Goal: Information Seeking & Learning: Find specific page/section

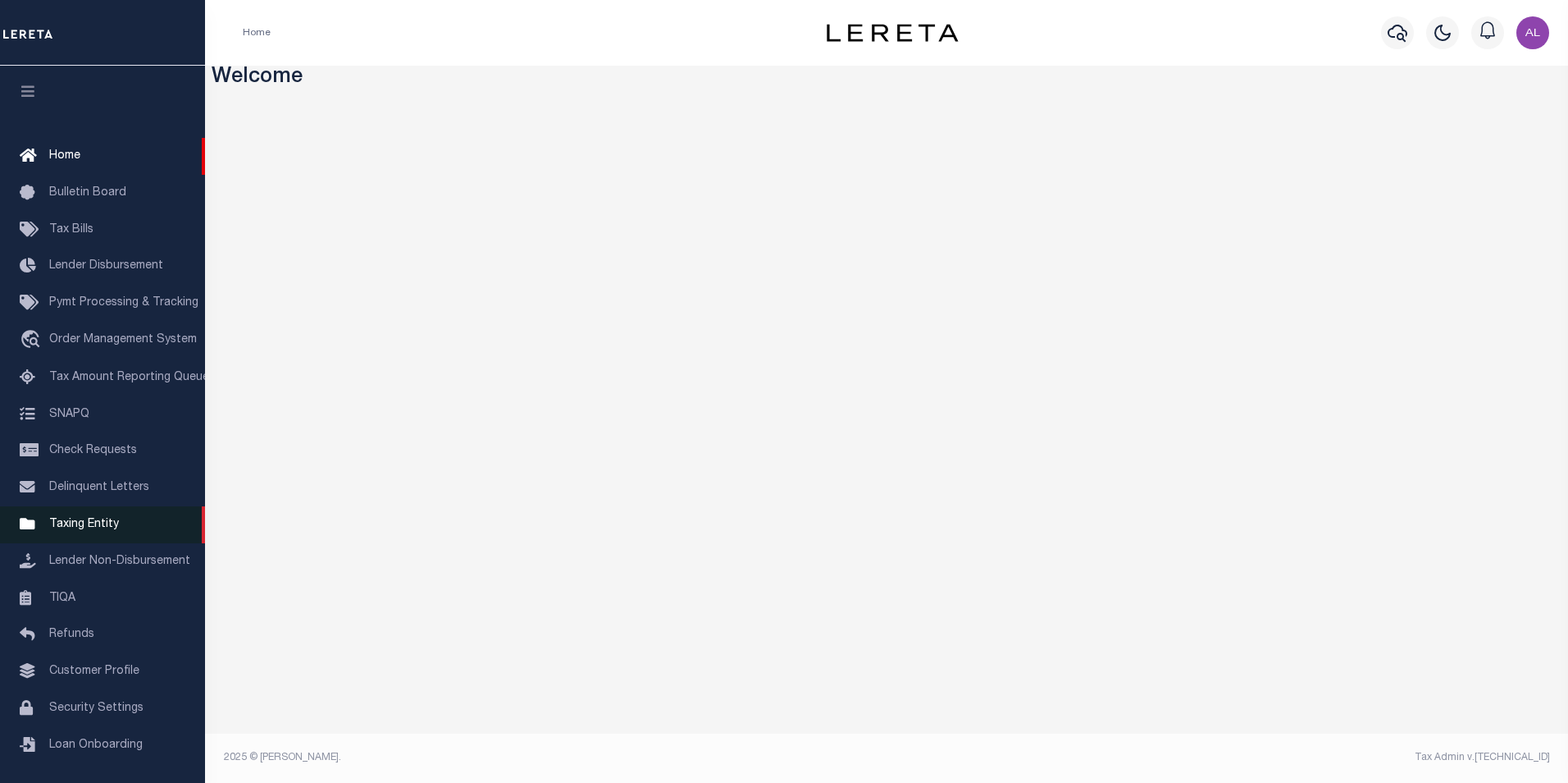
click at [86, 525] on span "Taxing Entity" at bounding box center [84, 525] width 70 height 12
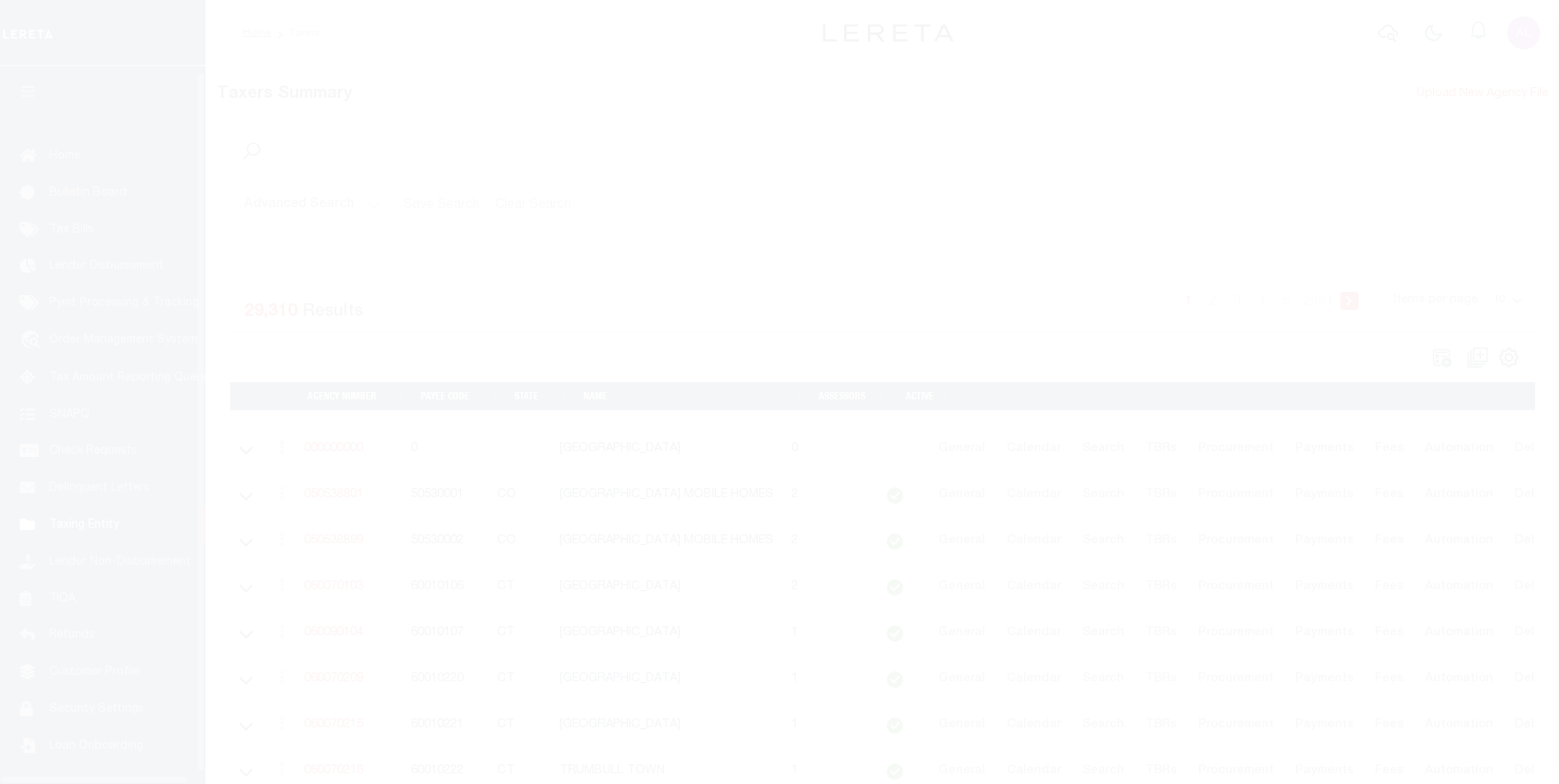
scroll to position [16, 0]
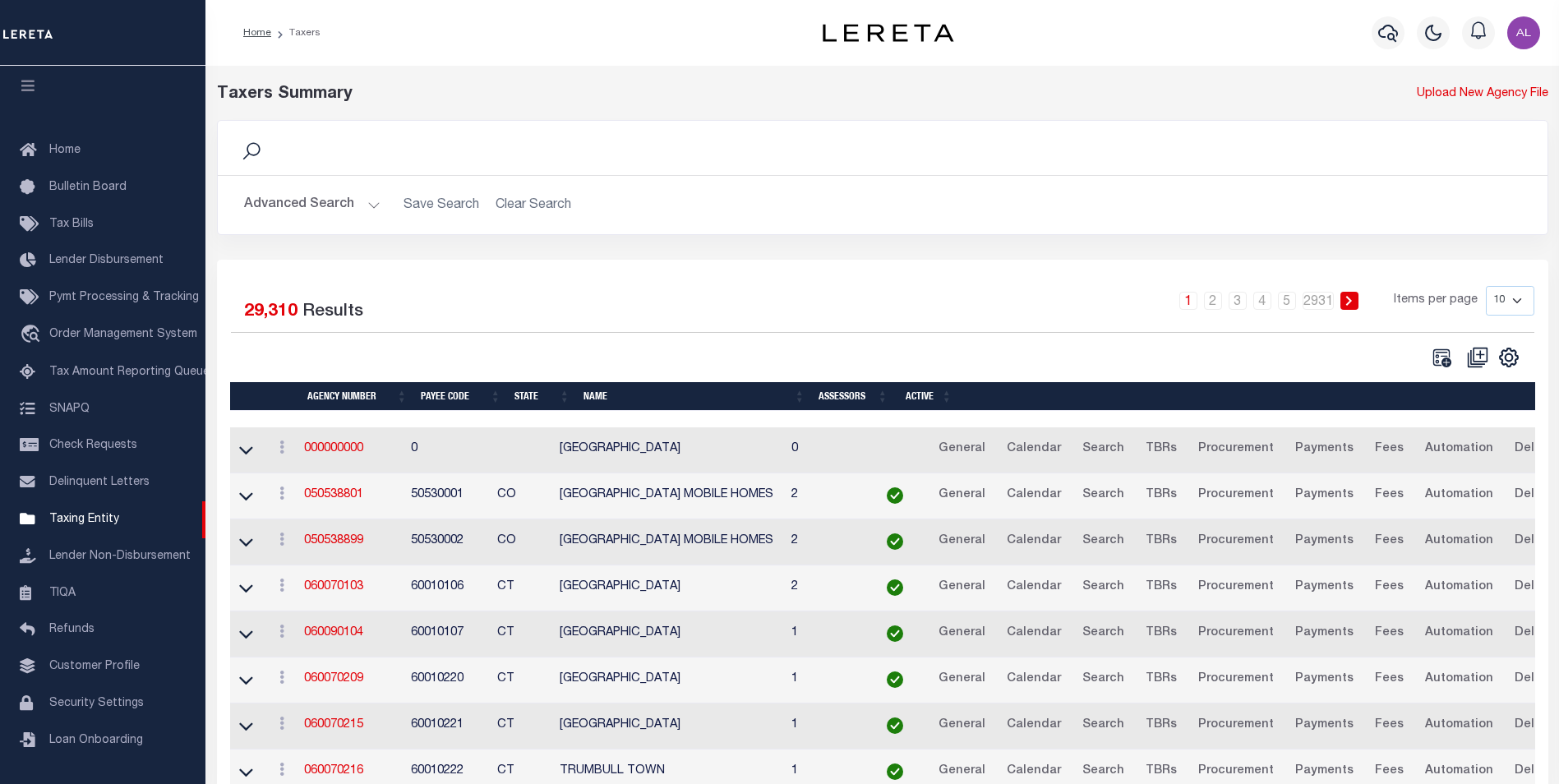
click at [370, 205] on button "Advanced Search" at bounding box center [312, 204] width 137 height 32
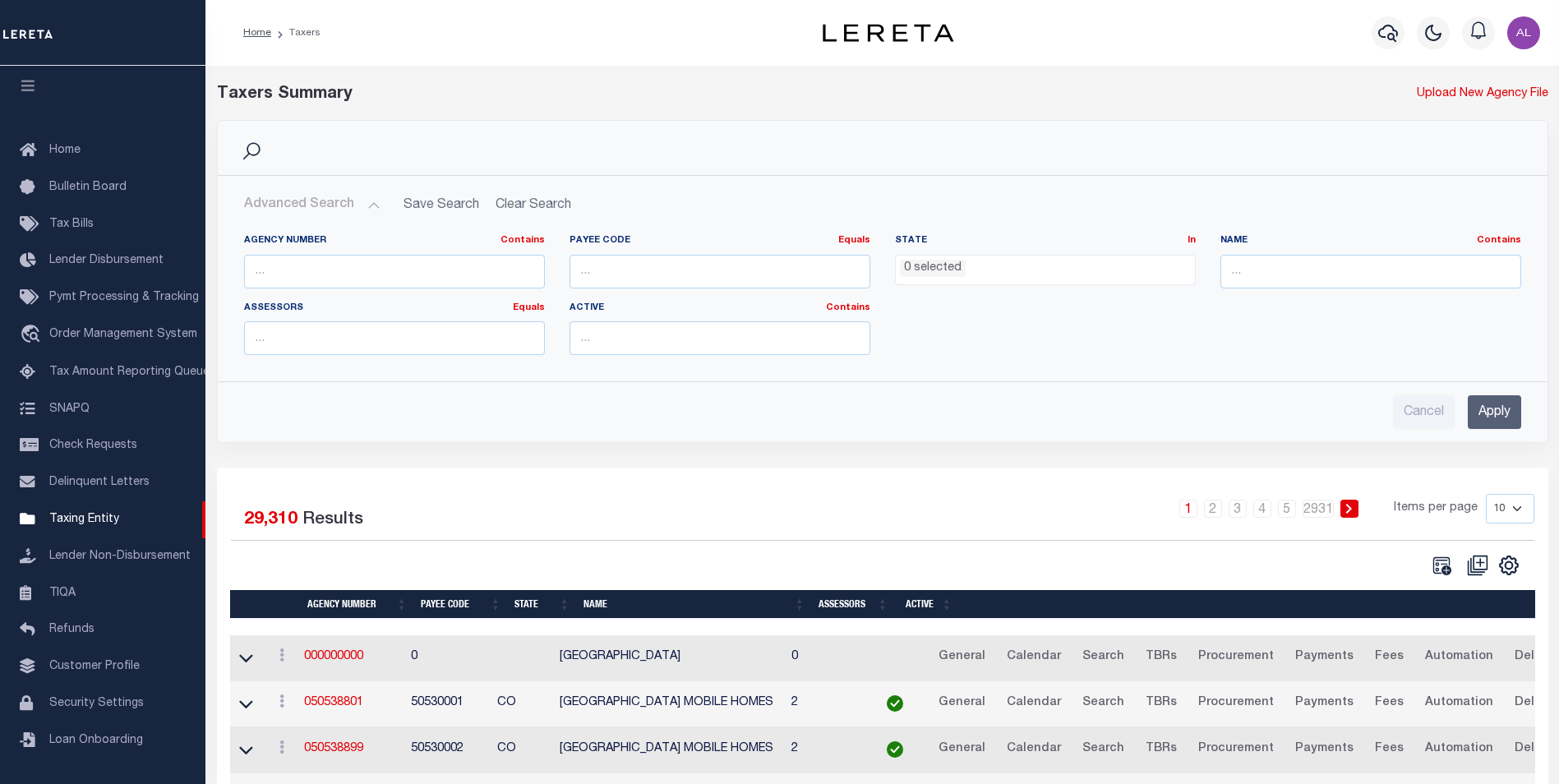
click at [1078, 277] on ul "0 selected" at bounding box center [1045, 267] width 300 height 22
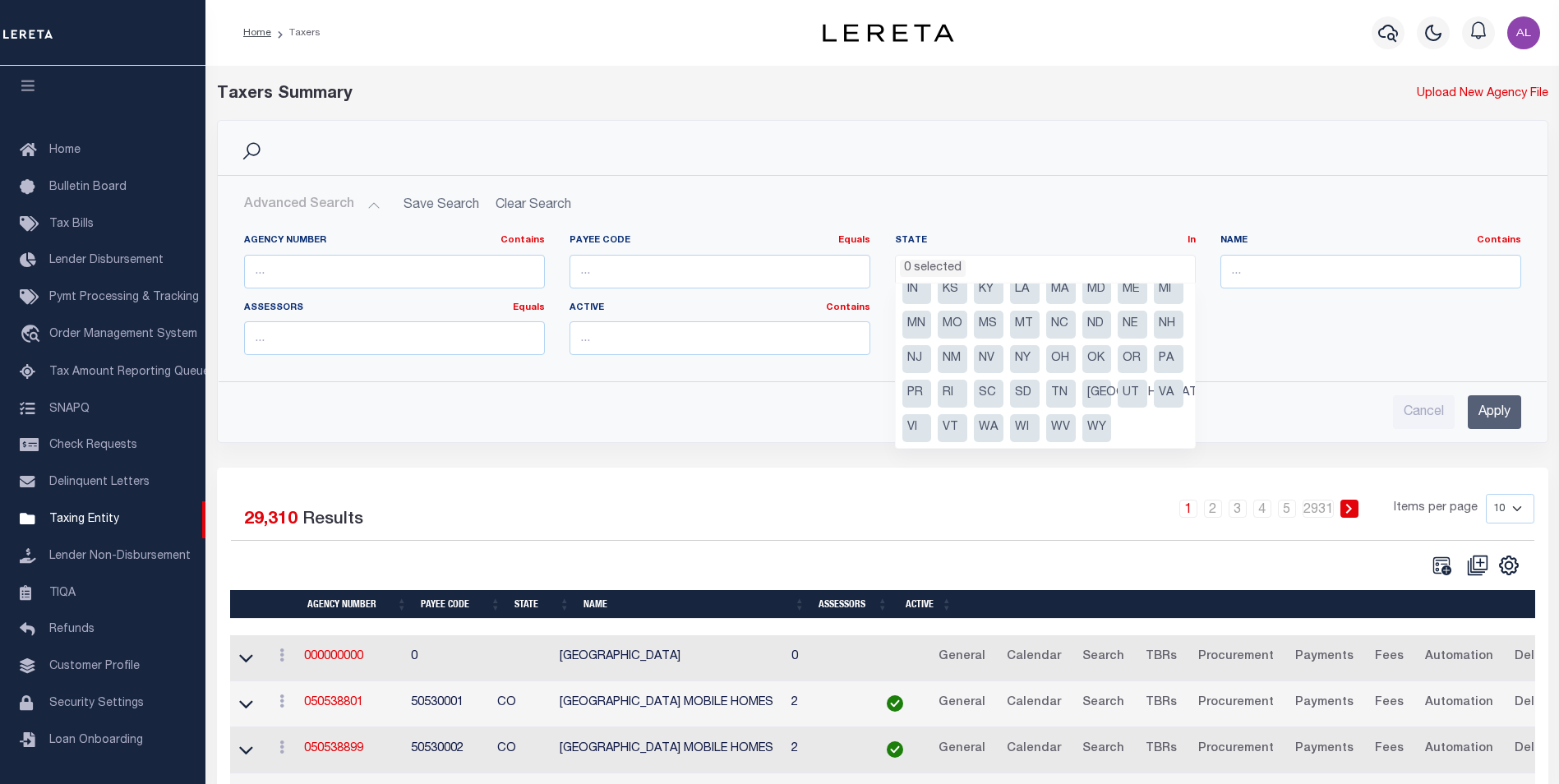
scroll to position [0, 0]
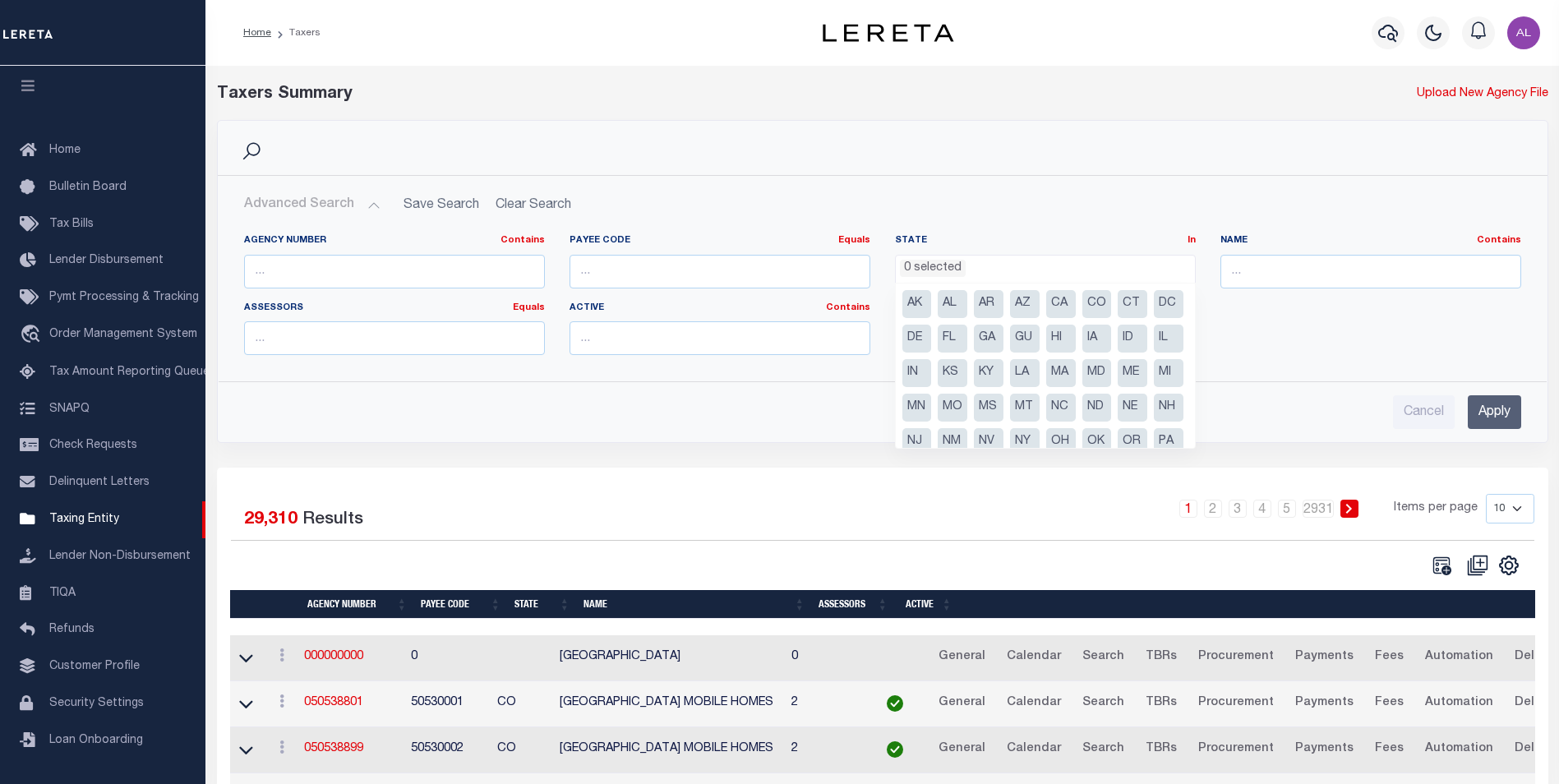
click at [1055, 306] on li "CA" at bounding box center [1061, 303] width 30 height 28
select select "CA"
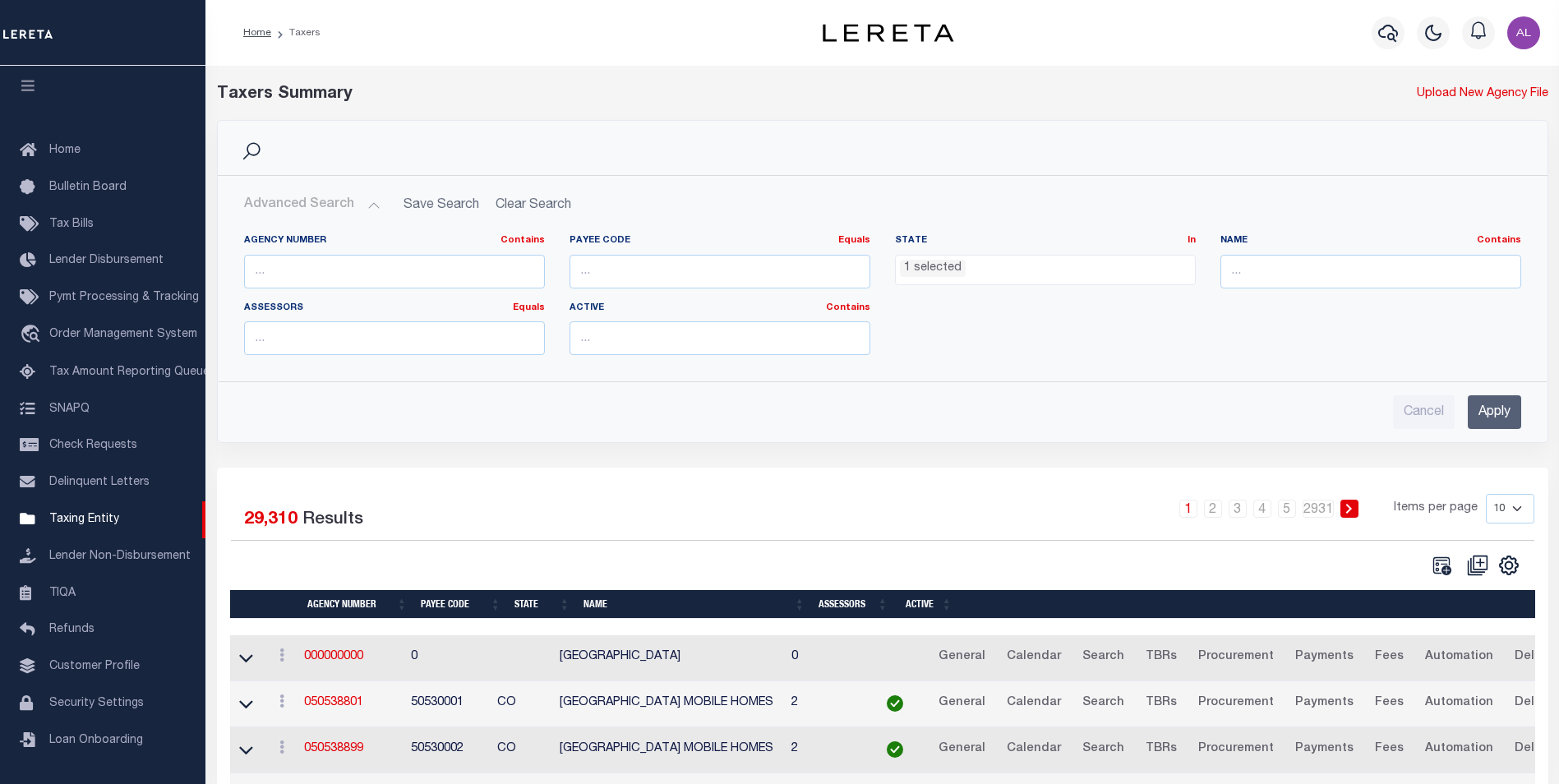
click at [1485, 409] on input "Apply" at bounding box center [1494, 412] width 53 height 34
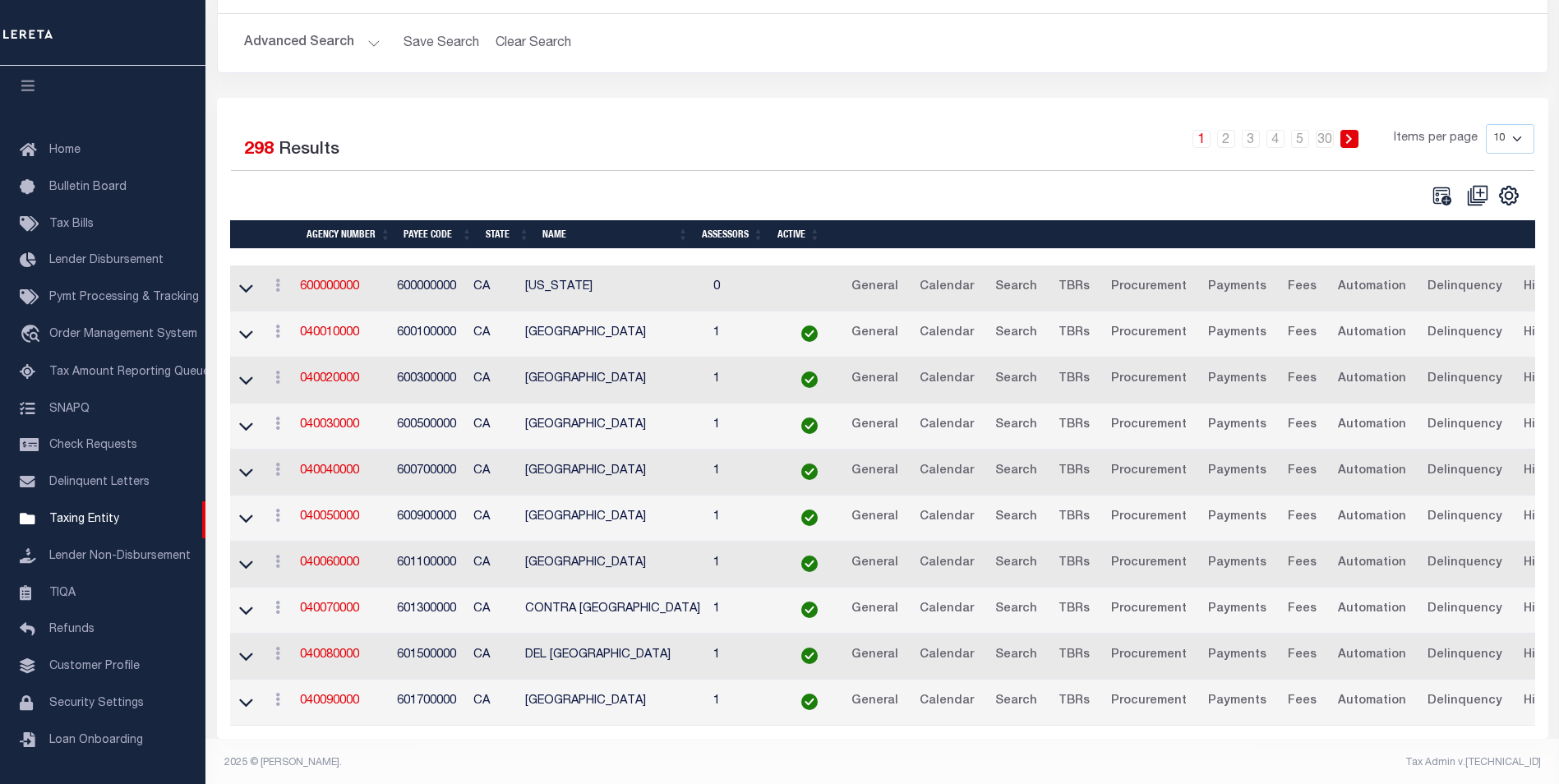
scroll to position [179, 0]
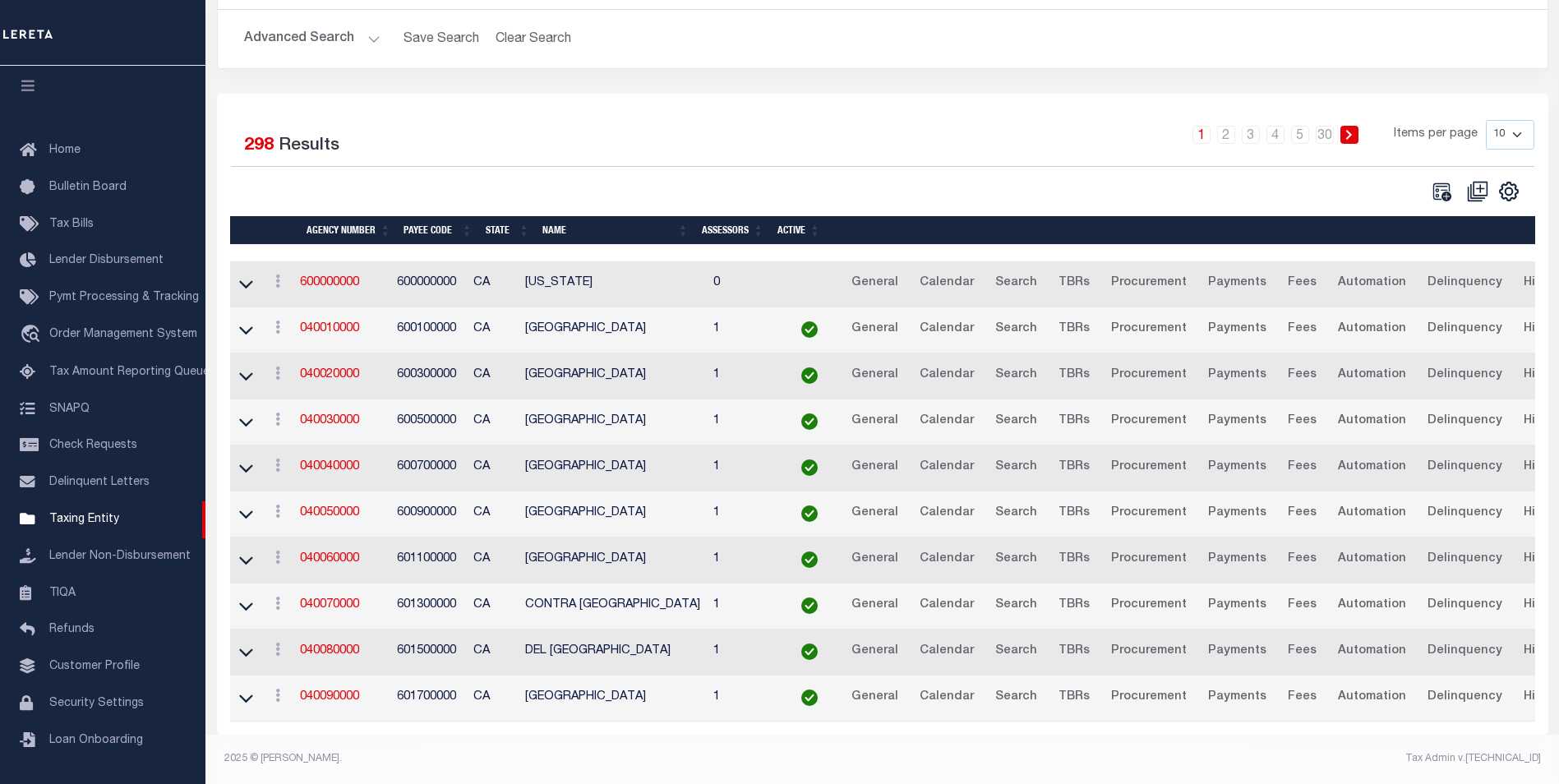
click at [1447, 182] on icon at bounding box center [1441, 191] width 18 height 18
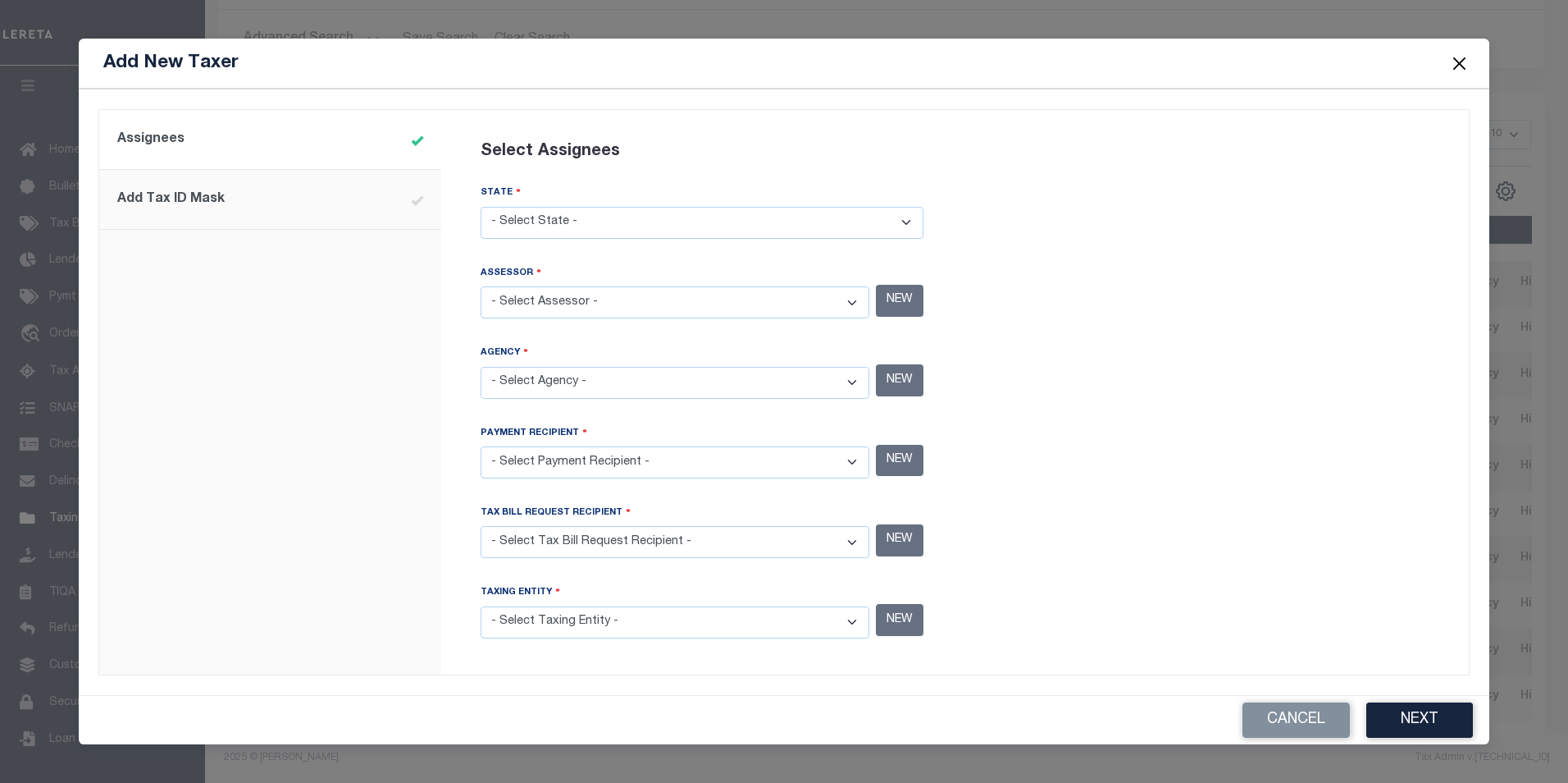
click at [1461, 71] on button "Close" at bounding box center [1459, 63] width 21 height 21
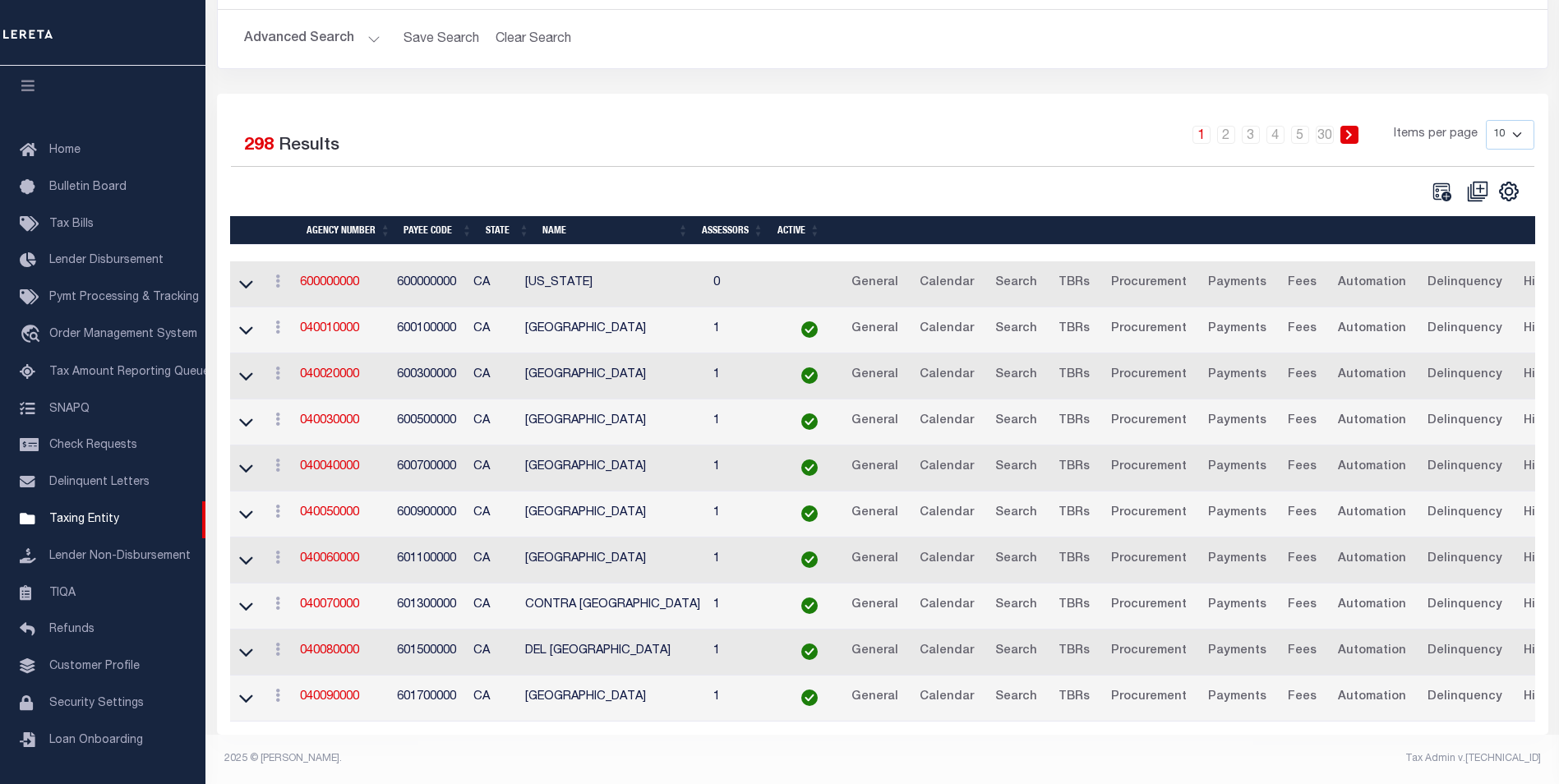
click at [1530, 129] on select "10 25 50 100" at bounding box center [1510, 135] width 48 height 30
select select "100"
click at [1485, 120] on select "10 25 50 100" at bounding box center [1510, 135] width 48 height 30
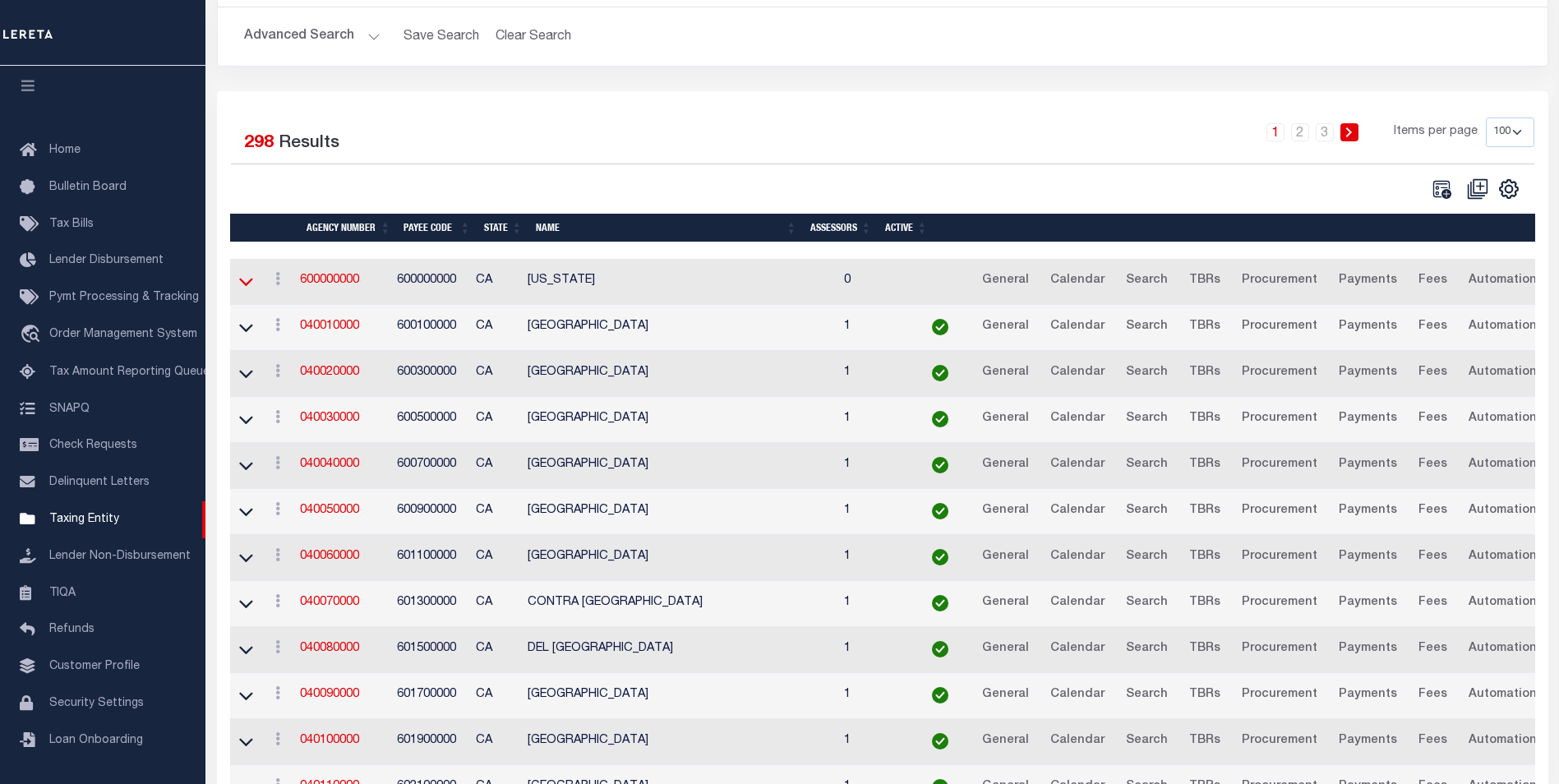
click at [252, 285] on icon at bounding box center [246, 281] width 14 height 17
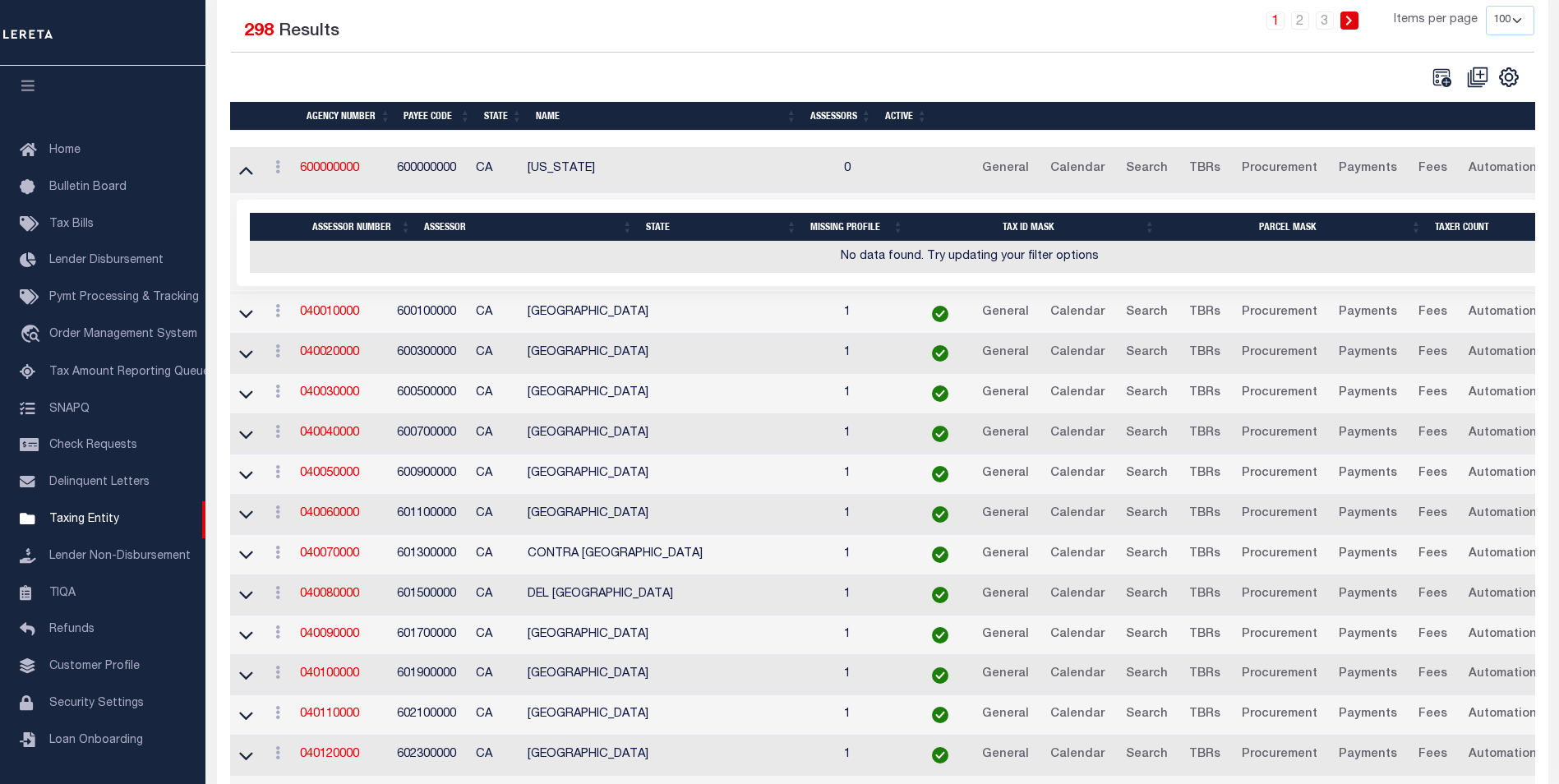
scroll to position [309, 0]
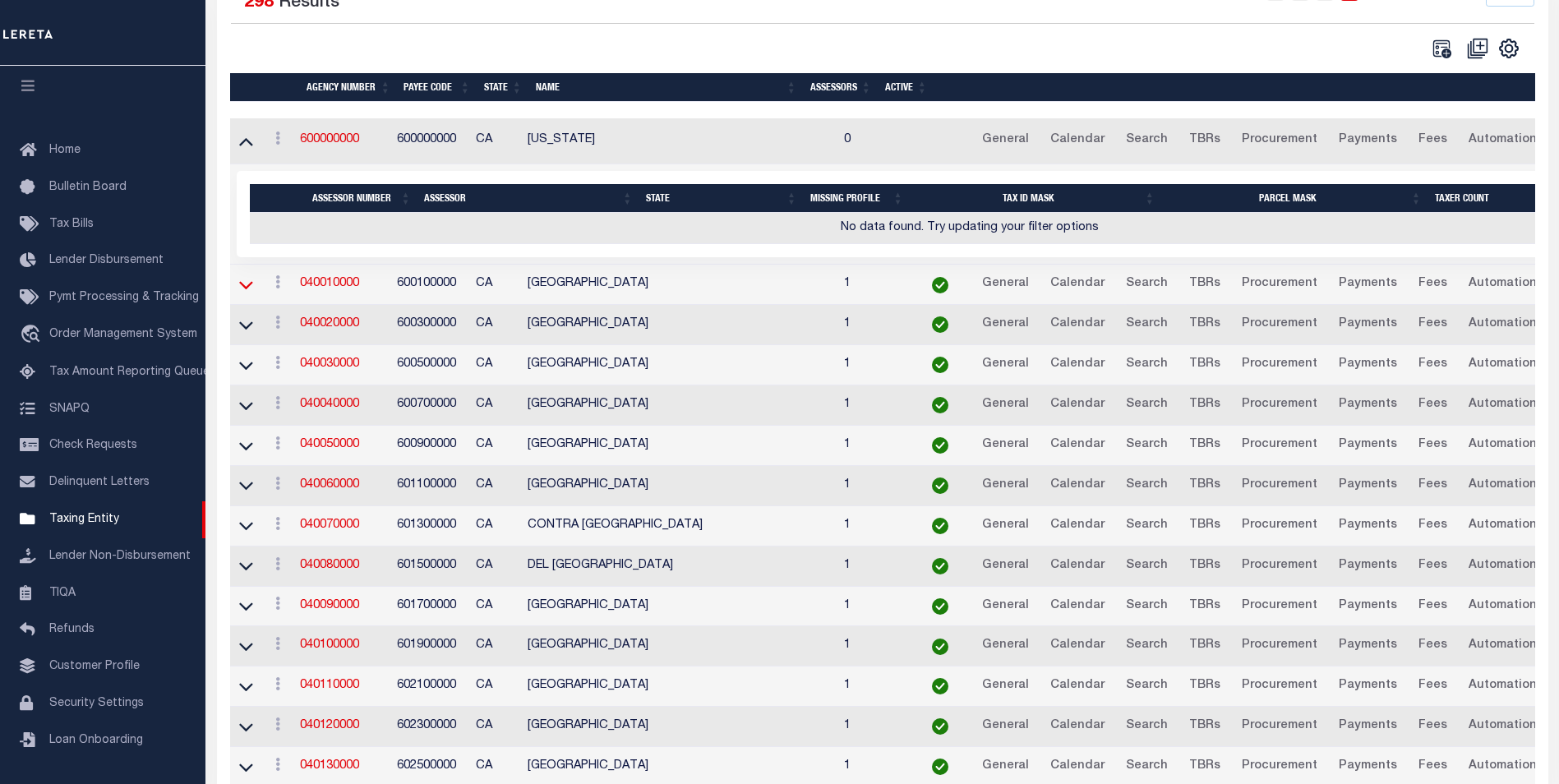
click at [250, 294] on icon at bounding box center [246, 285] width 14 height 17
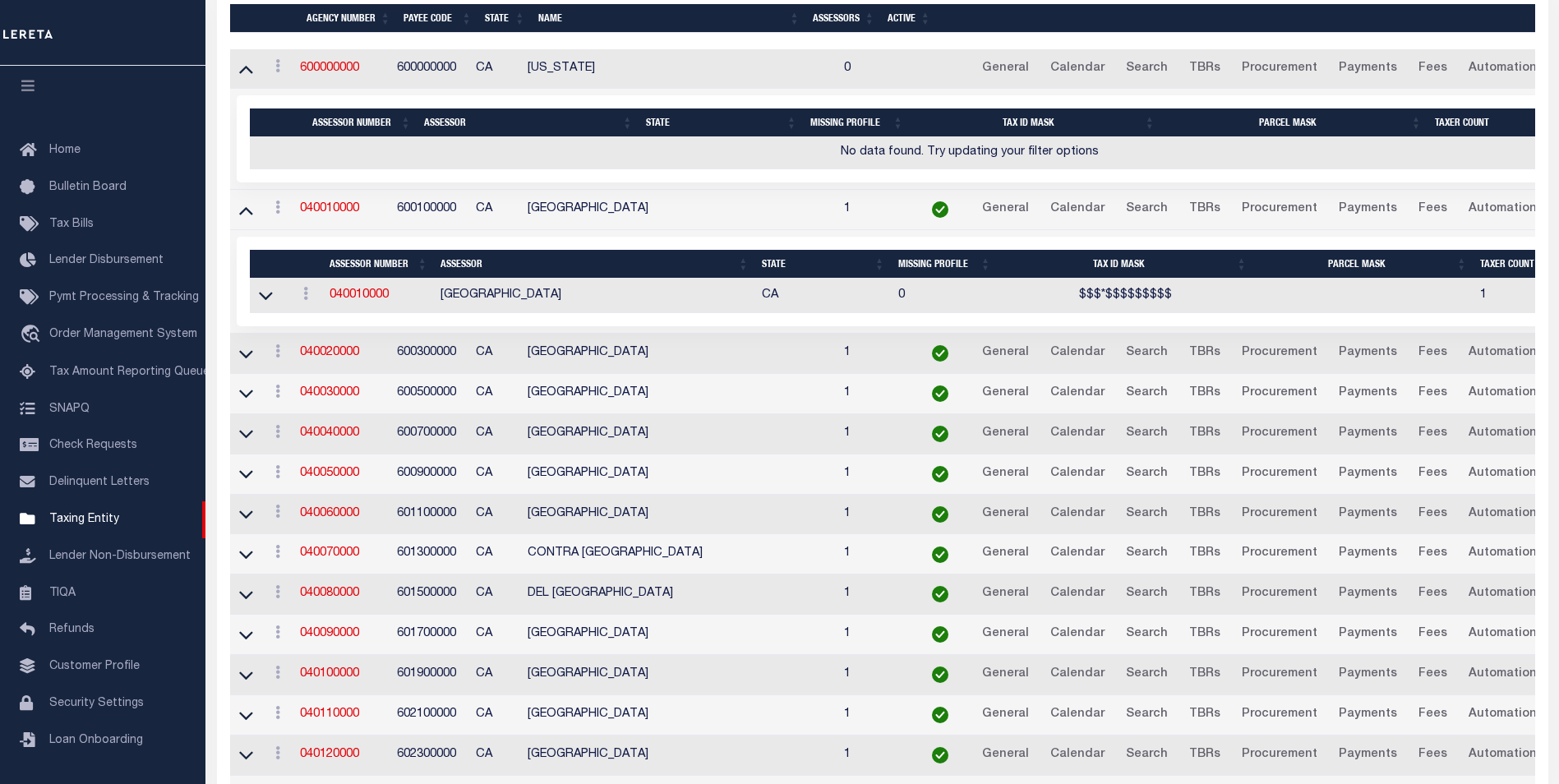
scroll to position [385, 0]
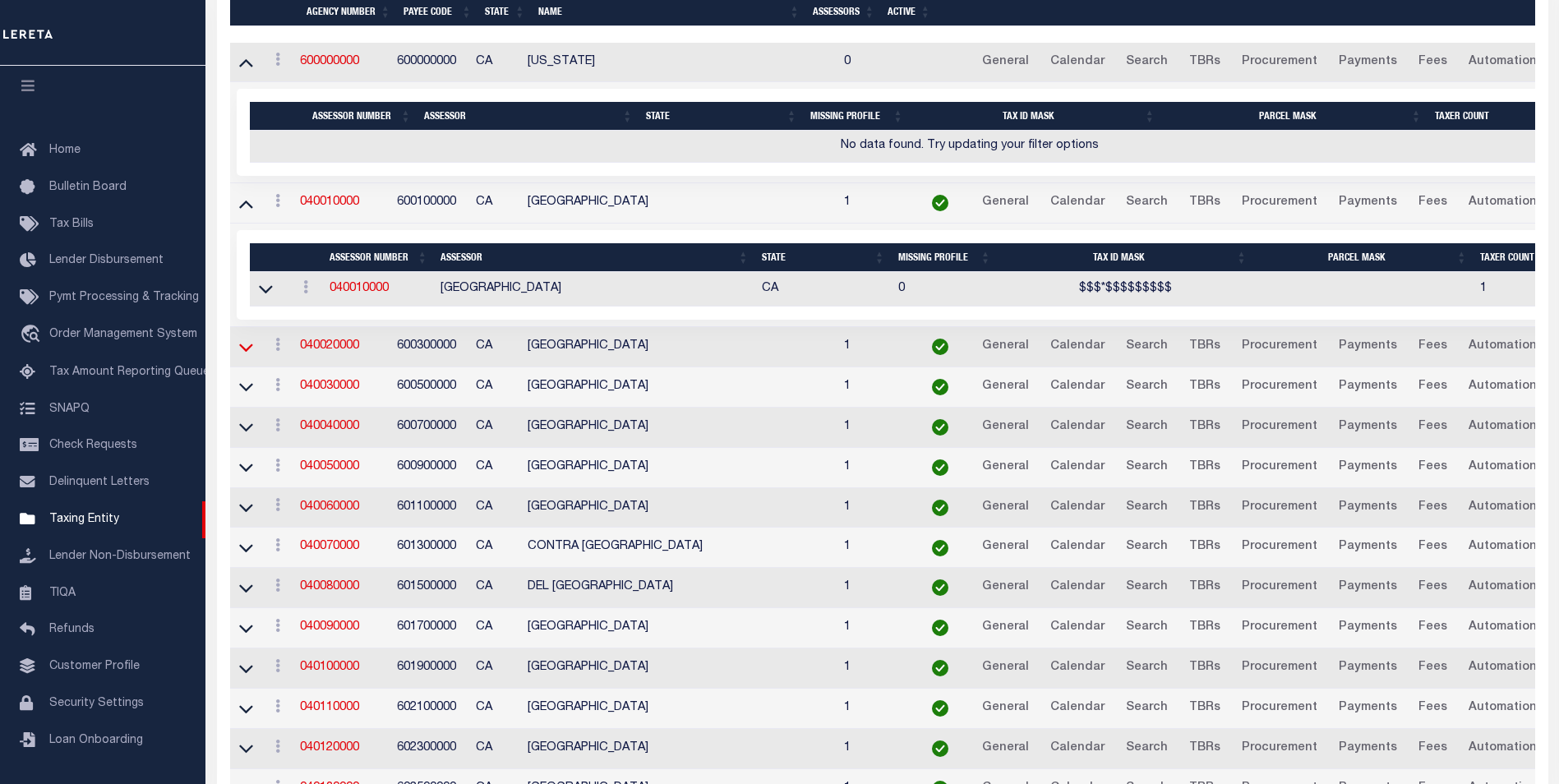
click at [240, 348] on icon at bounding box center [246, 347] width 14 height 17
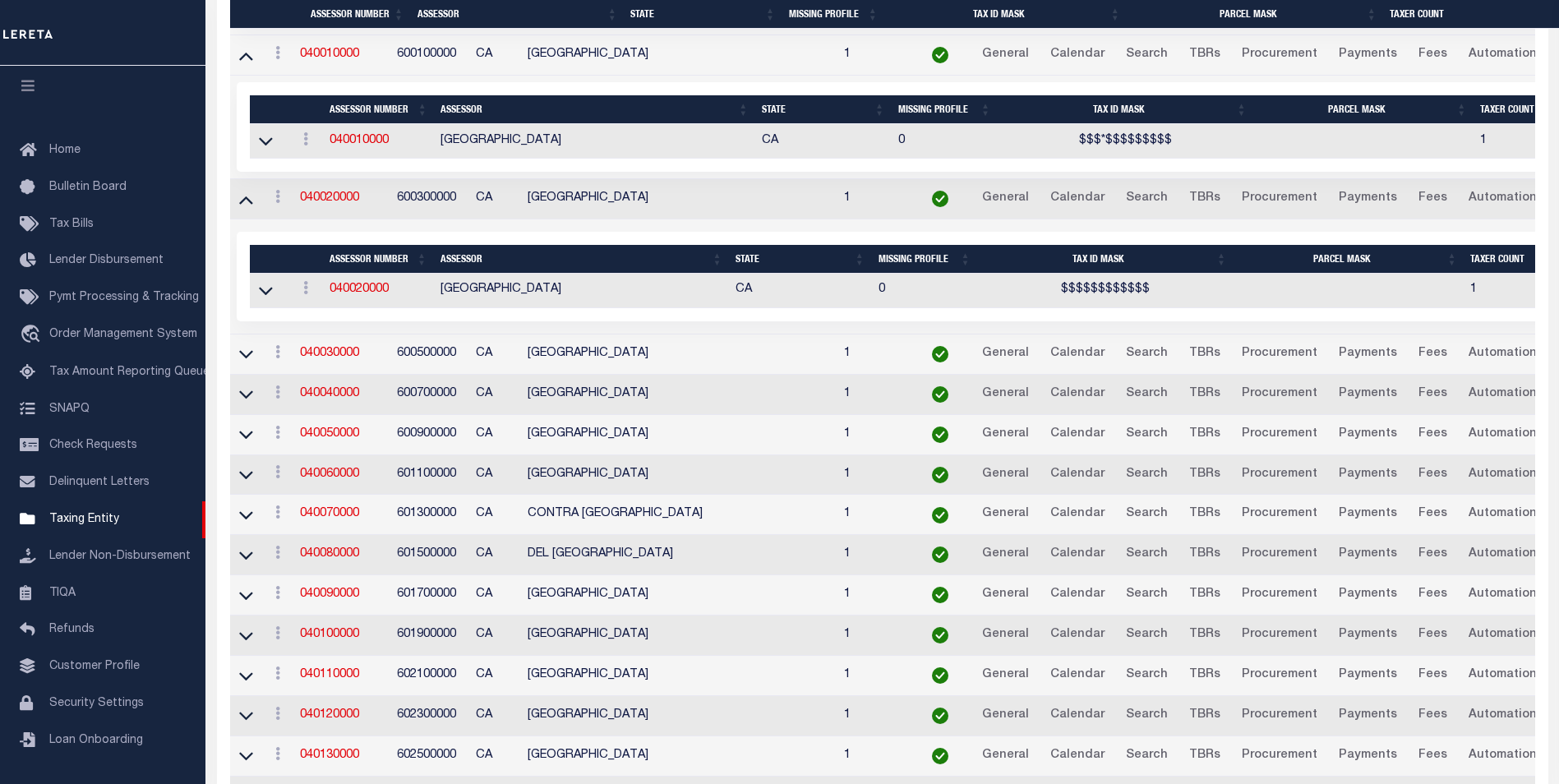
scroll to position [531, 0]
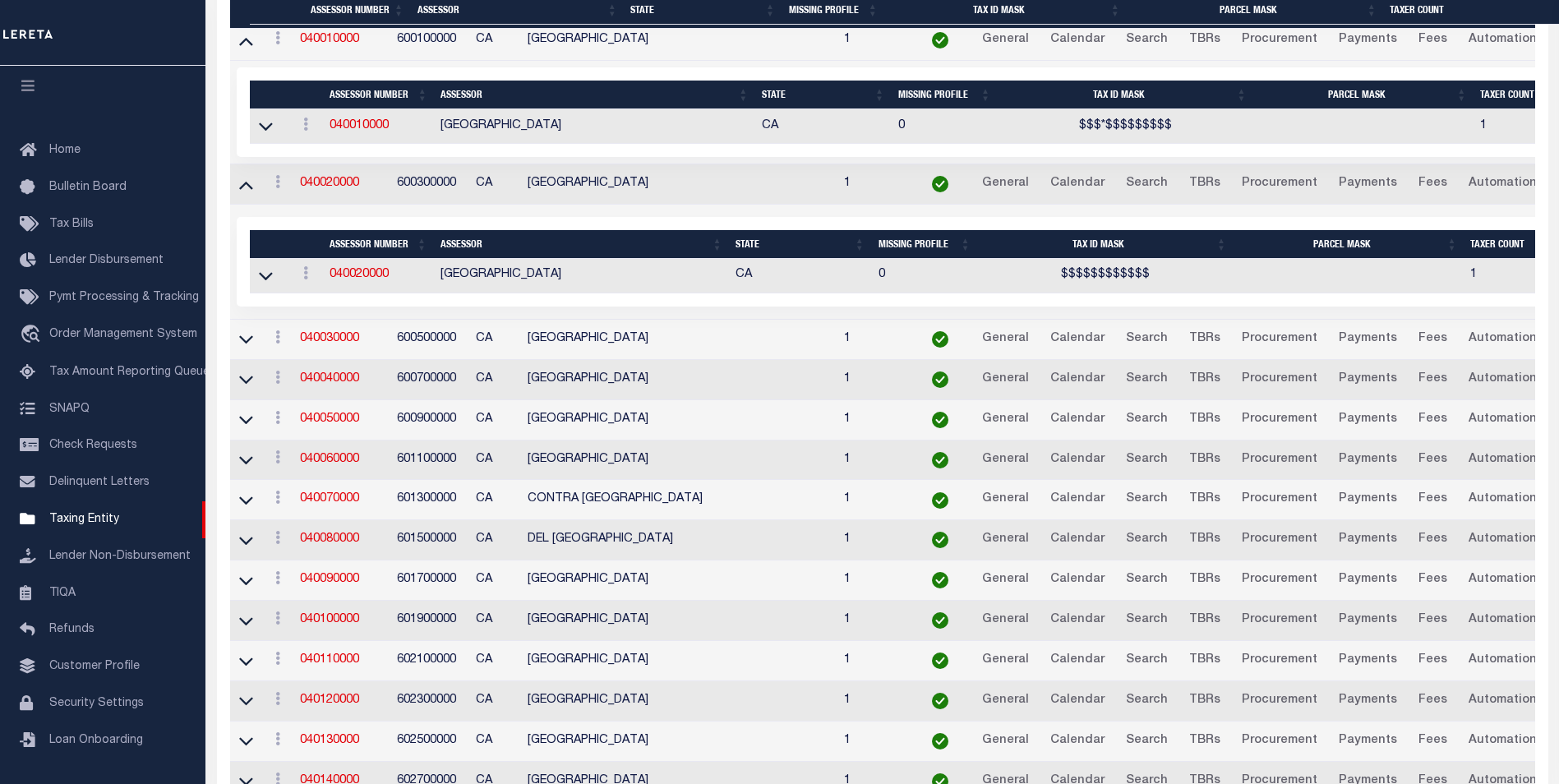
click at [245, 353] on td at bounding box center [245, 340] width 32 height 41
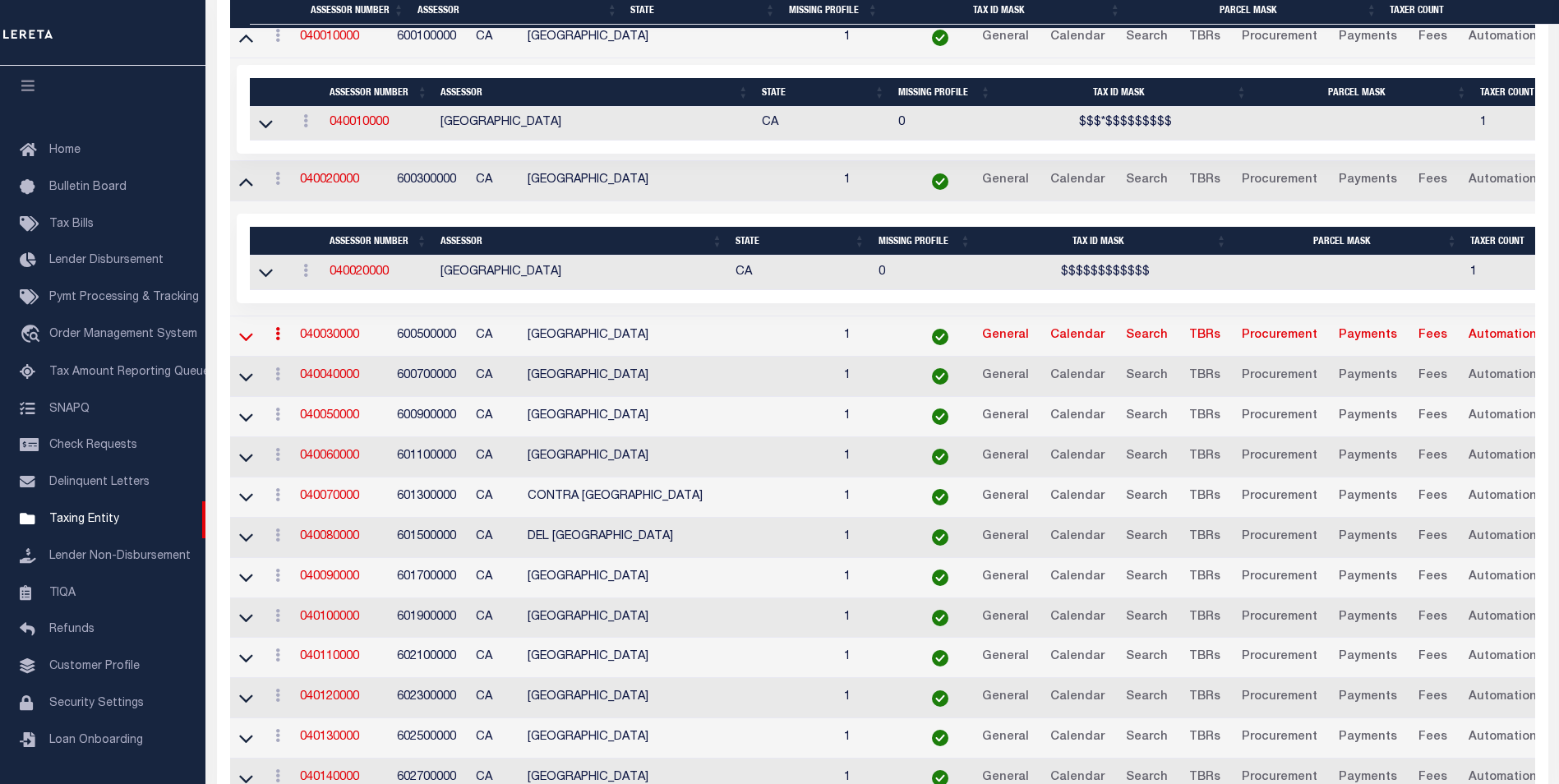
click at [245, 345] on icon at bounding box center [246, 336] width 14 height 17
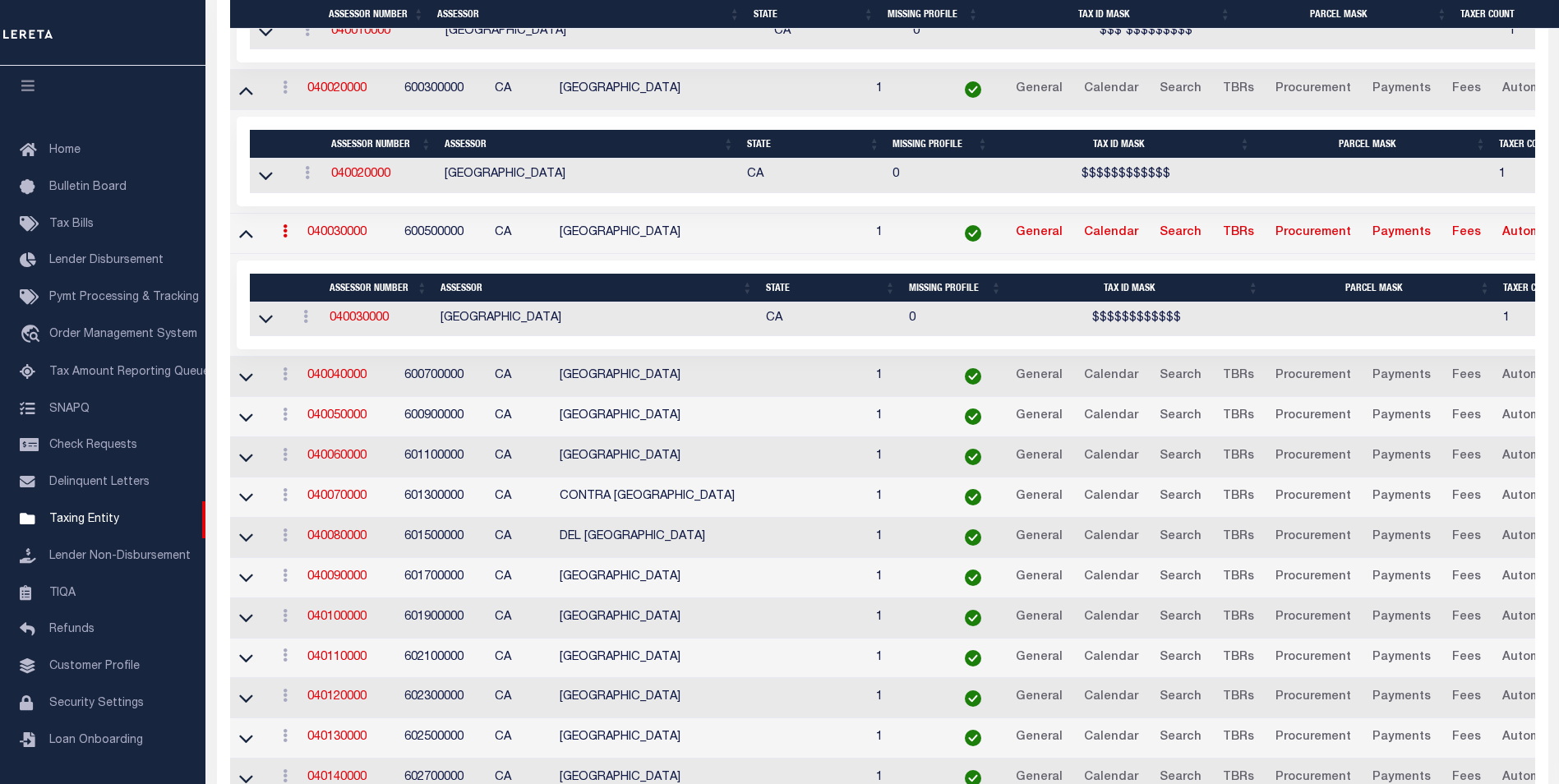
scroll to position [643, 0]
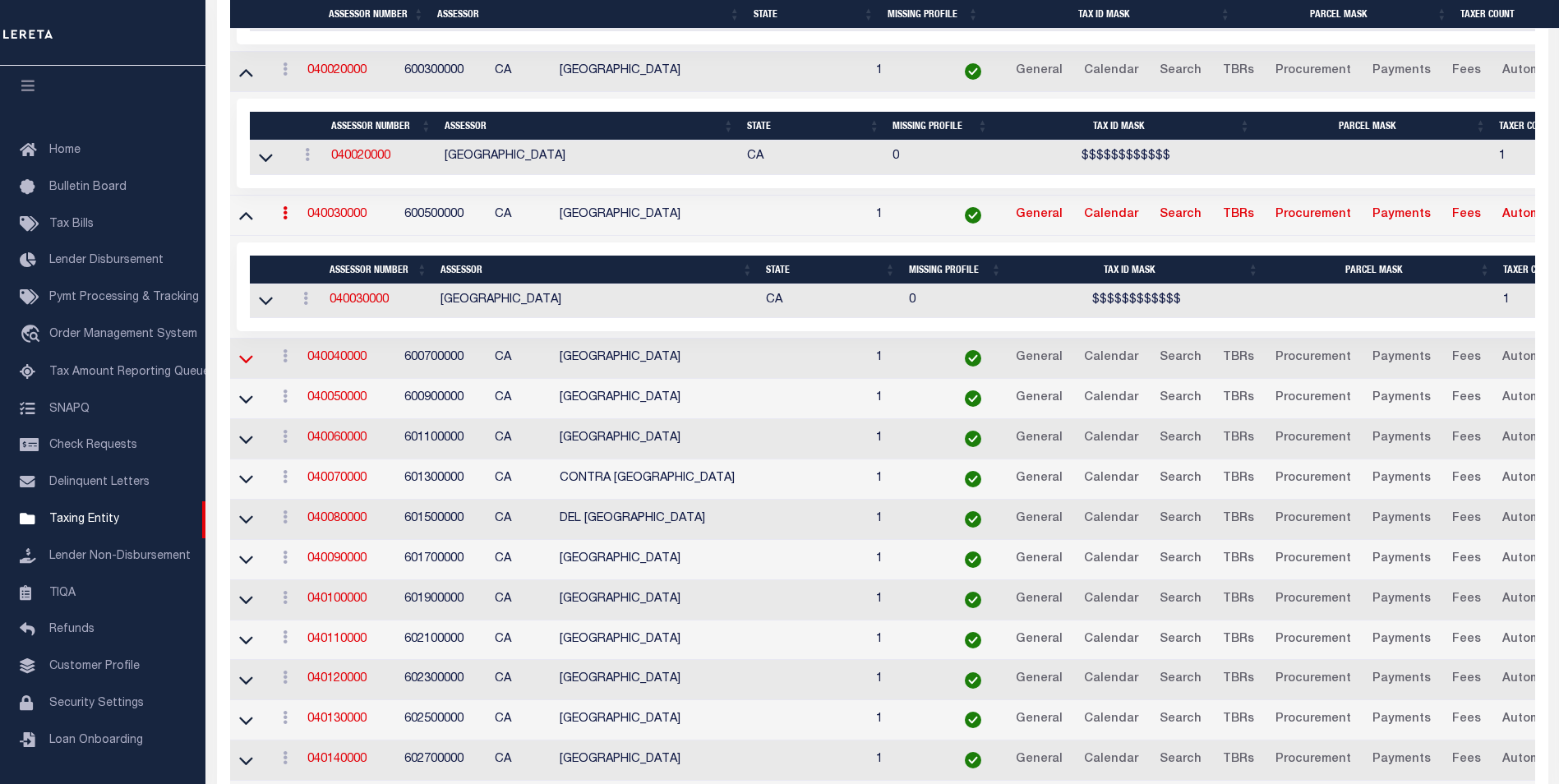
click at [248, 360] on icon at bounding box center [246, 359] width 14 height 17
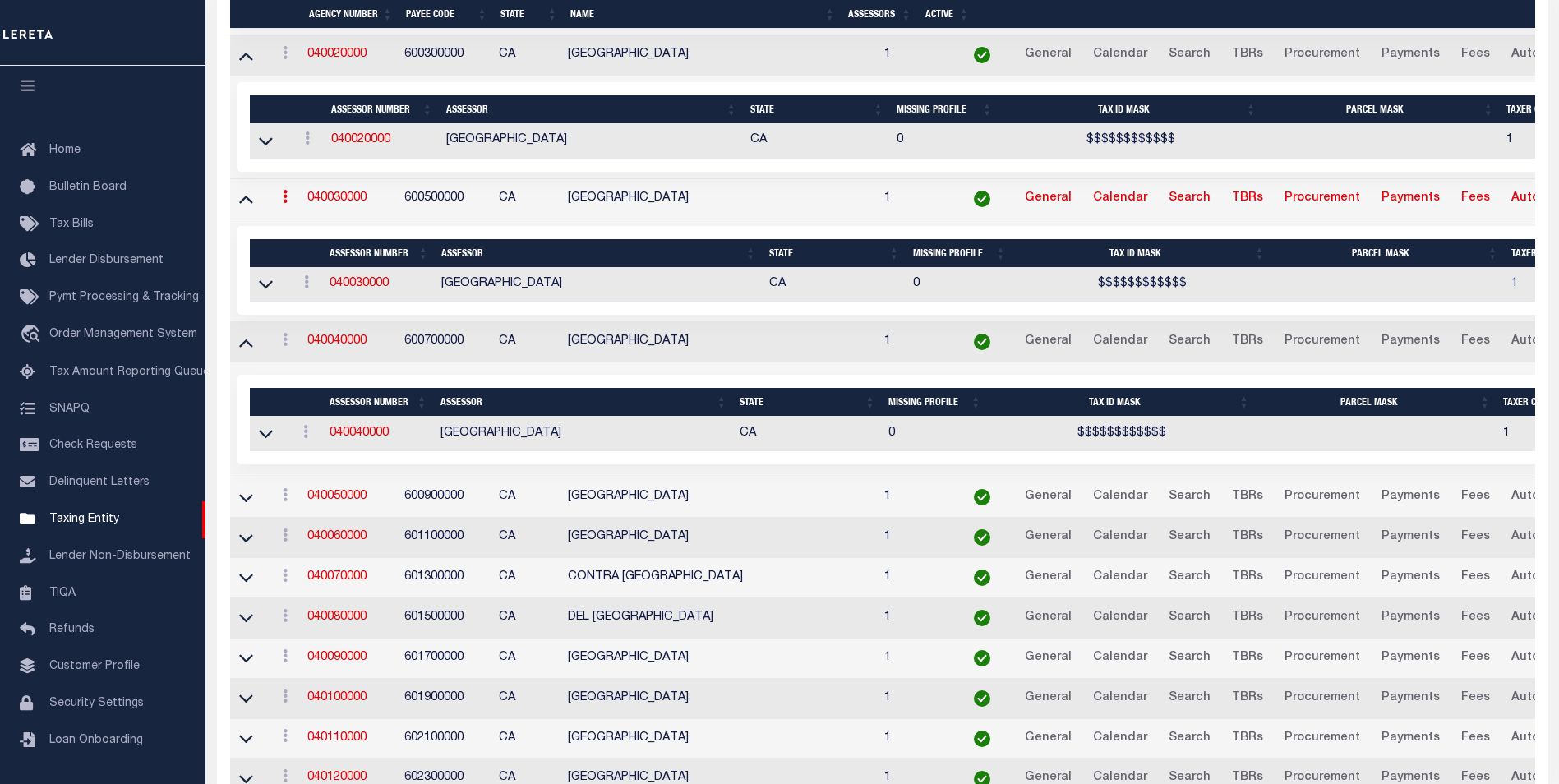
scroll to position [783, 0]
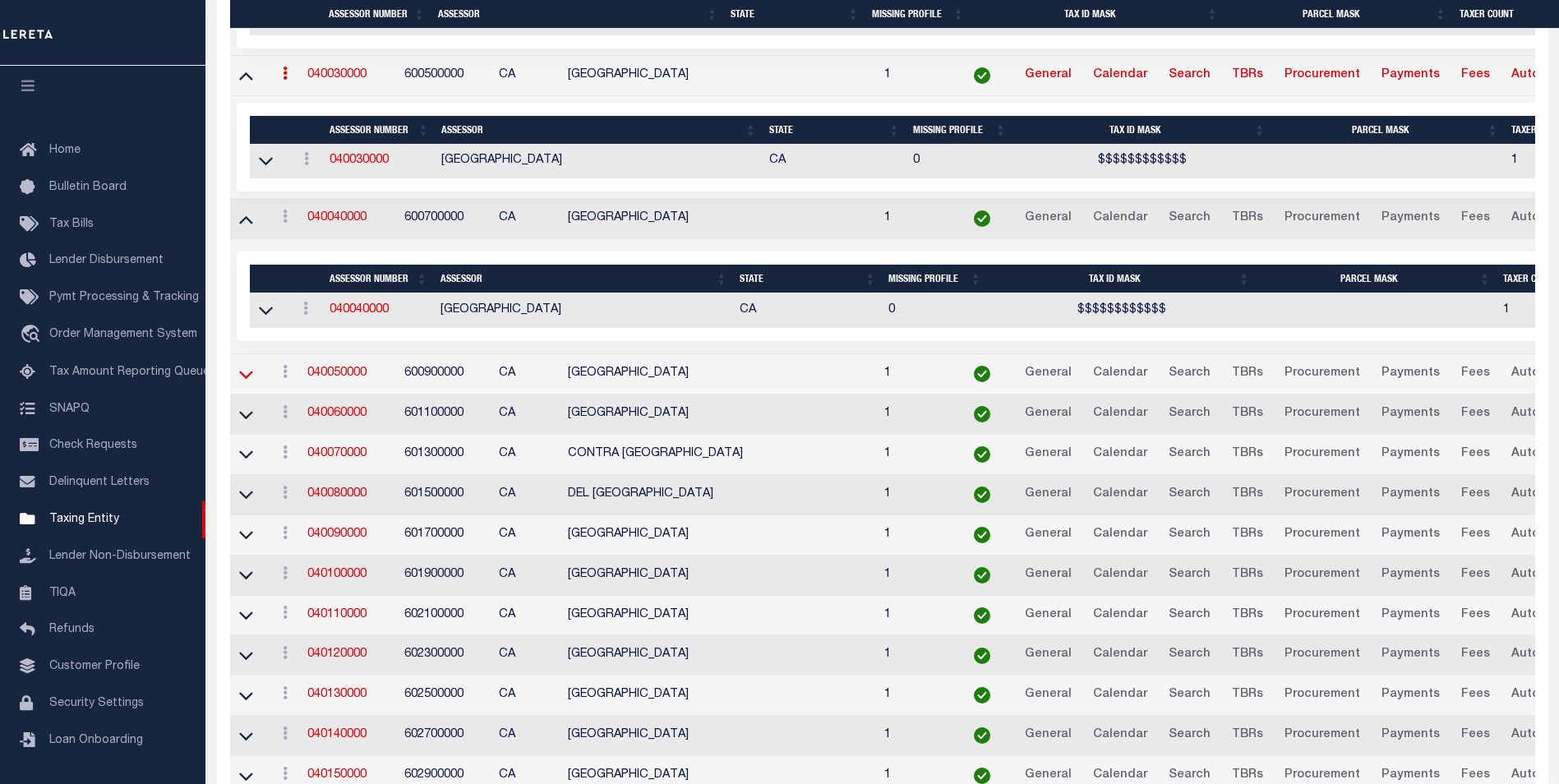
click at [248, 375] on icon at bounding box center [246, 374] width 14 height 17
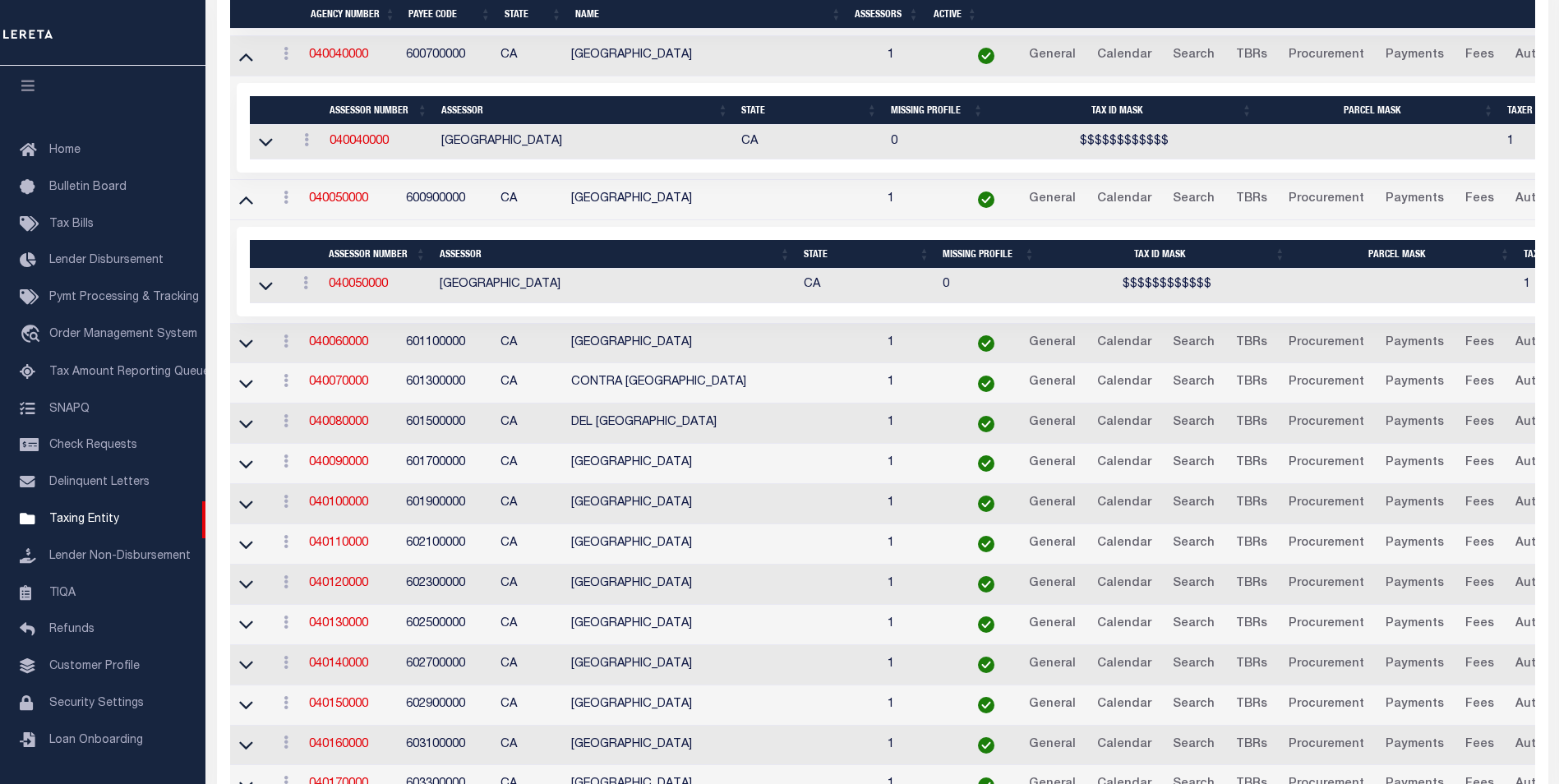
scroll to position [960, 0]
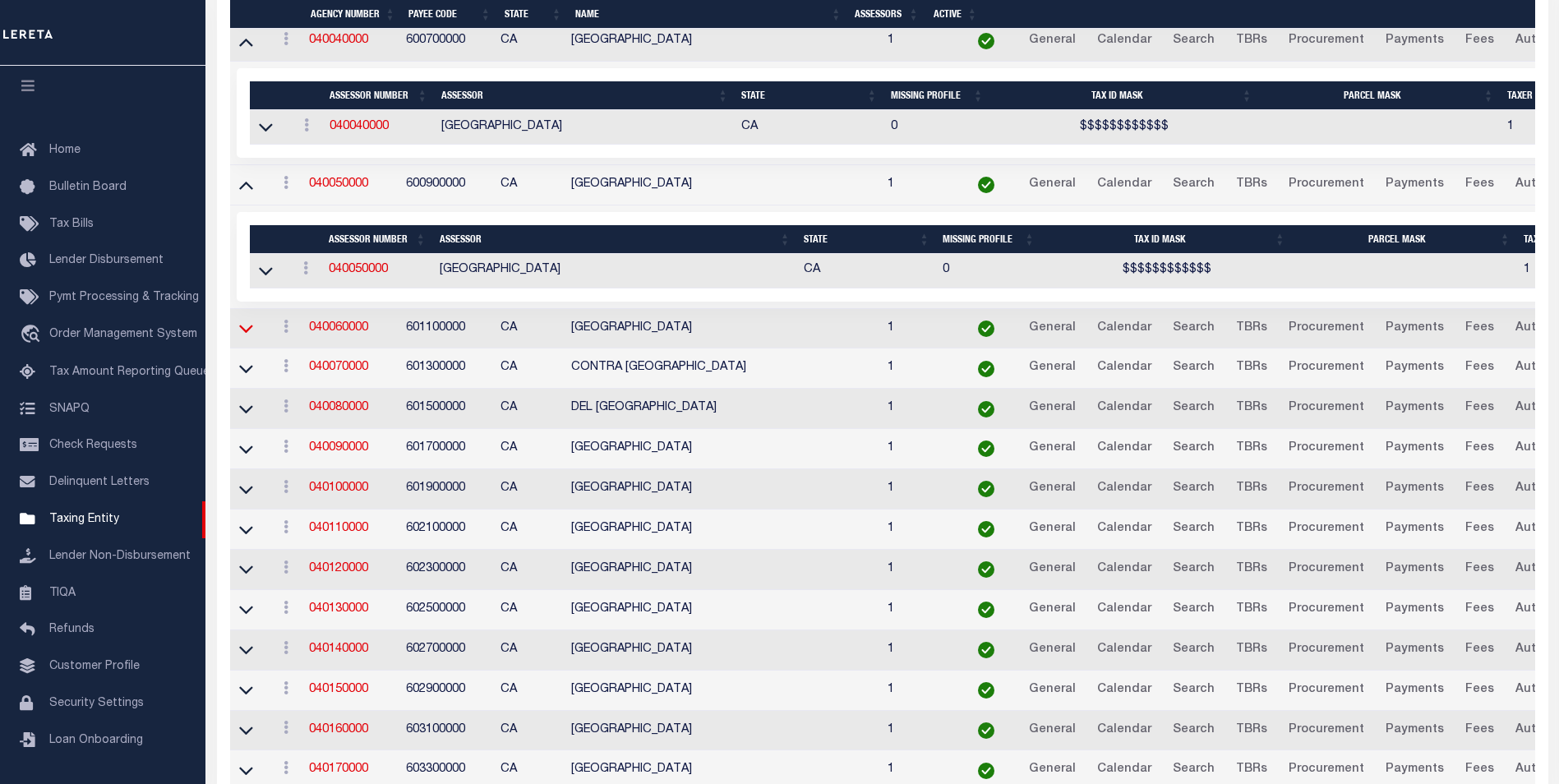
click at [245, 333] on icon at bounding box center [246, 329] width 14 height 17
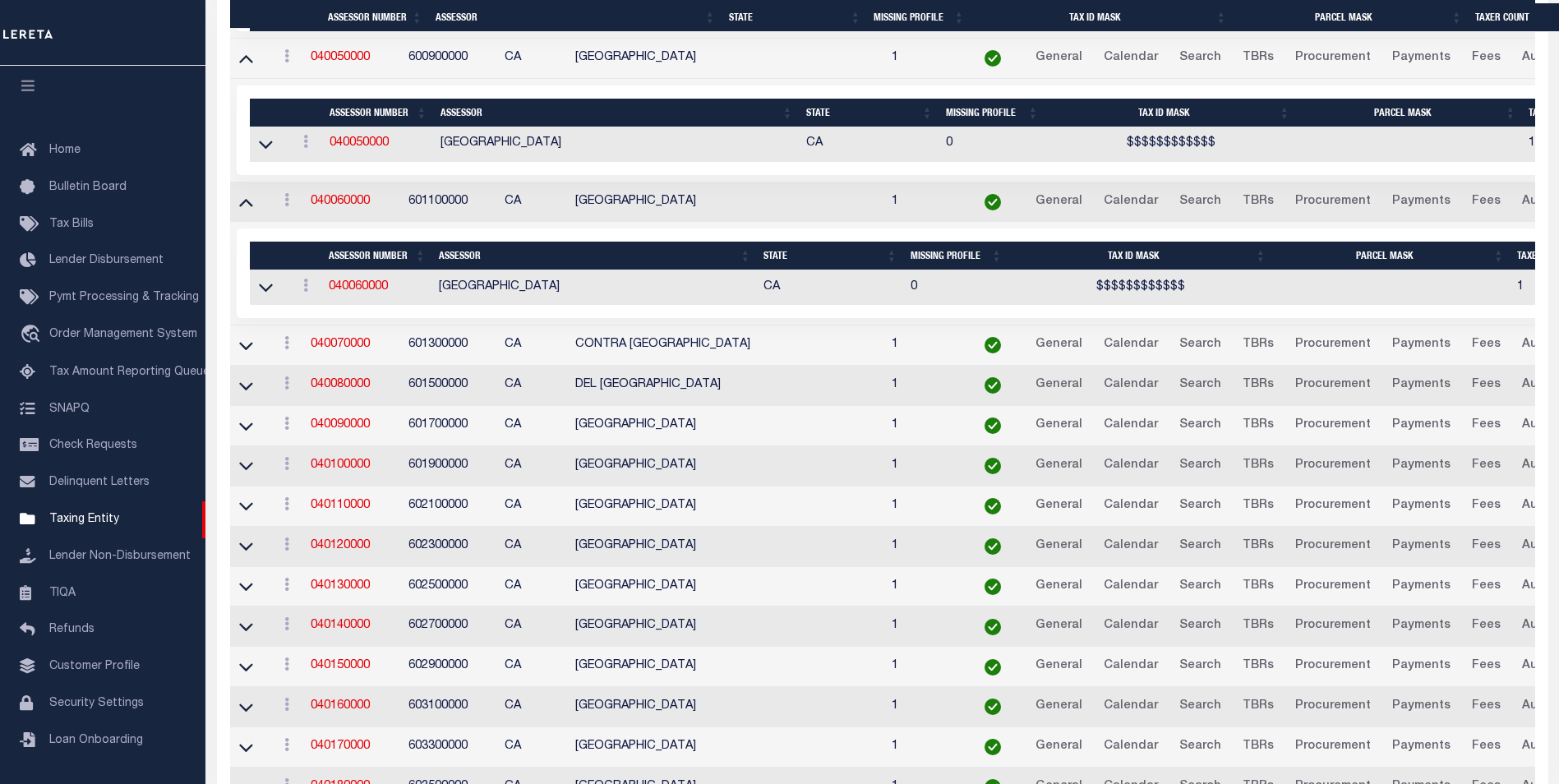
scroll to position [1112, 0]
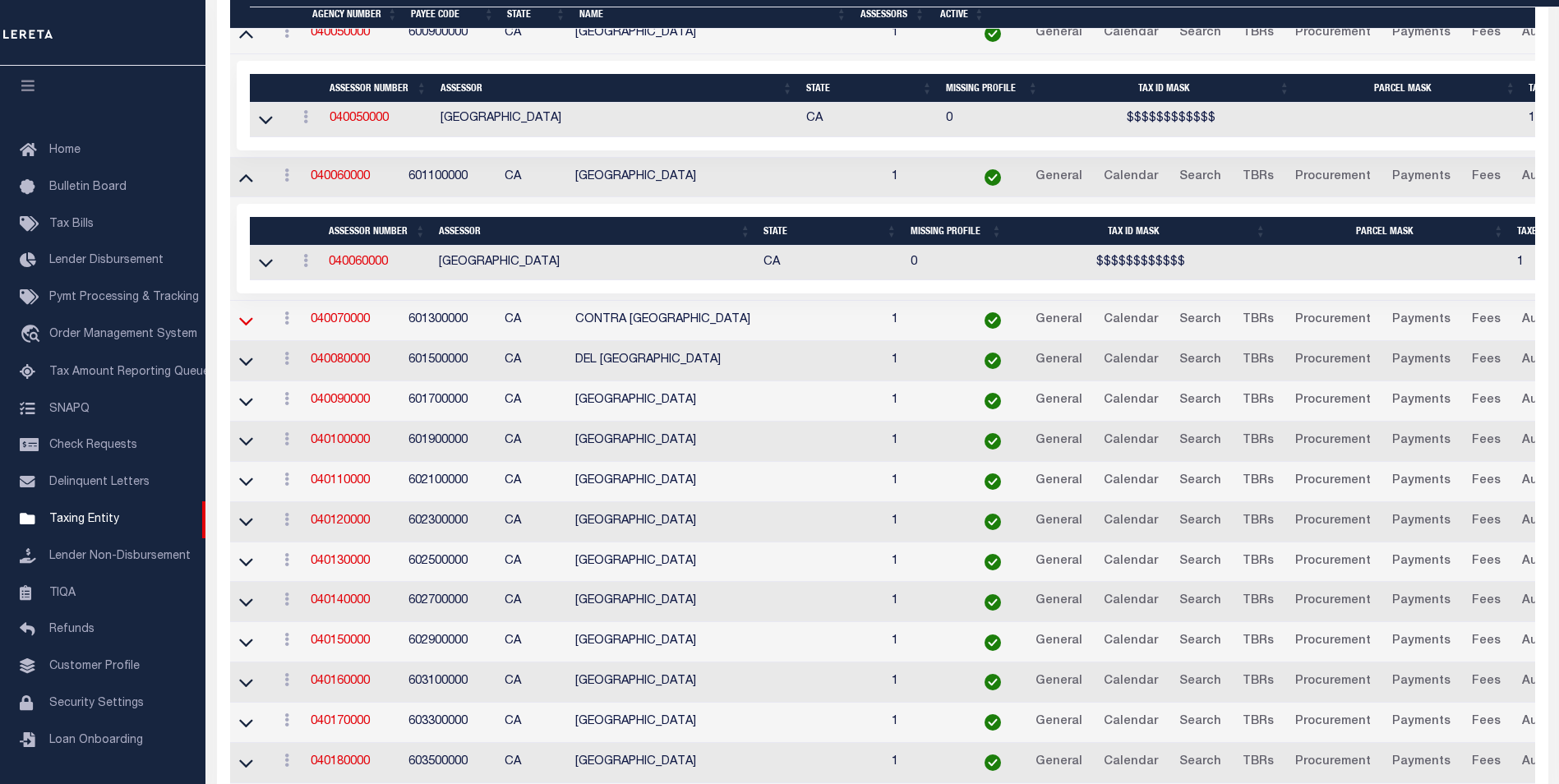
click at [245, 322] on icon at bounding box center [246, 321] width 14 height 17
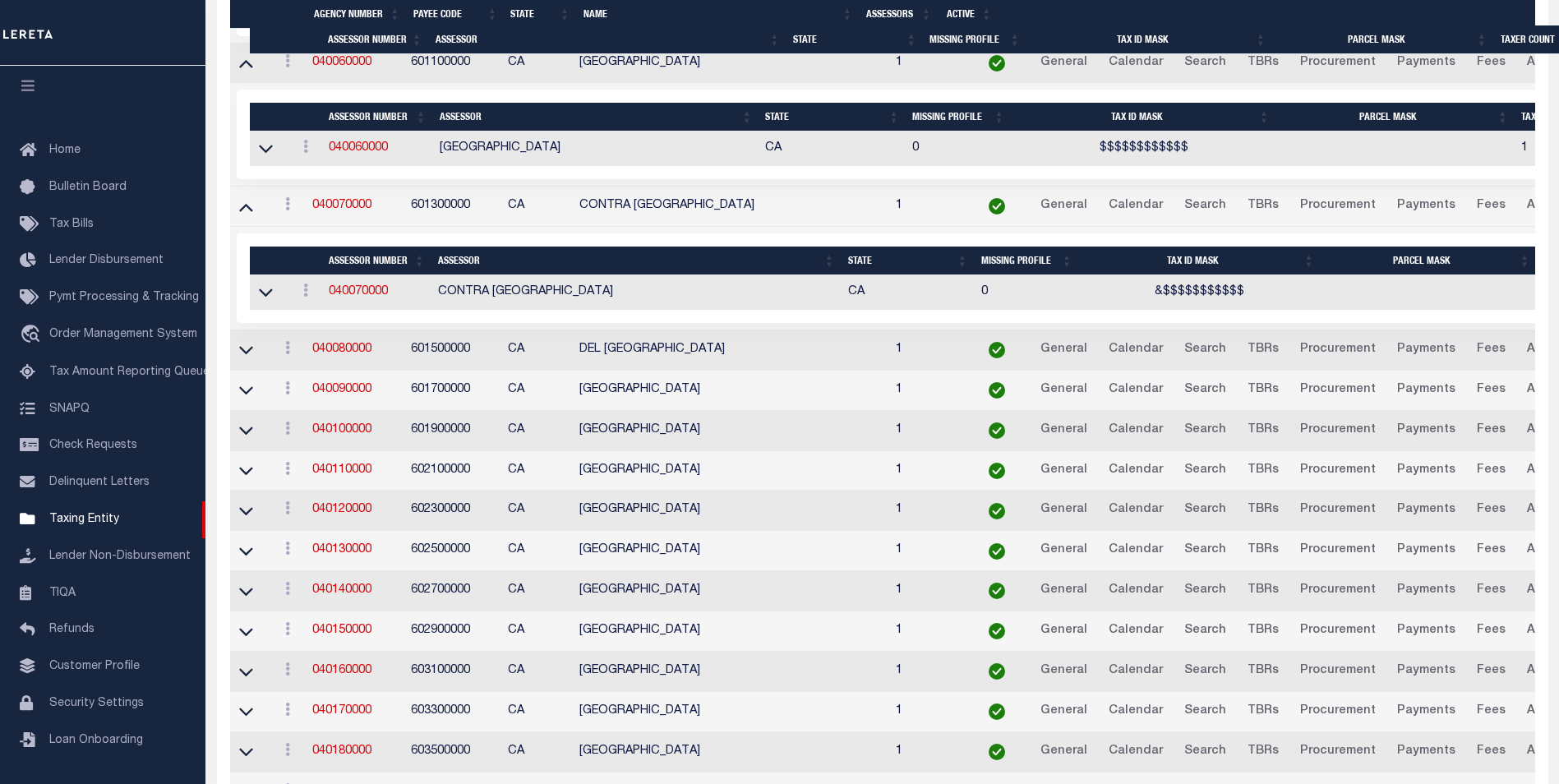
scroll to position [1247, 0]
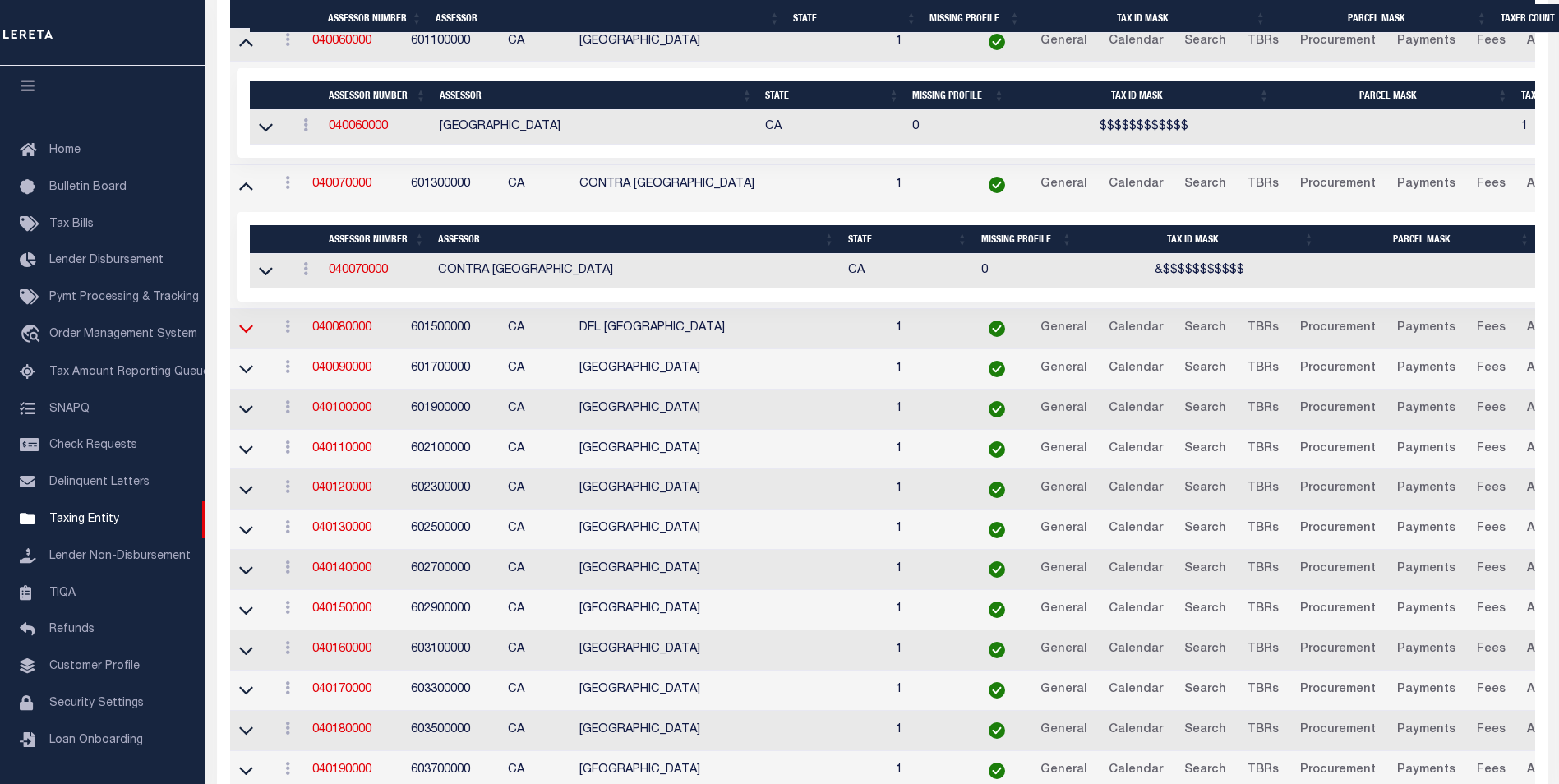
click at [241, 331] on icon at bounding box center [246, 329] width 14 height 8
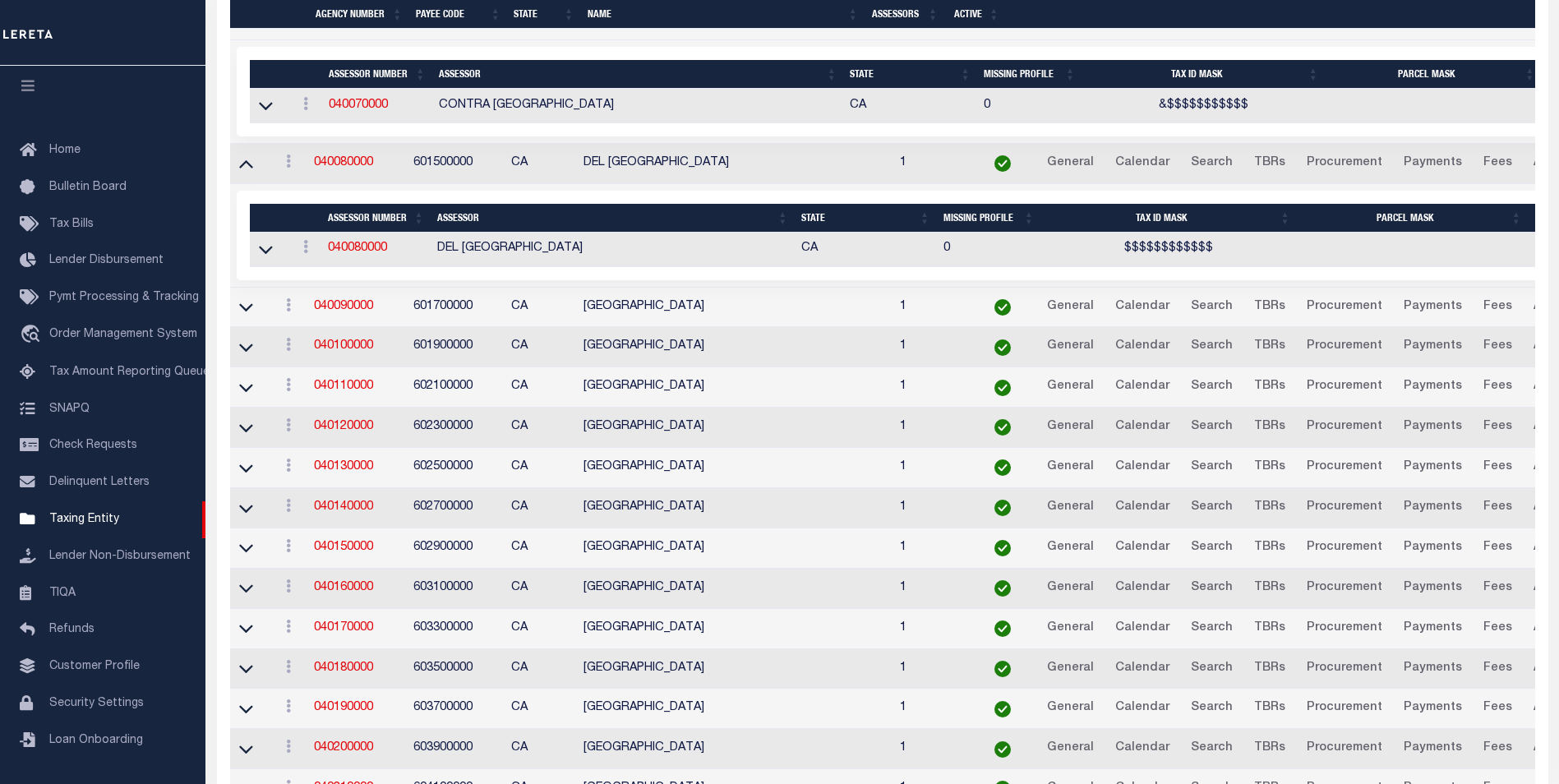
scroll to position [1423, 0]
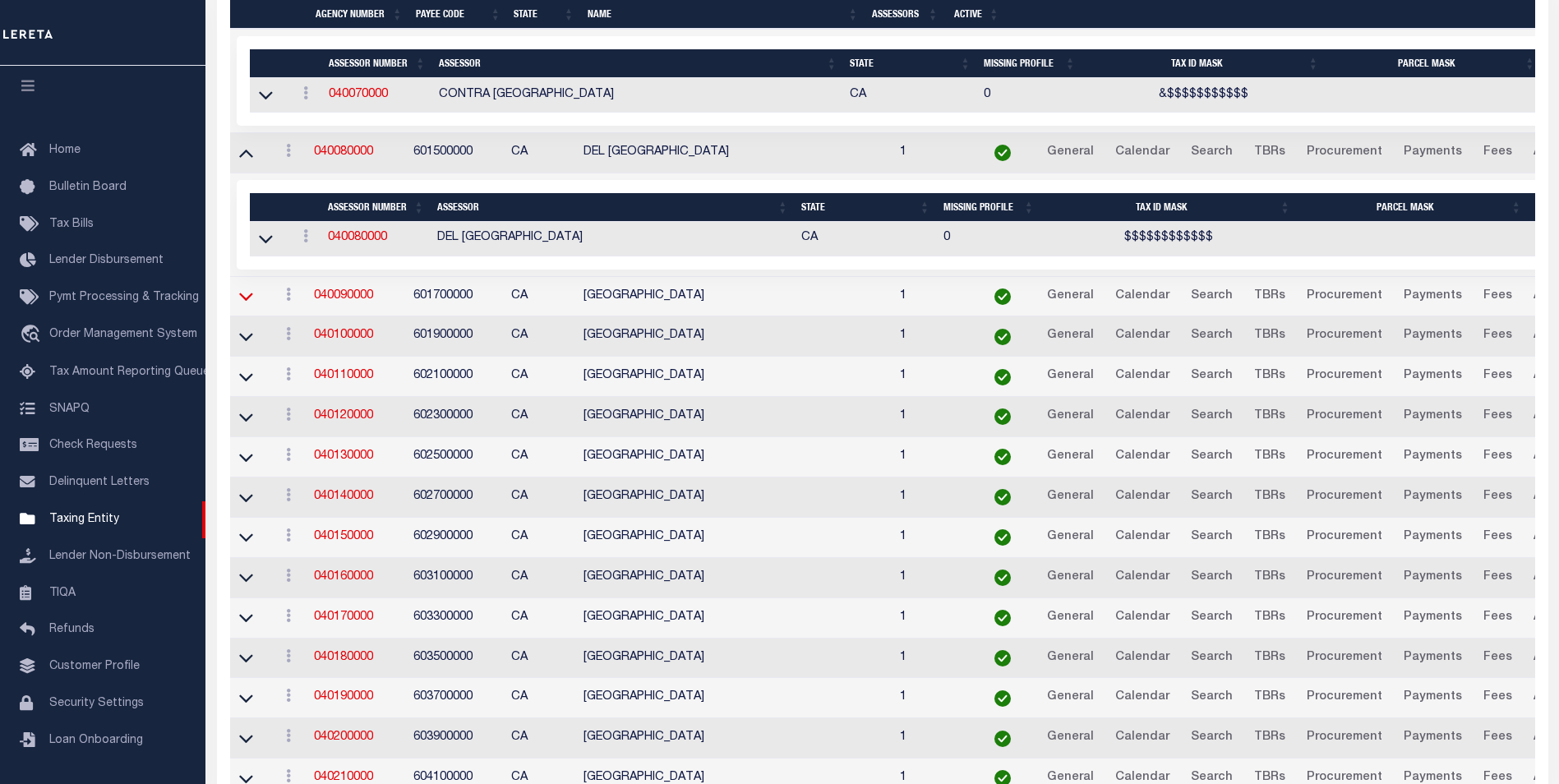
click at [245, 302] on icon at bounding box center [246, 297] width 14 height 17
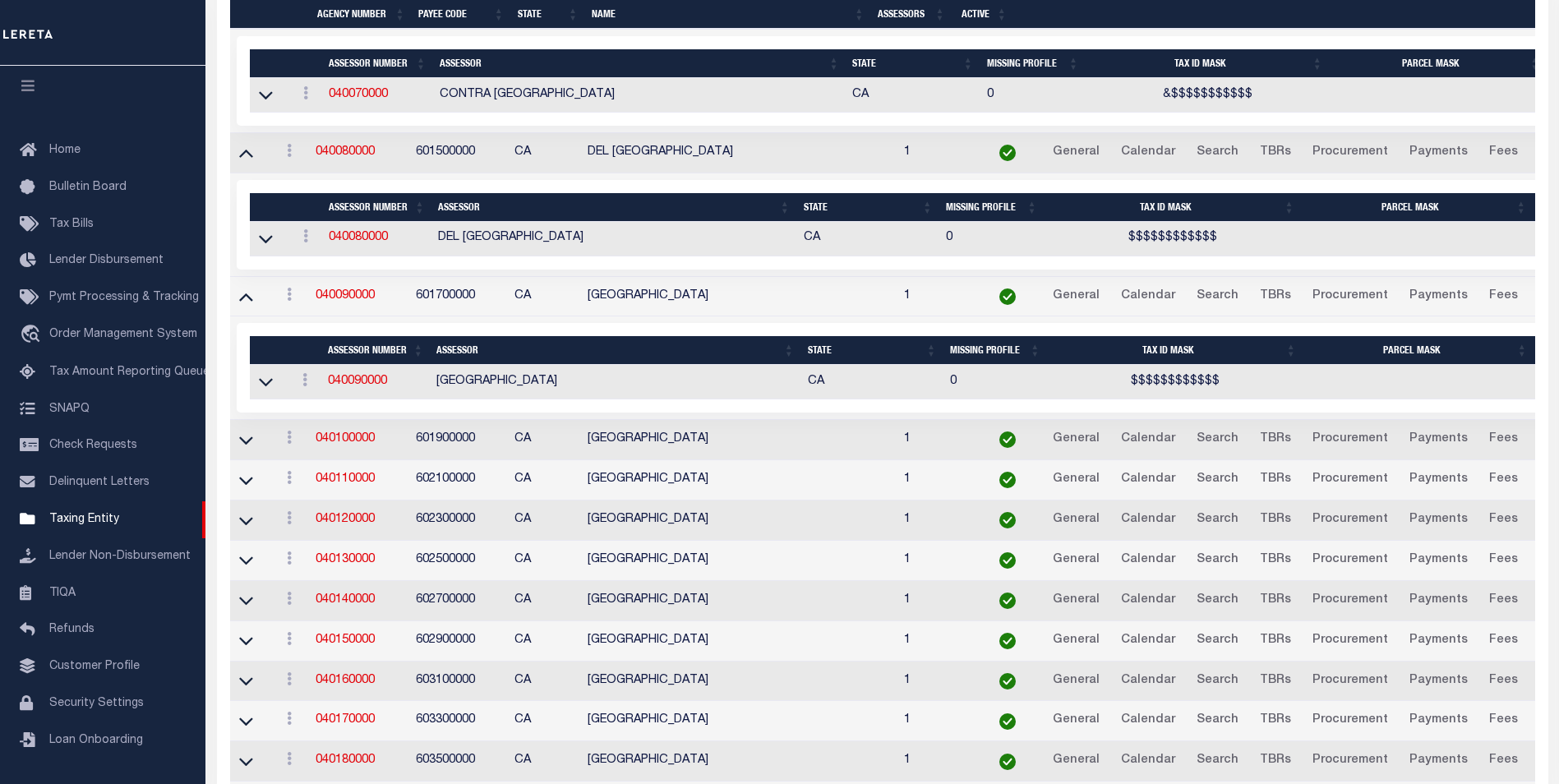
scroll to position [1439, 0]
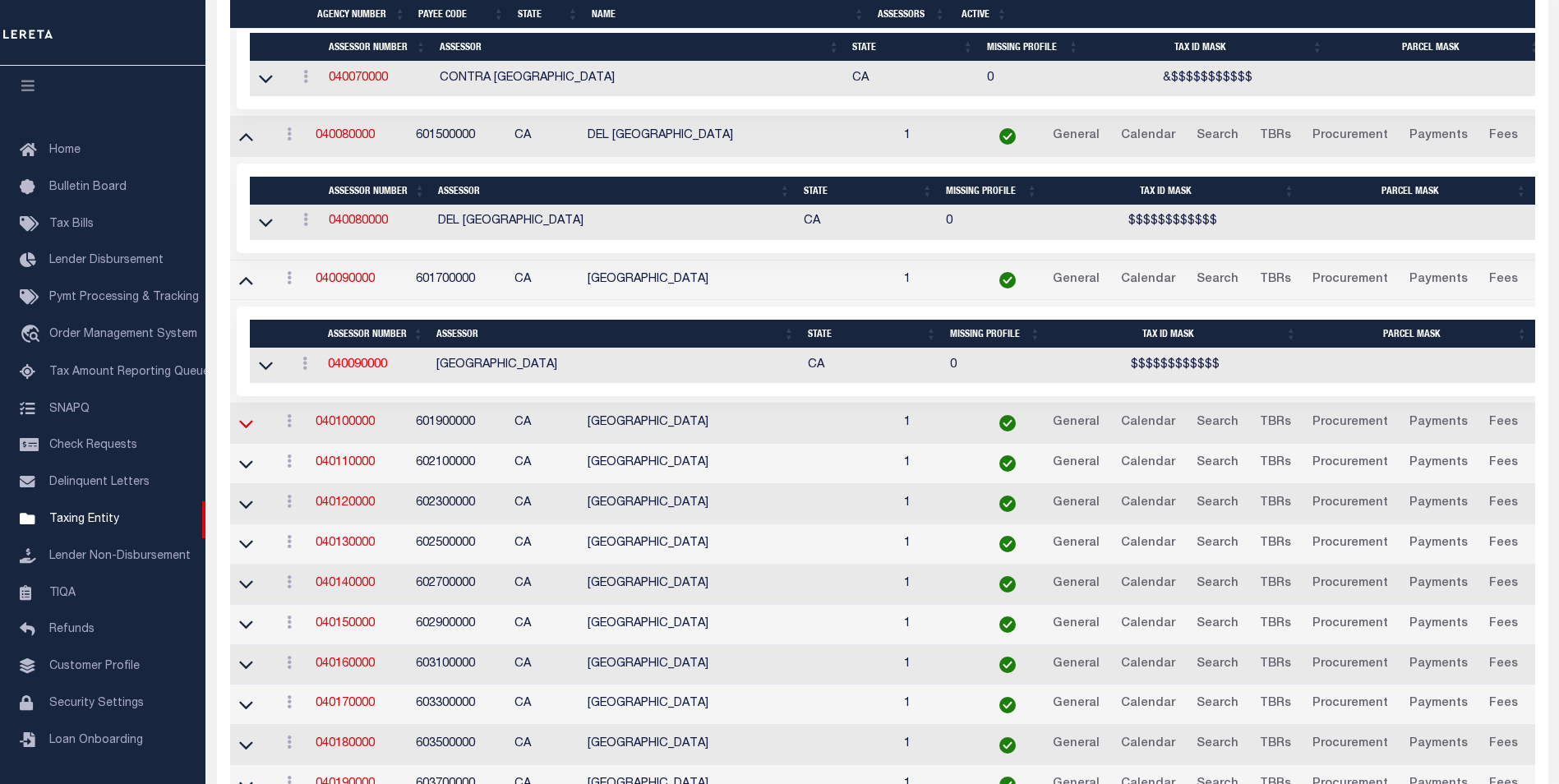
click at [245, 424] on icon at bounding box center [246, 423] width 14 height 17
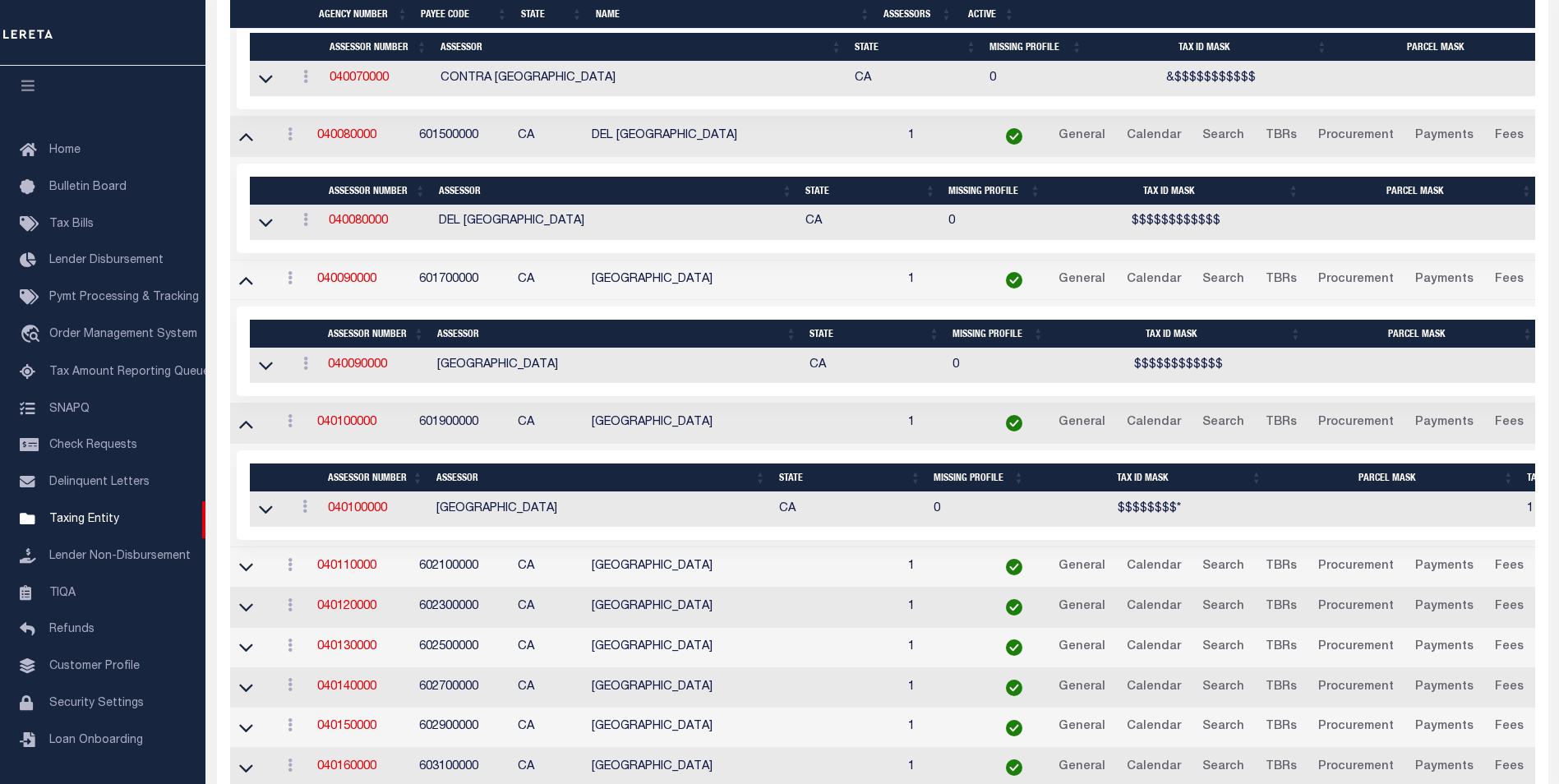
scroll to position [1456, 0]
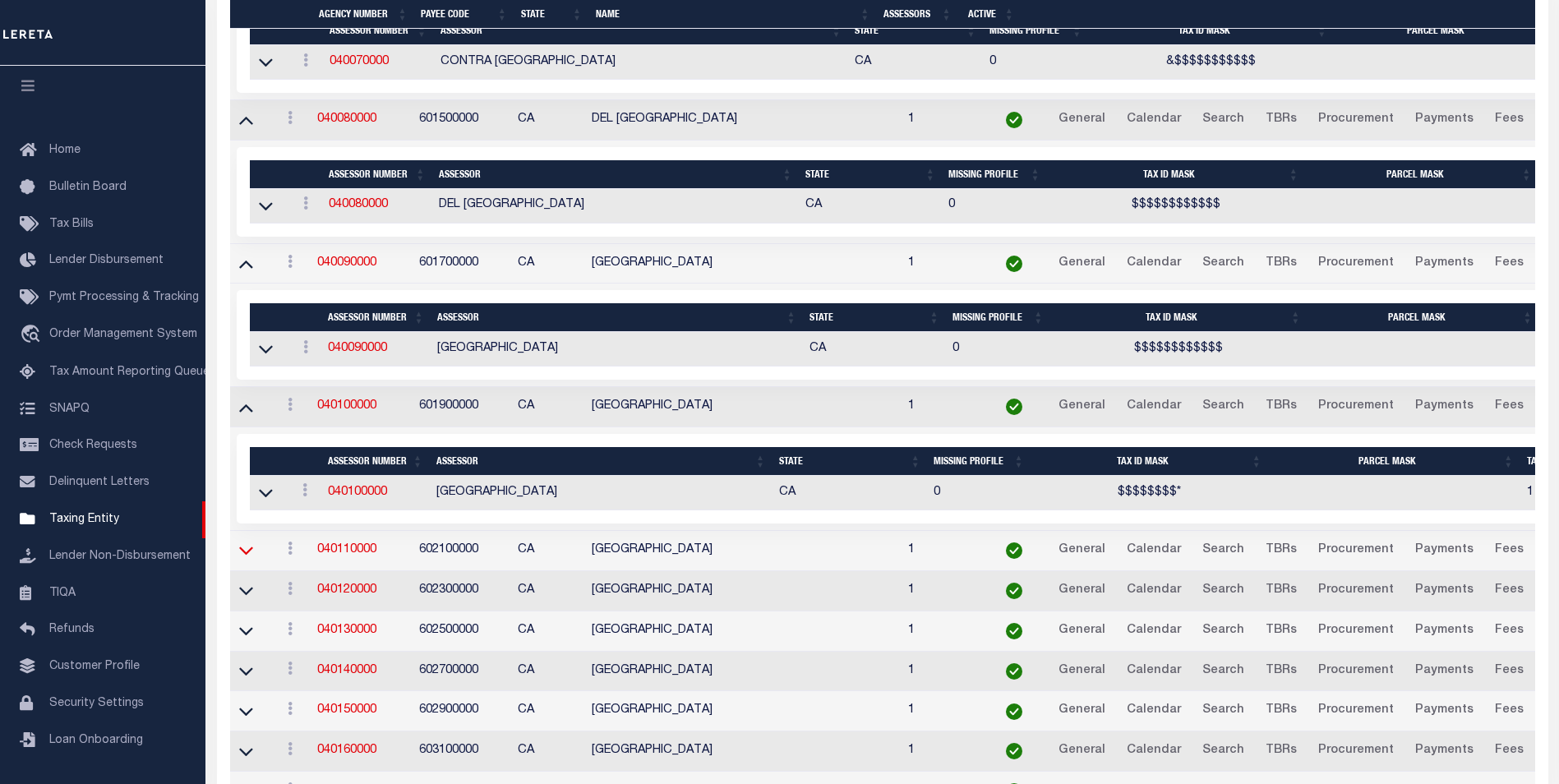
click at [248, 555] on icon at bounding box center [246, 551] width 14 height 8
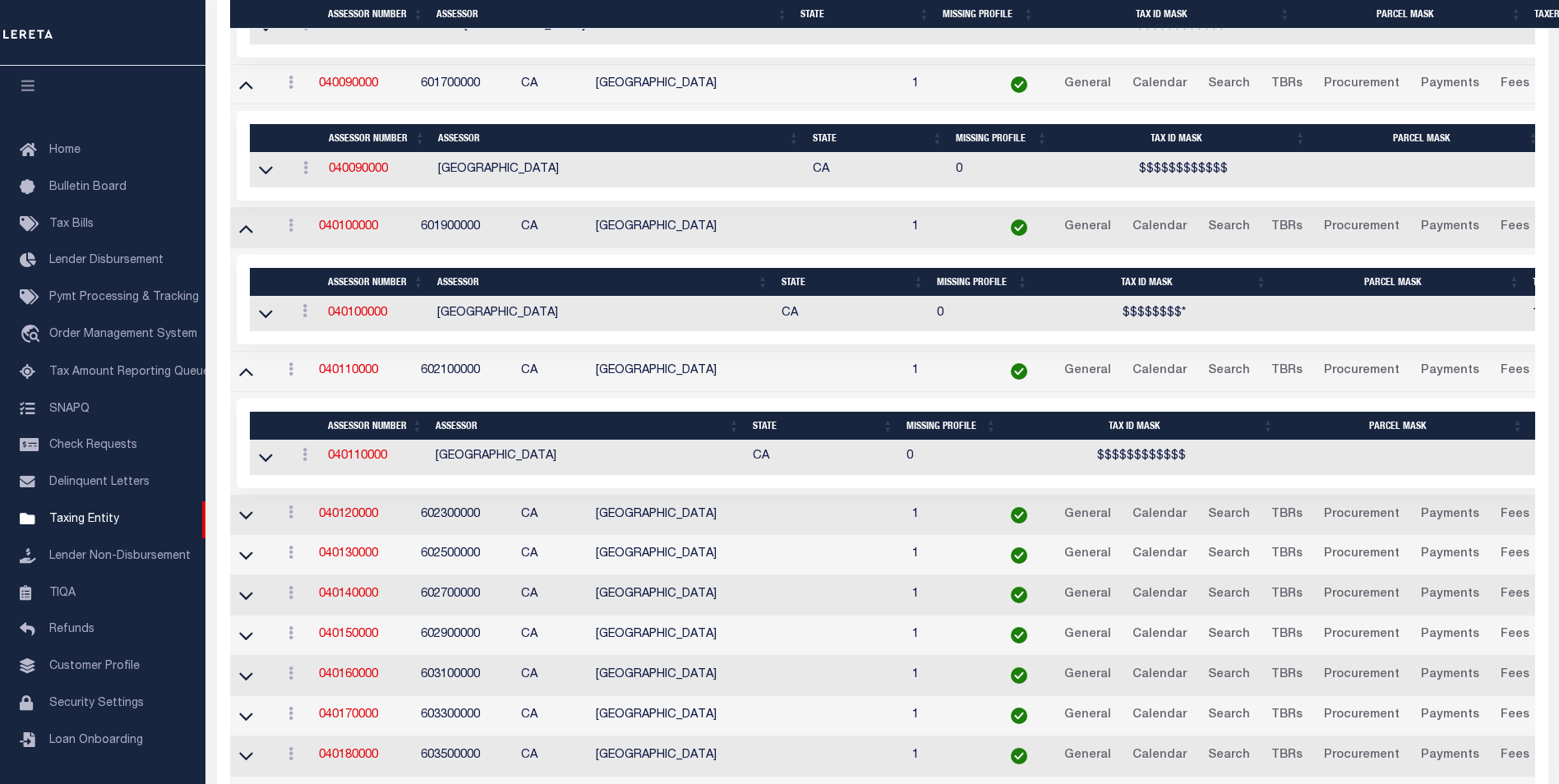
scroll to position [1636, 0]
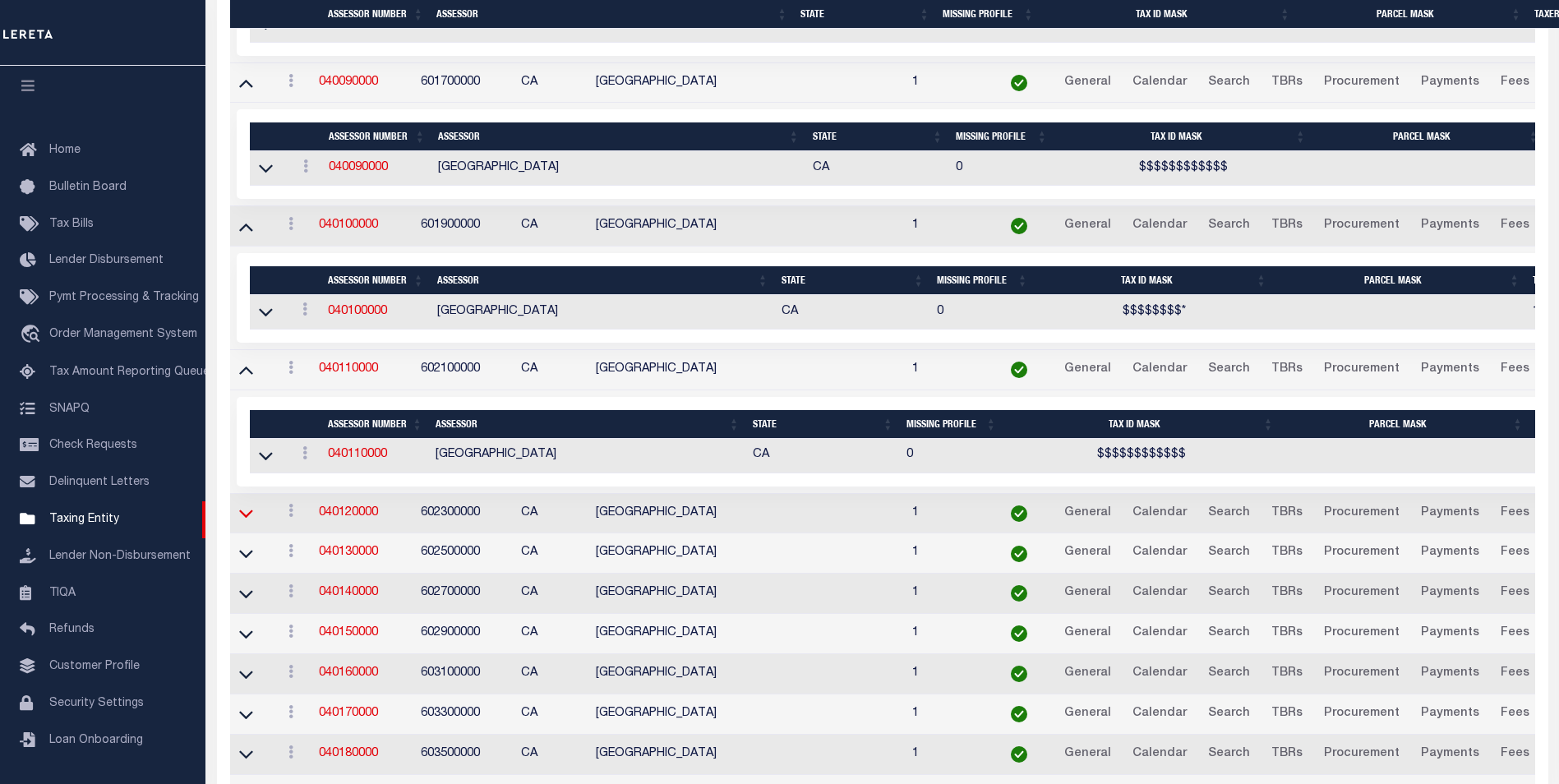
click at [246, 518] on icon at bounding box center [246, 514] width 14 height 8
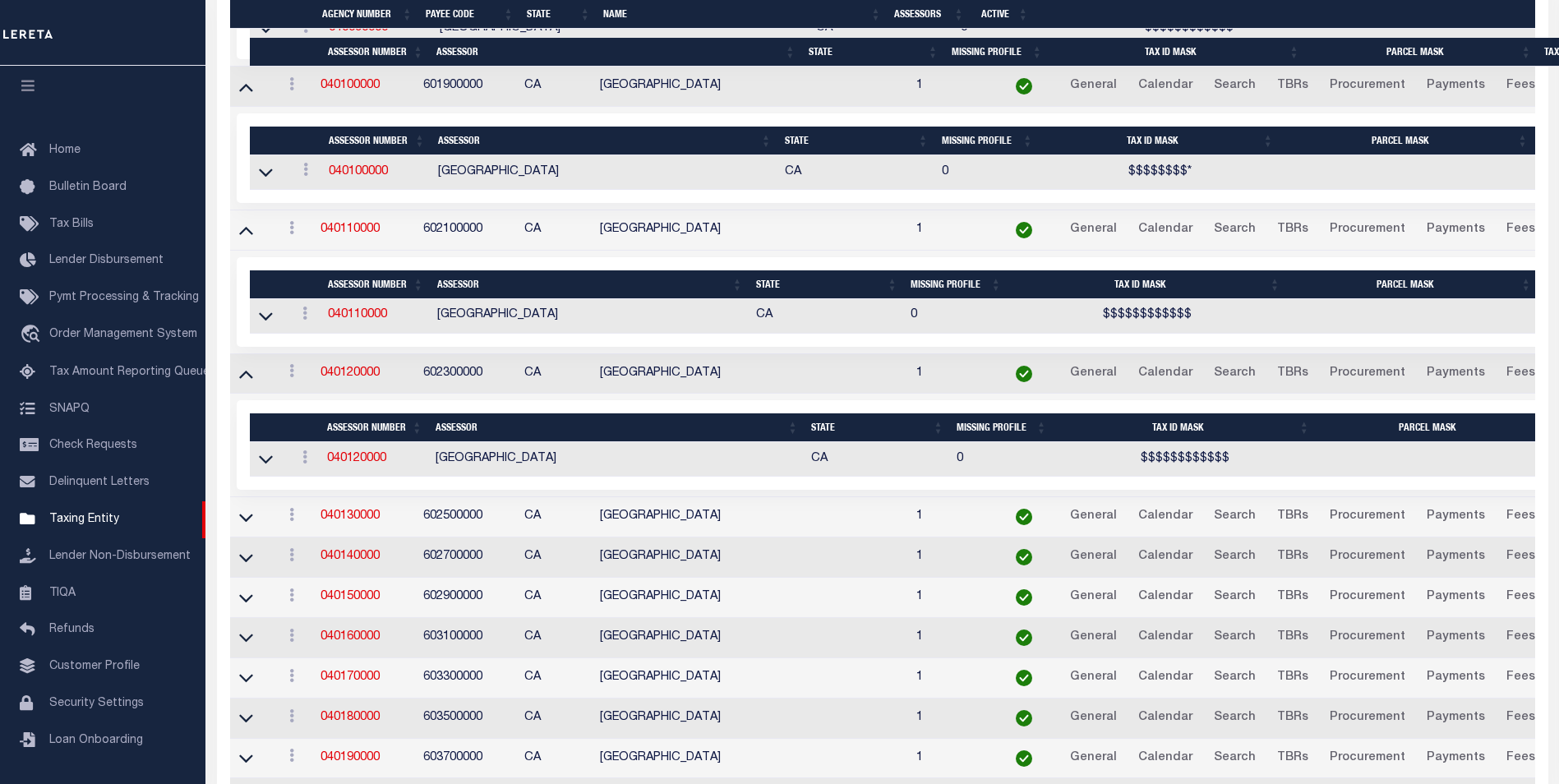
scroll to position [1817, 0]
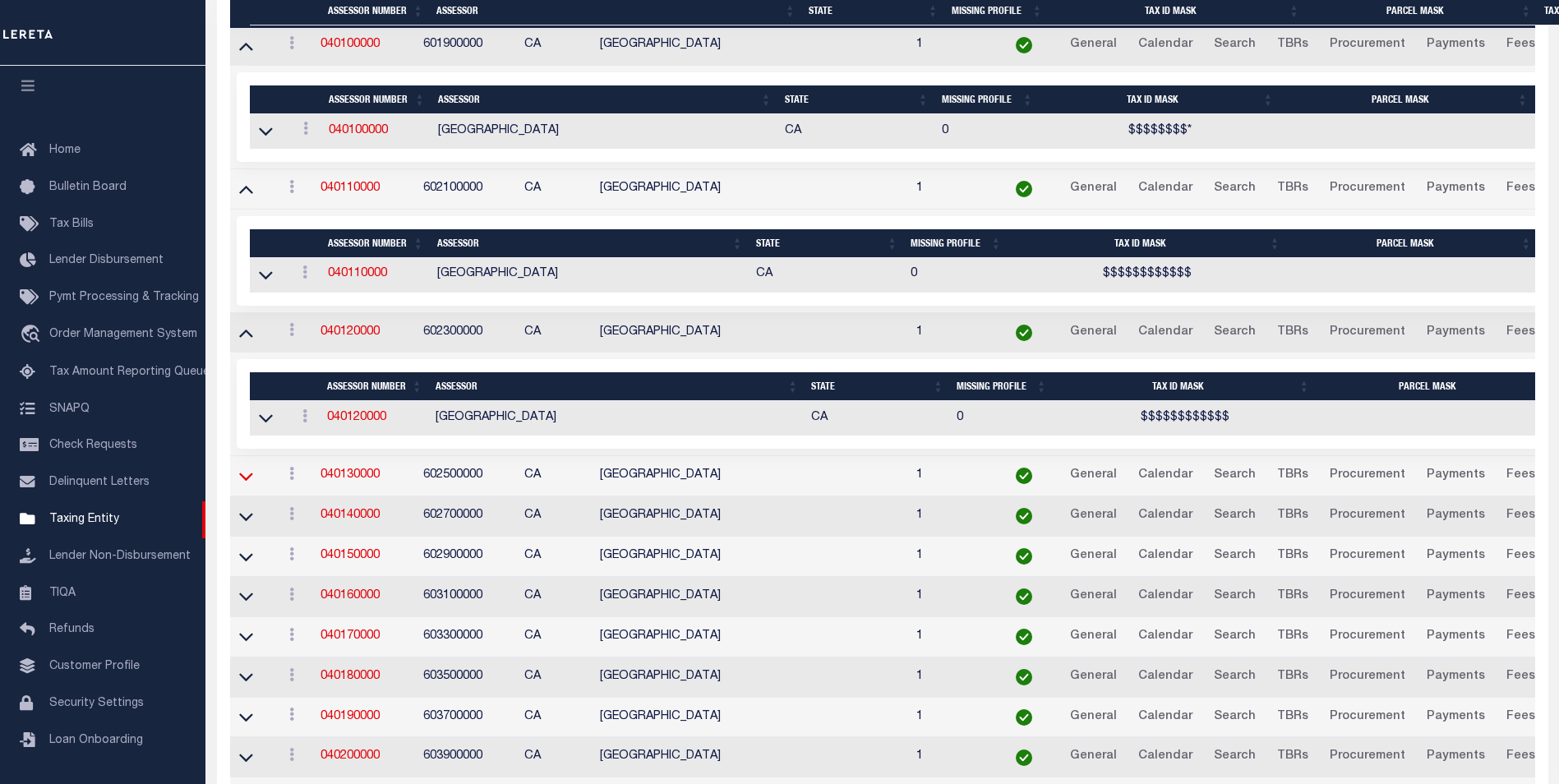
click at [246, 485] on icon at bounding box center [246, 476] width 14 height 17
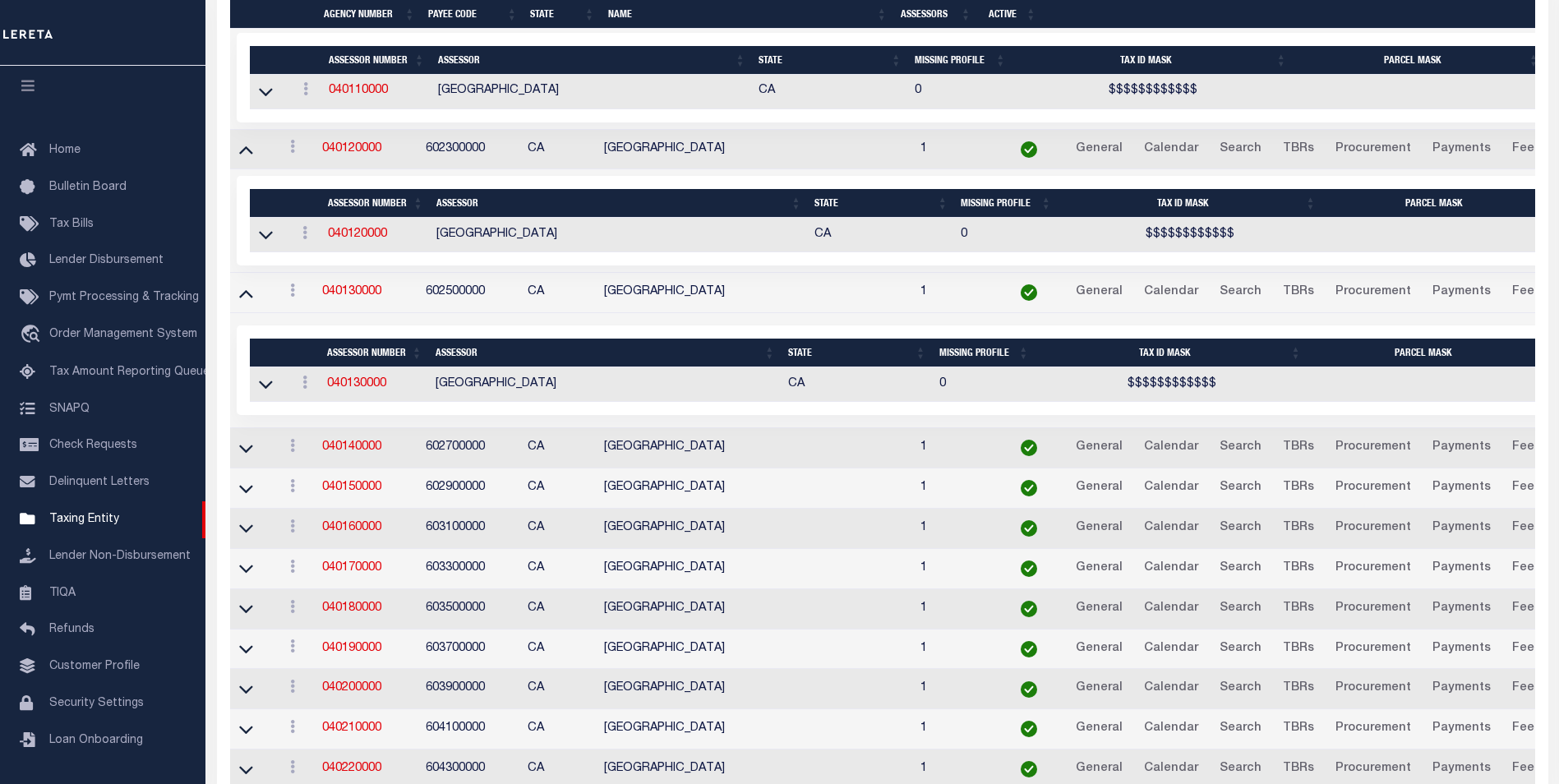
scroll to position [2038, 0]
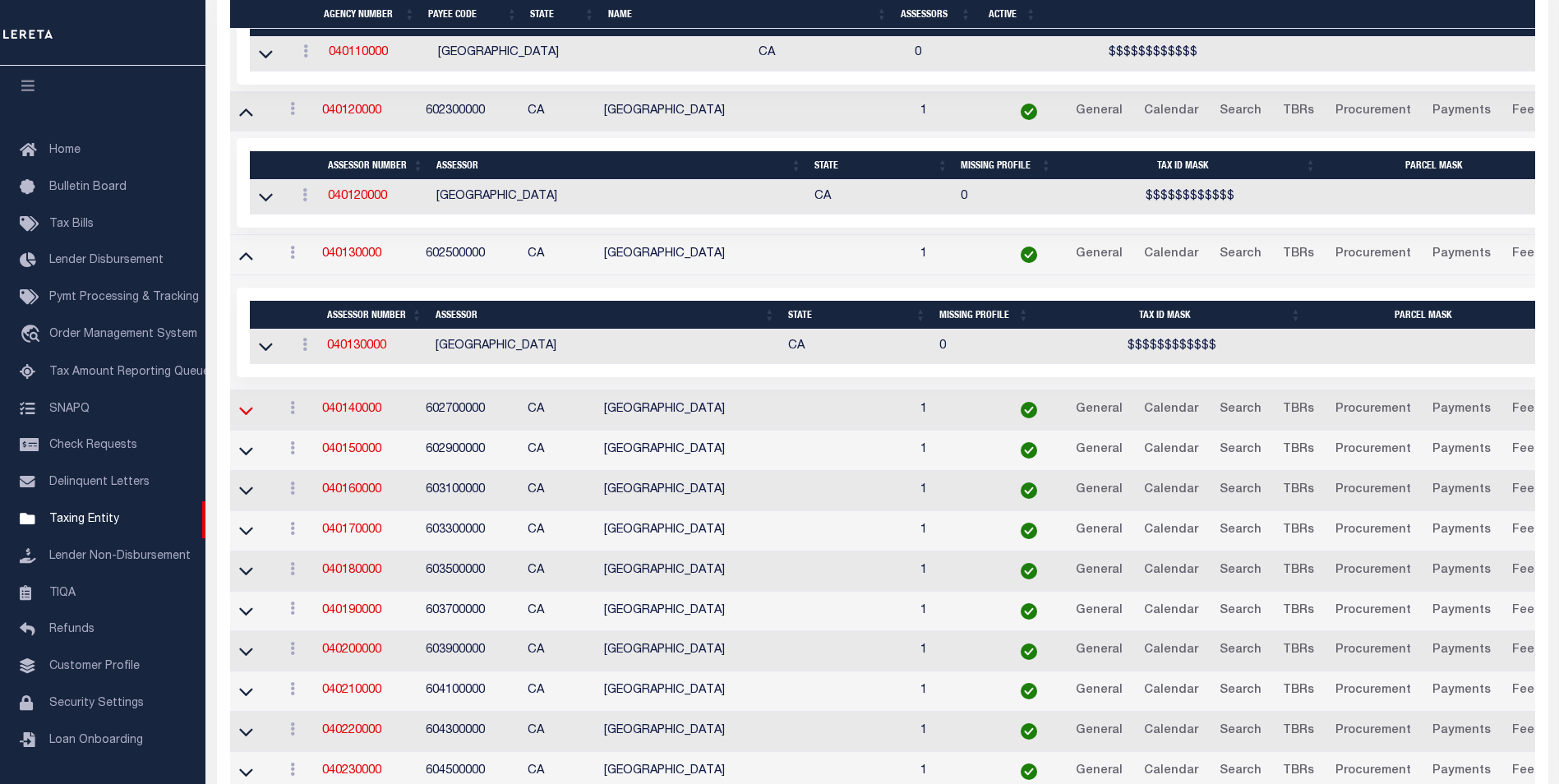
click at [250, 419] on icon at bounding box center [246, 410] width 14 height 17
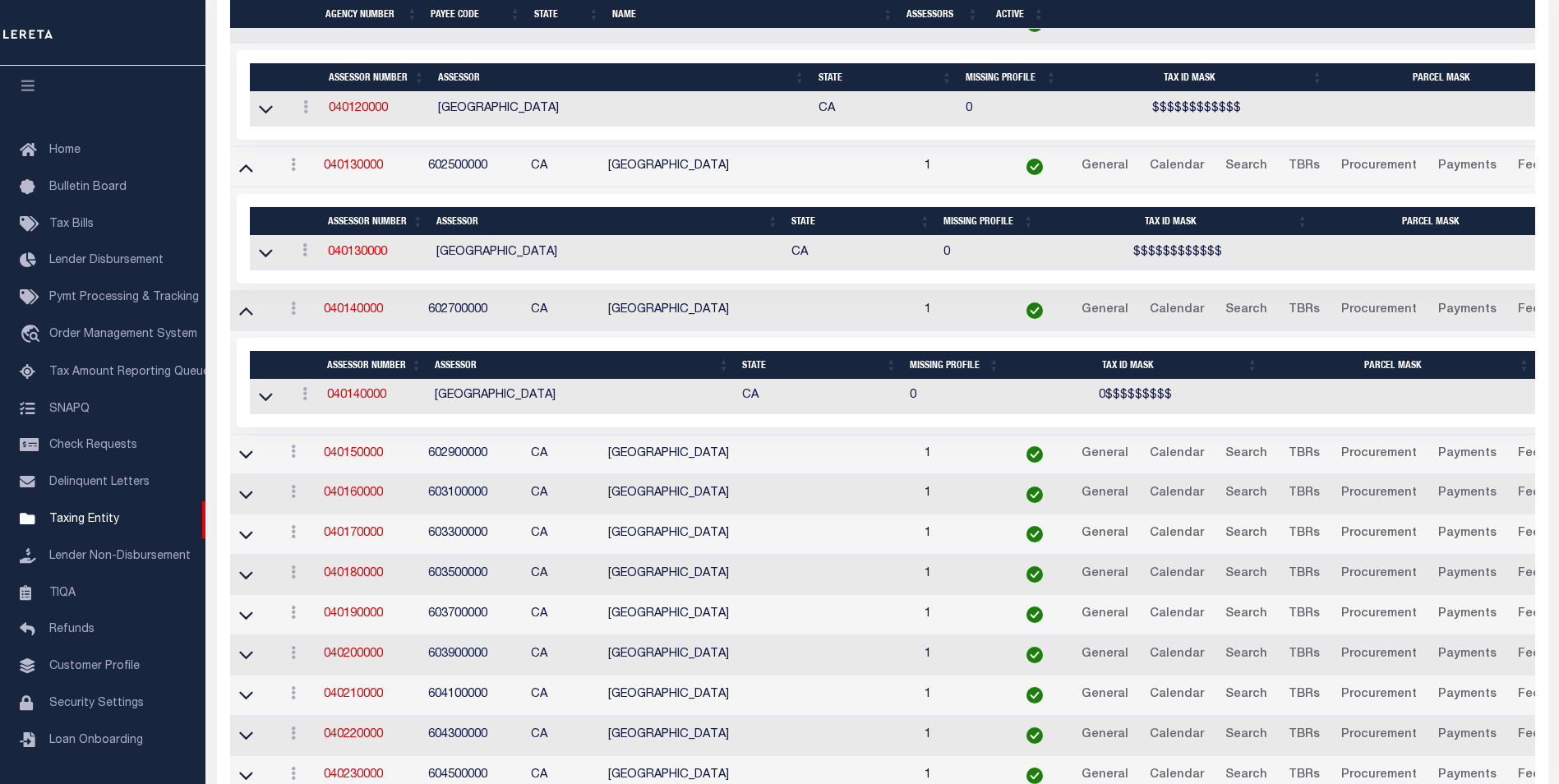
scroll to position [2336, 0]
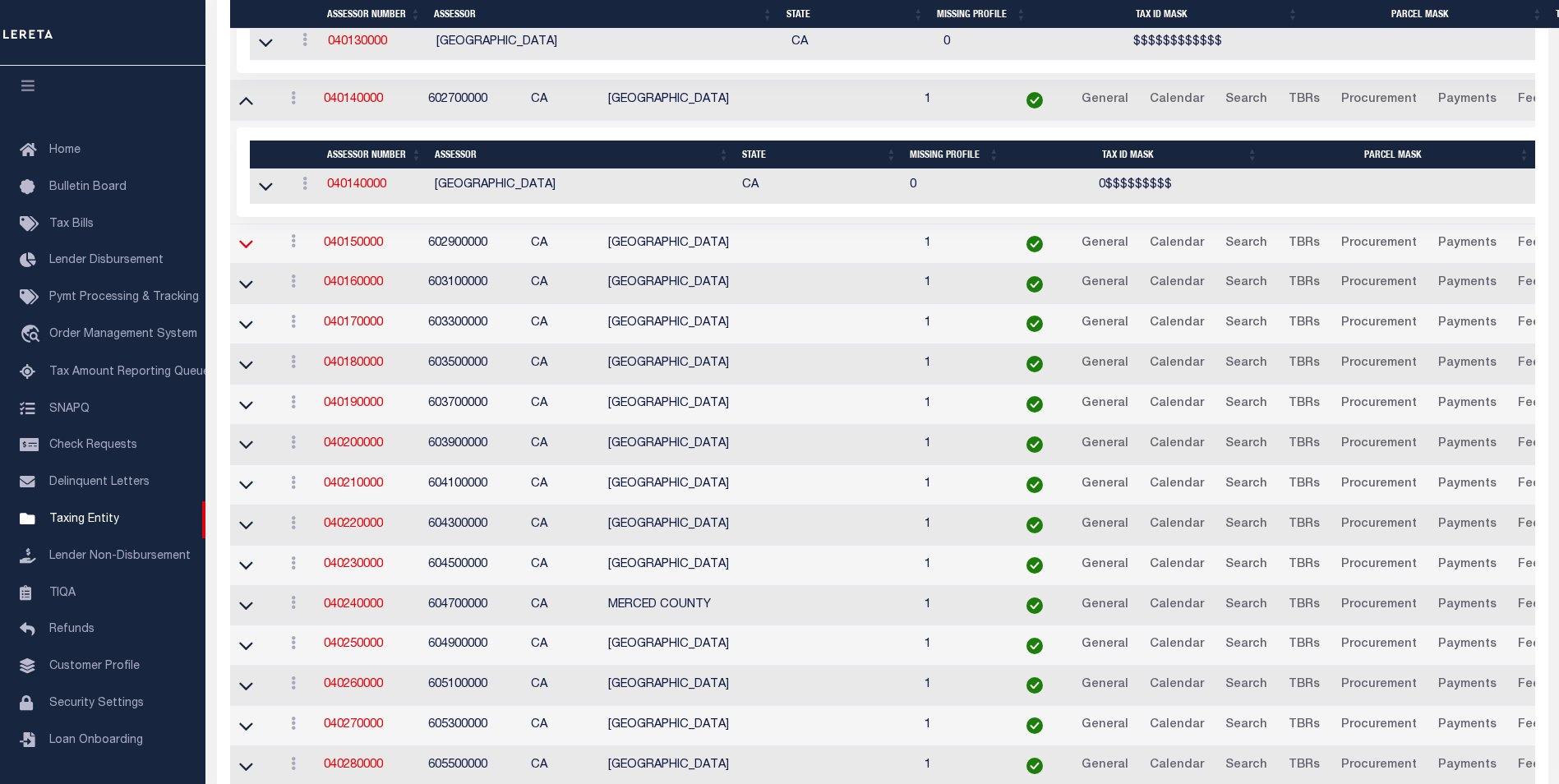
click at [246, 252] on icon at bounding box center [246, 243] width 14 height 17
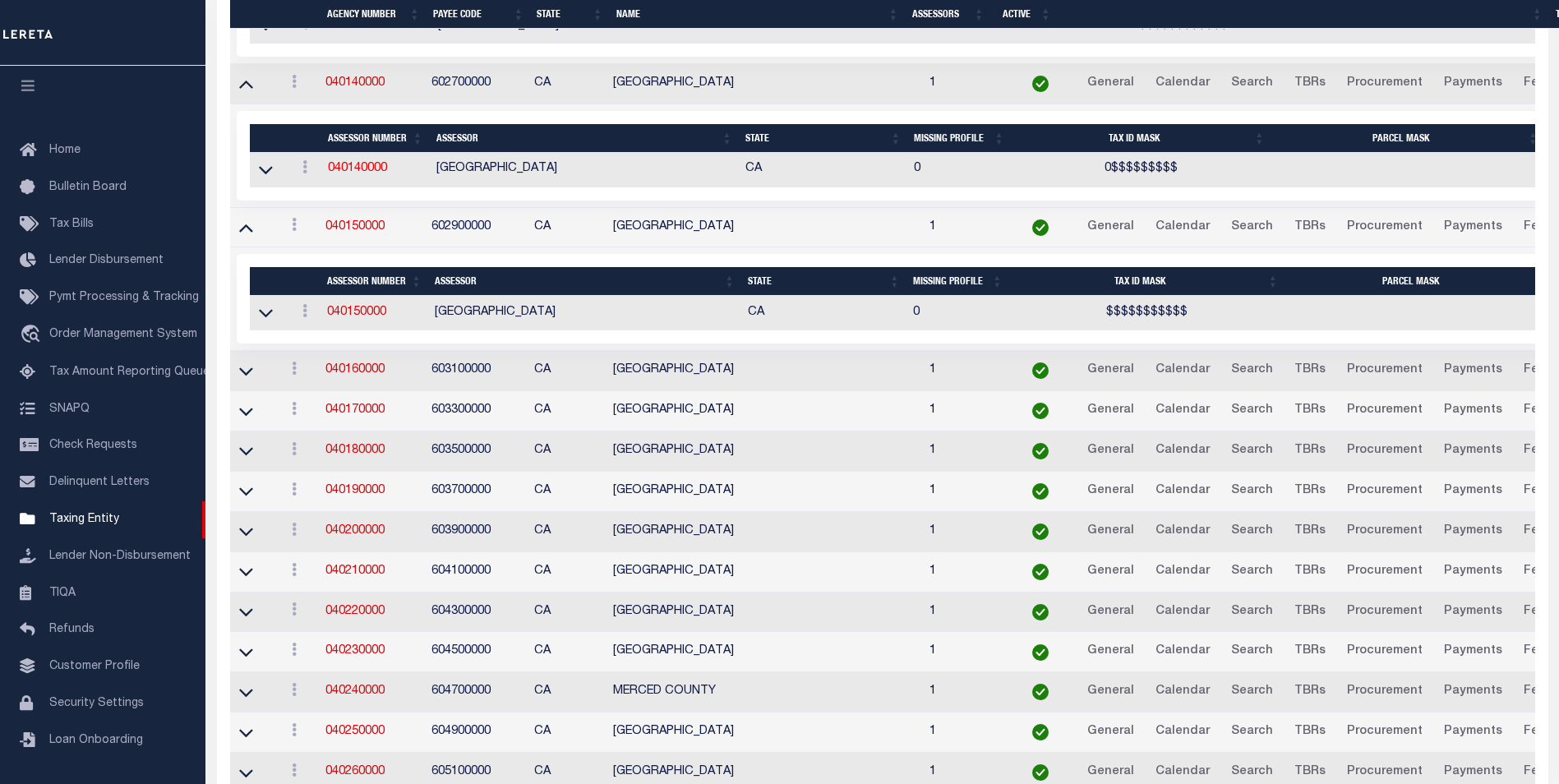
click at [245, 363] on td at bounding box center [254, 371] width 48 height 41
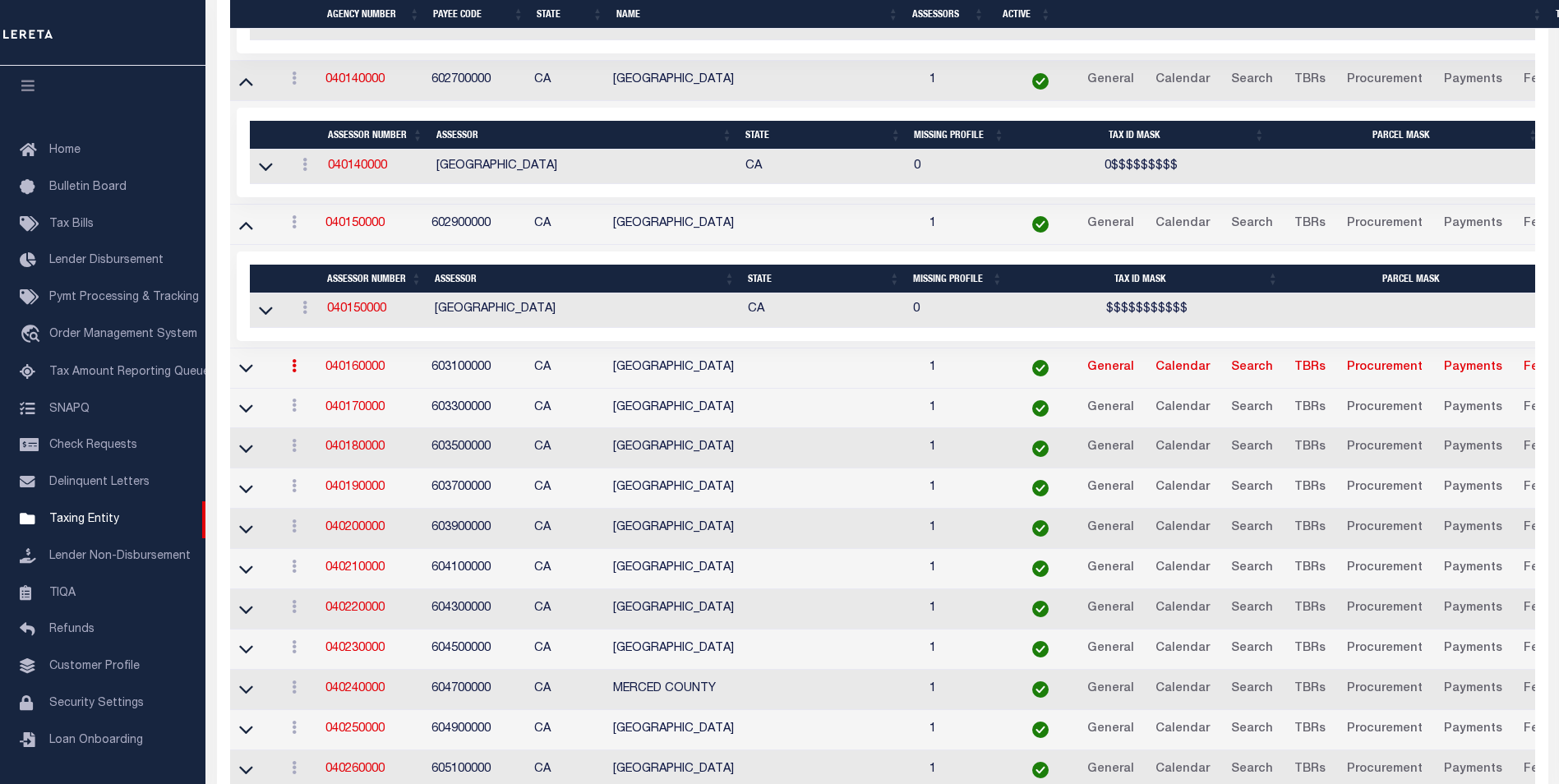
scroll to position [2350, 0]
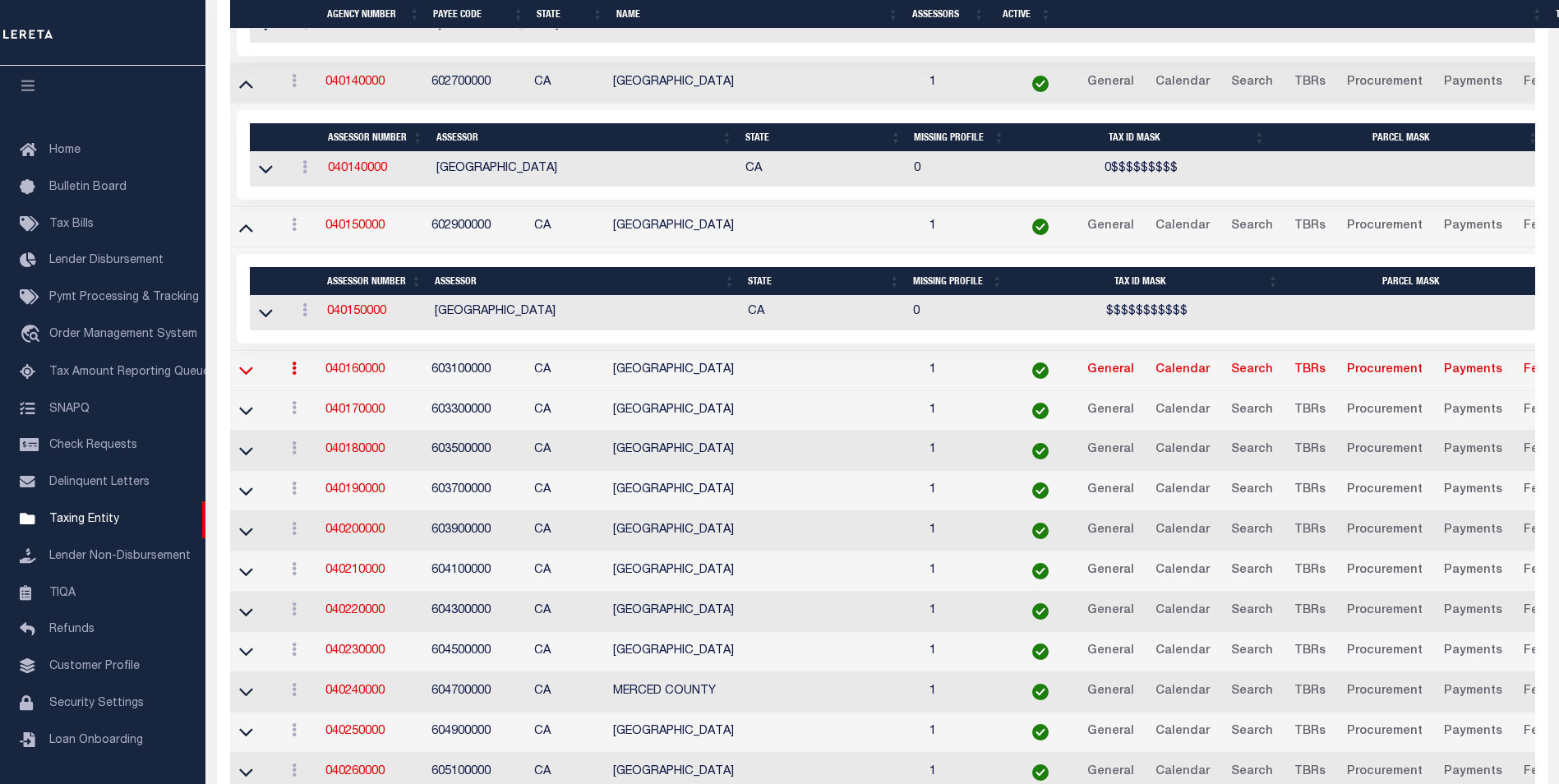
click at [245, 369] on icon at bounding box center [246, 370] width 14 height 17
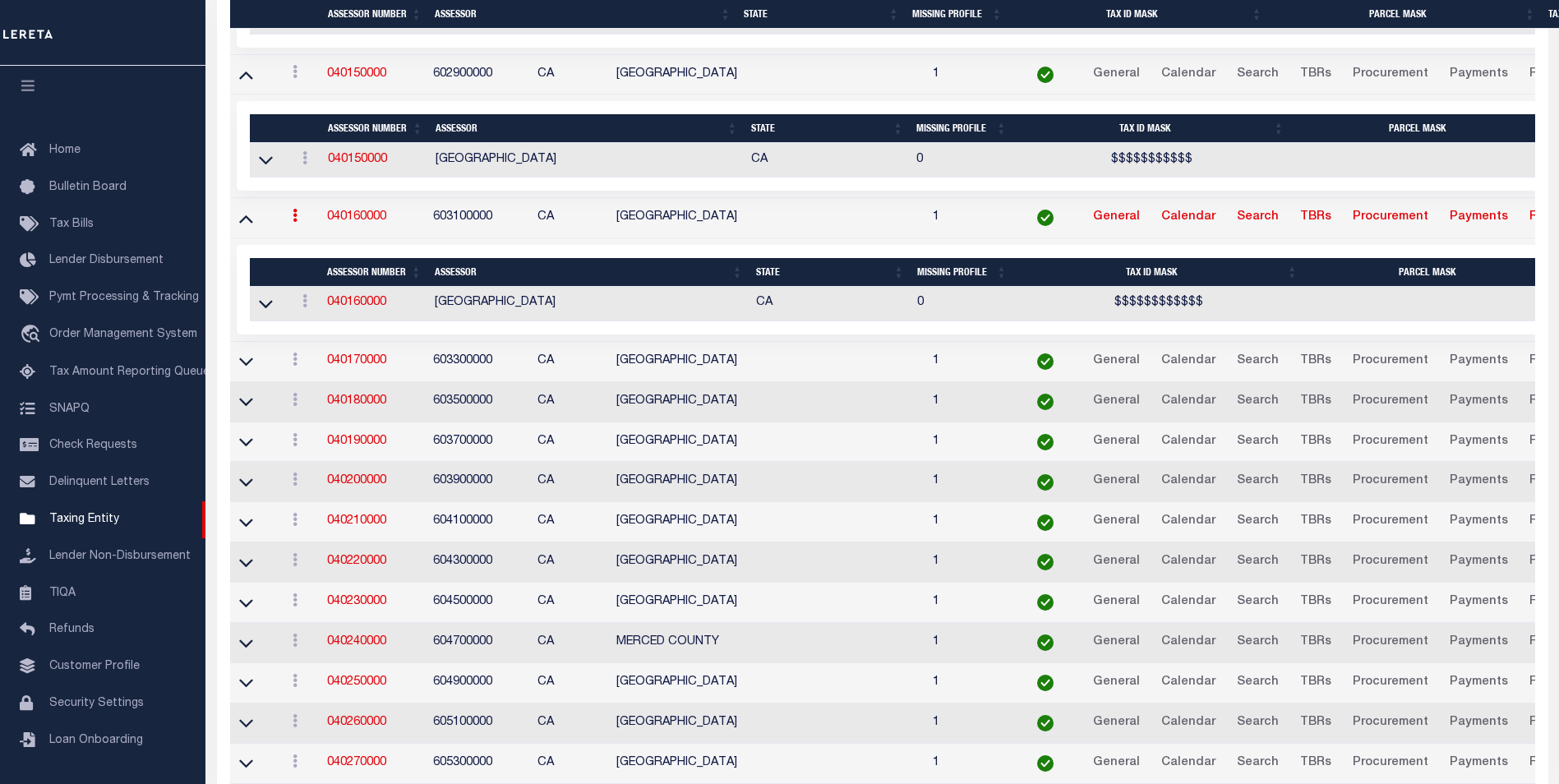
scroll to position [2507, 0]
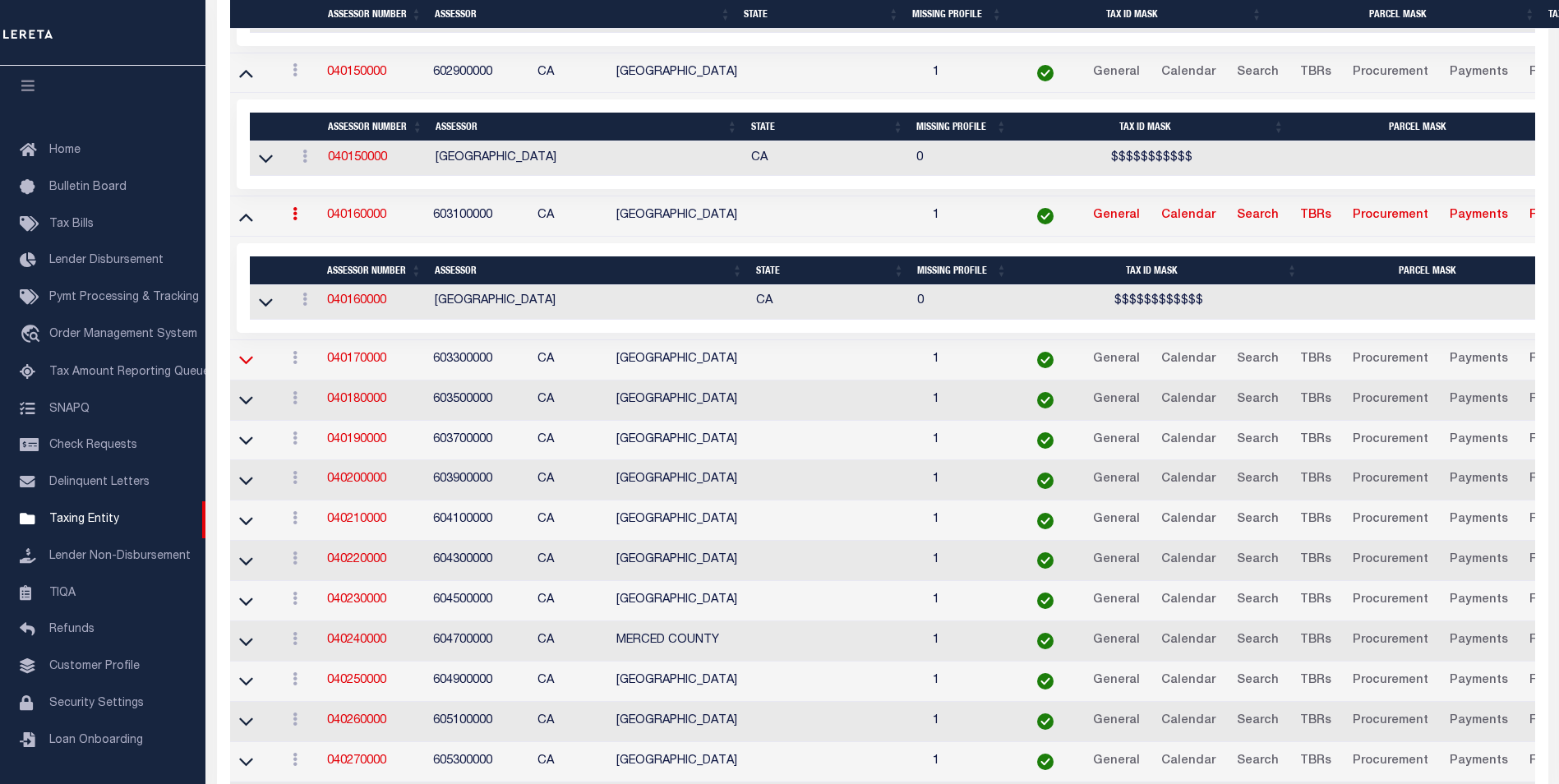
click at [246, 364] on icon at bounding box center [246, 361] width 14 height 8
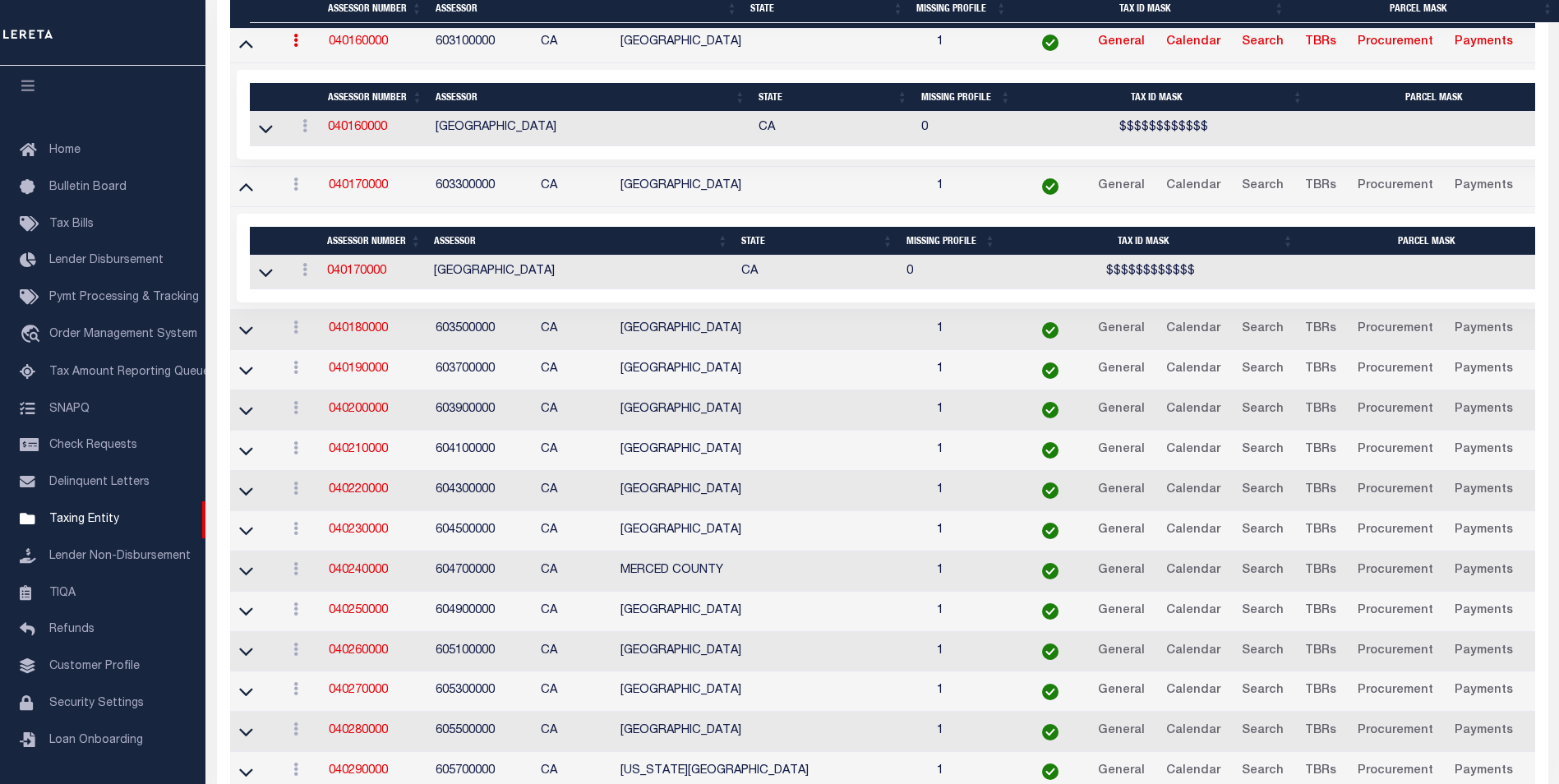
scroll to position [2681, 0]
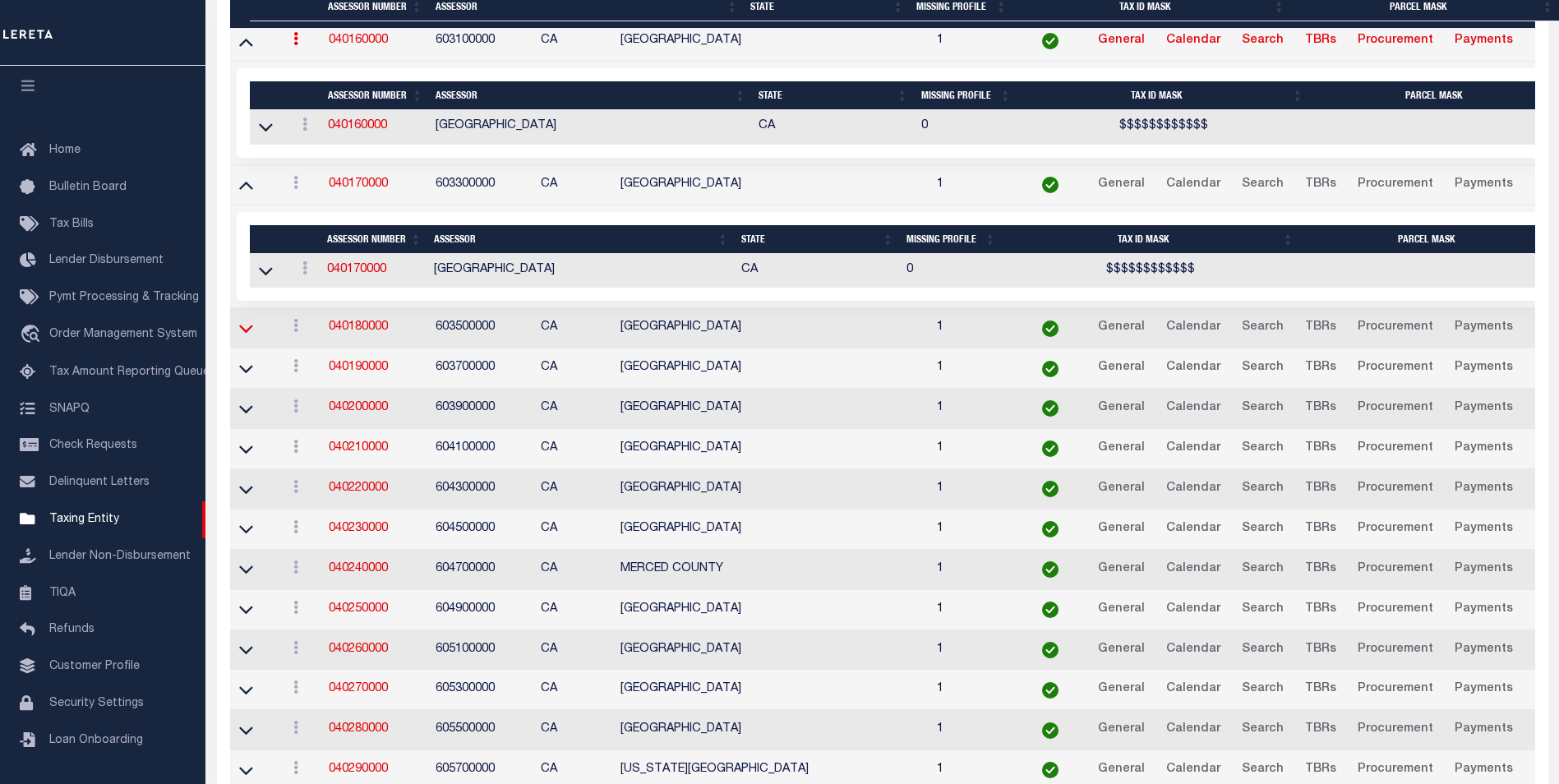
click at [246, 333] on icon at bounding box center [246, 329] width 14 height 8
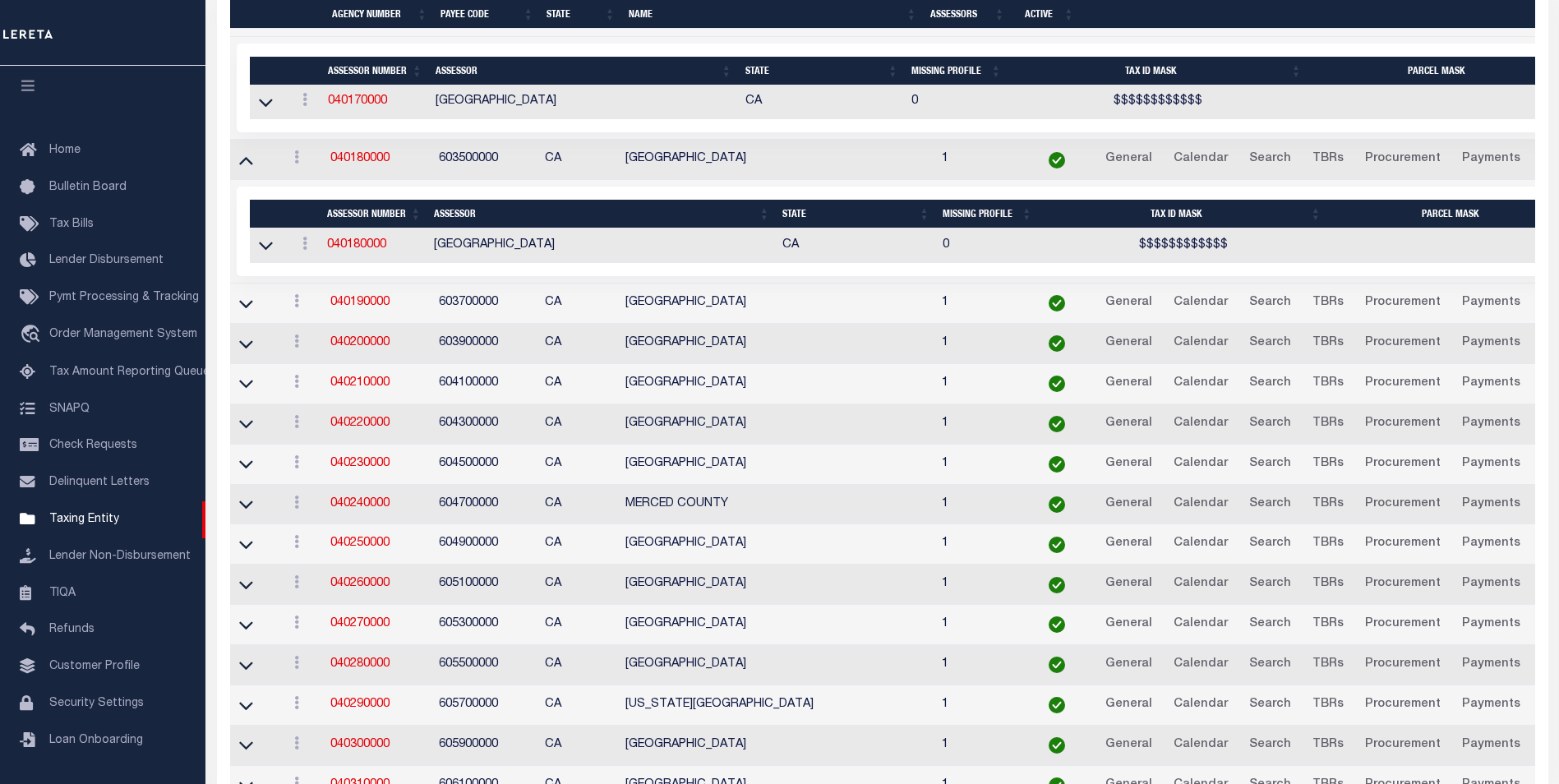
scroll to position [2859, 0]
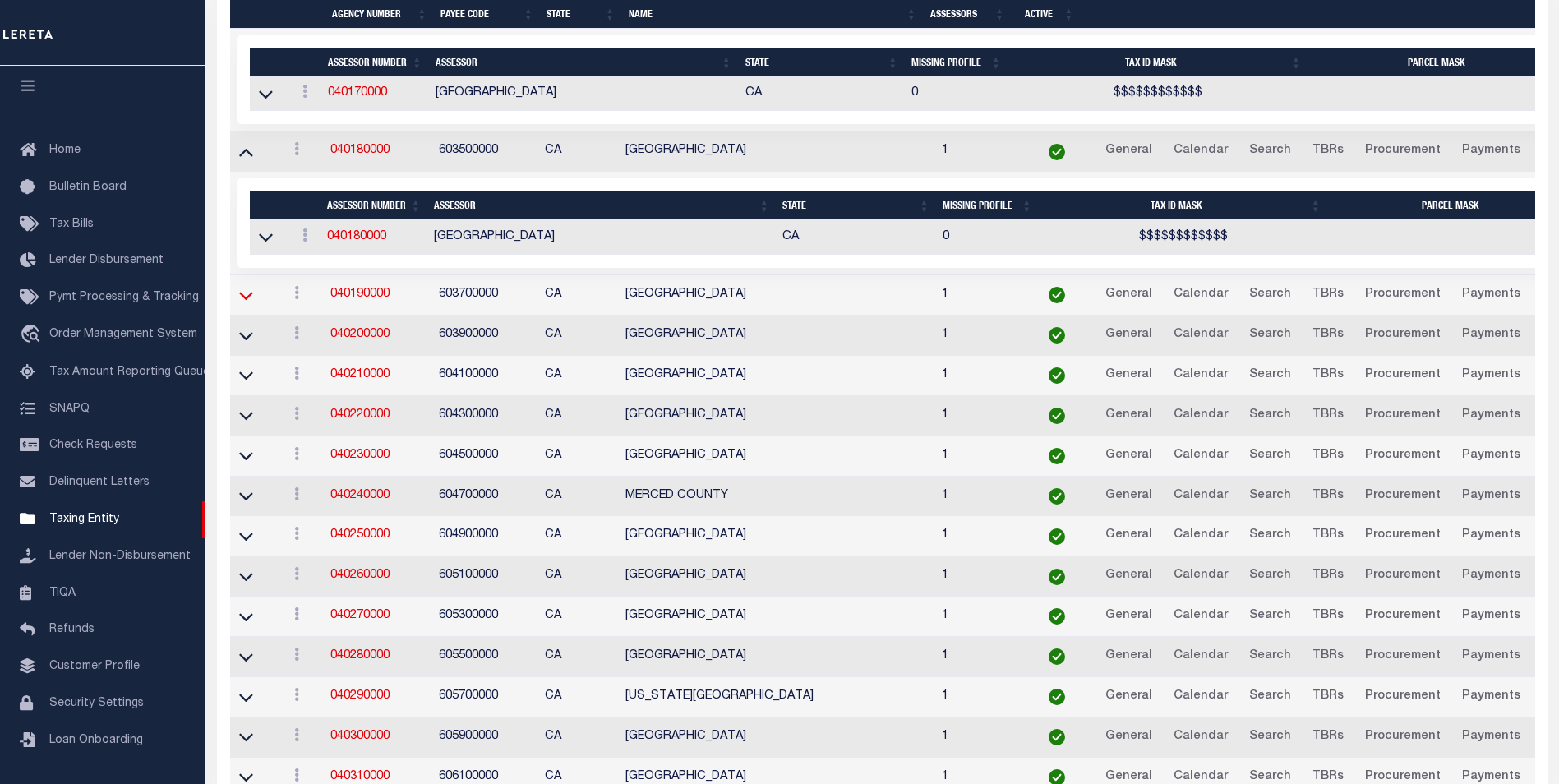
click at [252, 294] on icon at bounding box center [246, 296] width 14 height 17
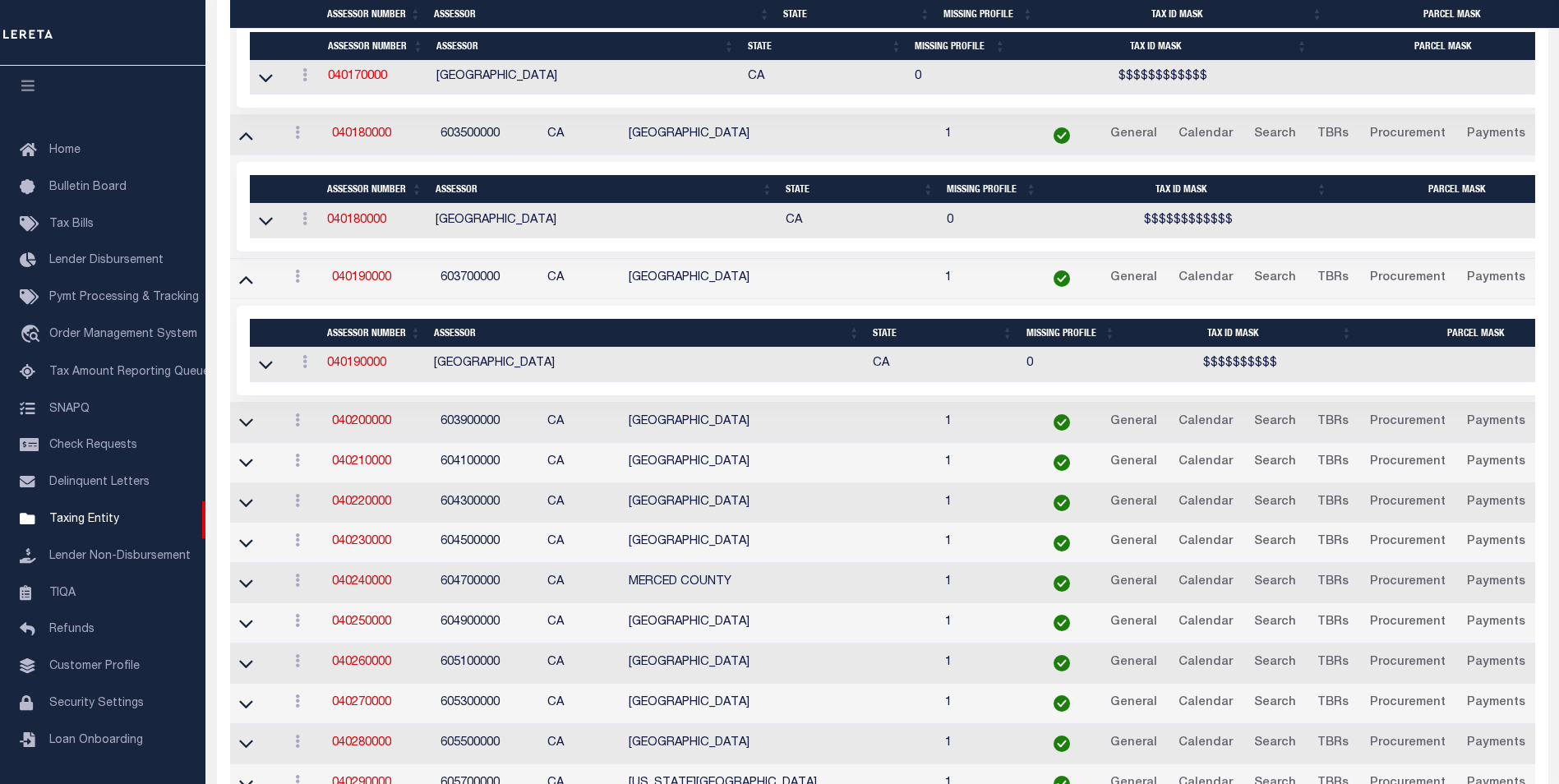
scroll to position [3095, 0]
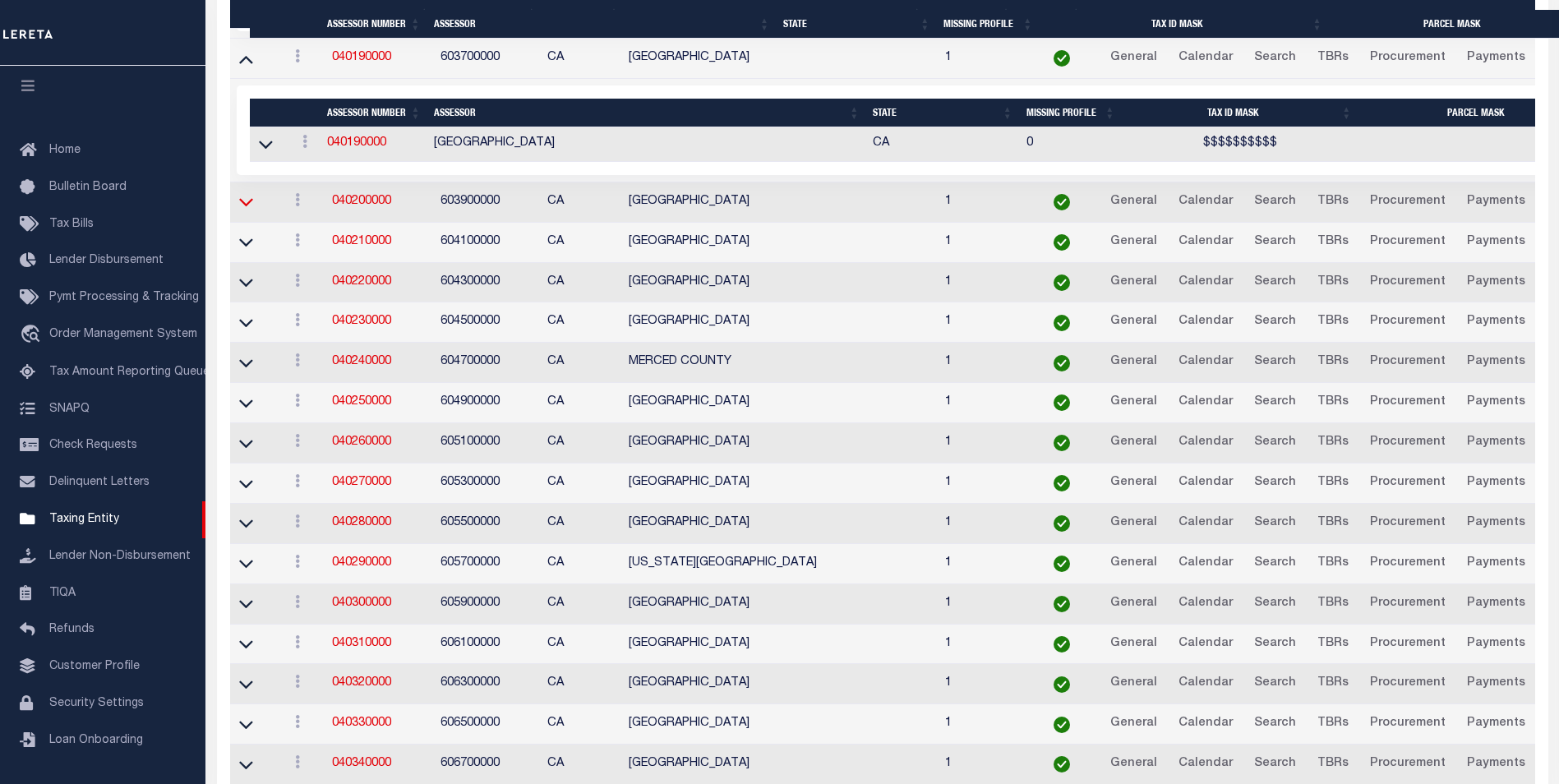
click at [246, 210] on icon at bounding box center [246, 202] width 14 height 17
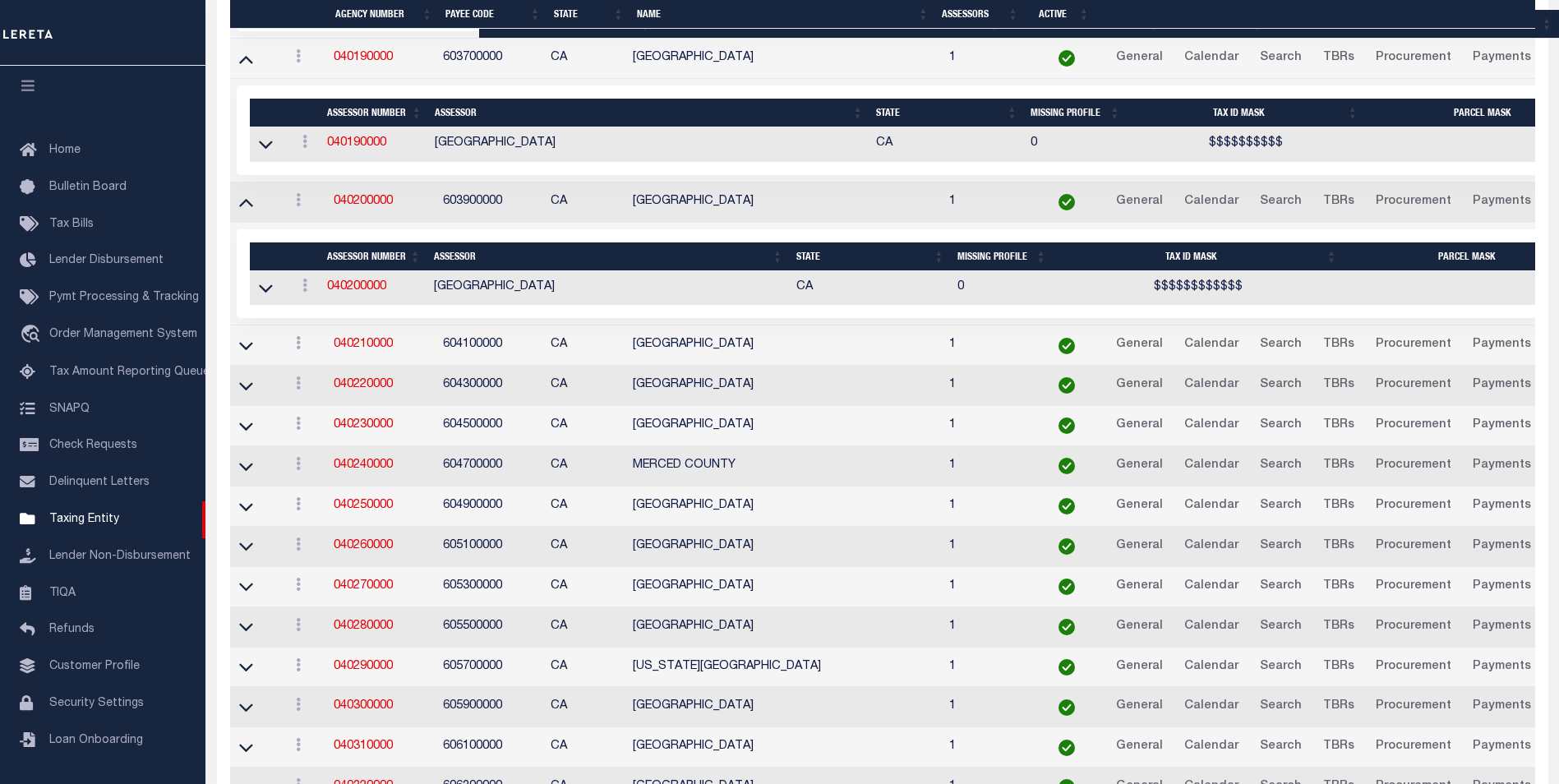
scroll to position [3112, 0]
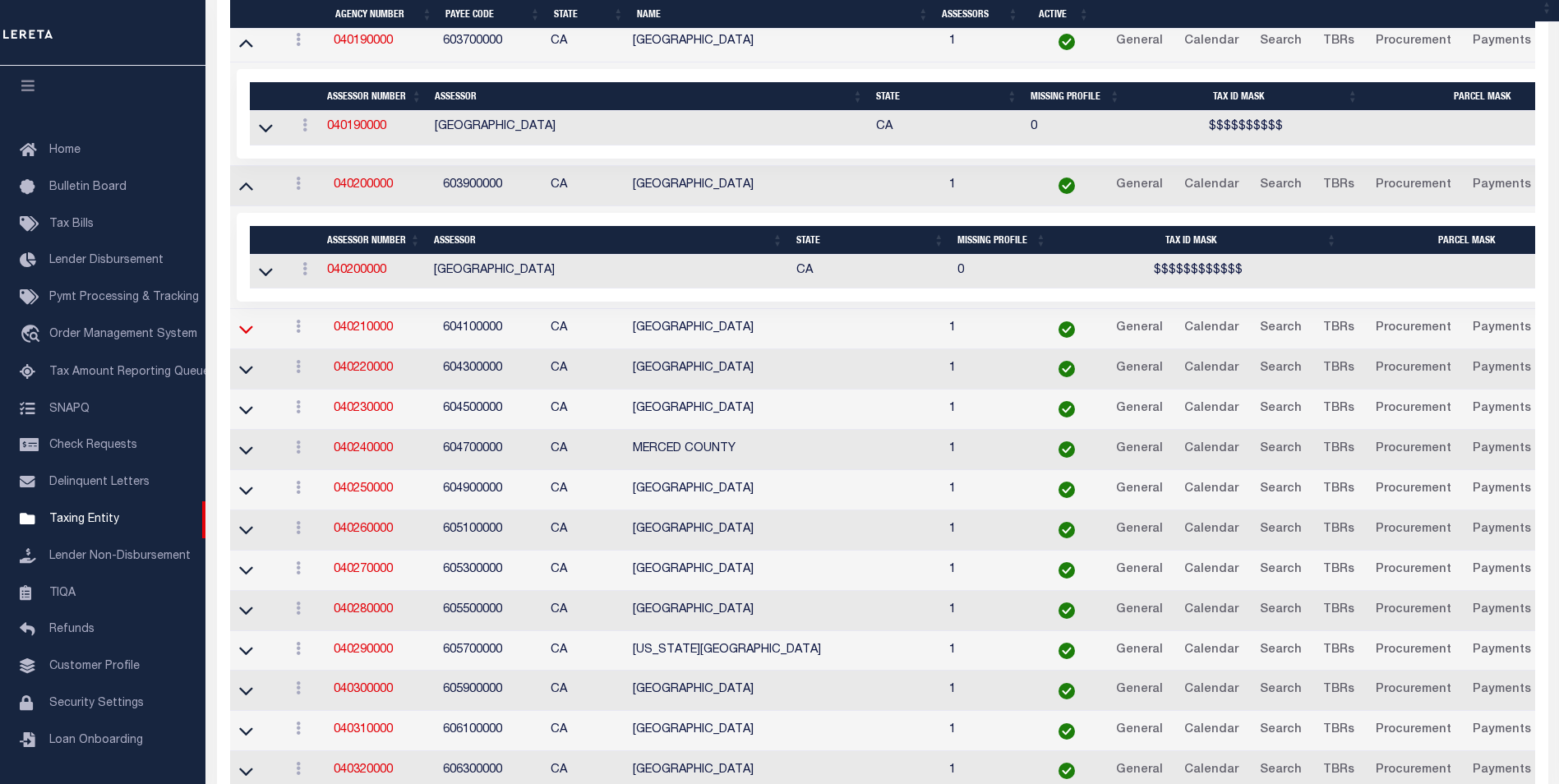
click at [246, 334] on icon at bounding box center [246, 330] width 14 height 8
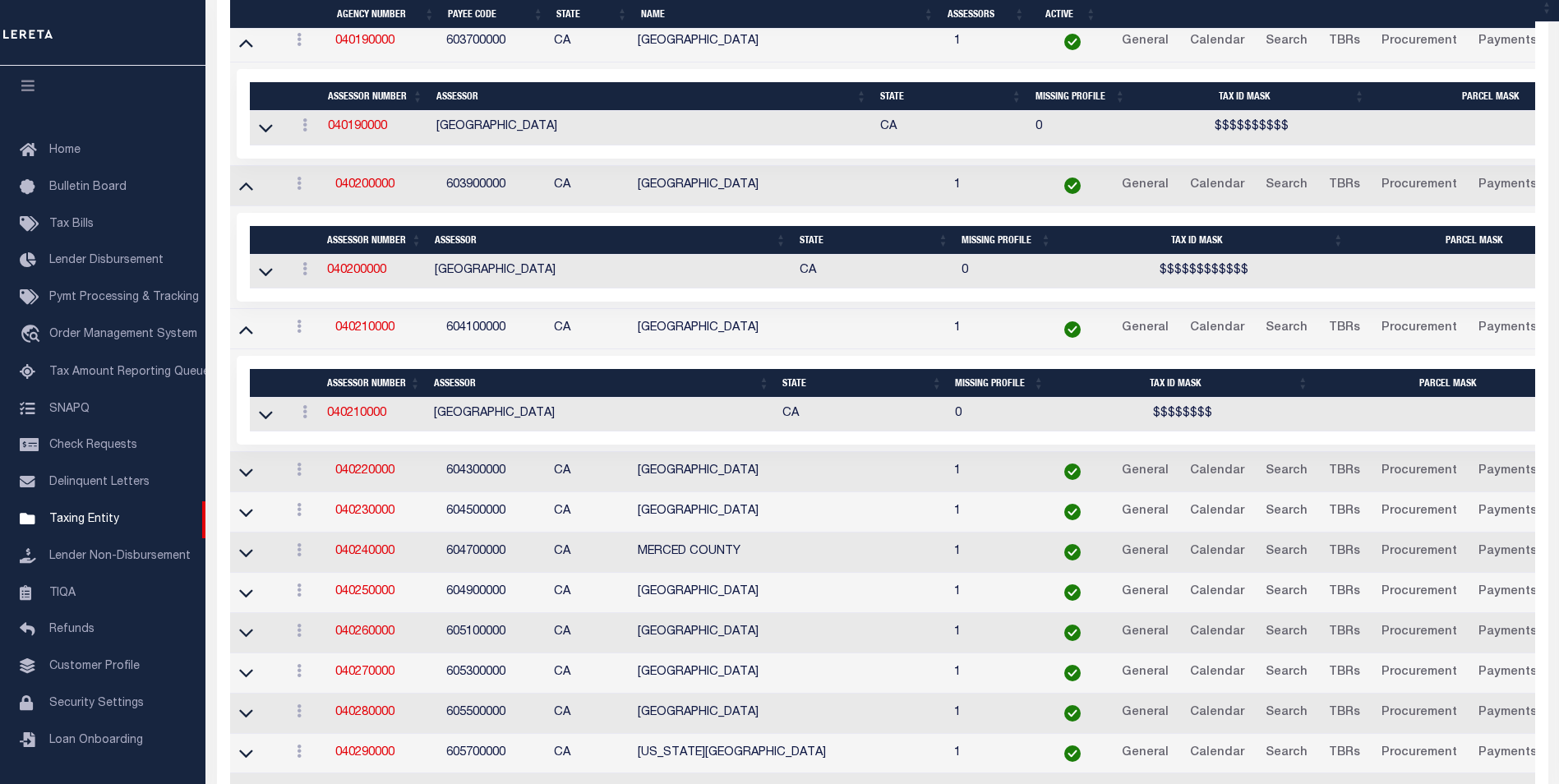
scroll to position [3128, 0]
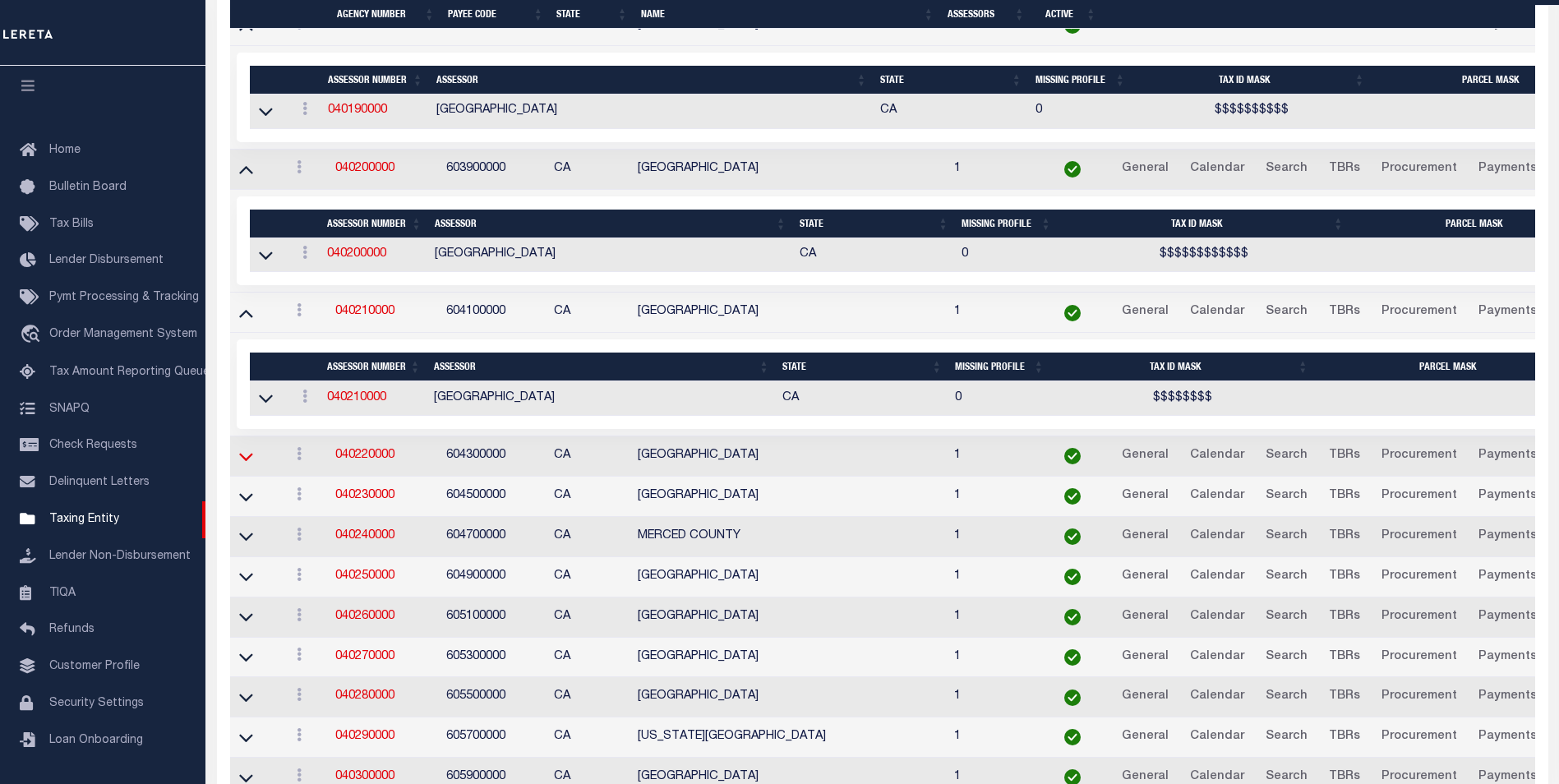
click at [251, 455] on icon at bounding box center [246, 456] width 14 height 17
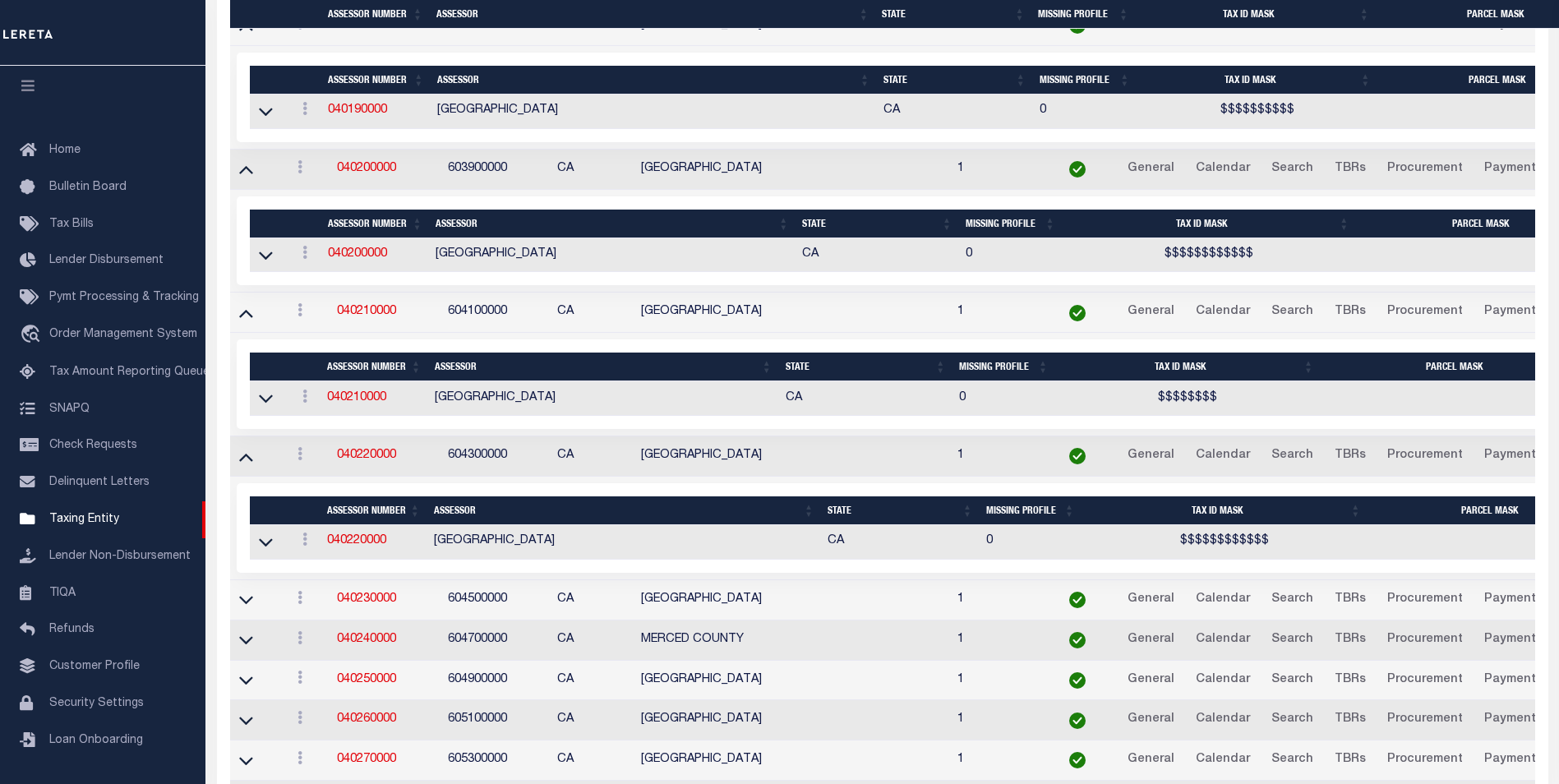
scroll to position [3320, 0]
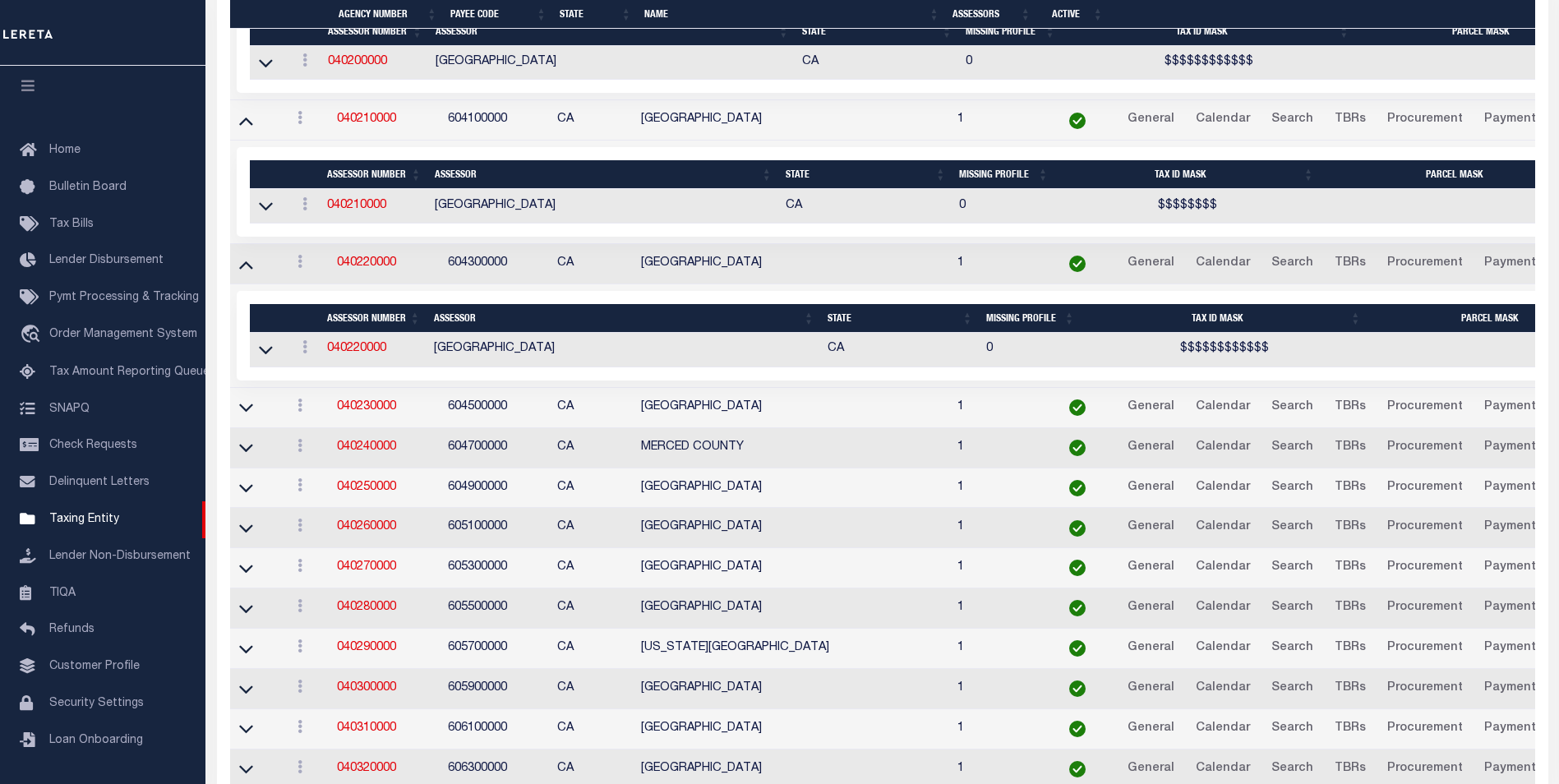
click at [255, 408] on link at bounding box center [245, 407] width 18 height 12
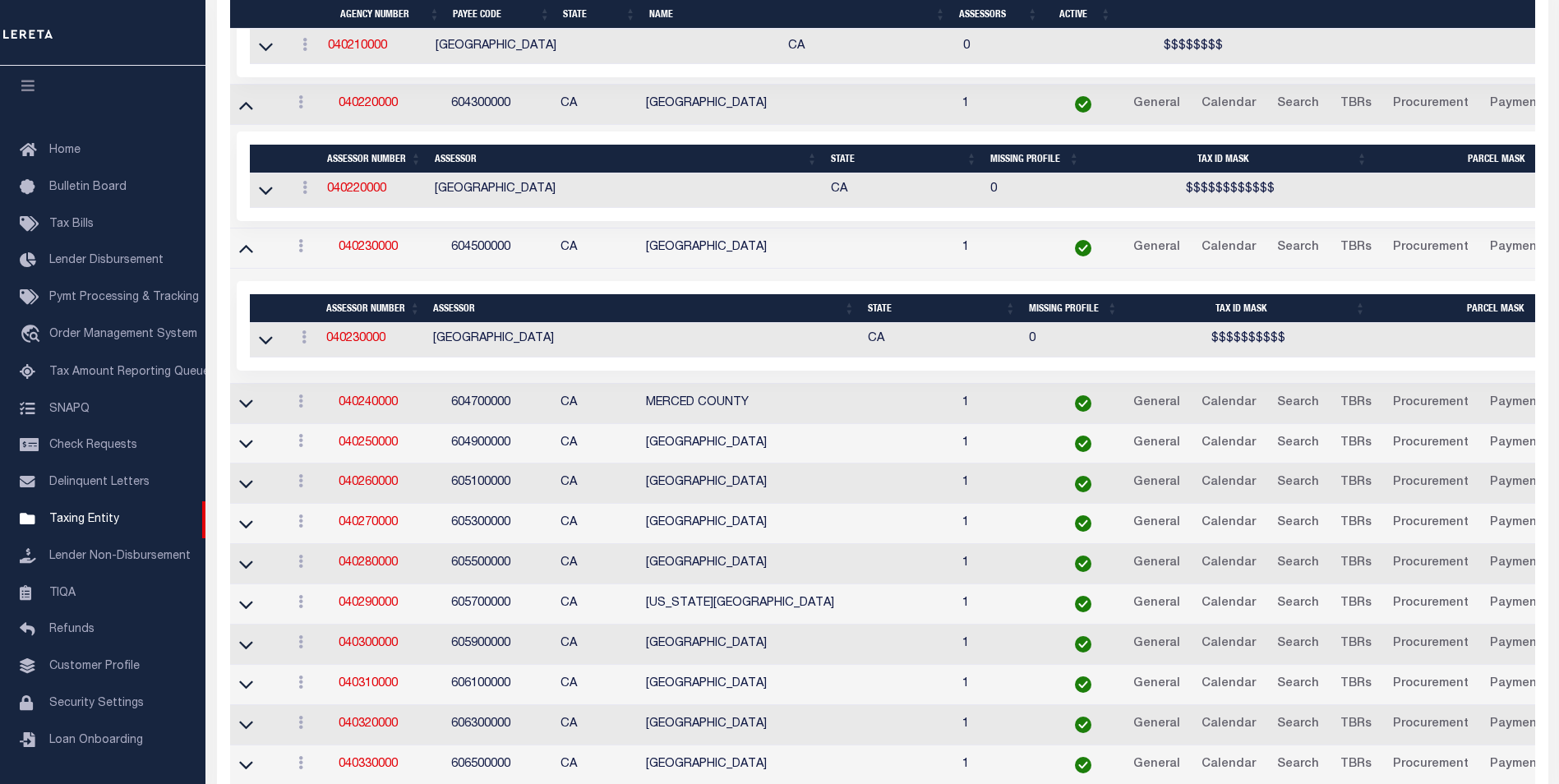
scroll to position [3481, 0]
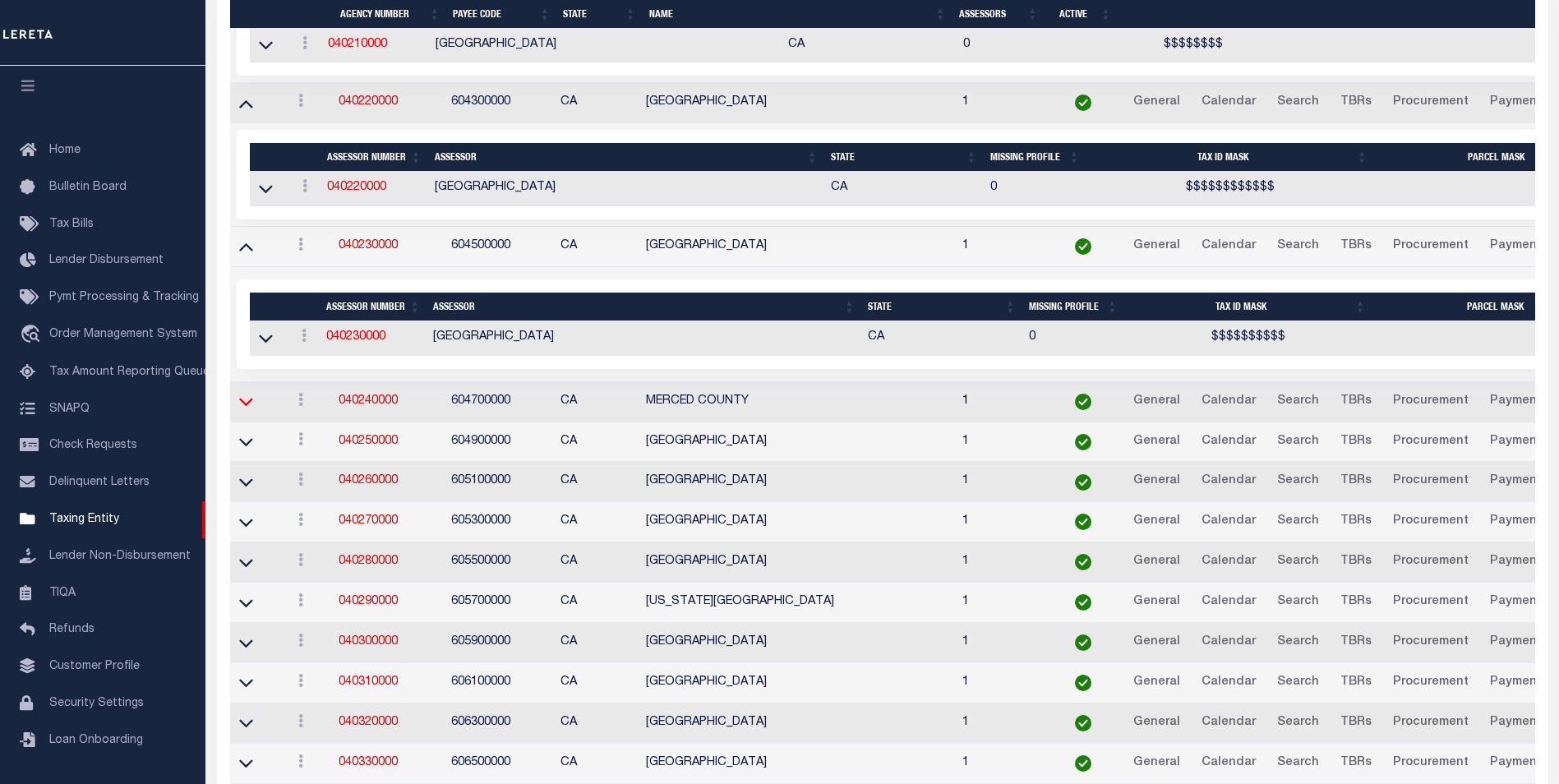
click at [243, 410] on icon at bounding box center [246, 401] width 14 height 17
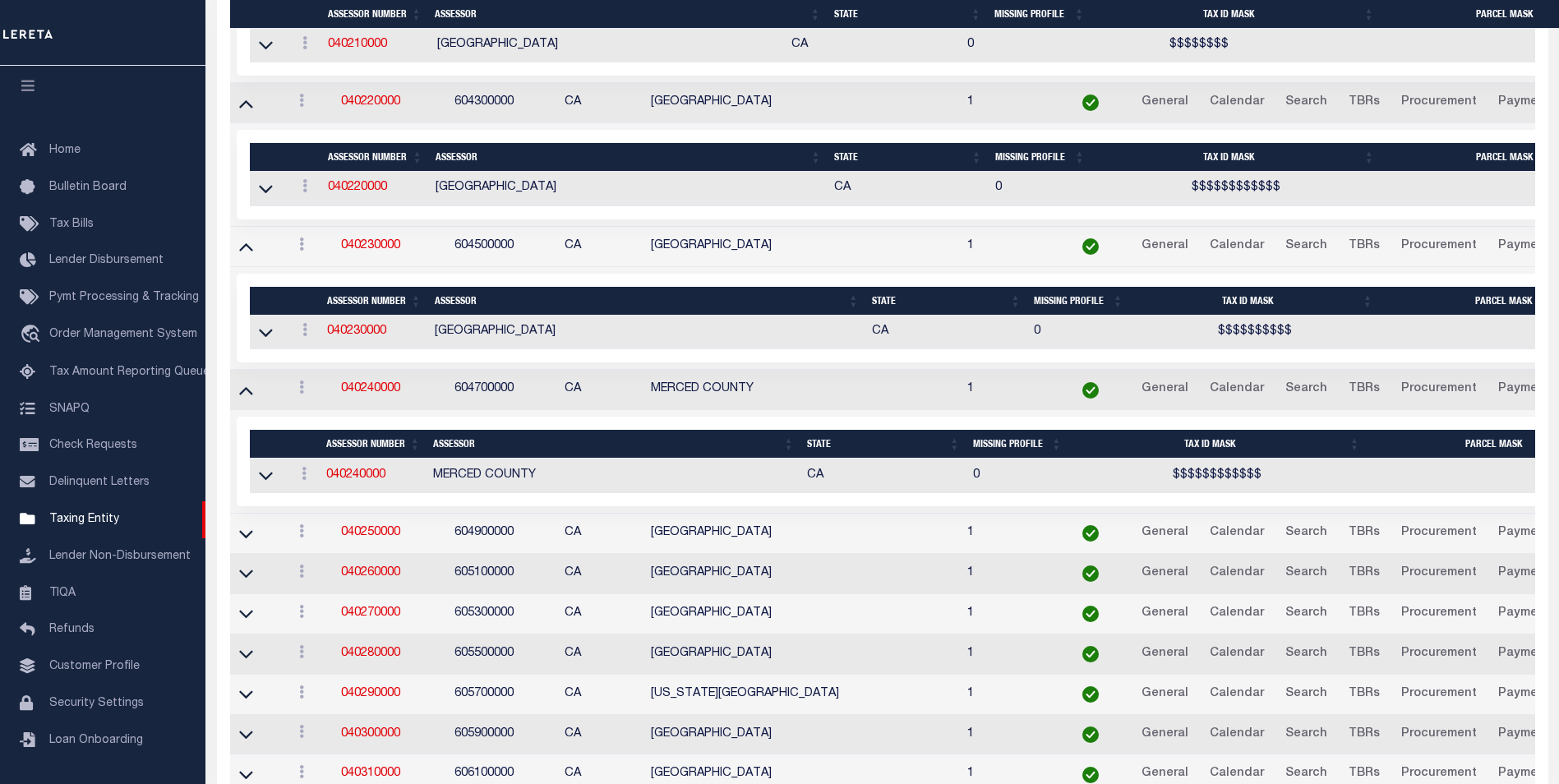
scroll to position [3633, 0]
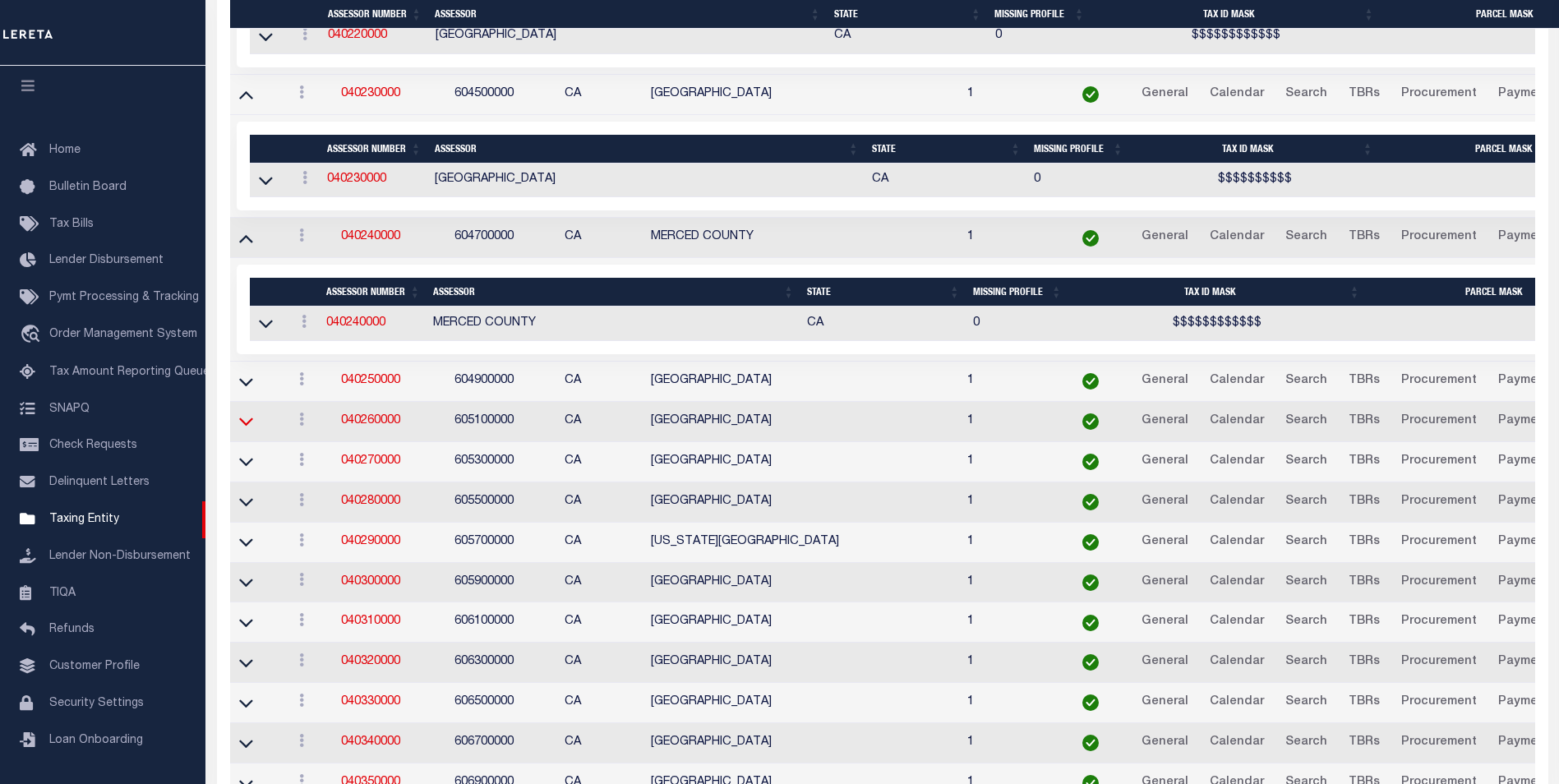
click at [245, 417] on icon at bounding box center [246, 422] width 14 height 17
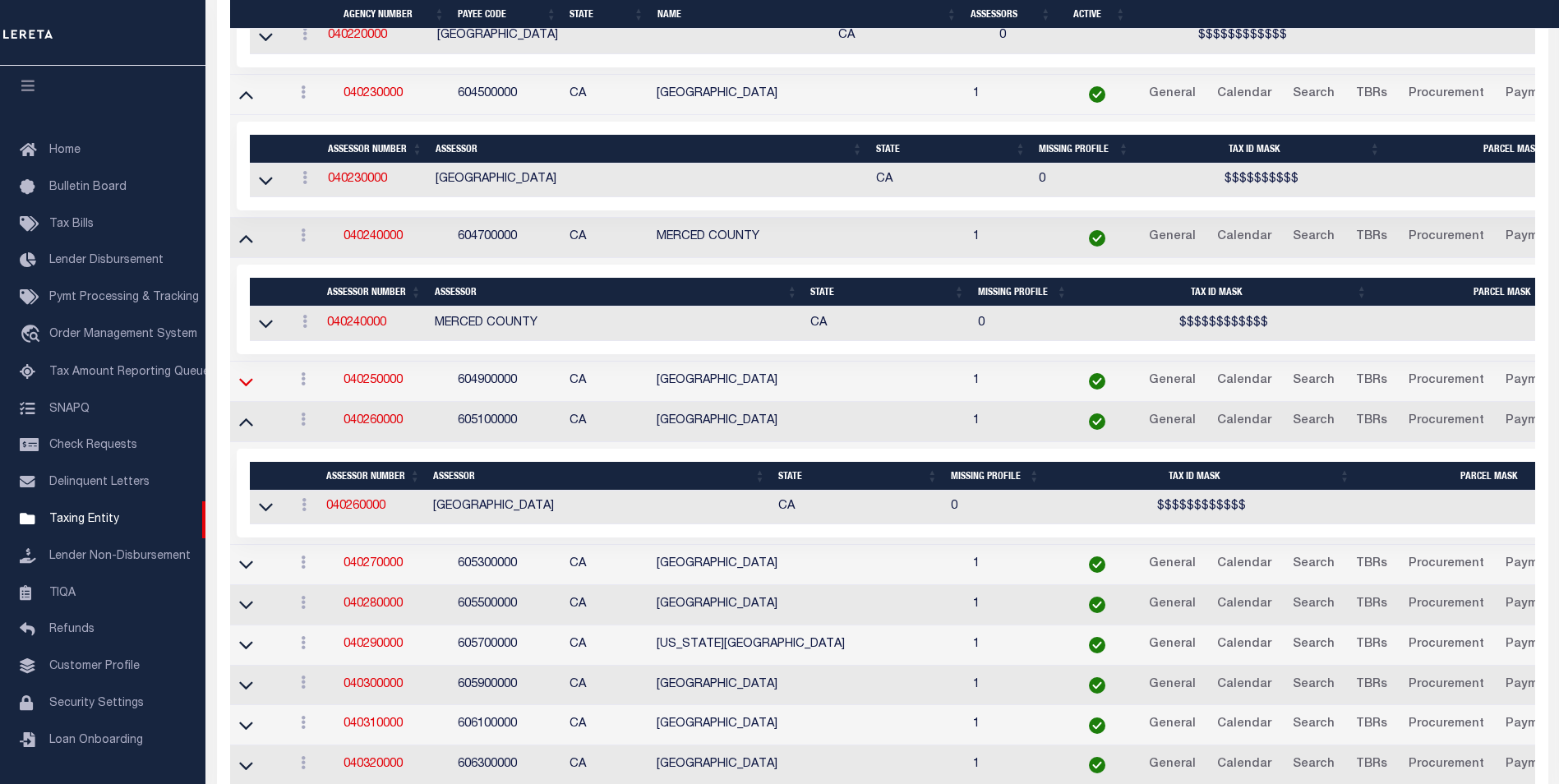
scroll to position [3650, 0]
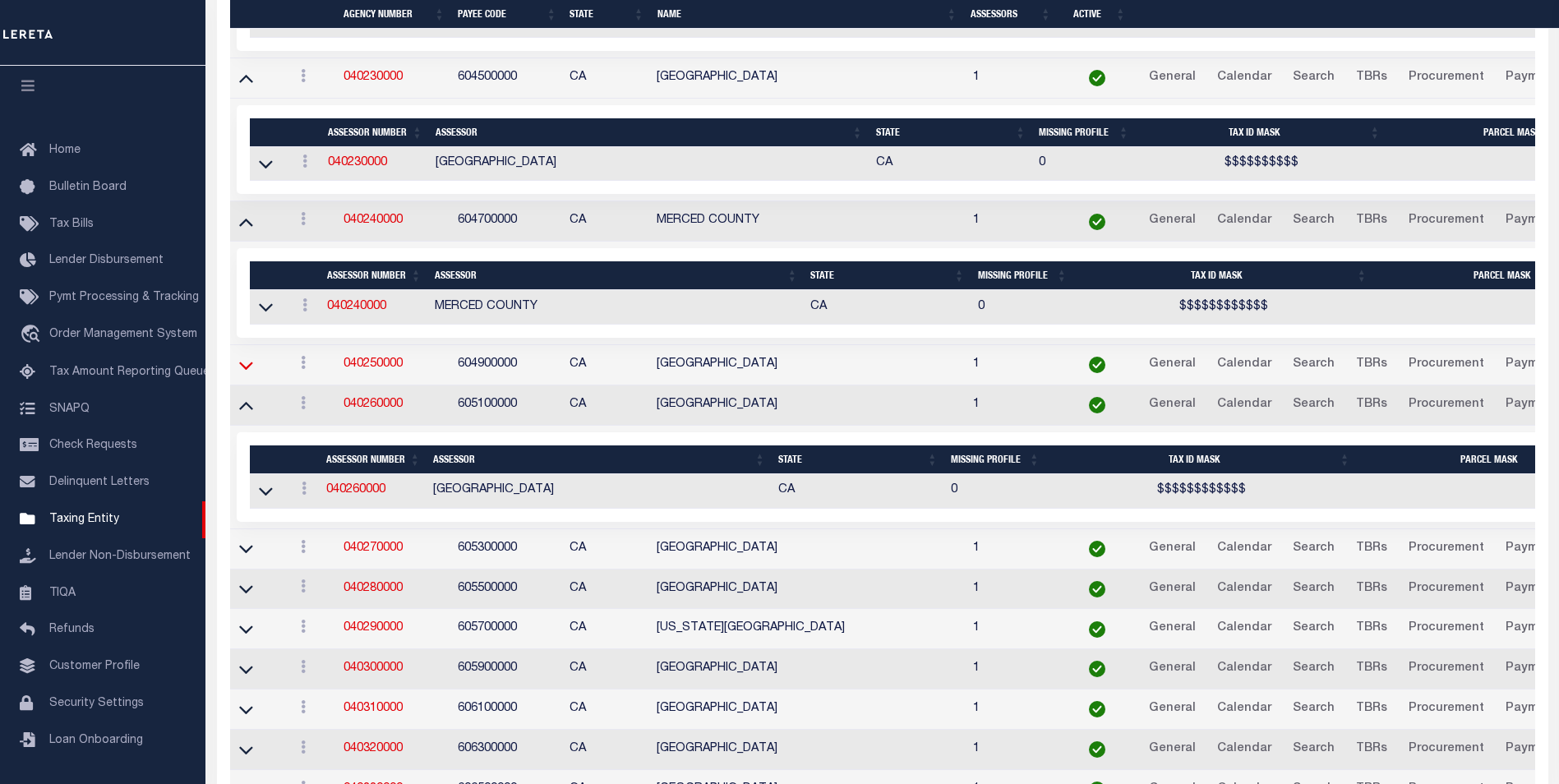
click at [242, 391] on tbody "View Clone agency 600000000 600000000 CA [US_STATE] 0 General Calendar Search T…" at bounding box center [1079, 110] width 1699 height 6699
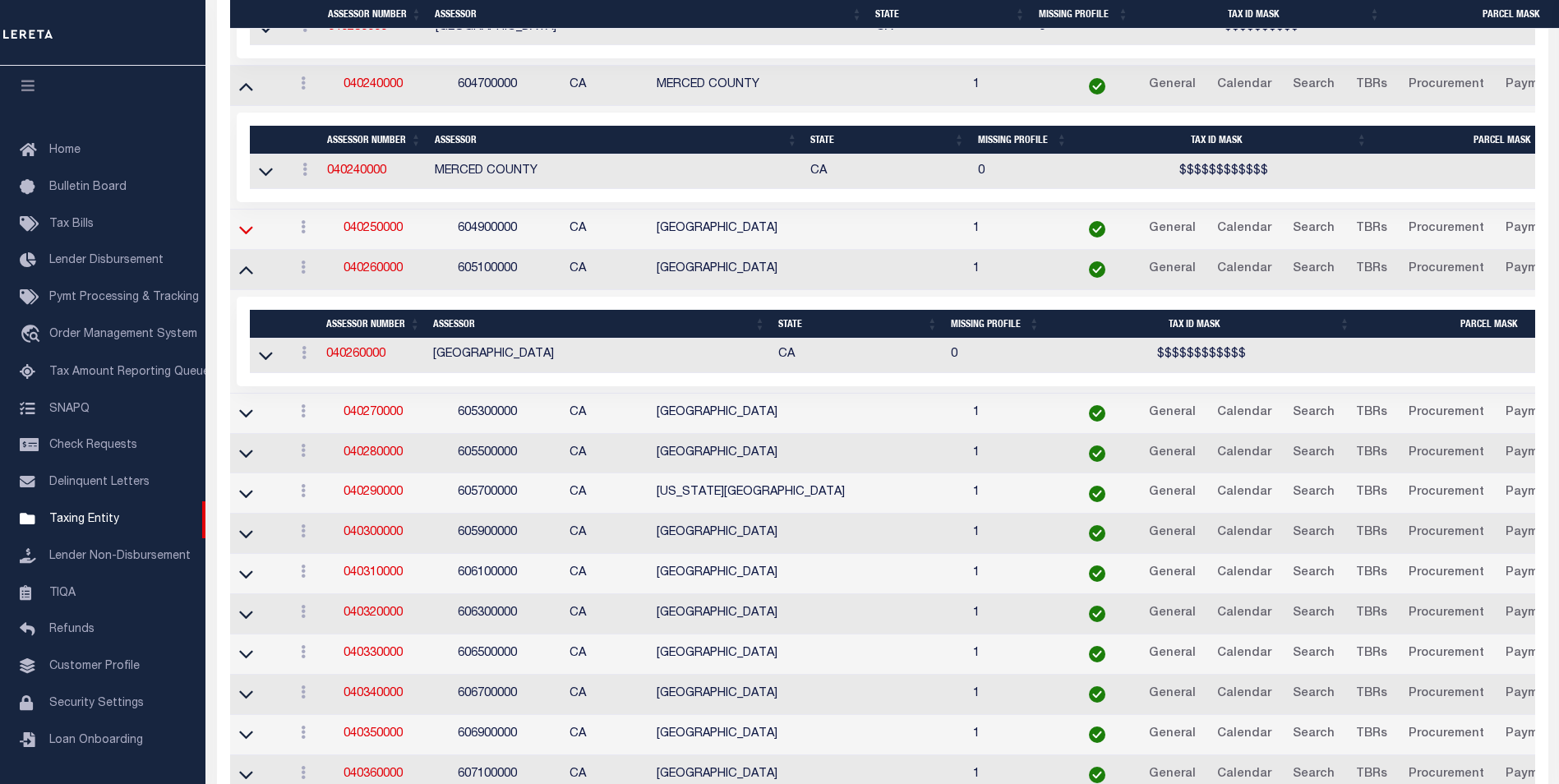
scroll to position [3800, 0]
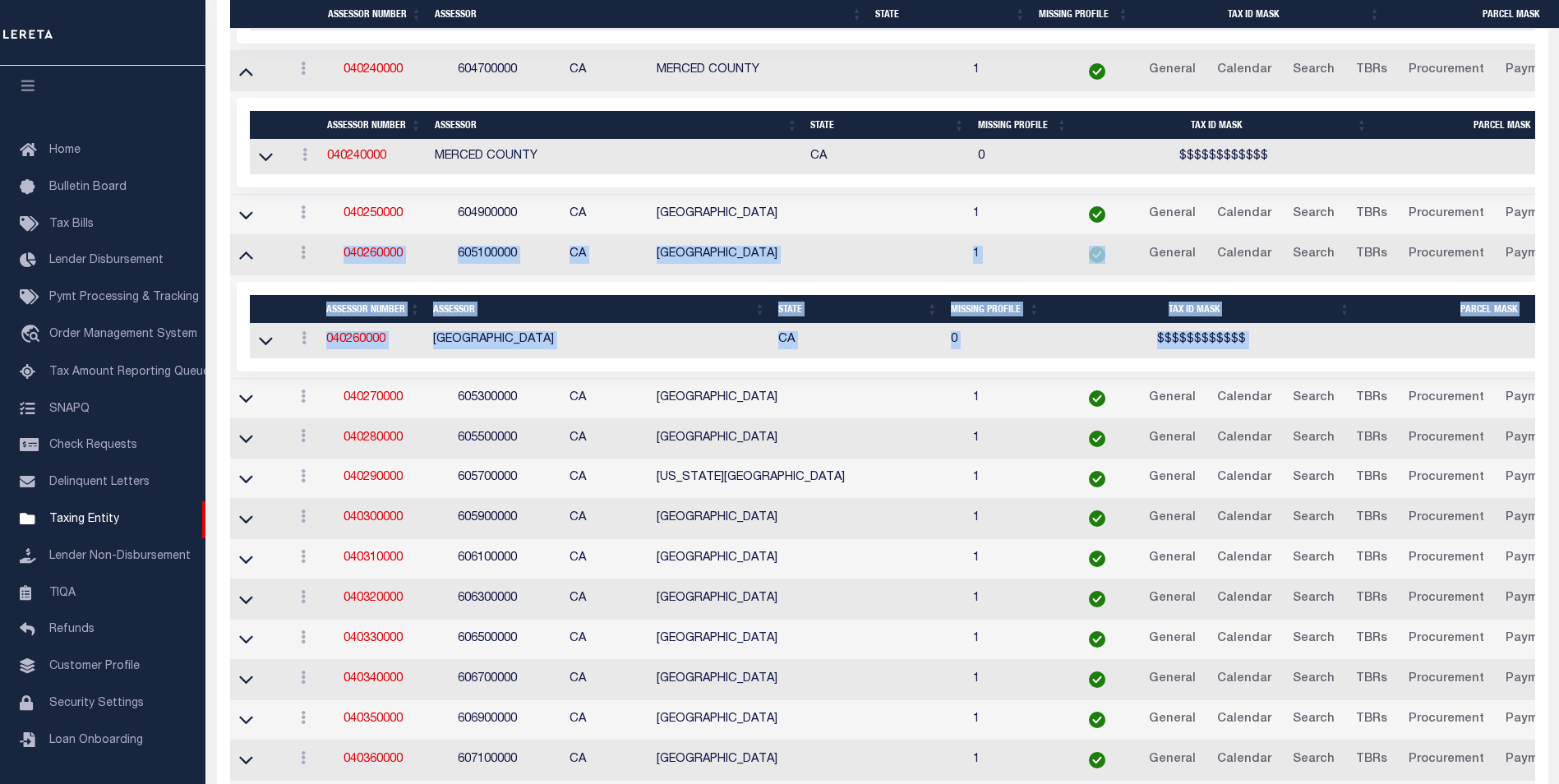
drag, startPoint x: 242, startPoint y: 391, endPoint x: 250, endPoint y: 229, distance: 162.2
click at [247, 222] on icon at bounding box center [246, 215] width 14 height 17
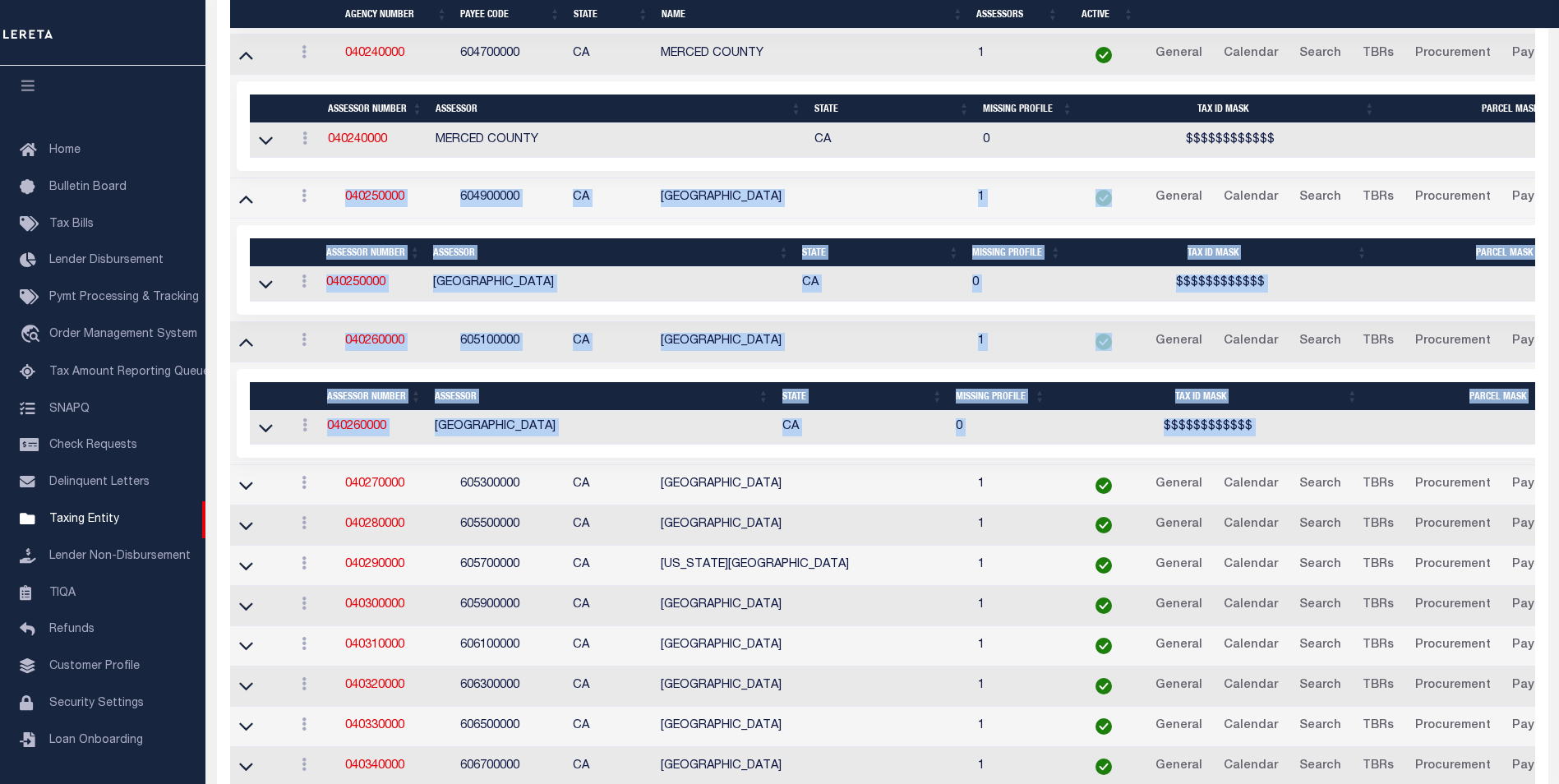
scroll to position [4055, 0]
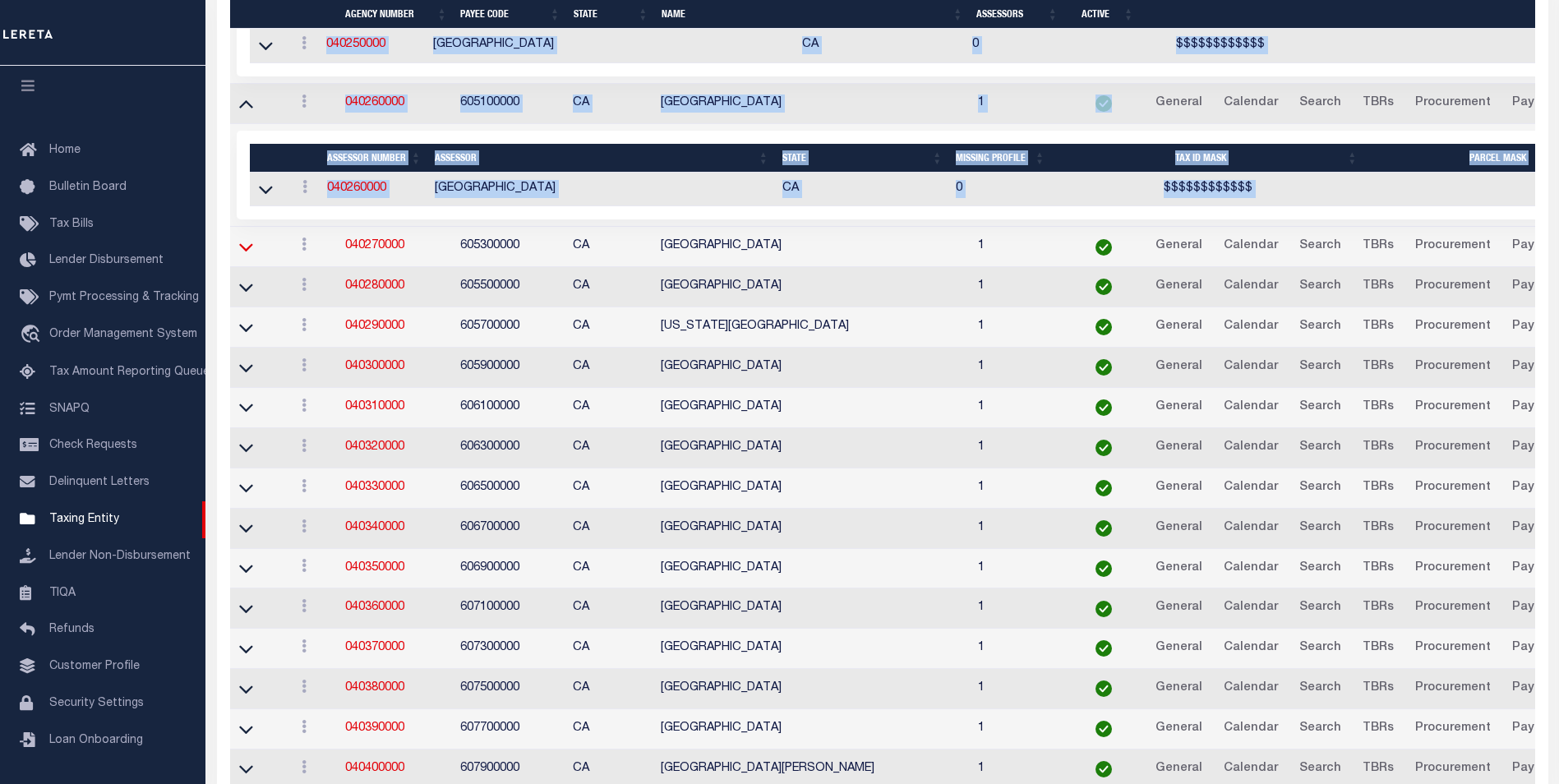
click at [251, 248] on icon at bounding box center [246, 247] width 14 height 17
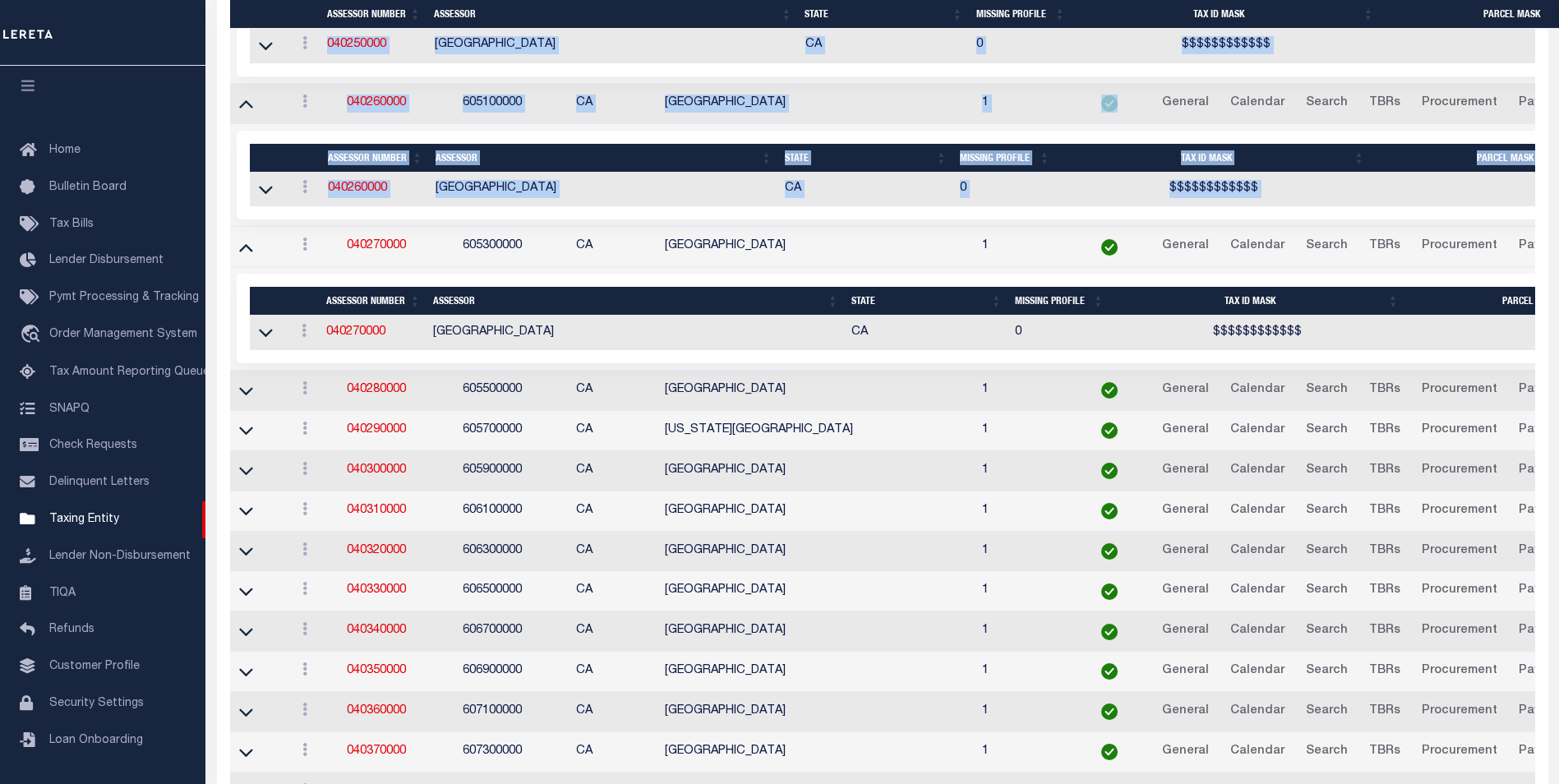
scroll to position [4071, 0]
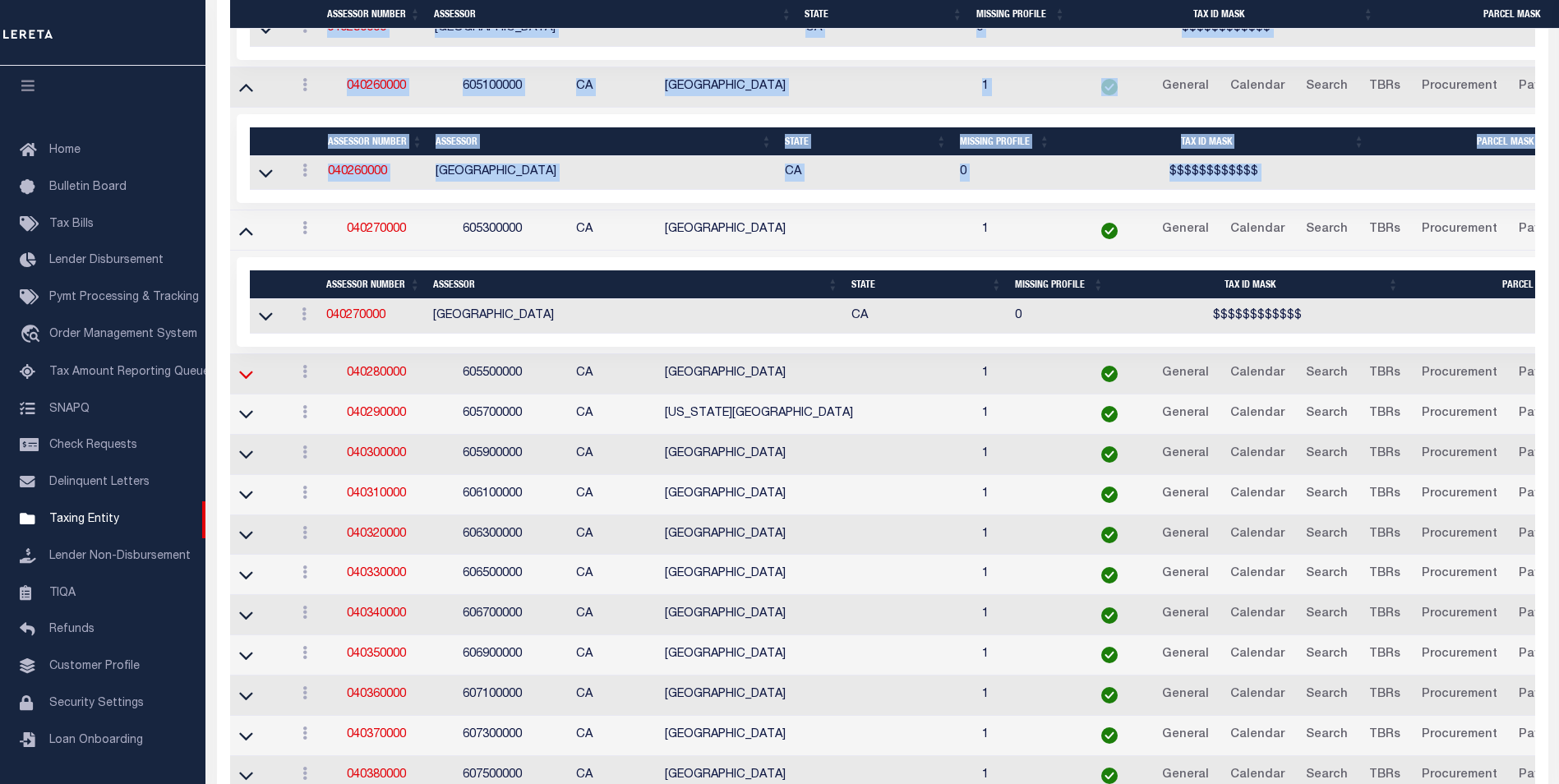
click at [246, 379] on icon at bounding box center [246, 374] width 14 height 8
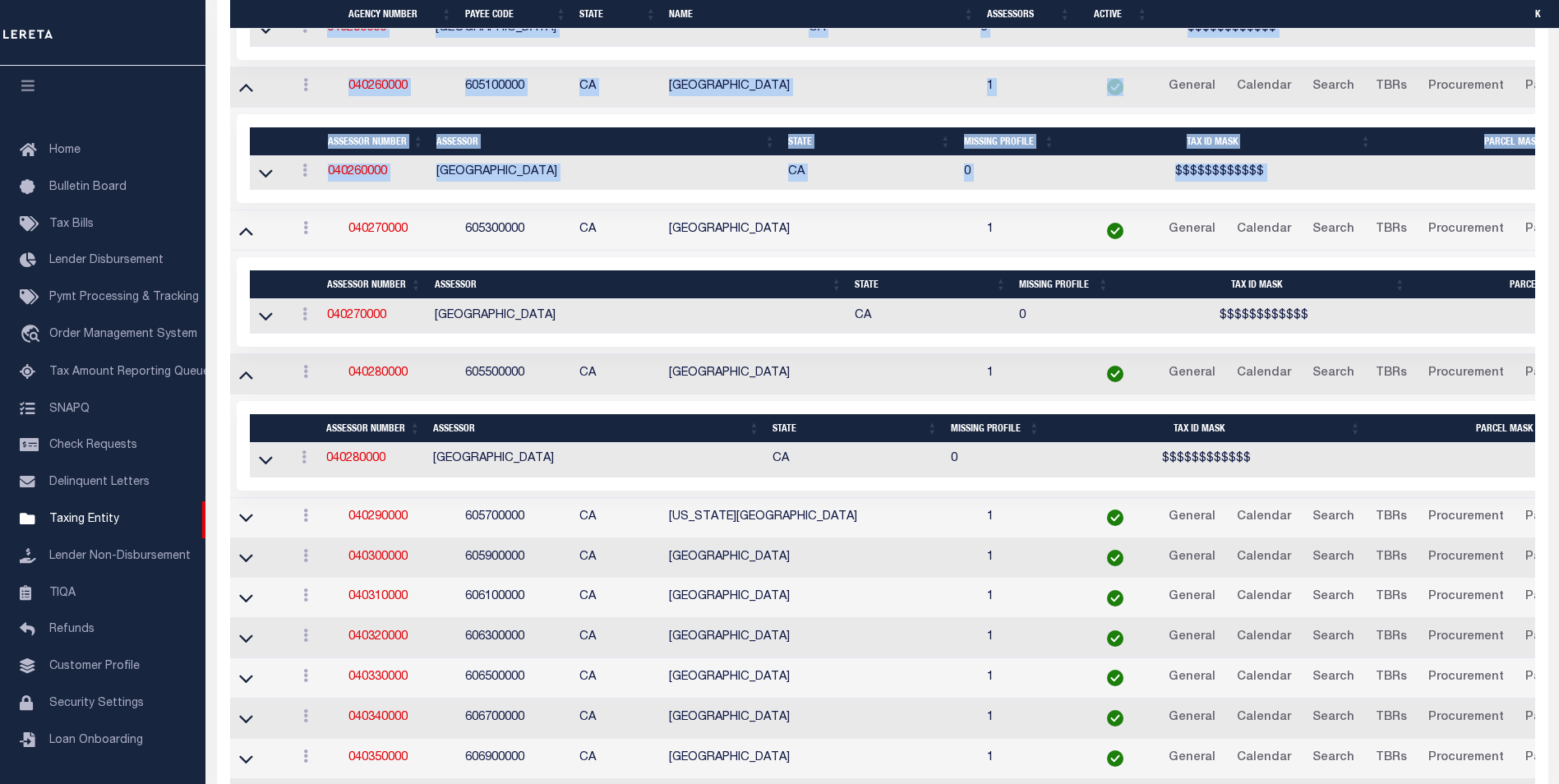
scroll to position [4088, 0]
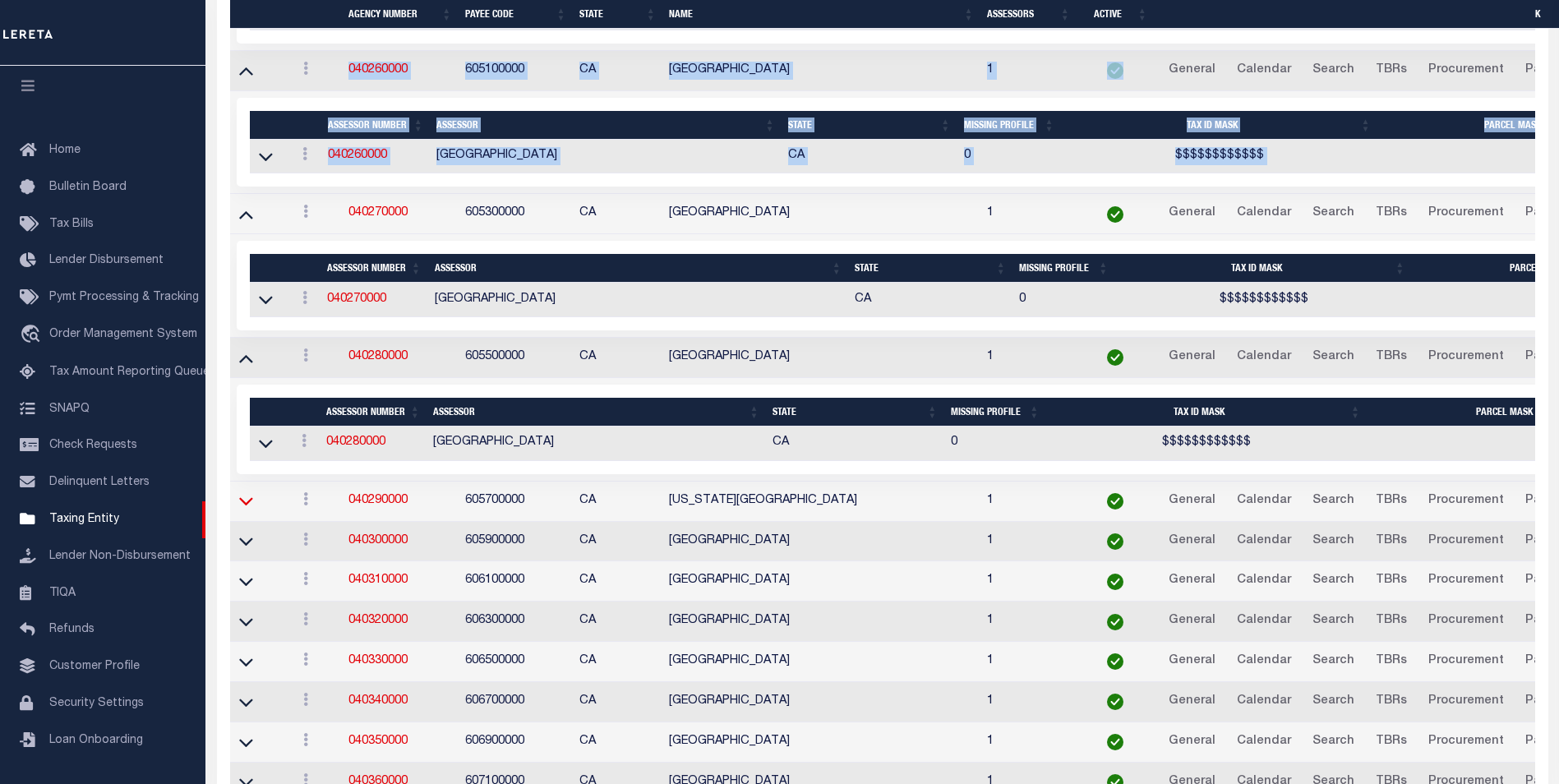
click at [250, 506] on icon at bounding box center [246, 501] width 14 height 17
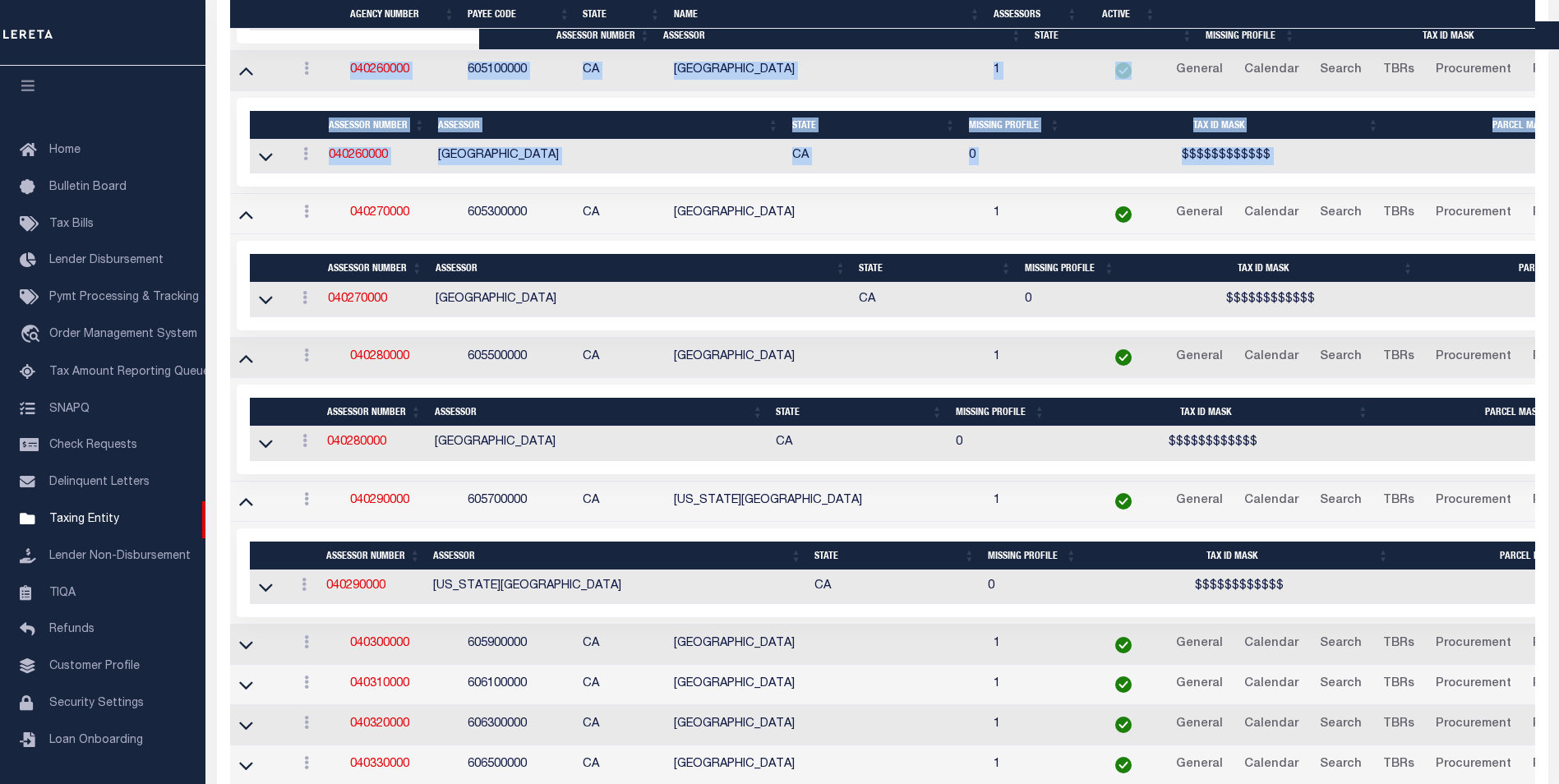
scroll to position [4104, 0]
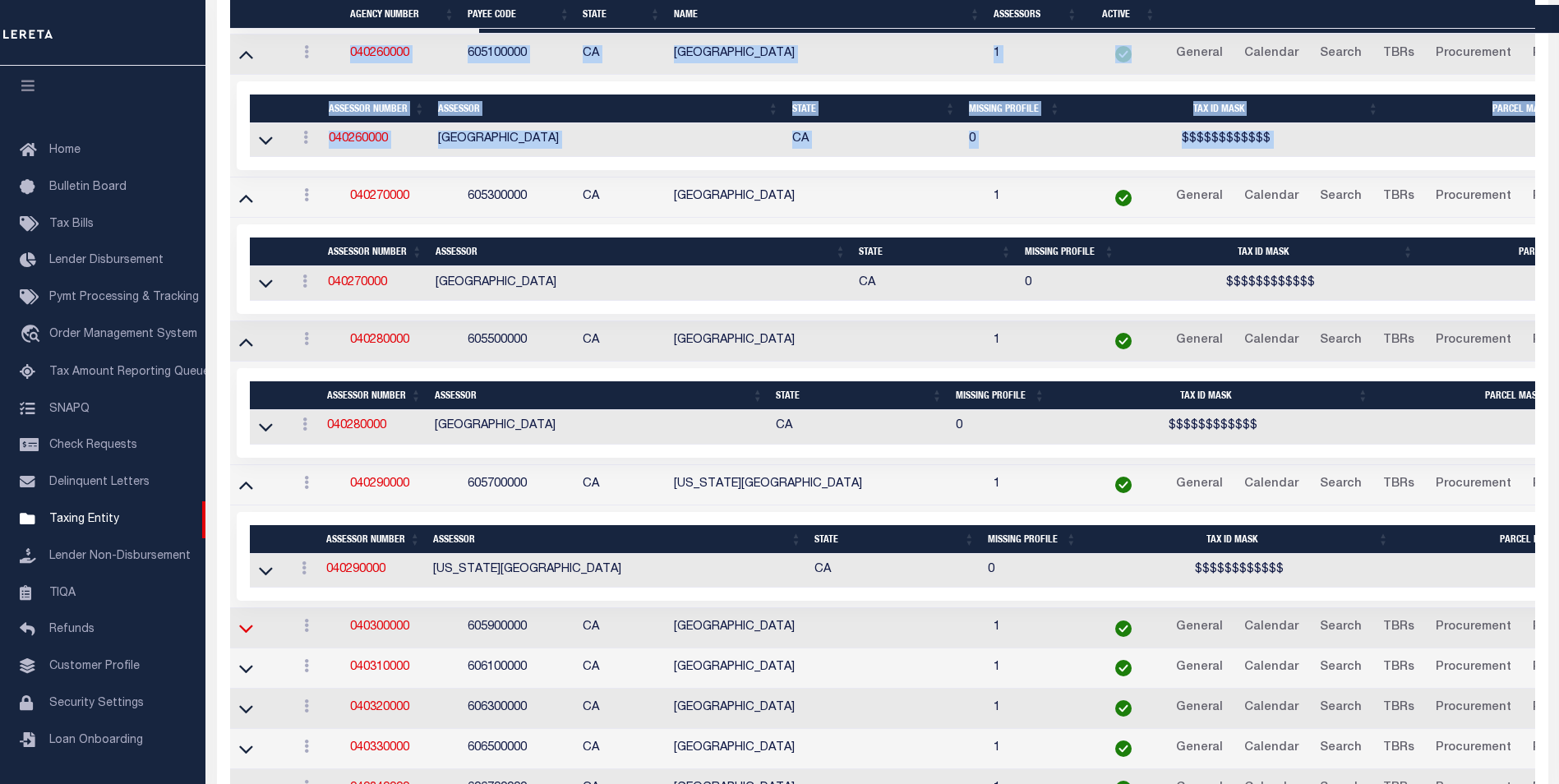
click at [245, 628] on icon at bounding box center [246, 628] width 14 height 17
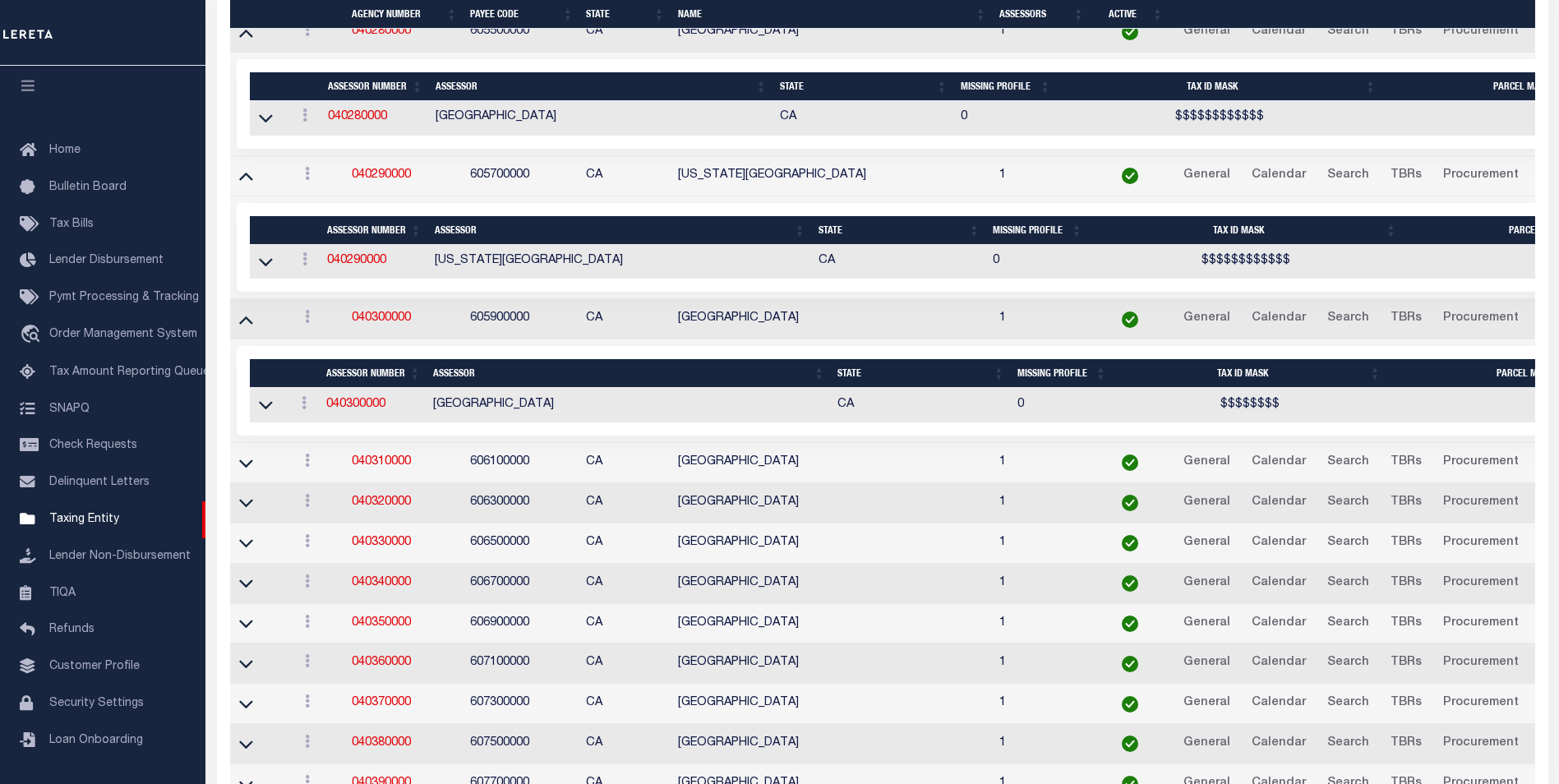
scroll to position [4414, 0]
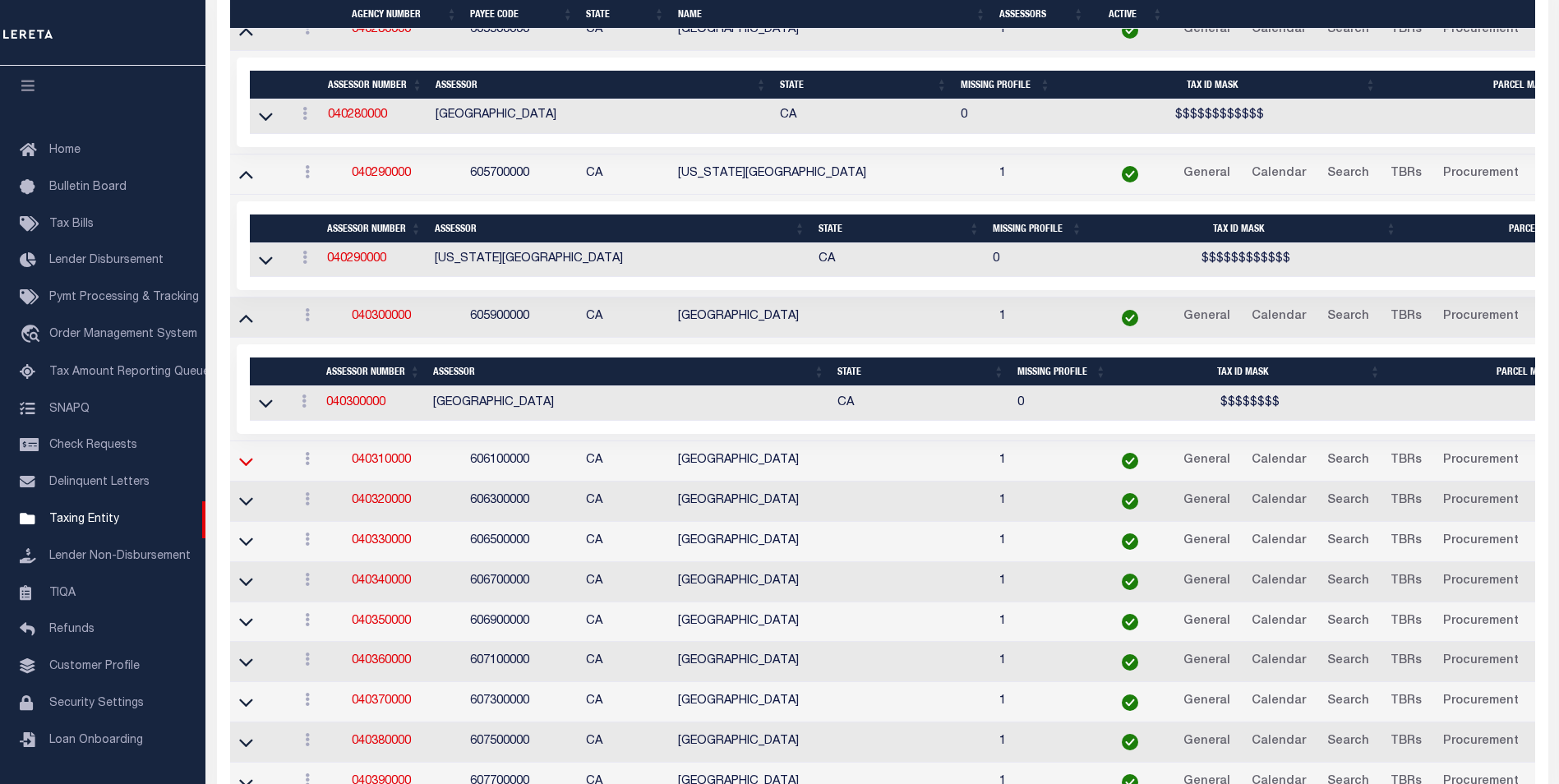
click at [250, 466] on icon at bounding box center [246, 461] width 14 height 8
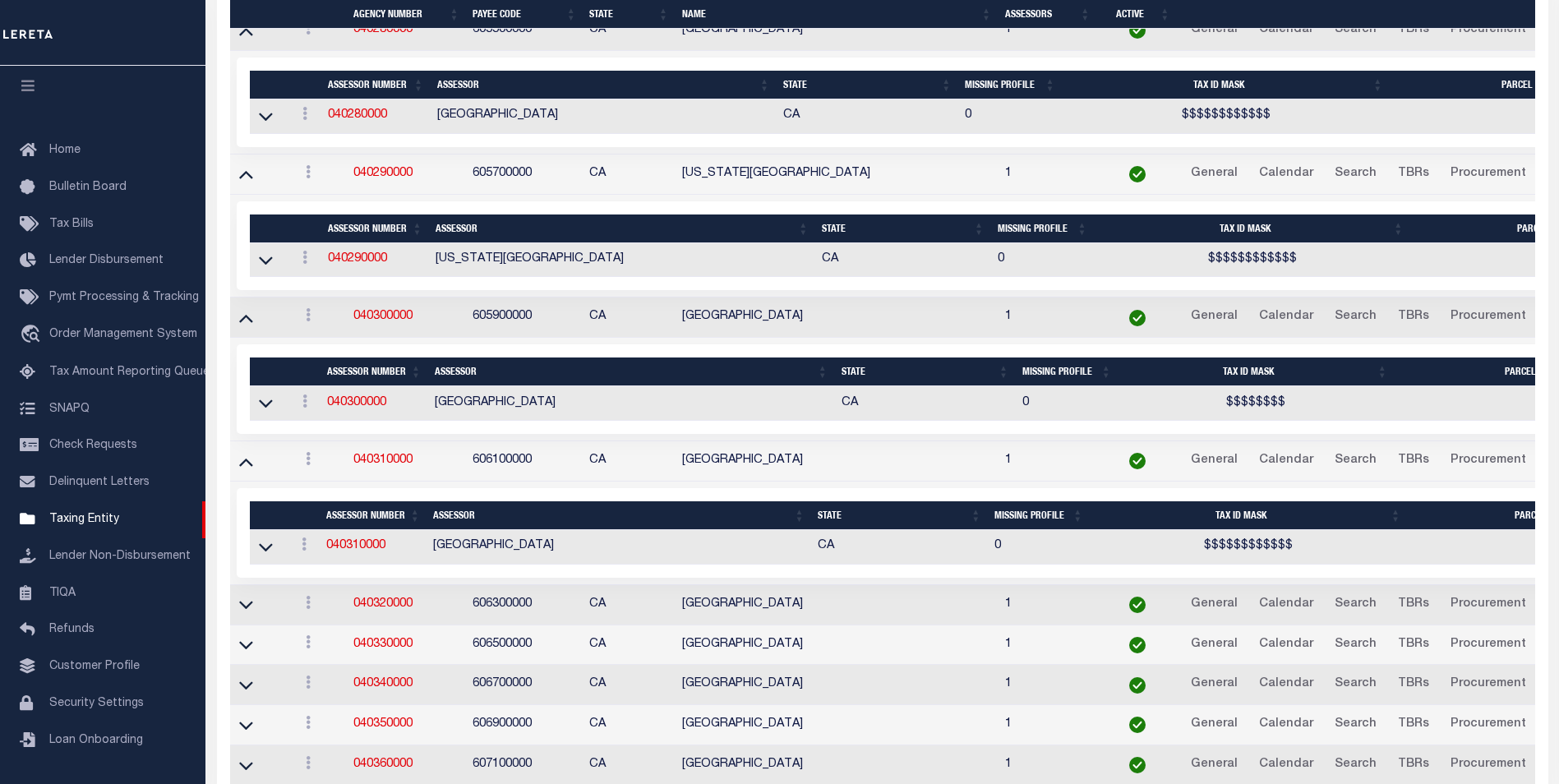
scroll to position [4688, 0]
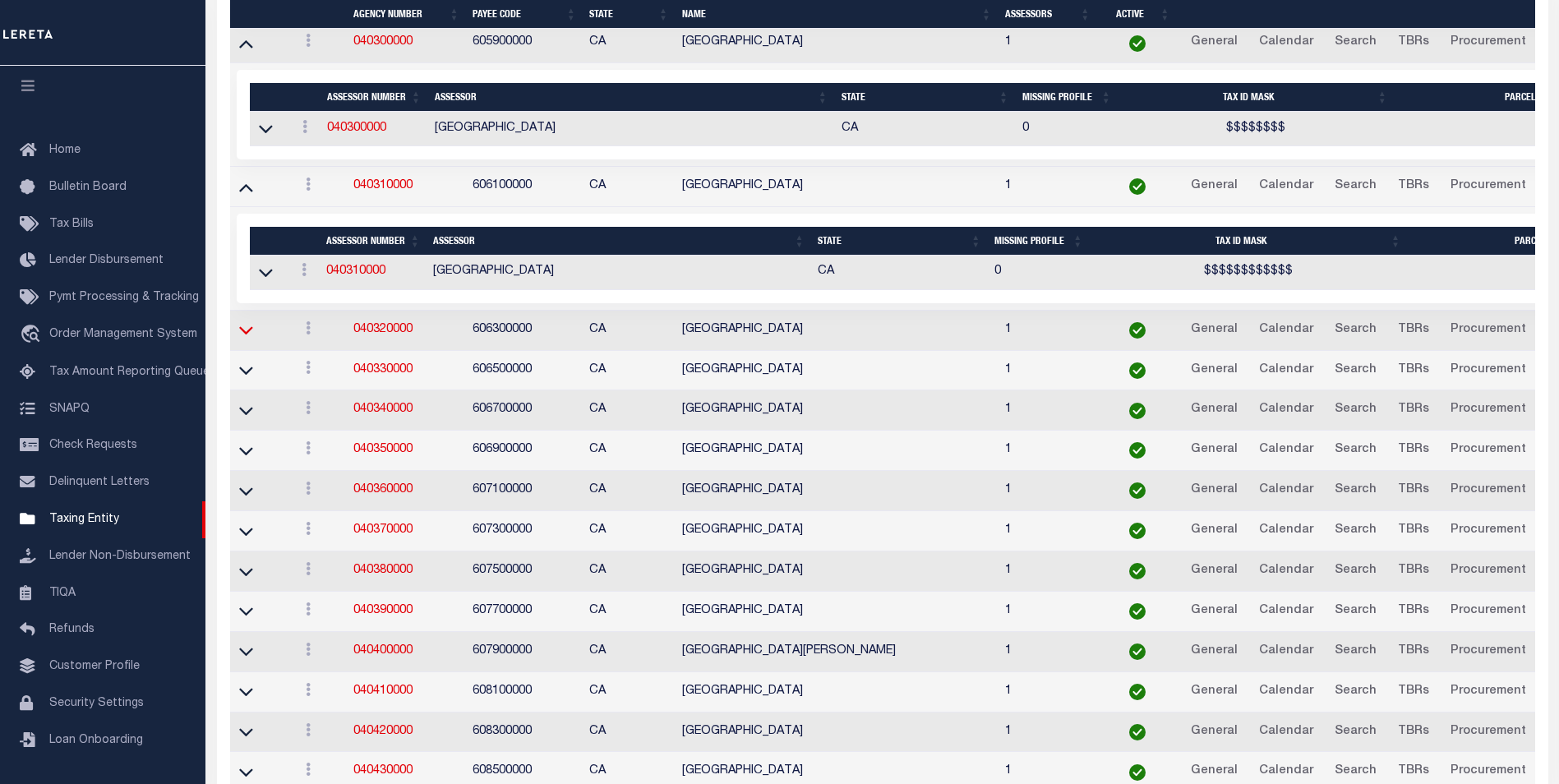
click at [245, 331] on icon at bounding box center [246, 329] width 14 height 17
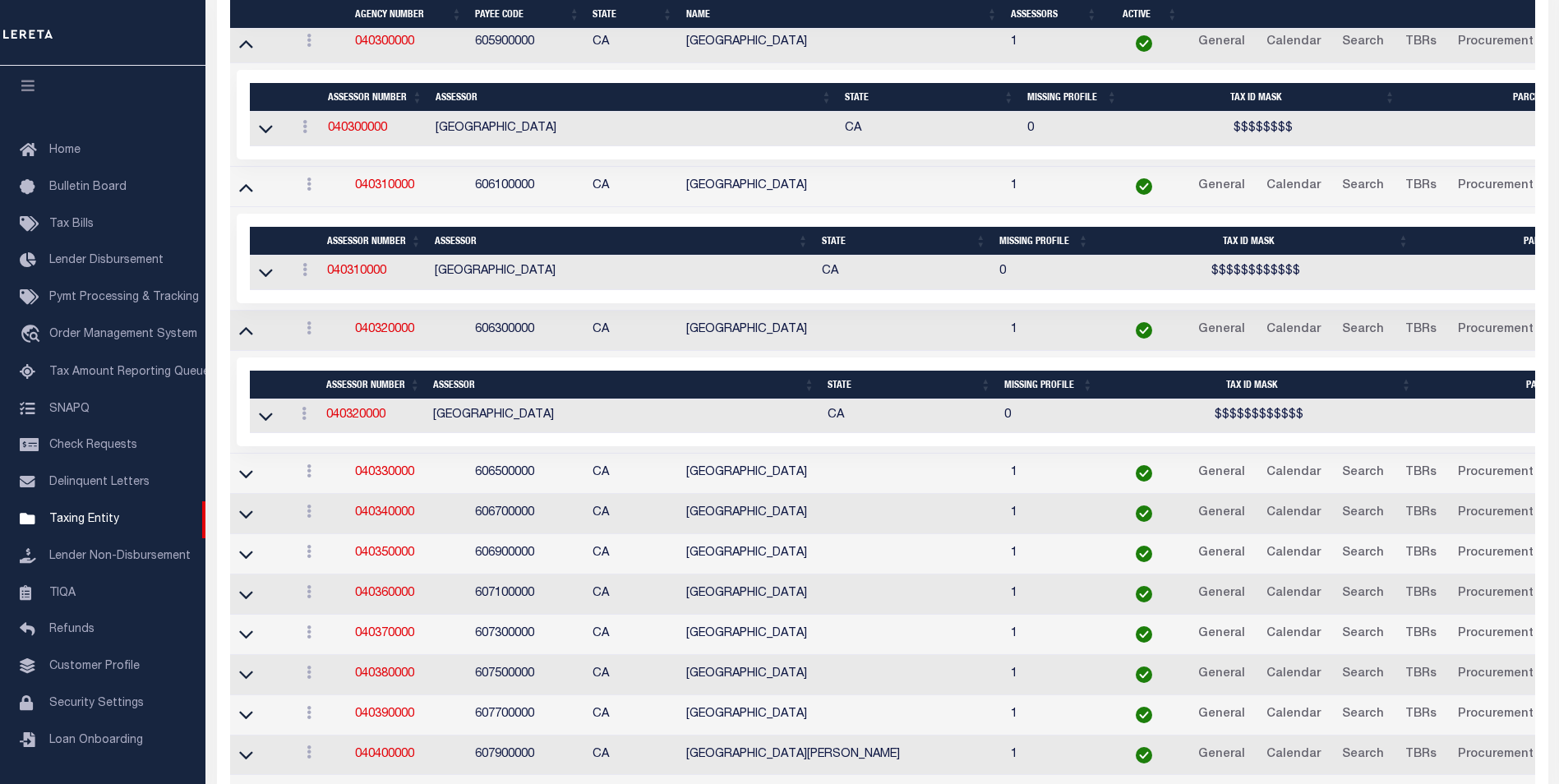
scroll to position [4705, 0]
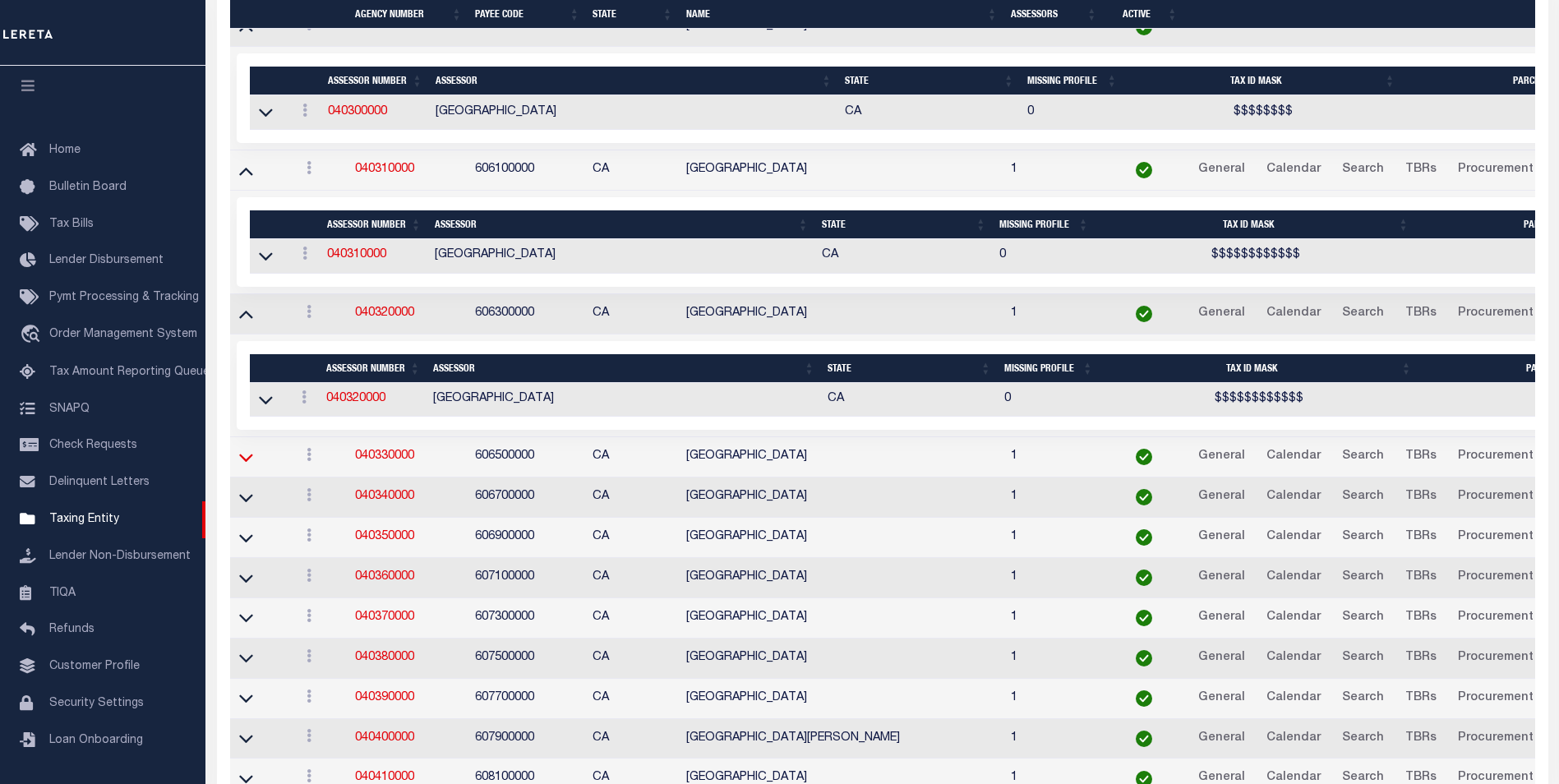
click at [249, 461] on icon at bounding box center [246, 457] width 14 height 8
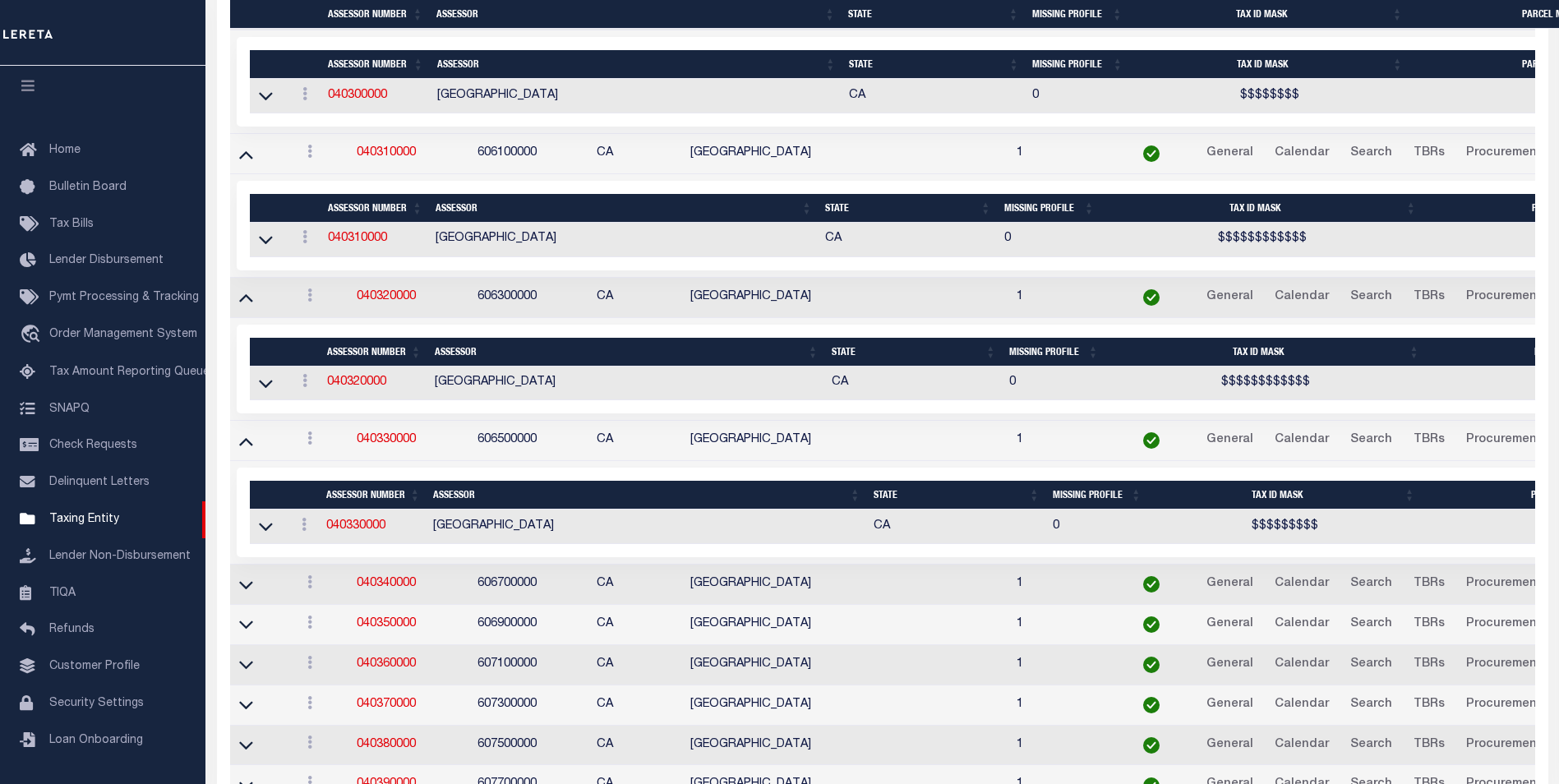
scroll to position [4838, 0]
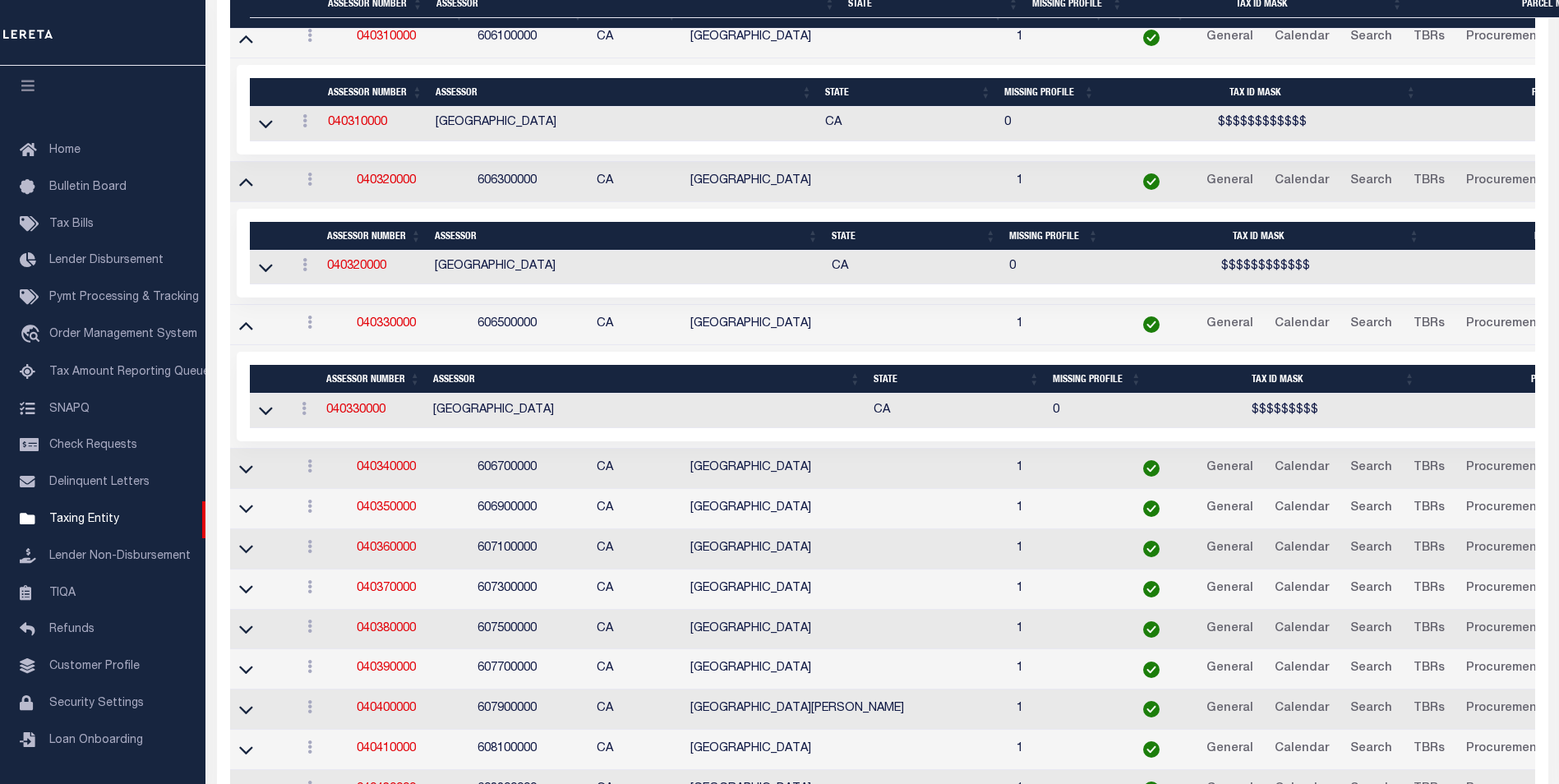
click at [238, 471] on link at bounding box center [245, 467] width 18 height 12
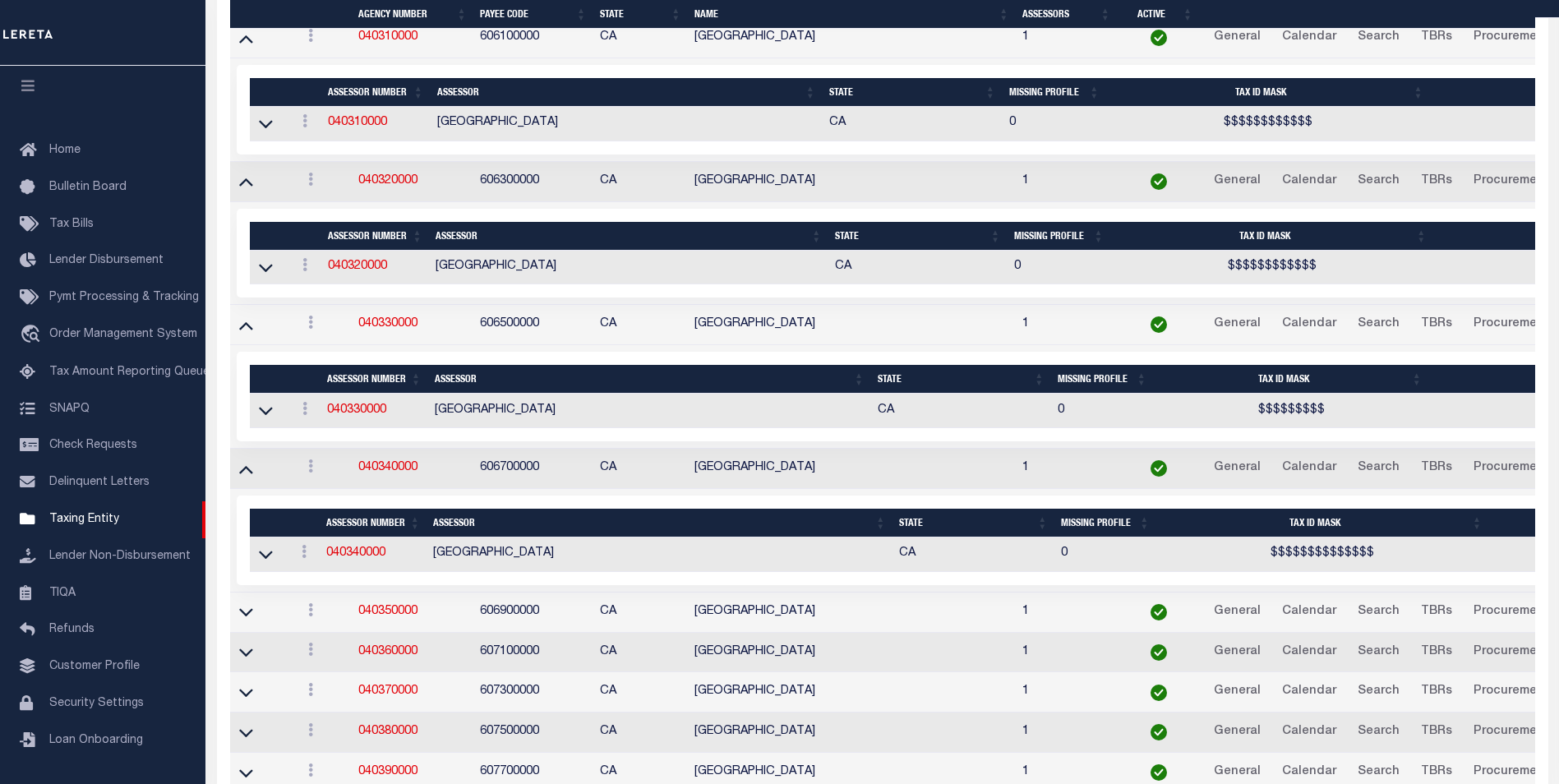
scroll to position [4854, 0]
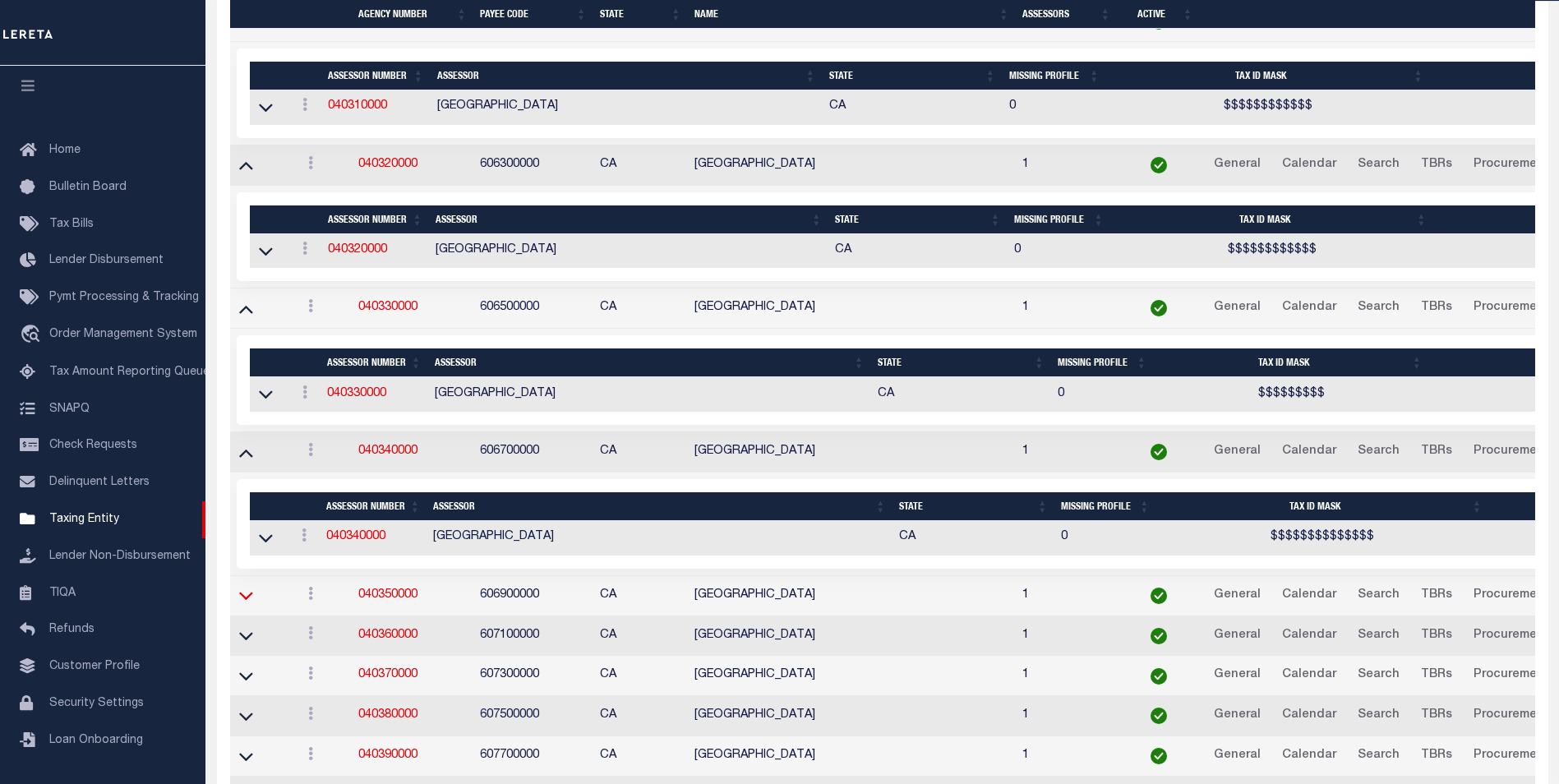
click at [251, 592] on icon at bounding box center [246, 595] width 14 height 17
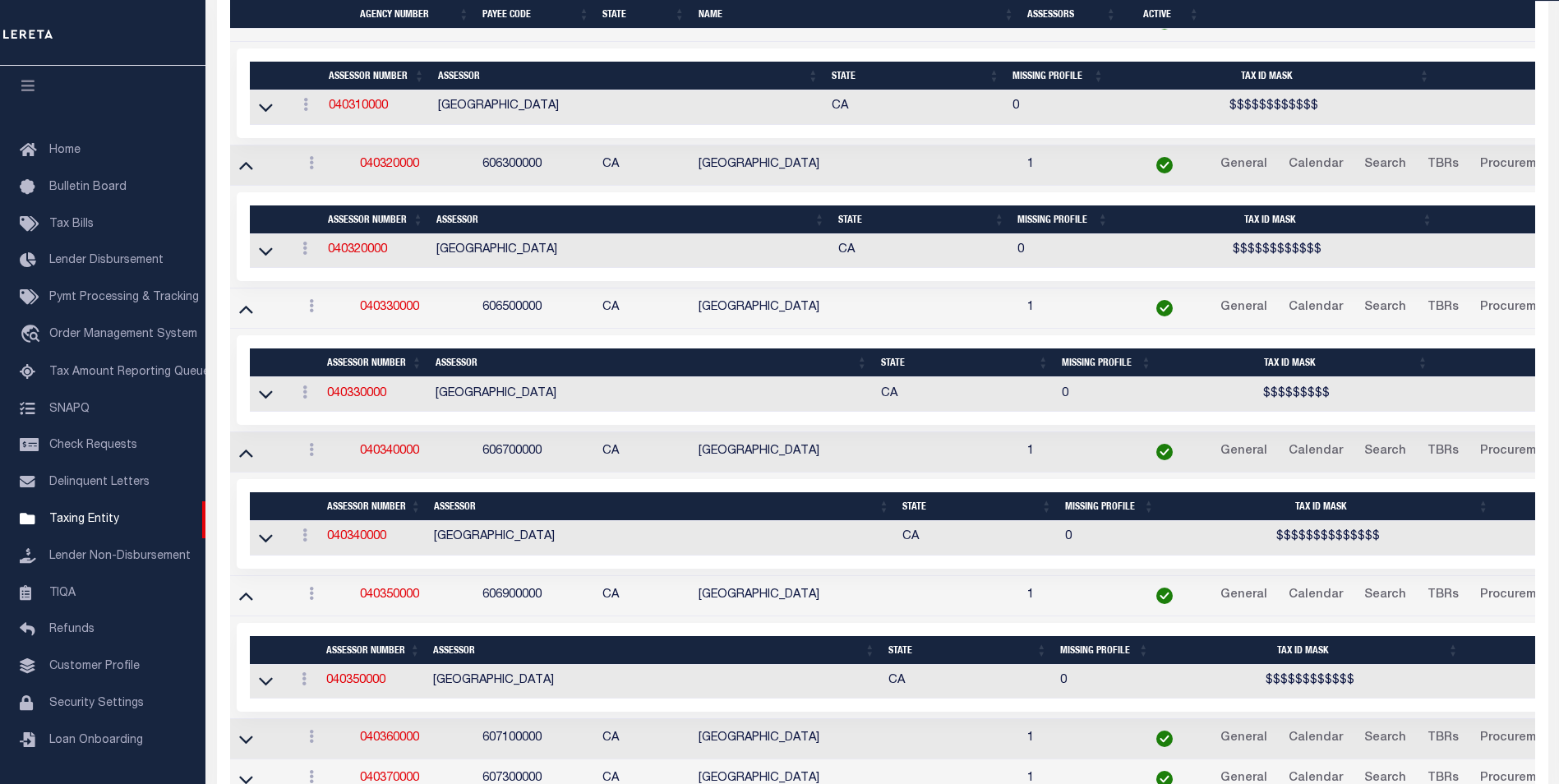
scroll to position [5031, 0]
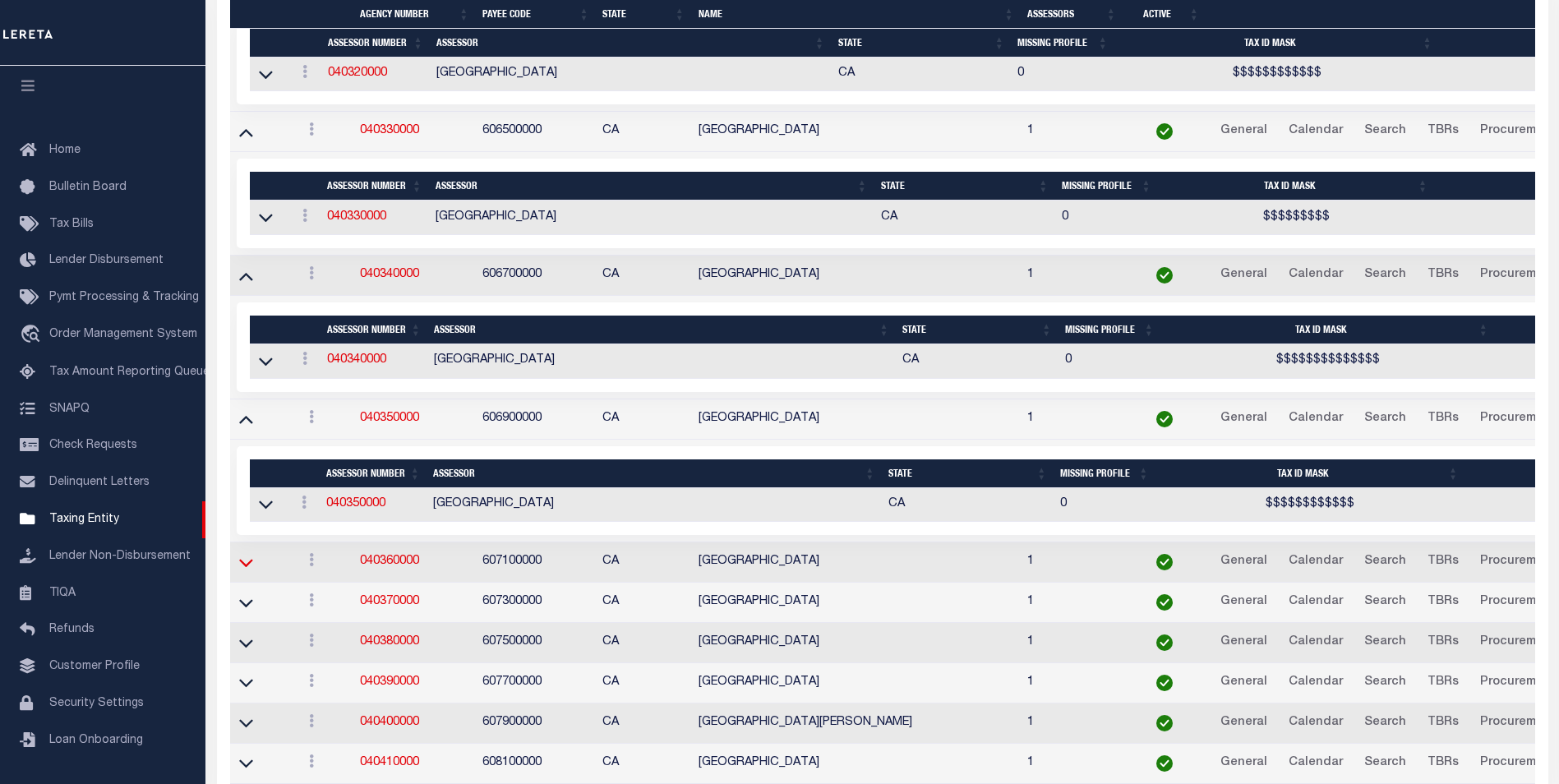
click at [242, 569] on icon at bounding box center [246, 562] width 14 height 17
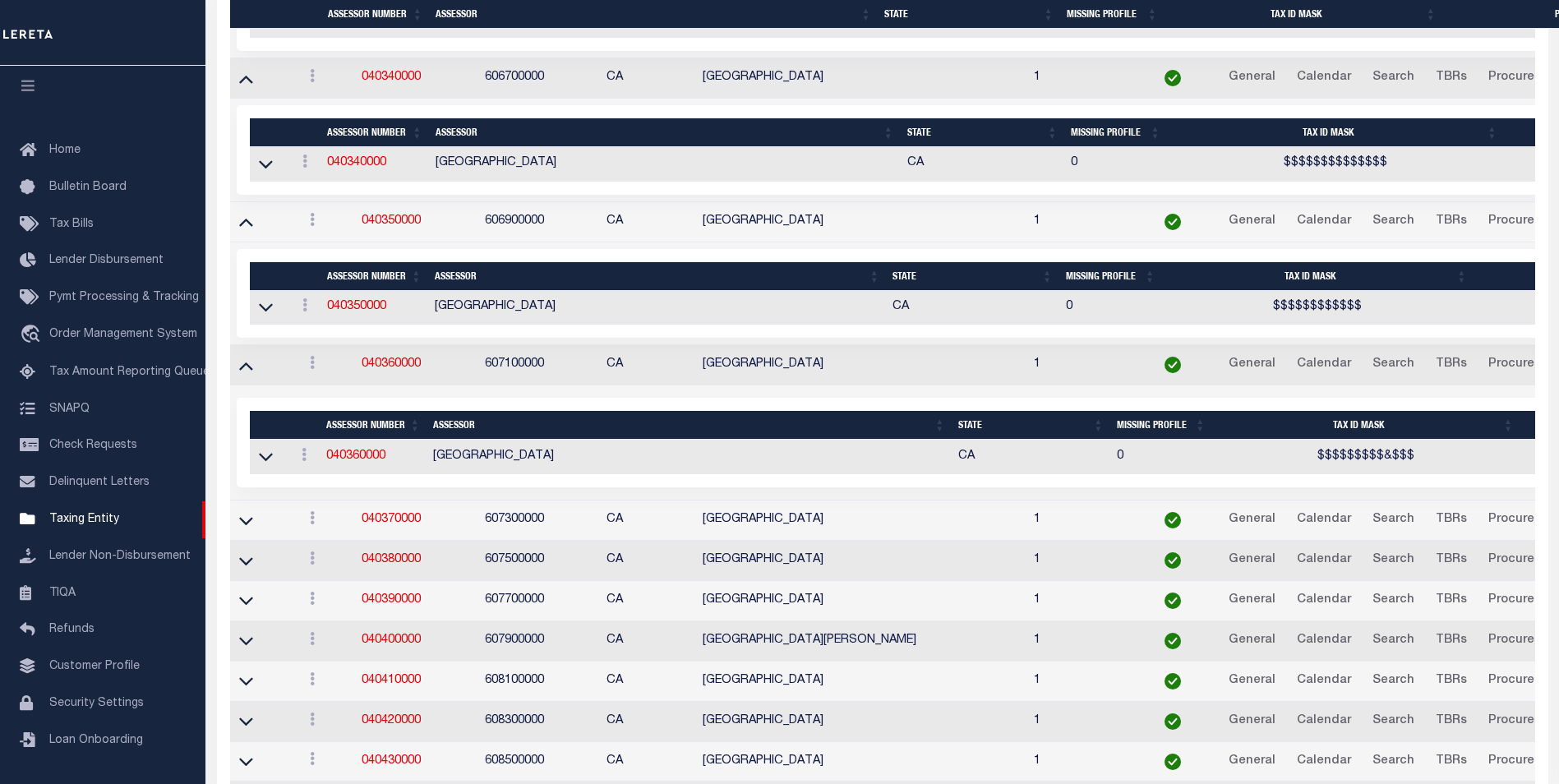
scroll to position [5237, 0]
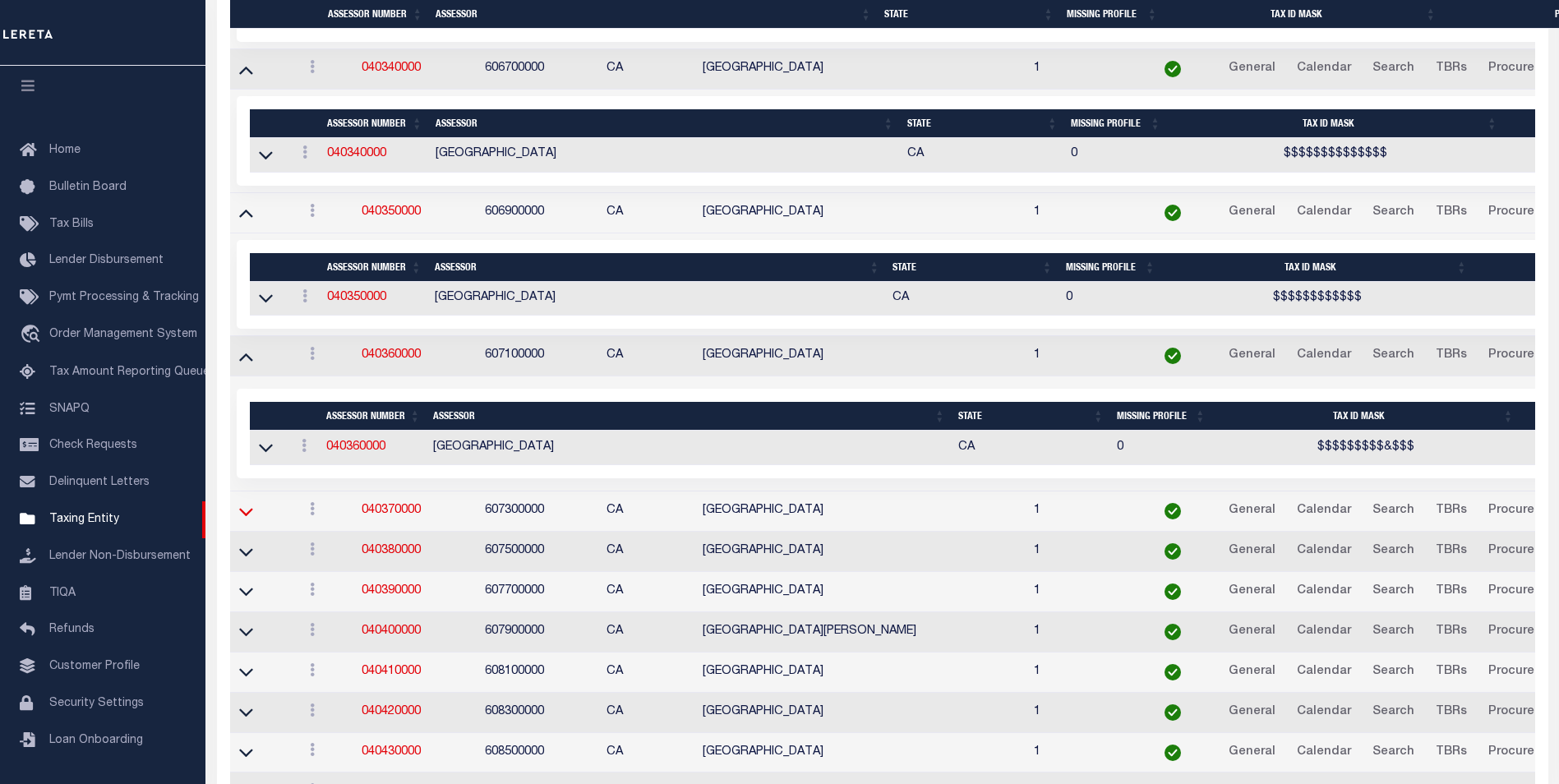
click at [244, 520] on icon at bounding box center [246, 512] width 14 height 17
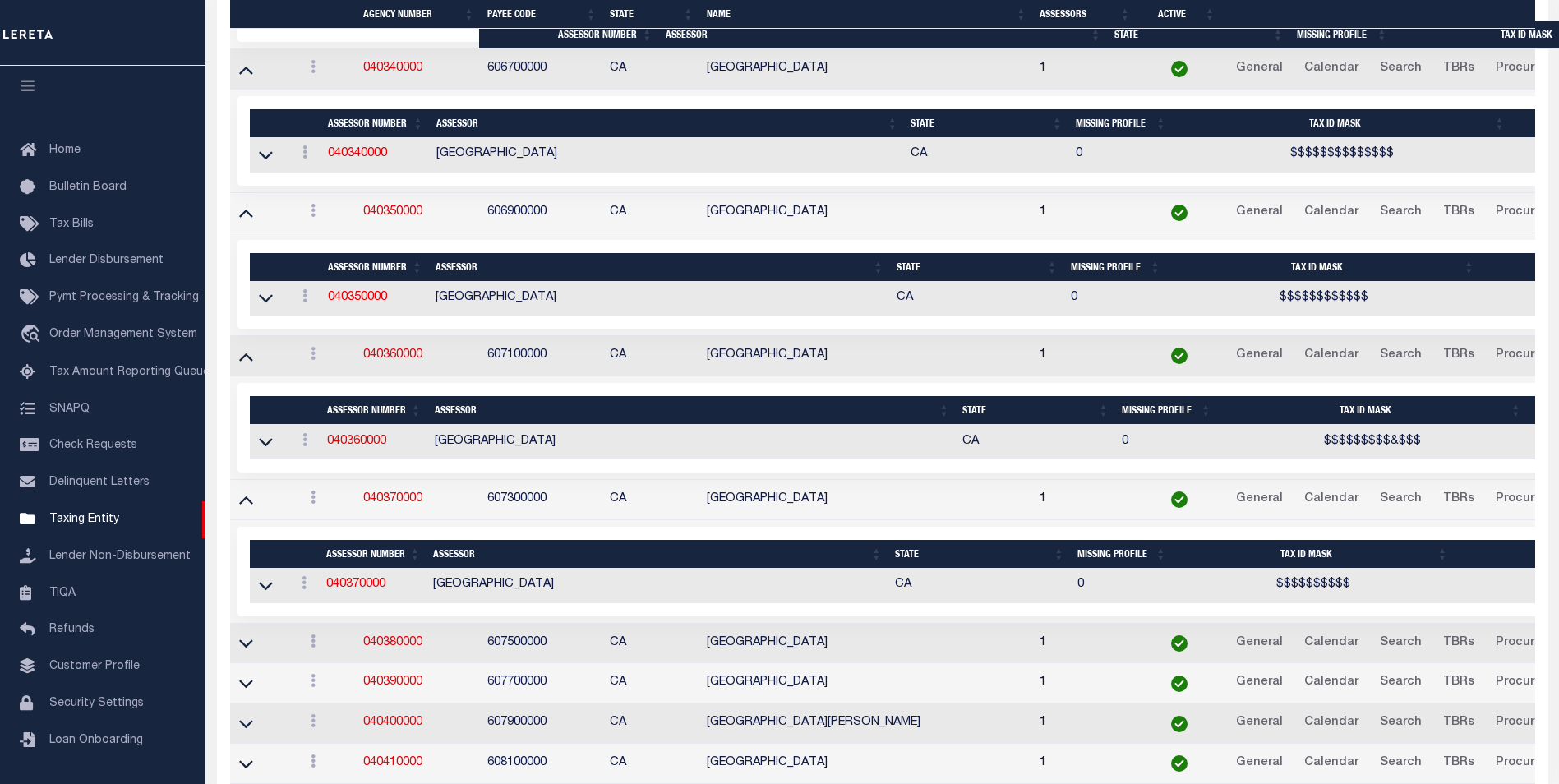
scroll to position [5253, 0]
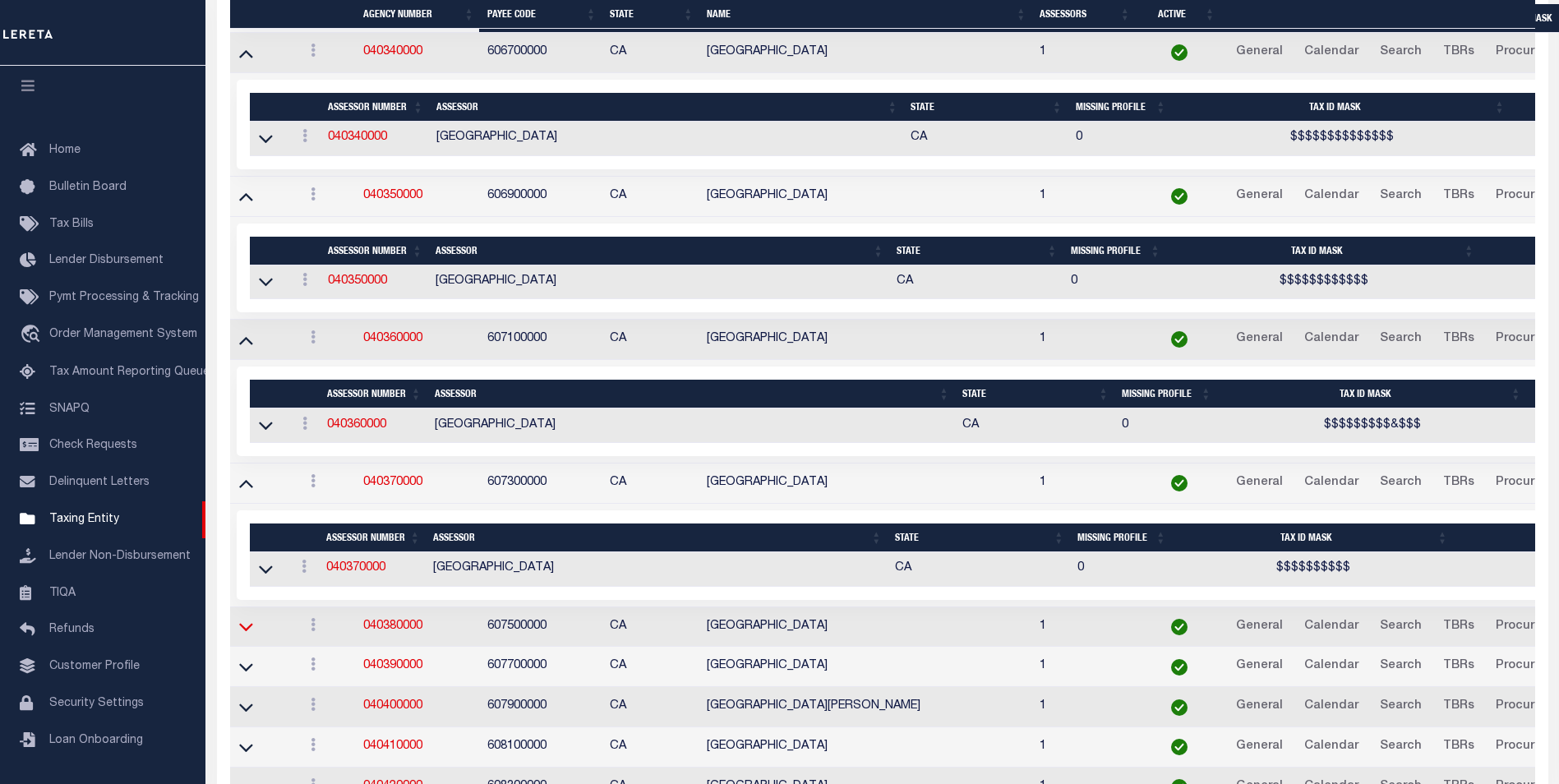
click at [245, 632] on icon at bounding box center [246, 626] width 14 height 17
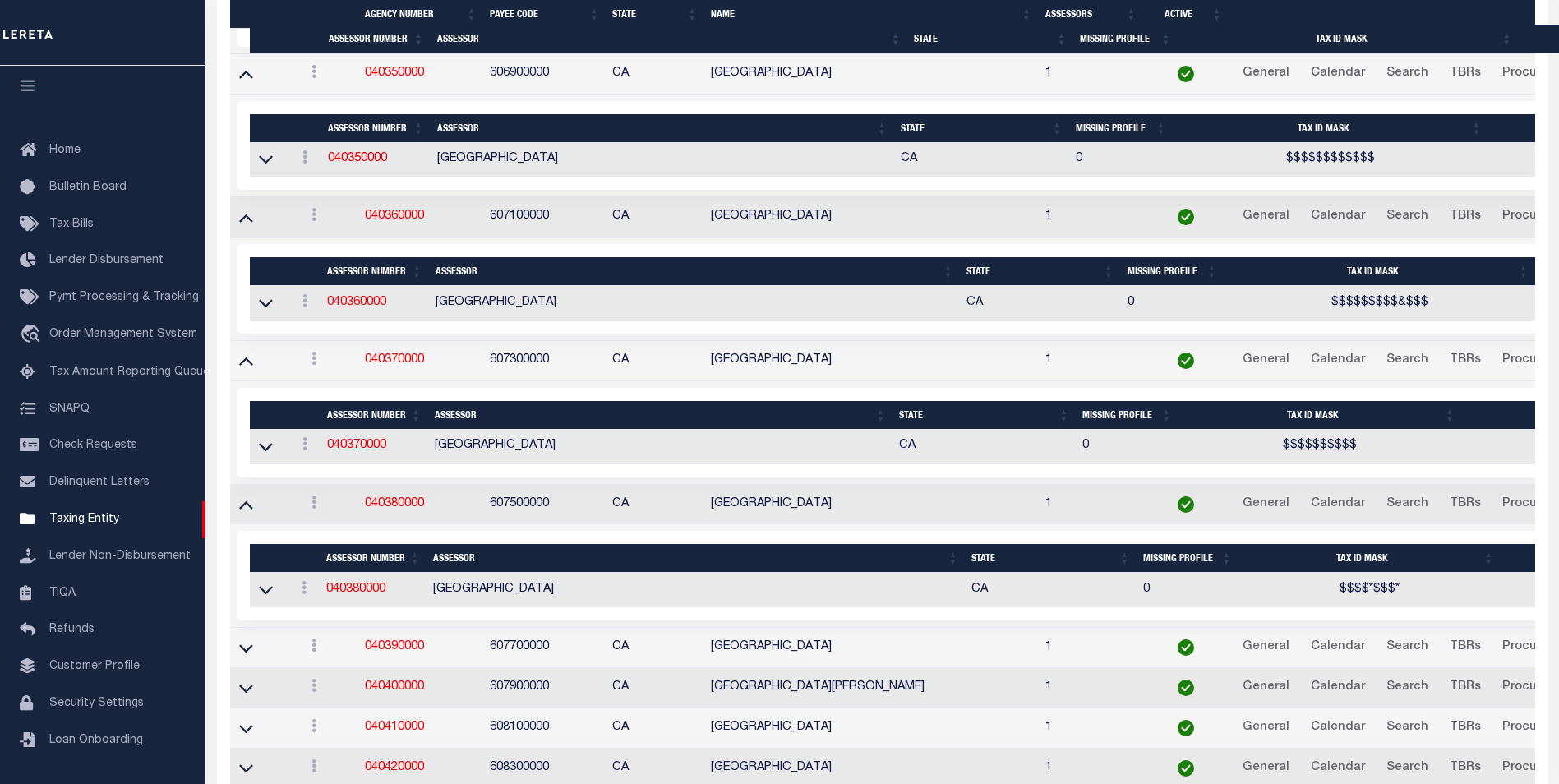
scroll to position [5392, 0]
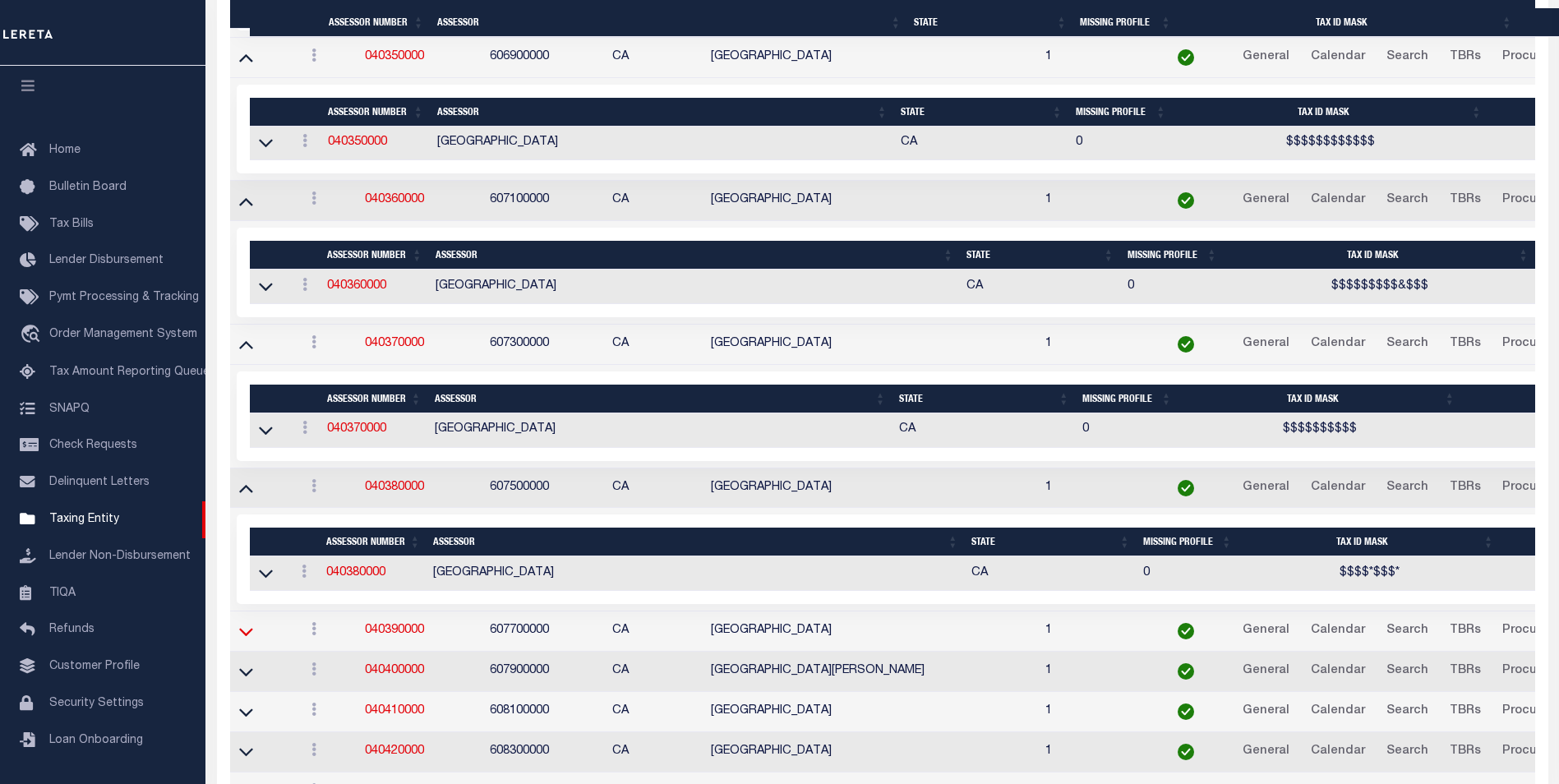
click at [245, 633] on icon at bounding box center [246, 631] width 14 height 17
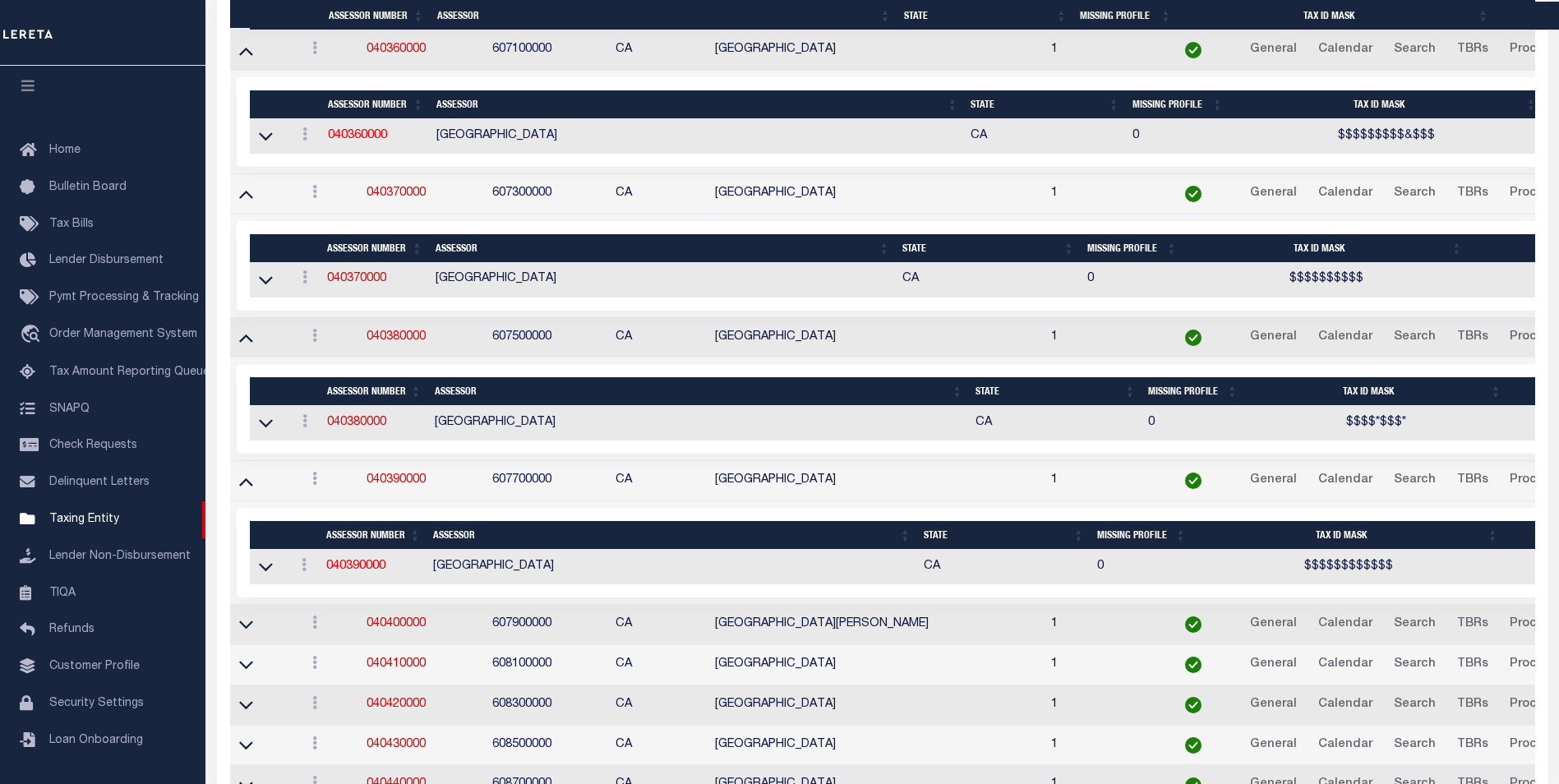
click at [243, 643] on td at bounding box center [264, 625] width 69 height 41
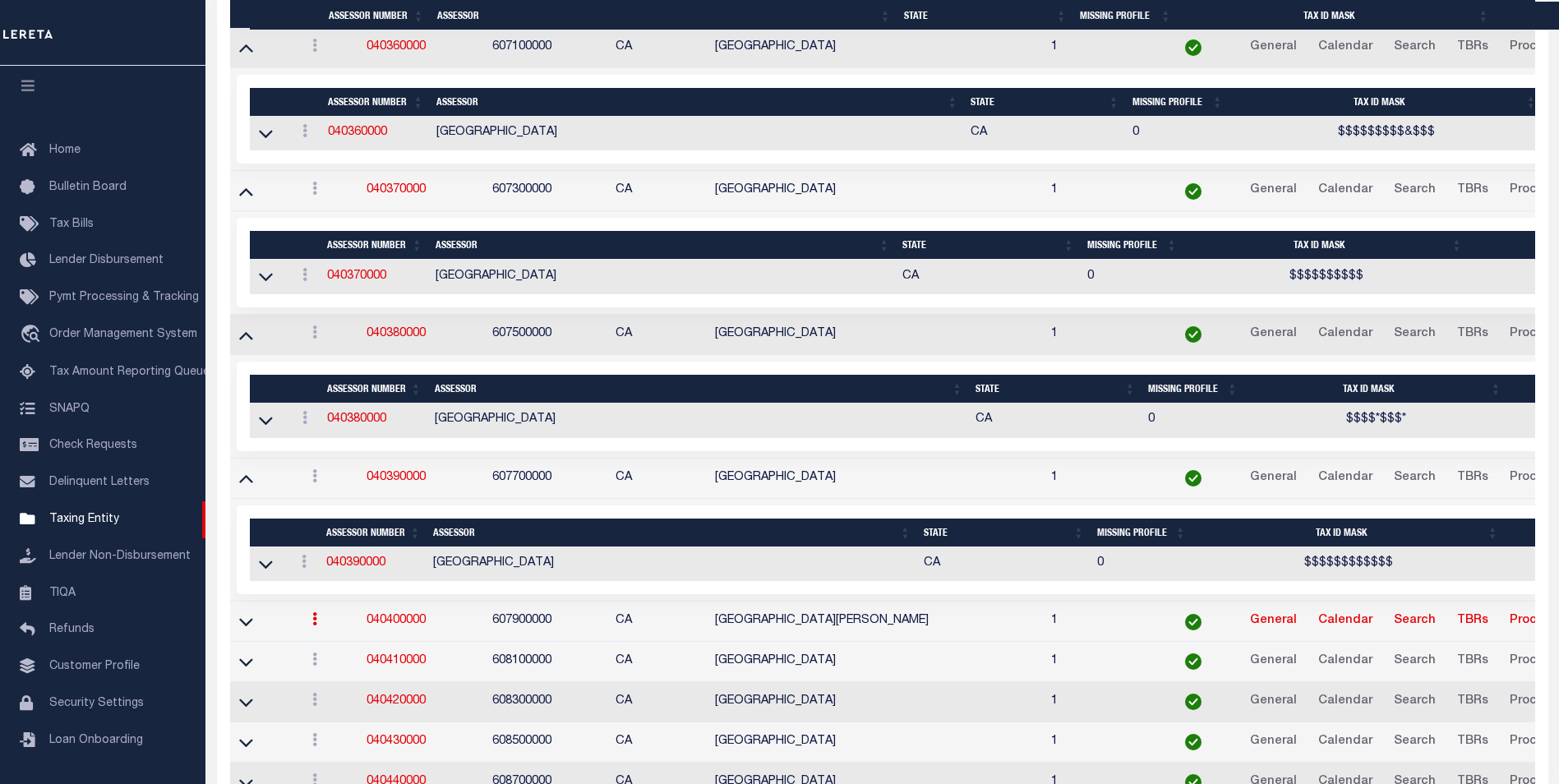
scroll to position [5539, 0]
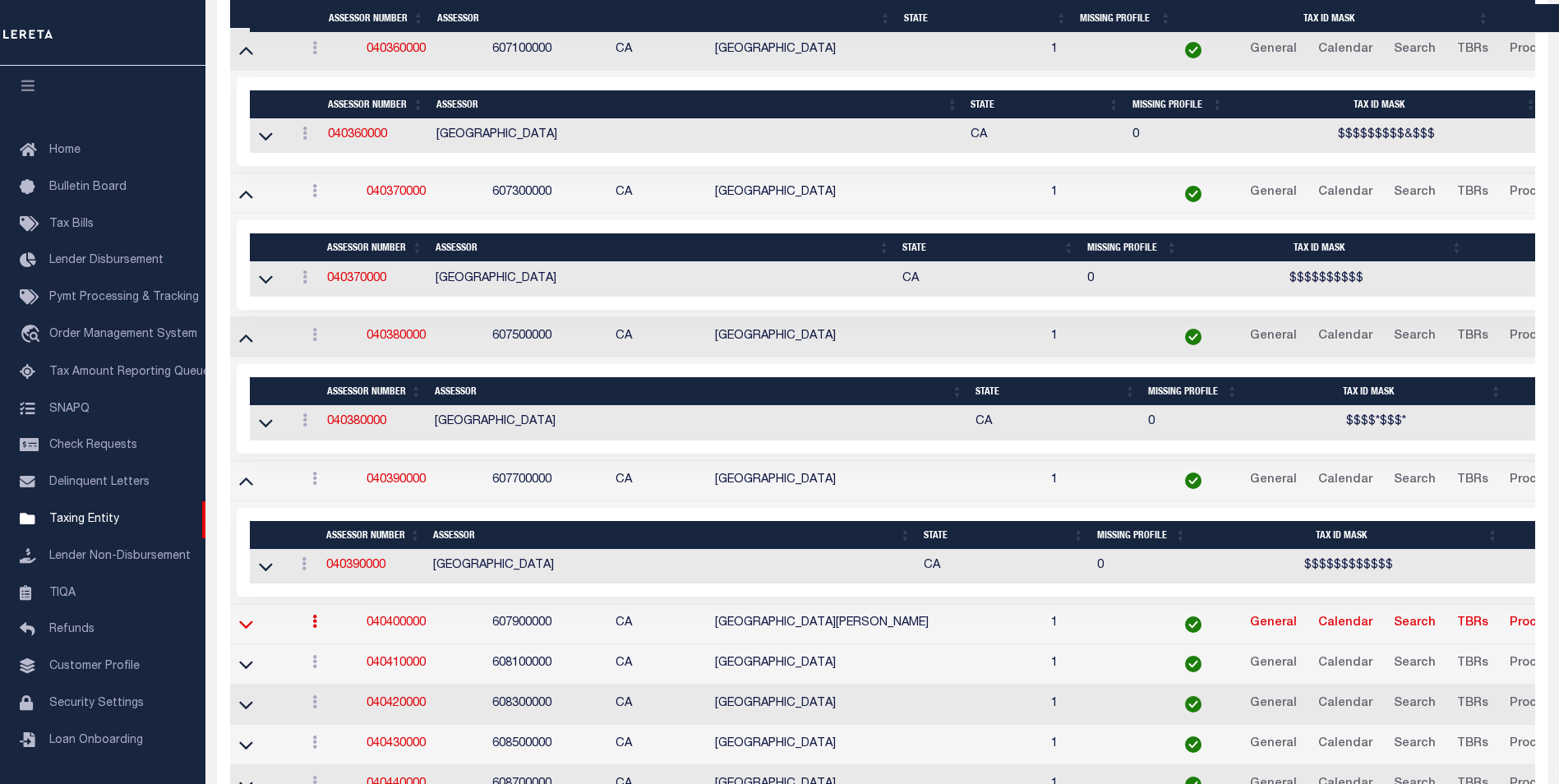
click at [246, 633] on icon at bounding box center [246, 624] width 14 height 17
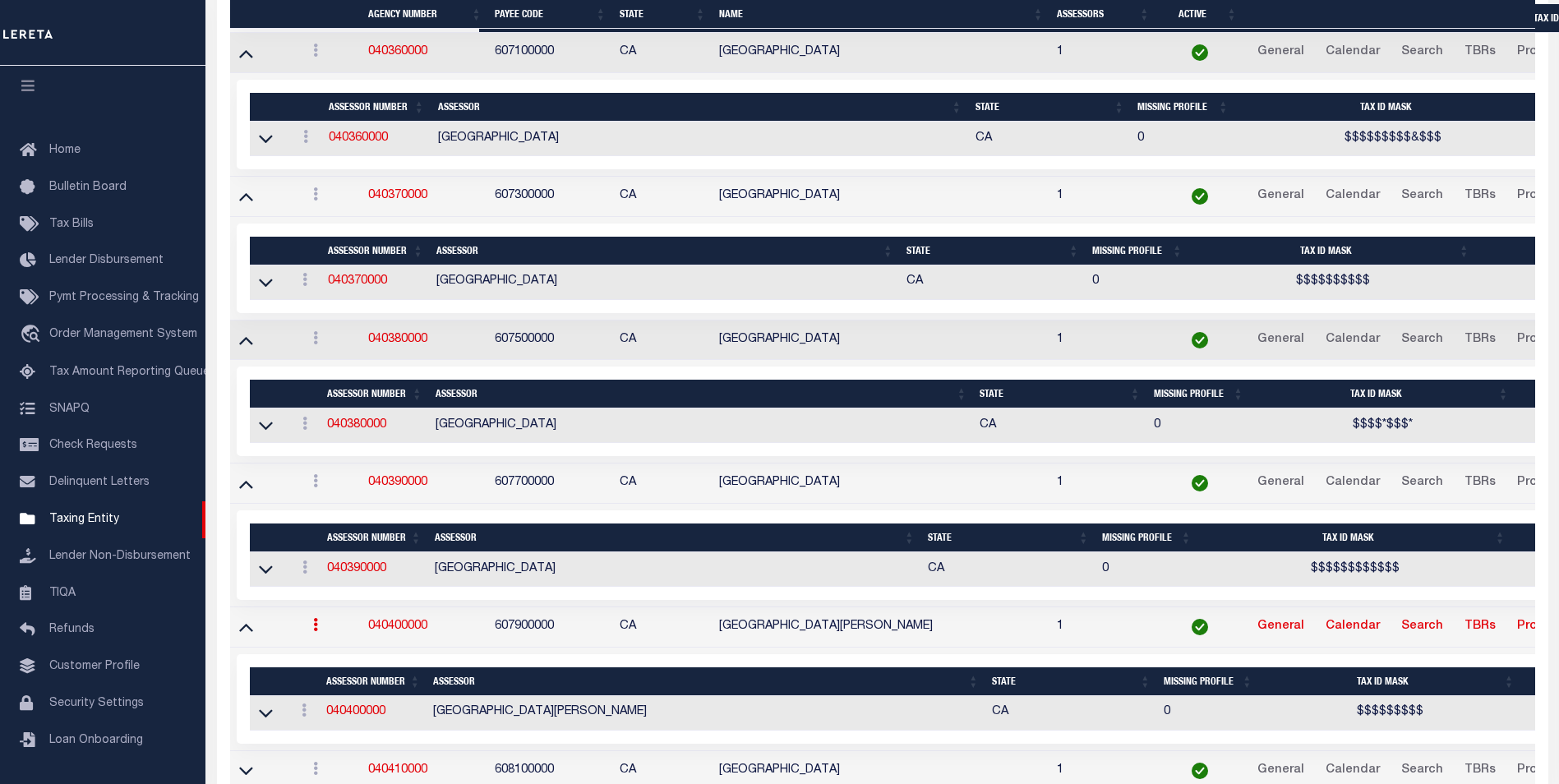
scroll to position [5694, 0]
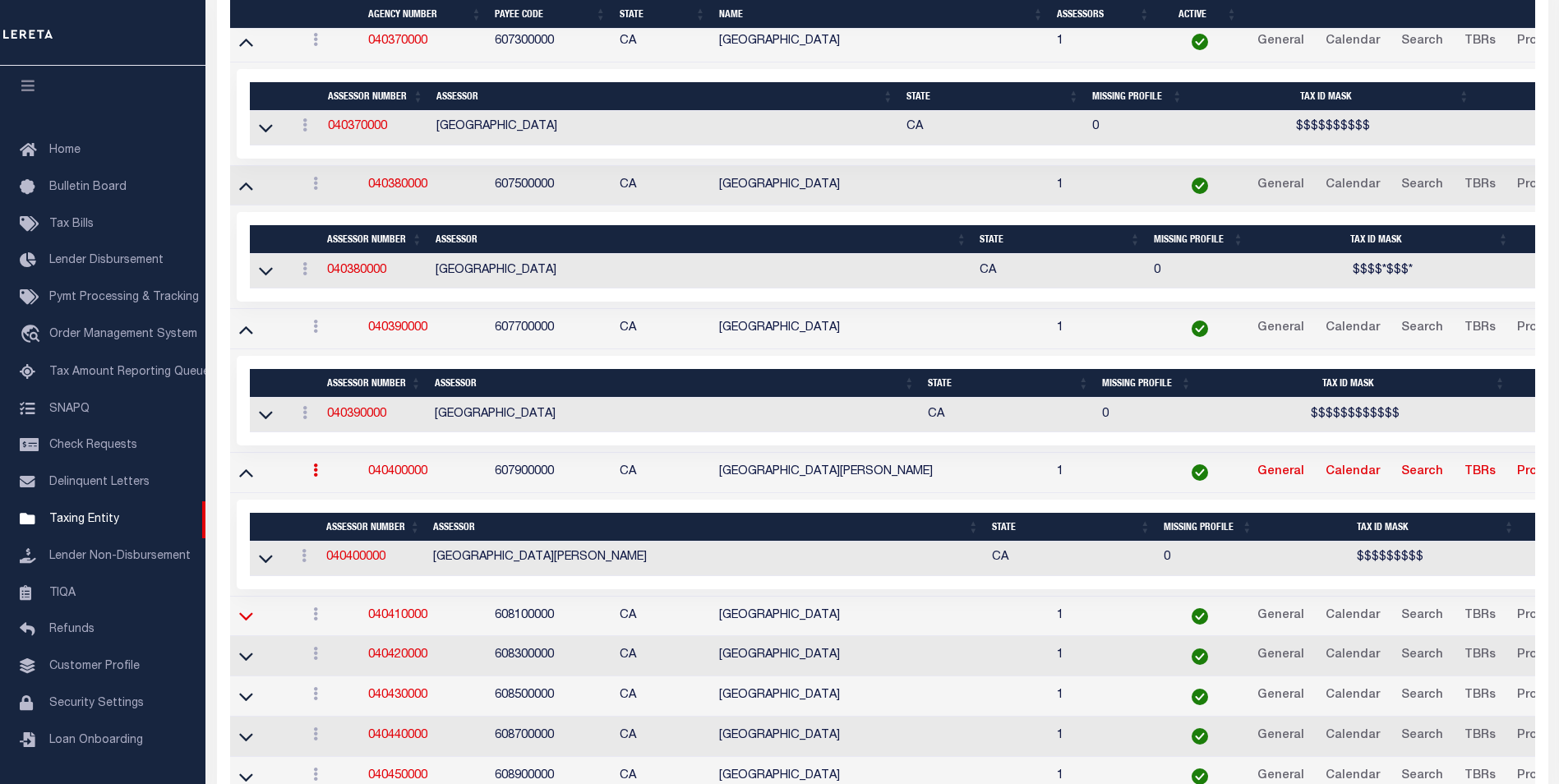
click at [246, 624] on icon at bounding box center [246, 615] width 14 height 17
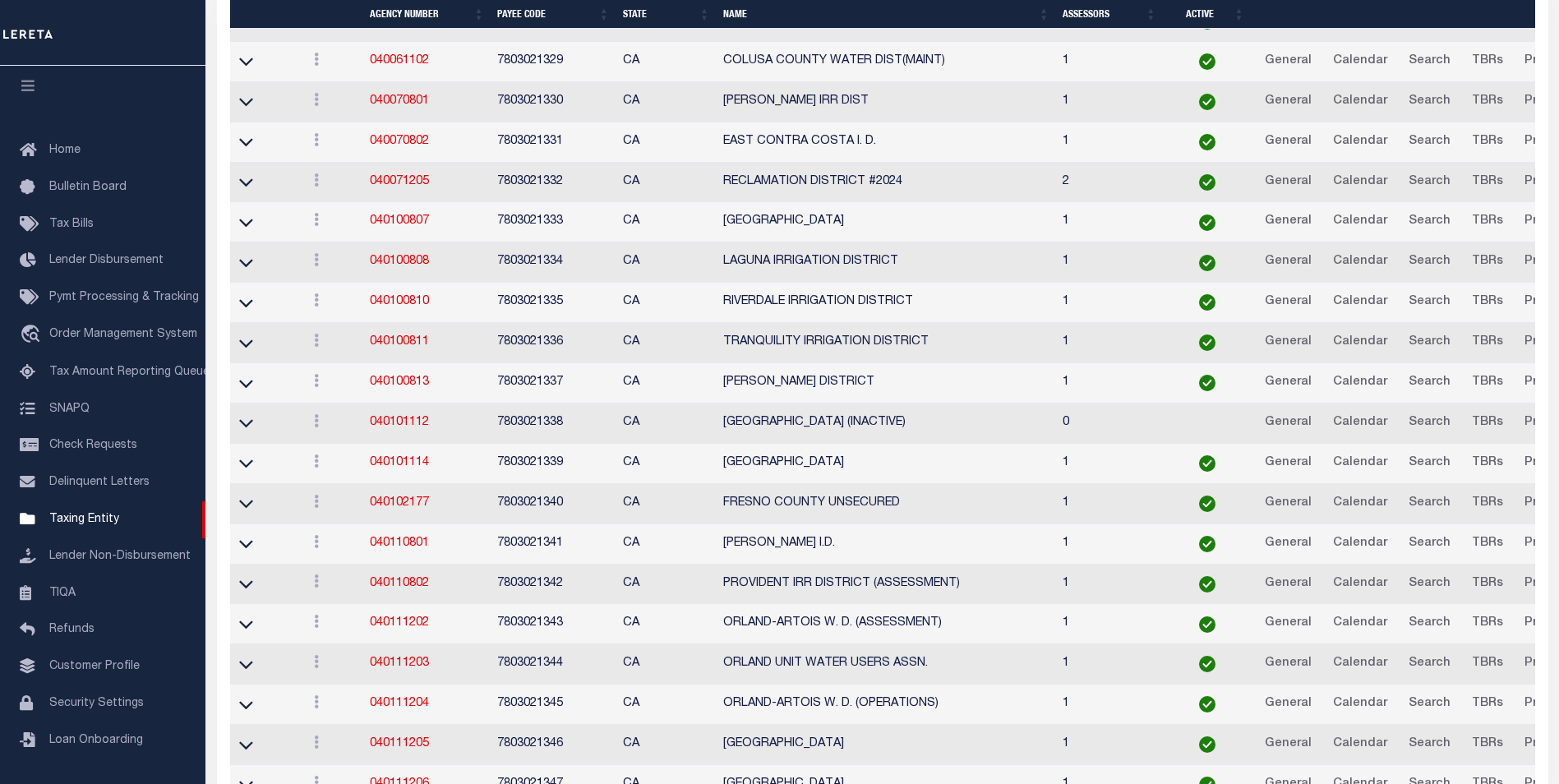
scroll to position [8056, 0]
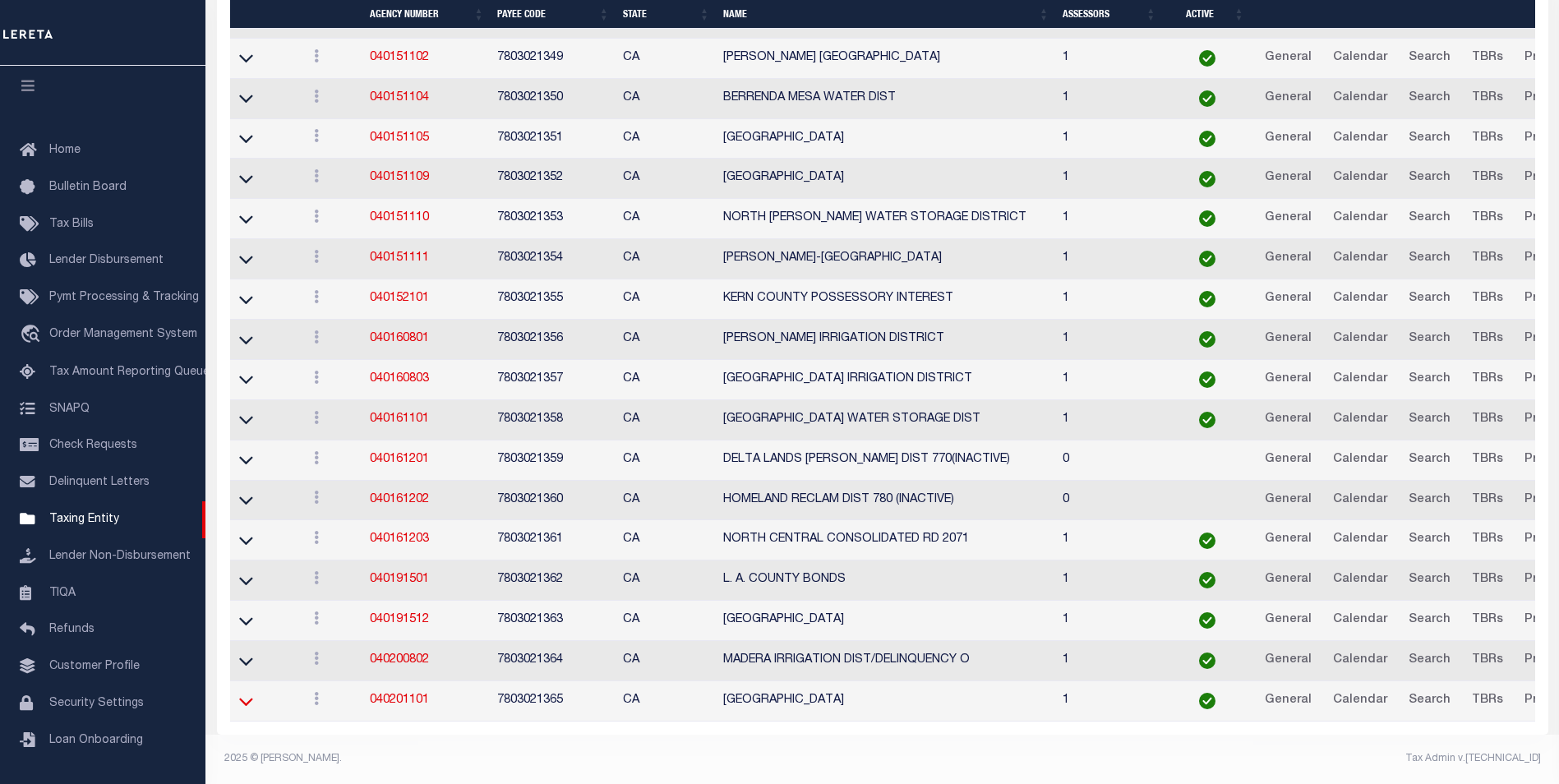
click at [240, 694] on icon at bounding box center [246, 702] width 14 height 17
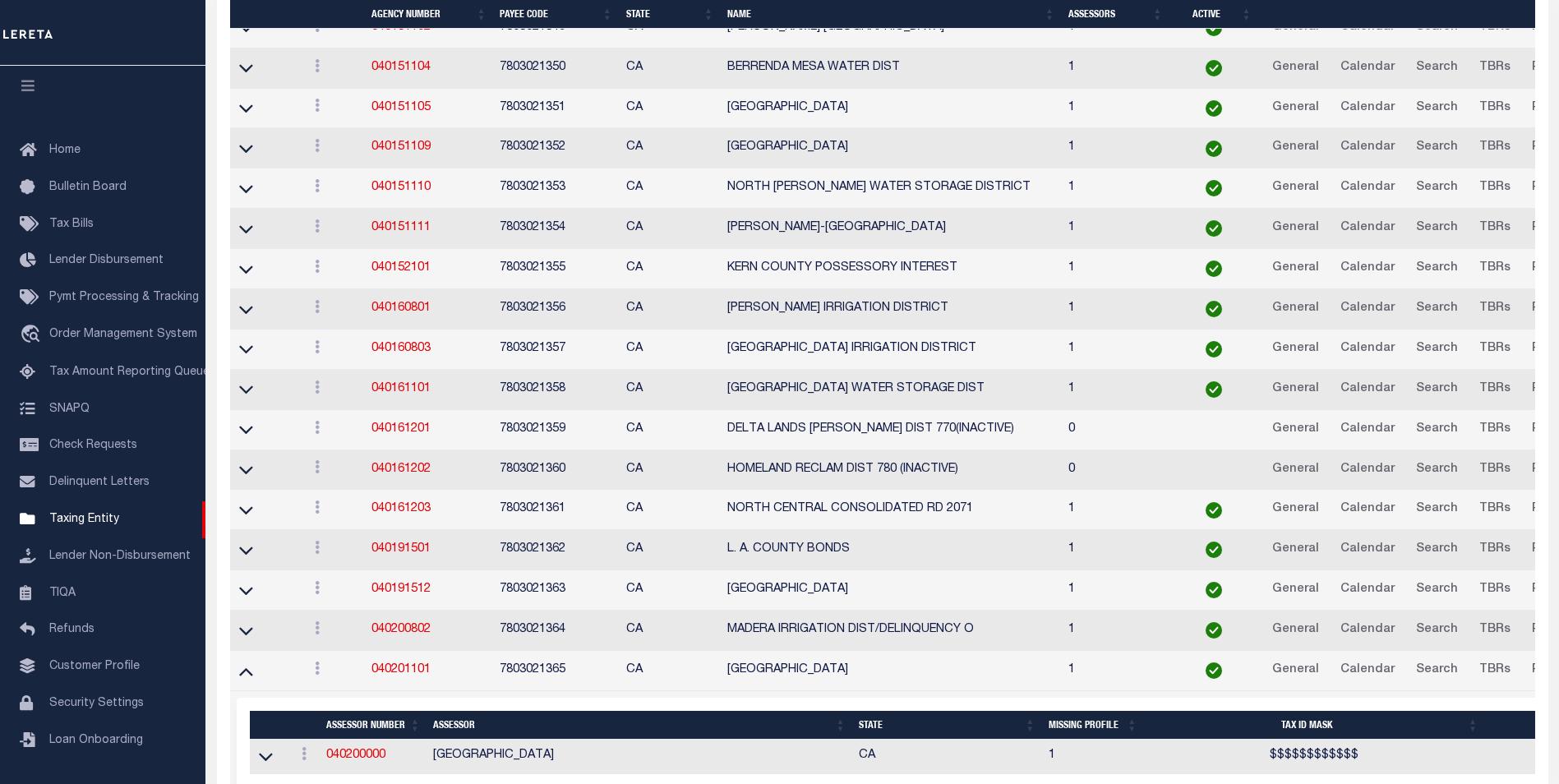
click at [246, 660] on td at bounding box center [266, 671] width 72 height 41
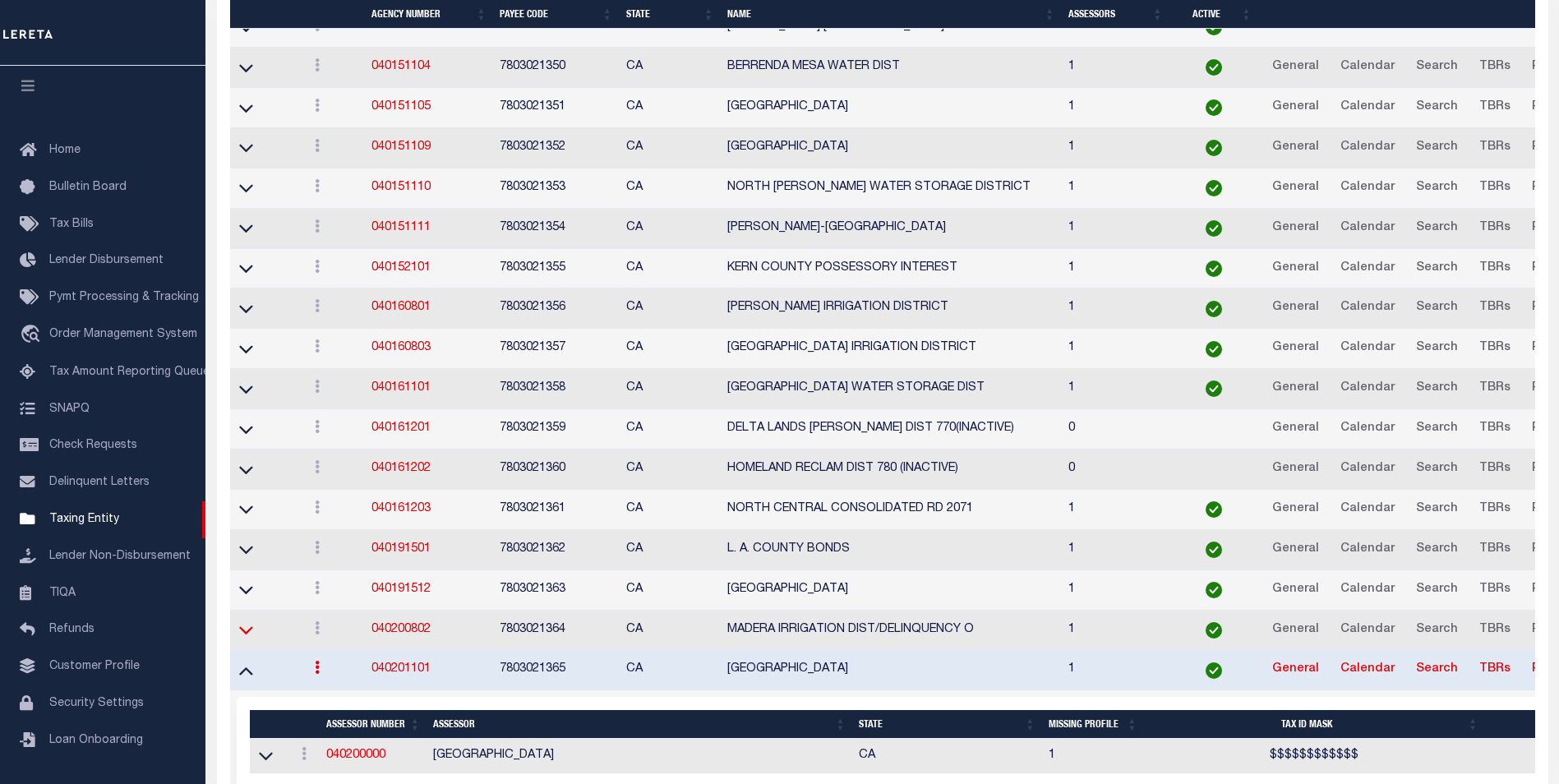
click at [248, 639] on icon at bounding box center [246, 630] width 14 height 17
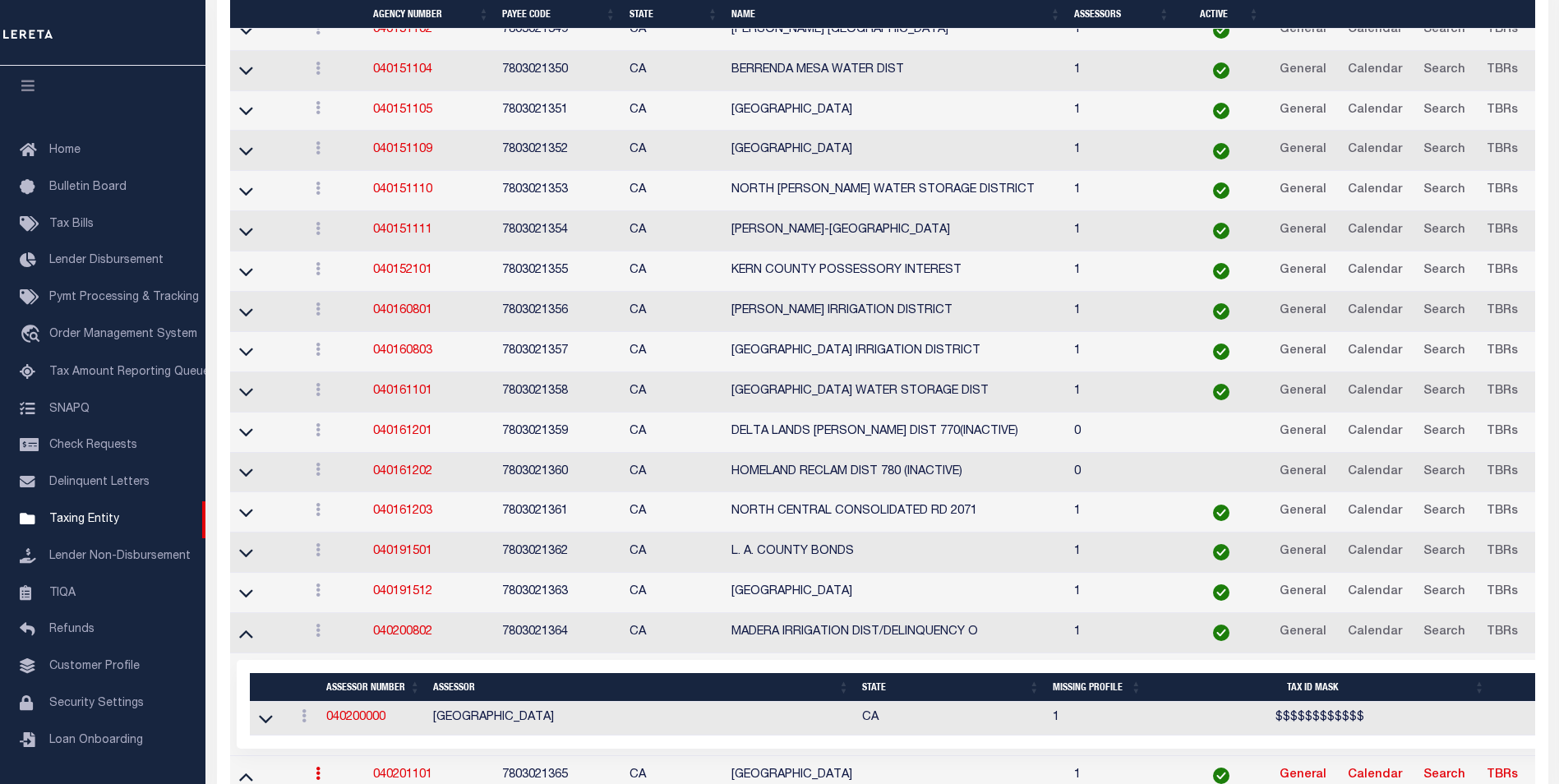
scroll to position [8086, 0]
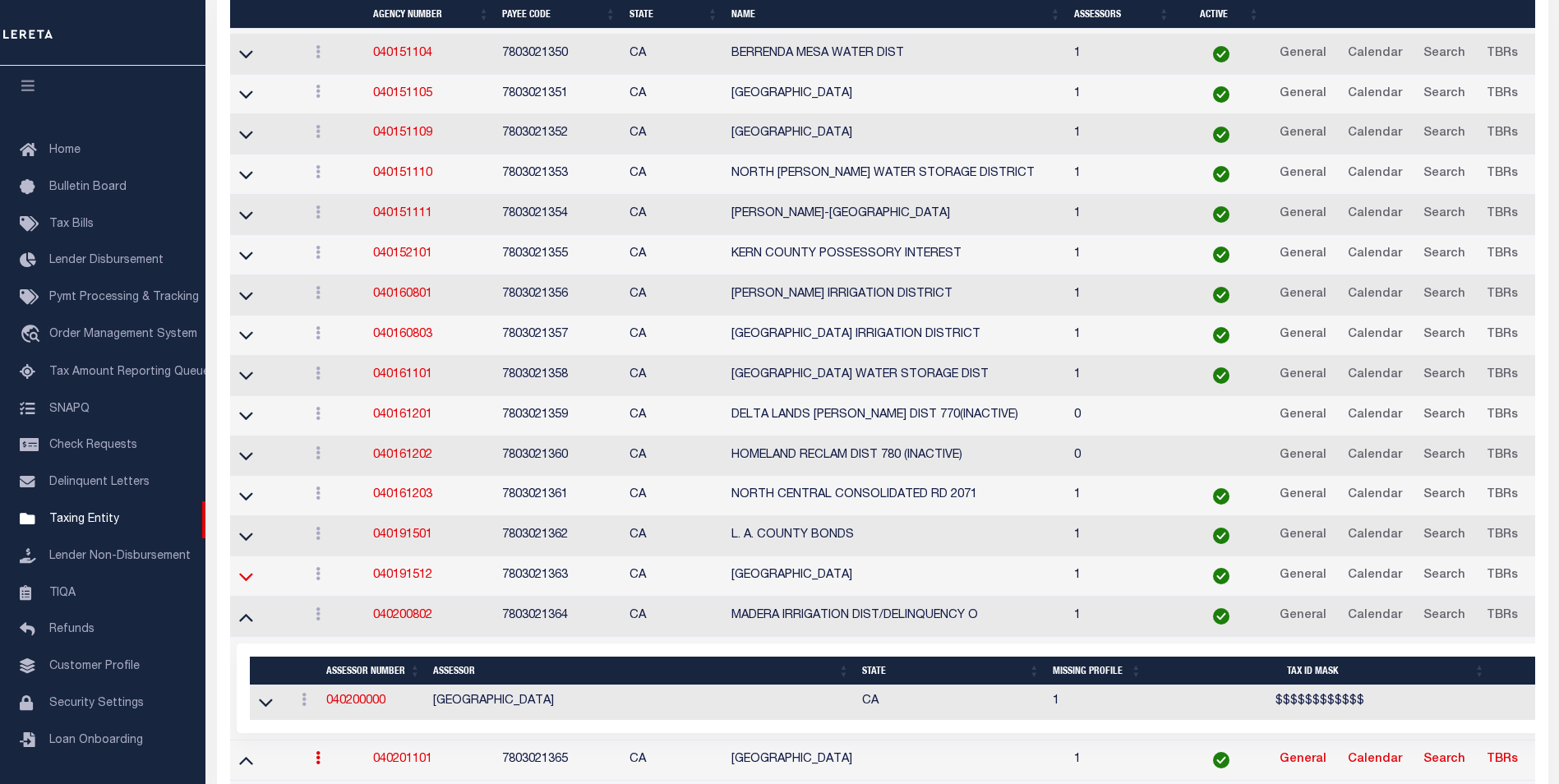
click at [243, 585] on icon at bounding box center [246, 577] width 14 height 17
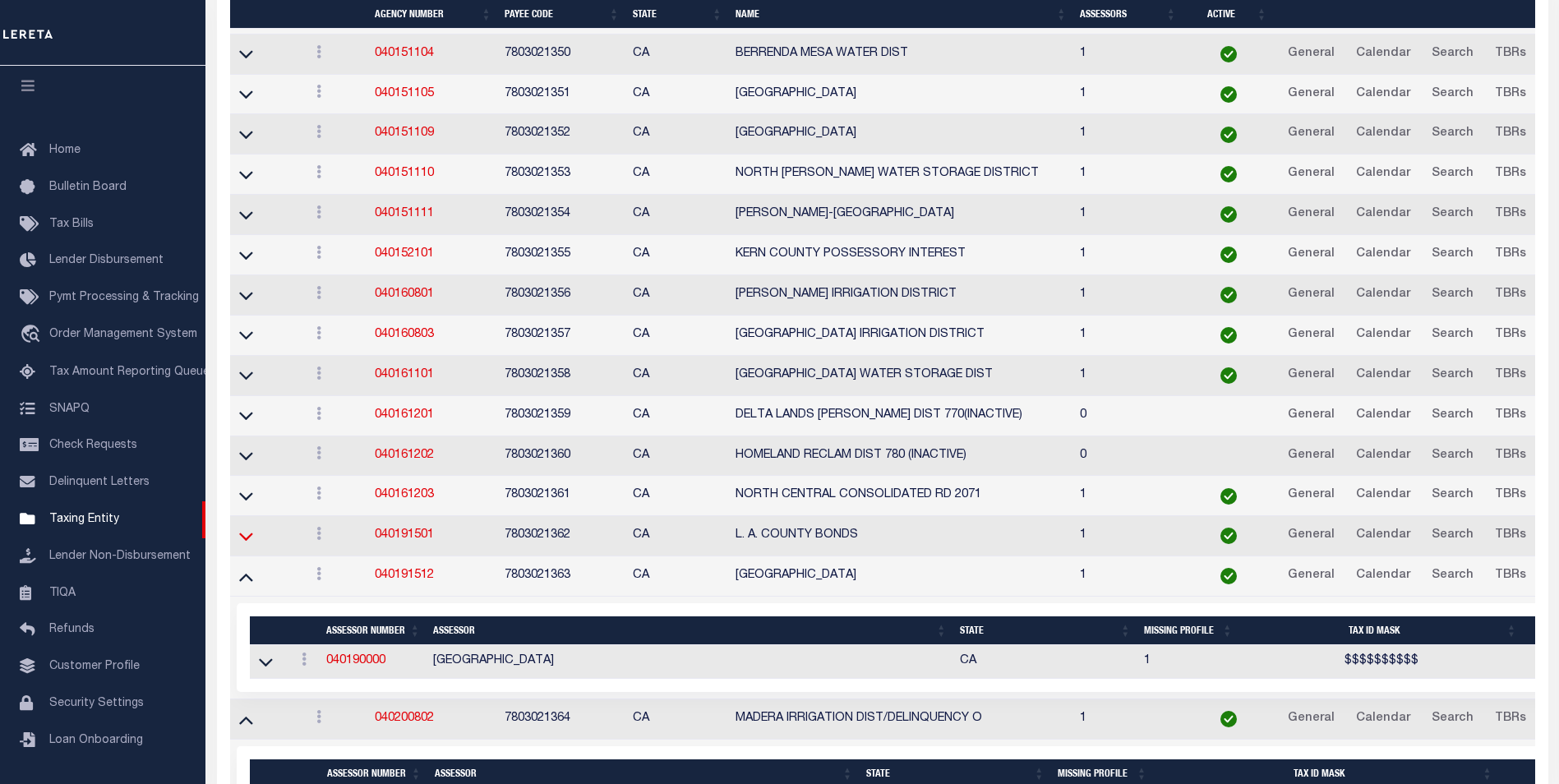
click at [250, 539] on td at bounding box center [266, 536] width 73 height 41
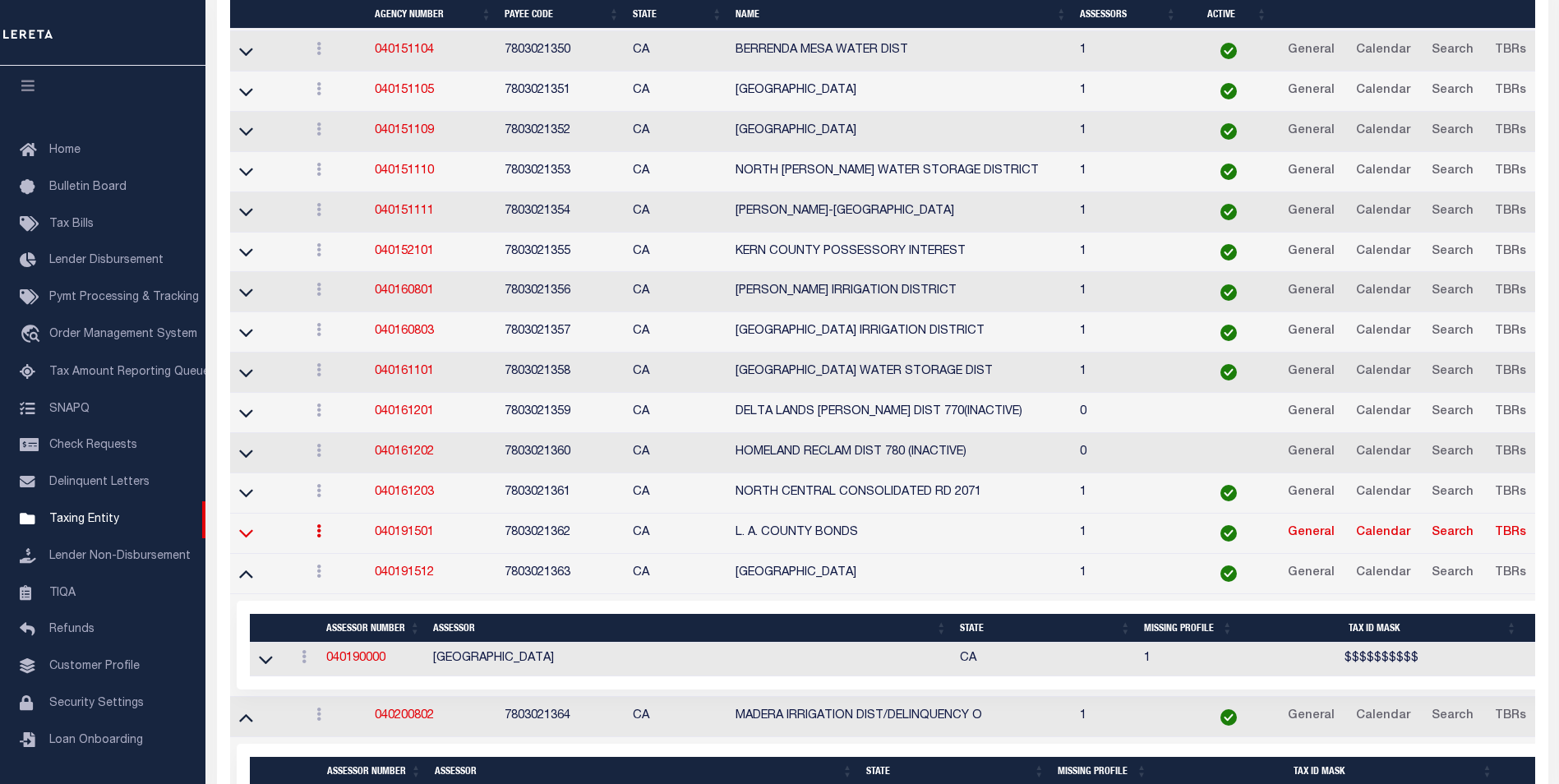
scroll to position [8100, 0]
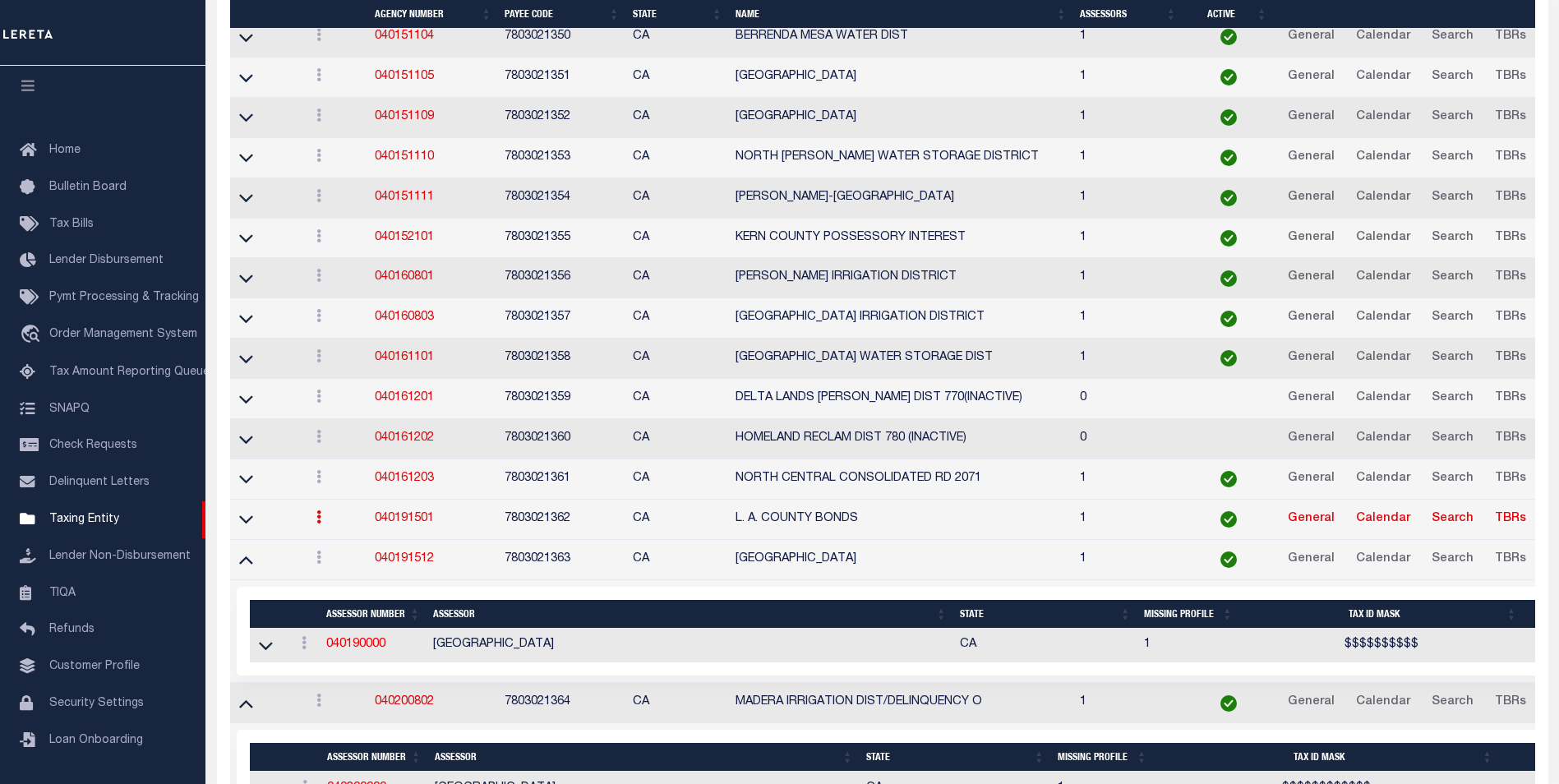
click at [245, 522] on icon at bounding box center [246, 518] width 14 height 17
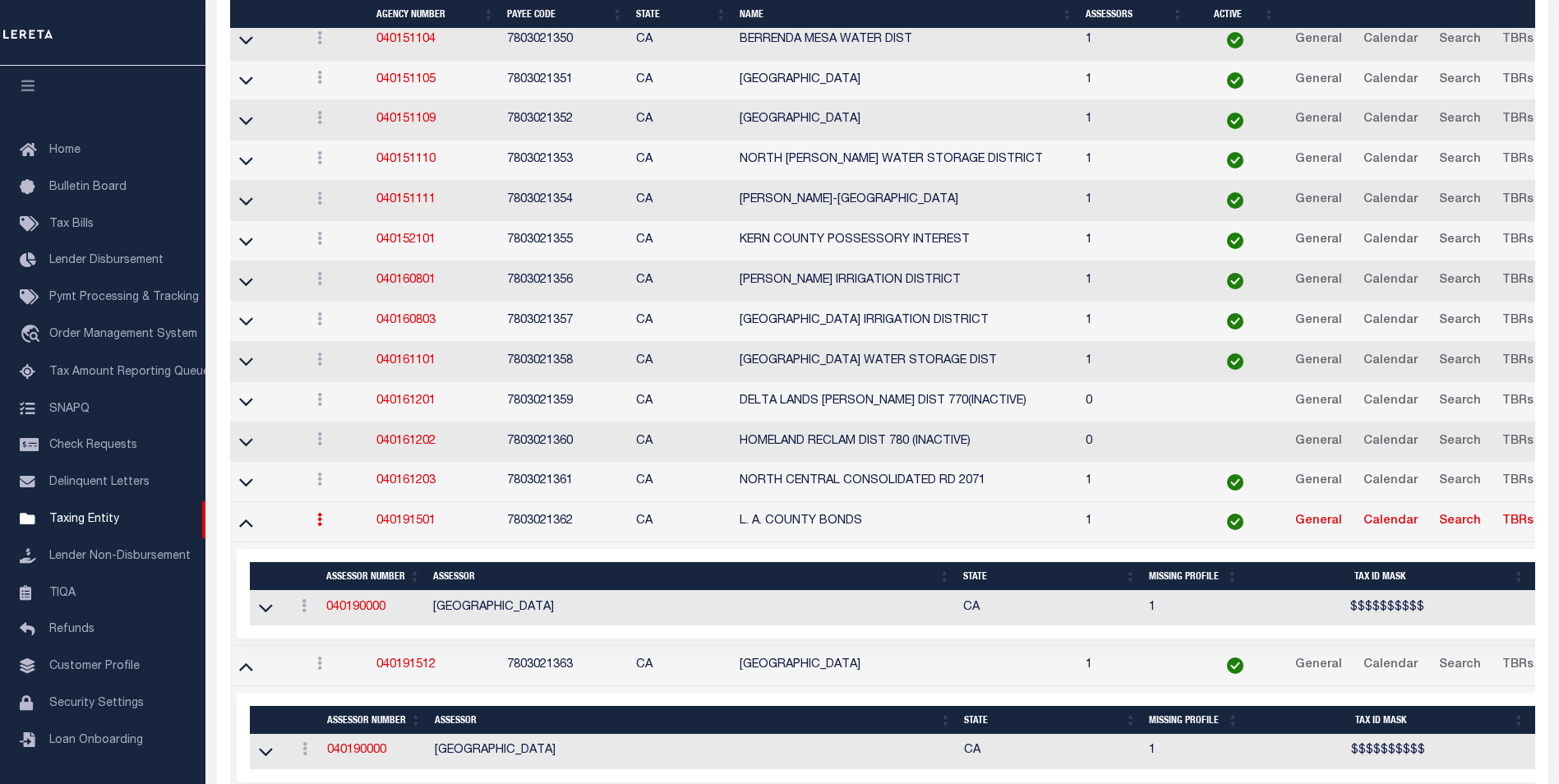
click at [248, 486] on td at bounding box center [267, 482] width 74 height 41
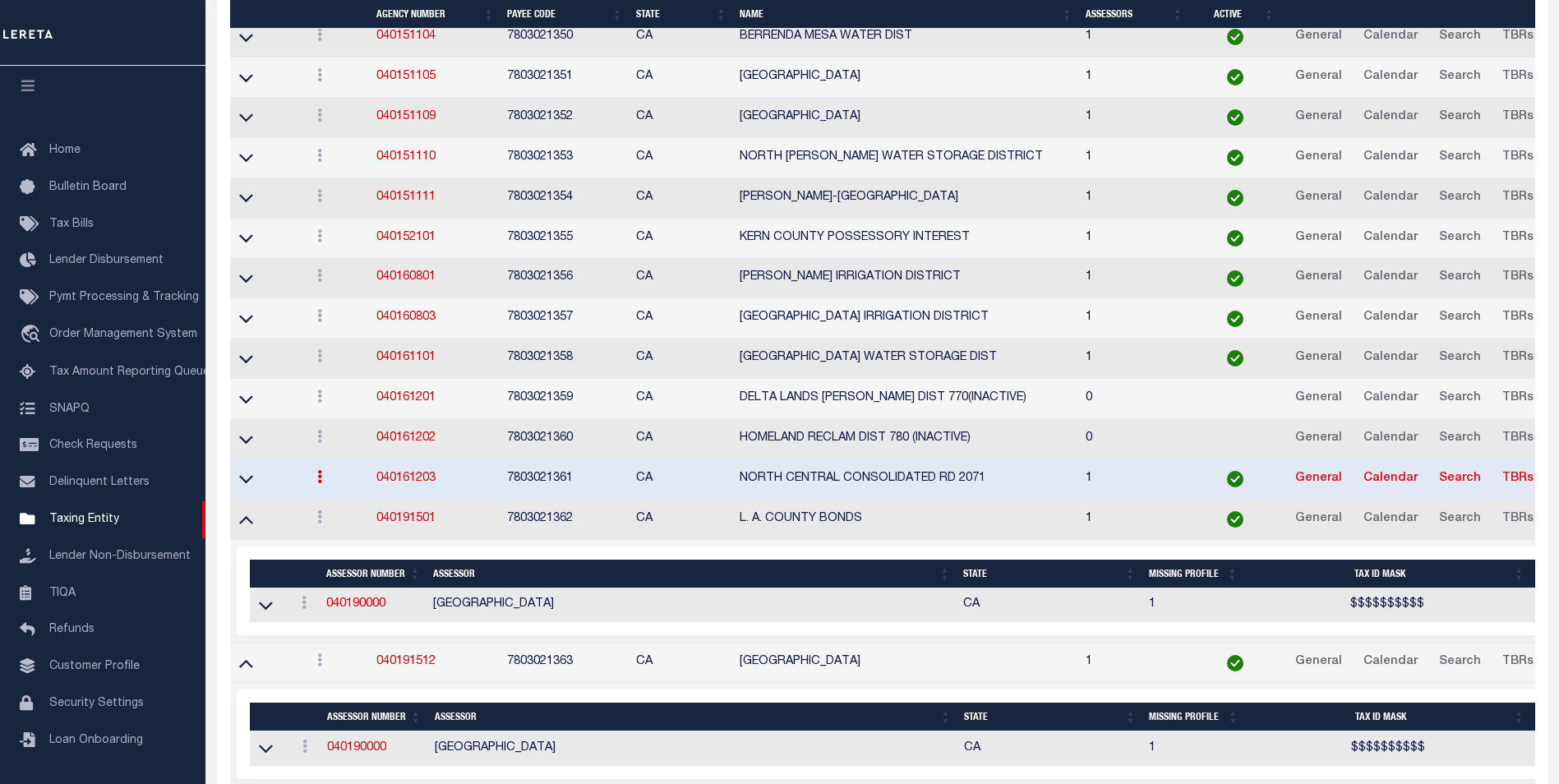
scroll to position [8114, 0]
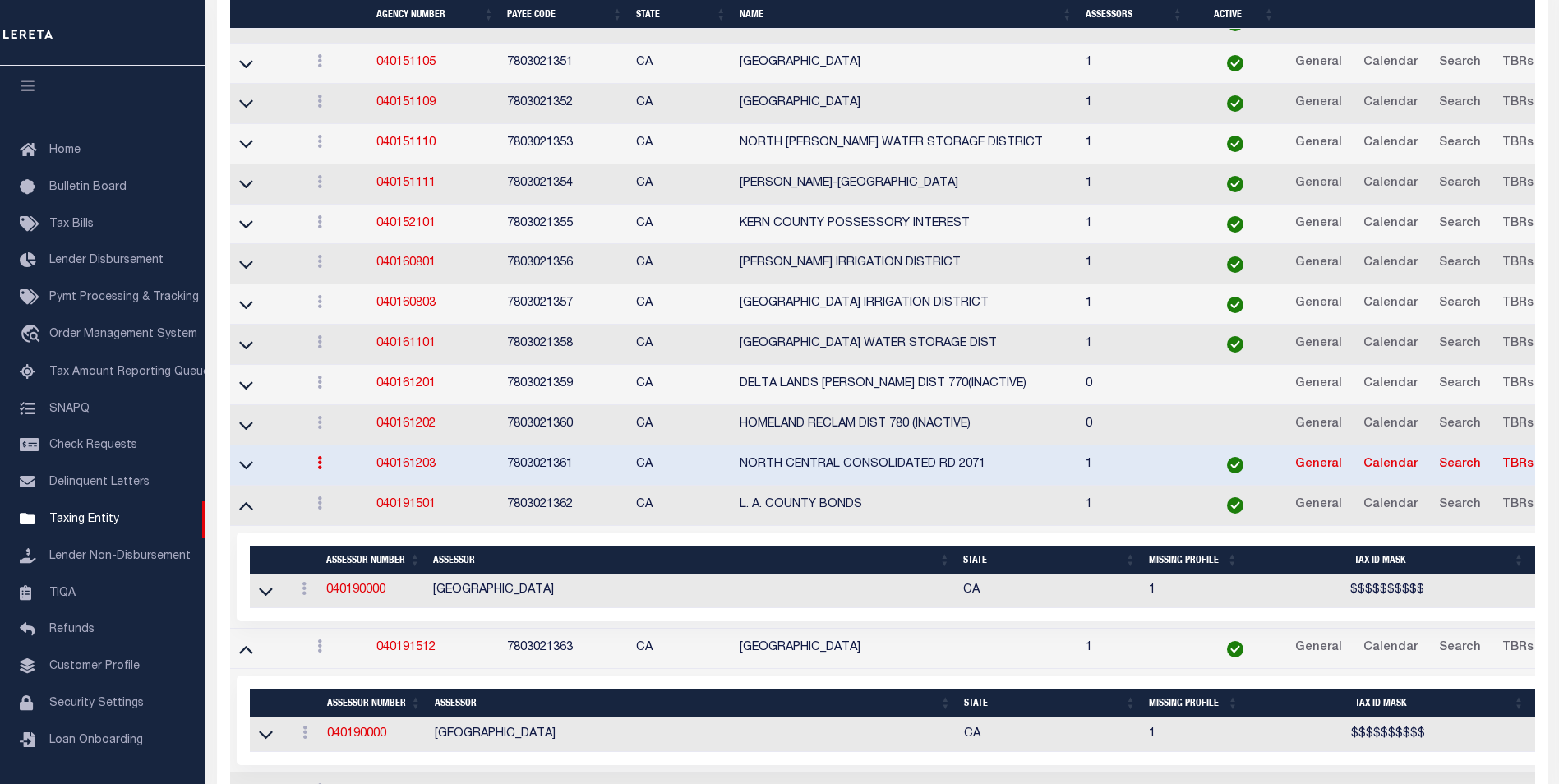
click at [248, 478] on td at bounding box center [267, 465] width 74 height 41
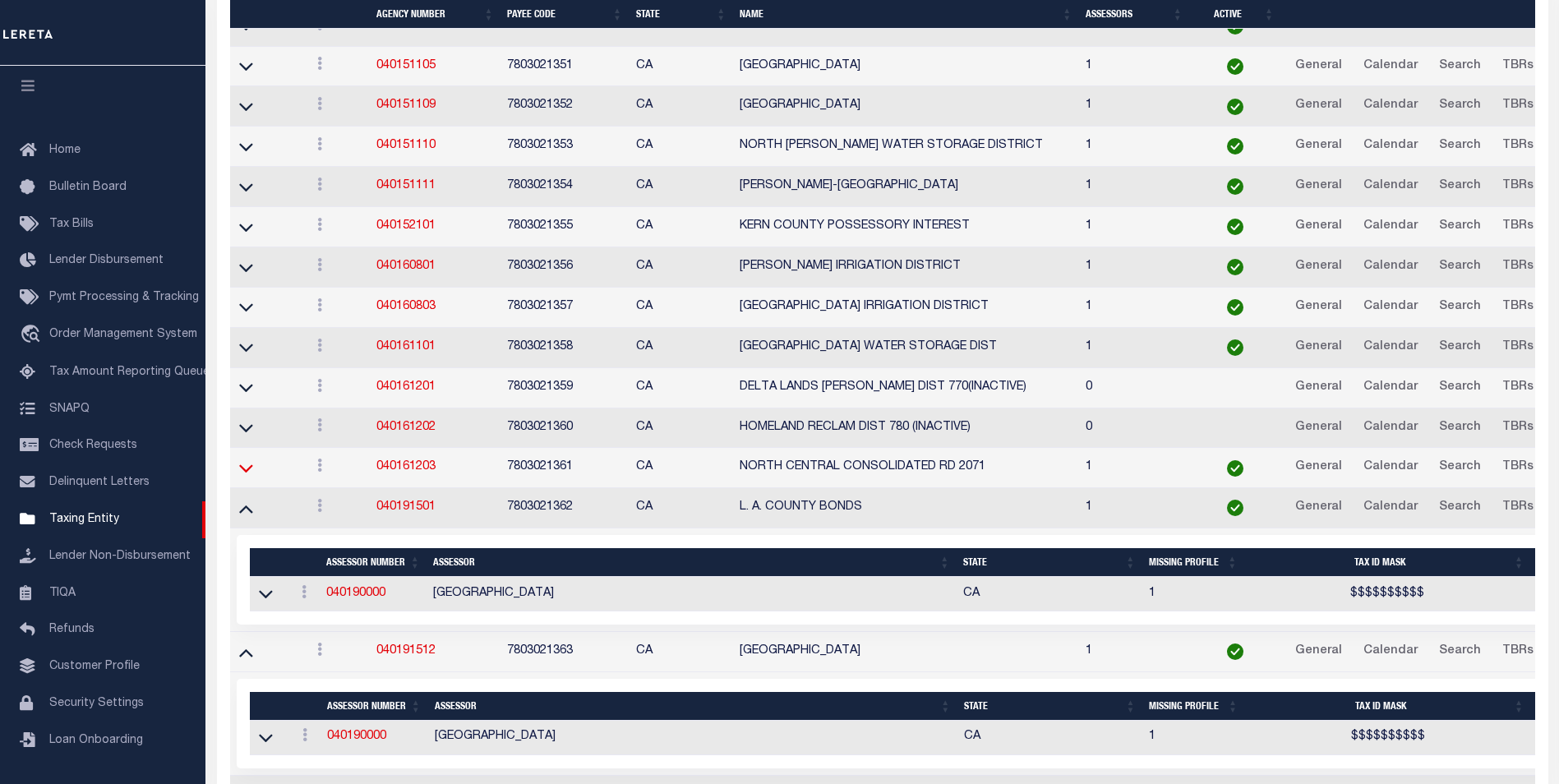
click at [248, 475] on icon at bounding box center [246, 468] width 14 height 17
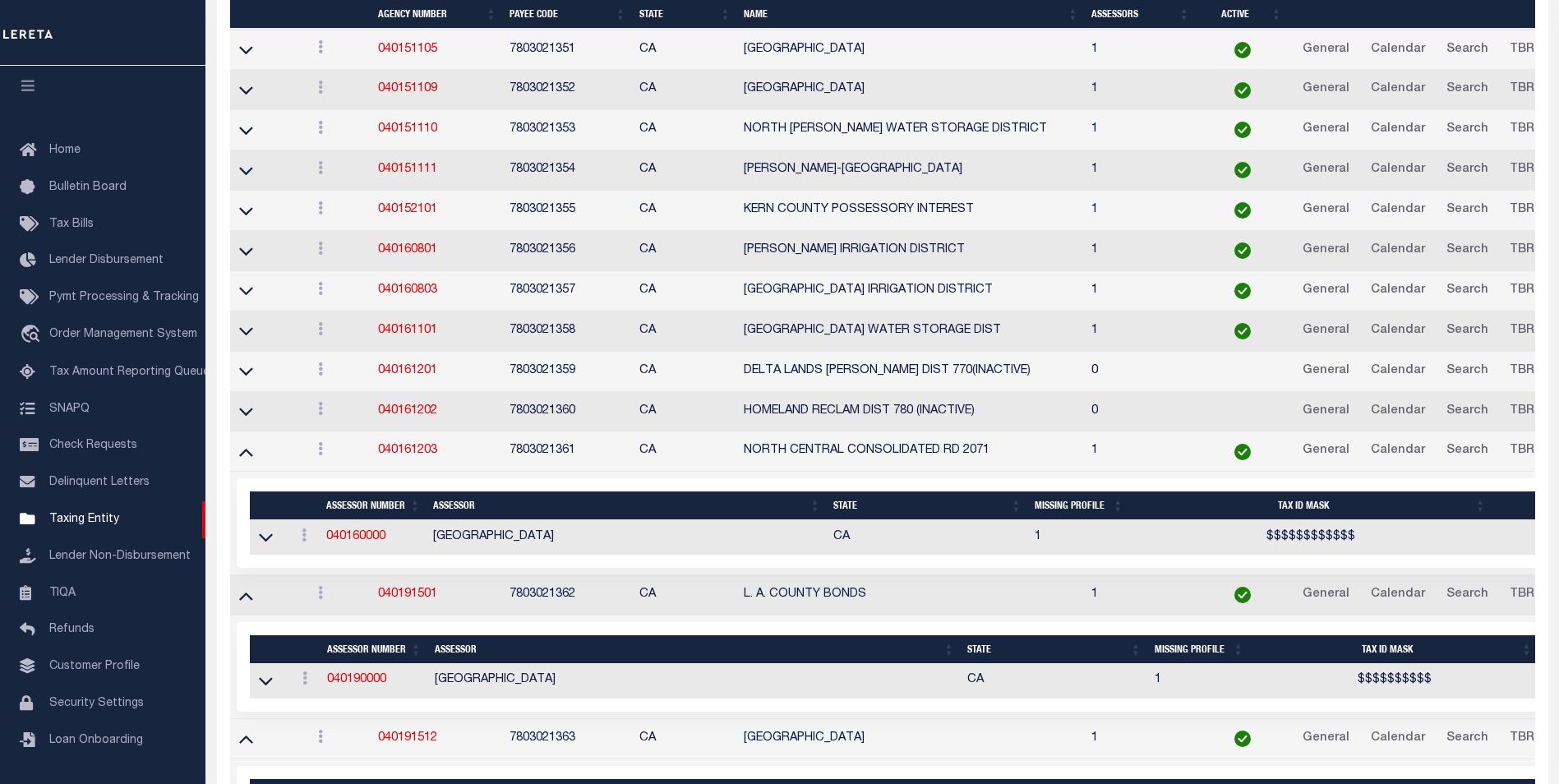
click at [247, 434] on td at bounding box center [267, 452] width 75 height 41
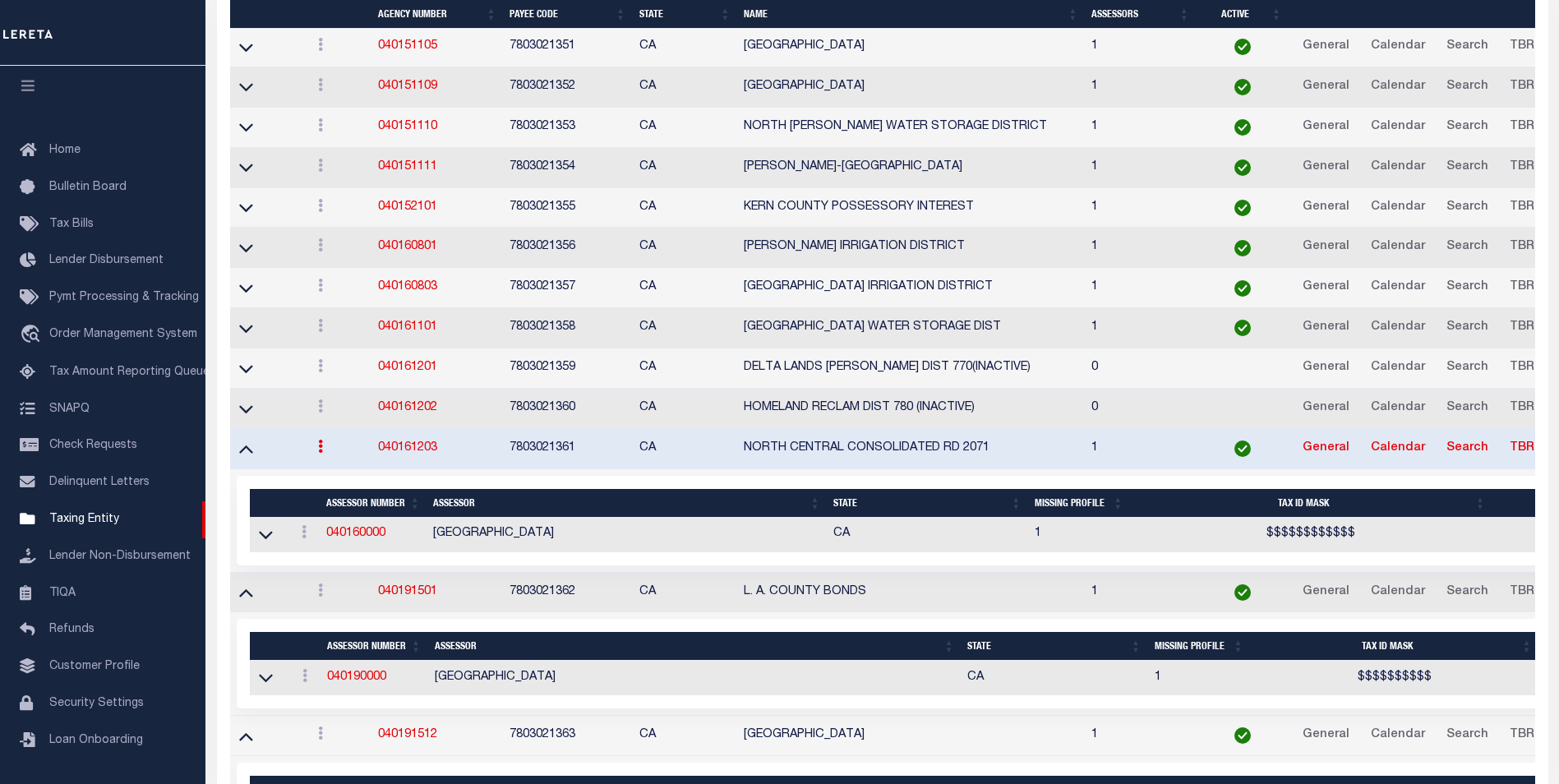
scroll to position [8128, 0]
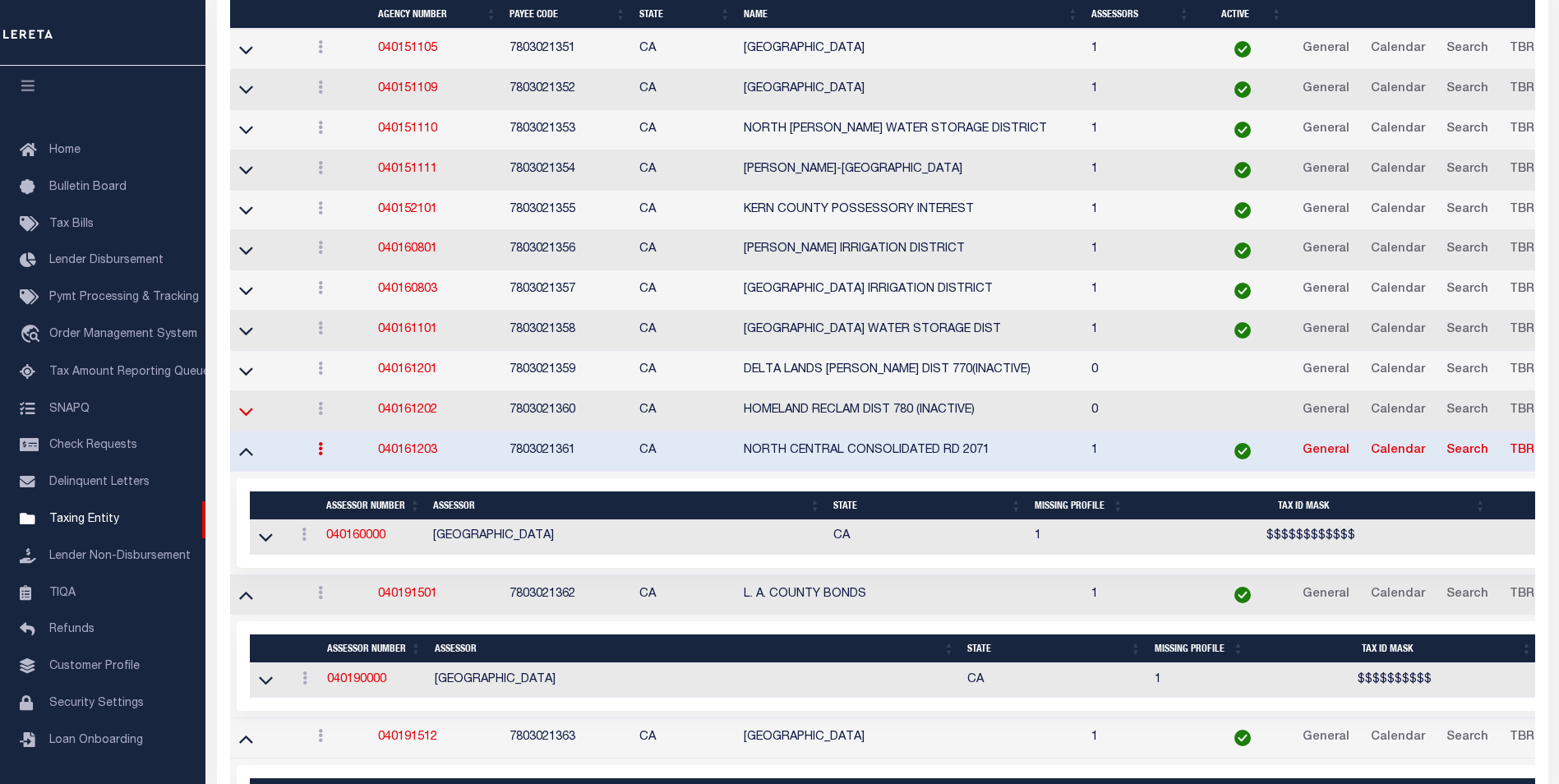
click at [247, 416] on icon at bounding box center [246, 411] width 14 height 8
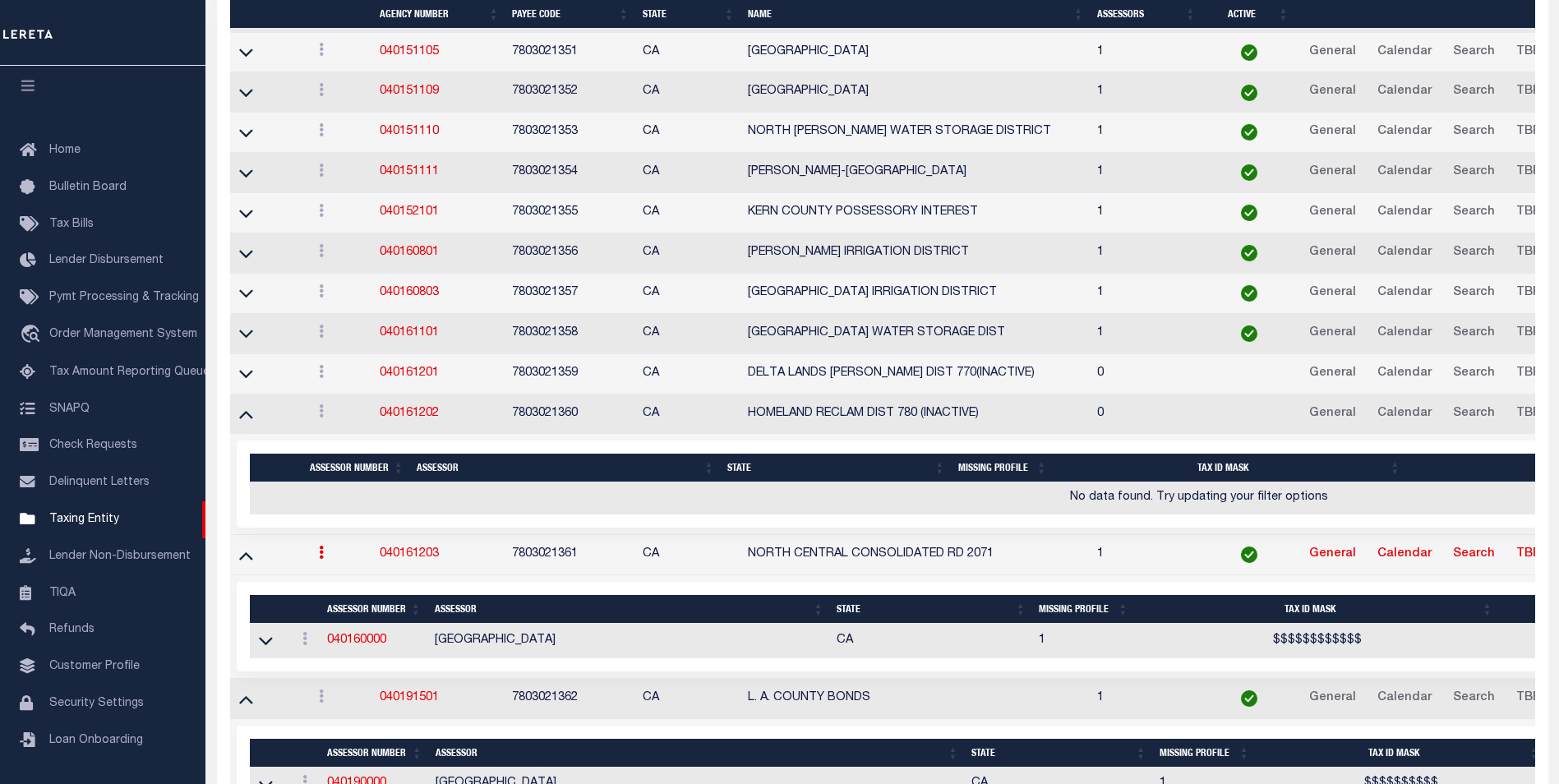
scroll to position [8144, 0]
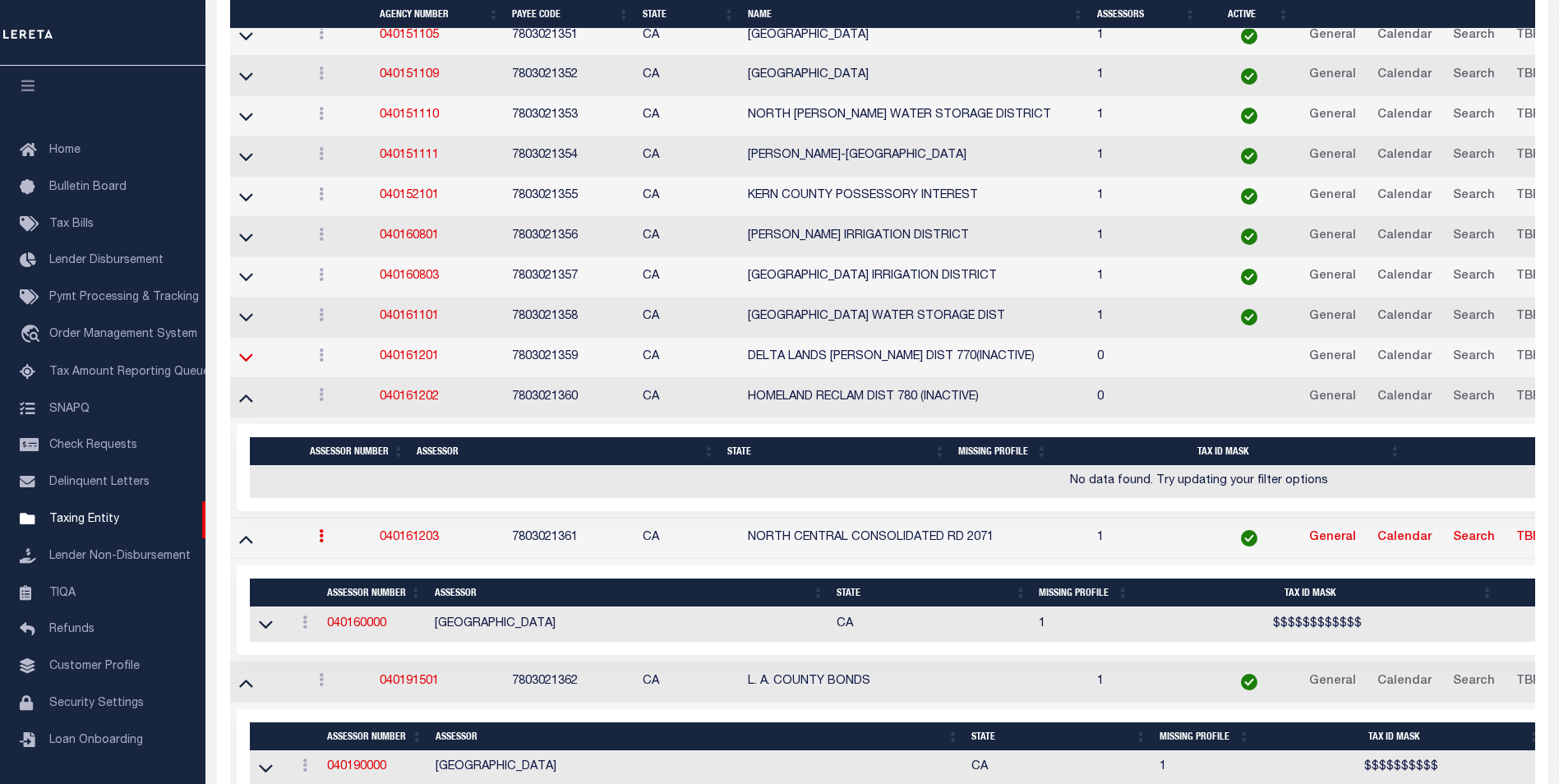
click at [249, 365] on icon at bounding box center [246, 357] width 14 height 17
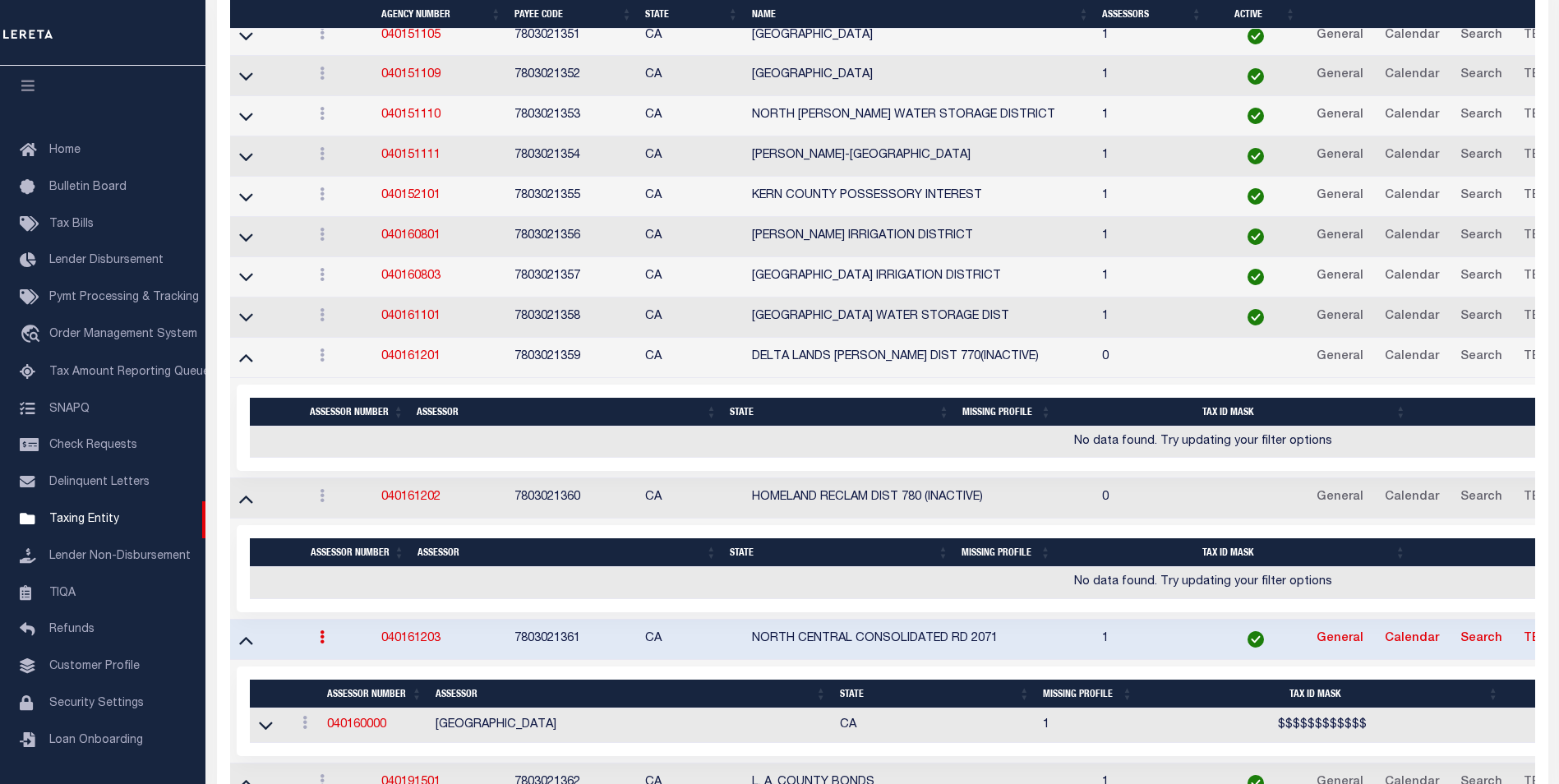
scroll to position [8161, 0]
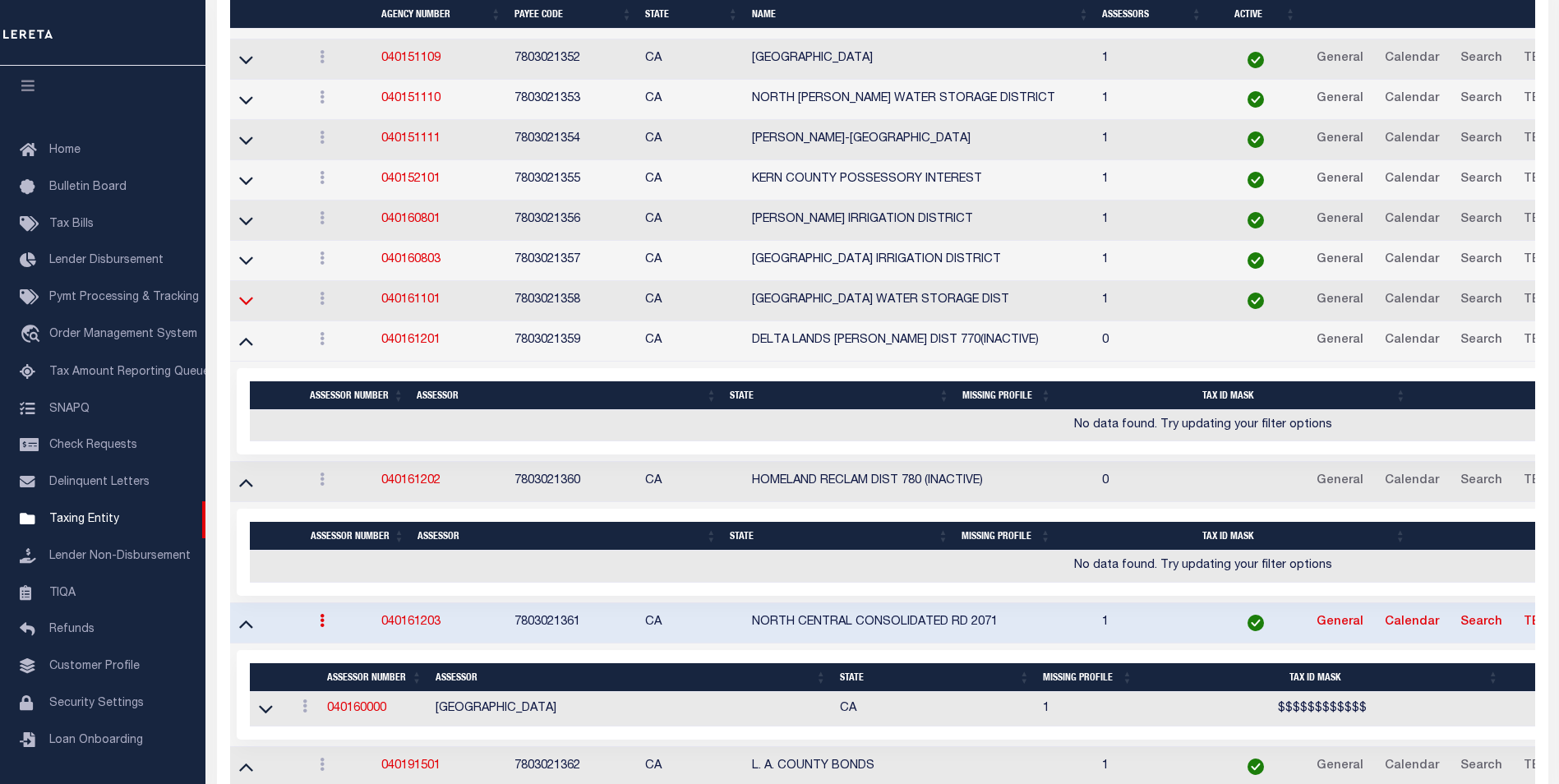
click at [245, 305] on icon at bounding box center [246, 301] width 14 height 8
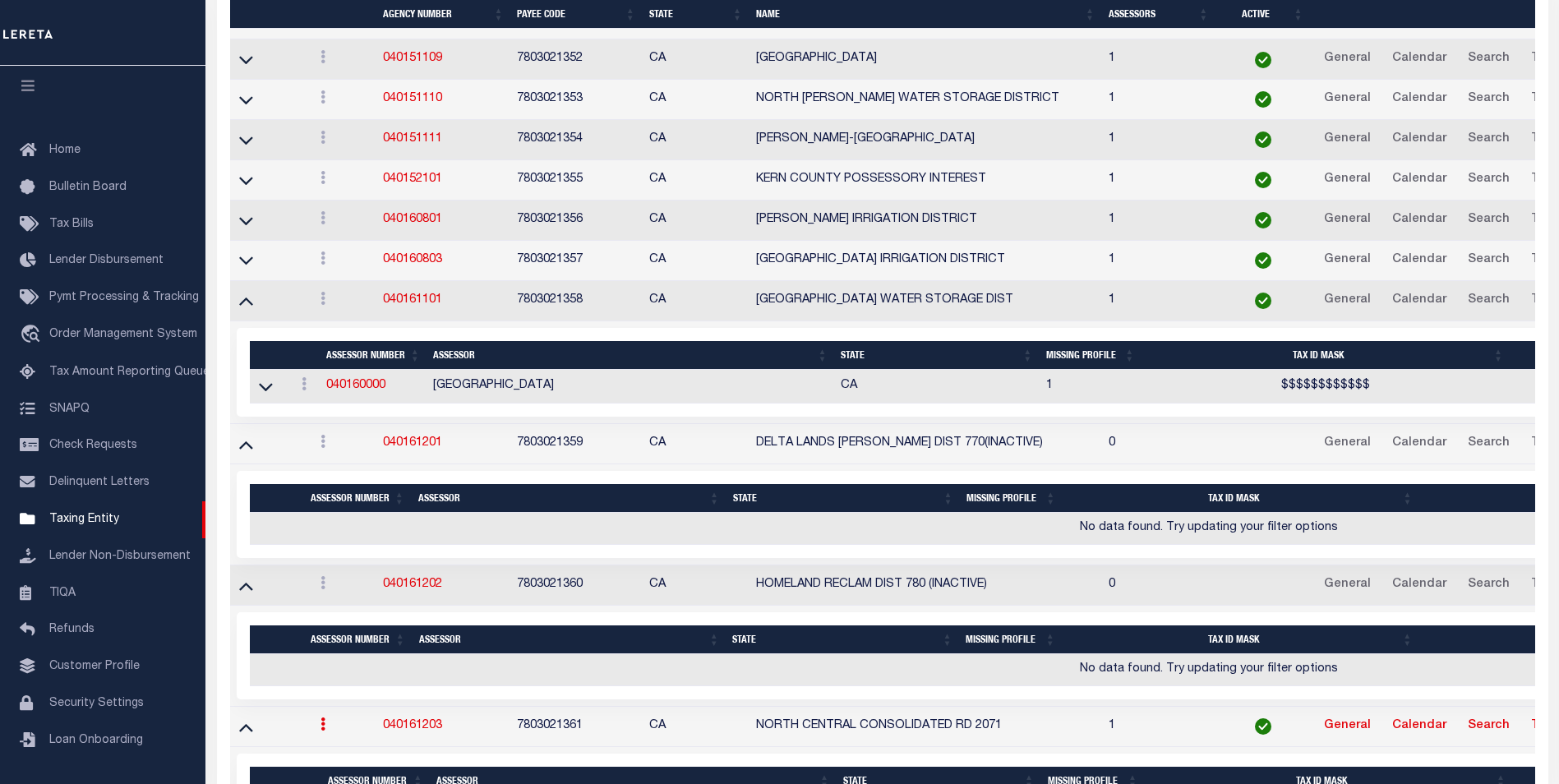
scroll to position [8073, 0]
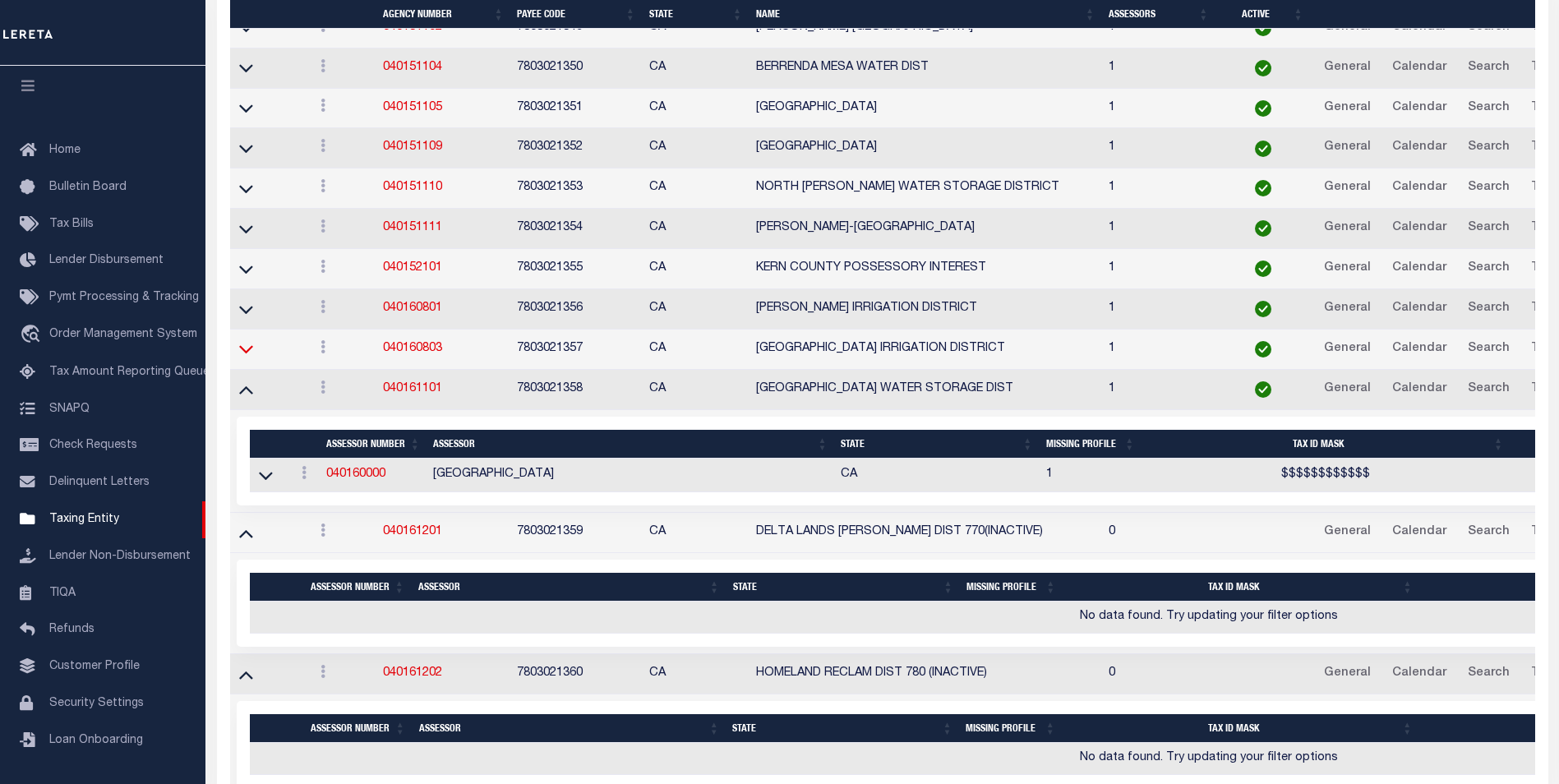
click at [244, 353] on icon at bounding box center [246, 349] width 14 height 17
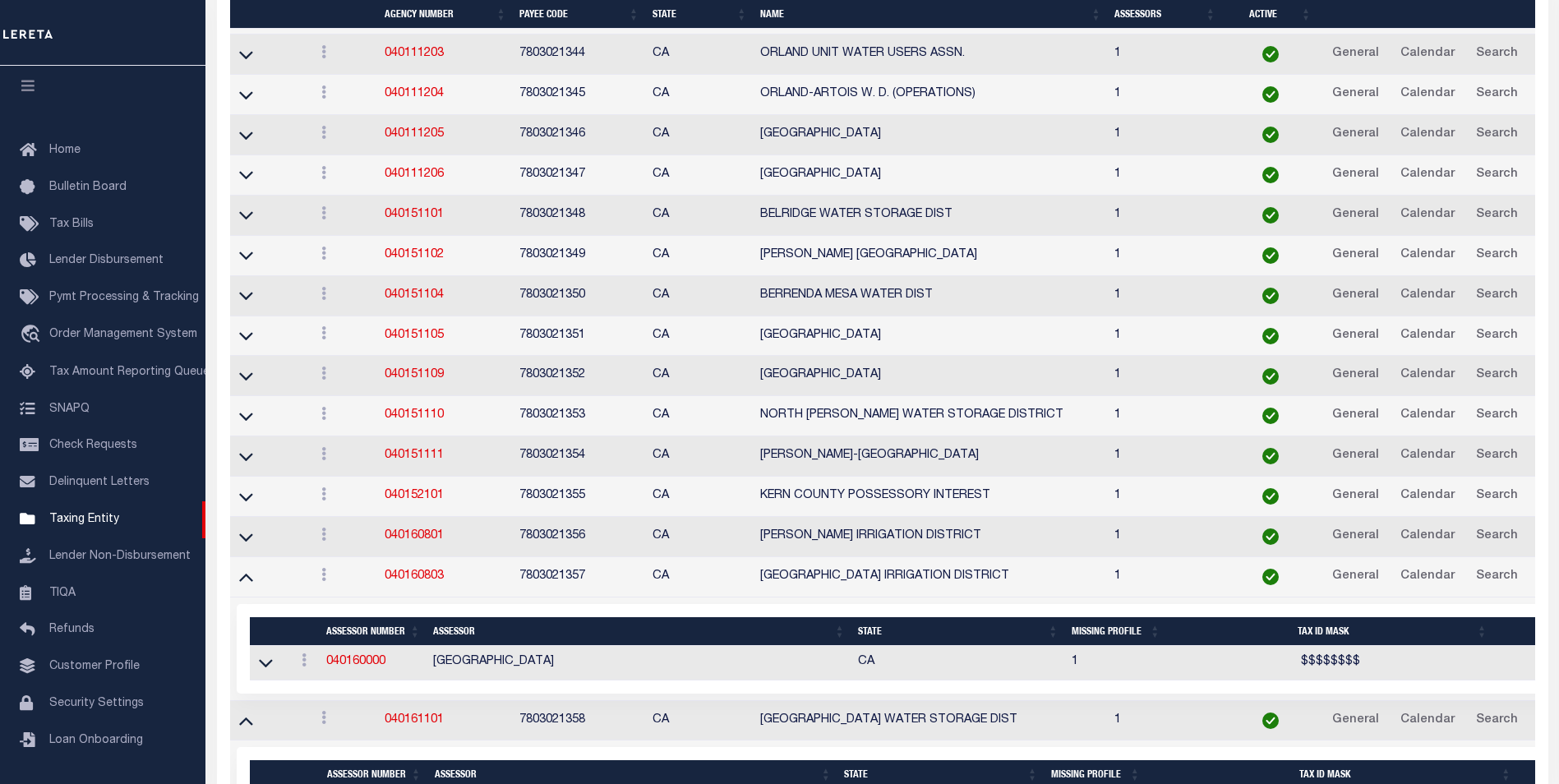
scroll to position [7695, 0]
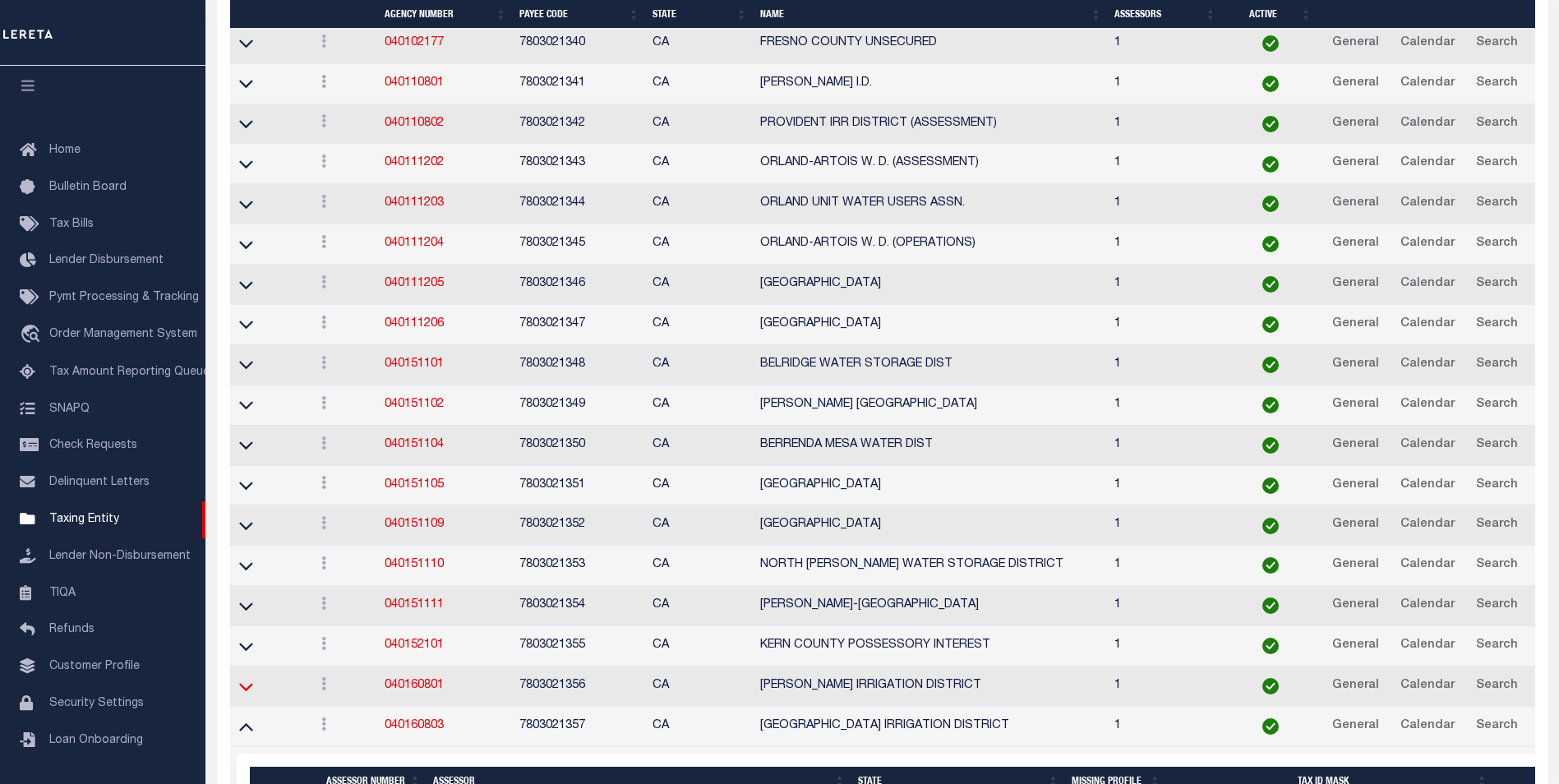
click at [247, 695] on icon at bounding box center [246, 686] width 14 height 17
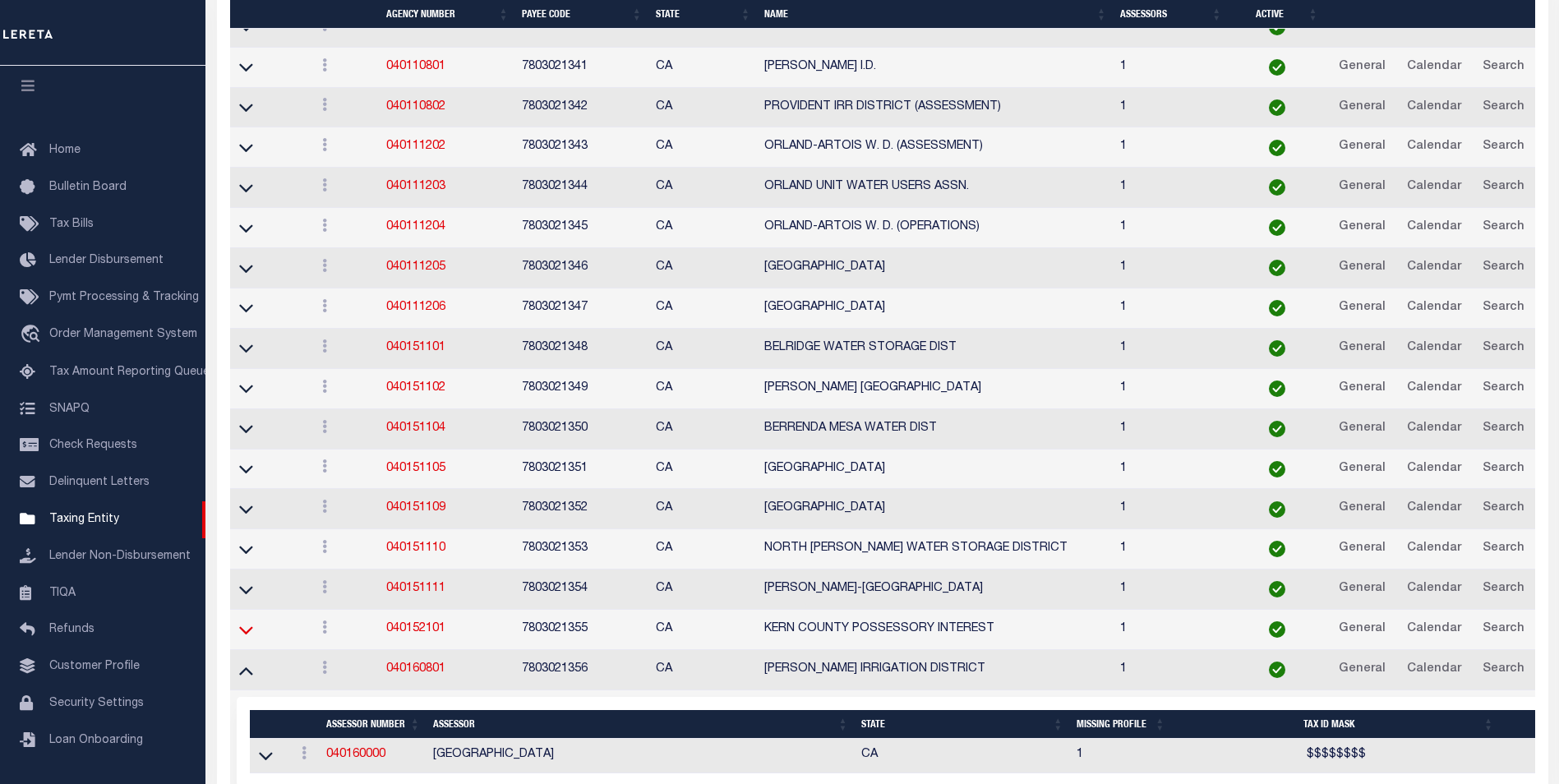
click at [247, 644] on td at bounding box center [269, 630] width 79 height 41
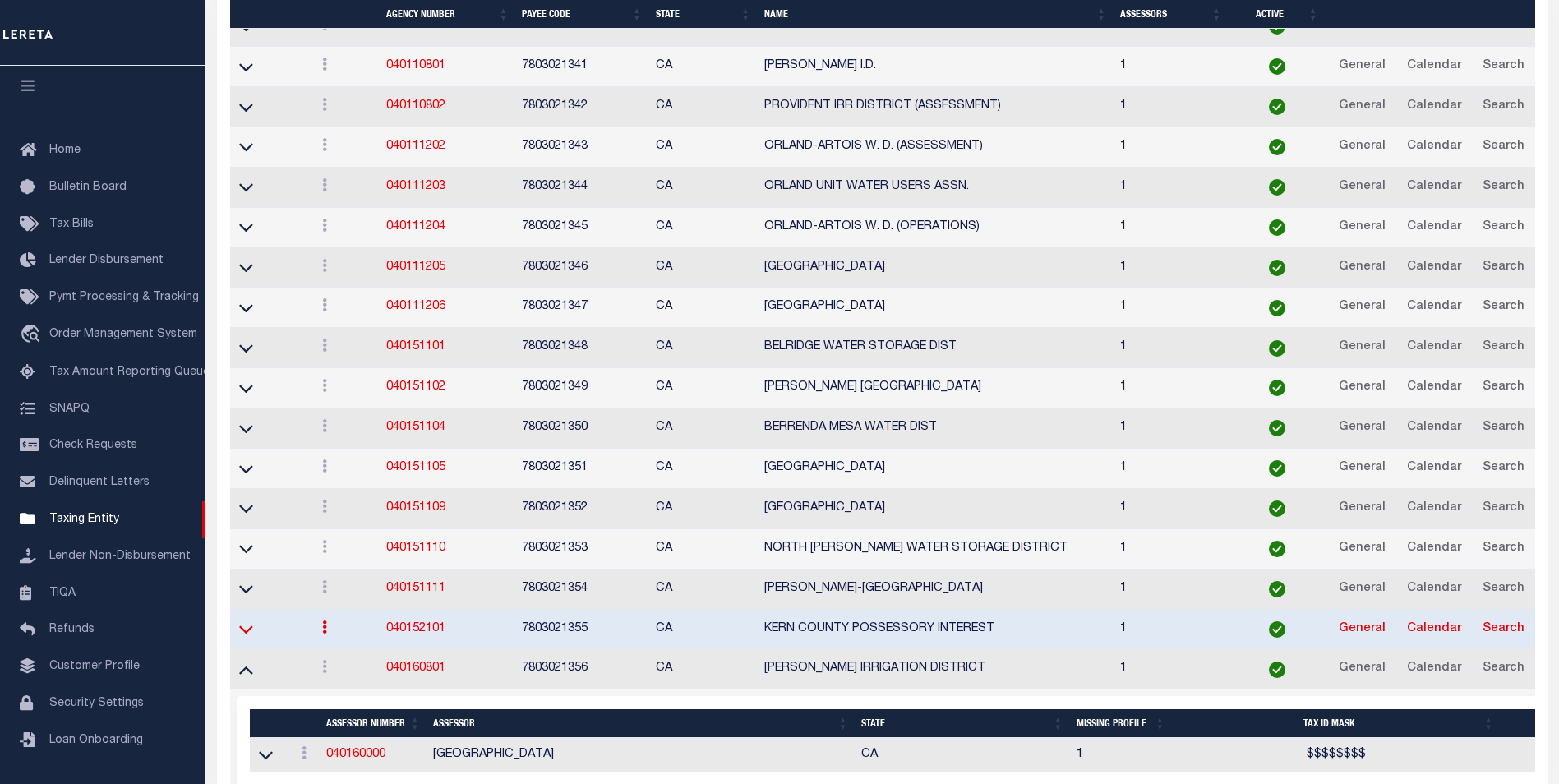
click at [246, 631] on icon at bounding box center [246, 629] width 14 height 17
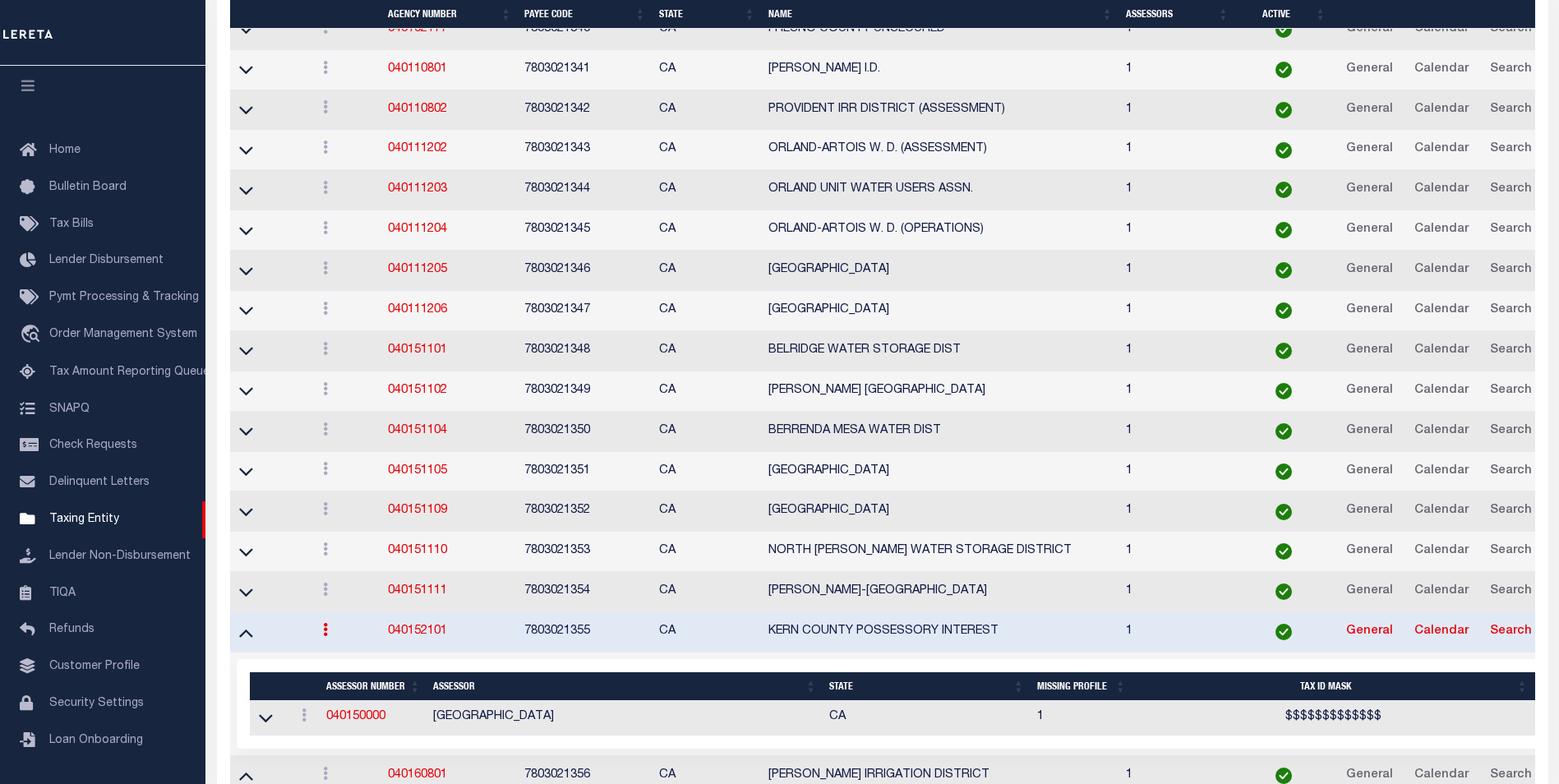
scroll to position [7726, 0]
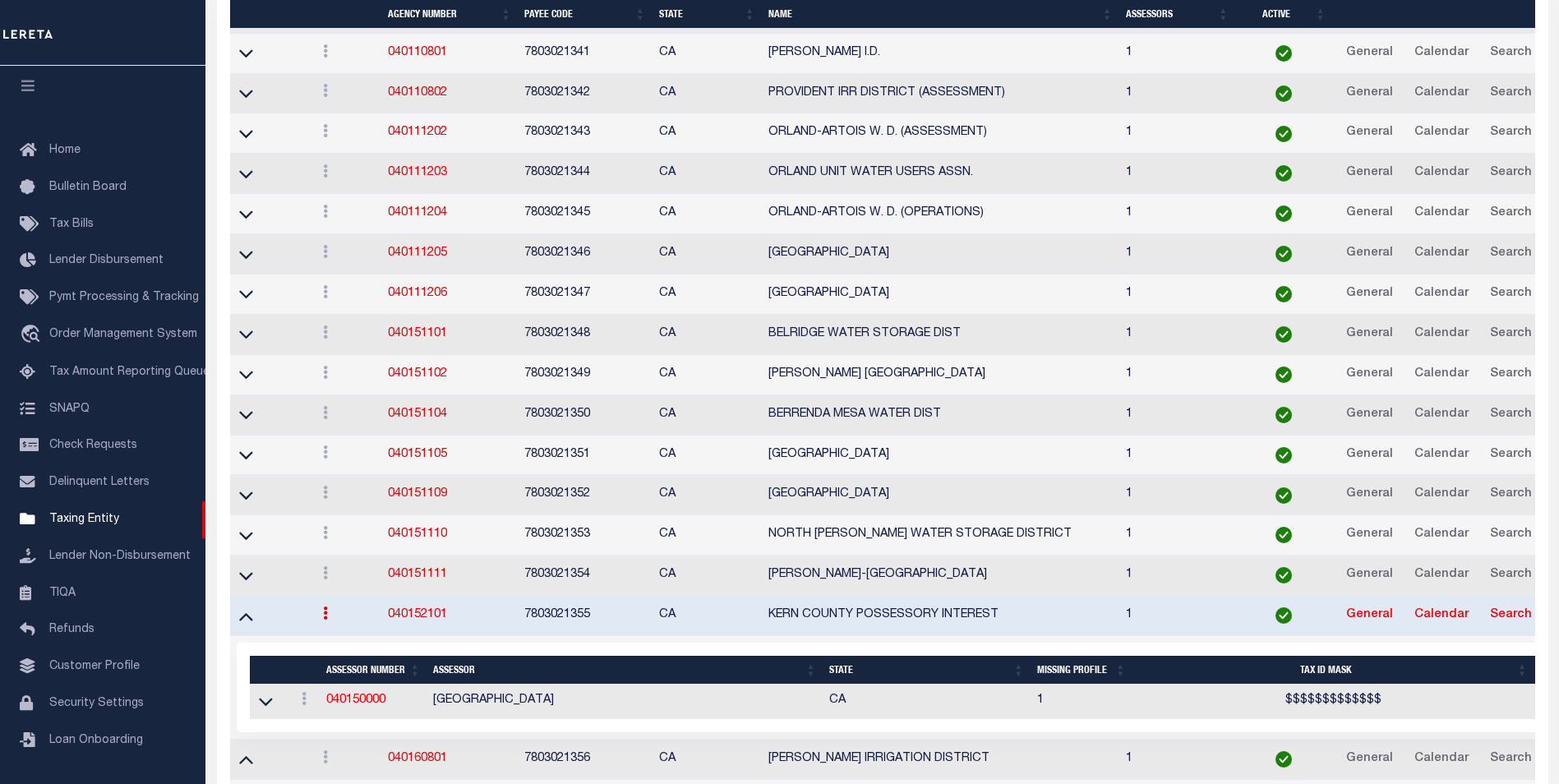
click at [251, 598] on td at bounding box center [270, 616] width 80 height 41
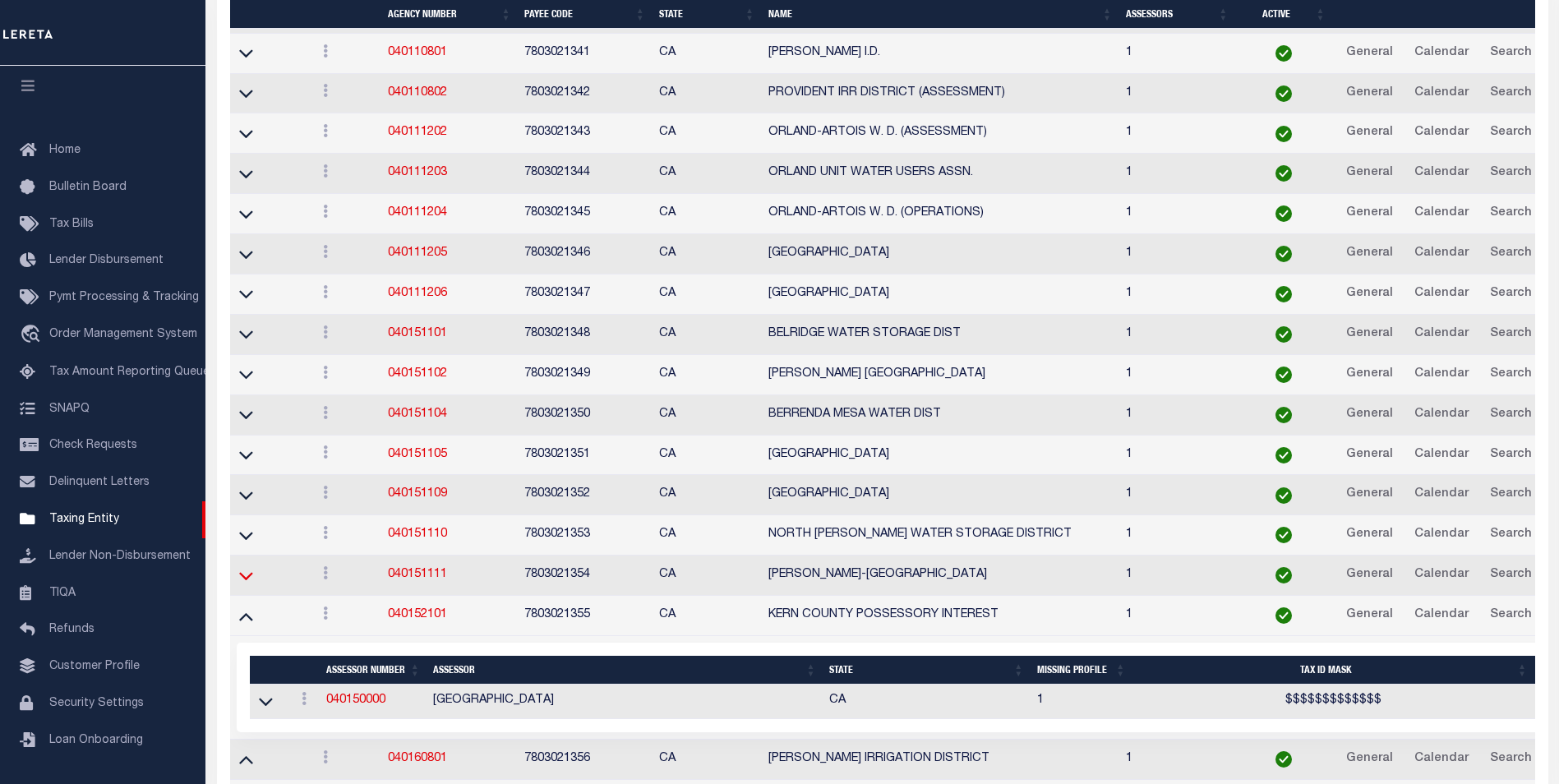
click at [242, 579] on icon at bounding box center [246, 576] width 14 height 17
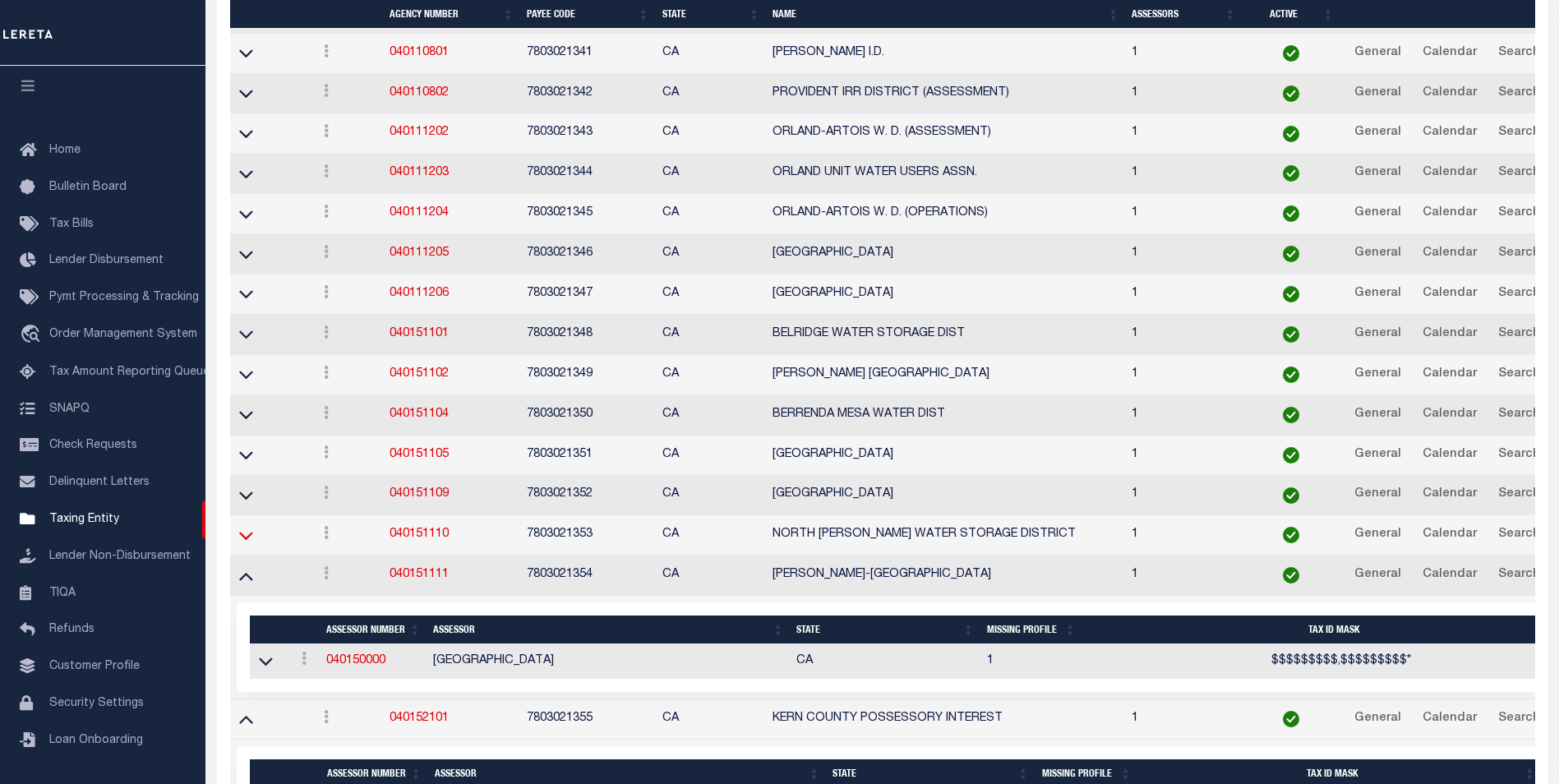
scroll to position [7742, 0]
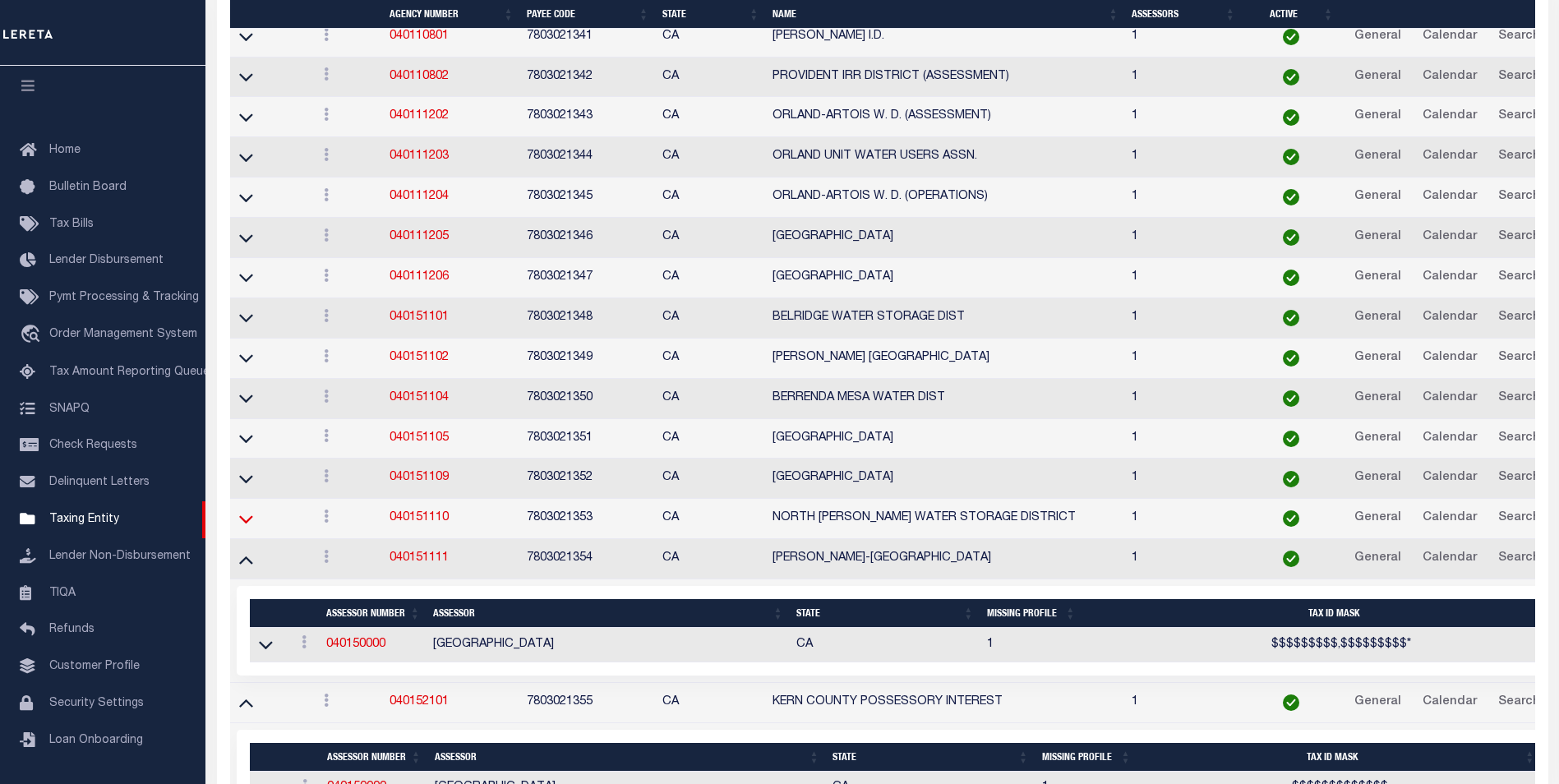
click at [247, 520] on icon at bounding box center [246, 518] width 14 height 17
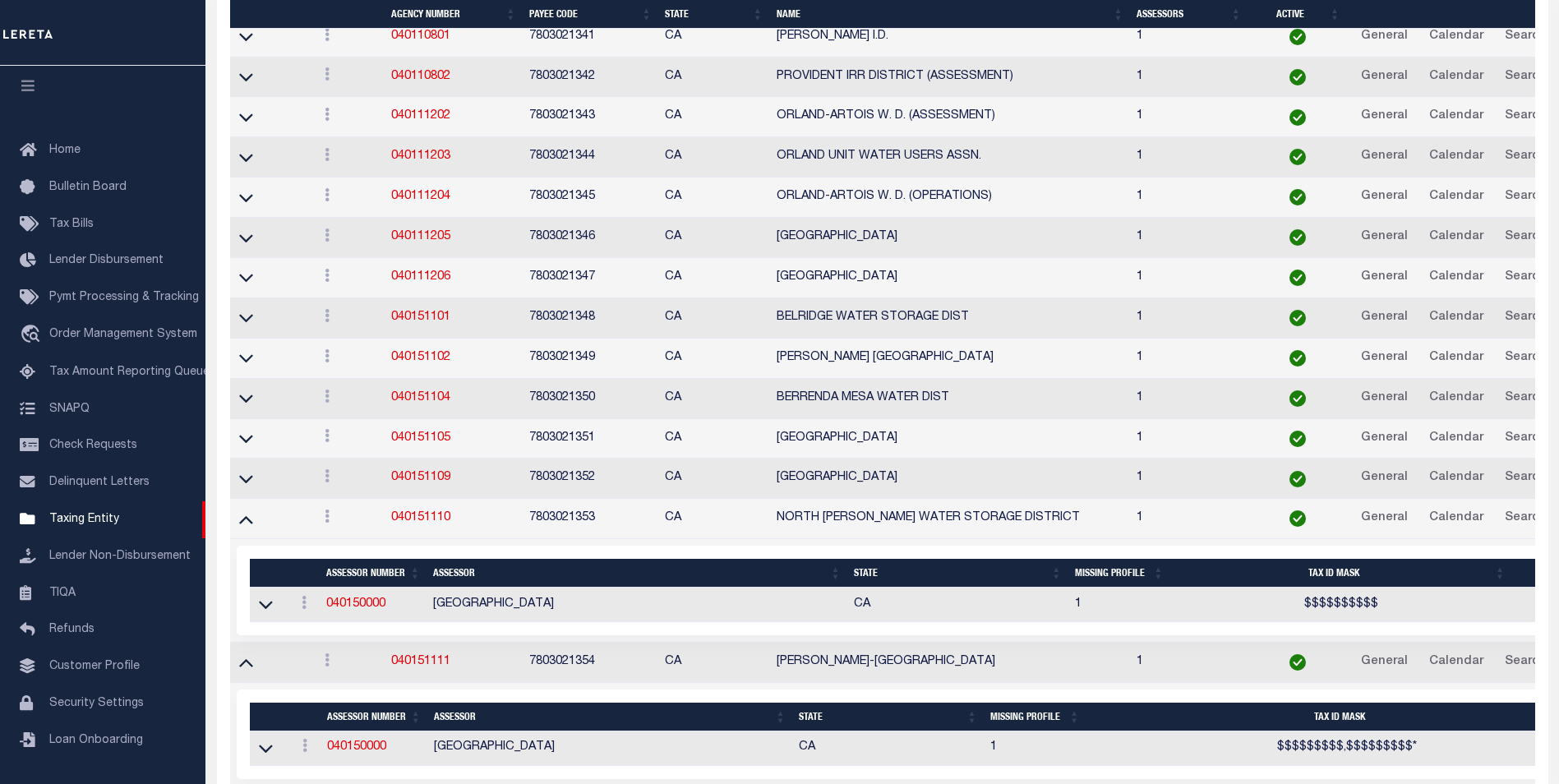
scroll to position [7759, 0]
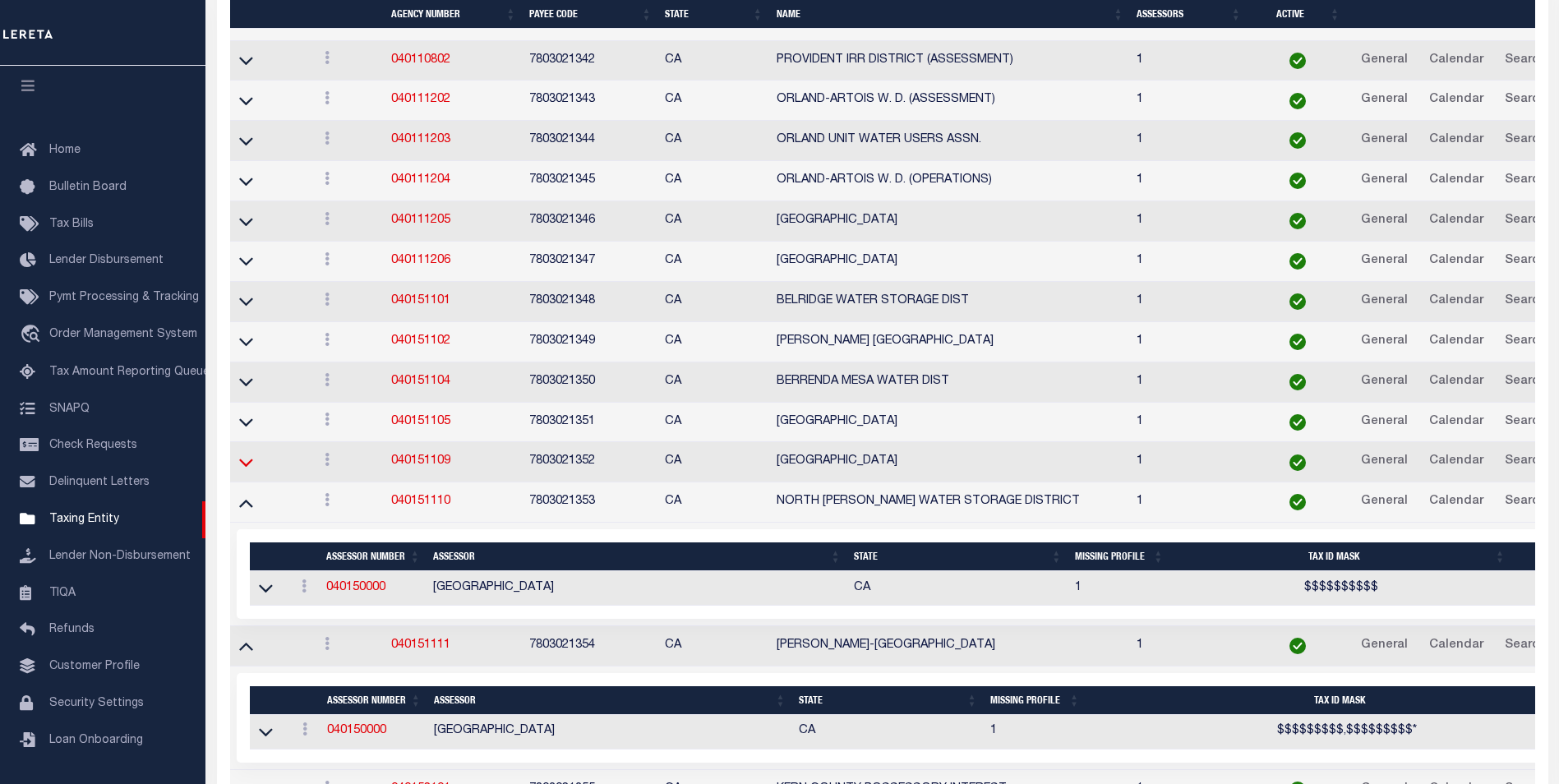
click at [246, 471] on icon at bounding box center [246, 462] width 14 height 17
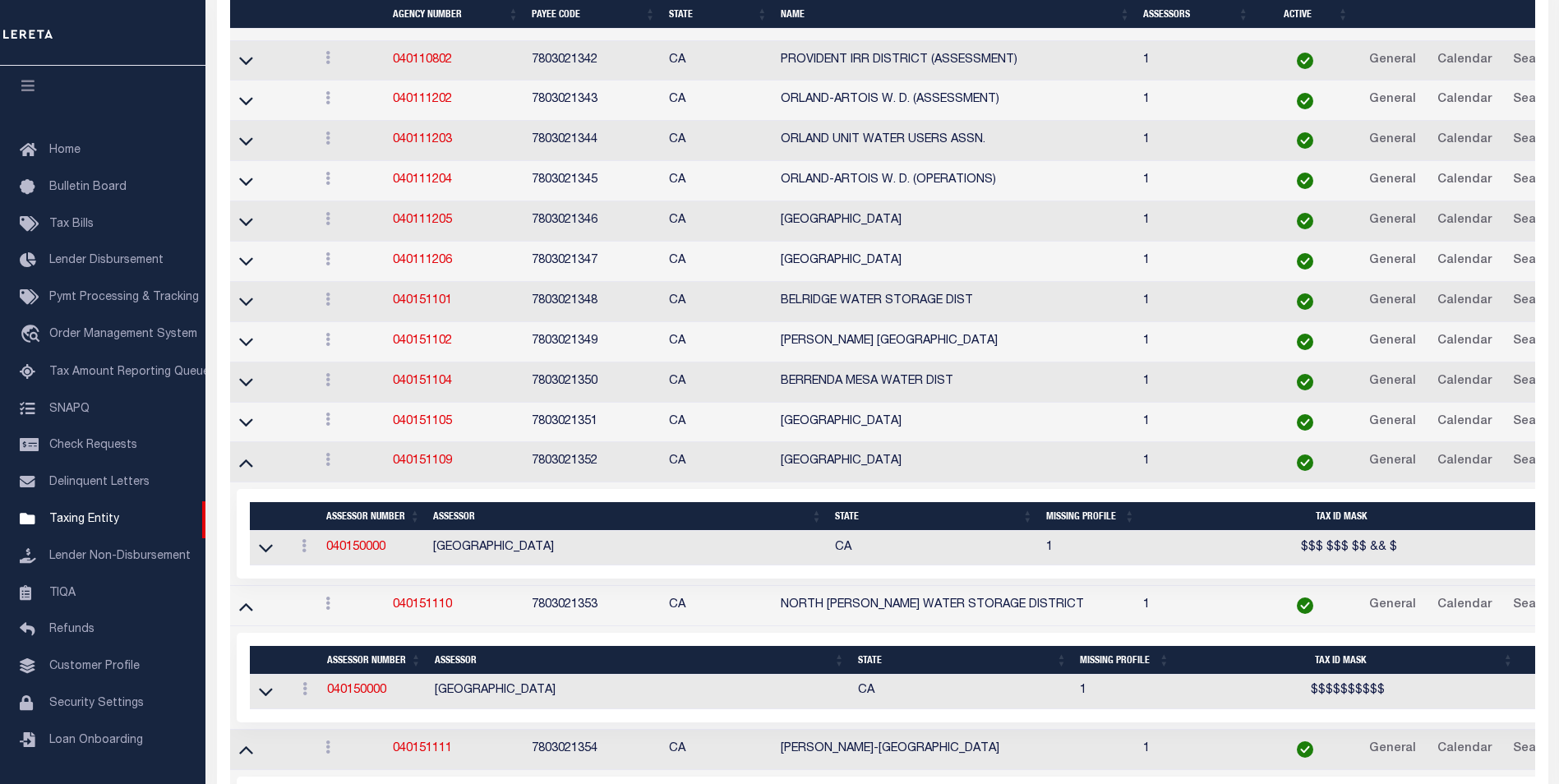
scroll to position [7775, 0]
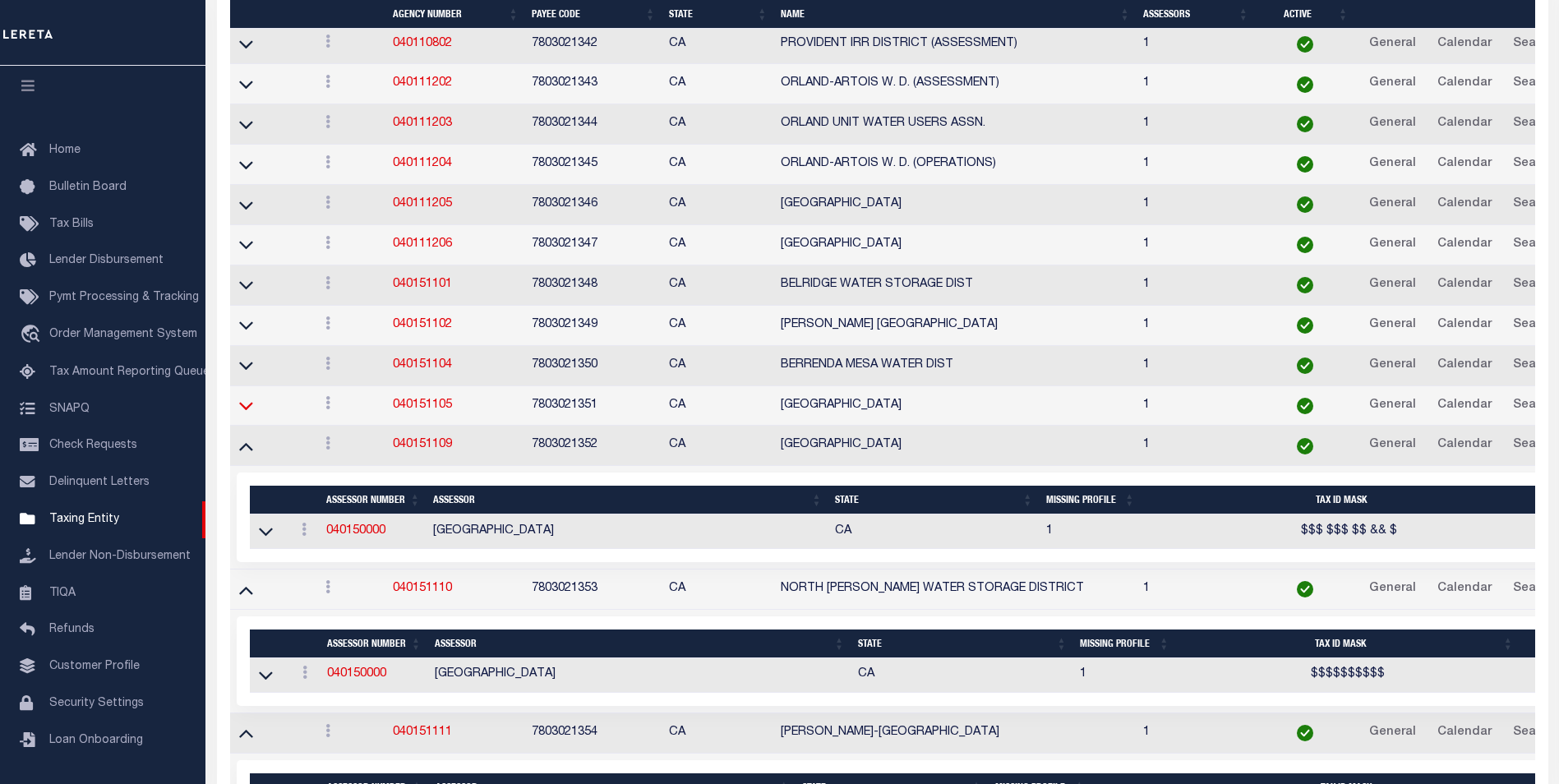
click at [246, 402] on icon at bounding box center [246, 405] width 14 height 17
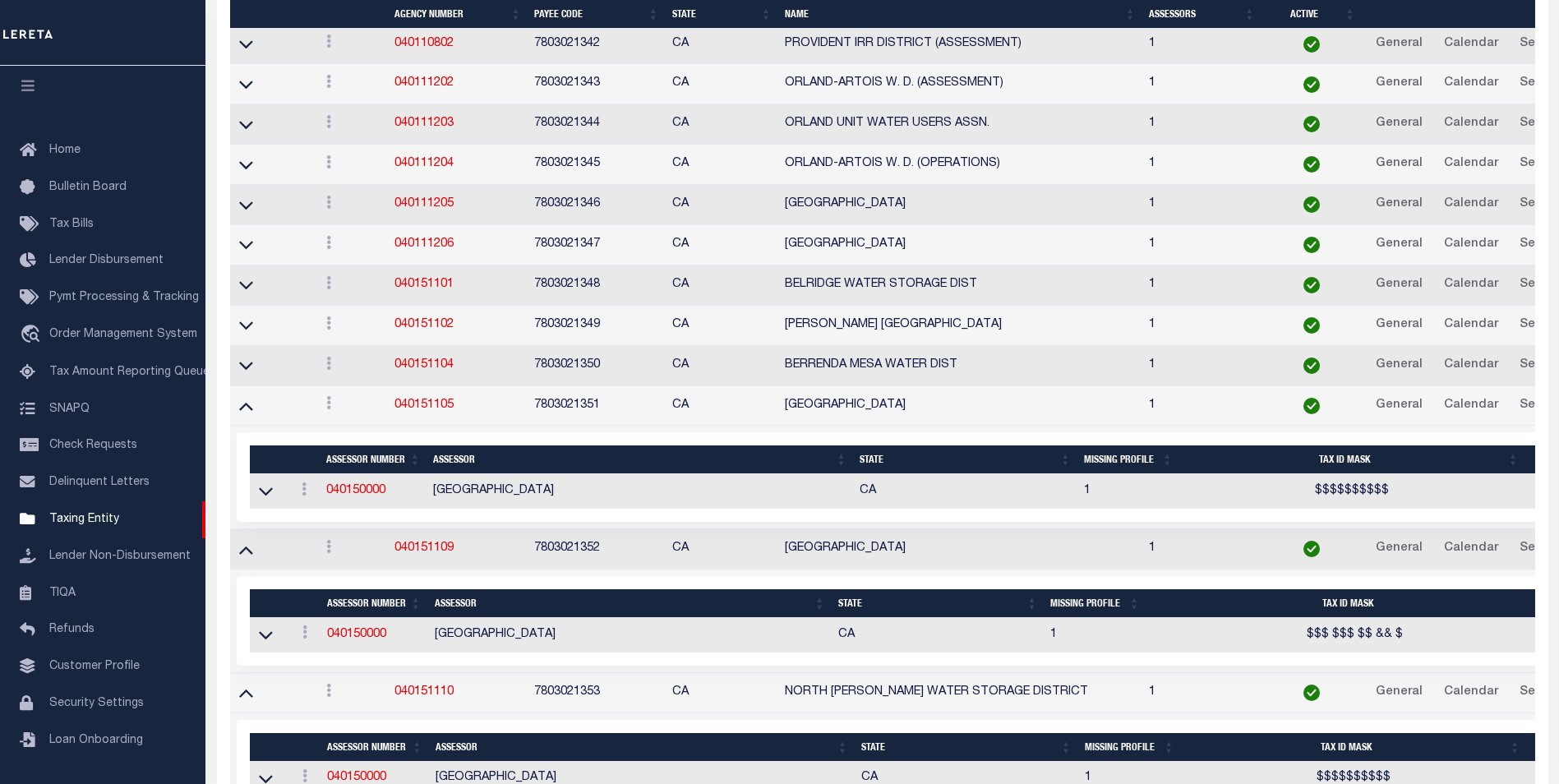
scroll to position [7792, 0]
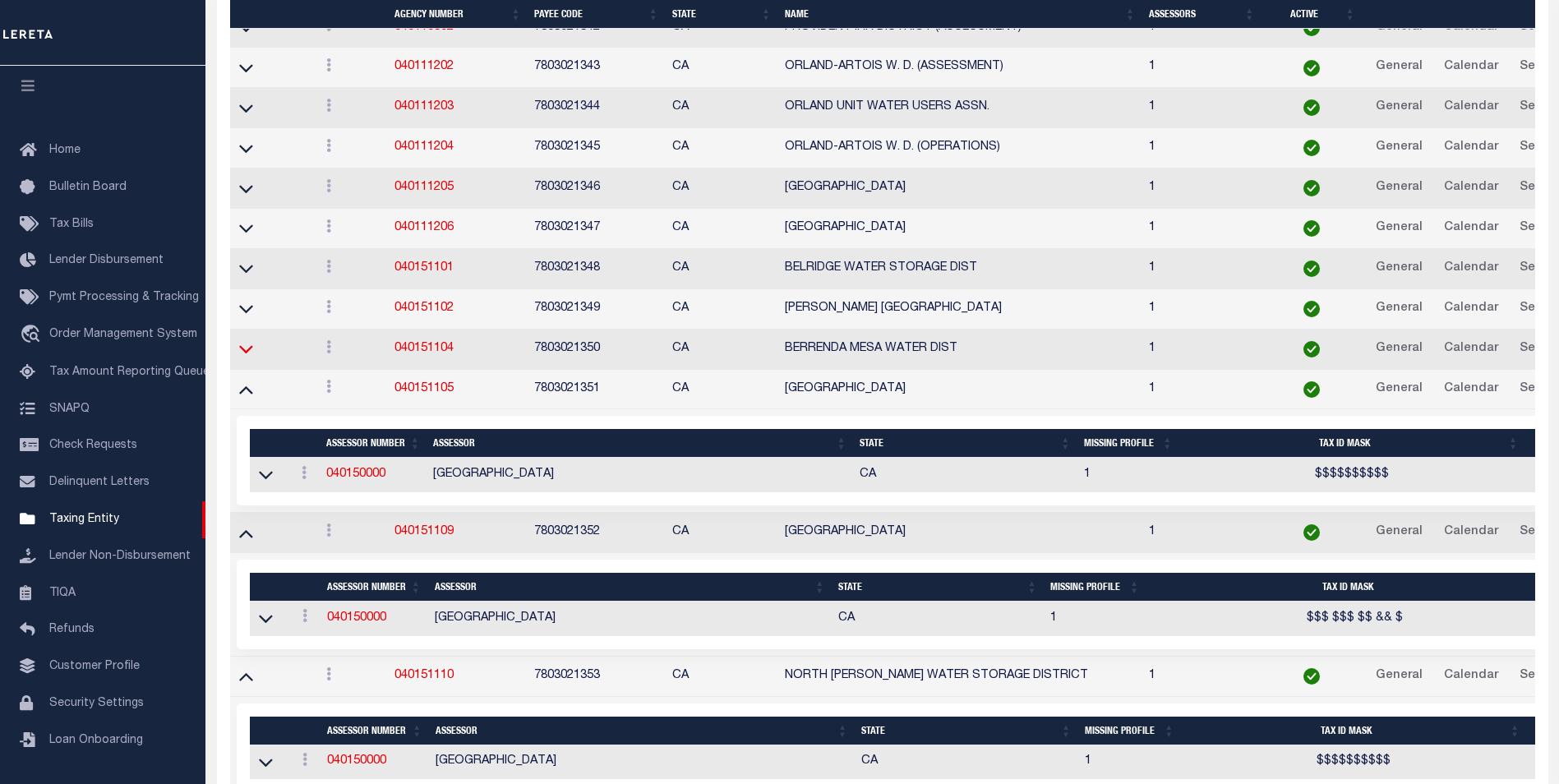
click at [241, 356] on icon at bounding box center [246, 349] width 14 height 17
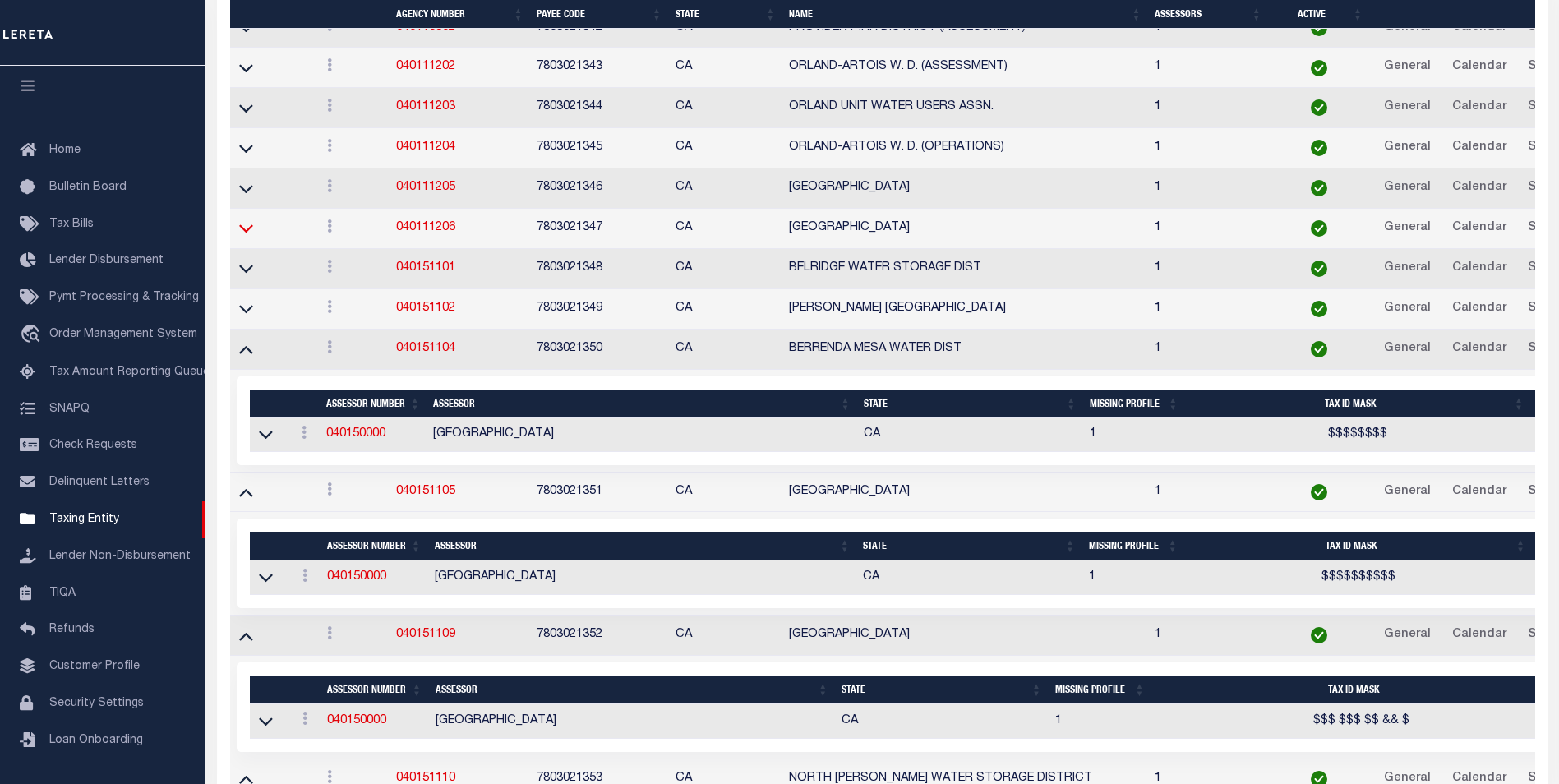
click at [247, 316] on icon at bounding box center [246, 308] width 14 height 17
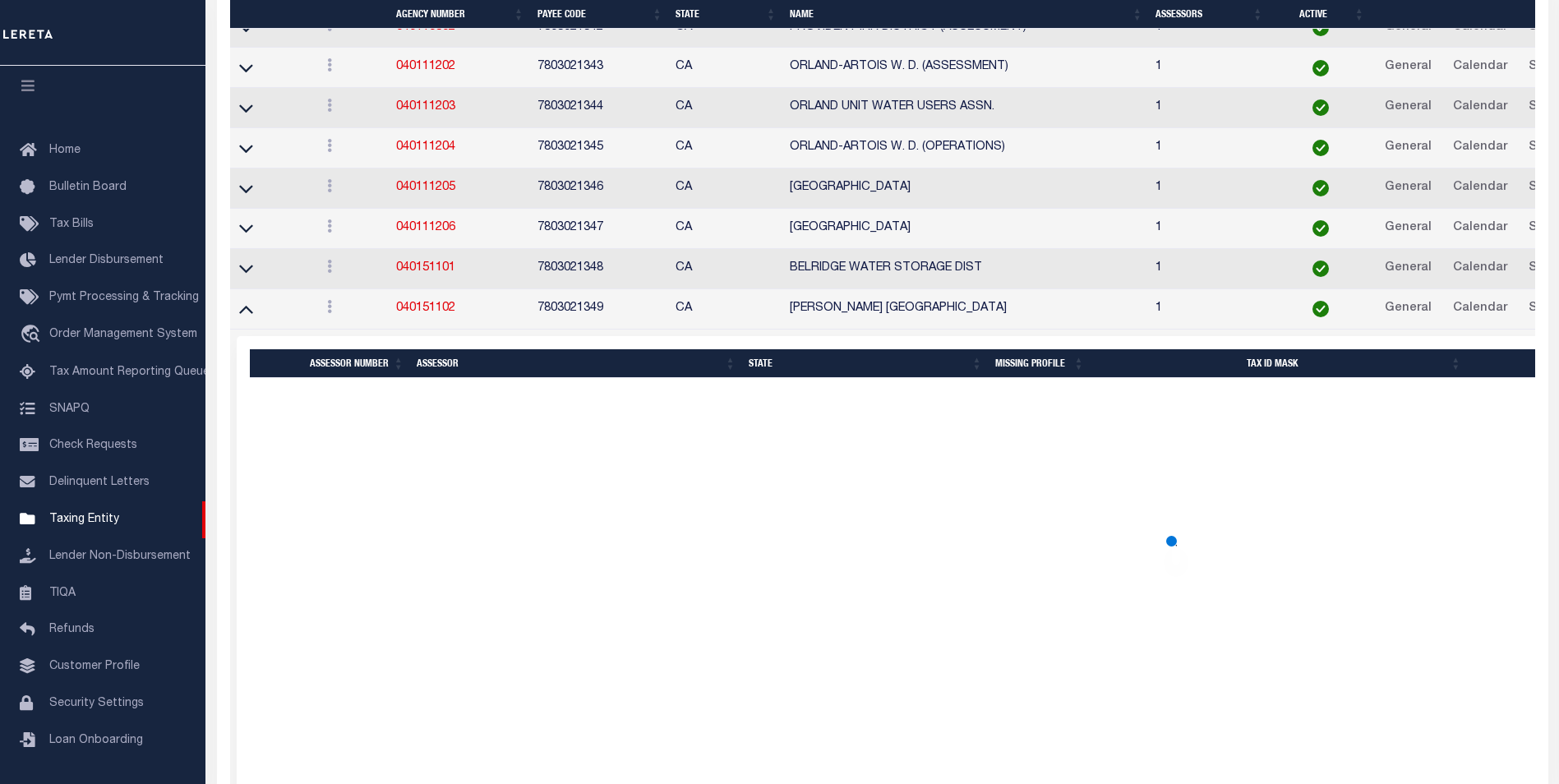
click at [244, 271] on td at bounding box center [271, 269] width 83 height 41
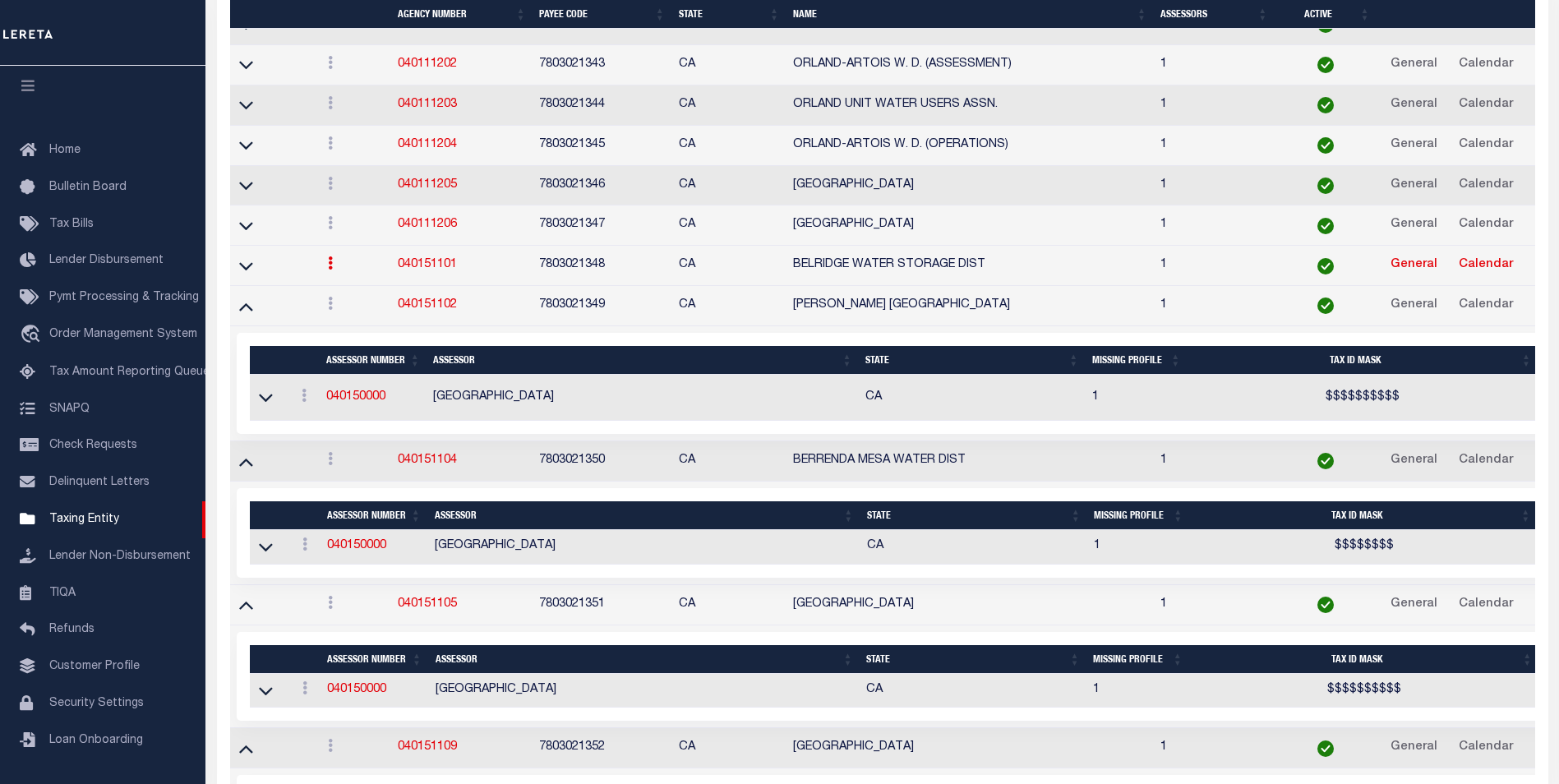
scroll to position [7793, 0]
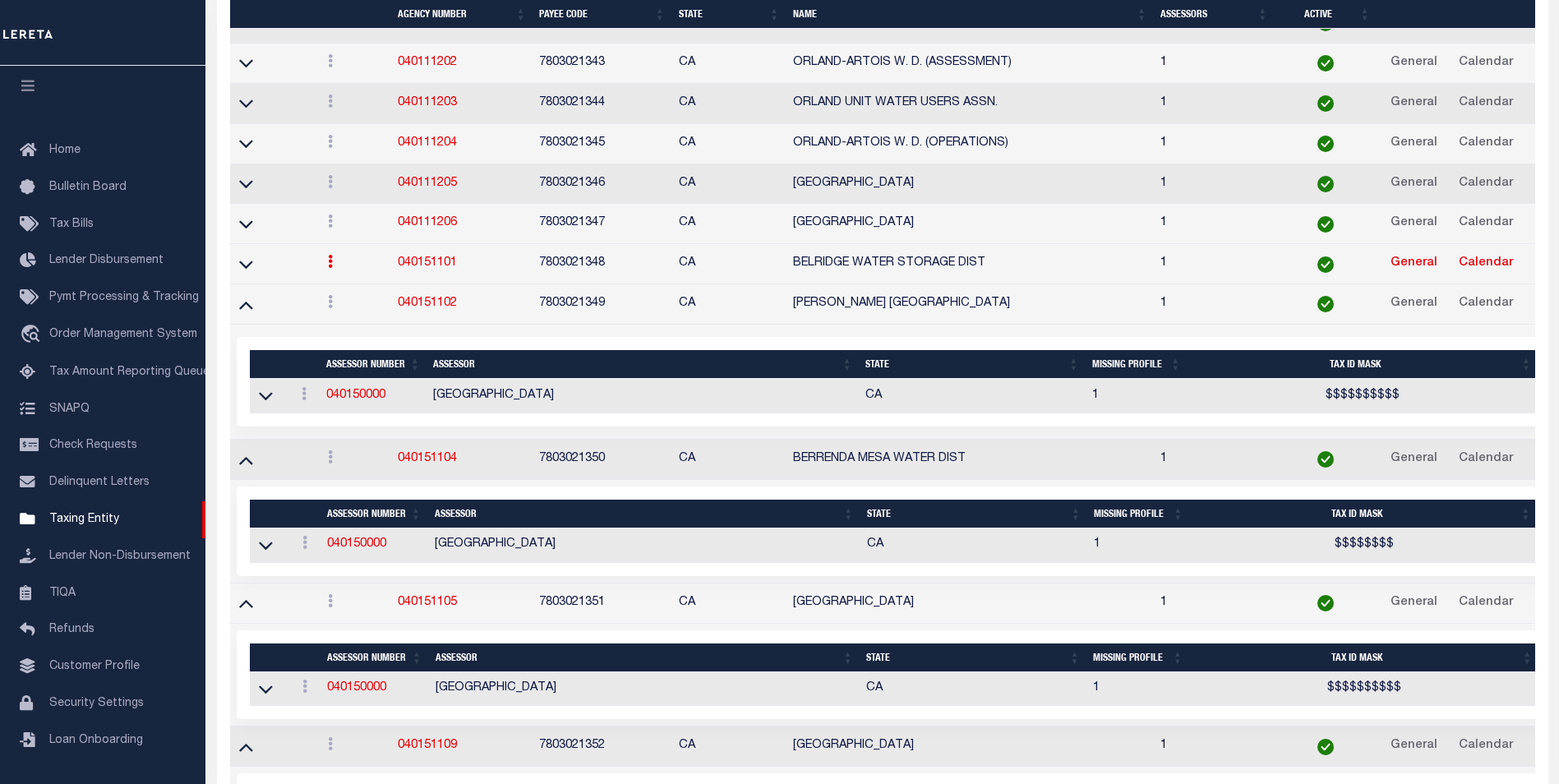
click at [249, 244] on td at bounding box center [271, 224] width 84 height 41
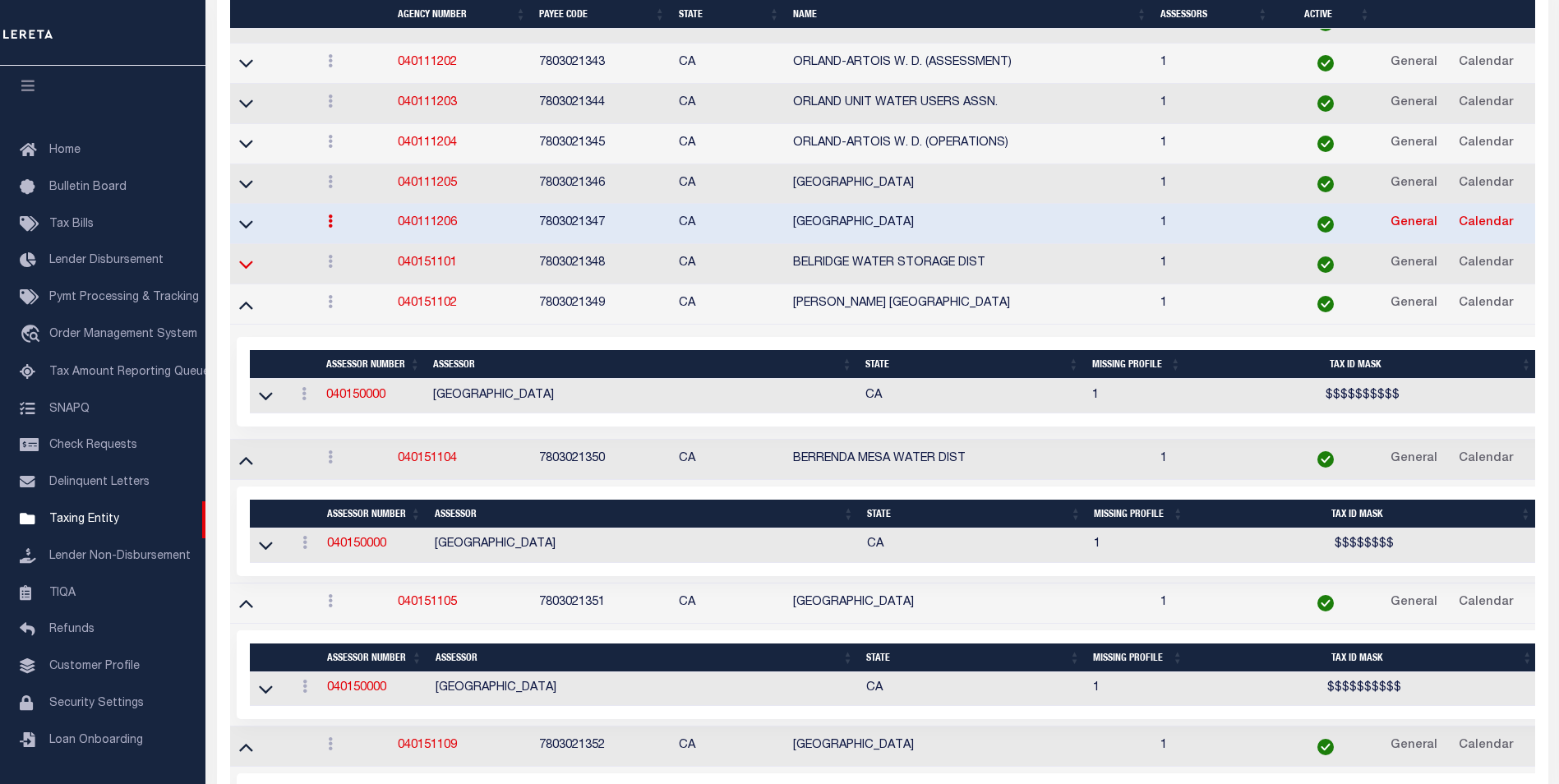
click at [245, 272] on icon at bounding box center [246, 265] width 14 height 17
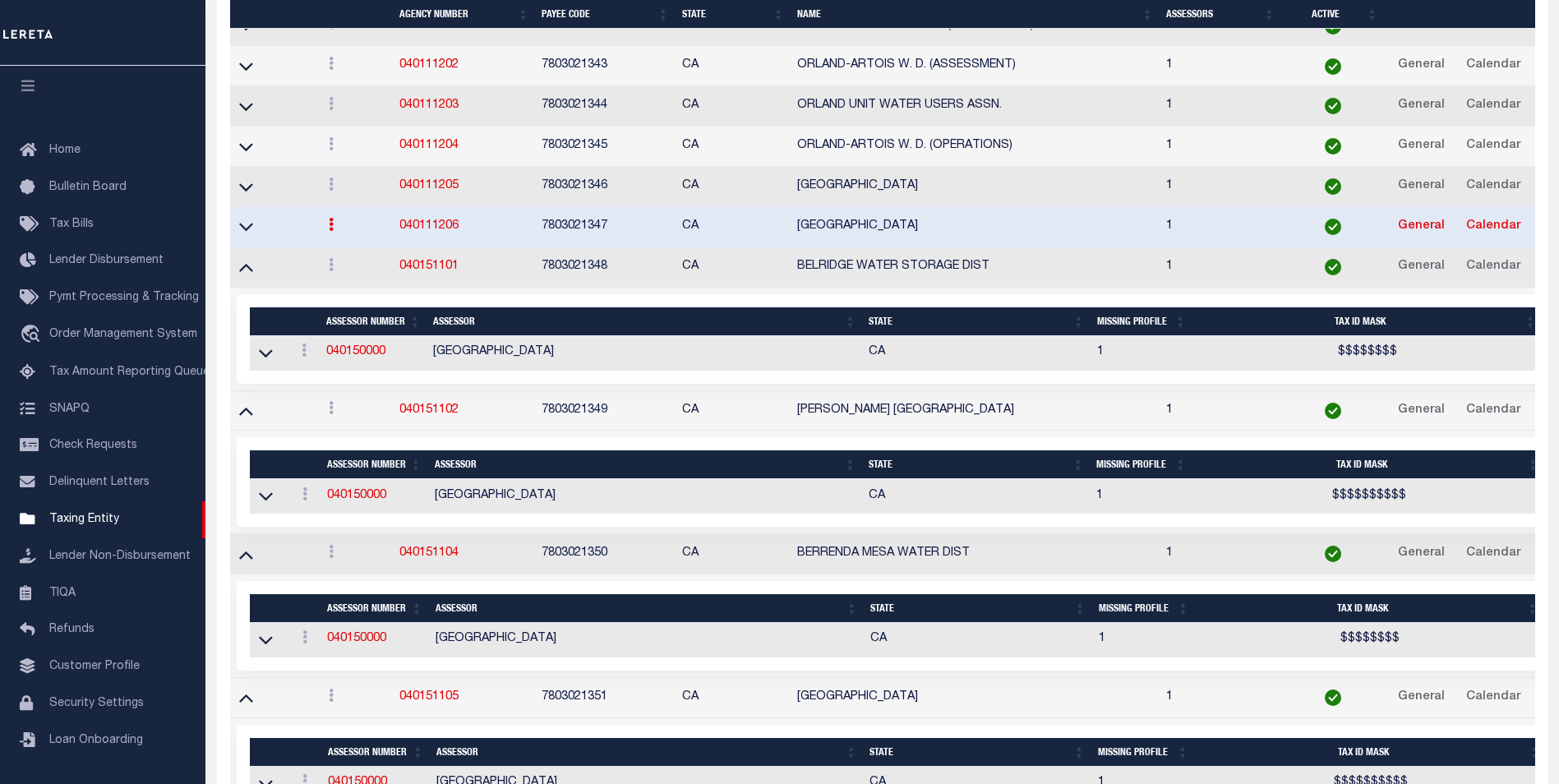
scroll to position [7813, 0]
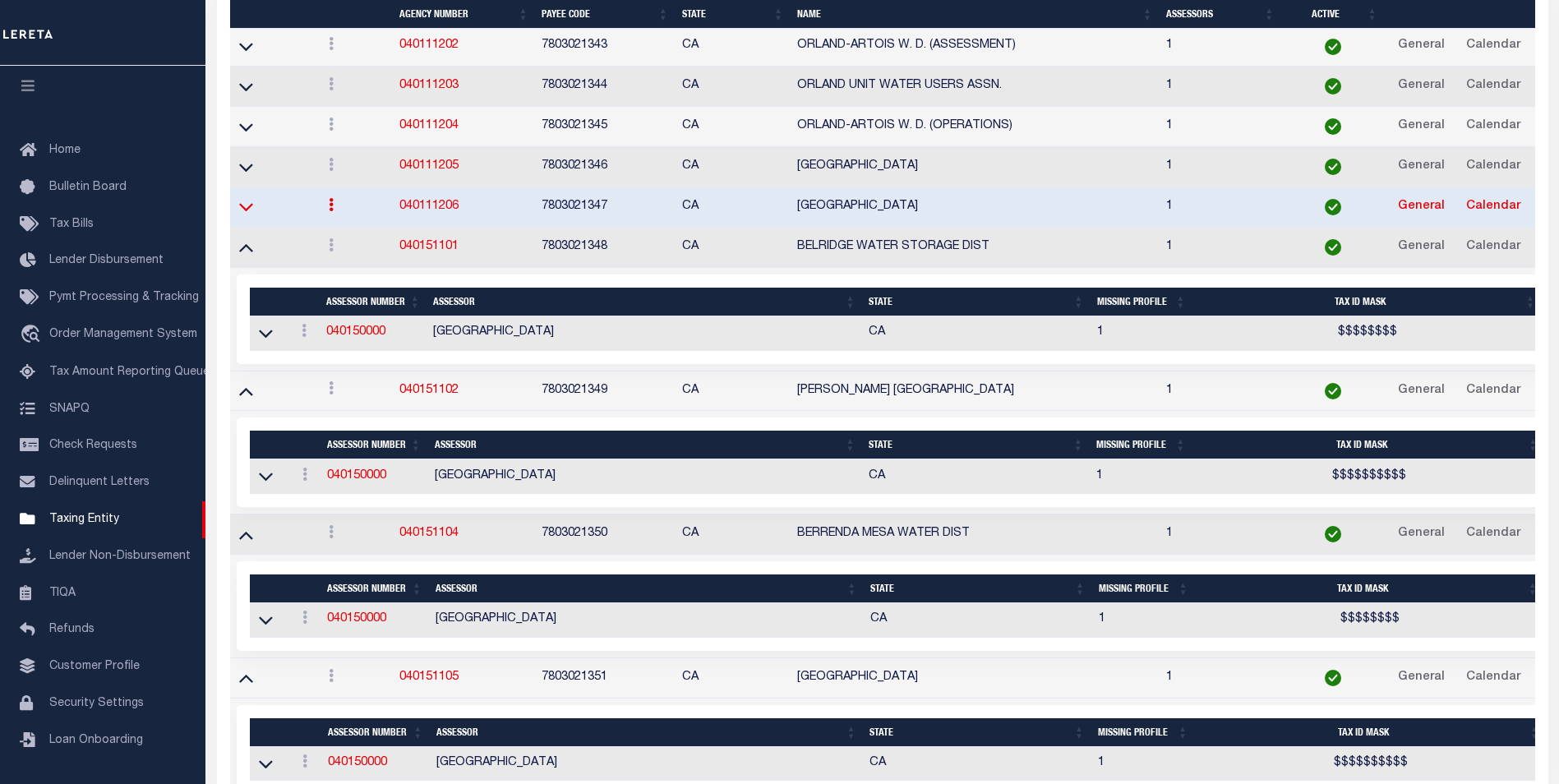
click at [247, 212] on icon at bounding box center [246, 207] width 14 height 8
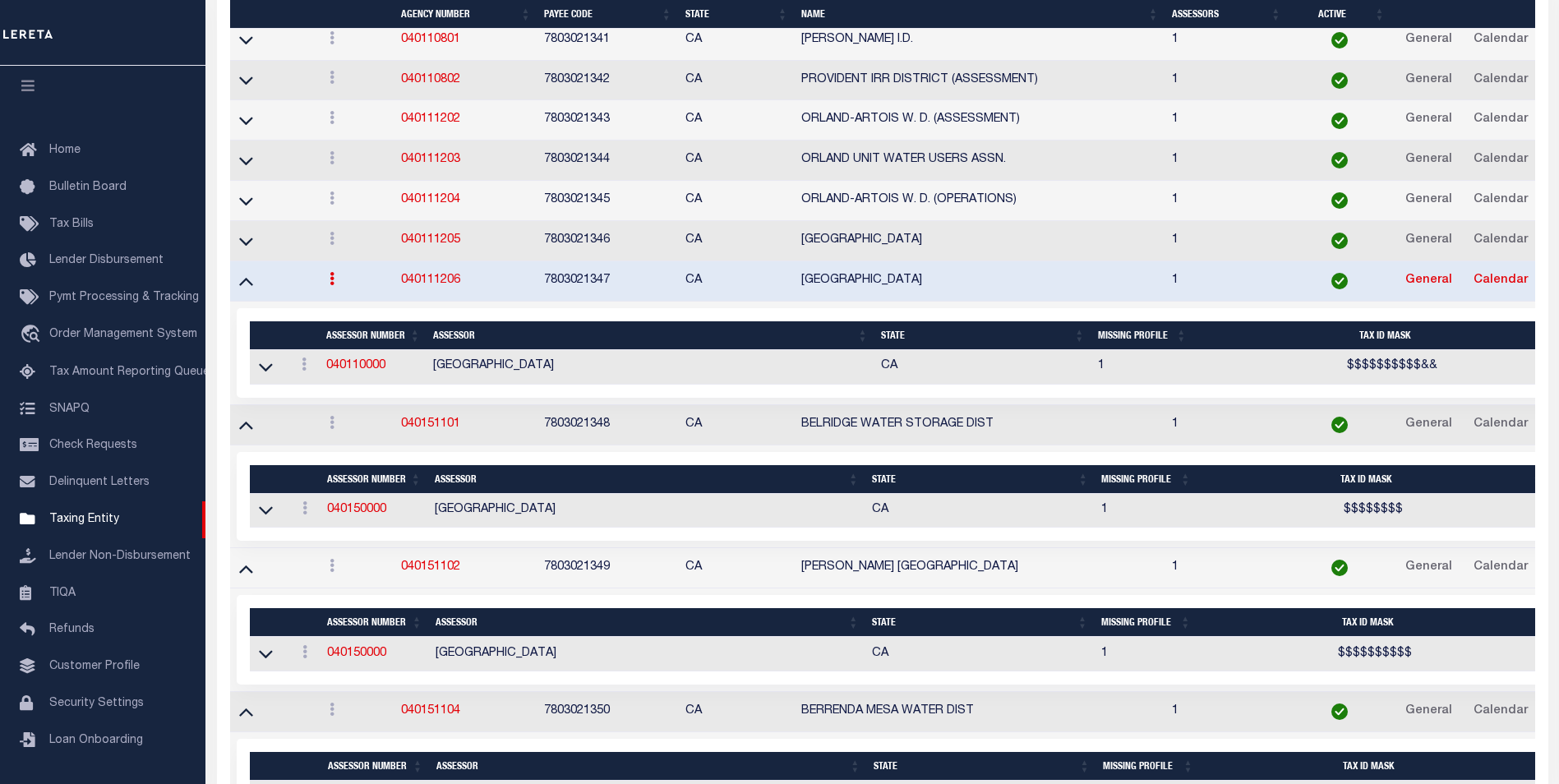
scroll to position [7488, 0]
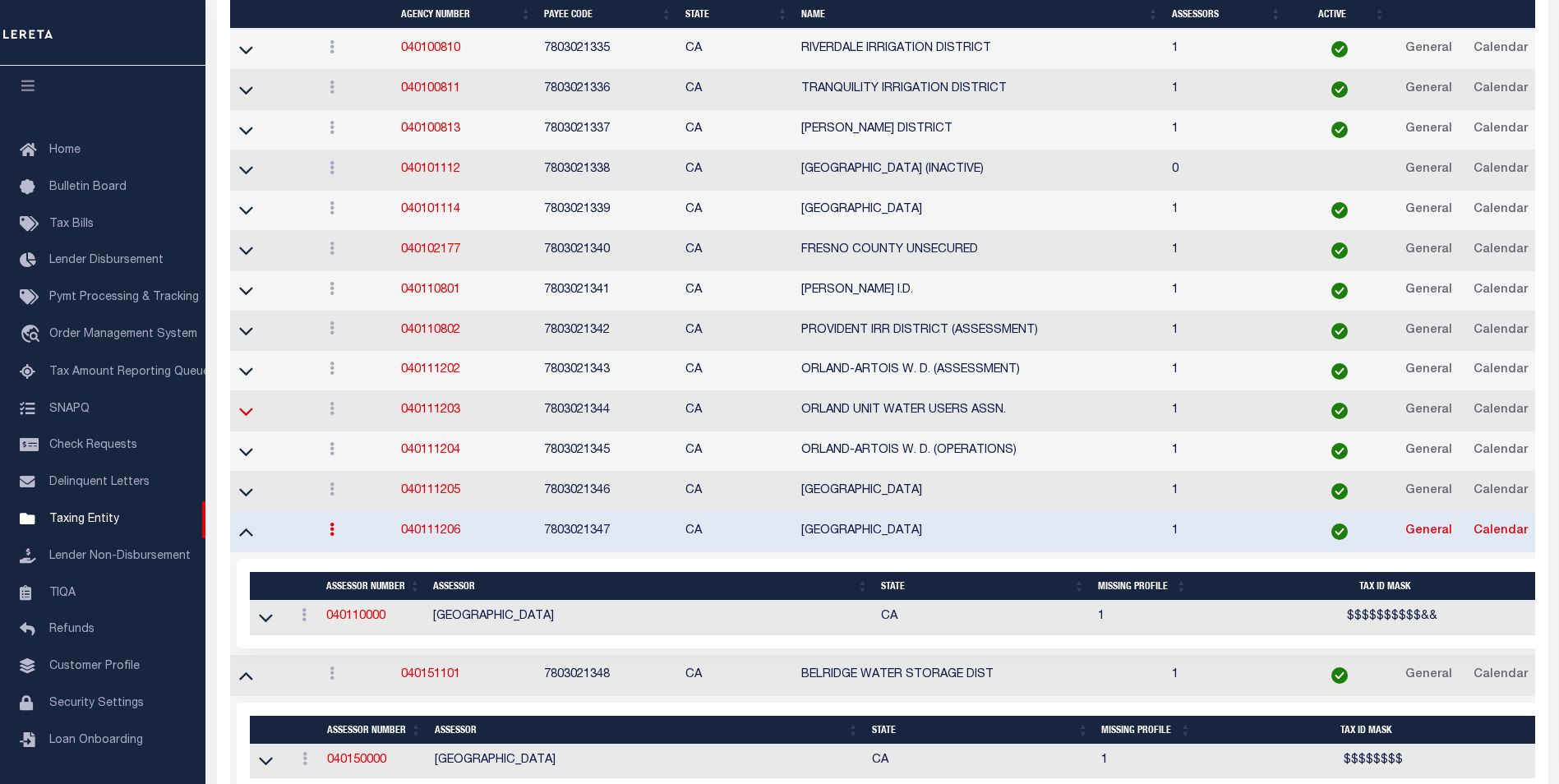
click at [245, 416] on icon at bounding box center [246, 411] width 14 height 8
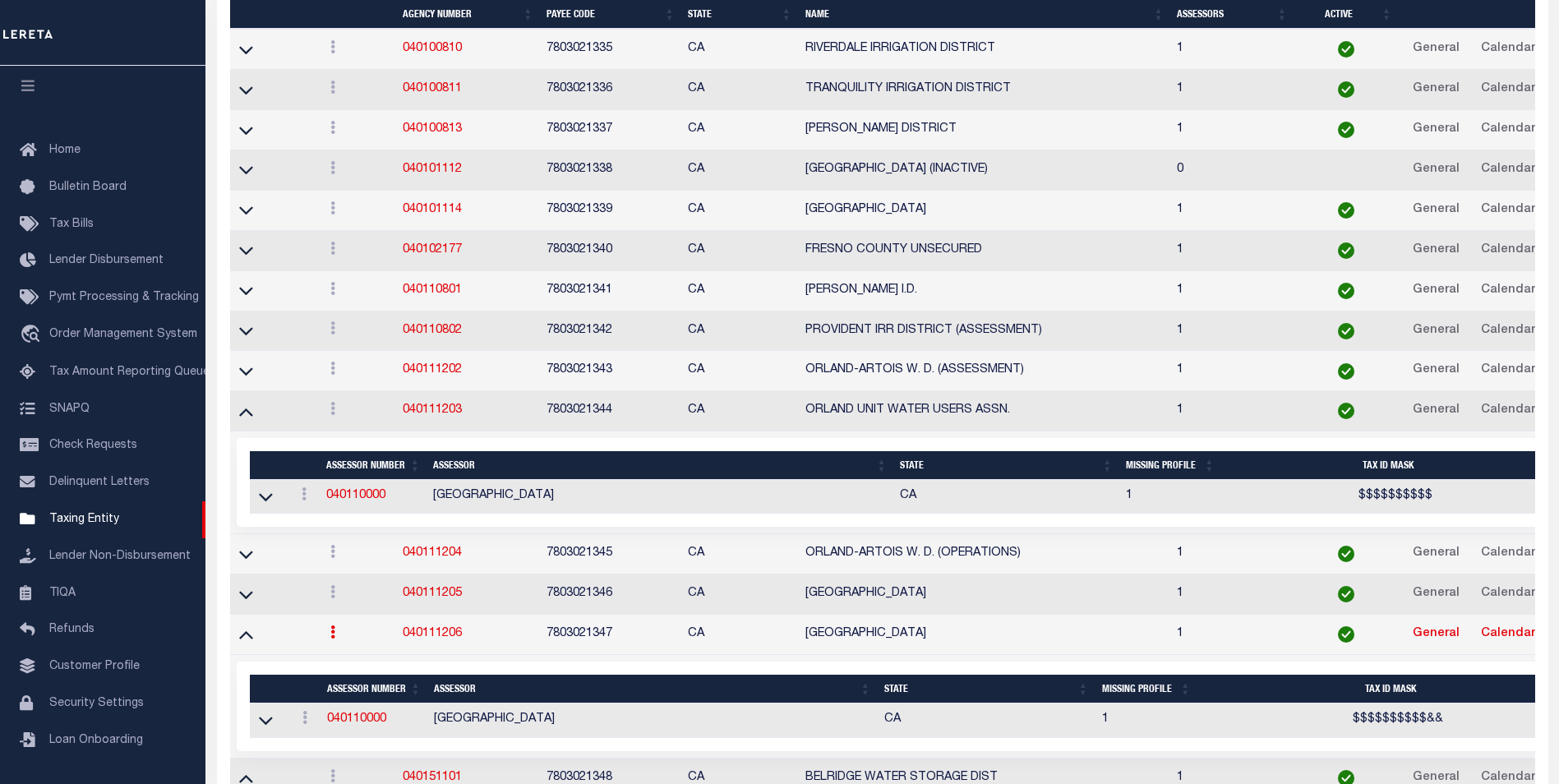
scroll to position [7505, 0]
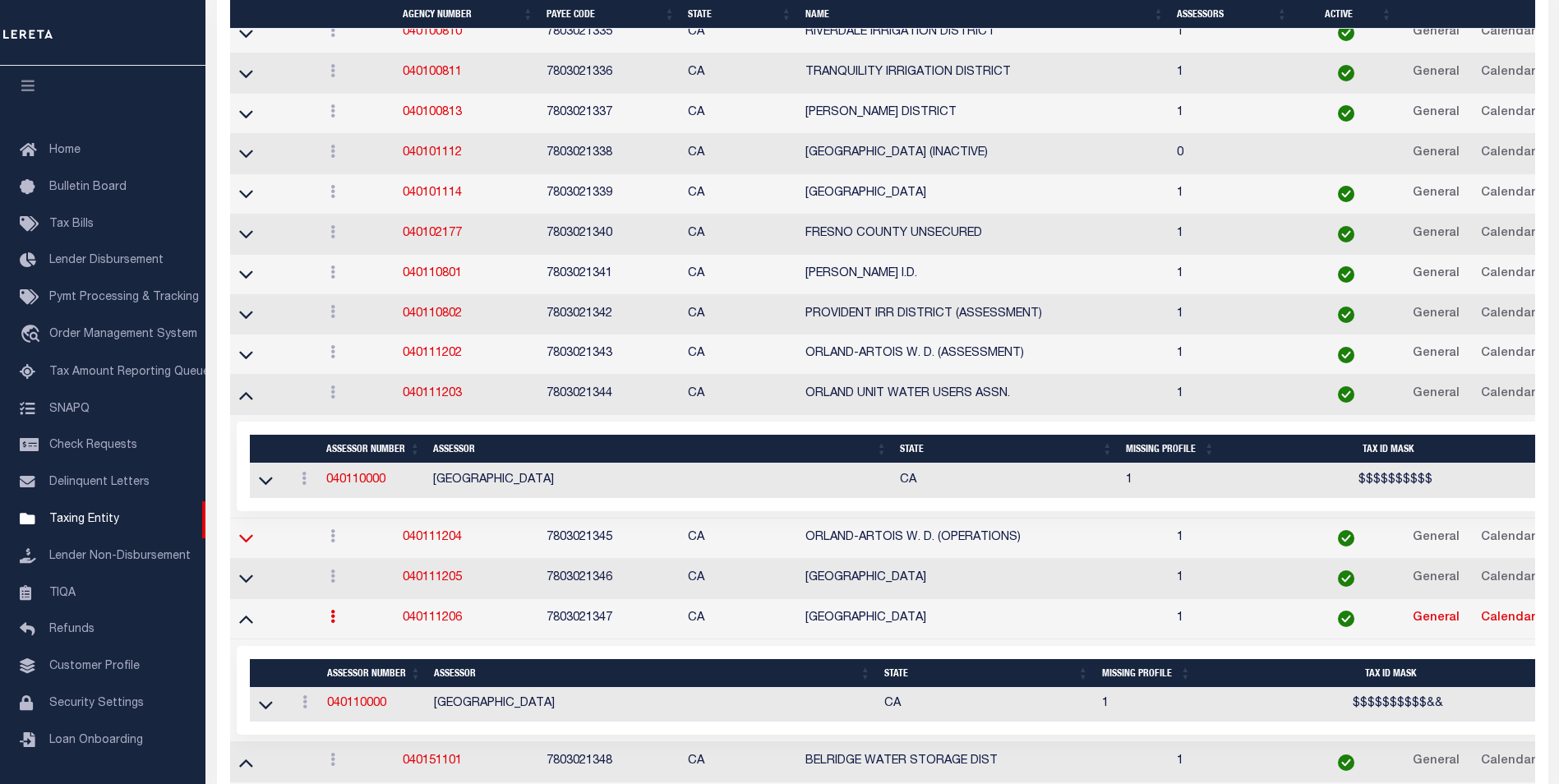
click at [249, 543] on icon at bounding box center [246, 539] width 14 height 8
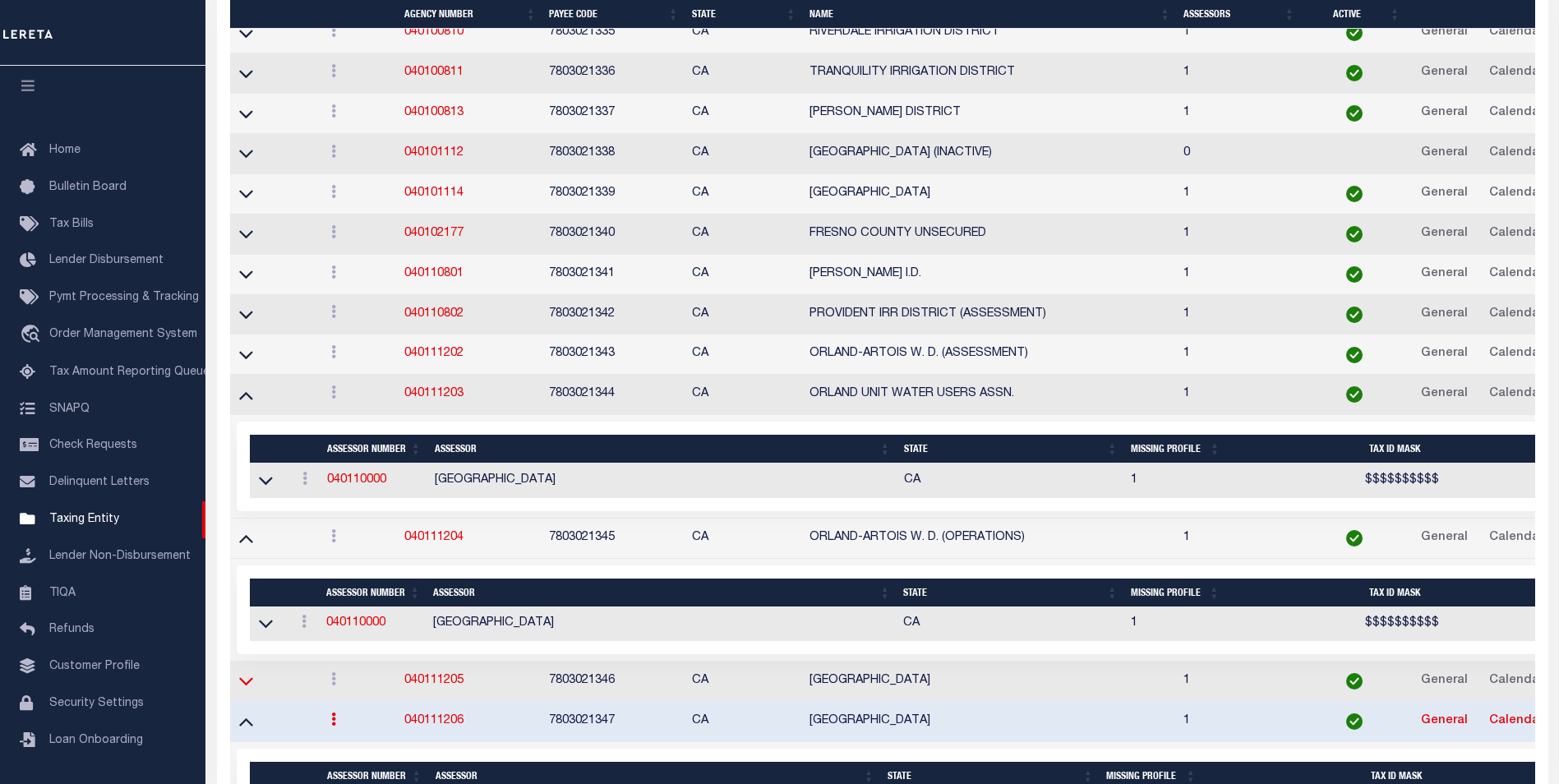
scroll to position [7521, 0]
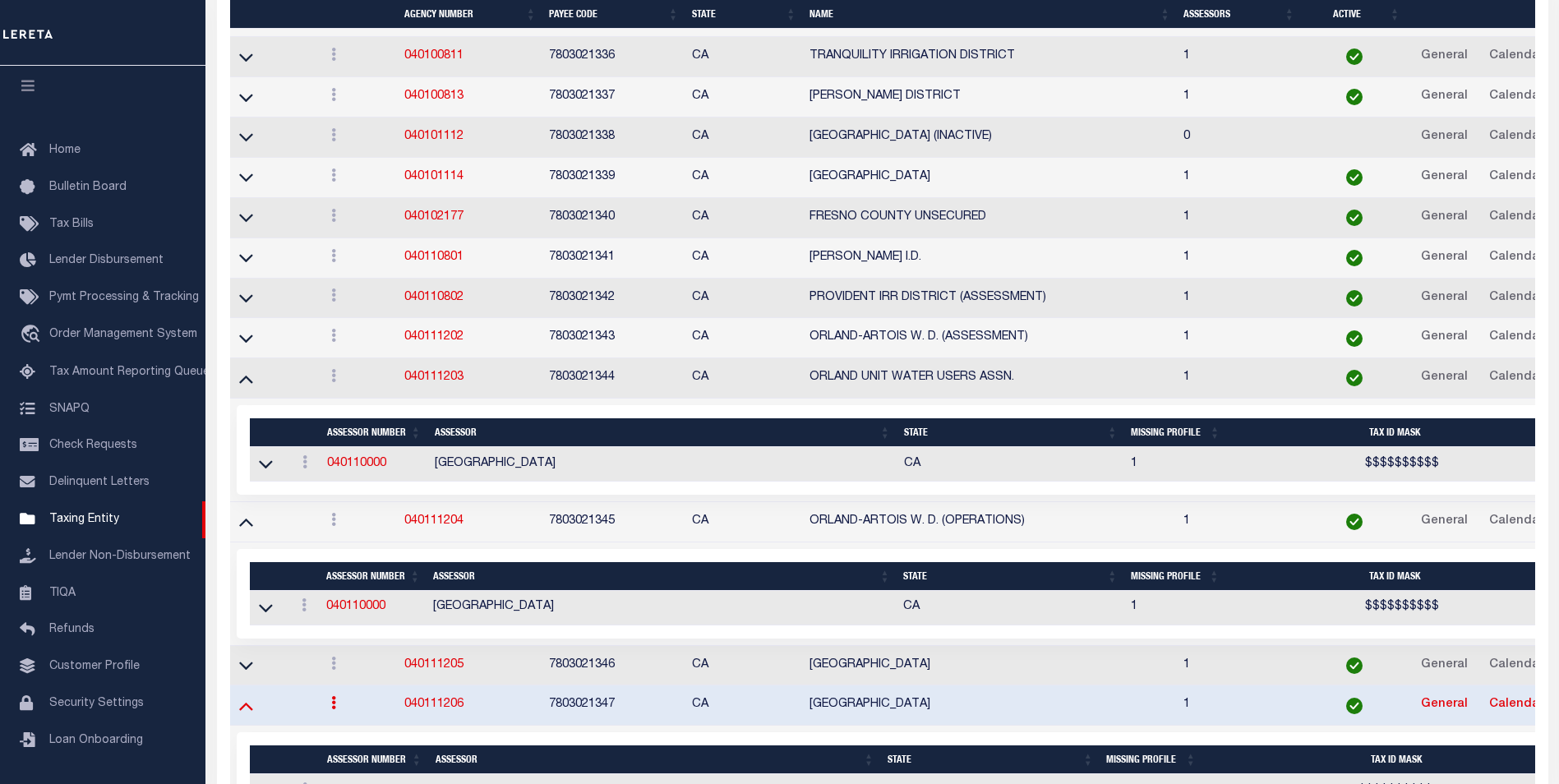
click at [246, 706] on icon at bounding box center [246, 706] width 14 height 17
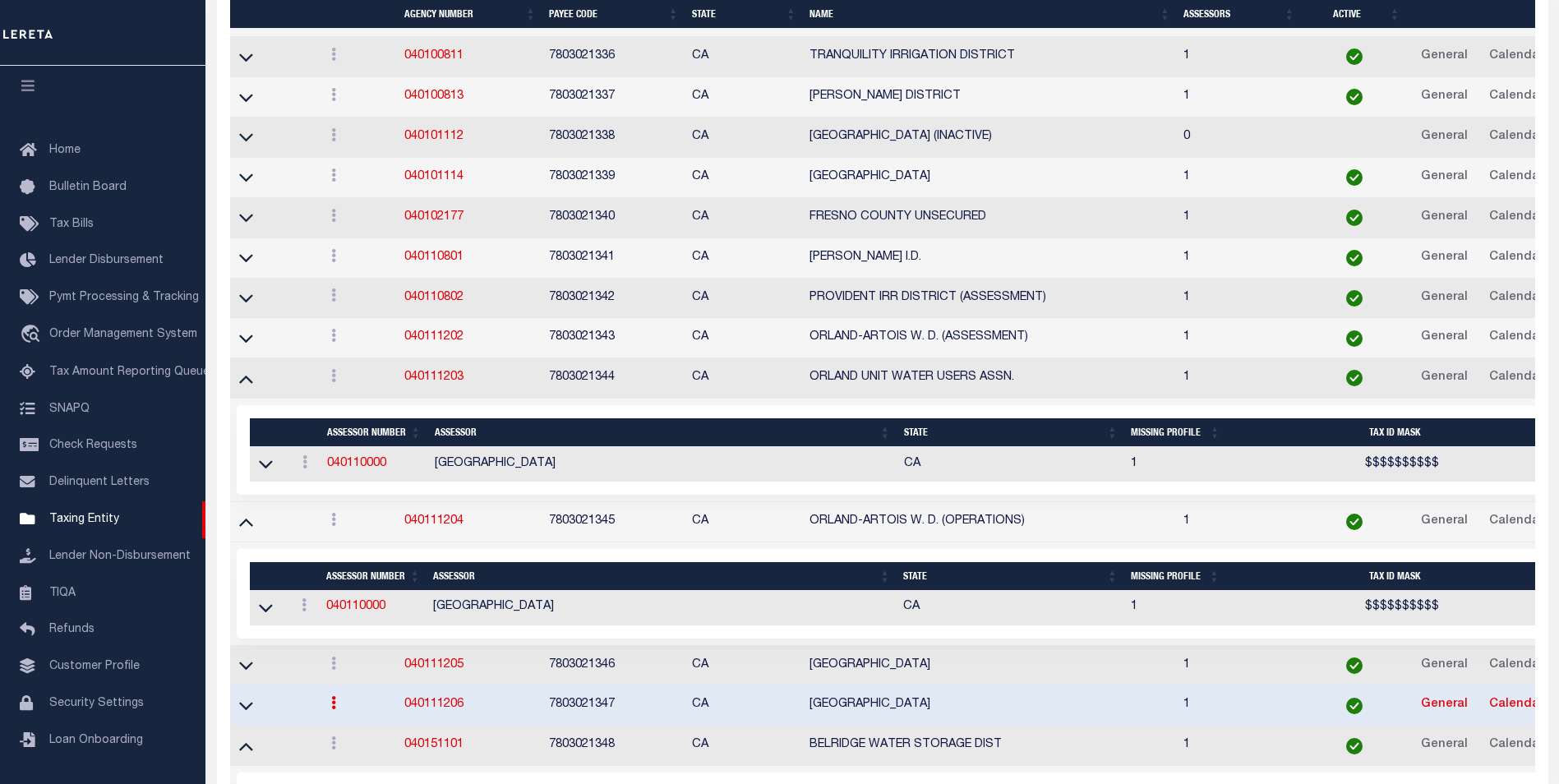
click at [248, 660] on link at bounding box center [245, 665] width 18 height 12
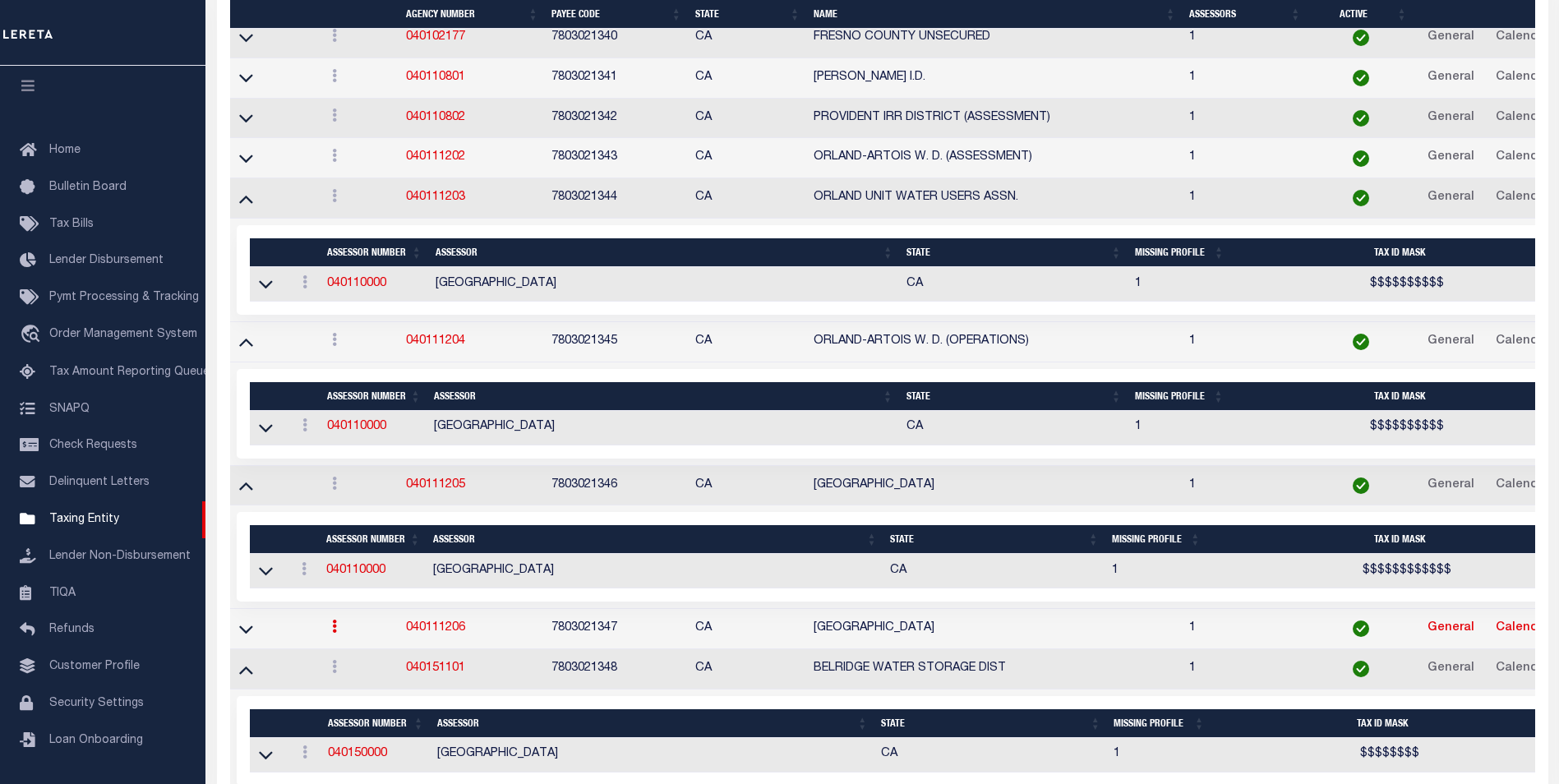
scroll to position [7722, 0]
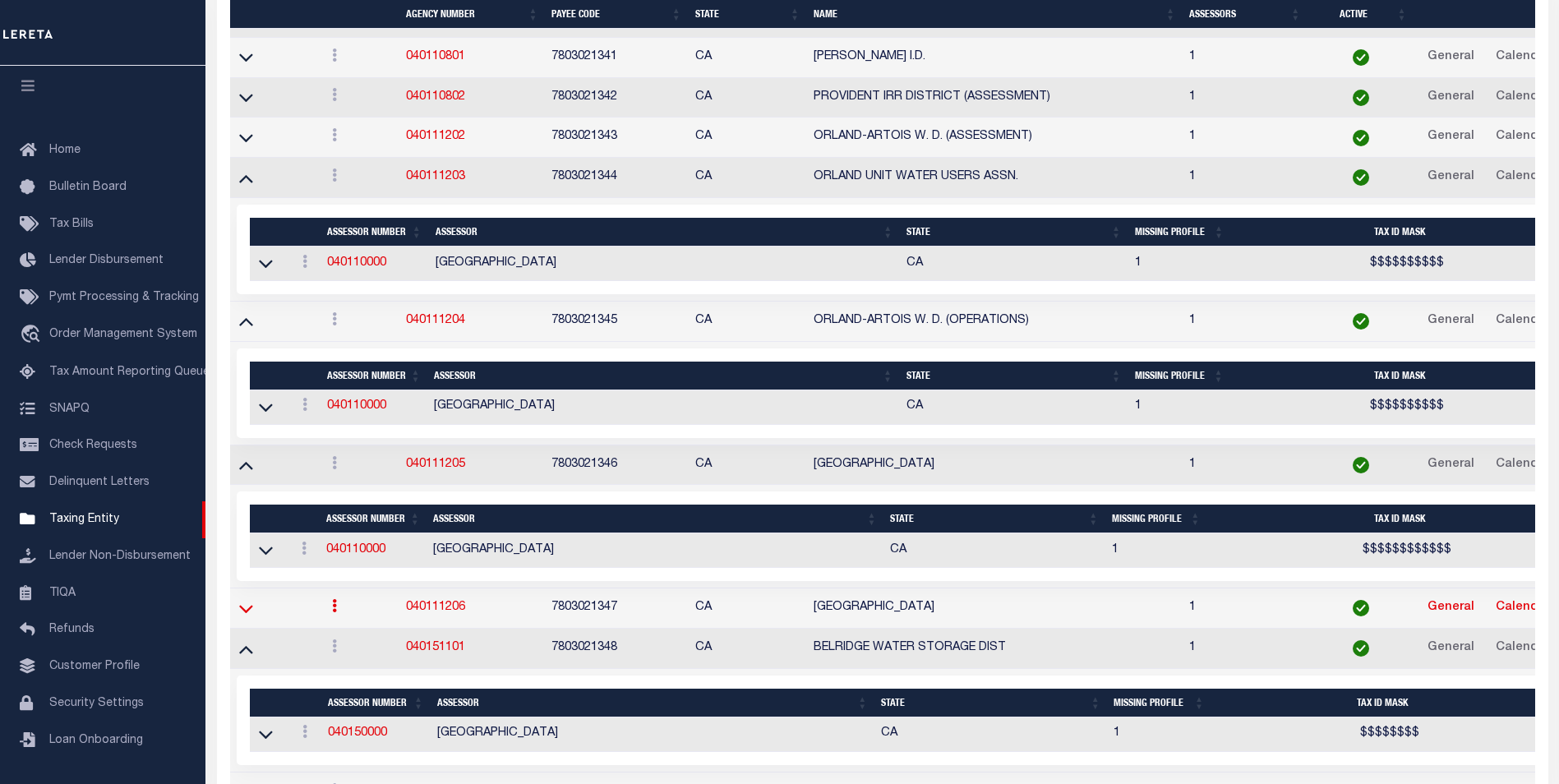
click at [240, 608] on icon at bounding box center [246, 609] width 14 height 17
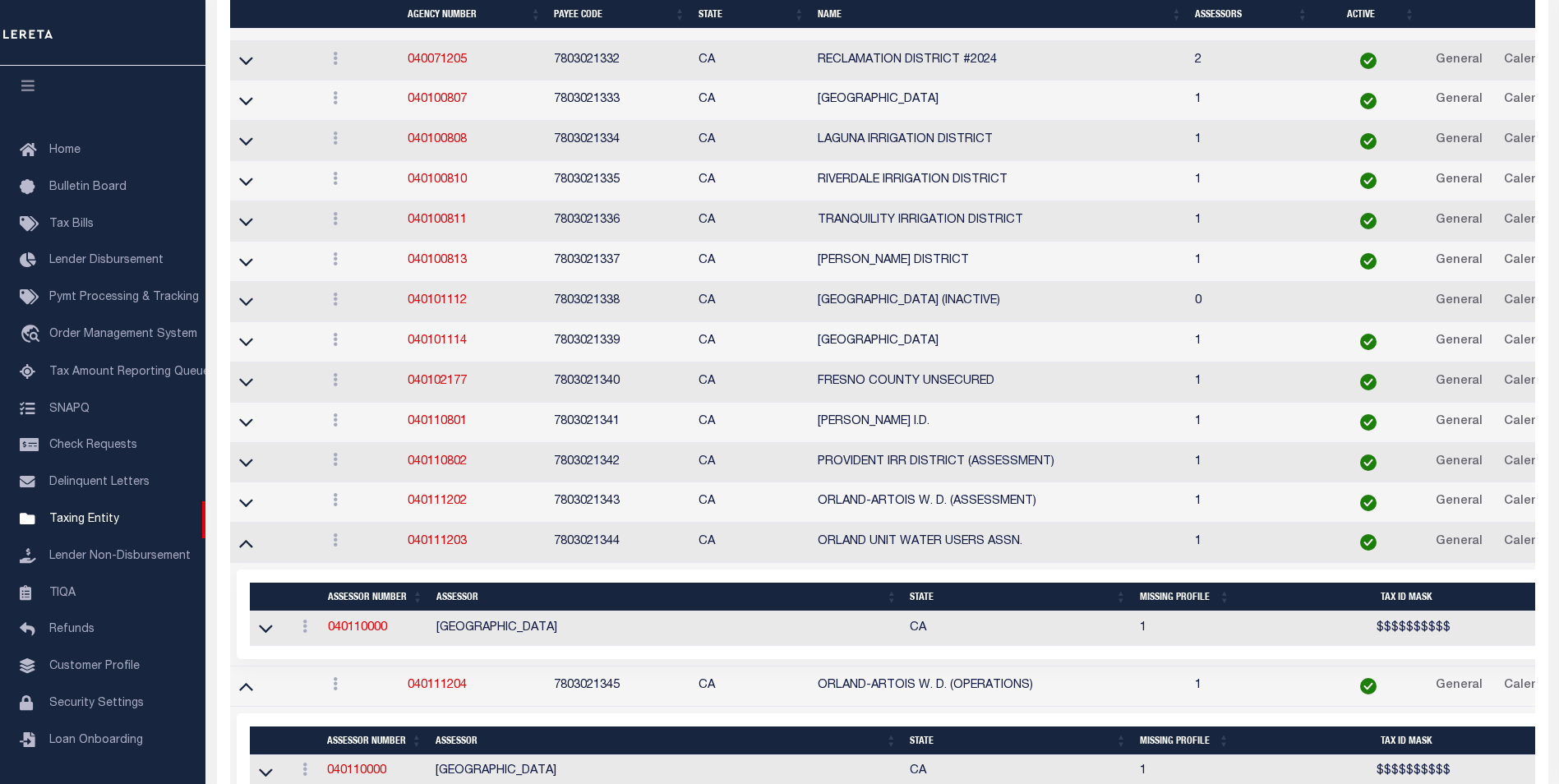
scroll to position [7352, 0]
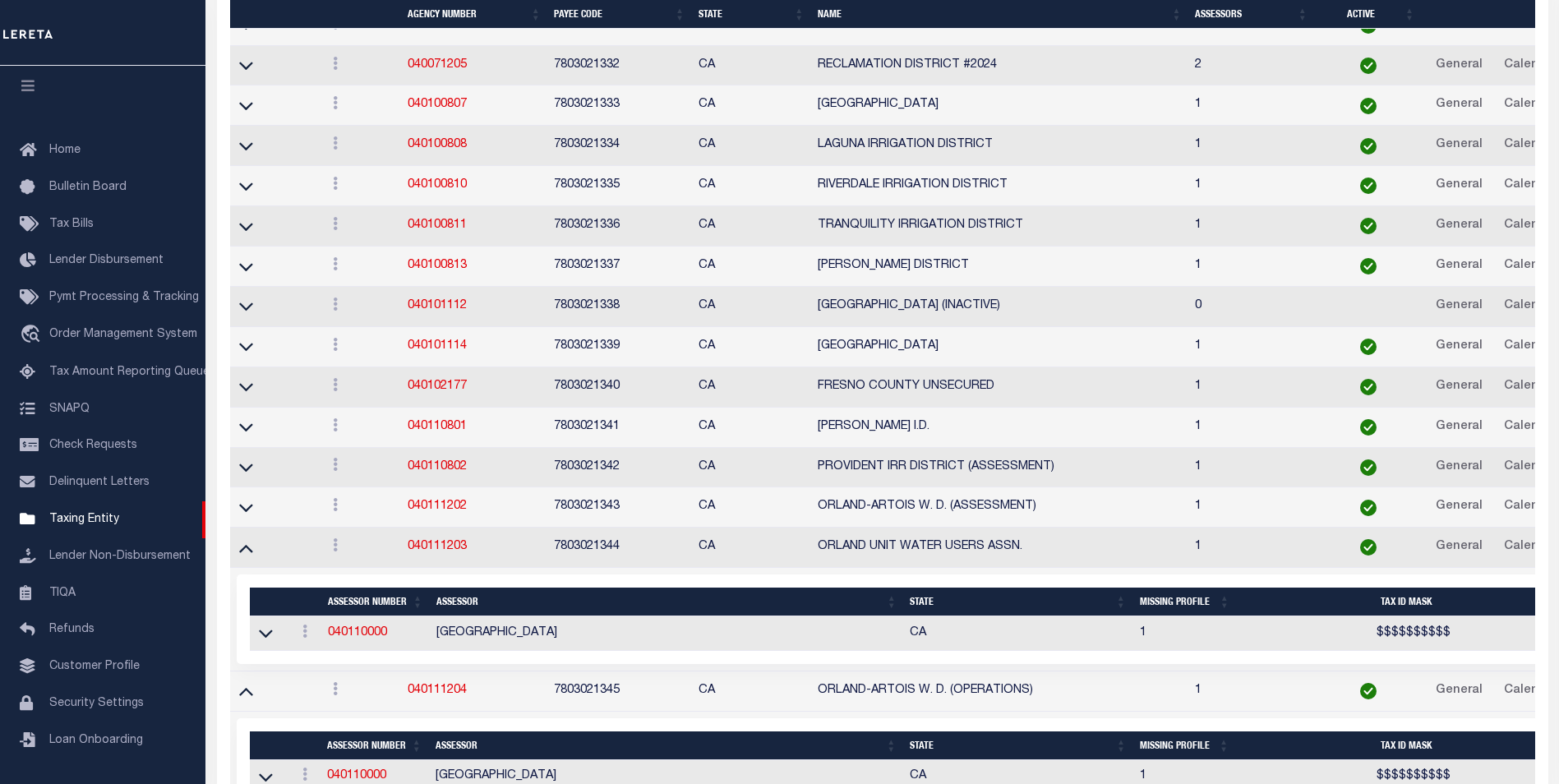
click at [246, 501] on td at bounding box center [274, 508] width 89 height 41
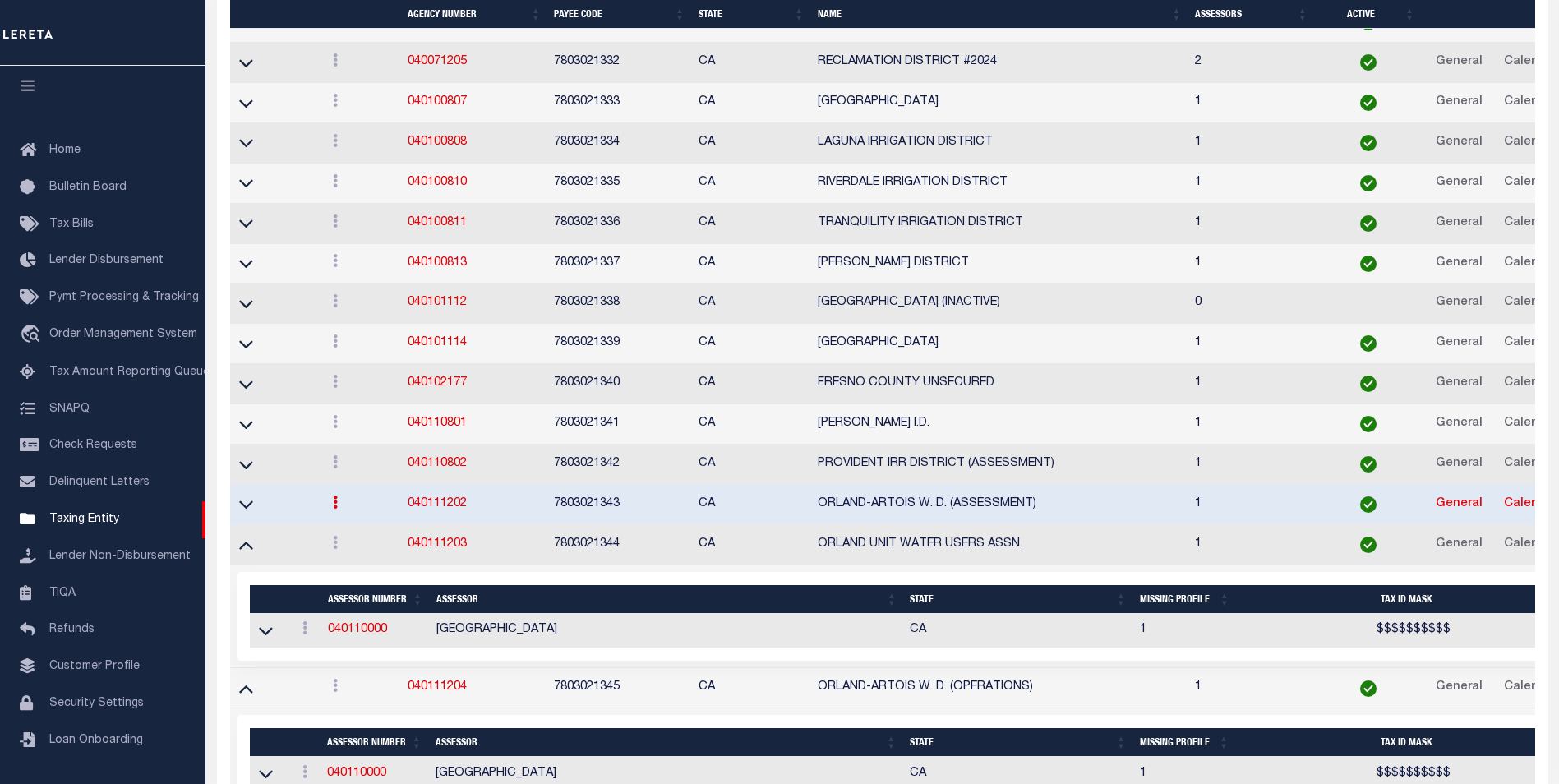
click at [247, 510] on icon at bounding box center [246, 505] width 14 height 8
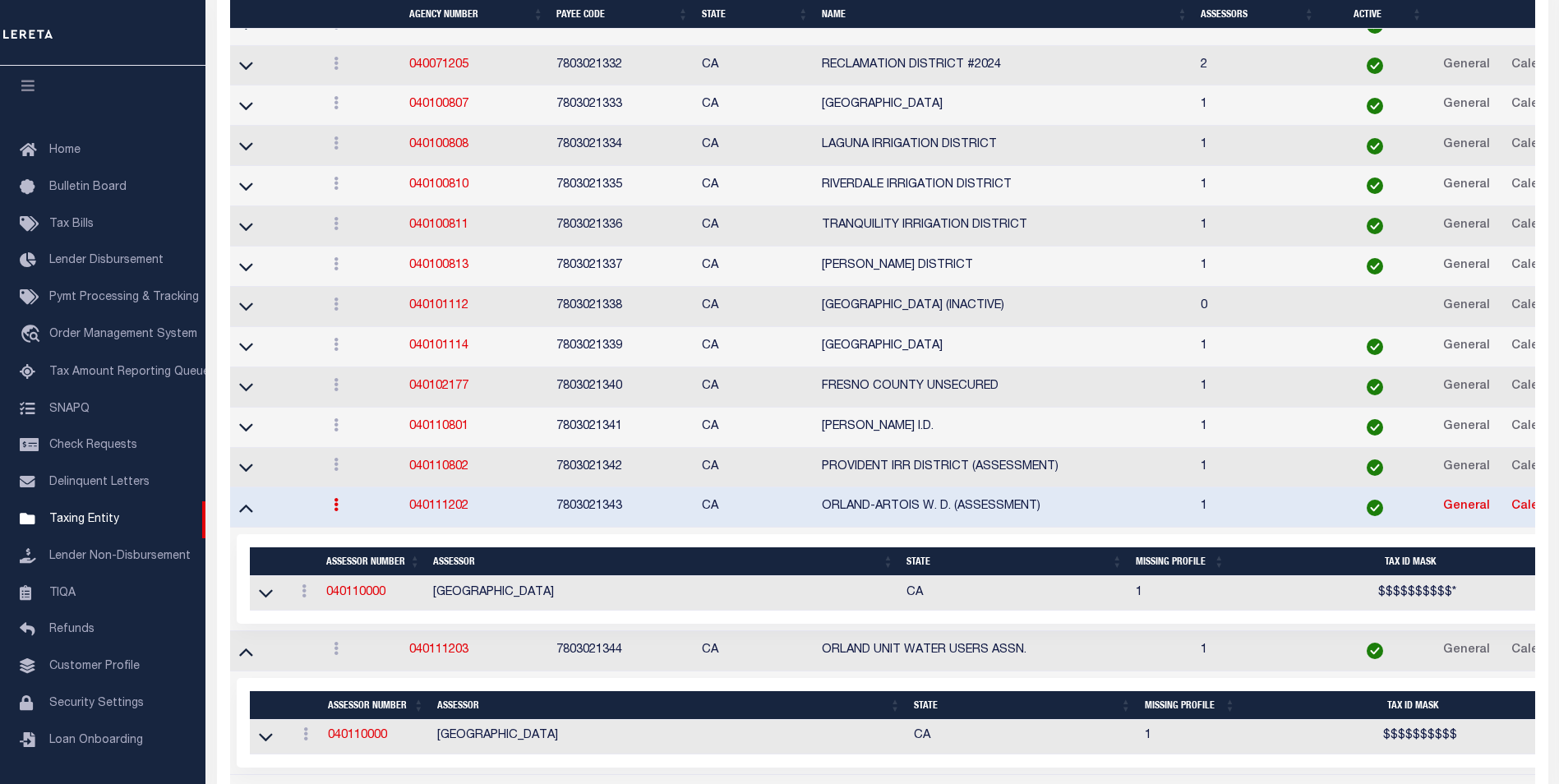
scroll to position [7368, 0]
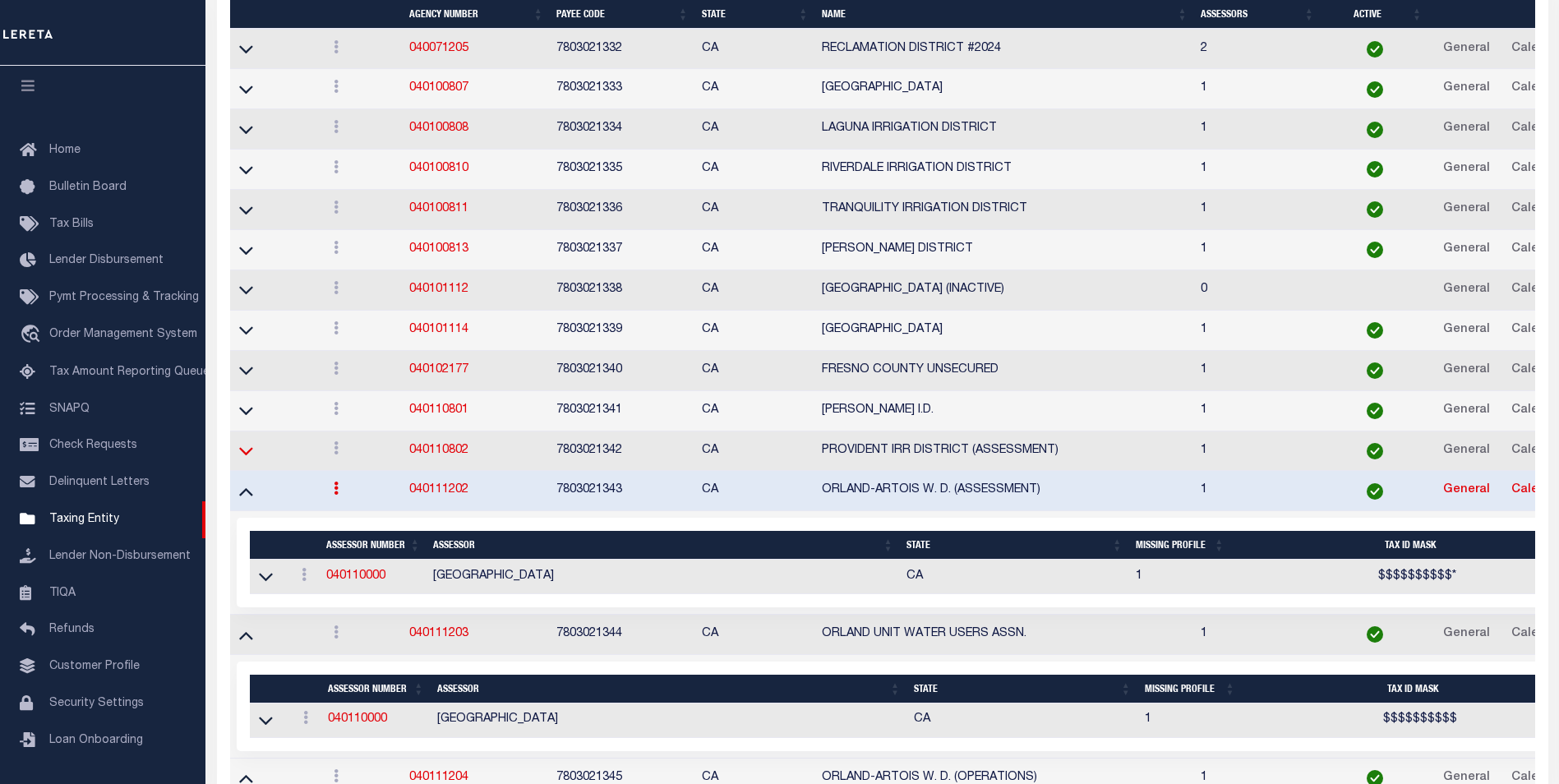
click at [244, 455] on icon at bounding box center [246, 452] width 14 height 8
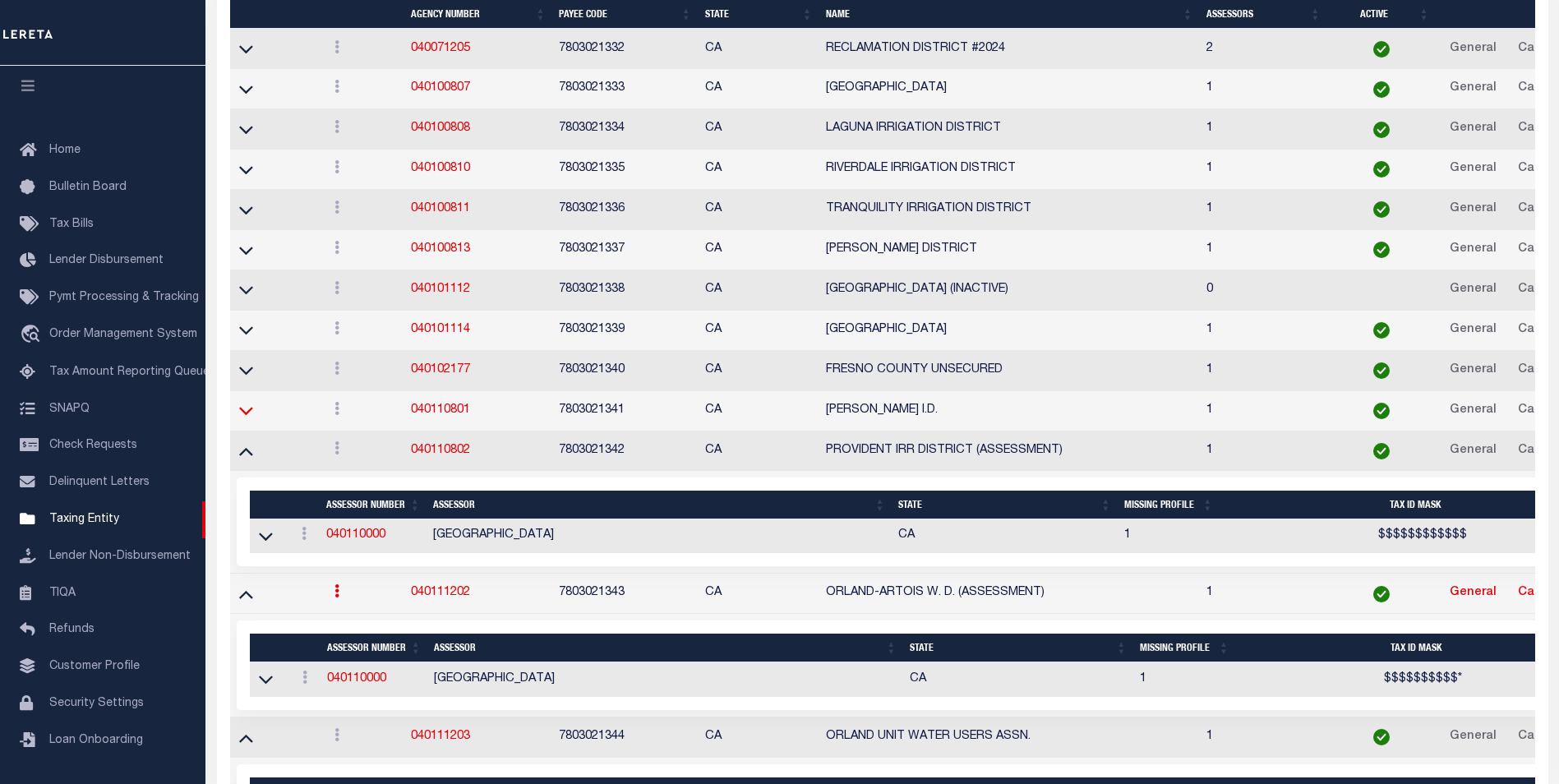
click at [243, 417] on td at bounding box center [275, 411] width 91 height 41
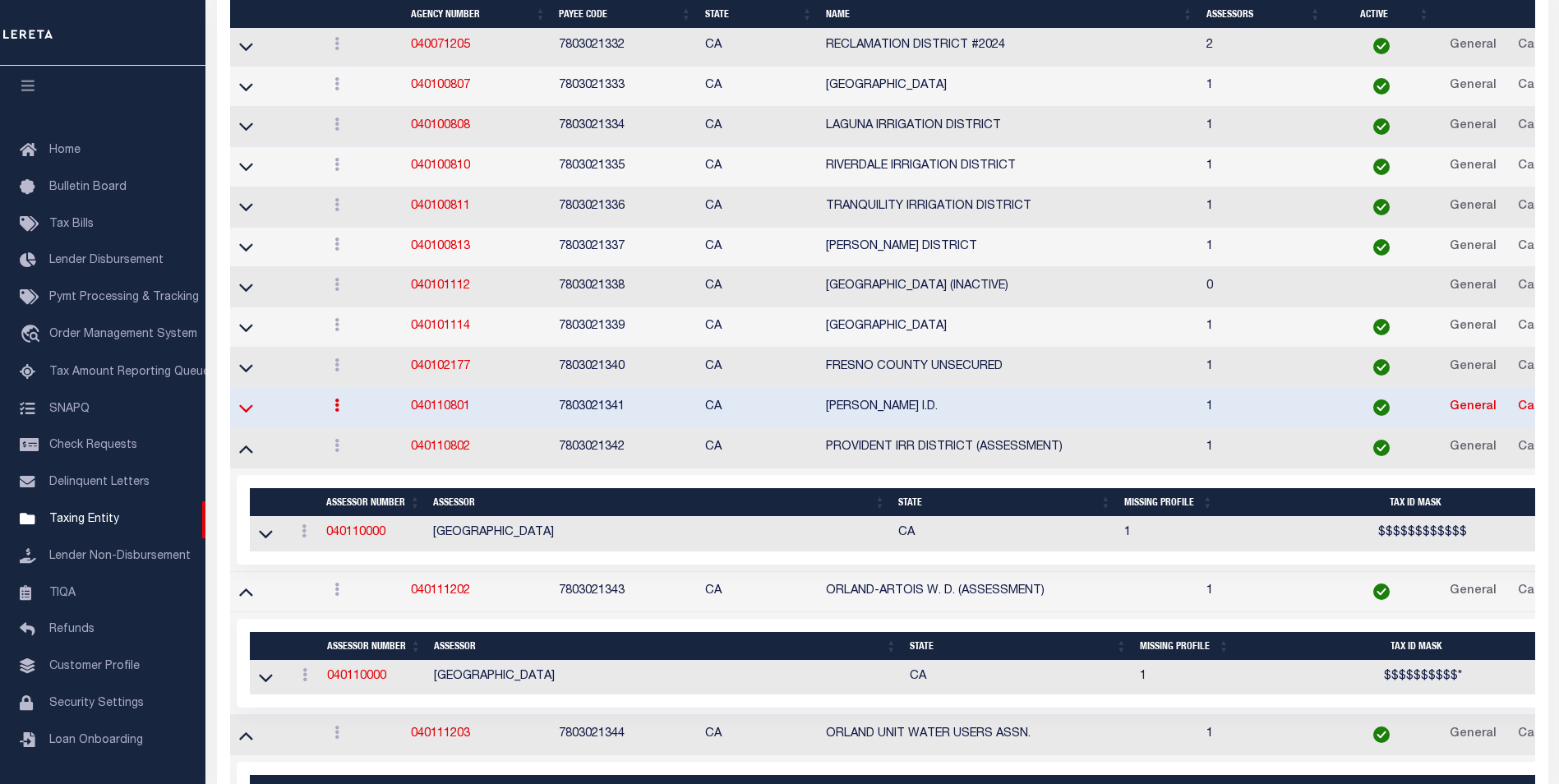
scroll to position [7383, 0]
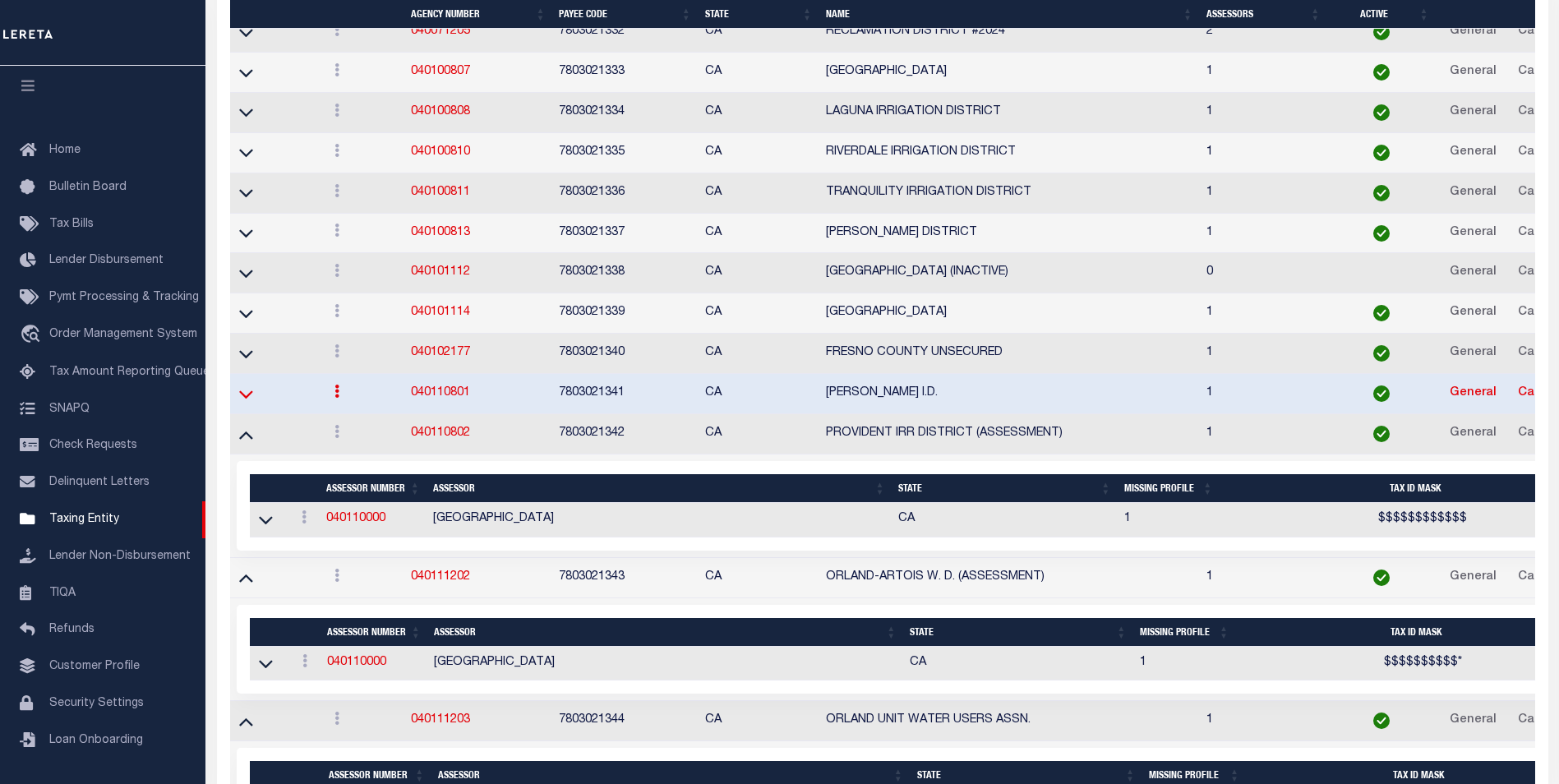
click at [246, 398] on icon at bounding box center [246, 394] width 14 height 8
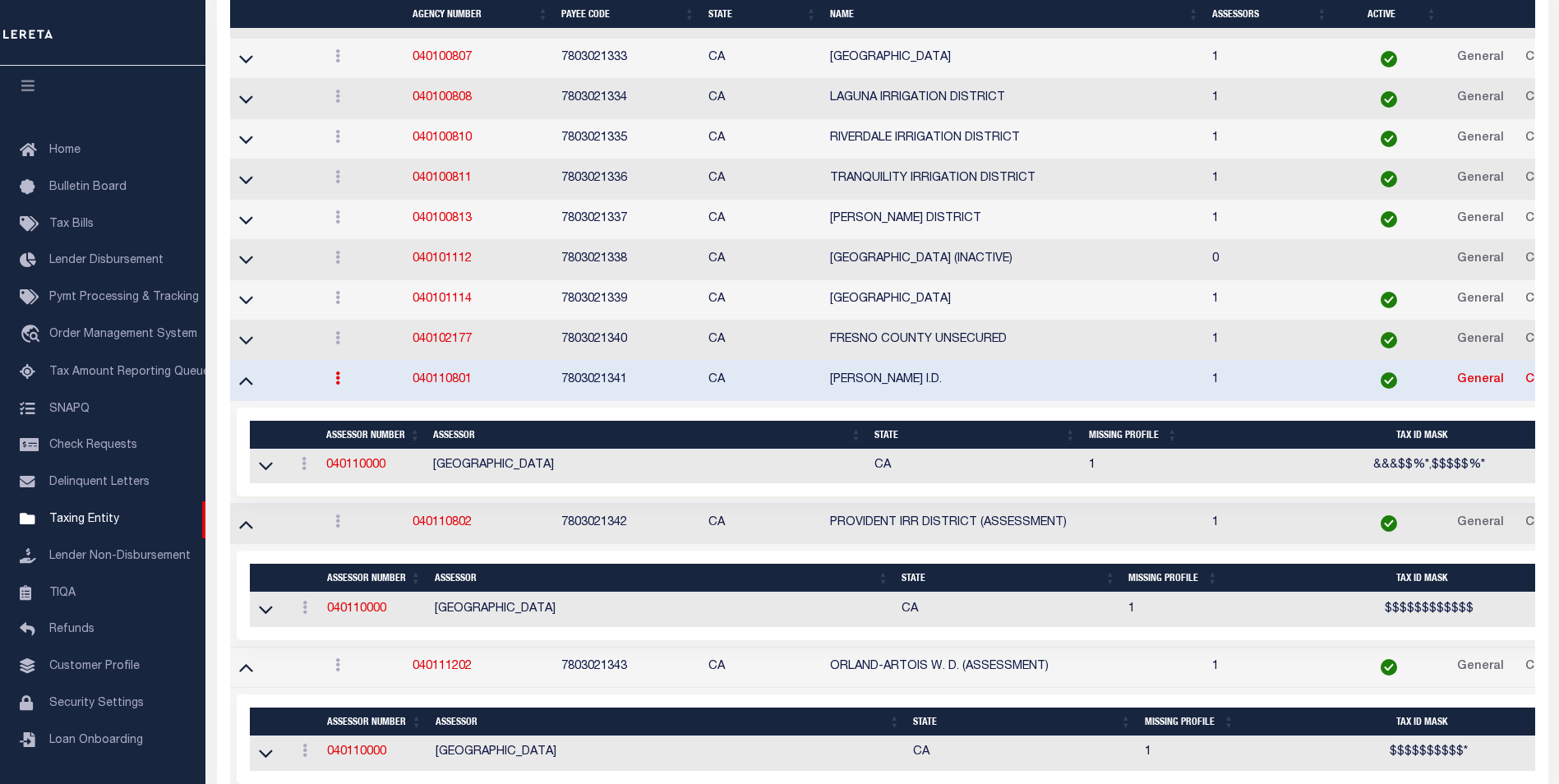
click at [247, 359] on td at bounding box center [275, 341] width 92 height 41
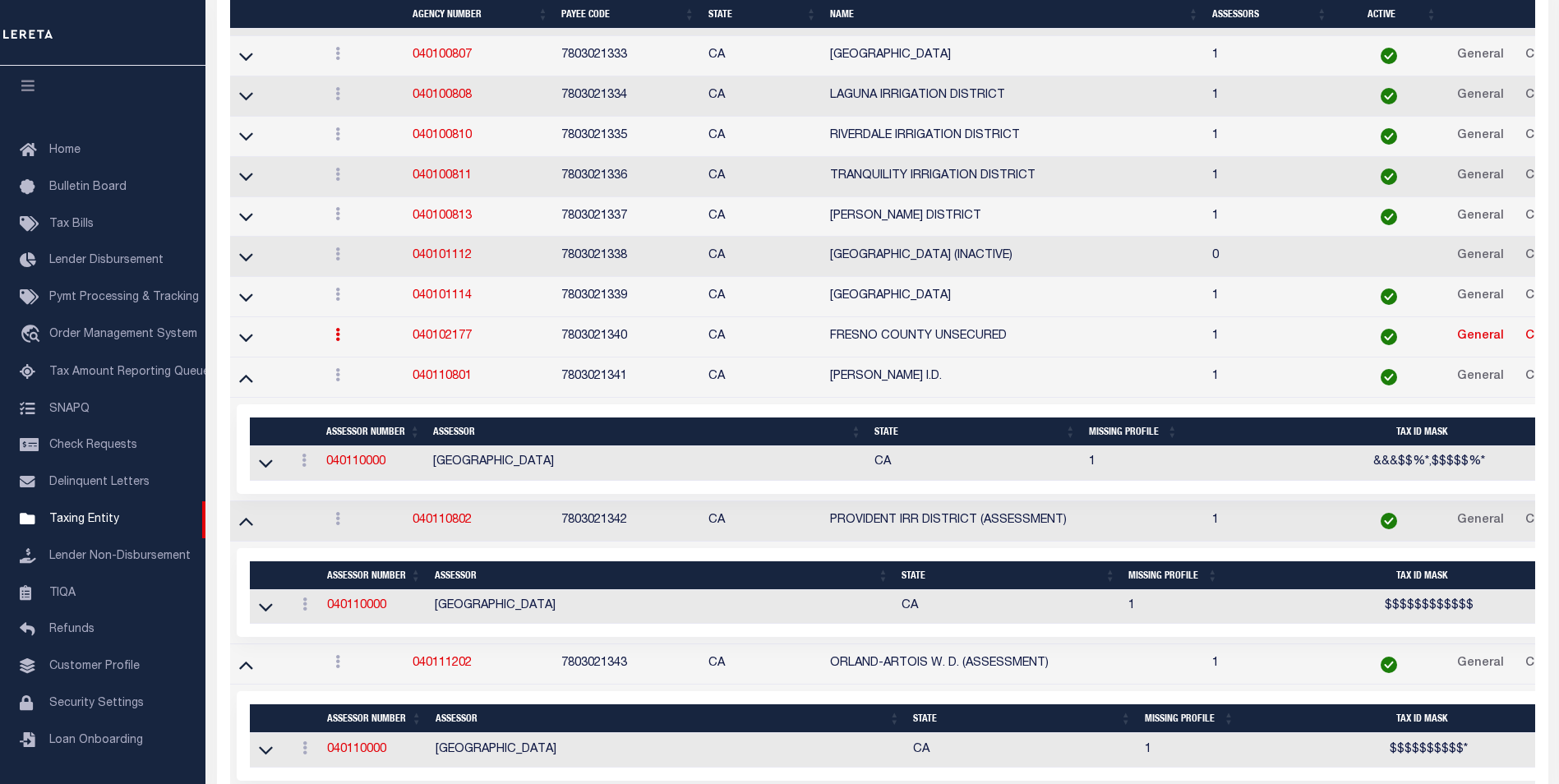
scroll to position [7396, 0]
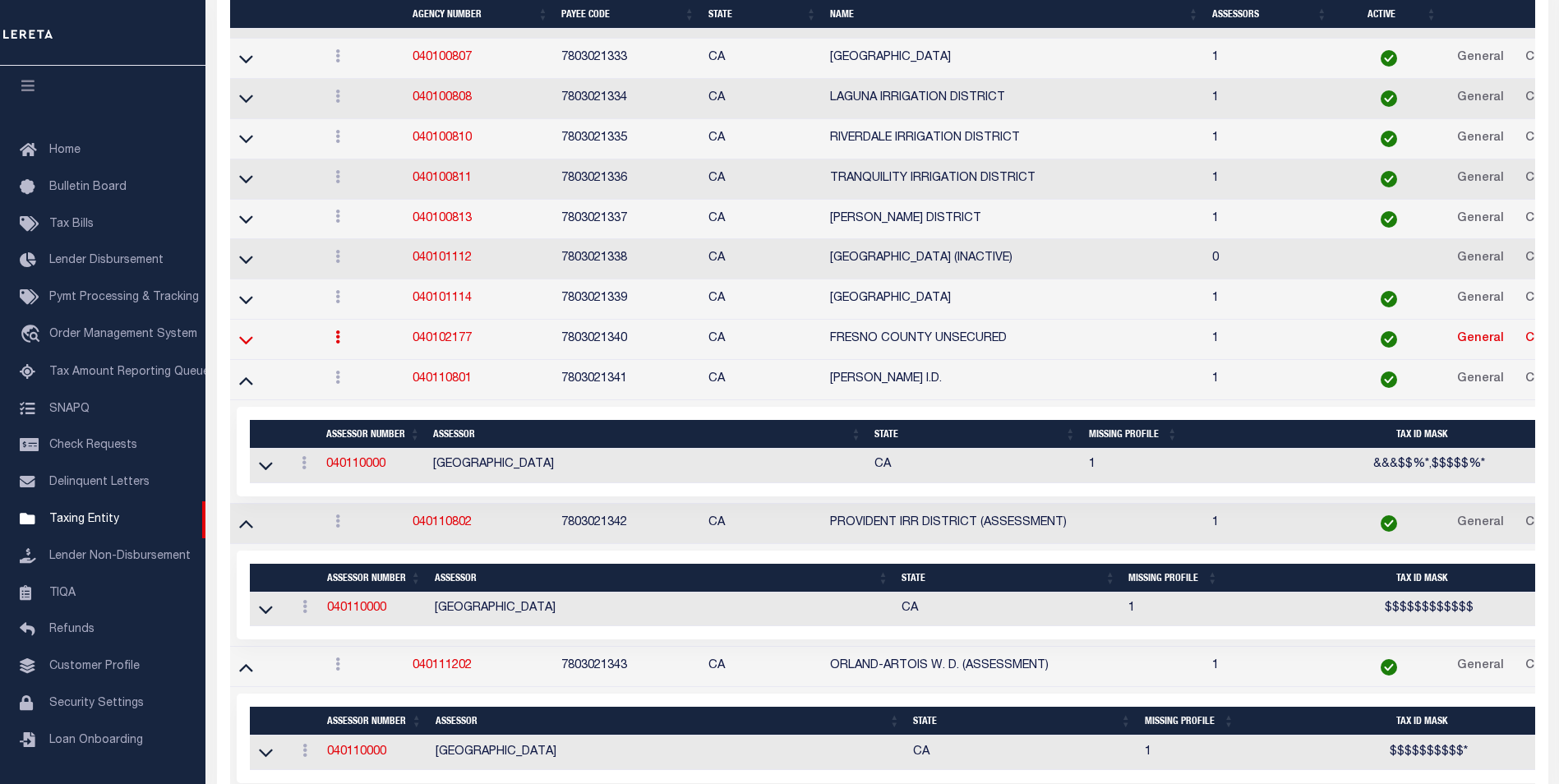
click at [246, 344] on icon at bounding box center [246, 340] width 14 height 17
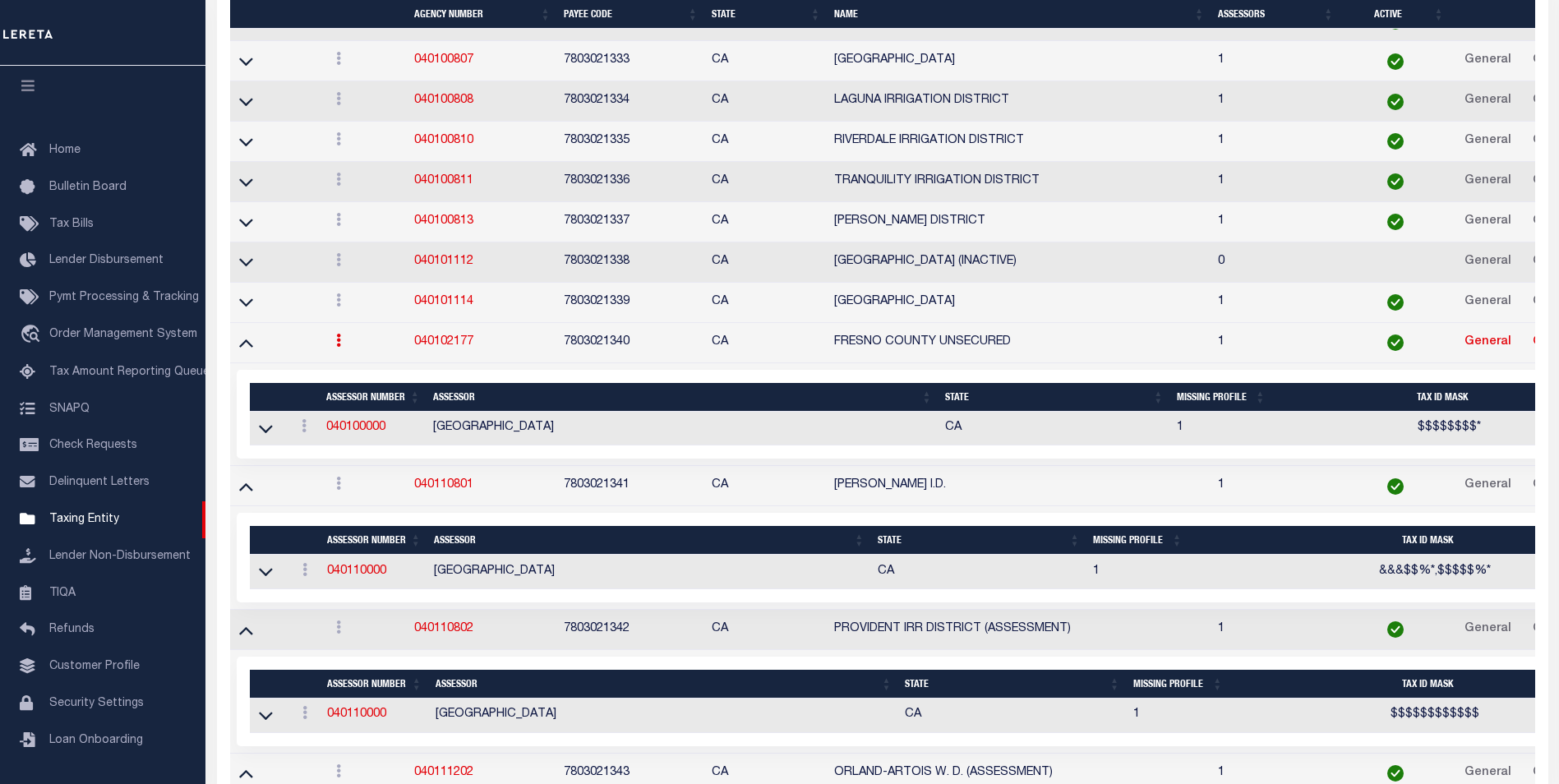
scroll to position [7413, 0]
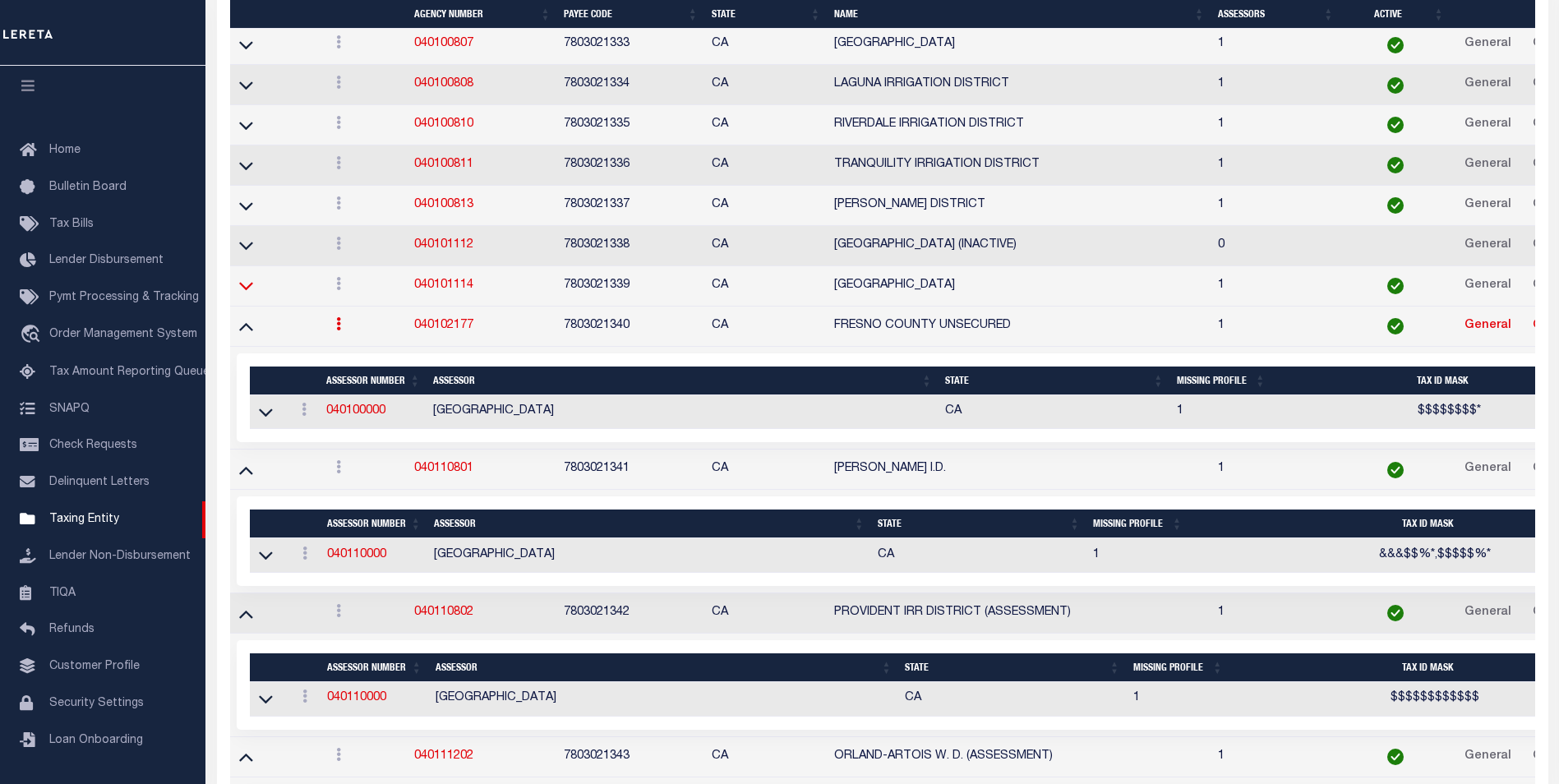
click at [248, 288] on icon at bounding box center [246, 286] width 14 height 17
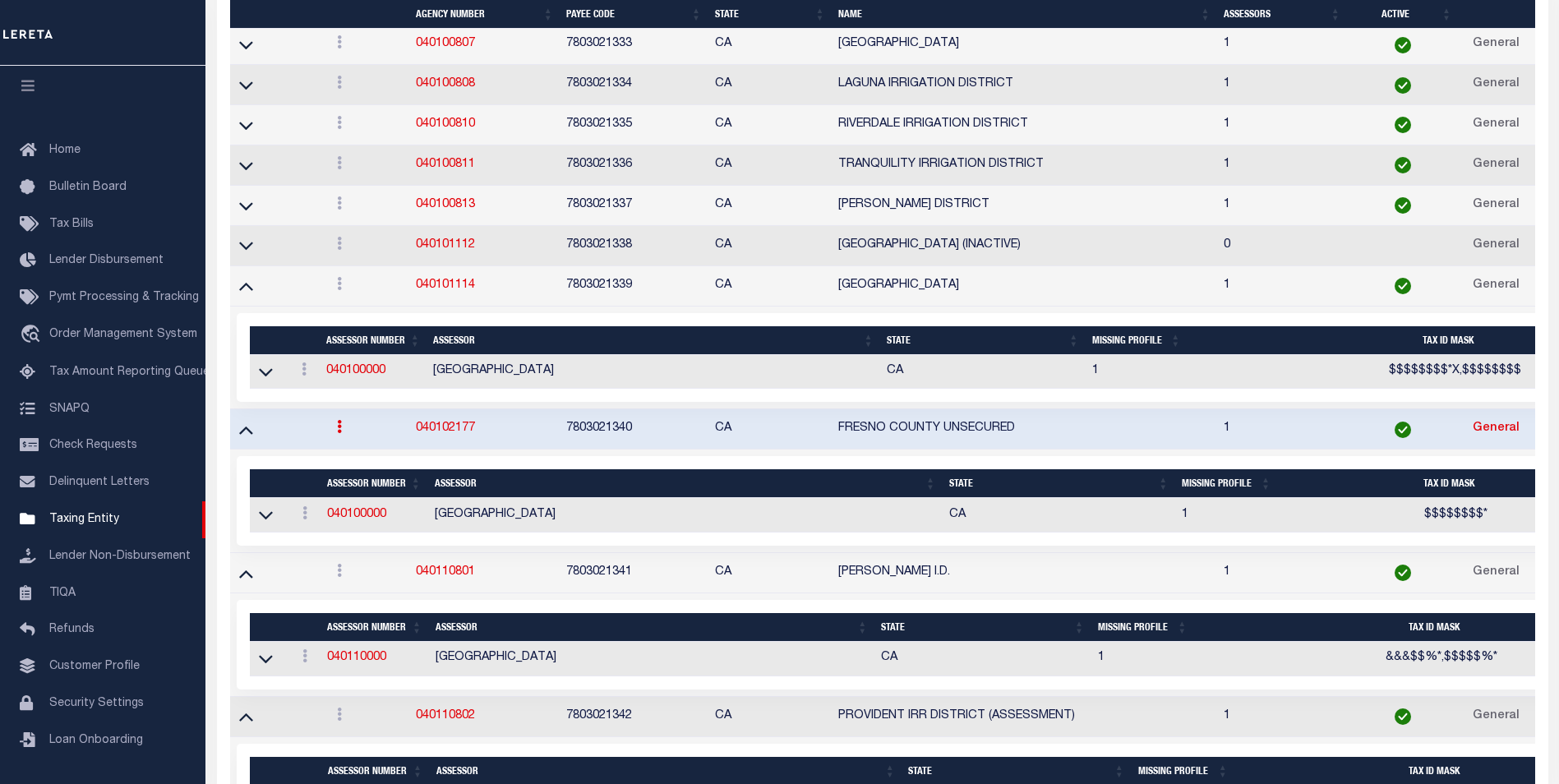
scroll to position [7429, 0]
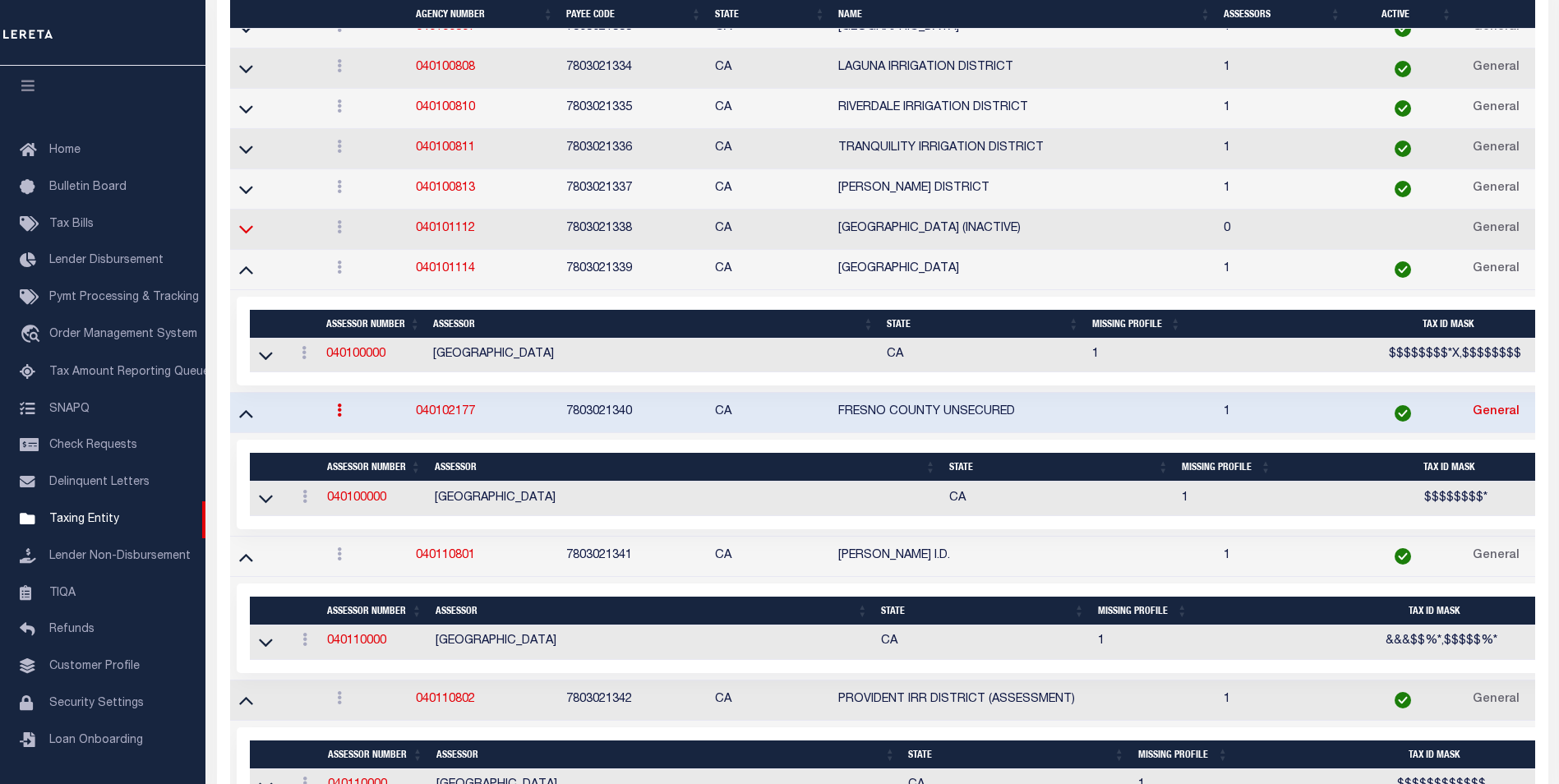
click at [251, 235] on icon at bounding box center [246, 229] width 14 height 17
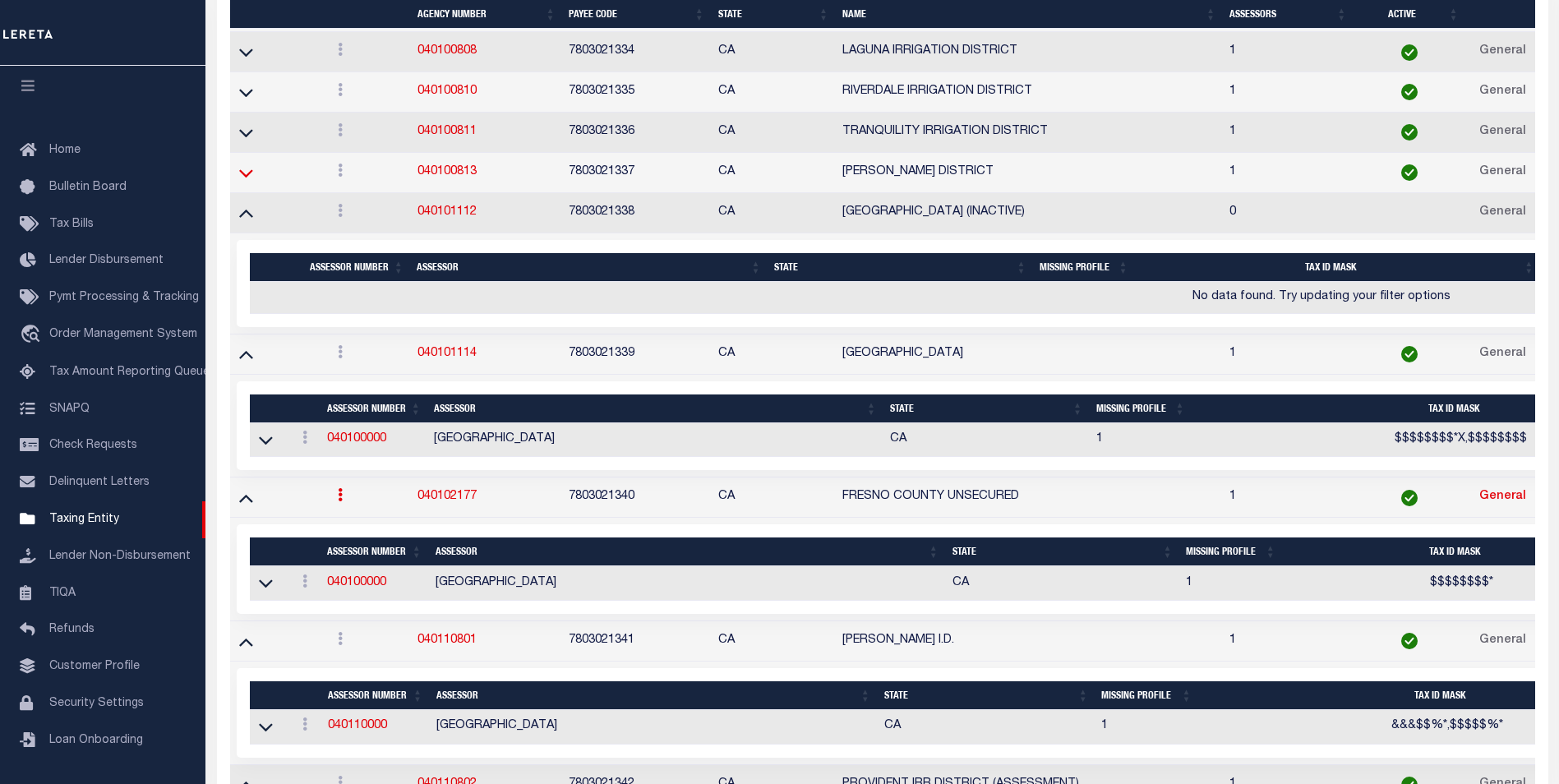
scroll to position [7317, 0]
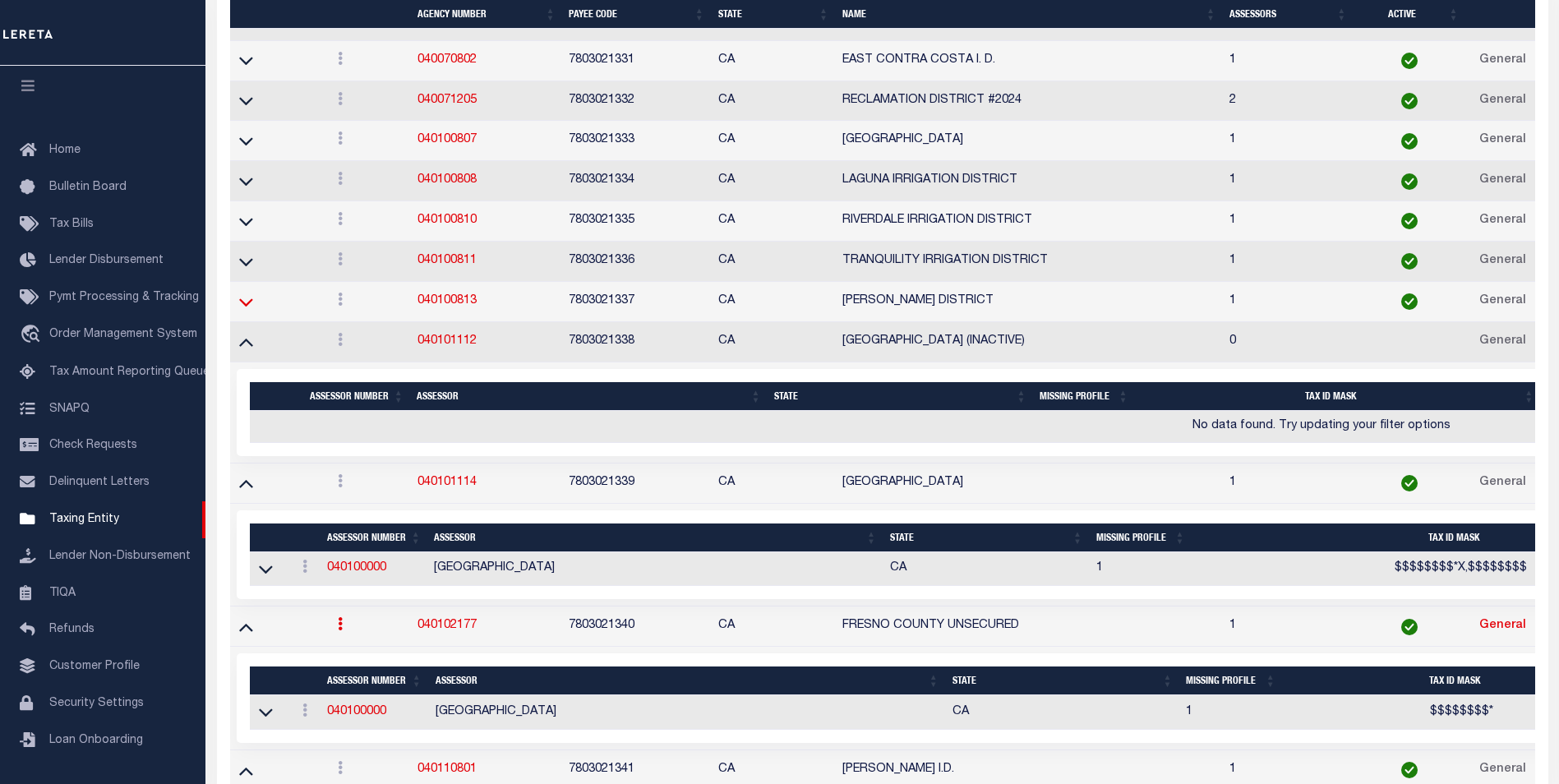
click at [242, 300] on icon at bounding box center [246, 302] width 14 height 17
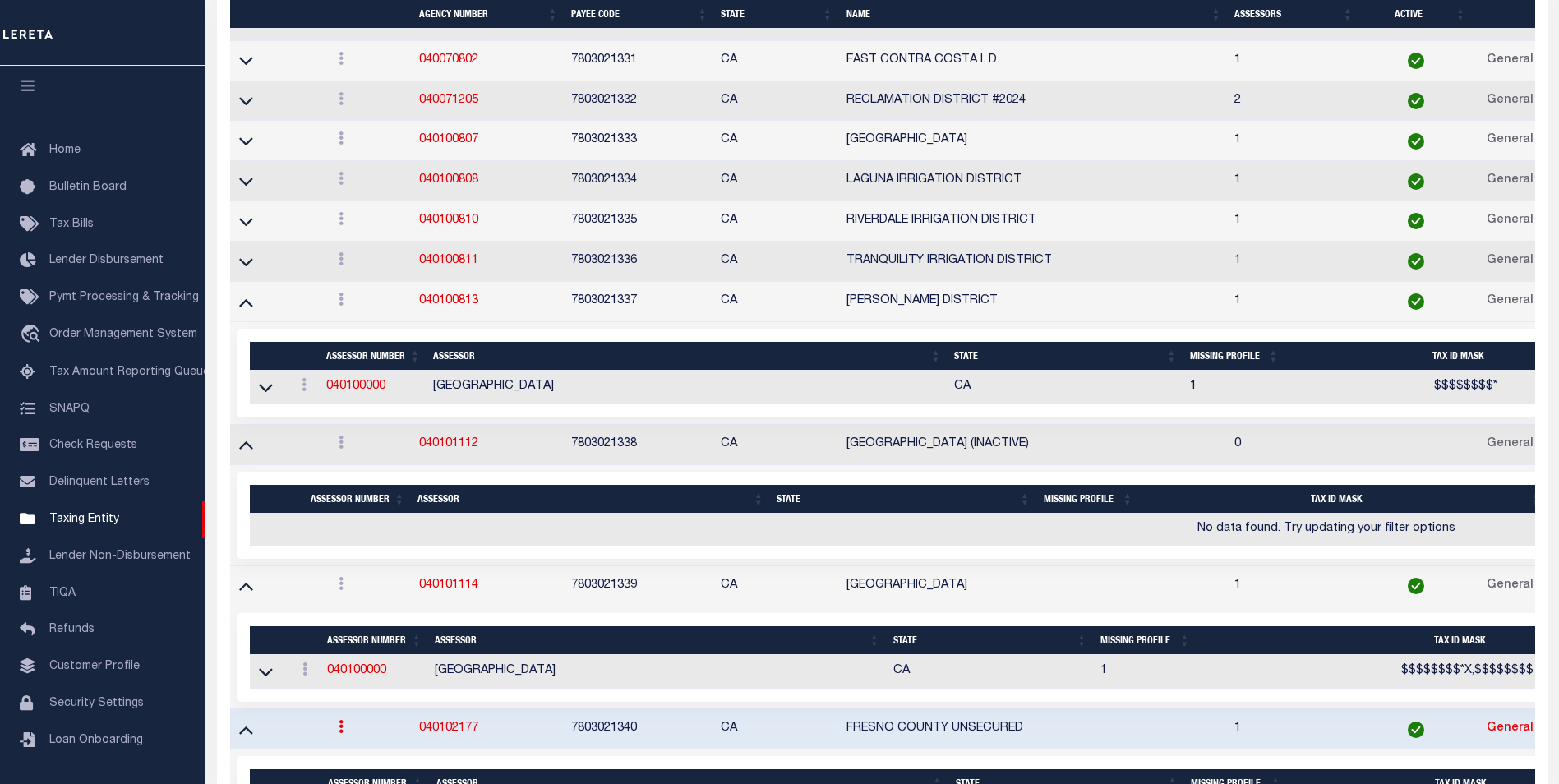
scroll to position [7333, 0]
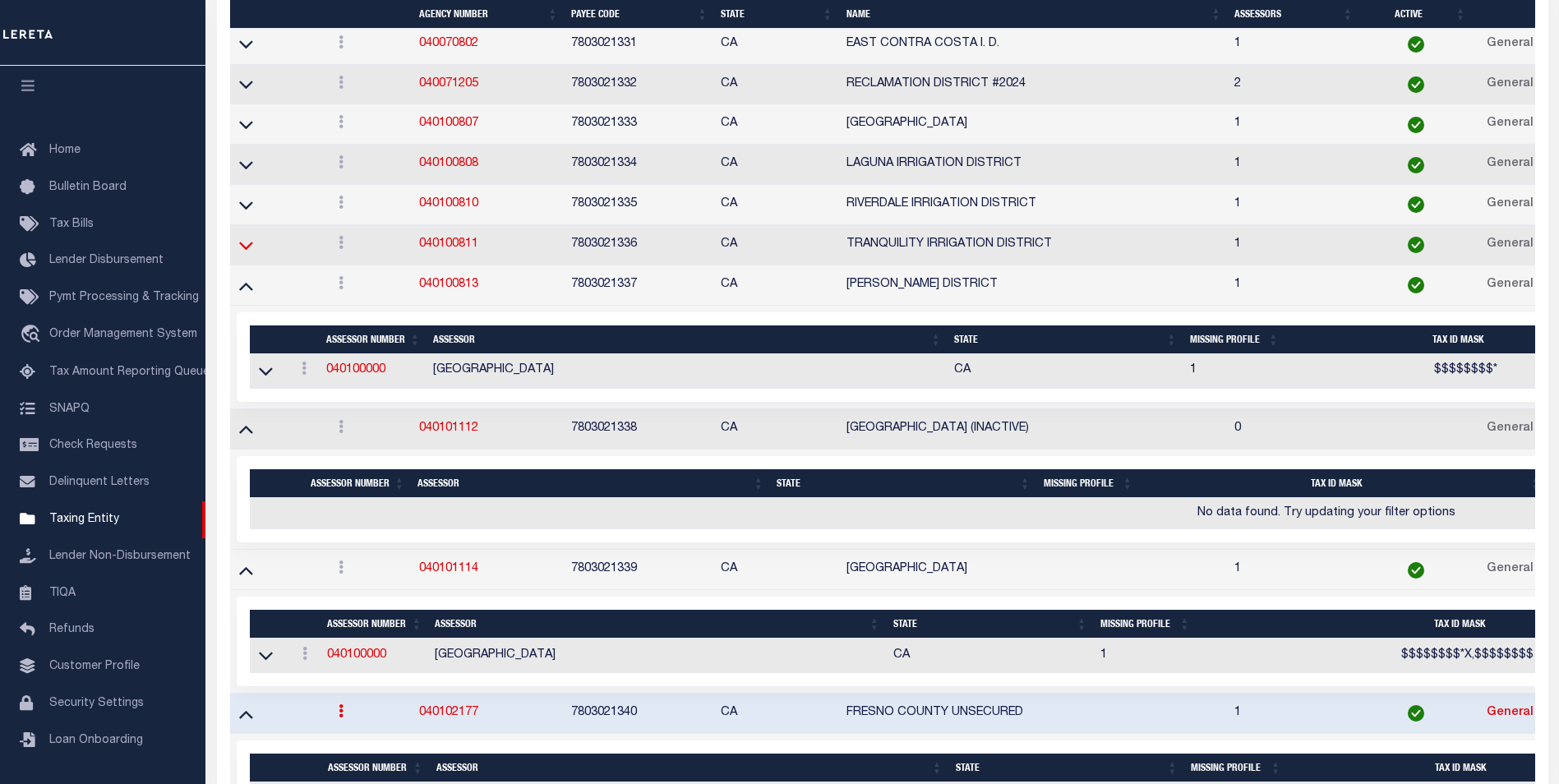
click at [246, 254] on icon at bounding box center [246, 245] width 14 height 17
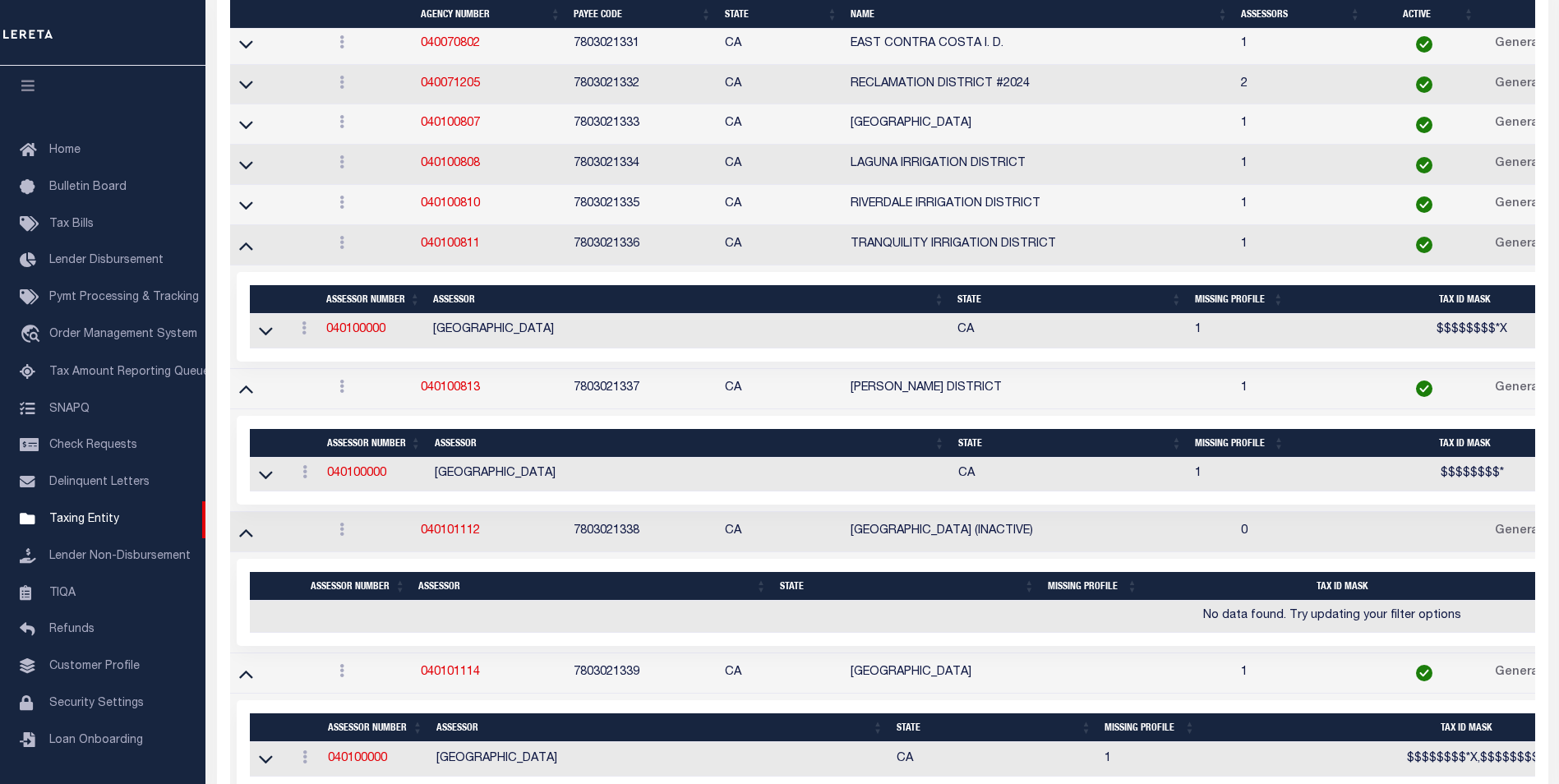
scroll to position [7350, 0]
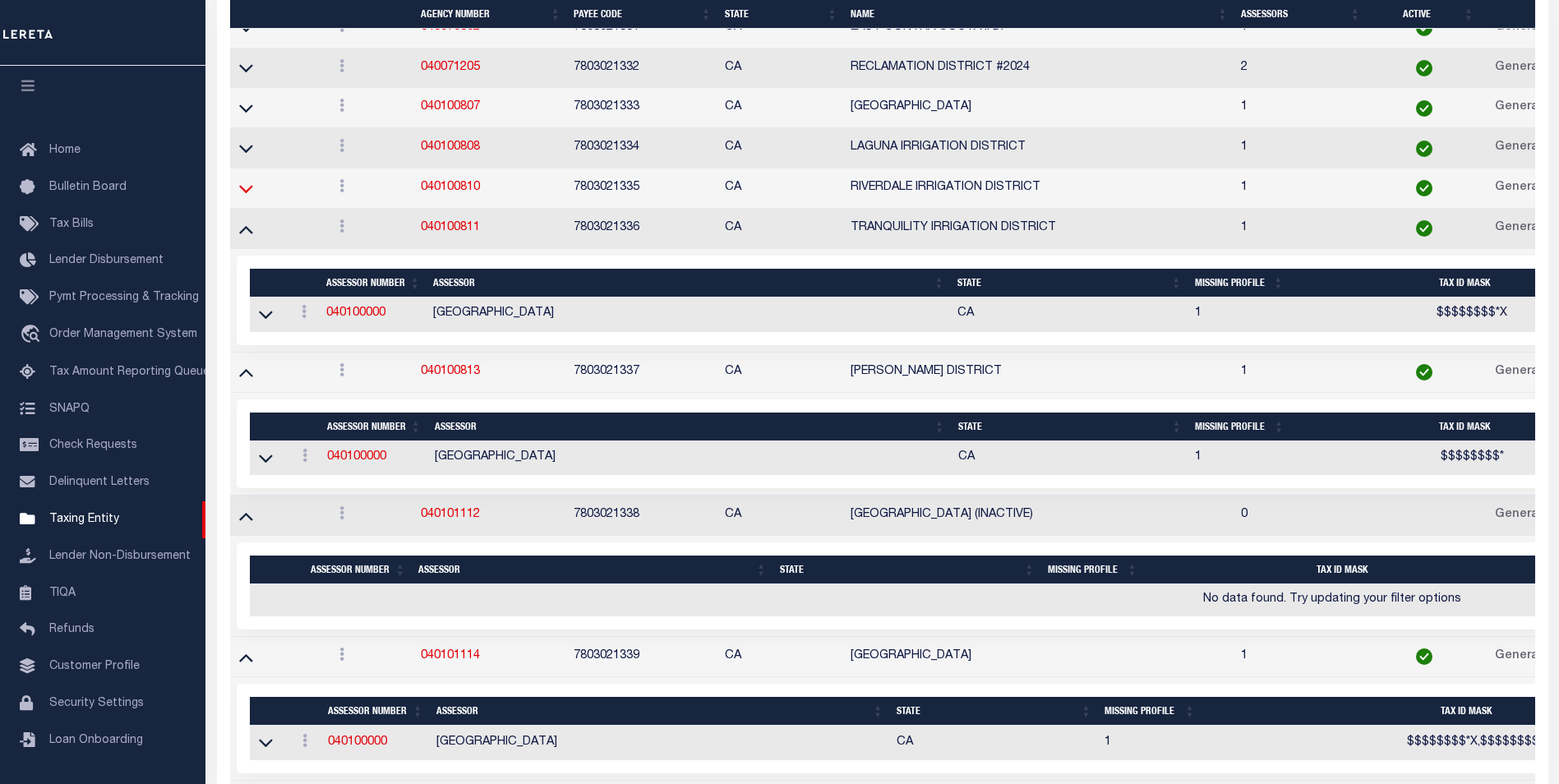
click at [250, 195] on icon at bounding box center [246, 189] width 14 height 17
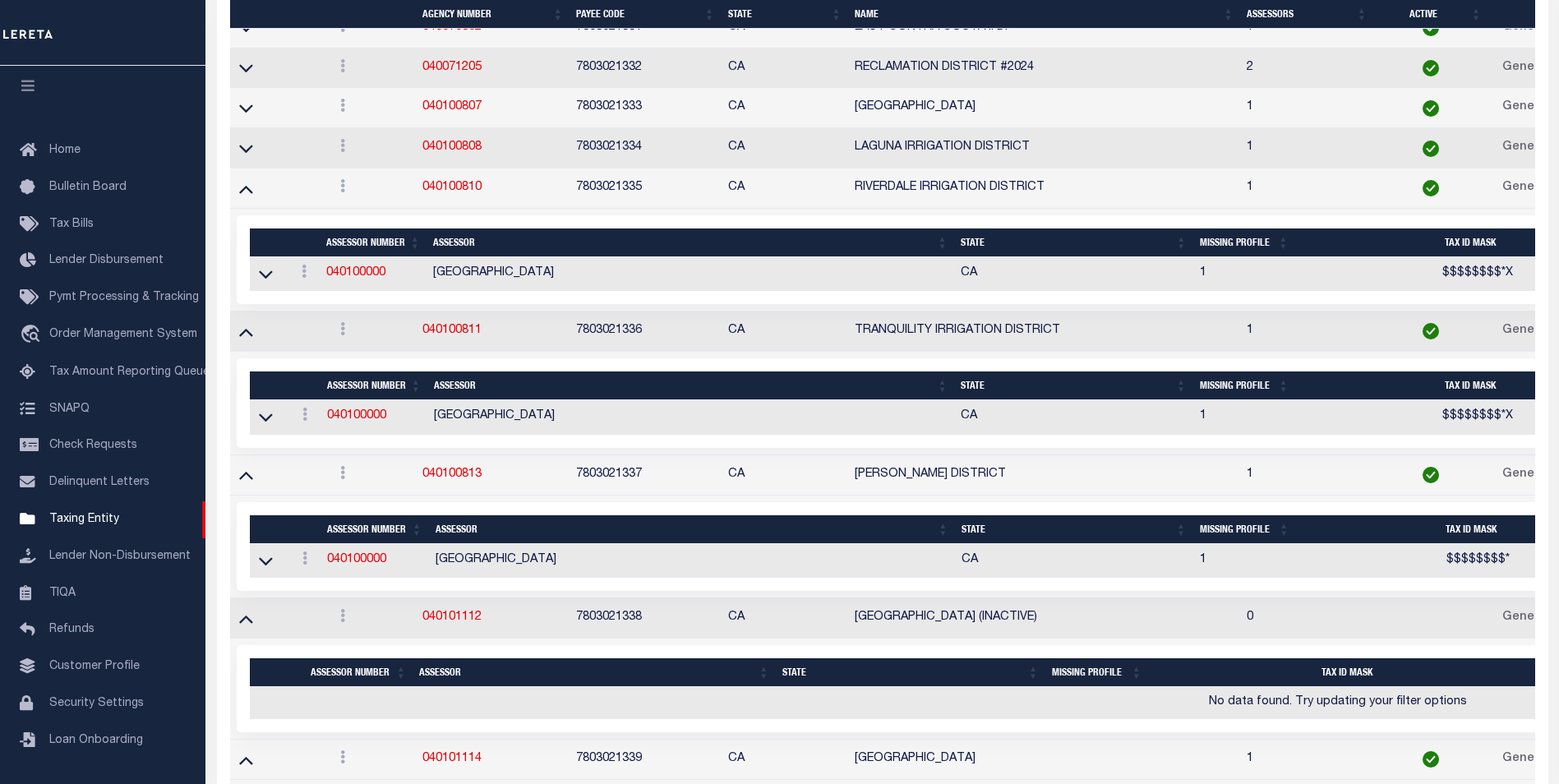
scroll to position [7366, 0]
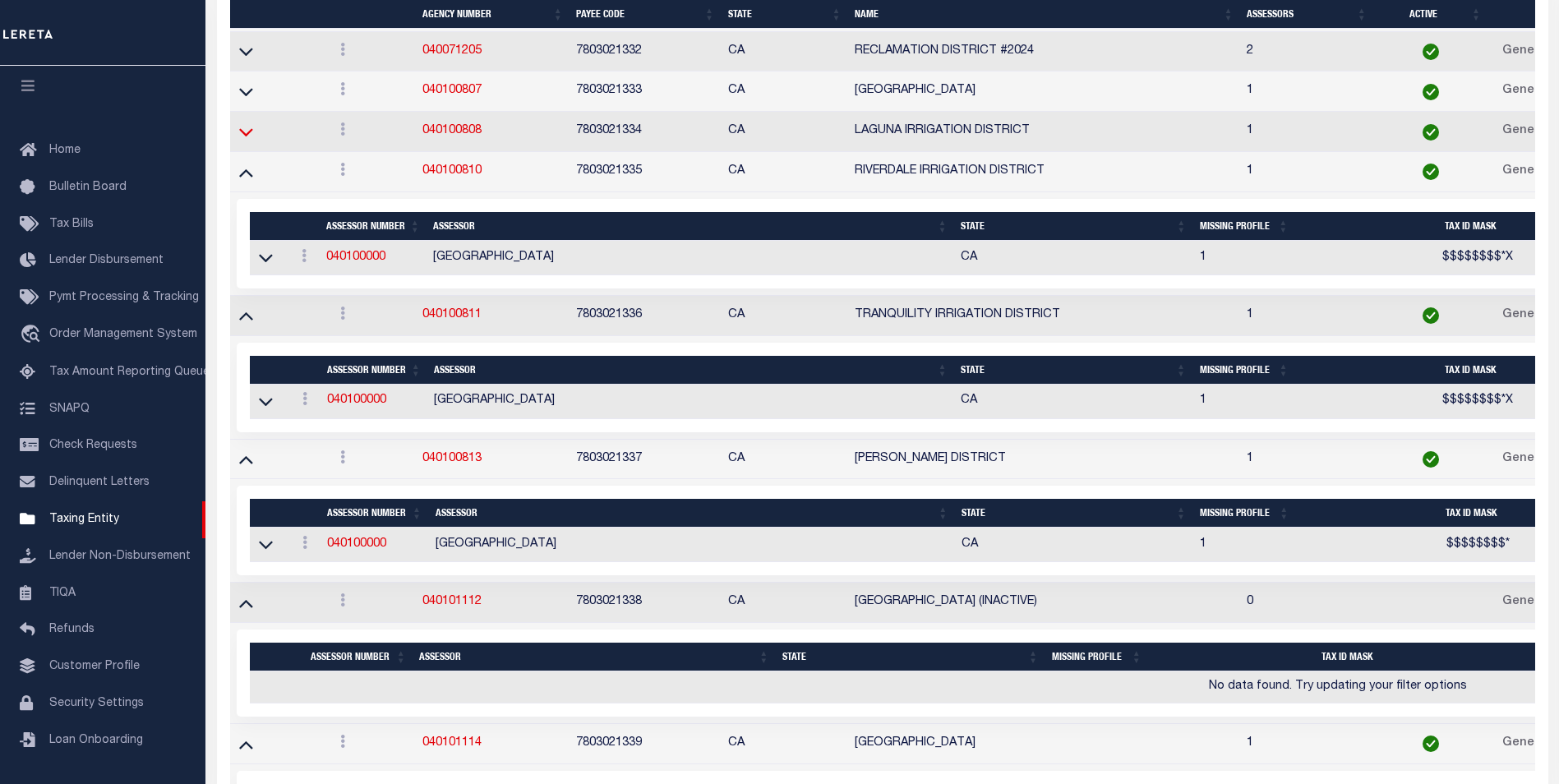
click at [248, 136] on icon at bounding box center [246, 132] width 14 height 17
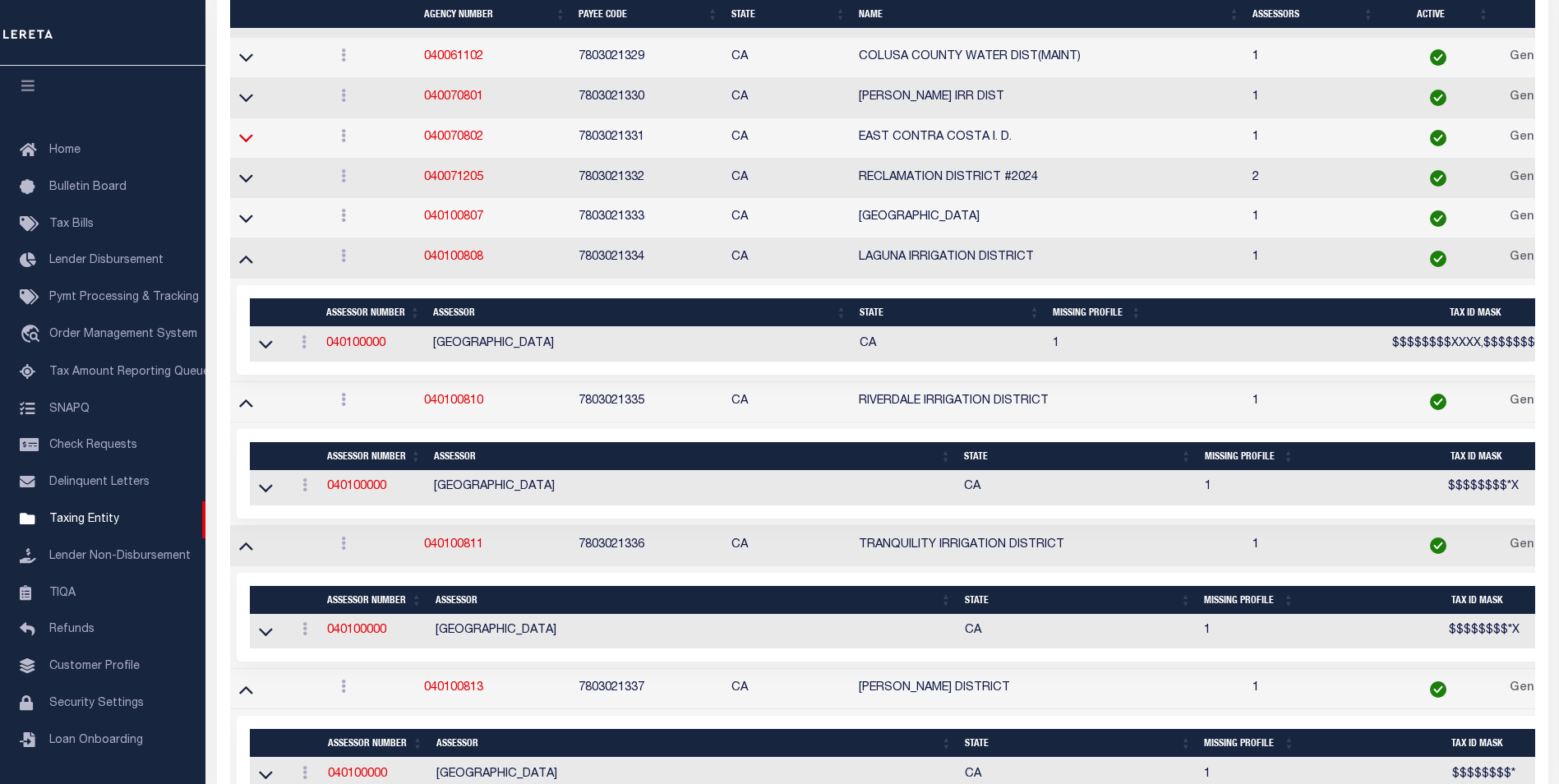
scroll to position [7201, 0]
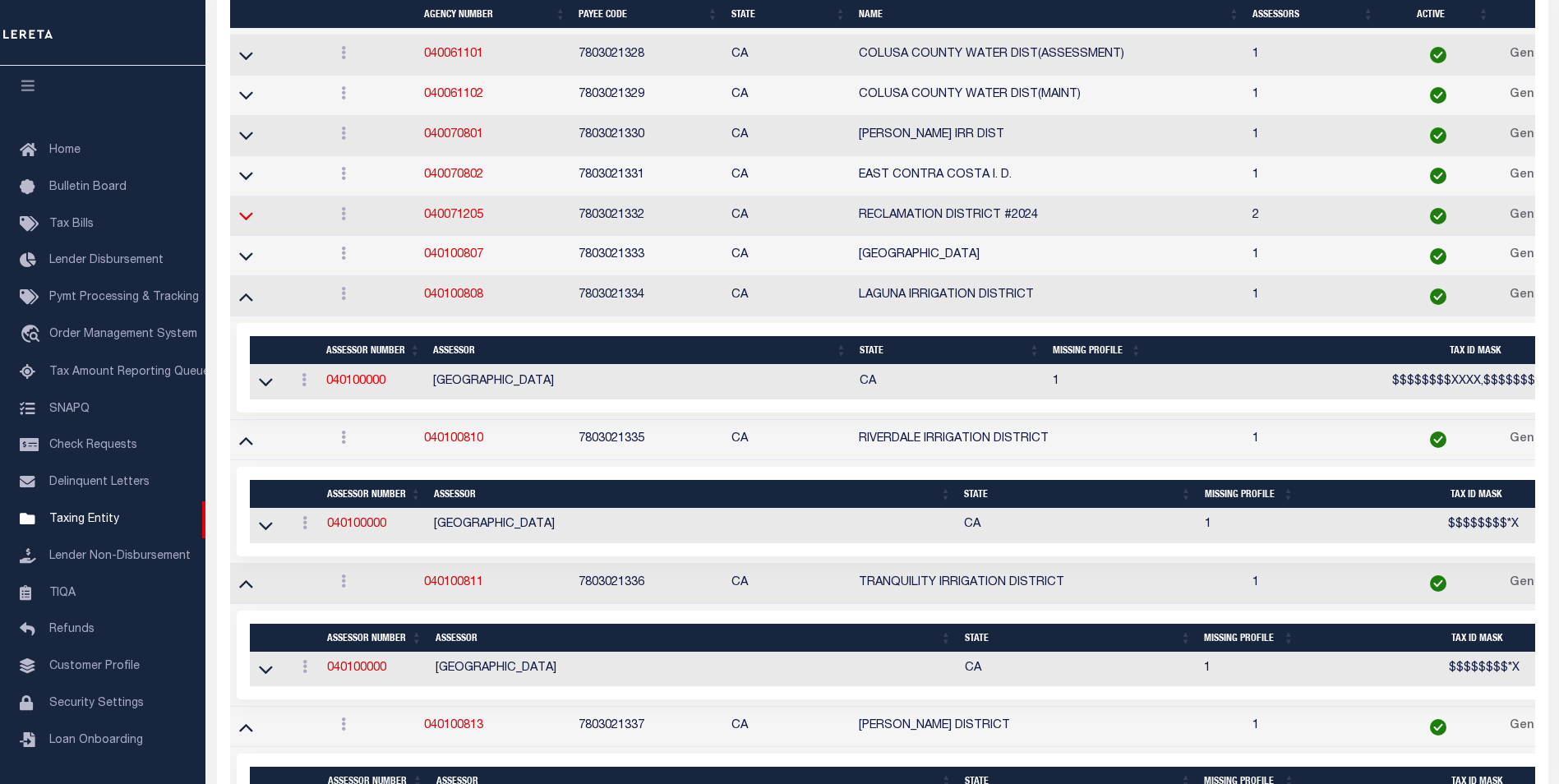
click at [244, 224] on icon at bounding box center [246, 216] width 14 height 17
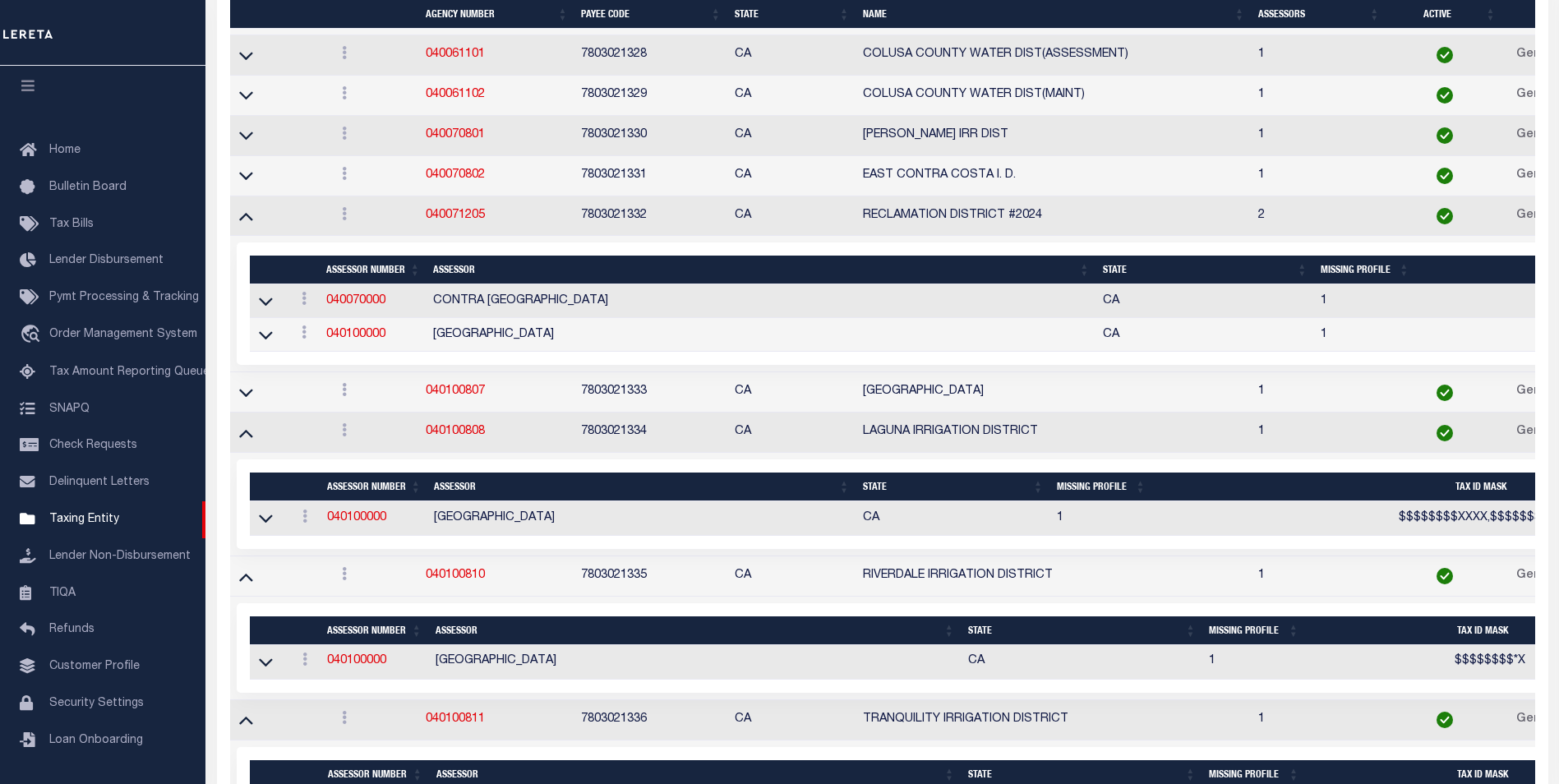
scroll to position [7218, 0]
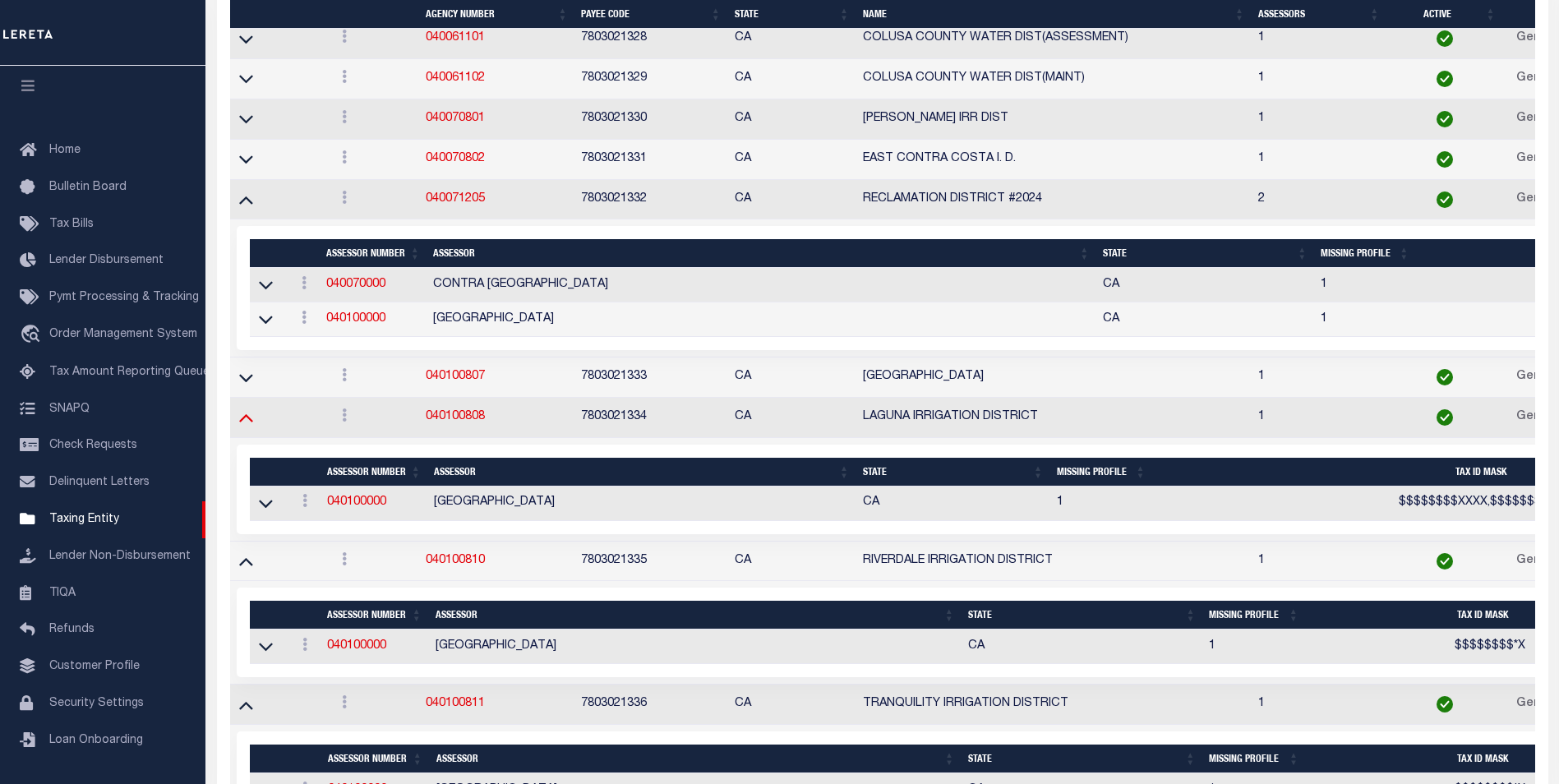
click at [249, 419] on icon at bounding box center [246, 417] width 14 height 17
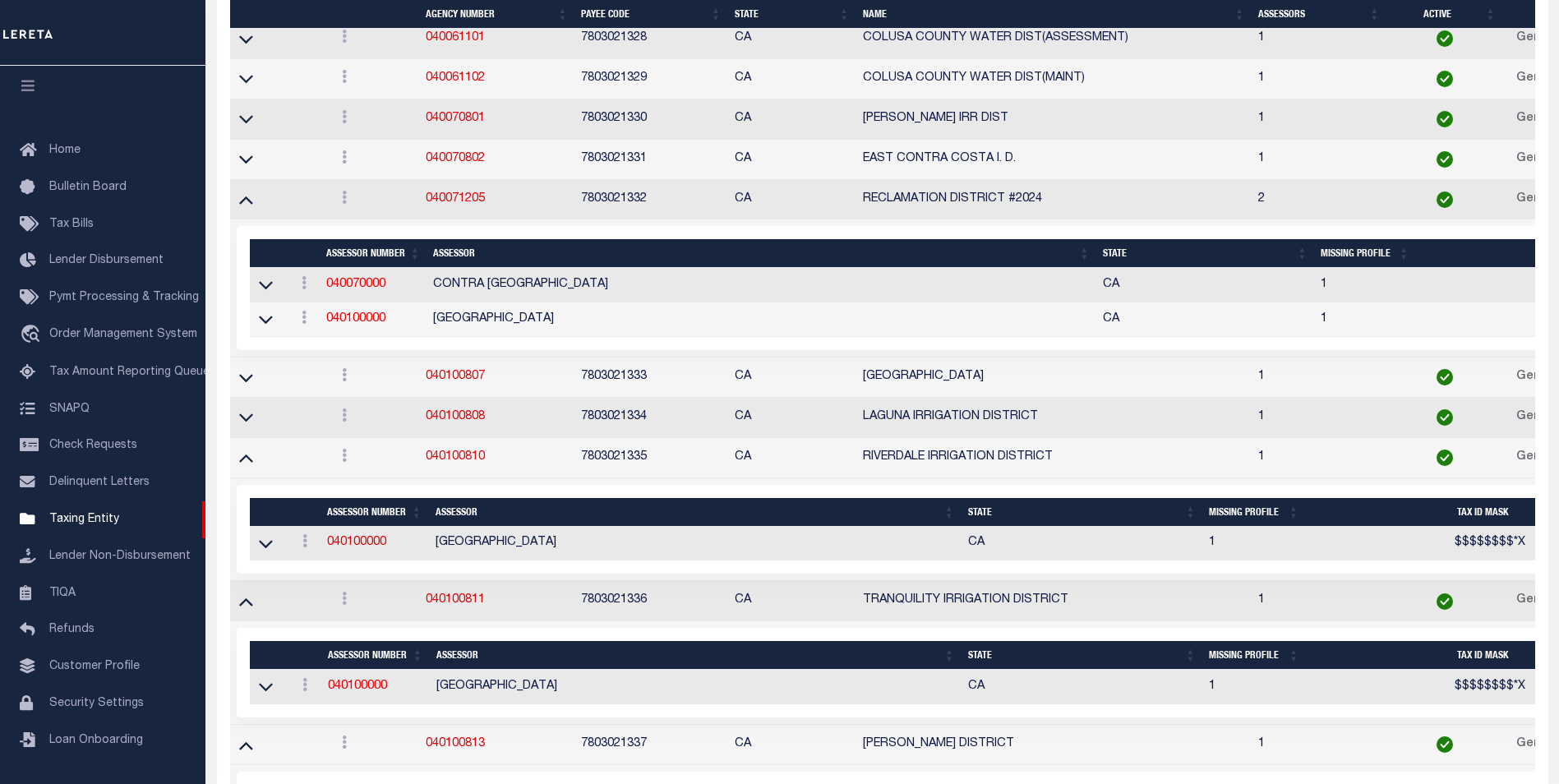
click at [249, 419] on icon at bounding box center [246, 417] width 14 height 17
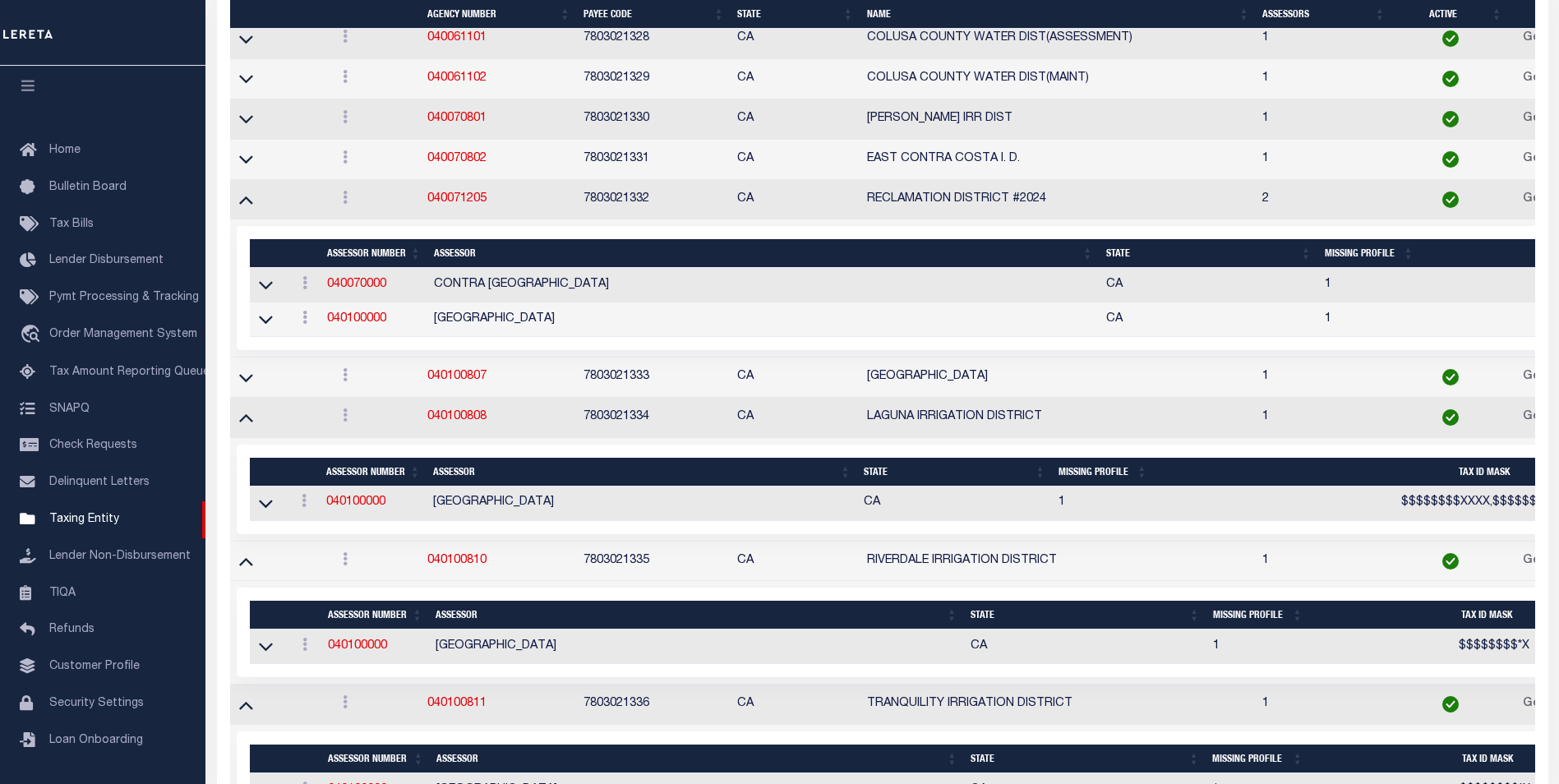
scroll to position [7234, 0]
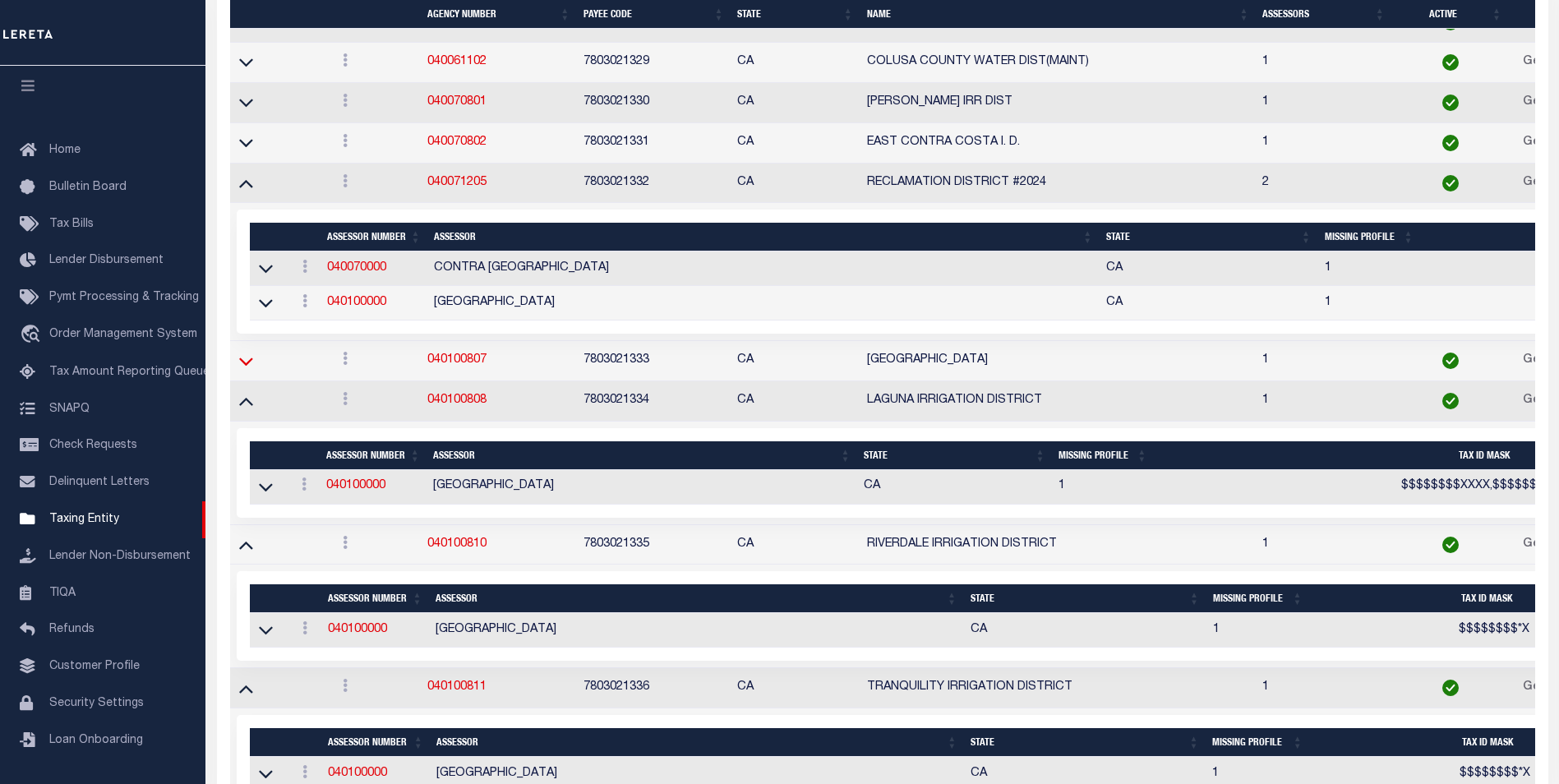
click at [249, 365] on icon at bounding box center [246, 361] width 14 height 8
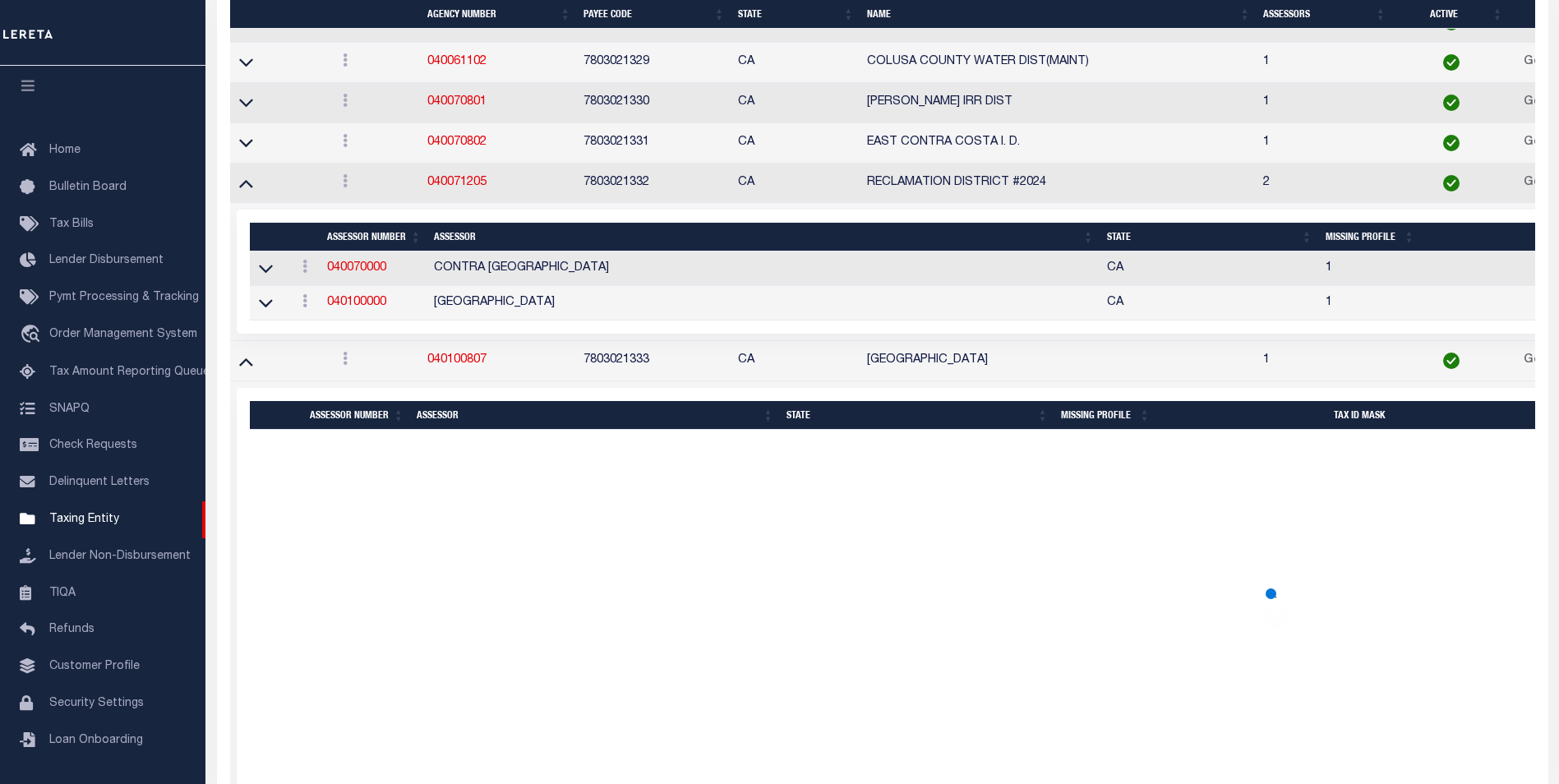
scroll to position [6976, 0]
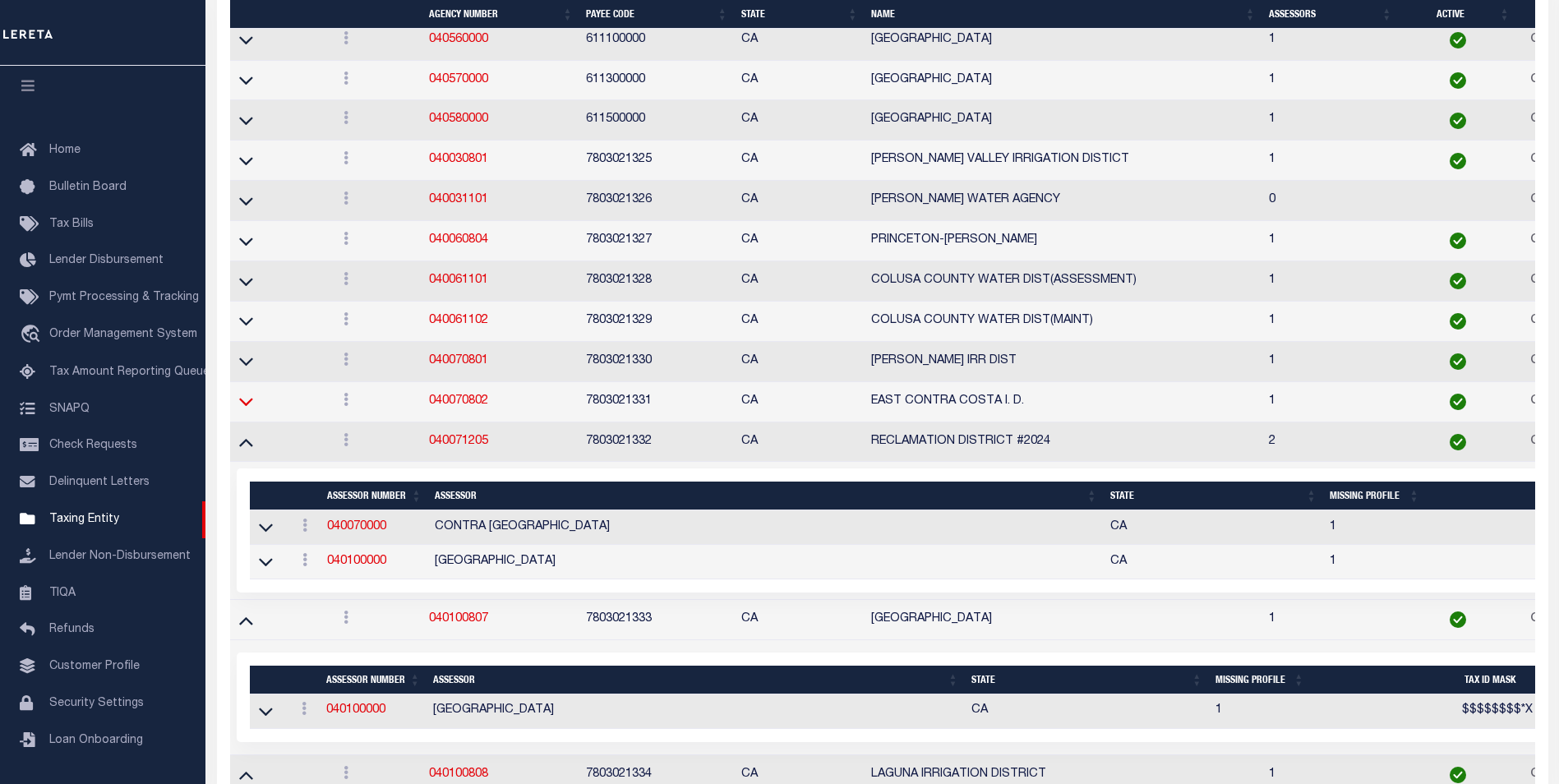
click at [250, 407] on icon at bounding box center [246, 401] width 14 height 17
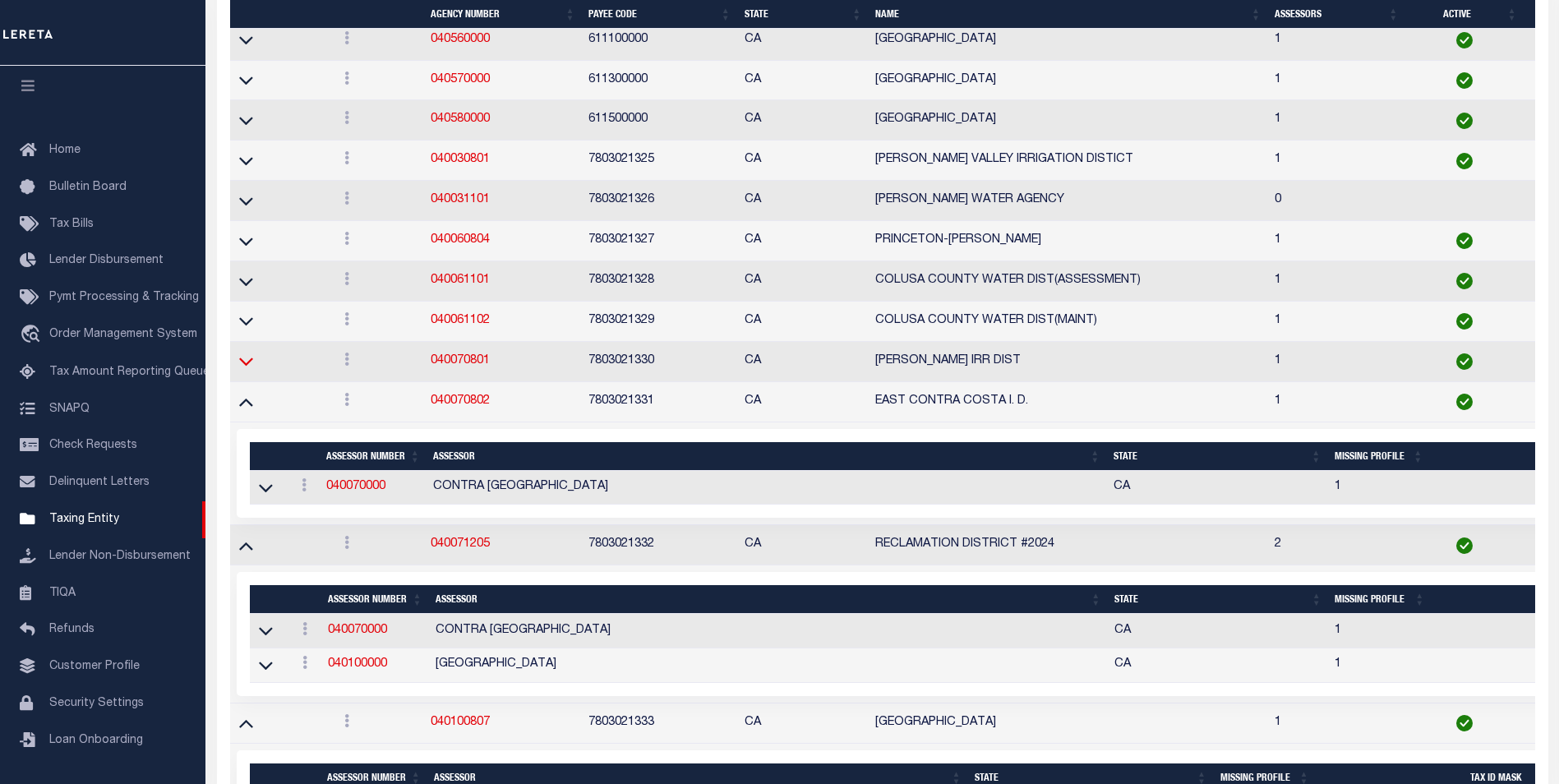
scroll to position [6992, 0]
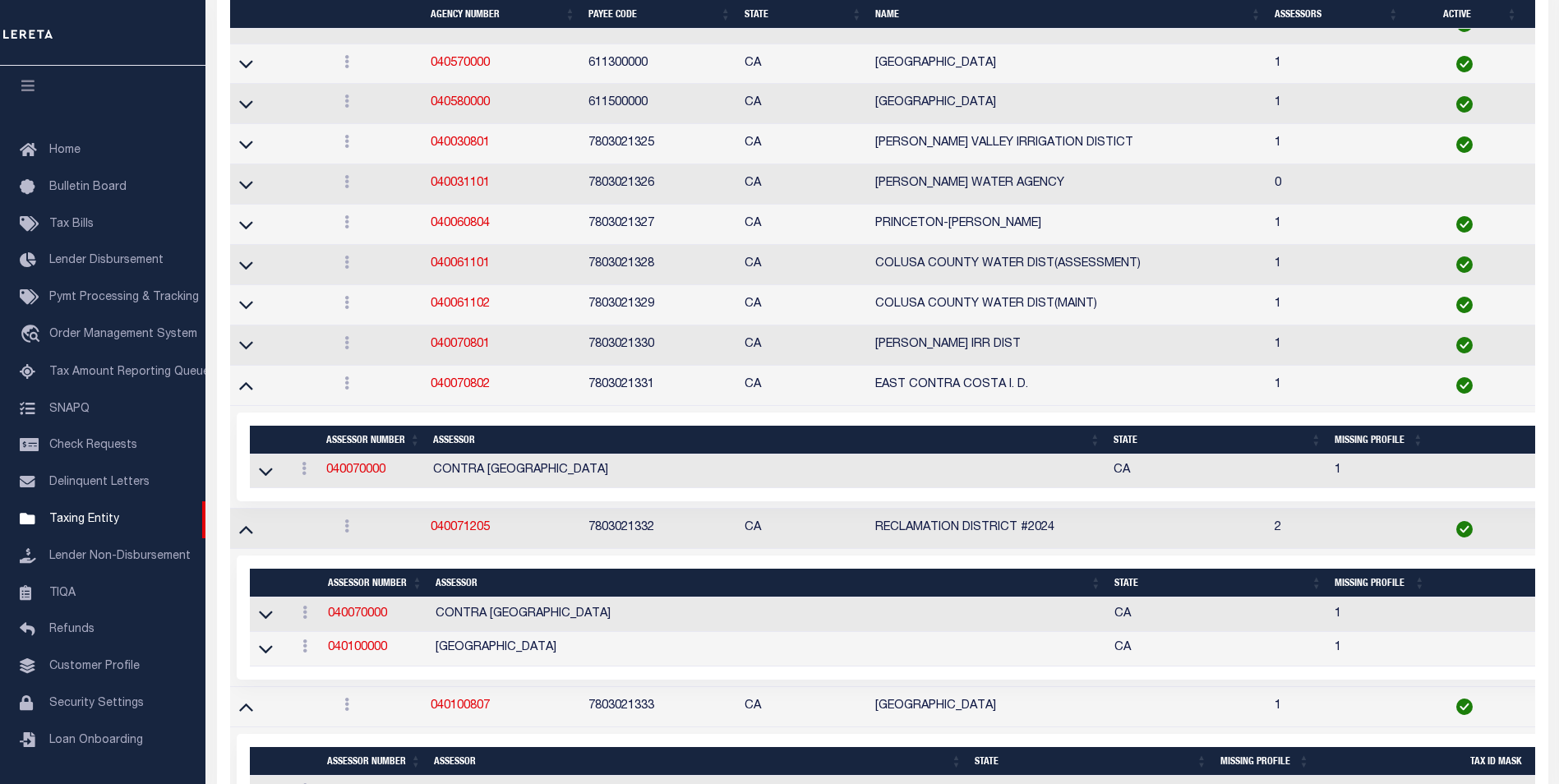
click at [251, 353] on icon at bounding box center [246, 345] width 14 height 17
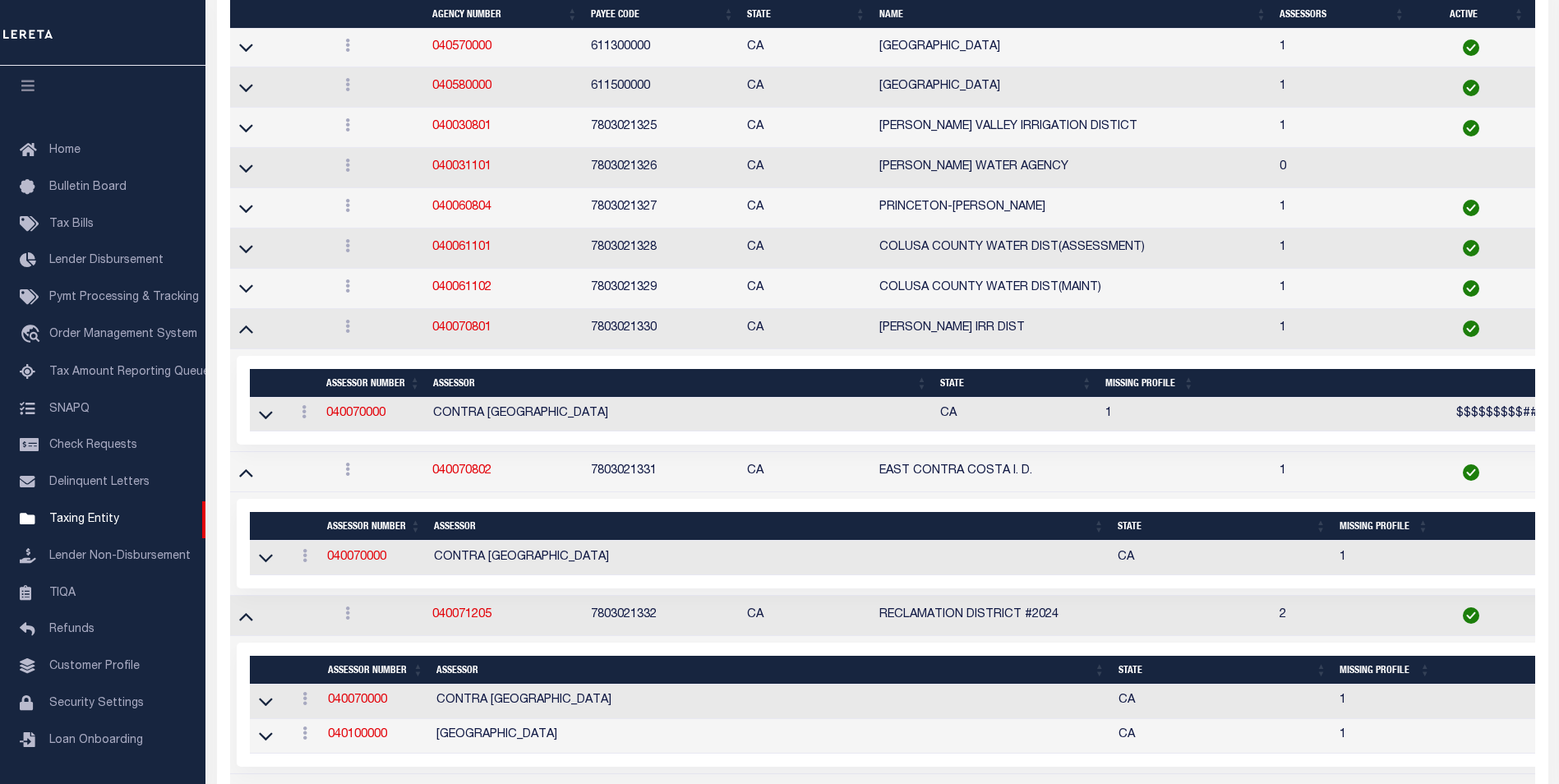
click at [251, 293] on icon at bounding box center [246, 288] width 14 height 17
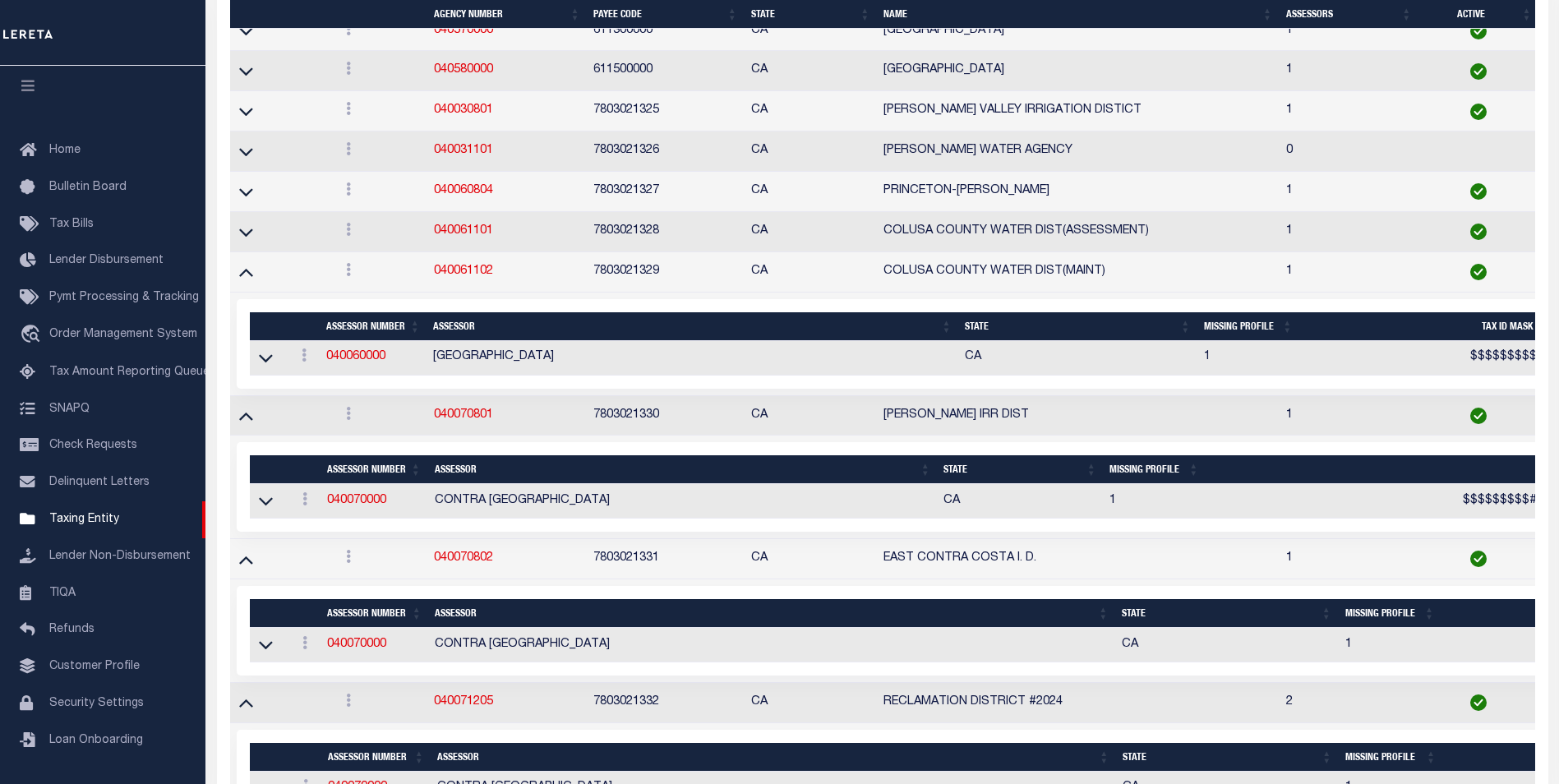
click at [249, 252] on td at bounding box center [281, 233] width 103 height 41
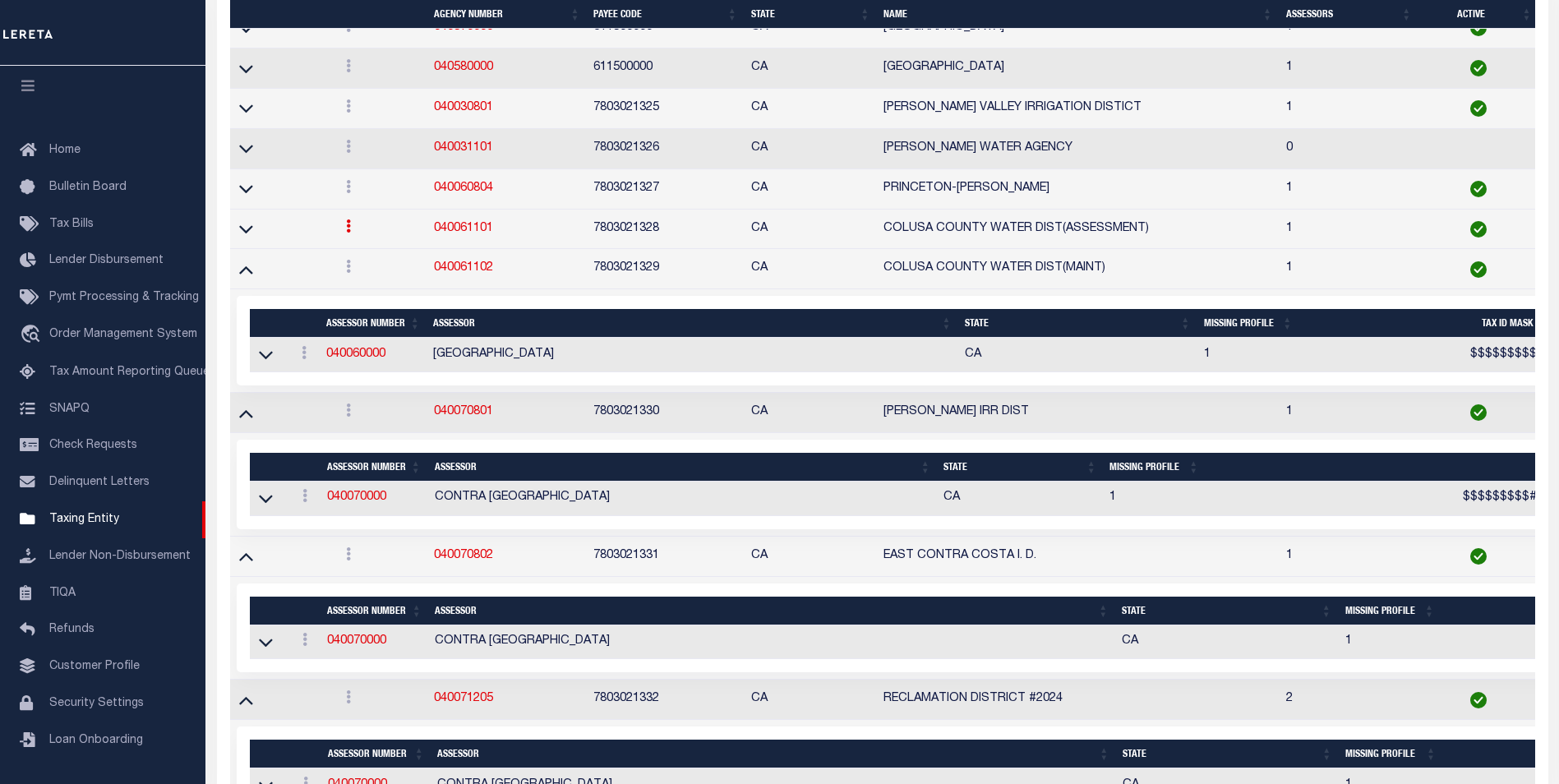
scroll to position [7022, 0]
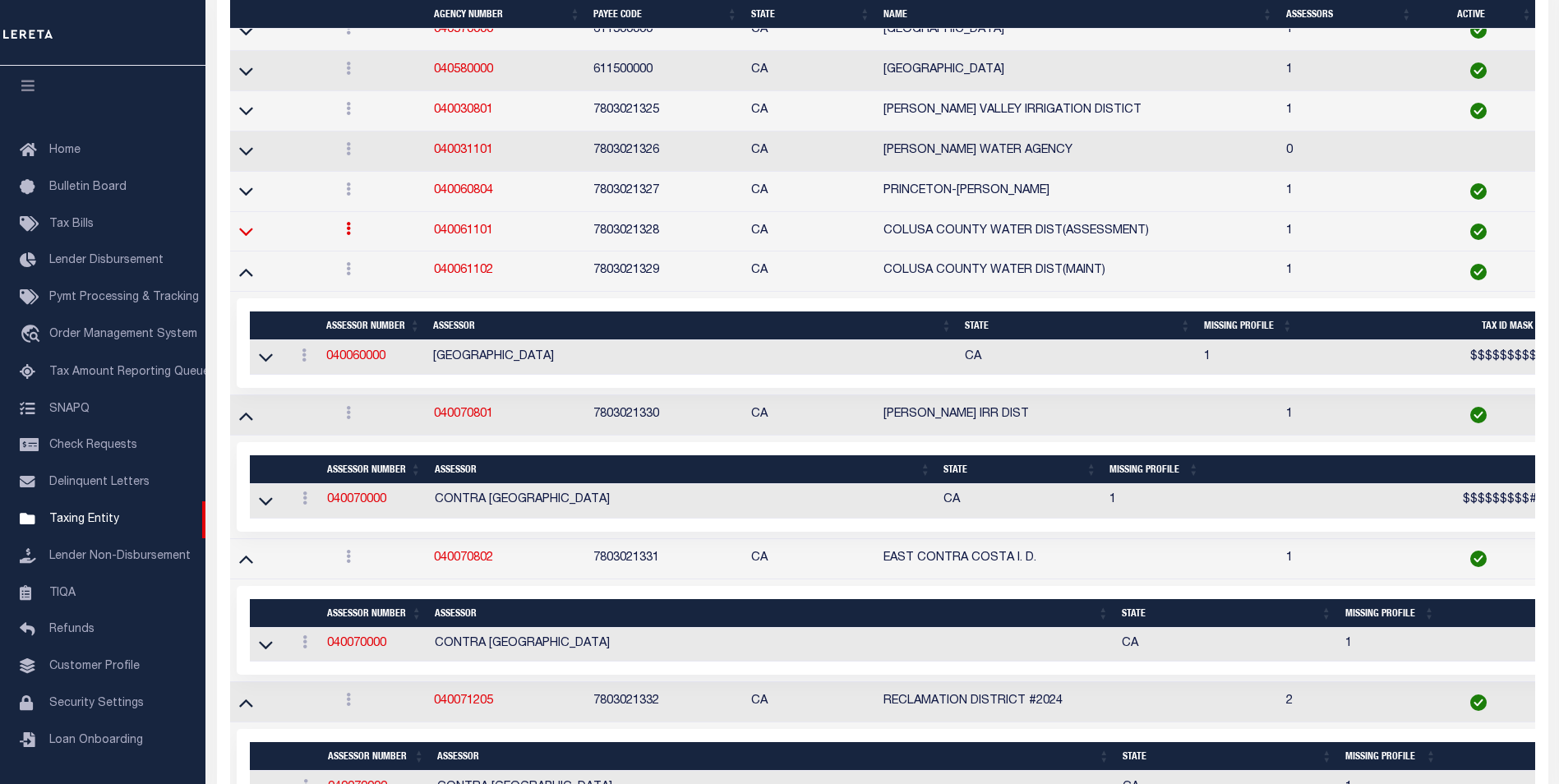
click at [246, 235] on icon at bounding box center [246, 232] width 14 height 17
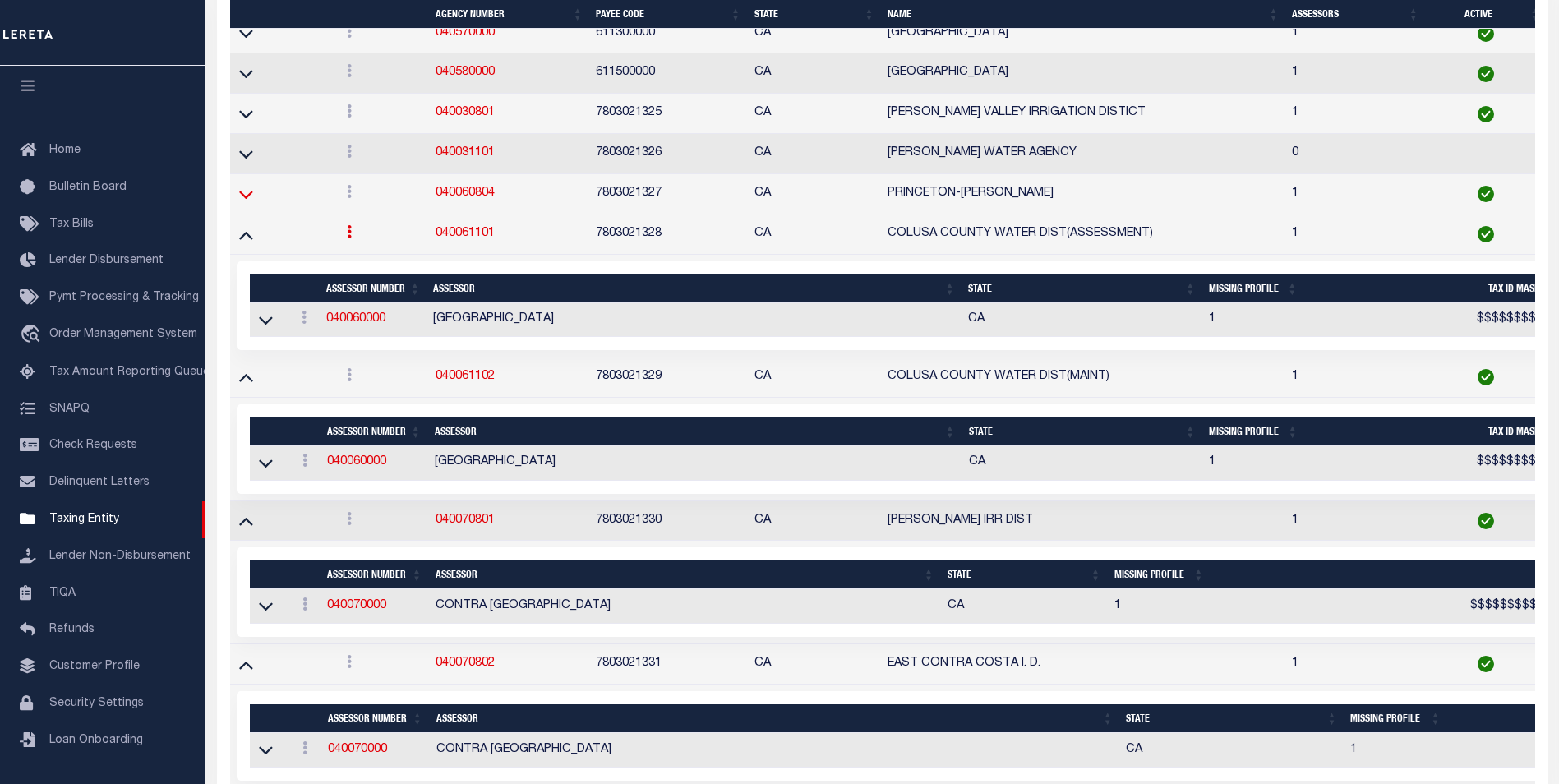
click at [250, 198] on icon at bounding box center [246, 195] width 14 height 8
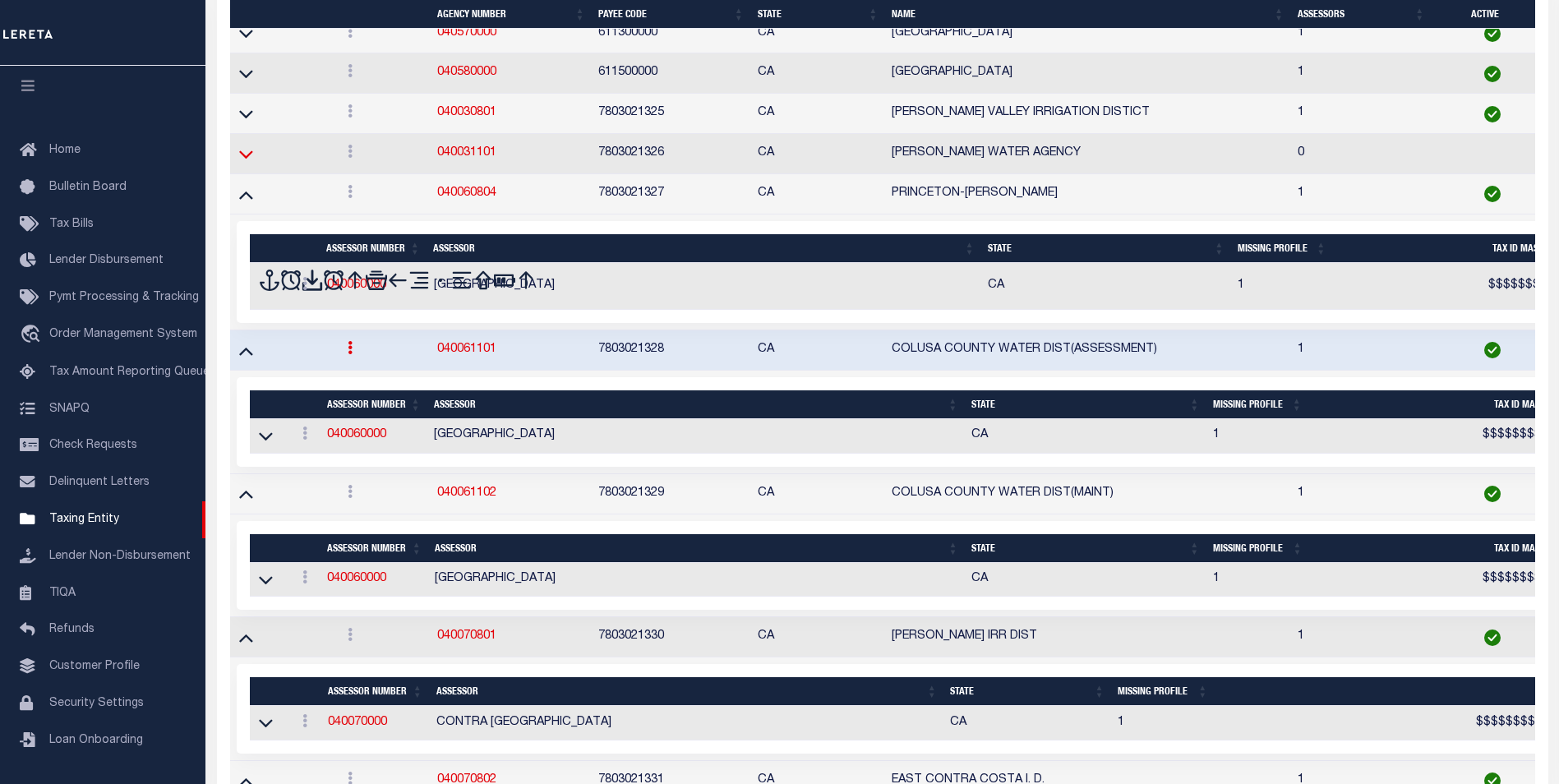
click at [247, 161] on icon at bounding box center [246, 154] width 14 height 17
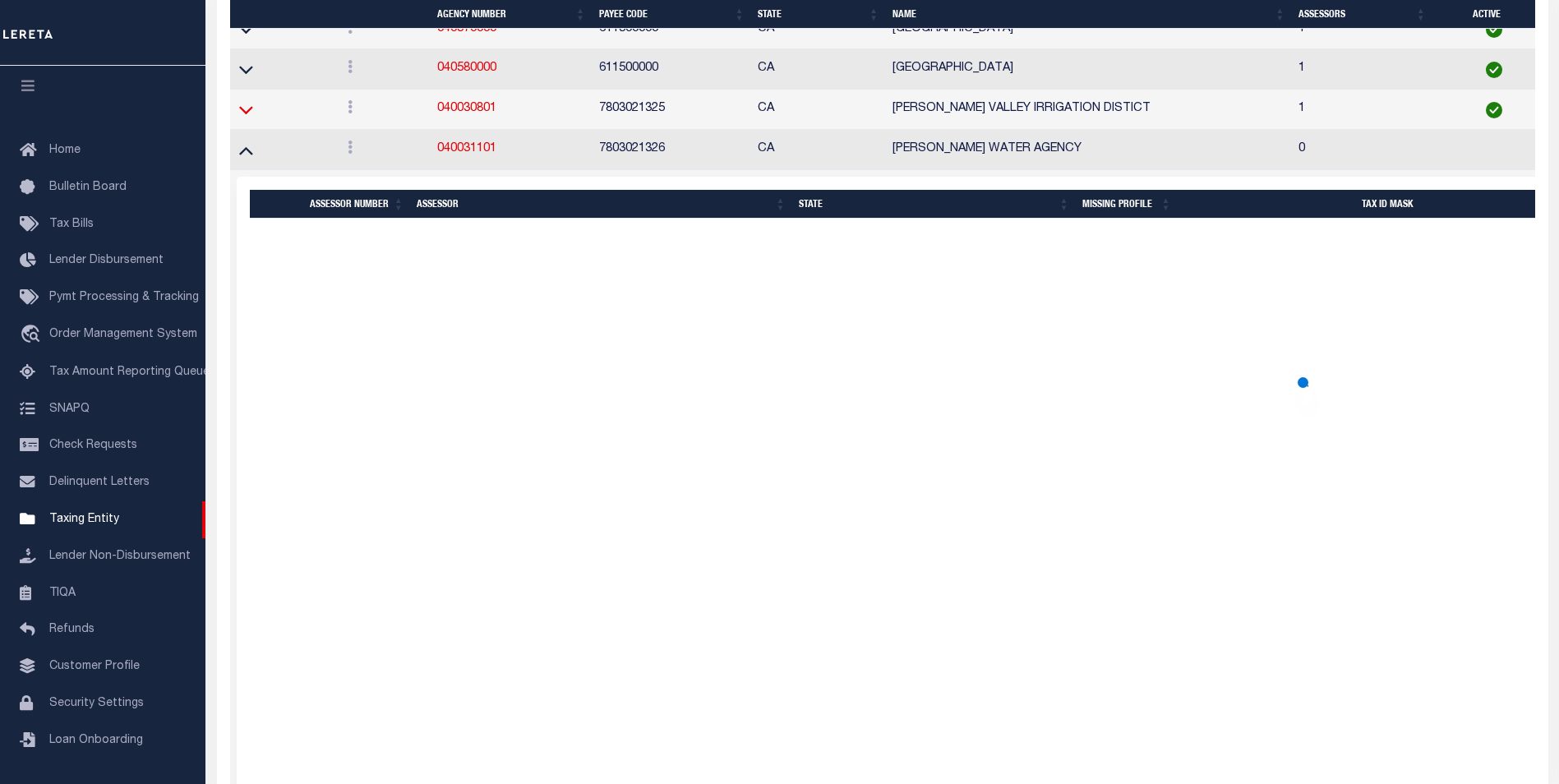
click at [245, 113] on icon at bounding box center [246, 110] width 14 height 17
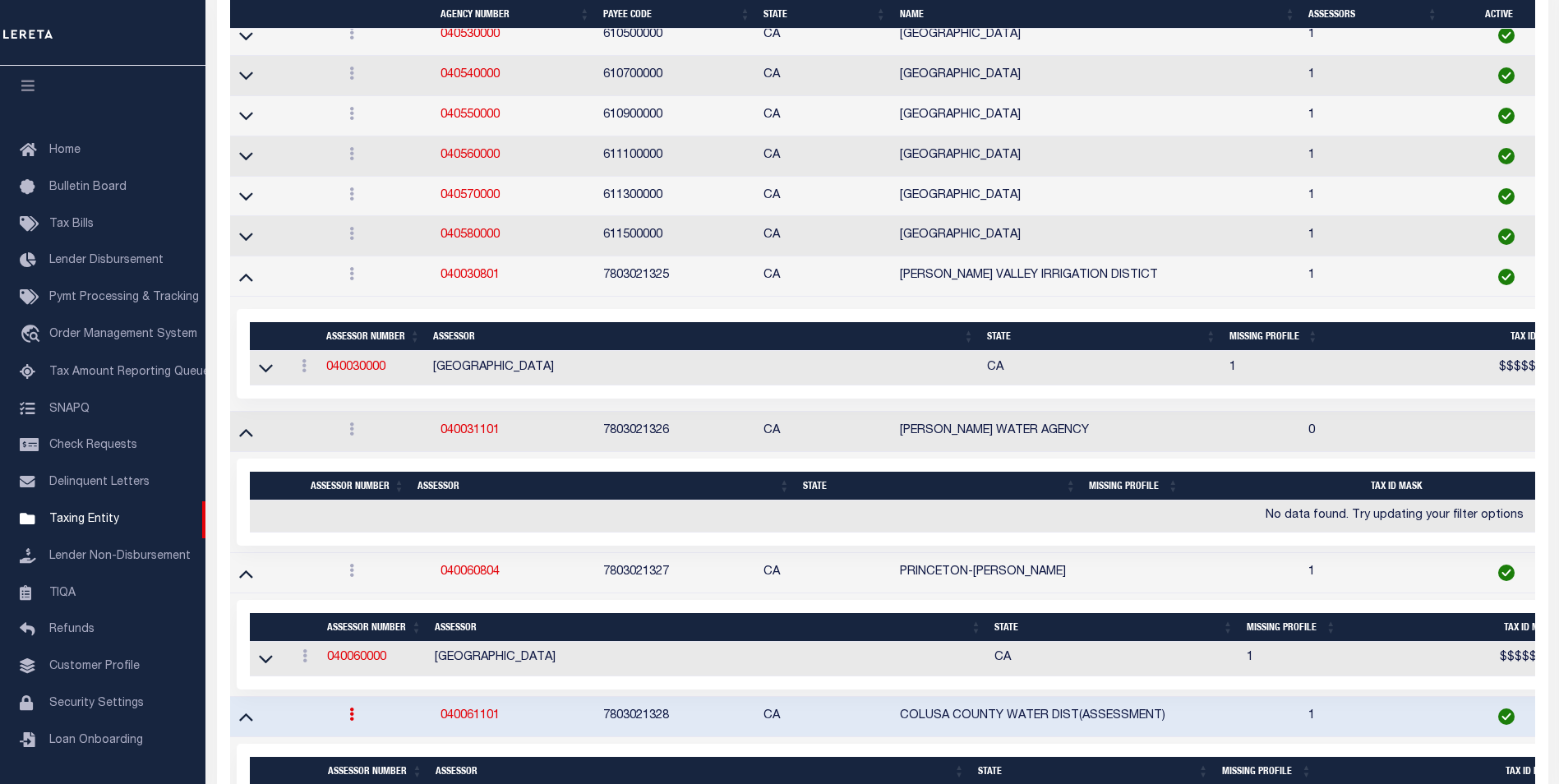
scroll to position [6659, 0]
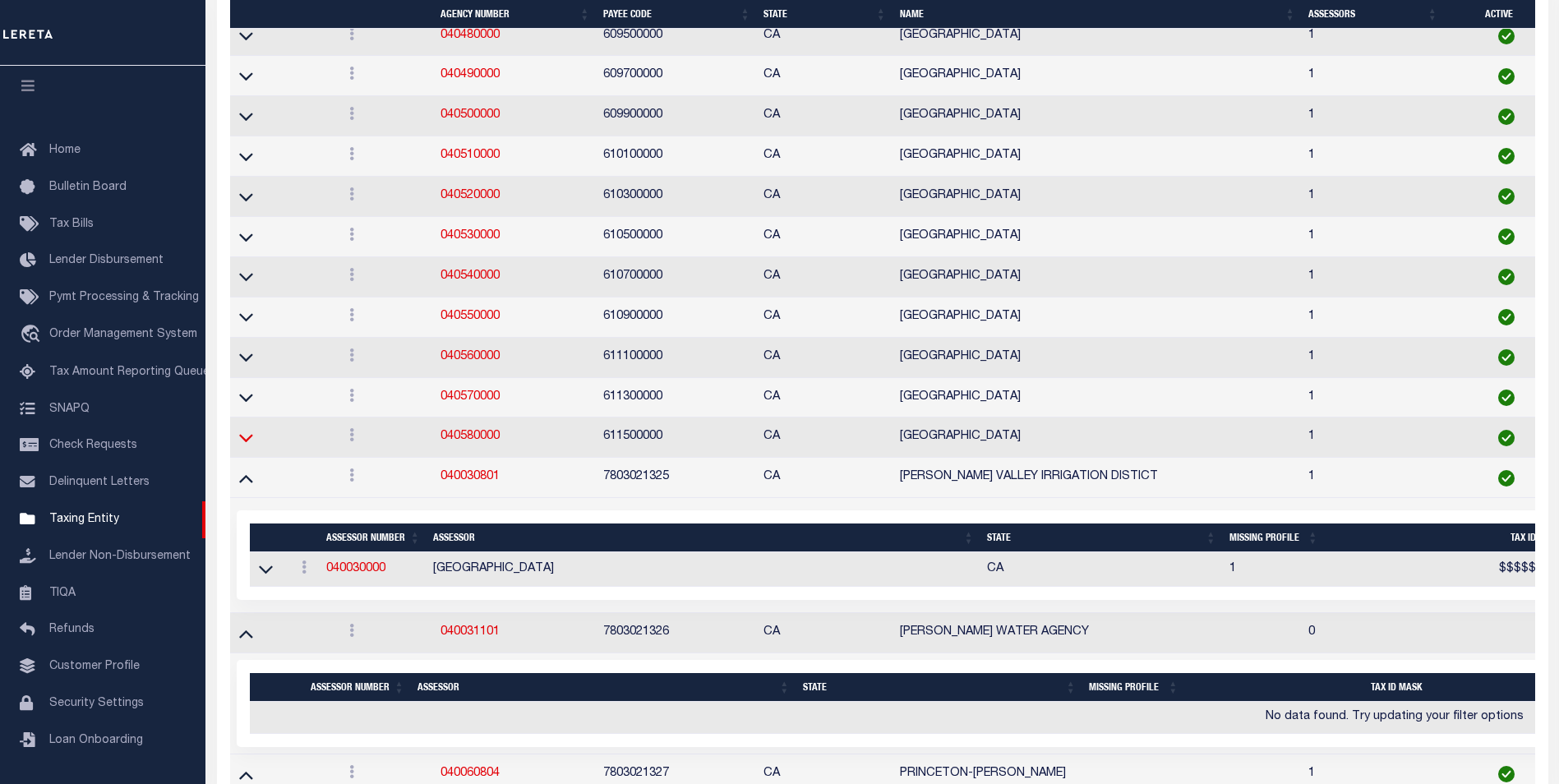
click at [243, 445] on icon at bounding box center [246, 437] width 14 height 17
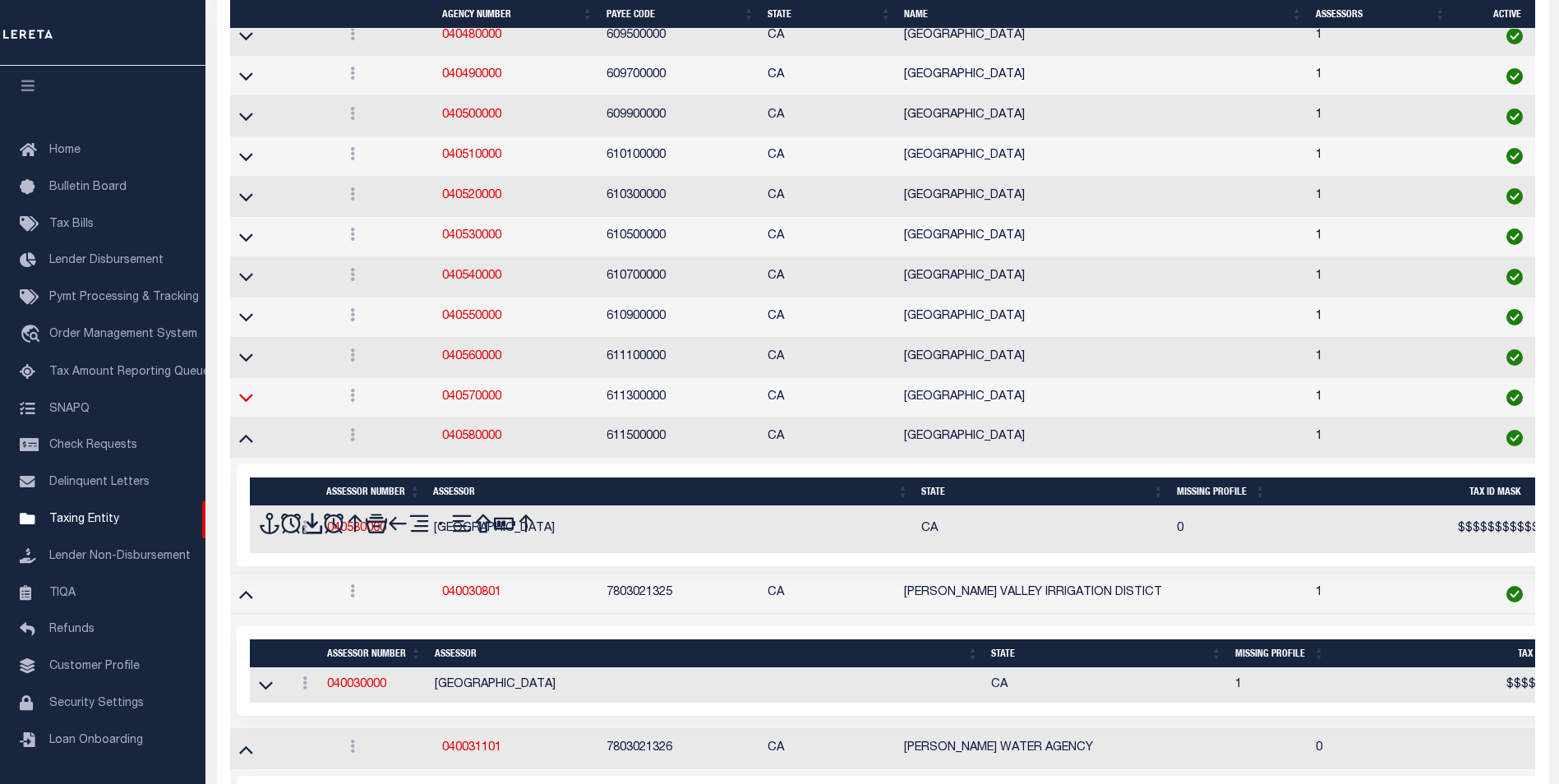
click at [250, 402] on icon at bounding box center [246, 397] width 14 height 17
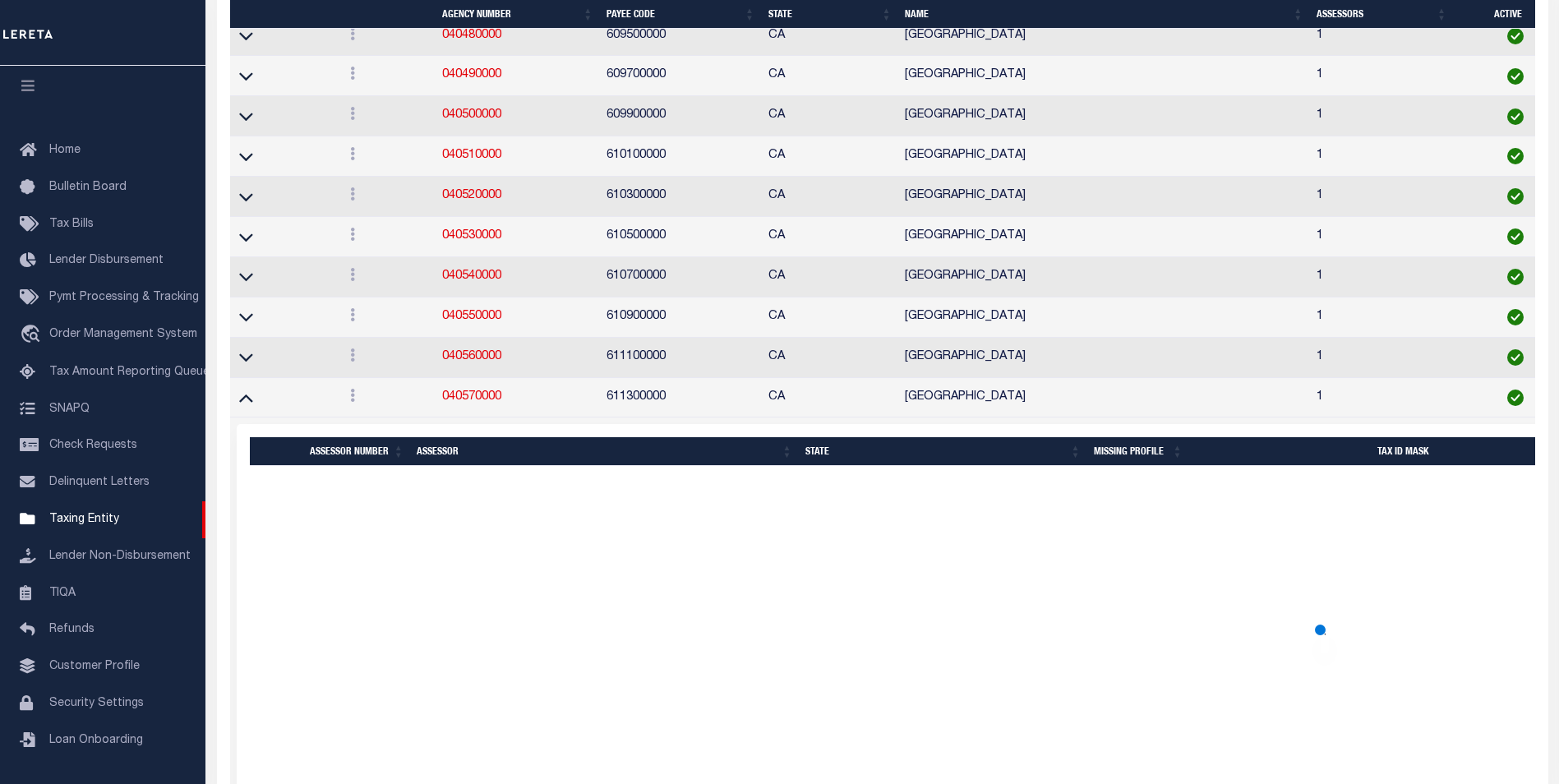
click at [247, 338] on tbody "View Clone agency 600000000 600000000 CA [US_STATE] 0 General Calendar Search T…" at bounding box center [1402, 482] width 2345 height 13459
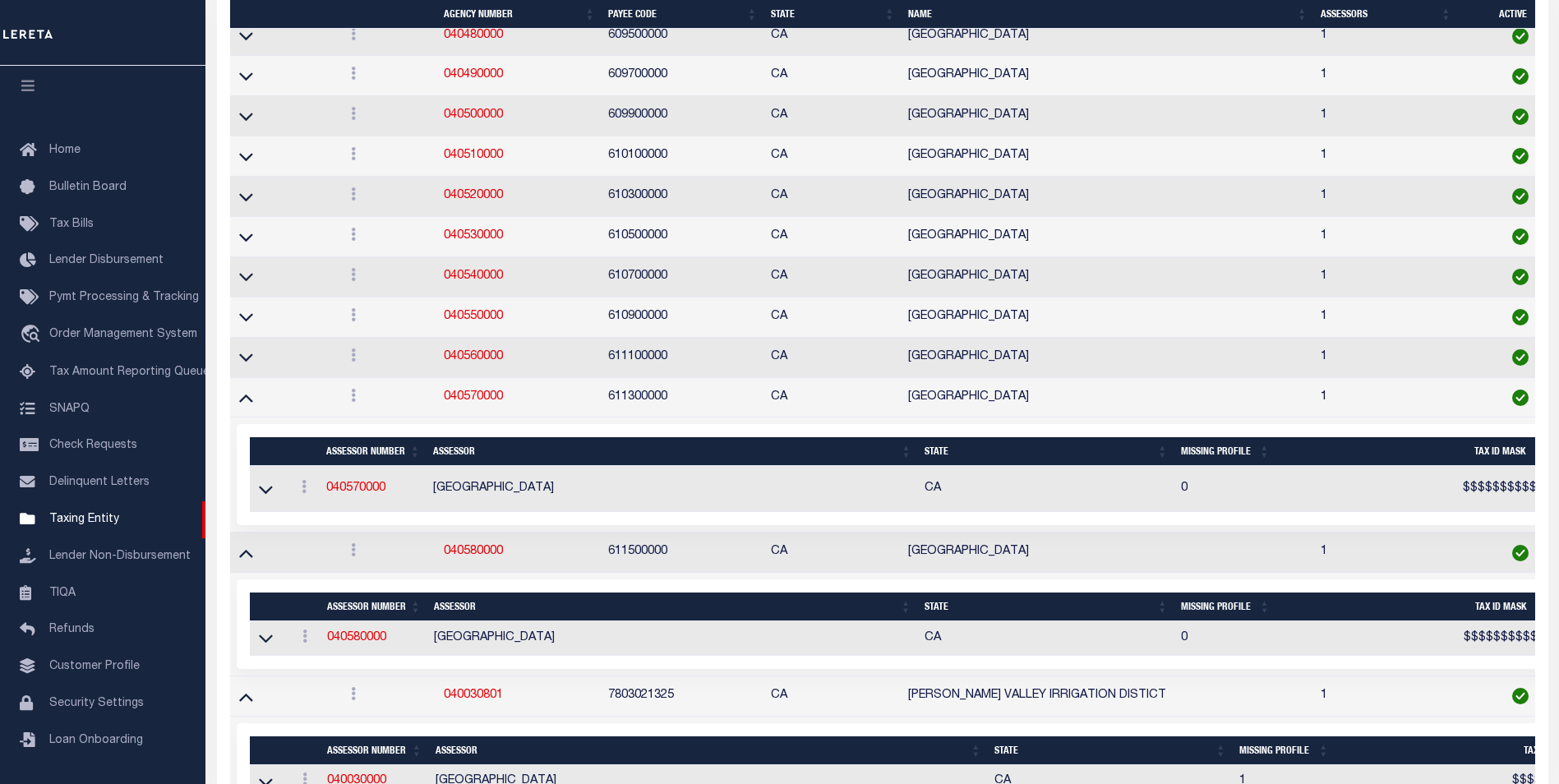
scroll to position [6663, 0]
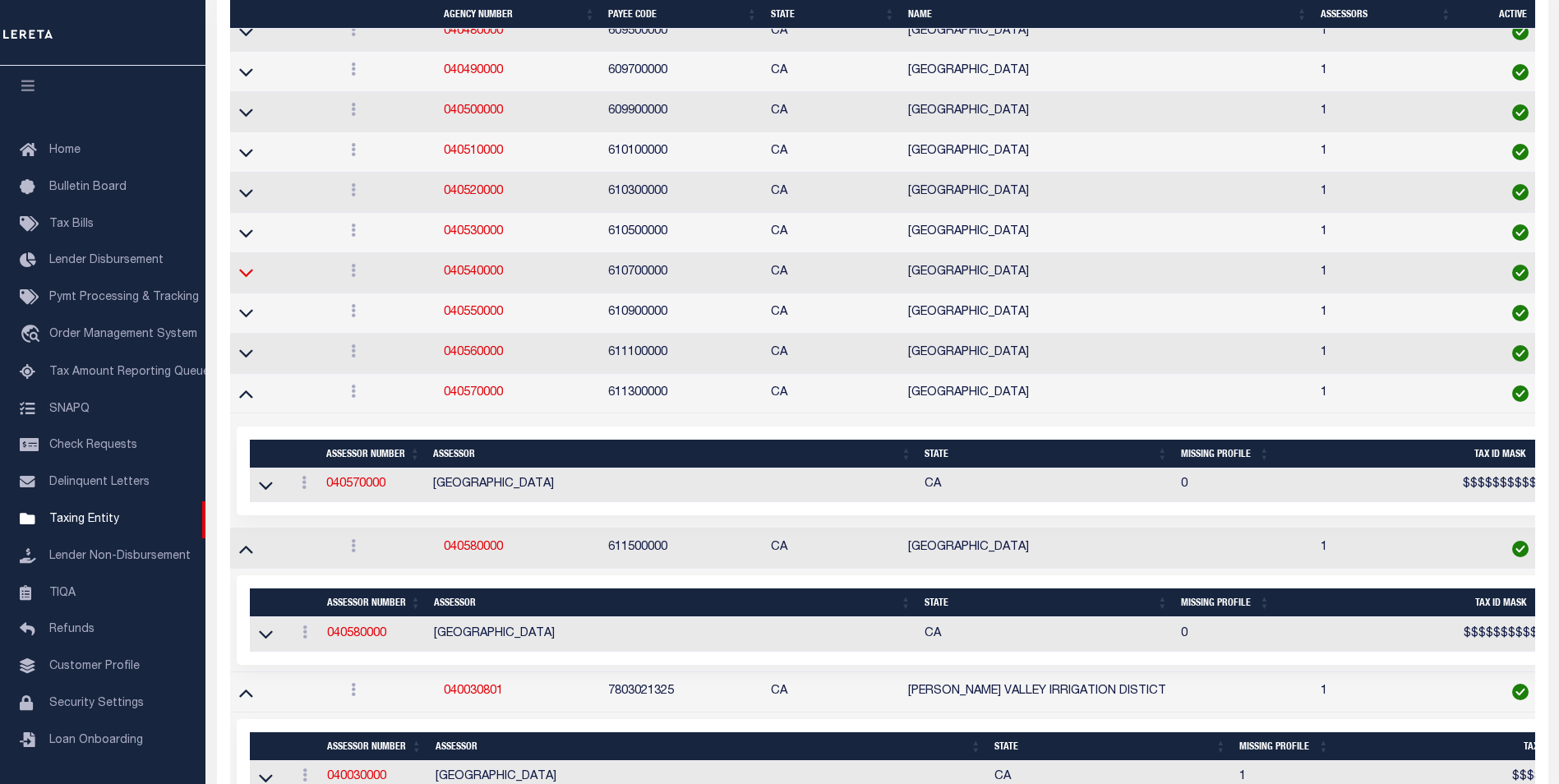
click at [250, 276] on icon at bounding box center [246, 273] width 14 height 8
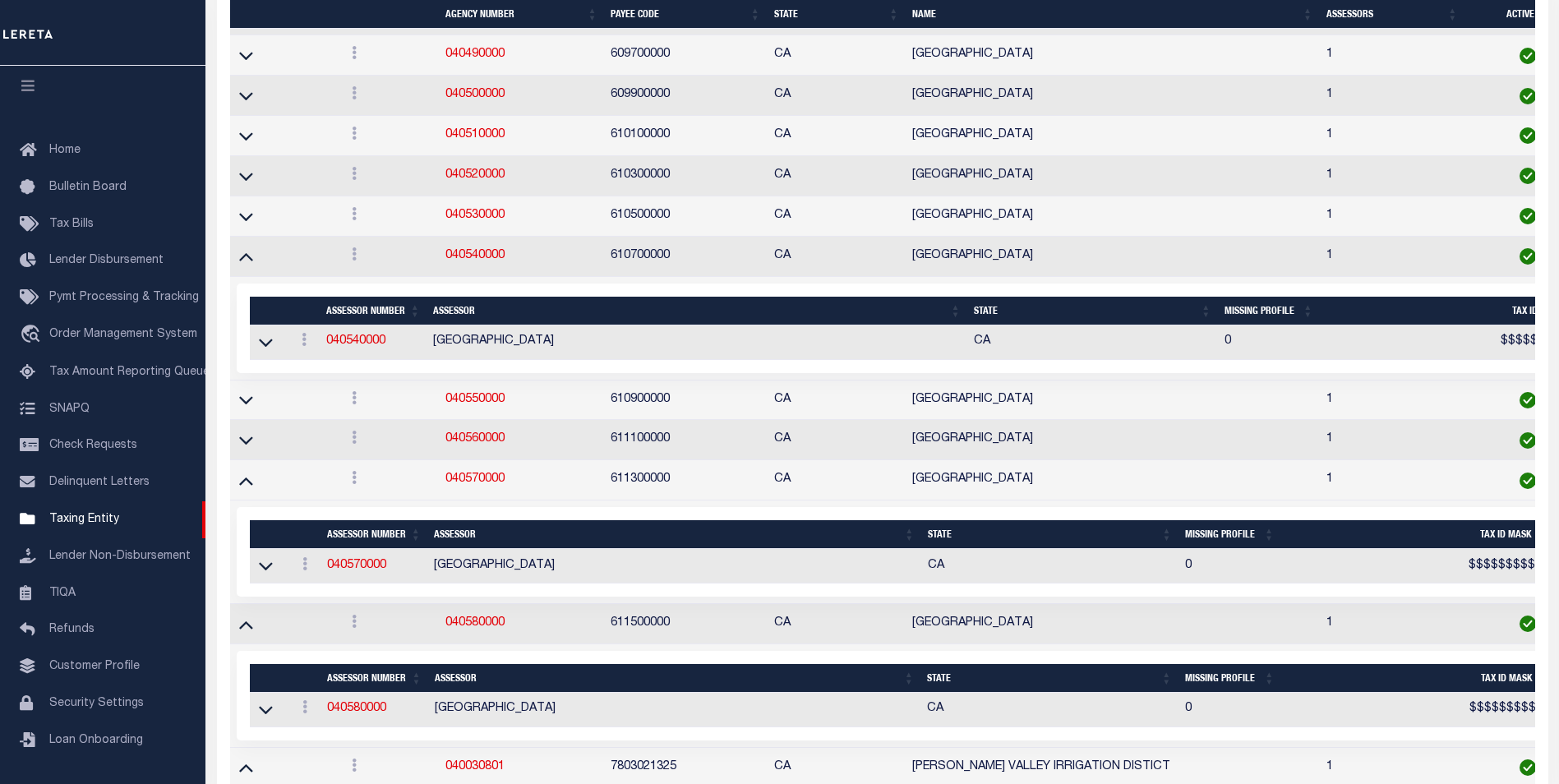
scroll to position [6557, 0]
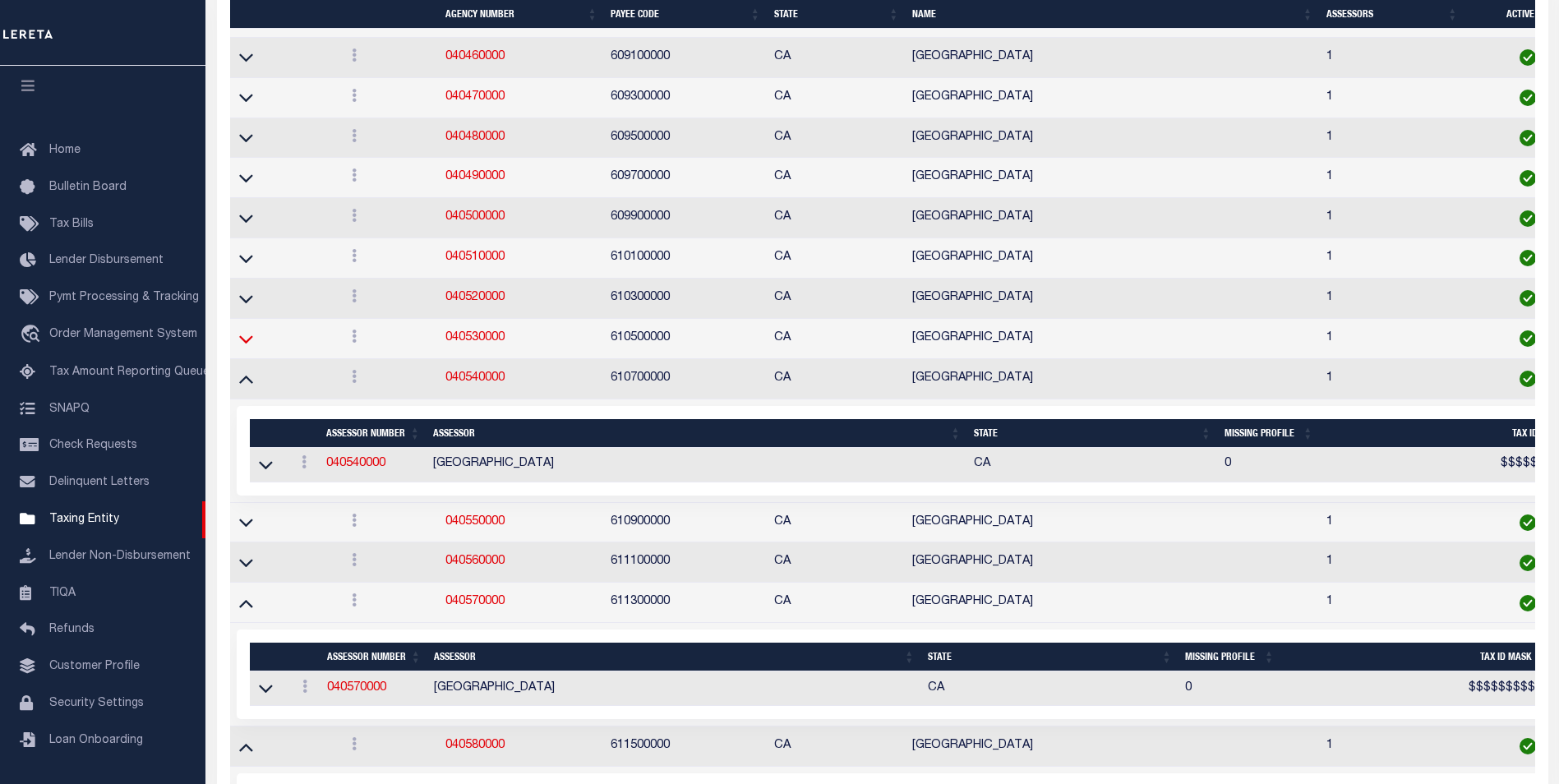
click at [239, 342] on icon at bounding box center [246, 339] width 14 height 17
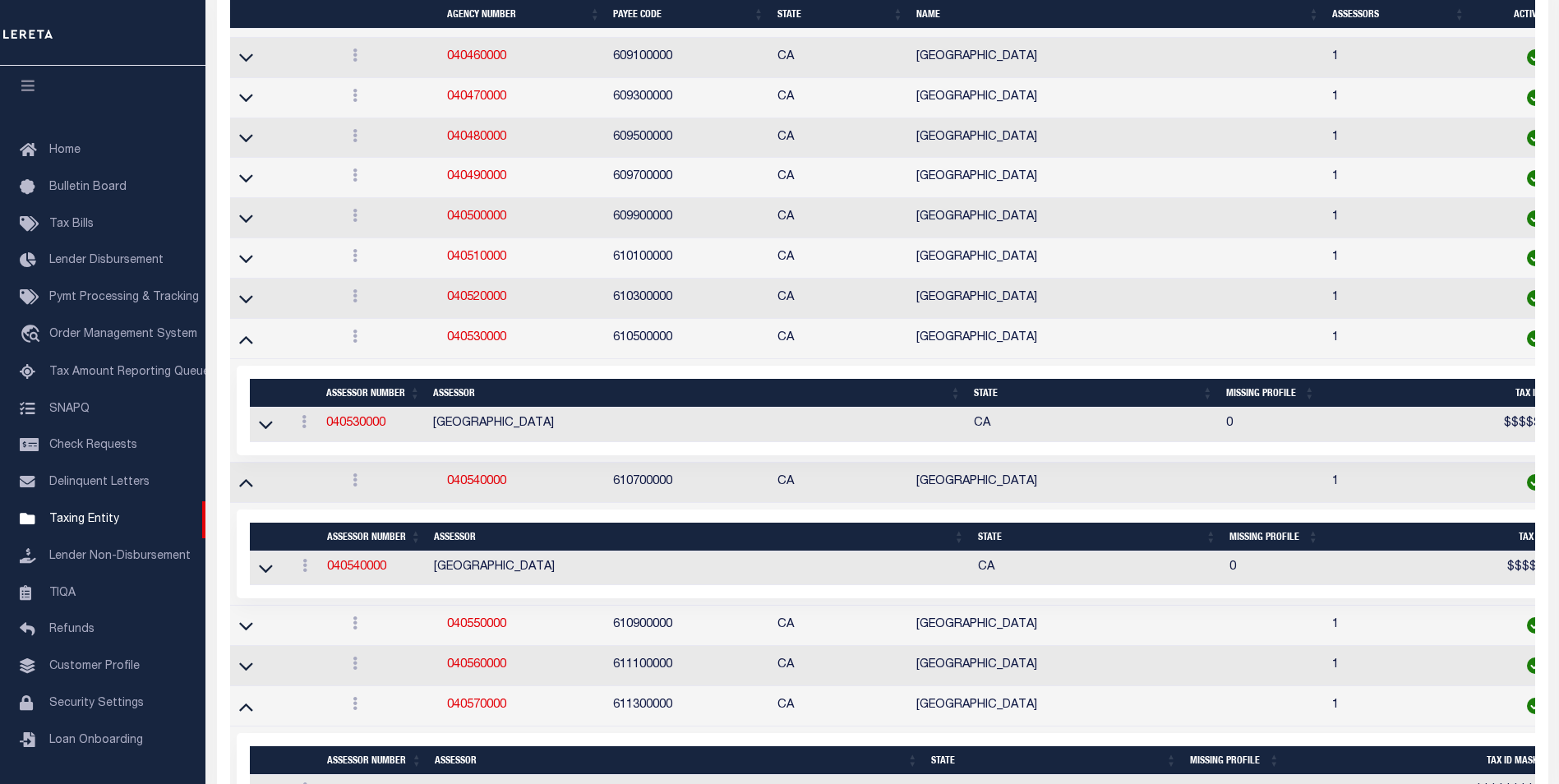
scroll to position [6573, 0]
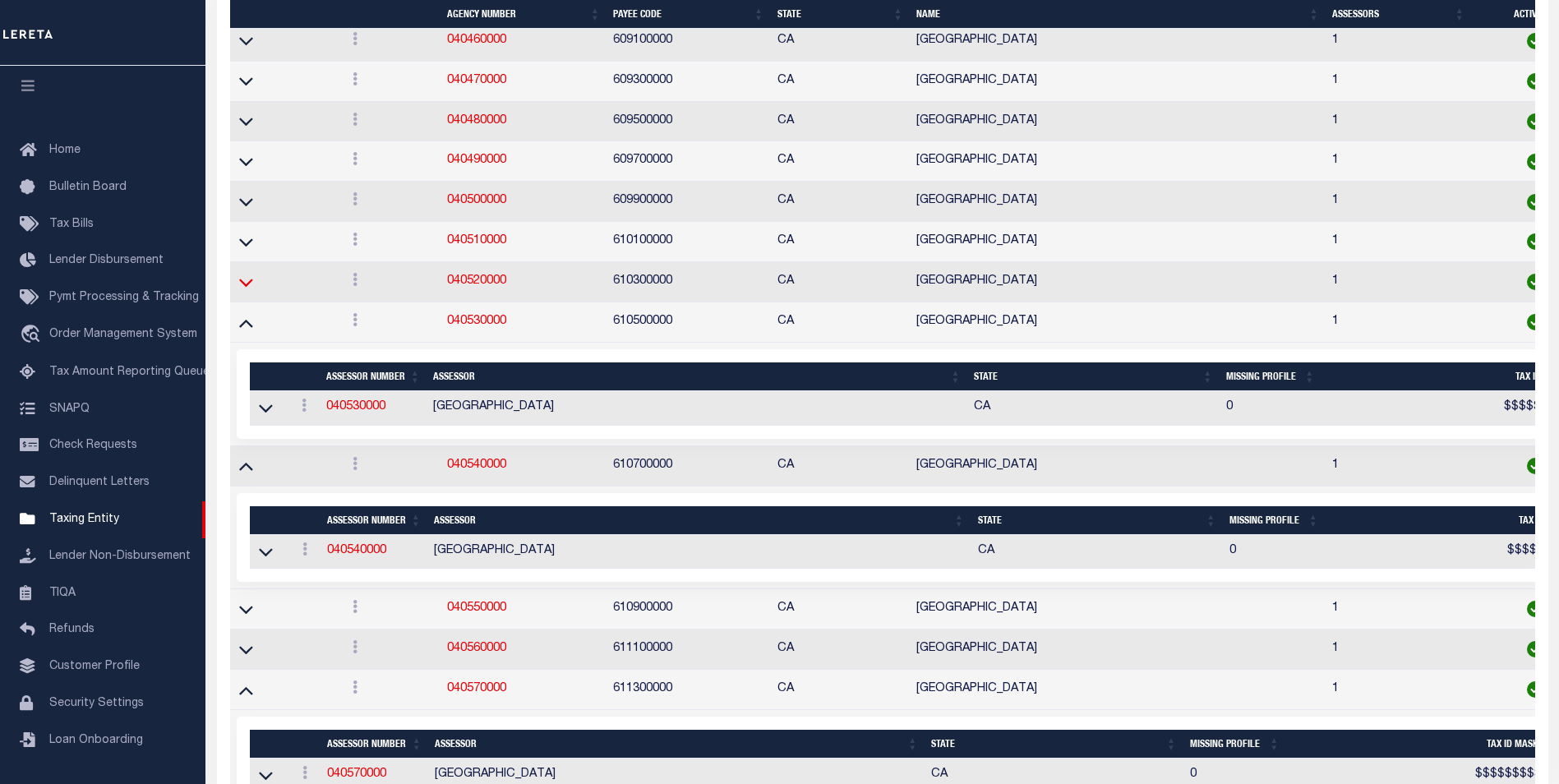
click at [250, 289] on icon at bounding box center [246, 282] width 14 height 17
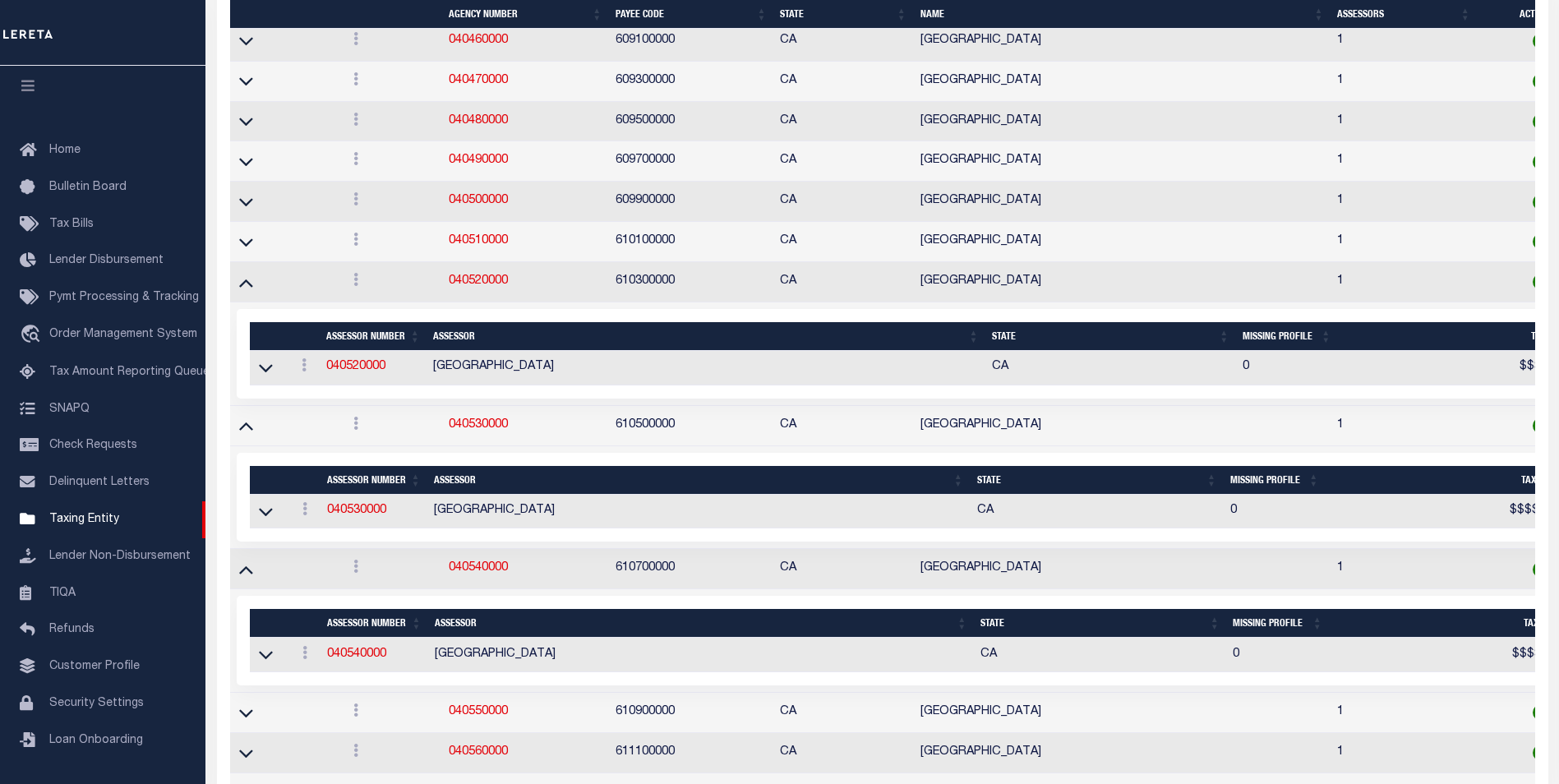
click at [249, 246] on td at bounding box center [285, 242] width 111 height 41
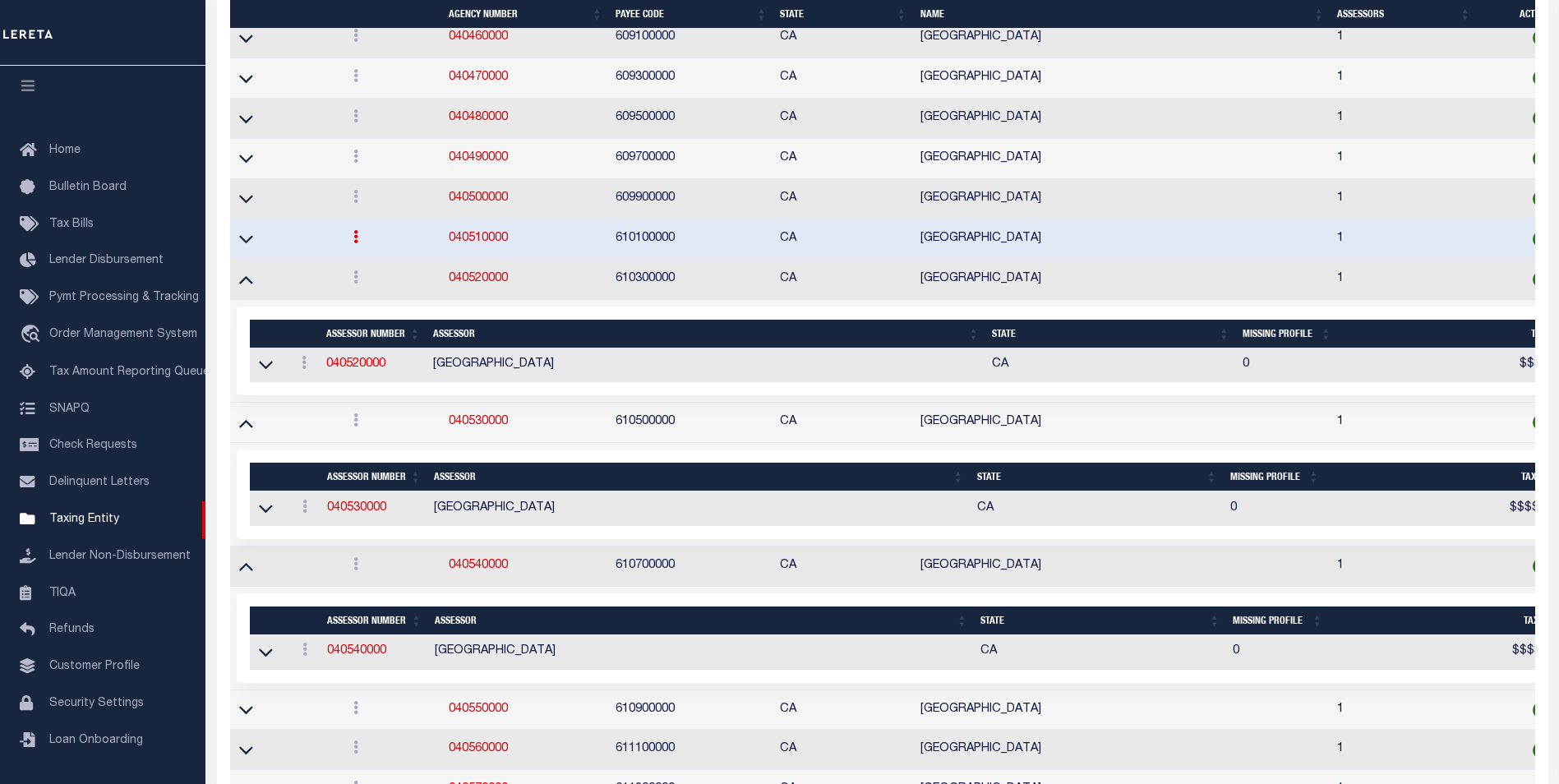
scroll to position [6587, 0]
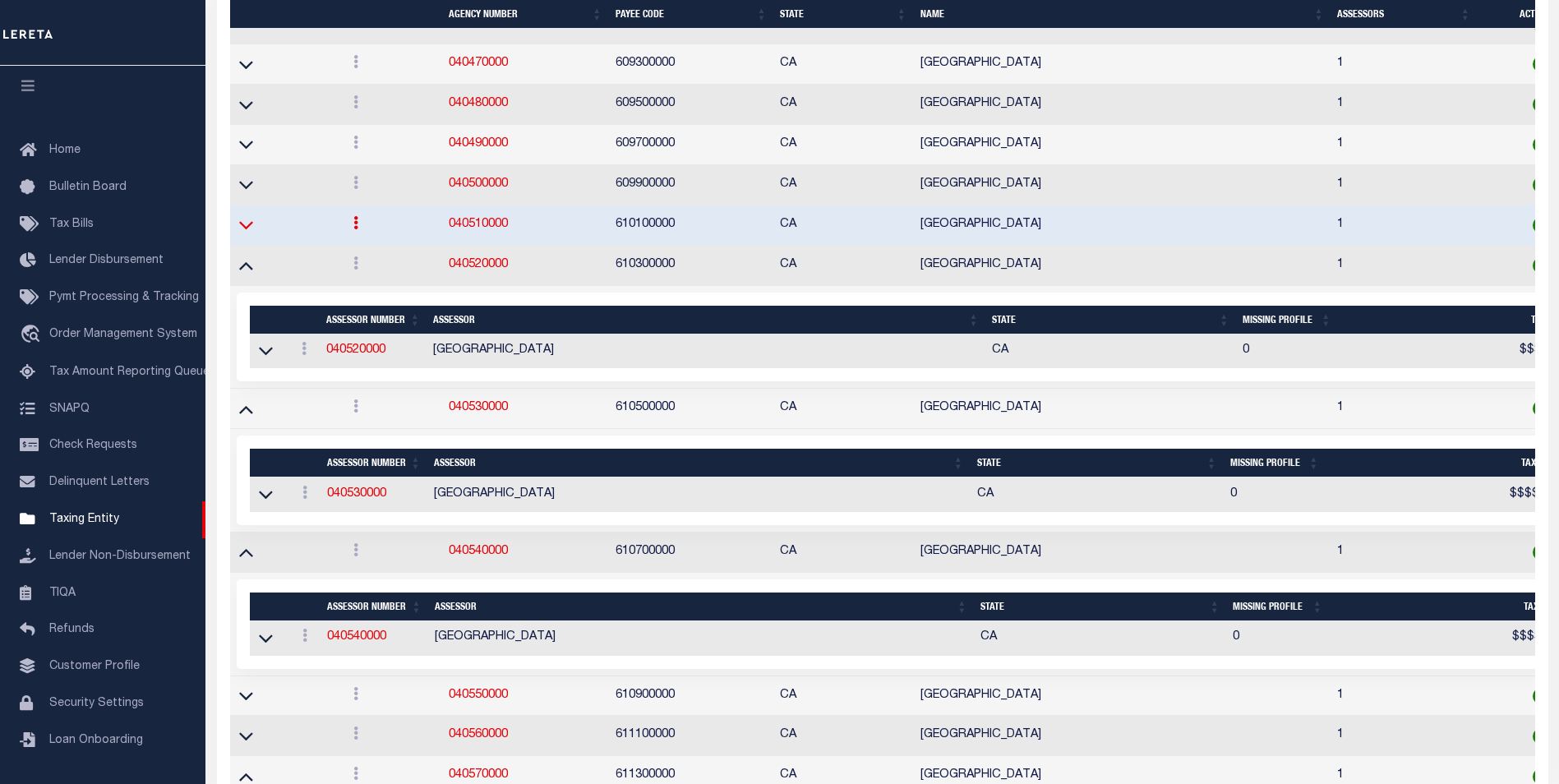
click at [248, 230] on icon at bounding box center [246, 226] width 14 height 8
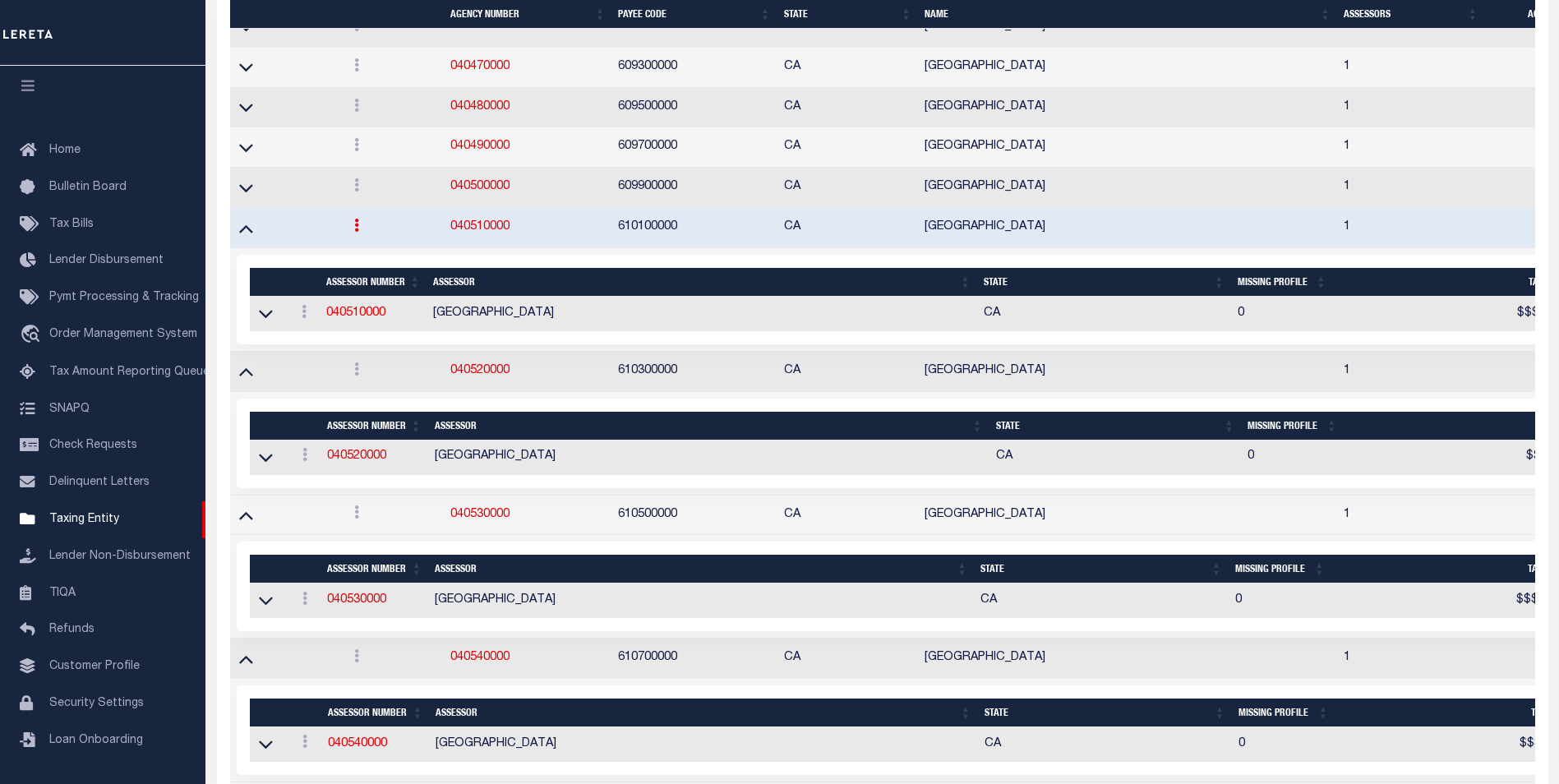
scroll to position [6603, 0]
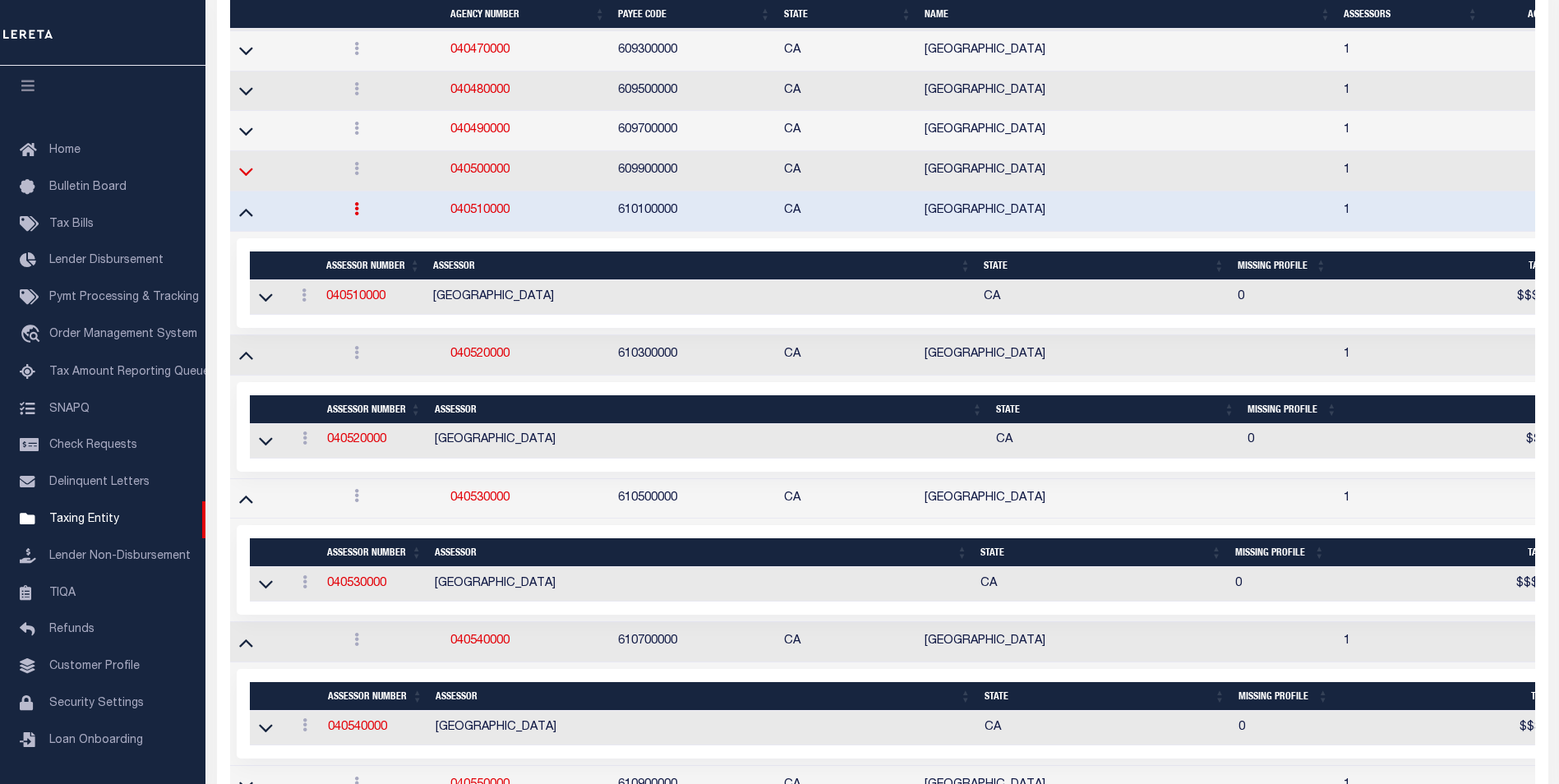
click at [247, 180] on icon at bounding box center [246, 172] width 14 height 17
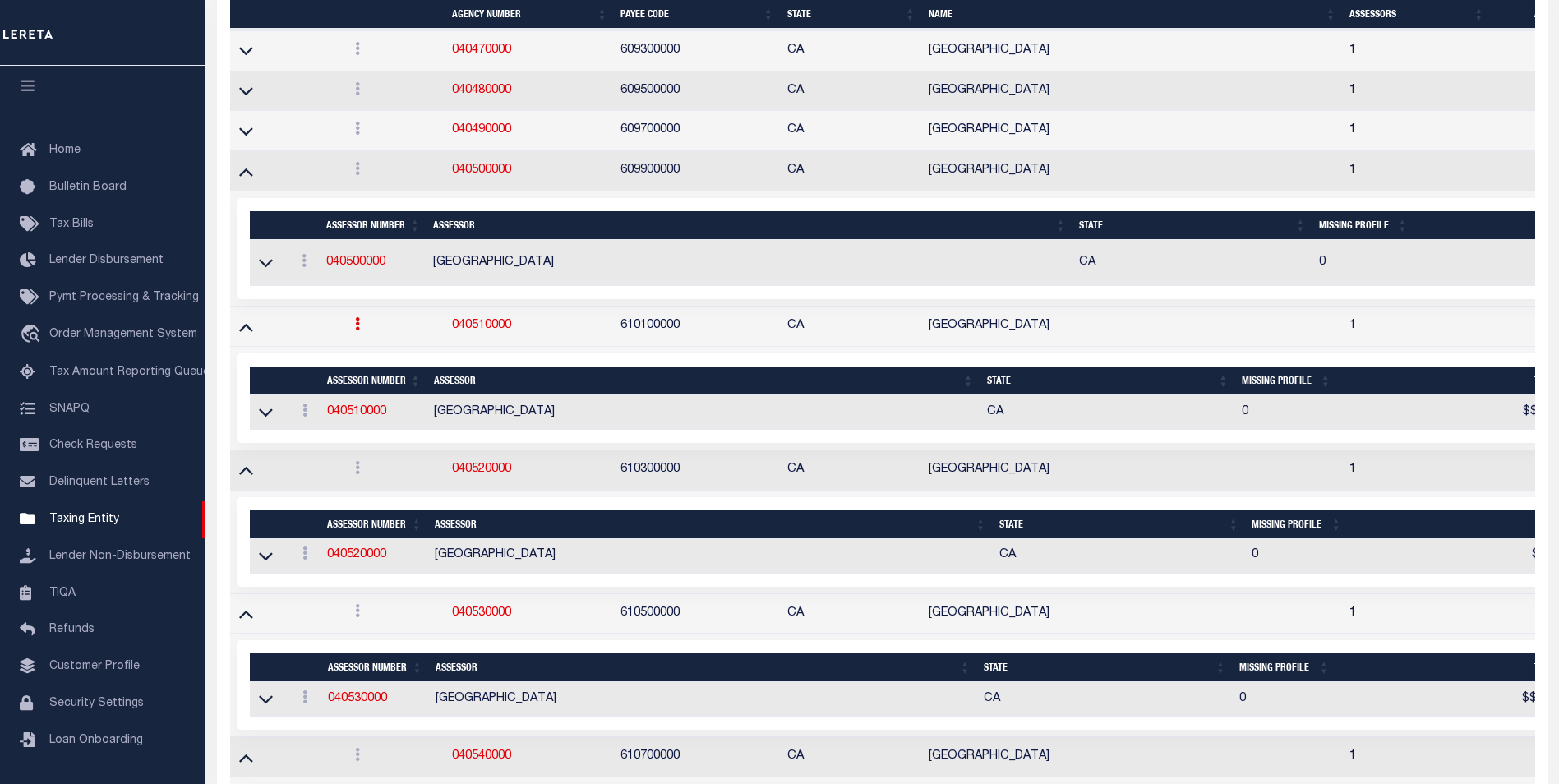
click at [241, 132] on td at bounding box center [285, 131] width 111 height 41
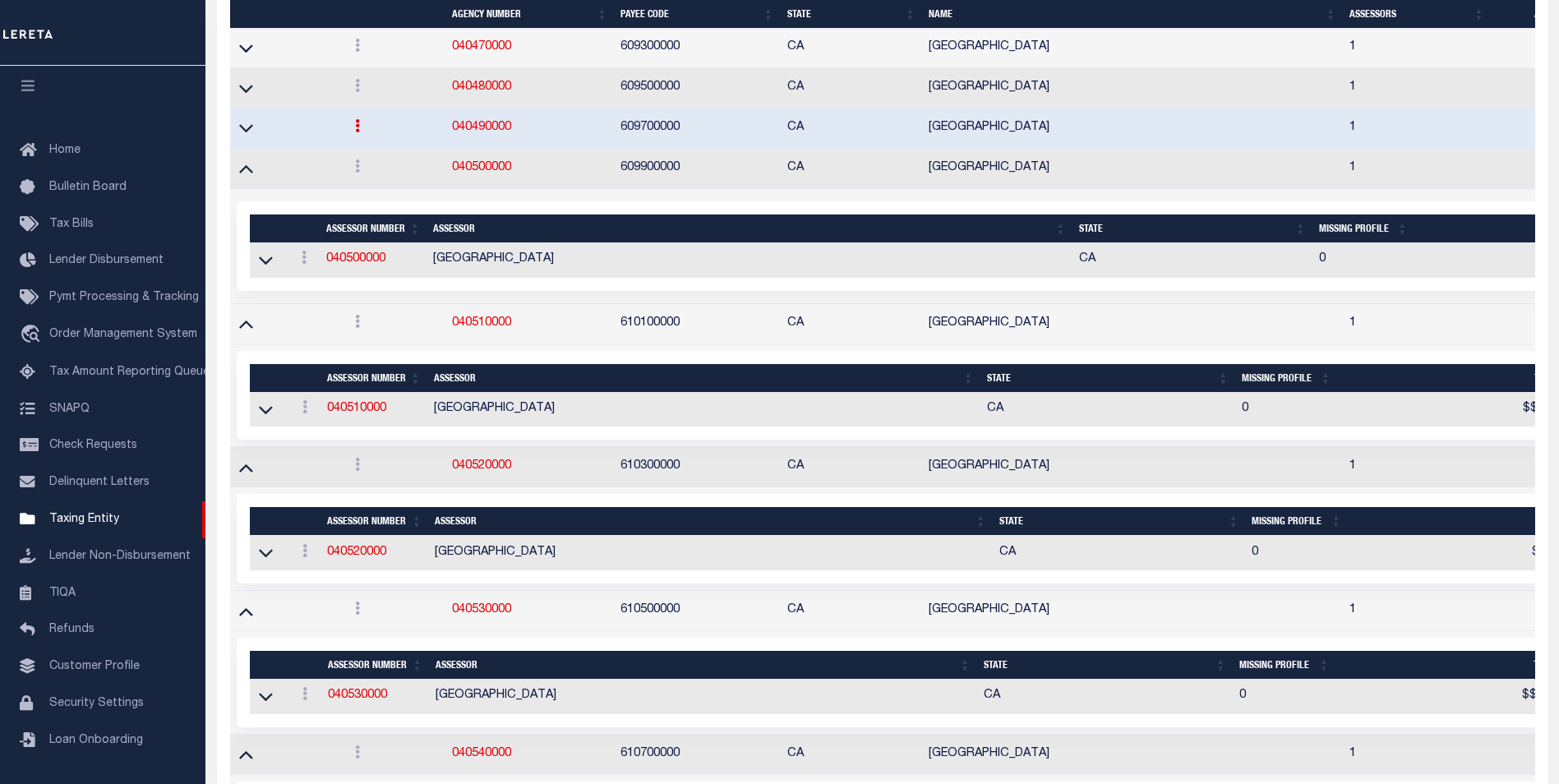
scroll to position [6617, 0]
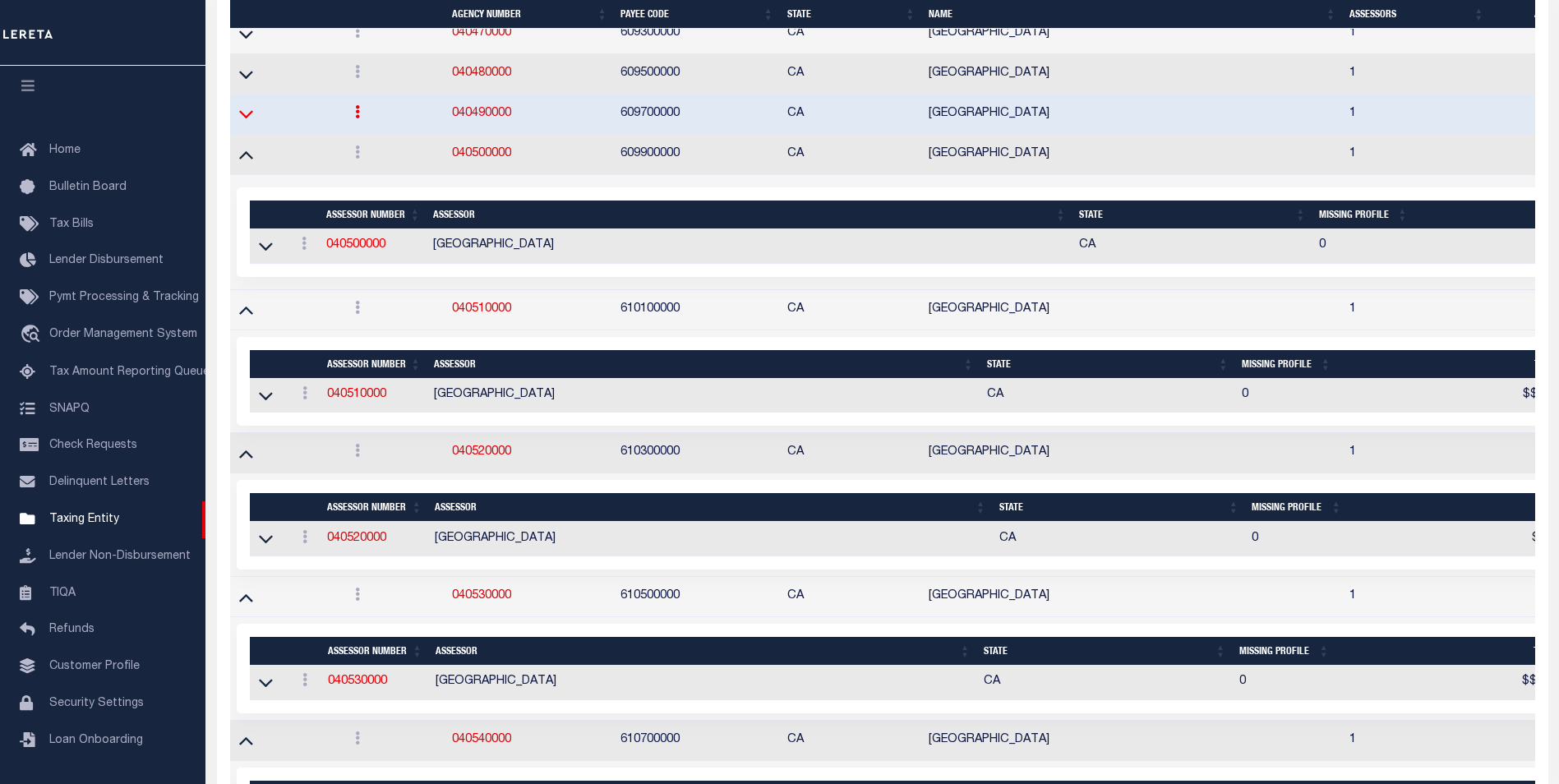
click at [245, 119] on icon at bounding box center [246, 114] width 14 height 8
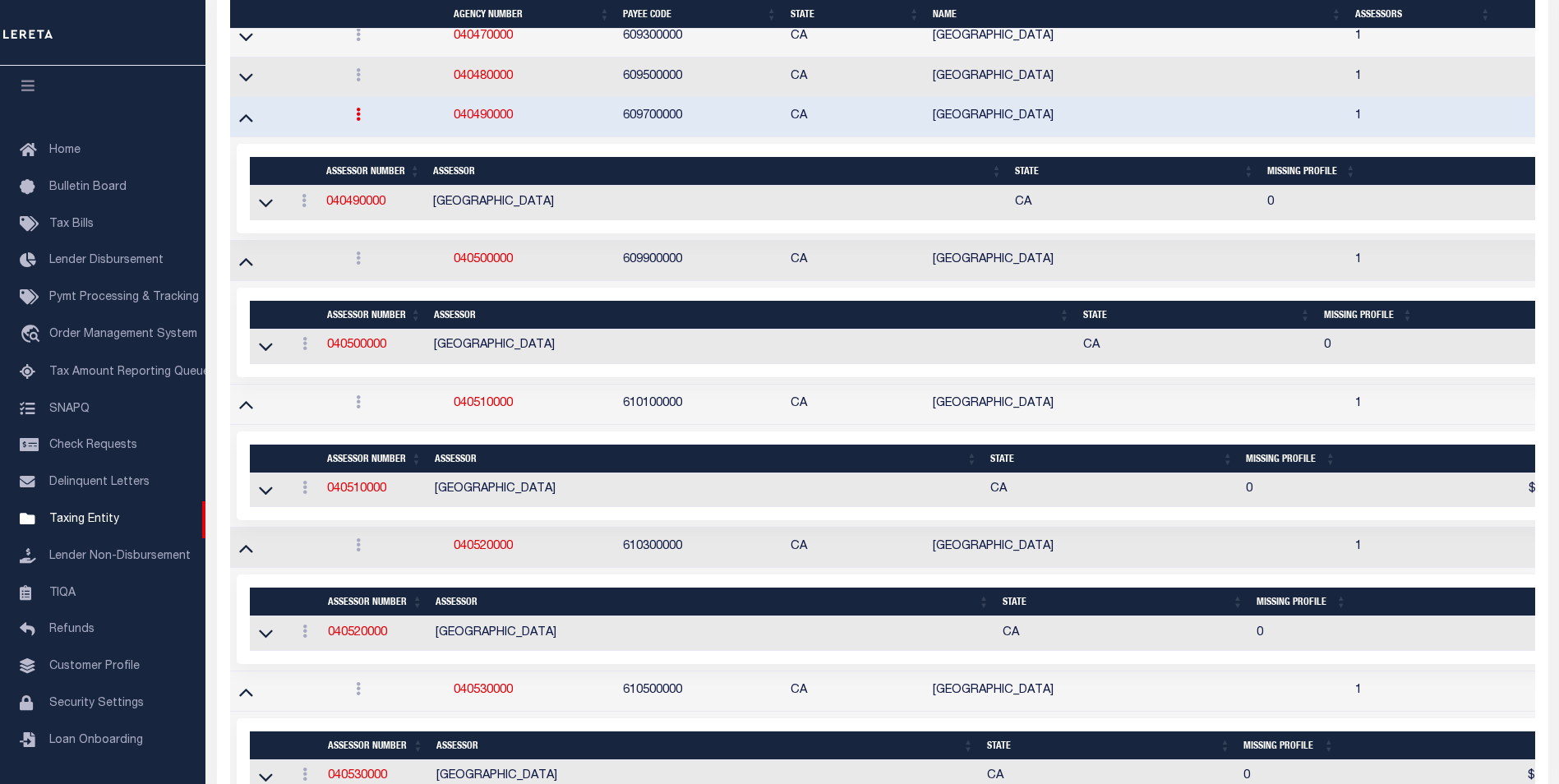
scroll to position [6470, 0]
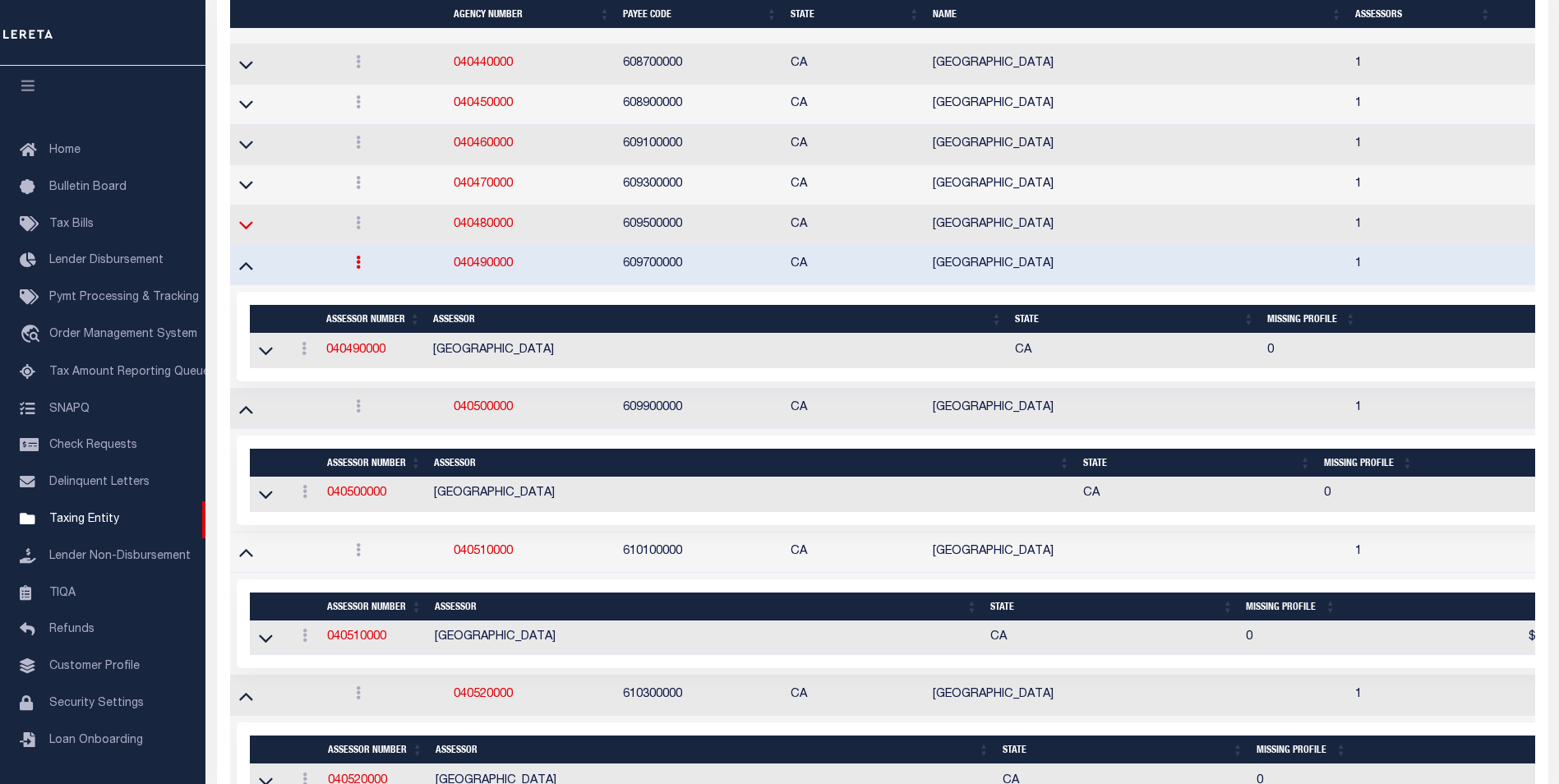
click at [244, 234] on icon at bounding box center [246, 225] width 14 height 17
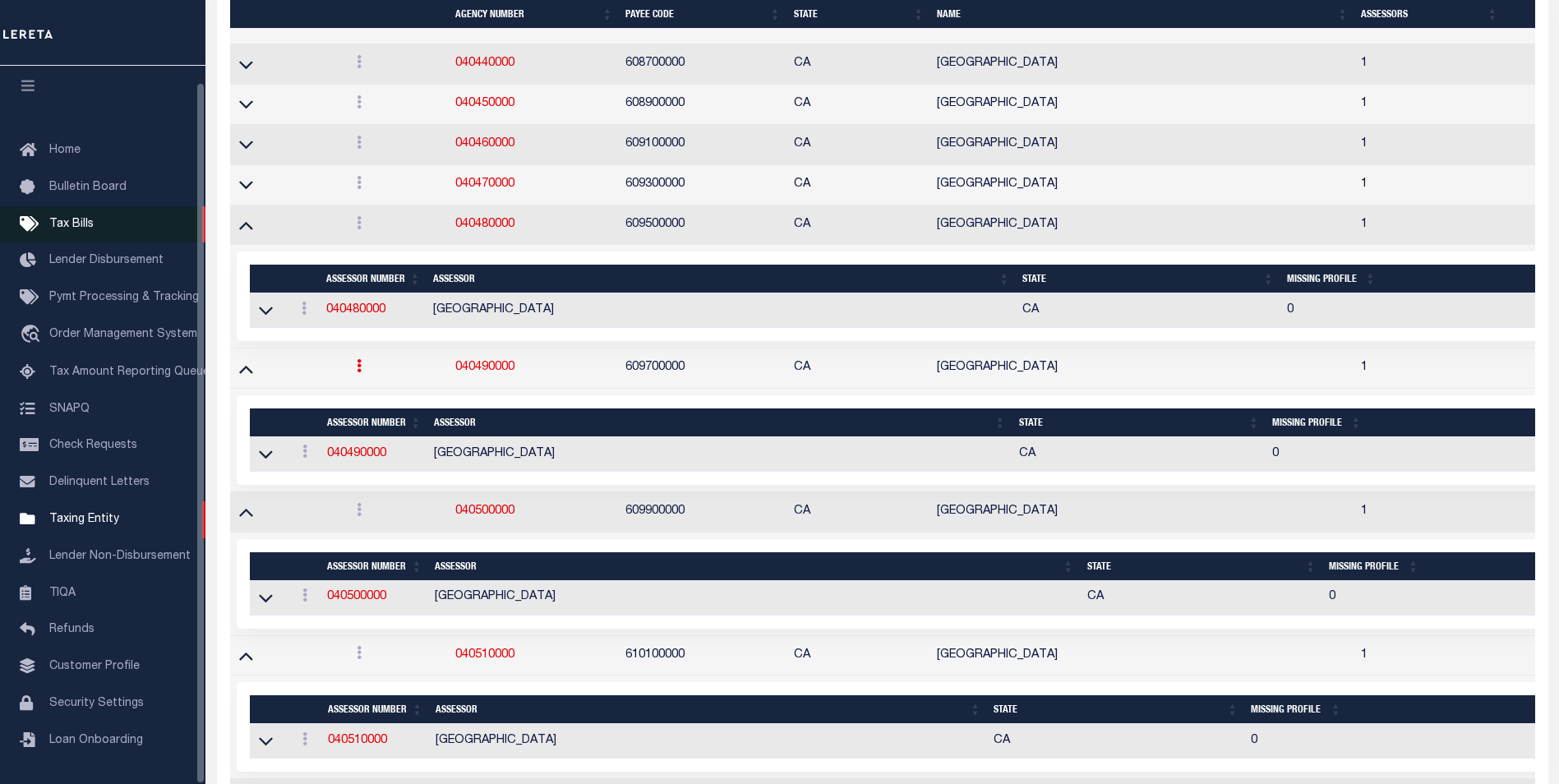
scroll to position [6453, 0]
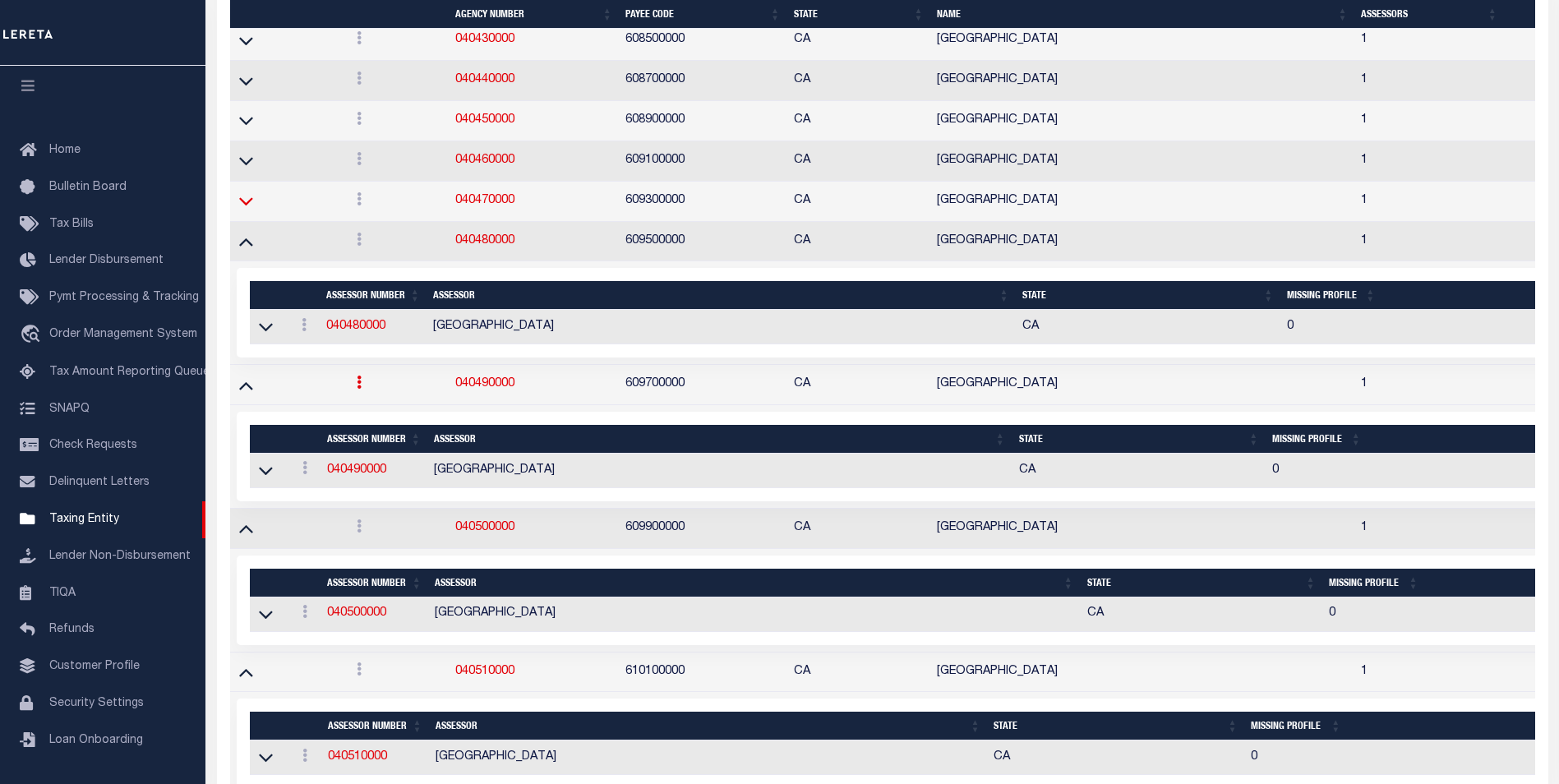
click at [242, 205] on icon at bounding box center [246, 202] width 14 height 8
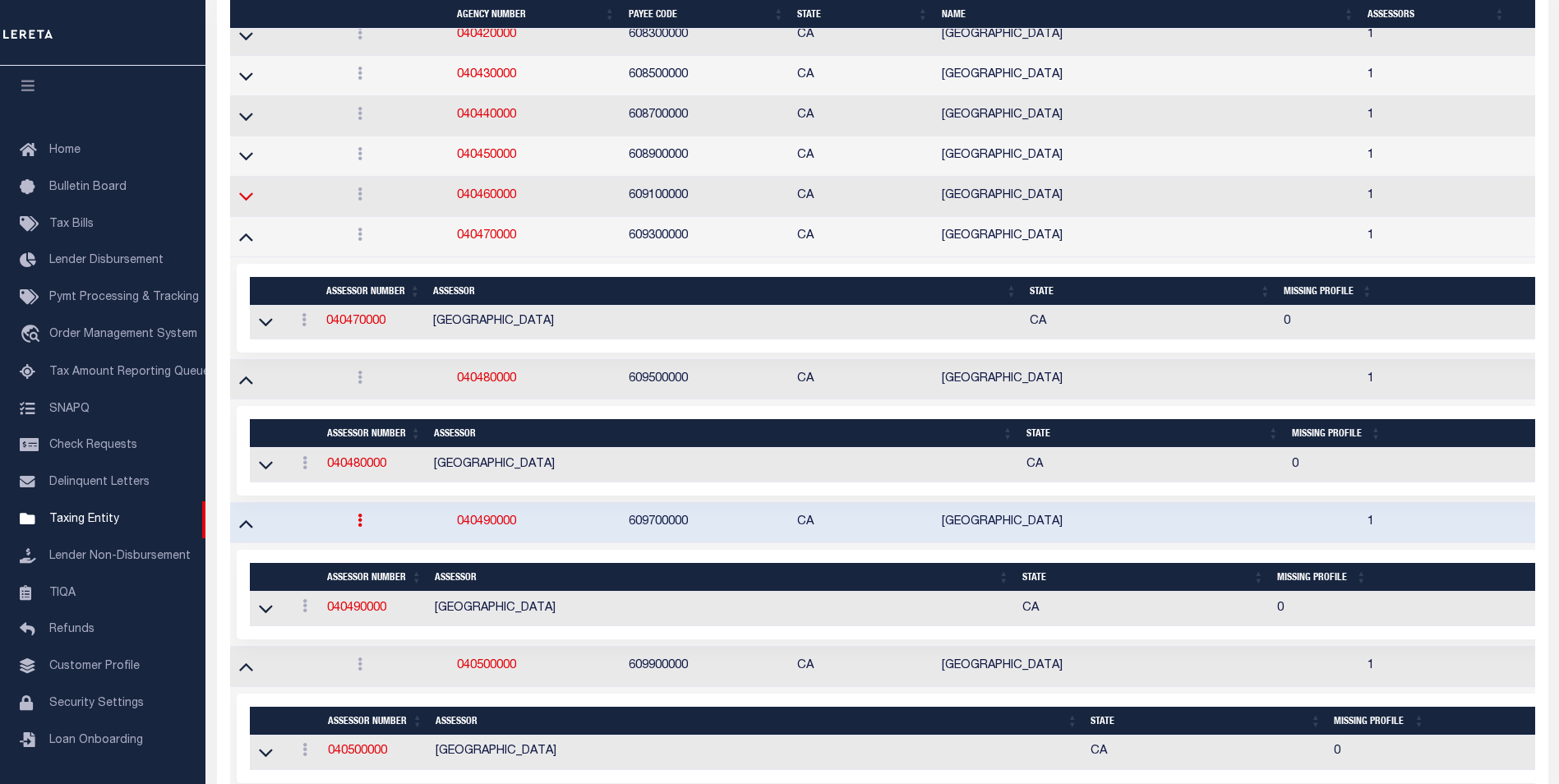
click at [247, 209] on td at bounding box center [287, 197] width 114 height 41
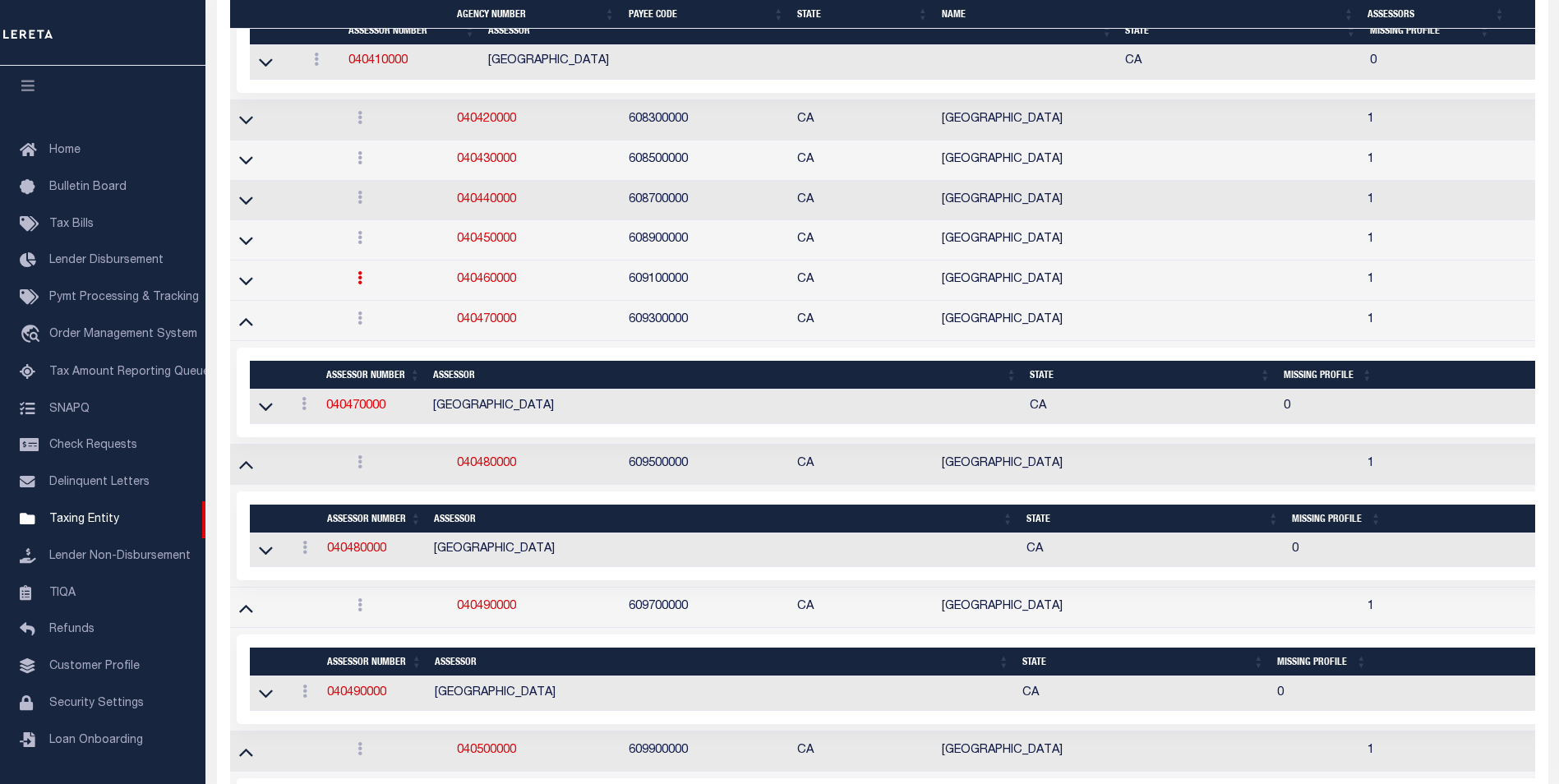
scroll to position [6249, 0]
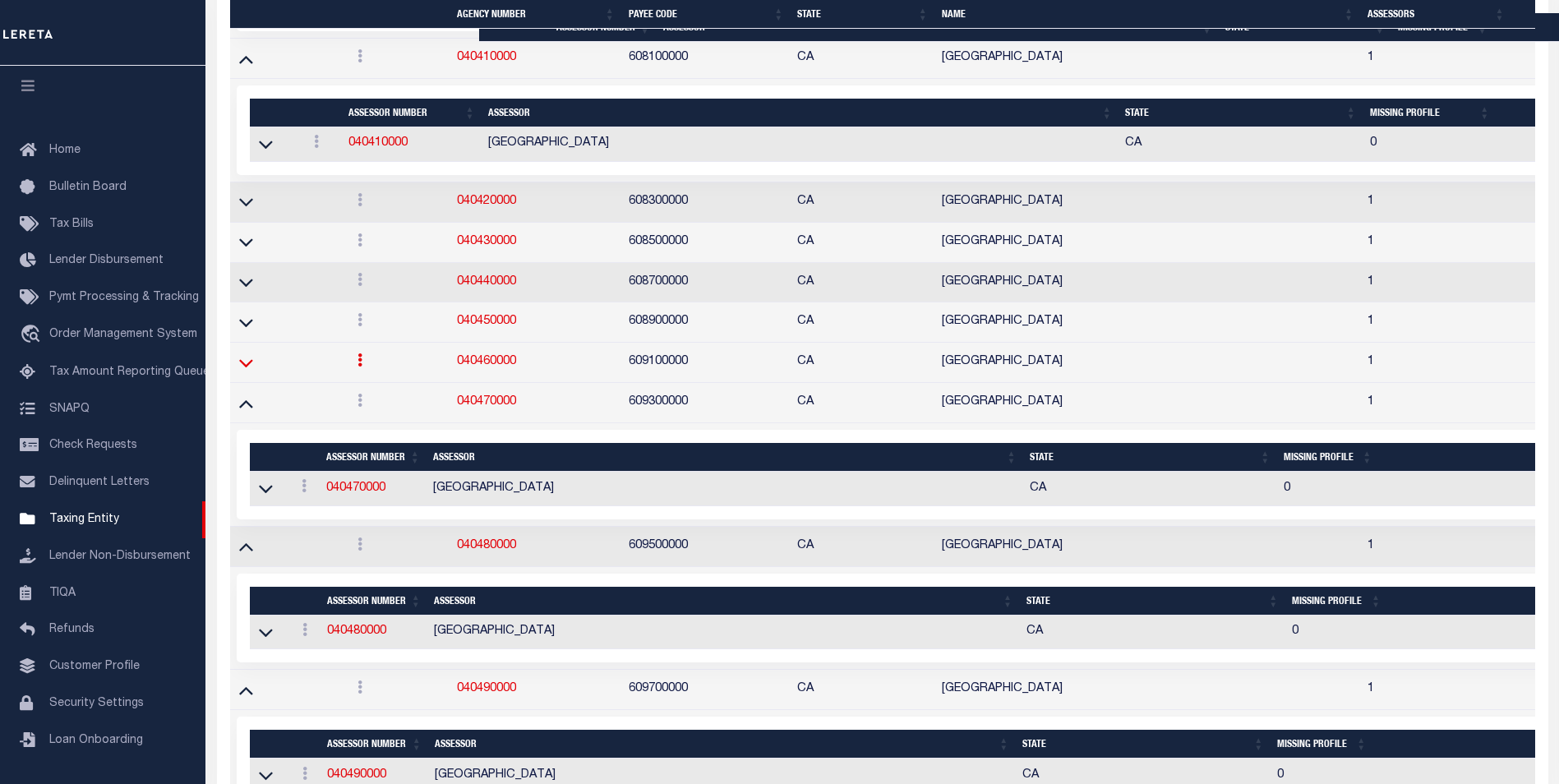
click at [245, 362] on icon at bounding box center [246, 362] width 14 height 17
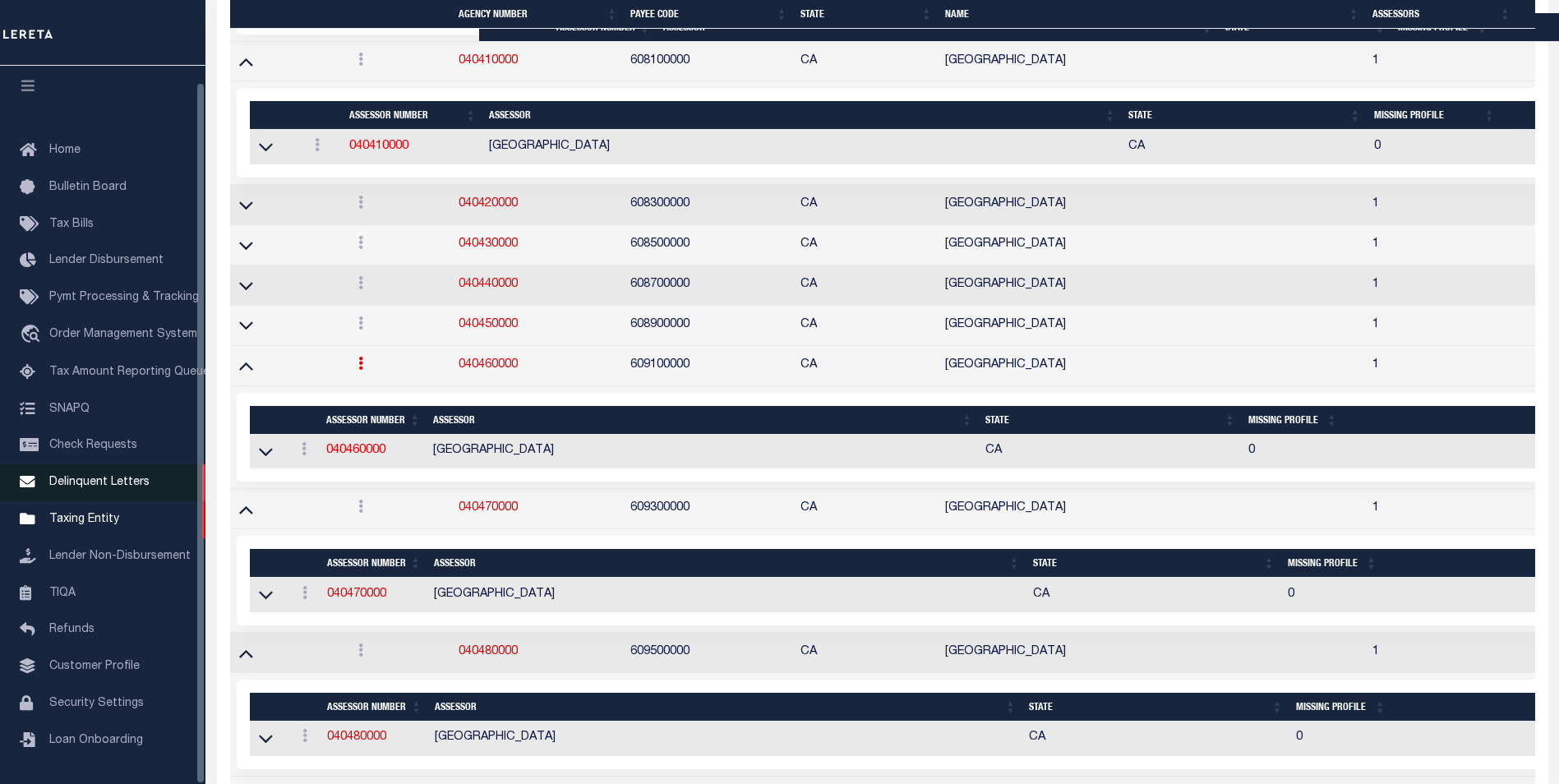
scroll to position [6265, 0]
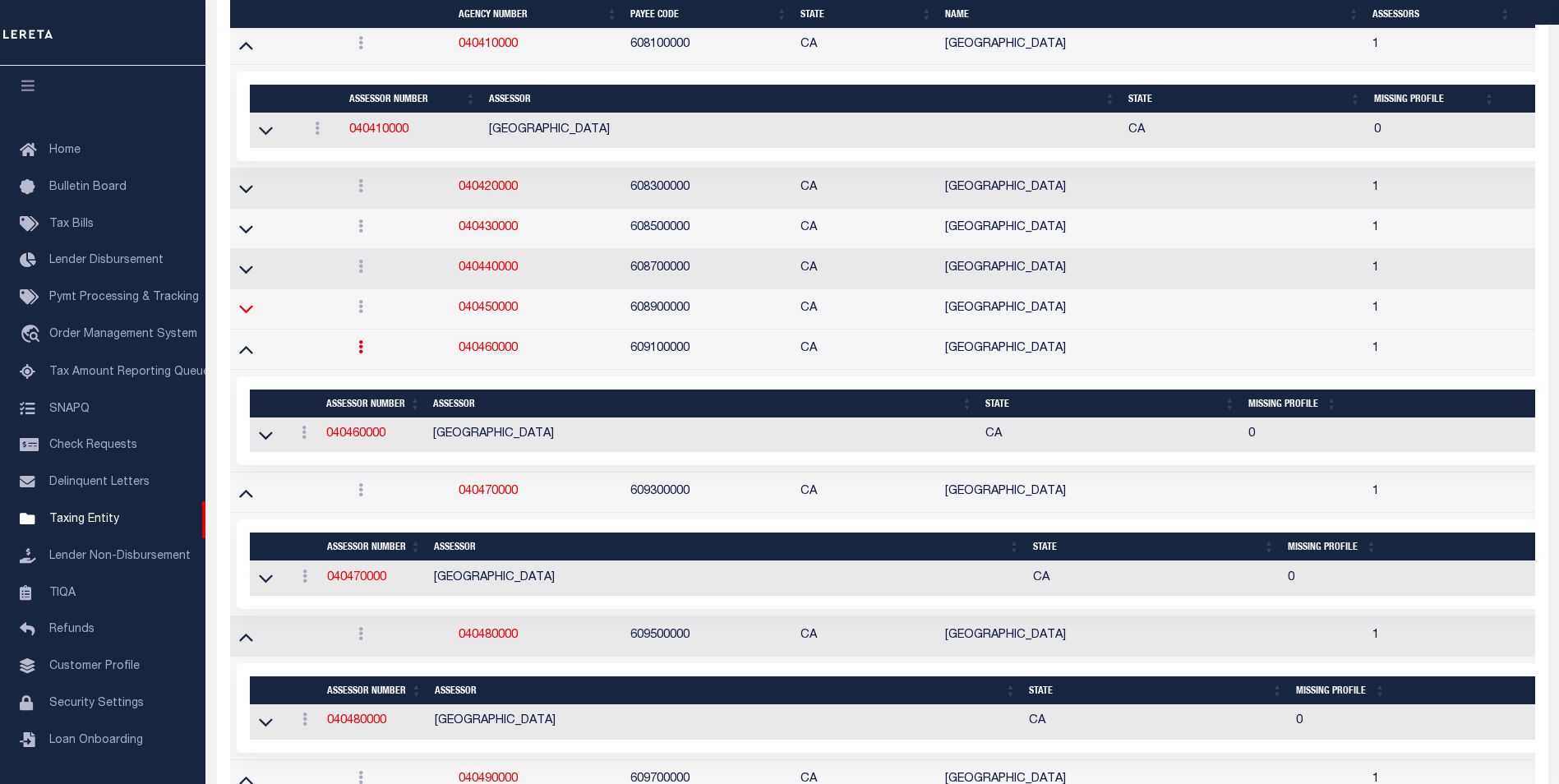
click at [251, 315] on icon at bounding box center [246, 308] width 14 height 17
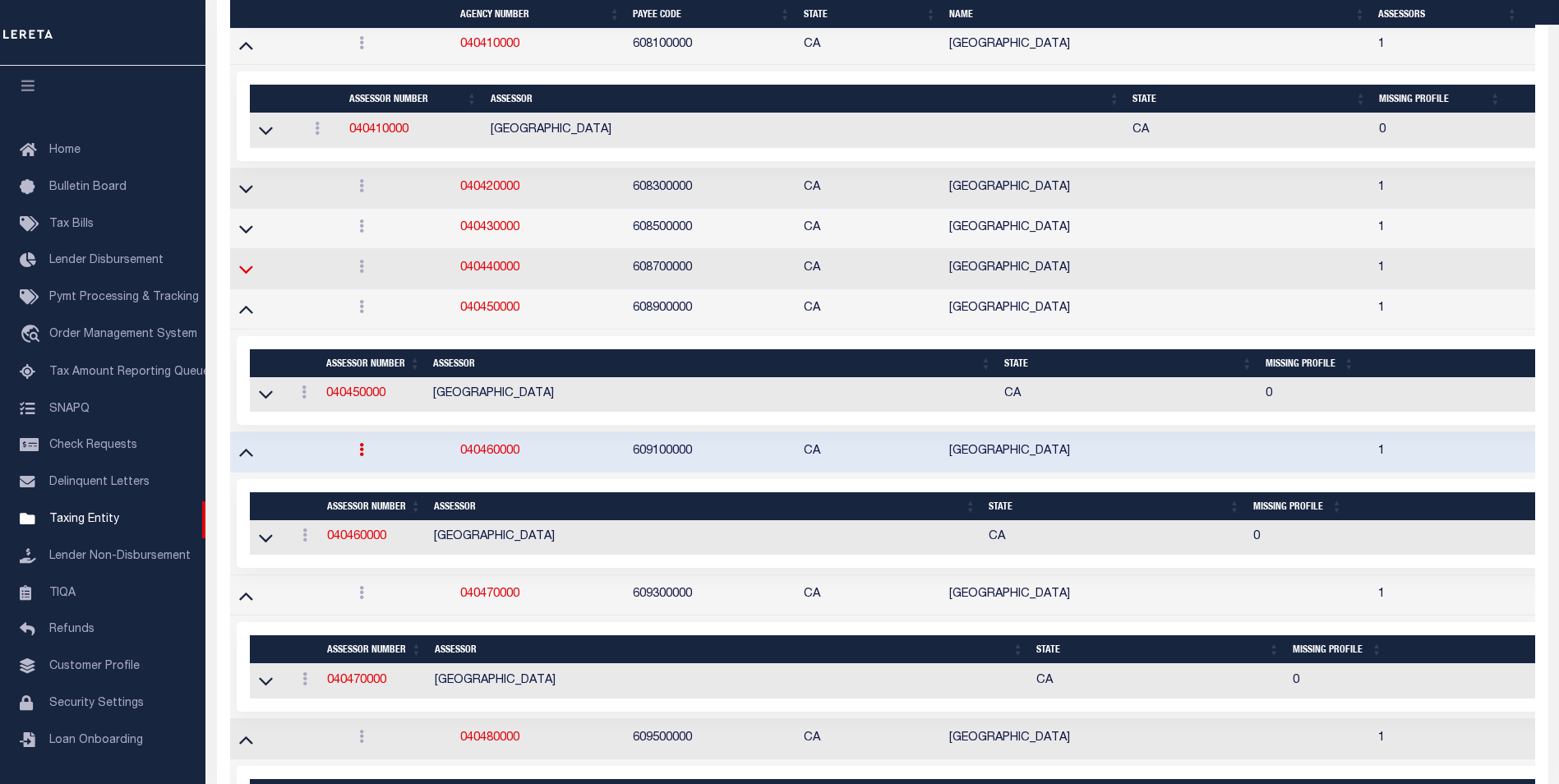
click at [249, 277] on icon at bounding box center [246, 269] width 14 height 17
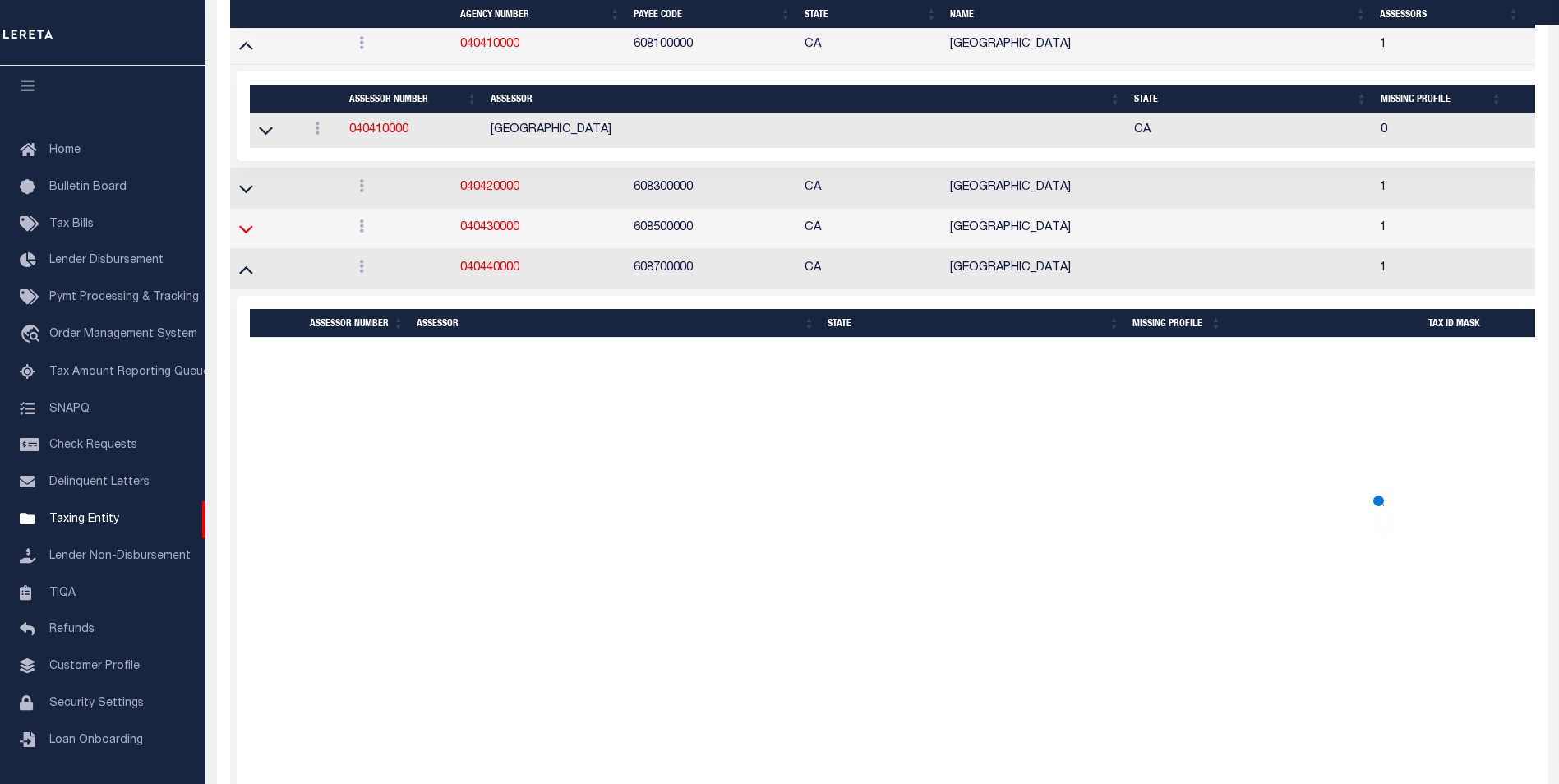
click at [246, 237] on icon at bounding box center [246, 229] width 14 height 17
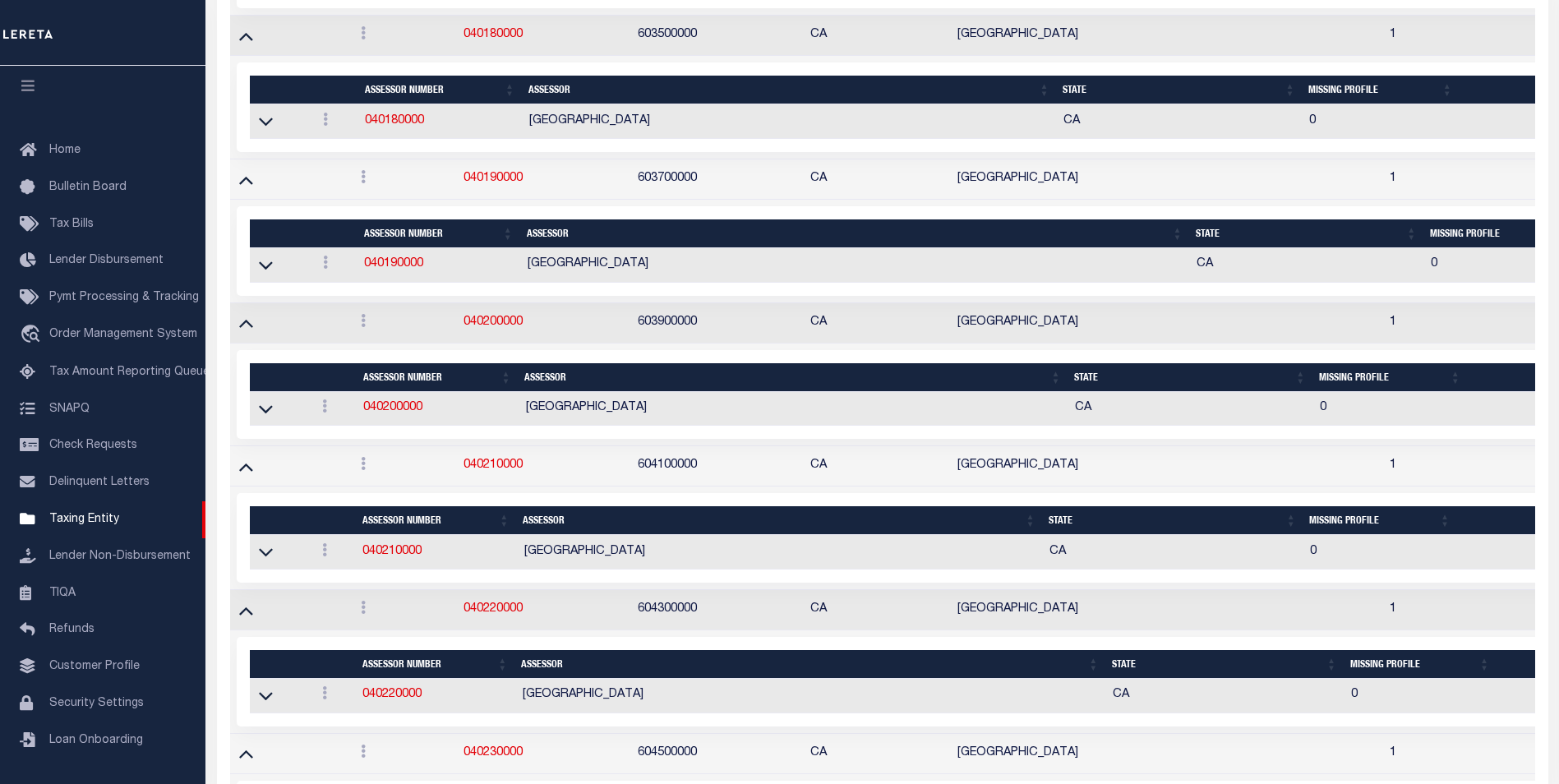
scroll to position [0, 0]
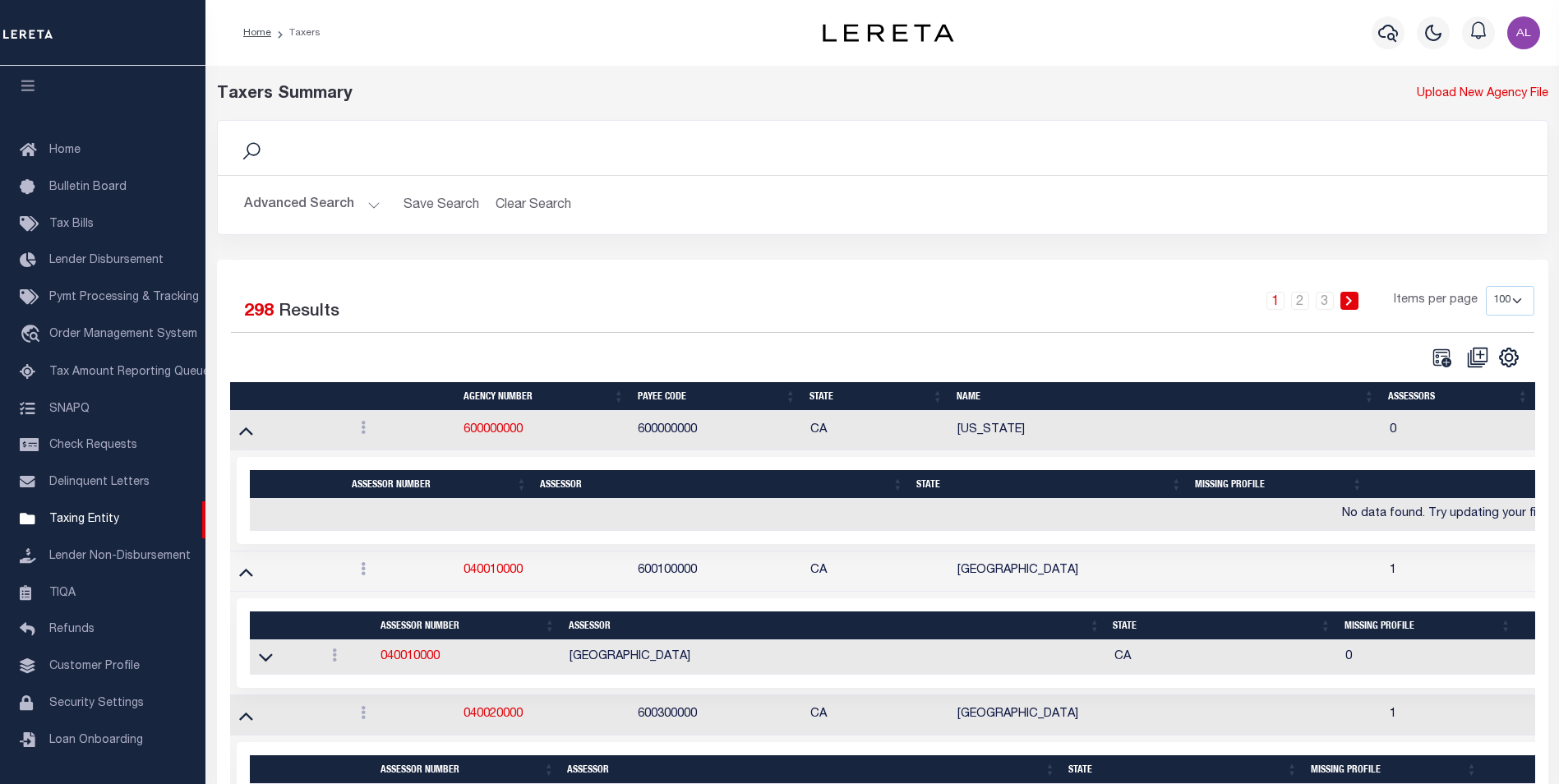
click at [371, 206] on button "Advanced Search" at bounding box center [312, 204] width 137 height 32
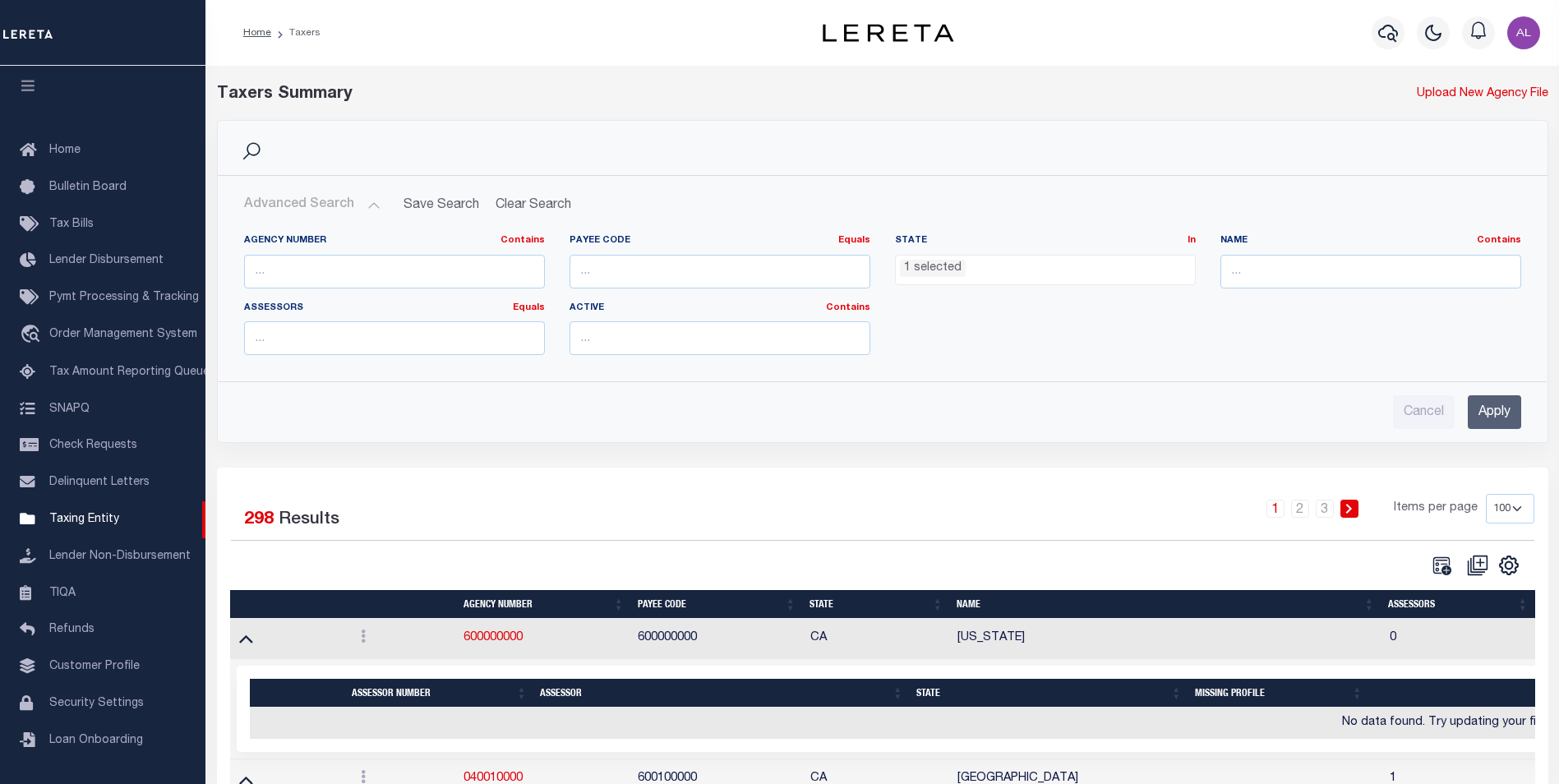
click at [1092, 257] on ul "1 selected" at bounding box center [1045, 267] width 300 height 22
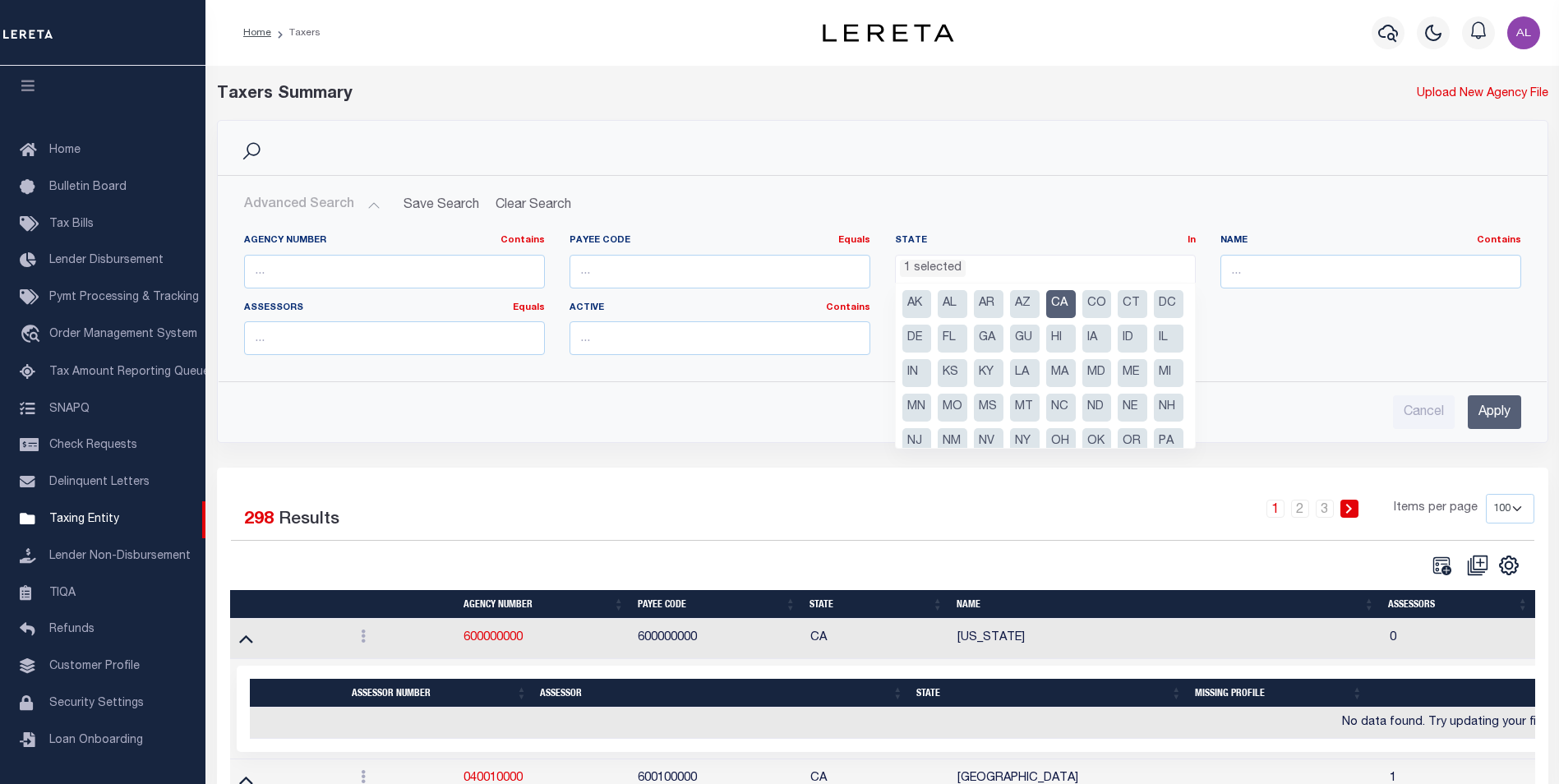
click at [777, 410] on div "Cancel Apply" at bounding box center [882, 412] width 1277 height 34
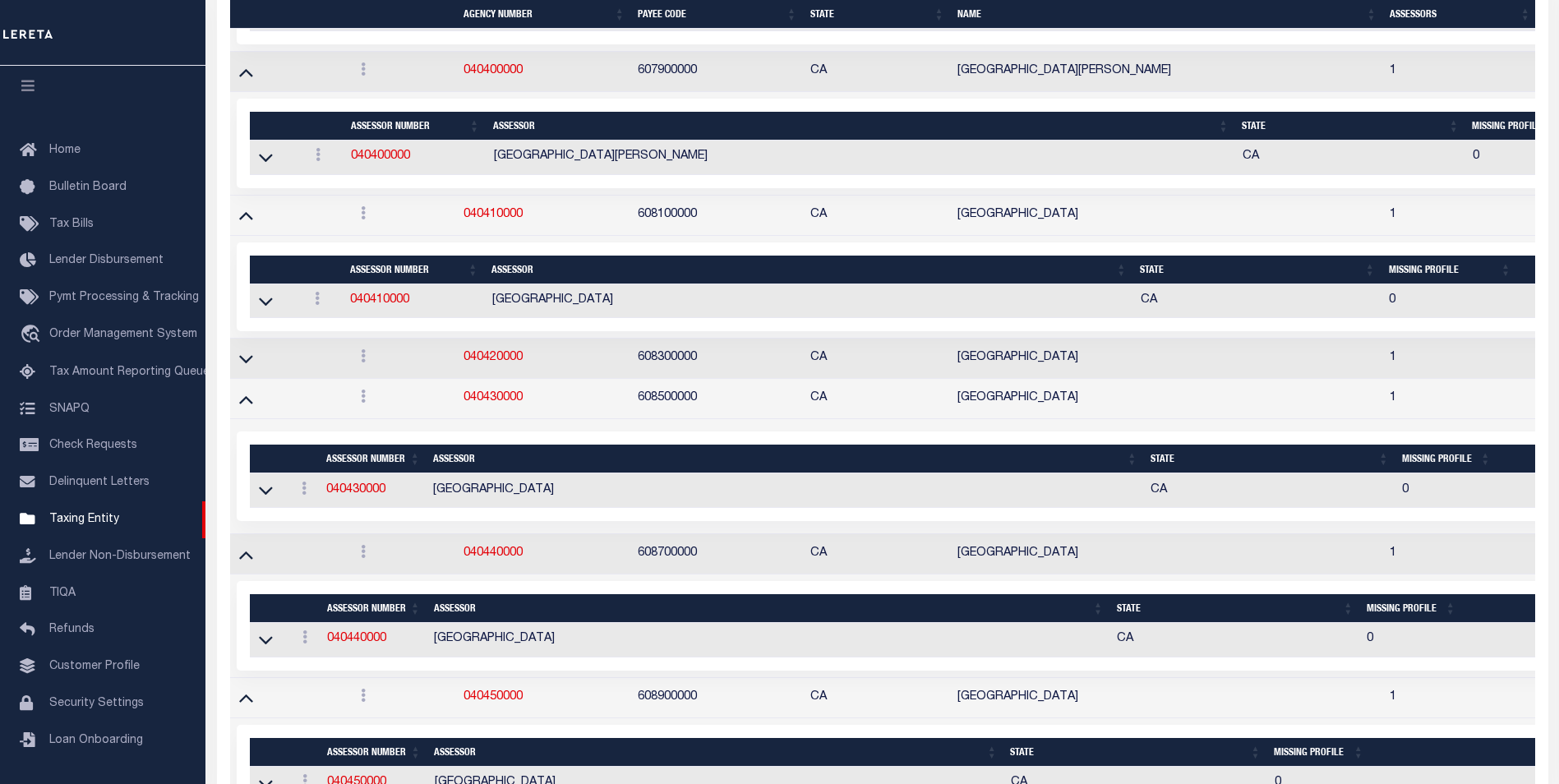
scroll to position [6227, 0]
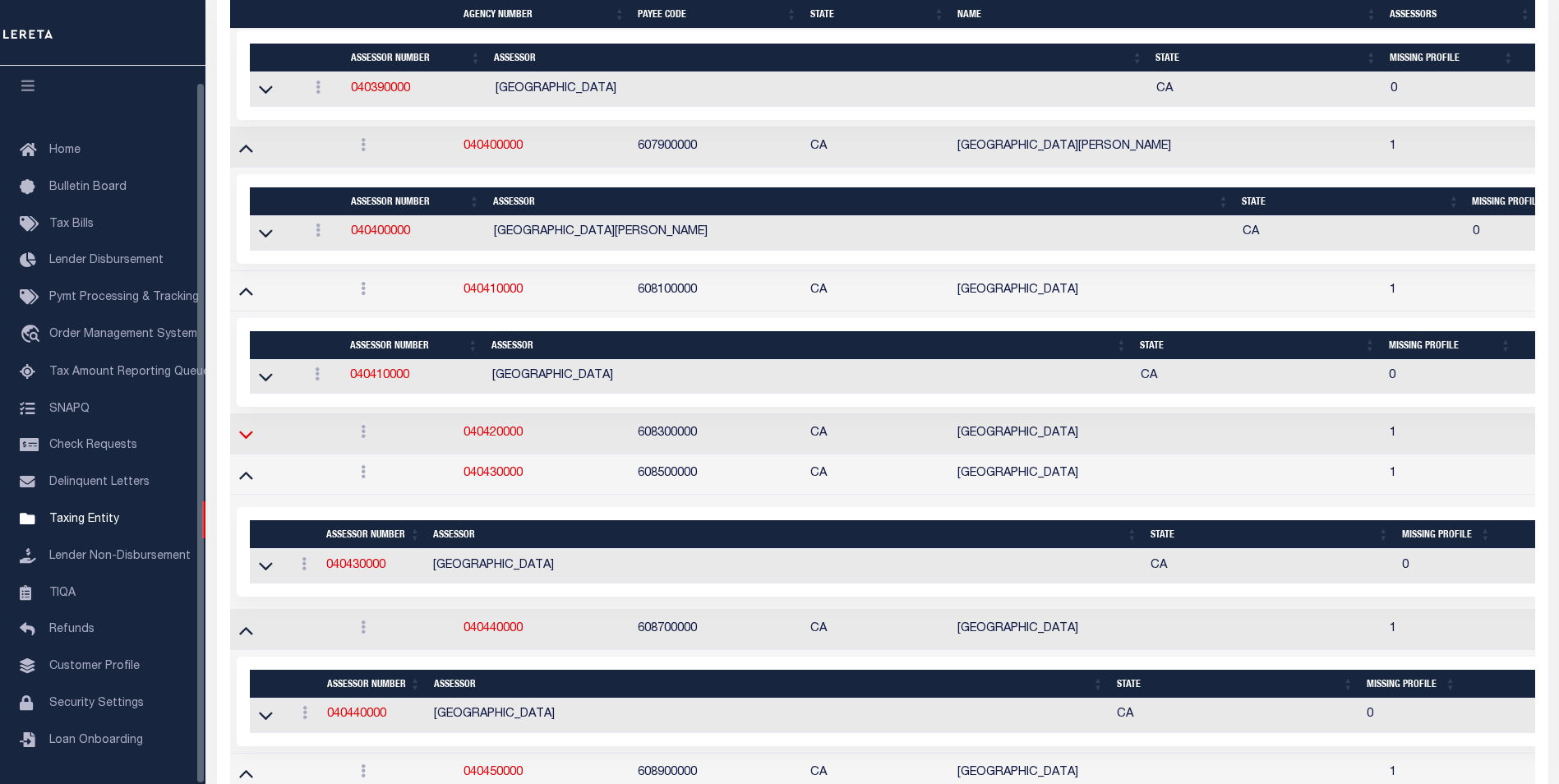
click at [243, 439] on icon at bounding box center [246, 434] width 14 height 8
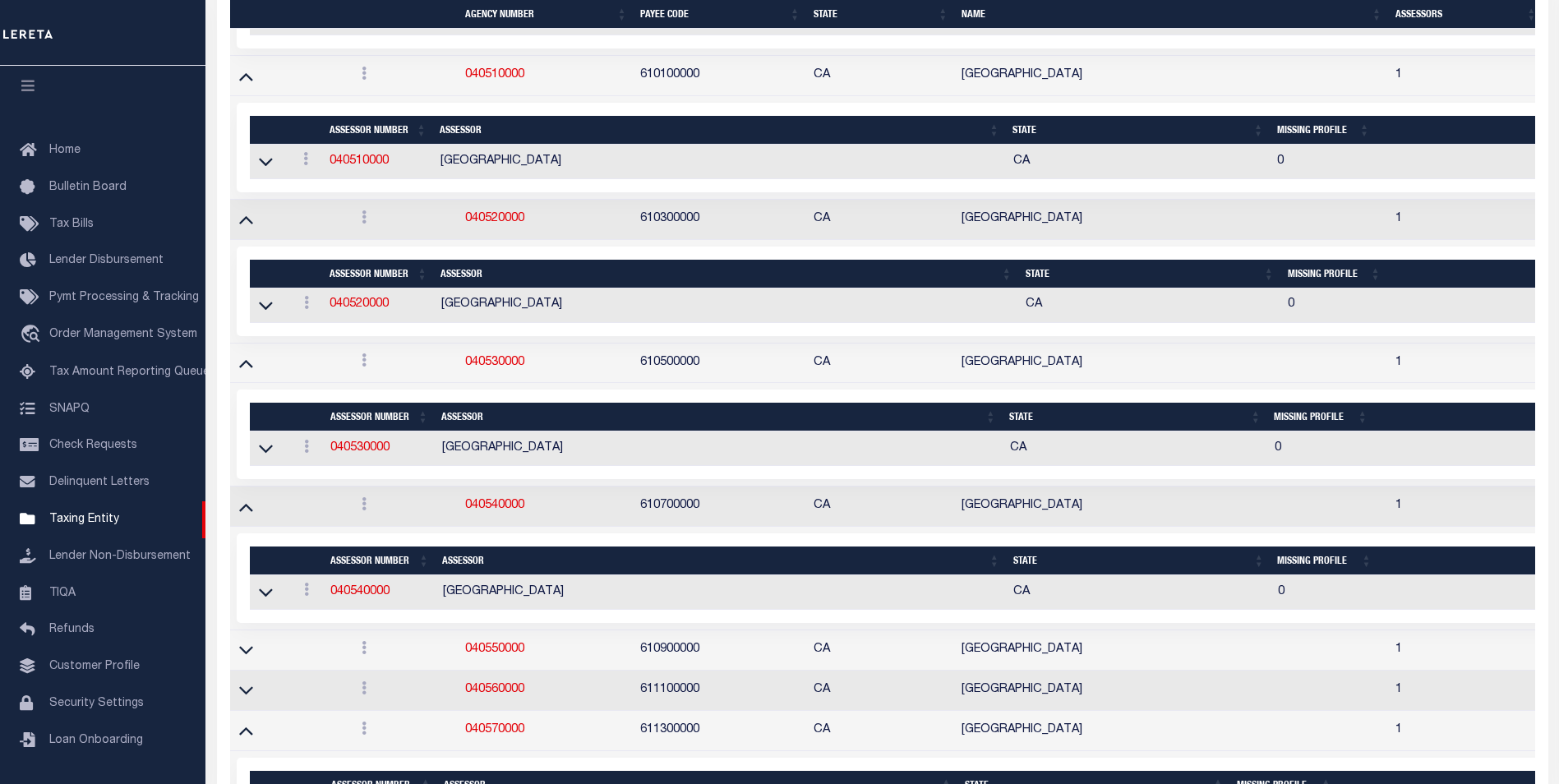
scroll to position [8035, 0]
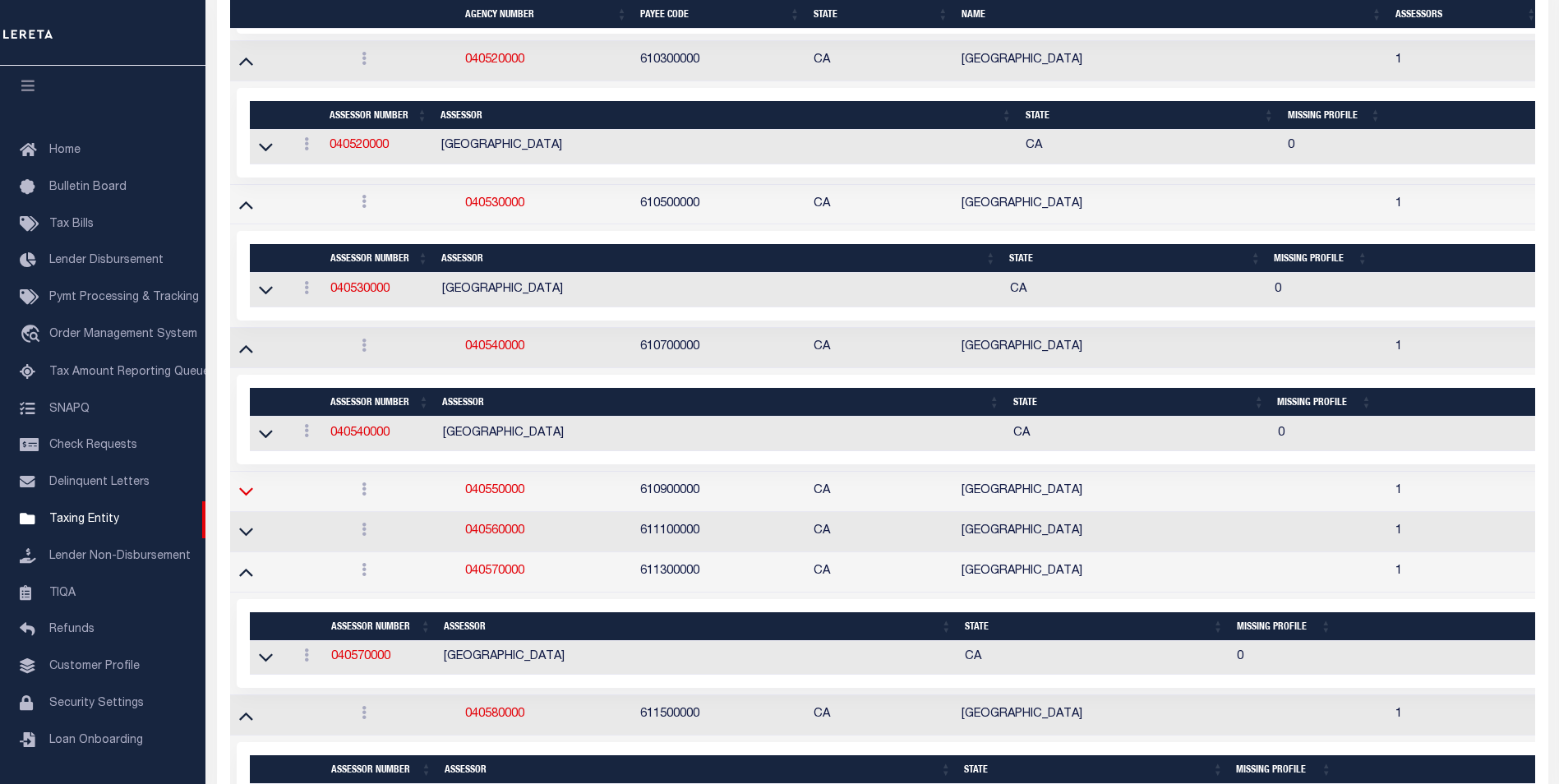
click at [252, 489] on icon at bounding box center [246, 491] width 14 height 17
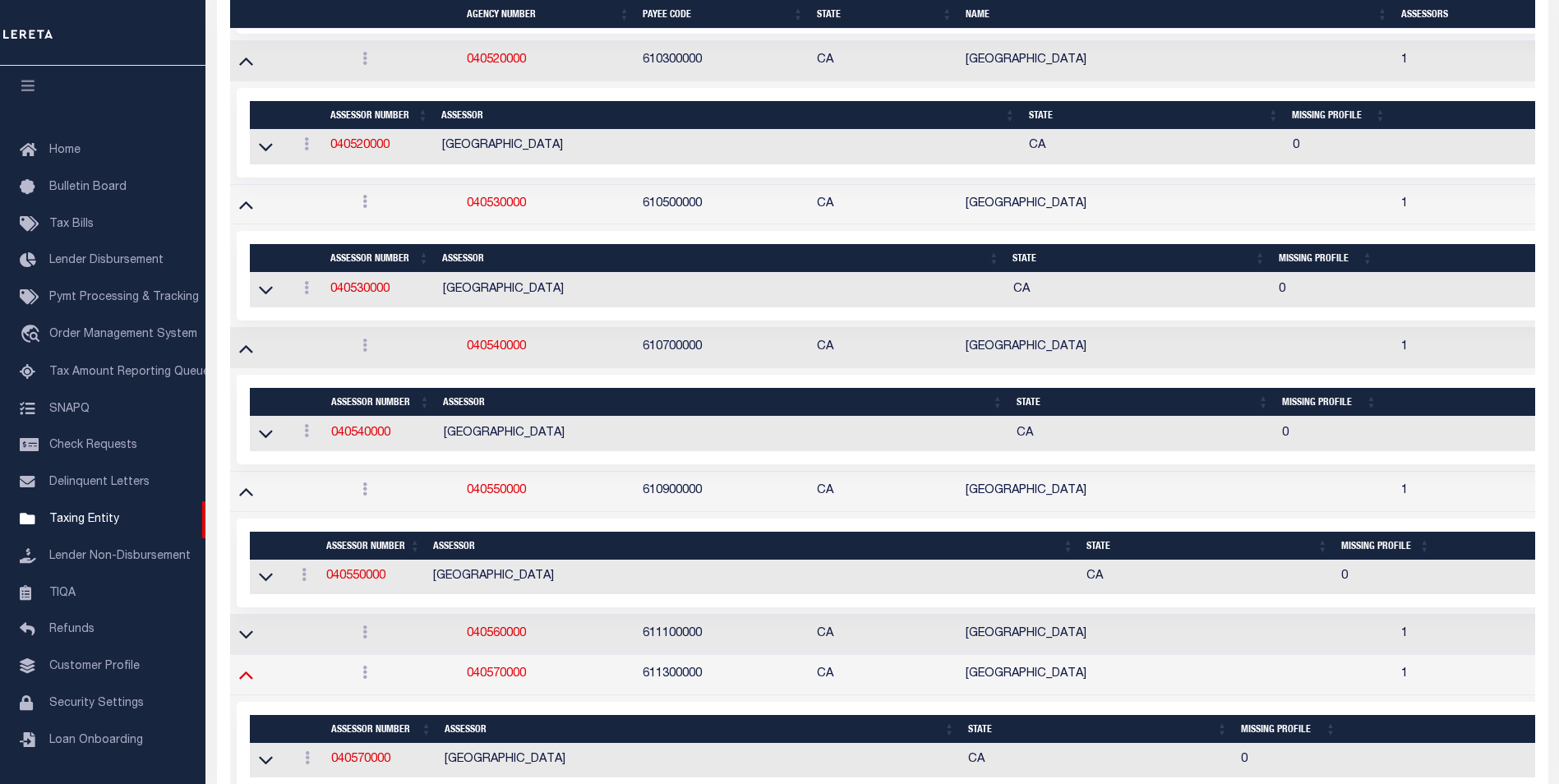
click at [248, 666] on icon at bounding box center [246, 674] width 14 height 17
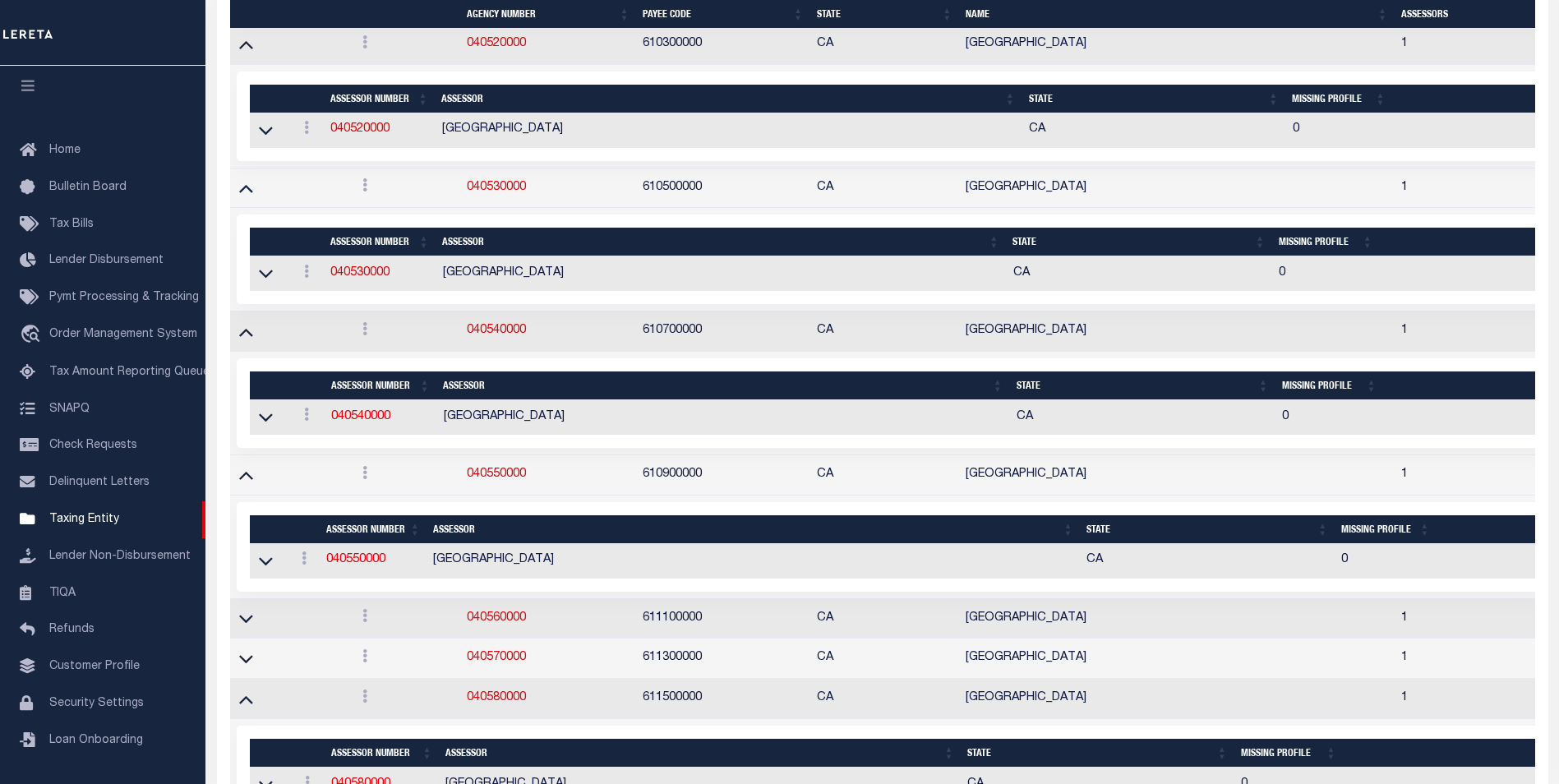
scroll to position [8238, 0]
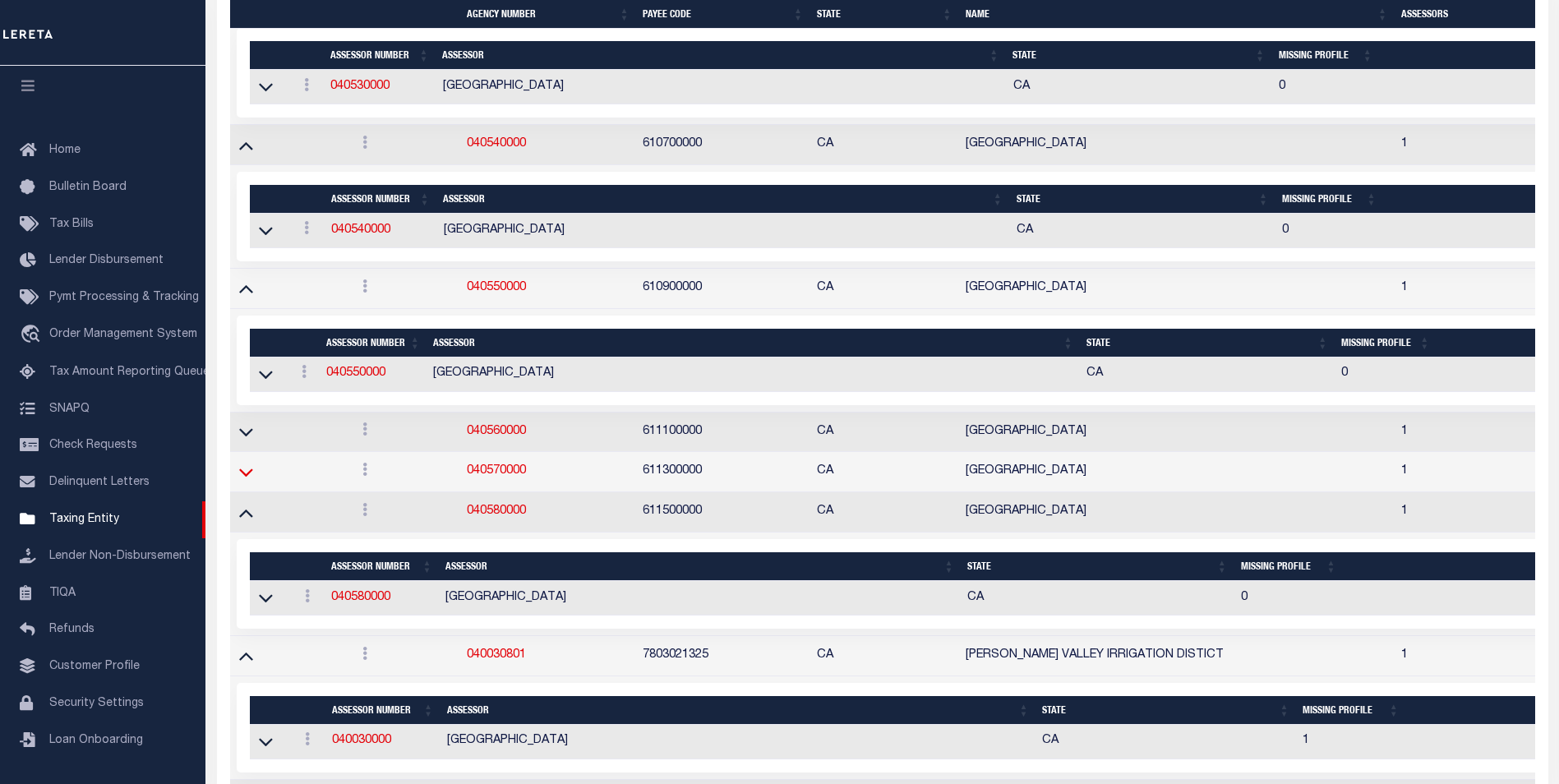
click at [247, 473] on icon at bounding box center [246, 472] width 14 height 17
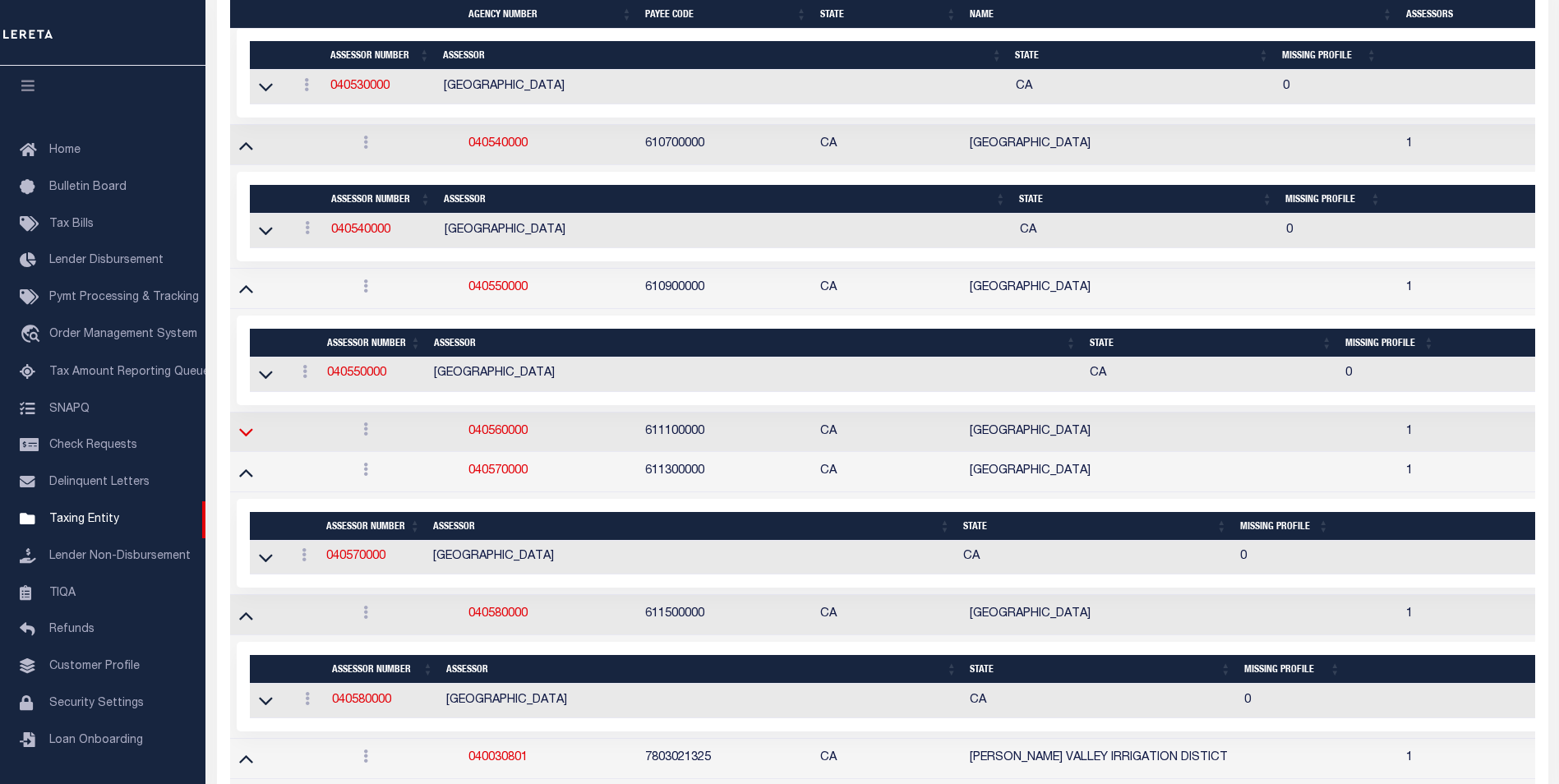
click at [248, 435] on icon at bounding box center [246, 432] width 14 height 17
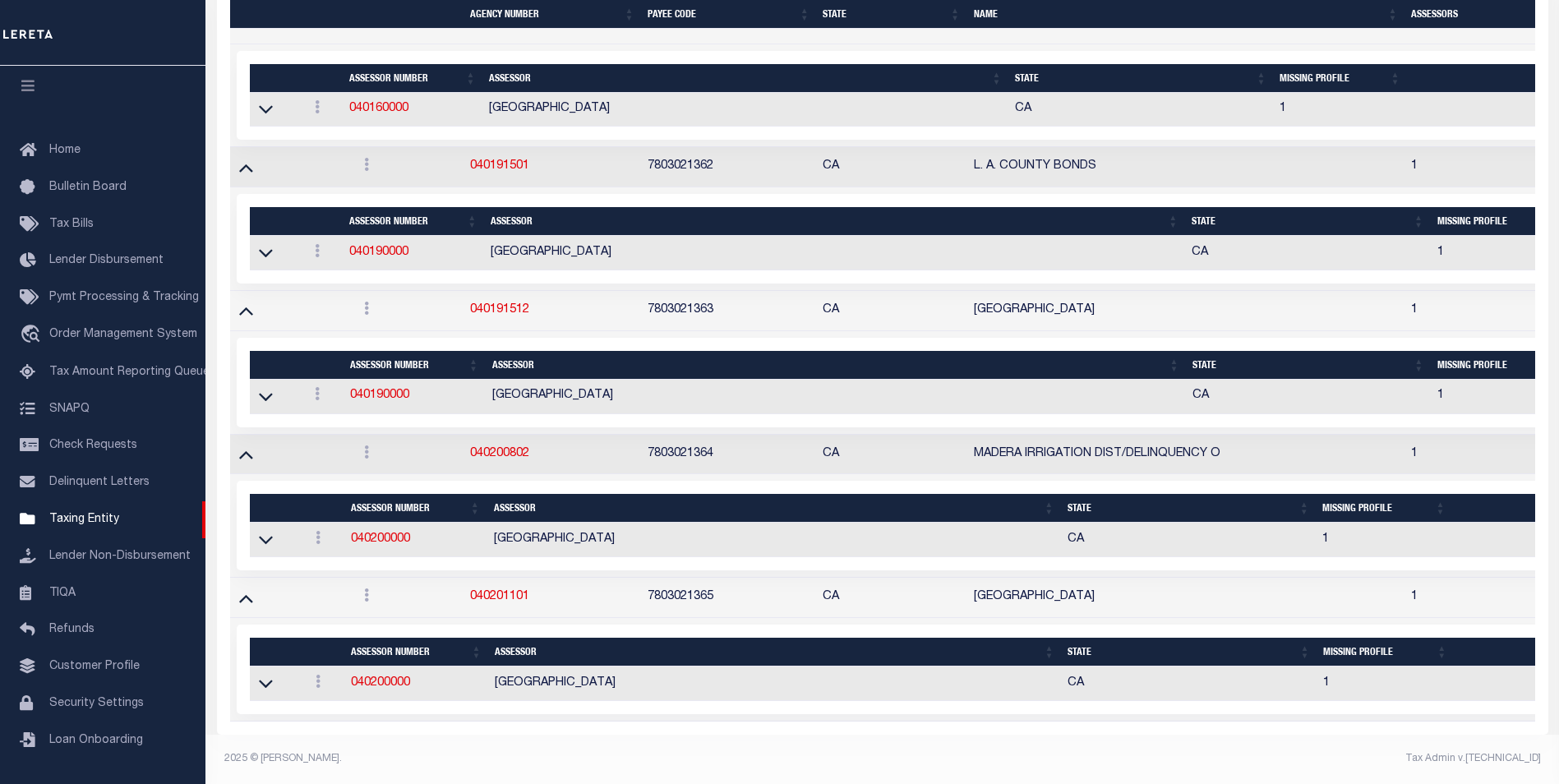
scroll to position [10574, 0]
